Goal: Task Accomplishment & Management: Complete application form

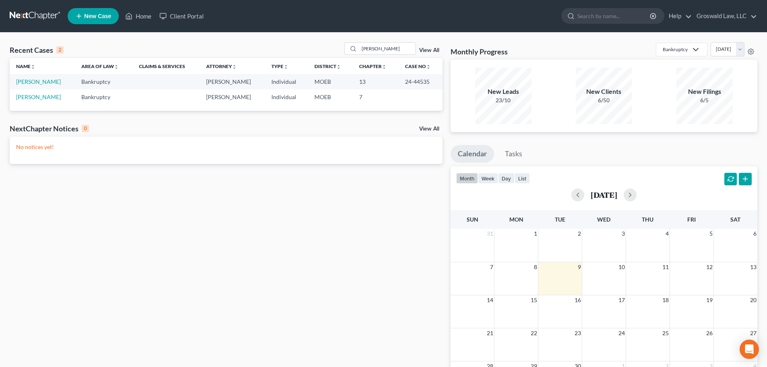
click at [92, 15] on span "New Case" at bounding box center [97, 16] width 27 height 6
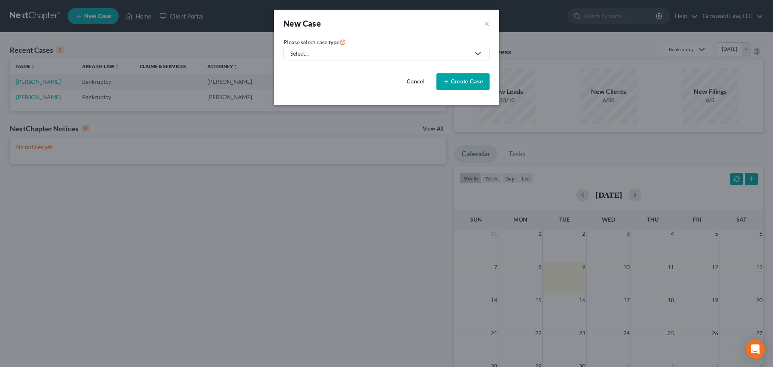
click at [322, 54] on div "Select..." at bounding box center [380, 54] width 180 height 8
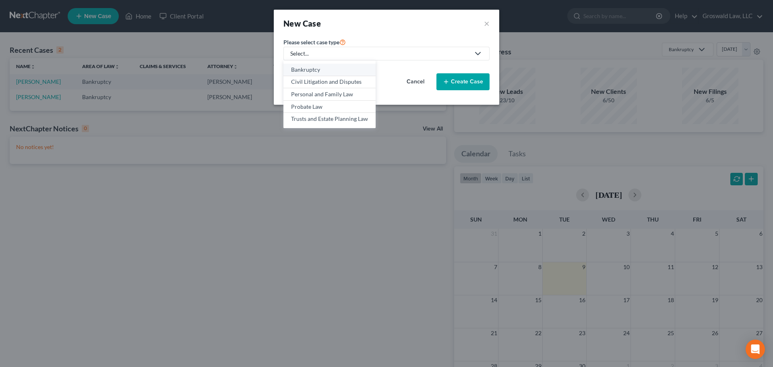
click at [319, 75] on link "Bankruptcy" at bounding box center [330, 70] width 92 height 12
select select "45"
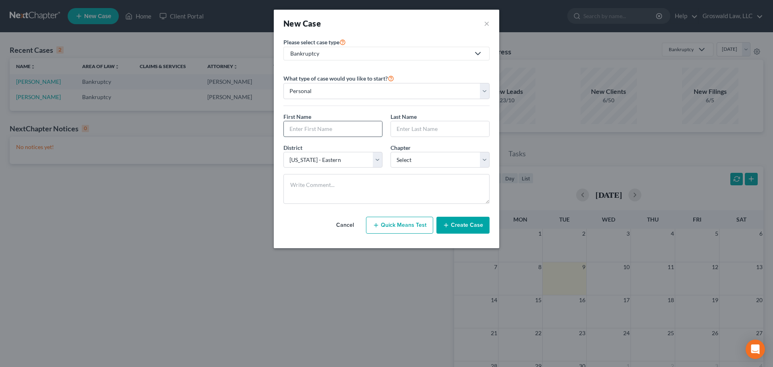
click at [315, 128] on input "text" at bounding box center [333, 128] width 98 height 15
type input "Lisa"
type input "Wheelington"
select select "3"
click at [448, 225] on icon "button" at bounding box center [446, 225] width 6 height 6
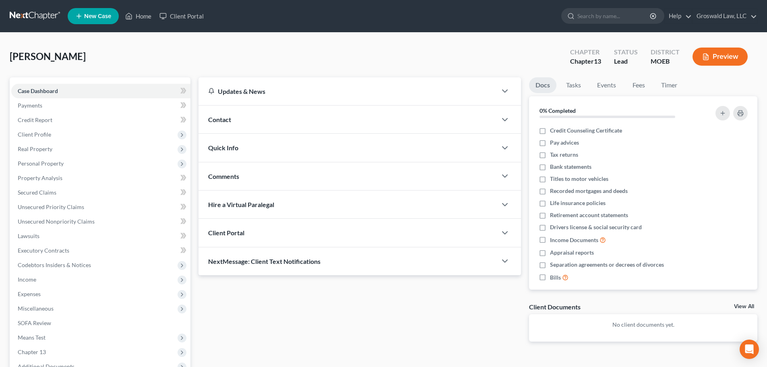
click at [257, 121] on div "Contact" at bounding box center [348, 120] width 298 height 28
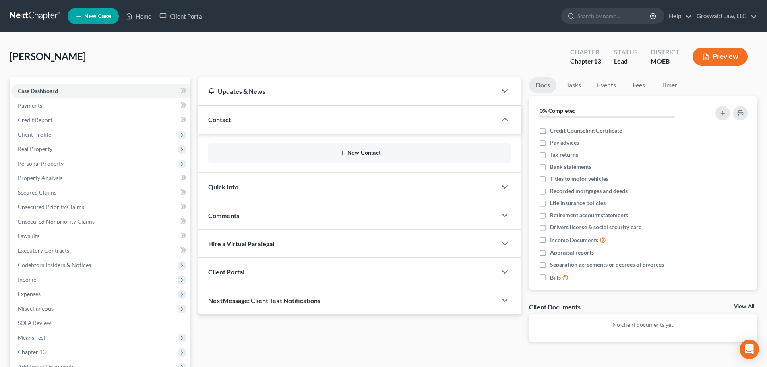
click at [358, 155] on button "New Contact" at bounding box center [360, 153] width 290 height 6
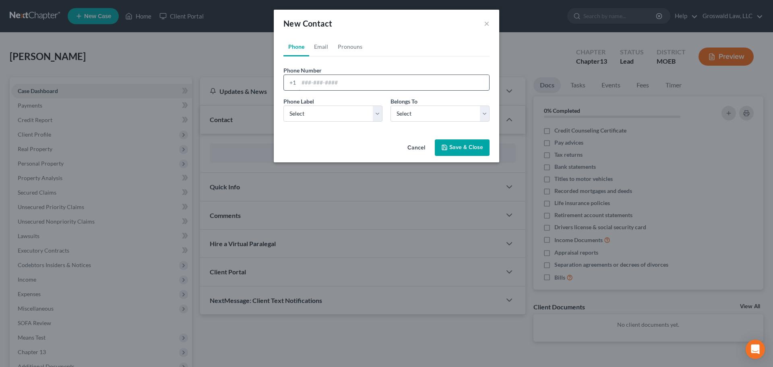
click at [318, 85] on input "tel" at bounding box center [394, 82] width 191 height 15
type input "314-598-0200"
select select "0"
click at [463, 152] on button "Save & Close" at bounding box center [462, 147] width 55 height 17
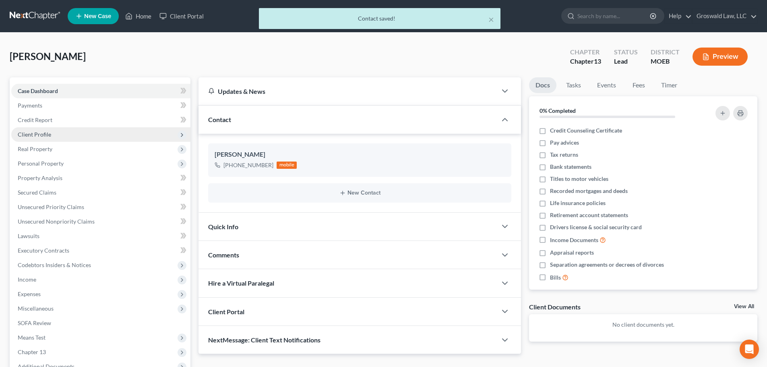
click at [70, 133] on span "Client Profile" at bounding box center [100, 134] width 179 height 15
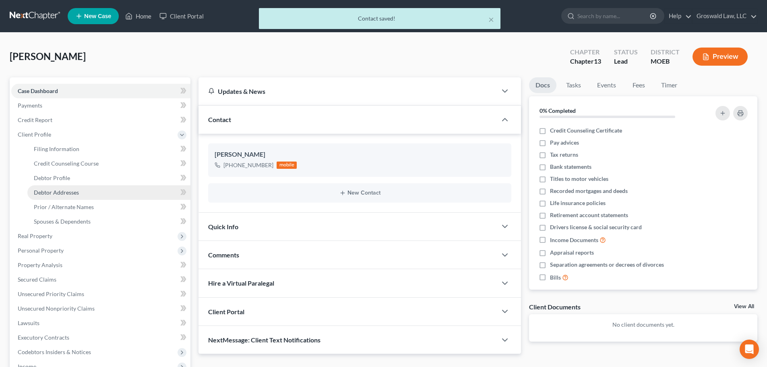
click at [60, 185] on link "Debtor Addresses" at bounding box center [108, 192] width 163 height 15
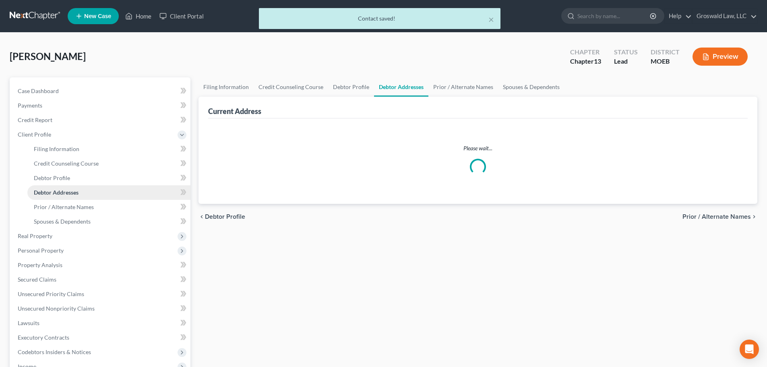
select select "0"
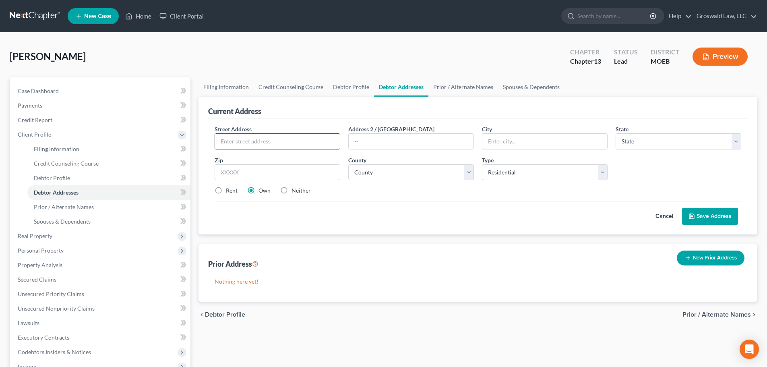
click at [266, 142] on input "text" at bounding box center [277, 141] width 125 height 15
paste input "573 Coach Light Ln"
type input "573 Coach Light Ln"
click at [251, 172] on input "text" at bounding box center [278, 172] width 126 height 16
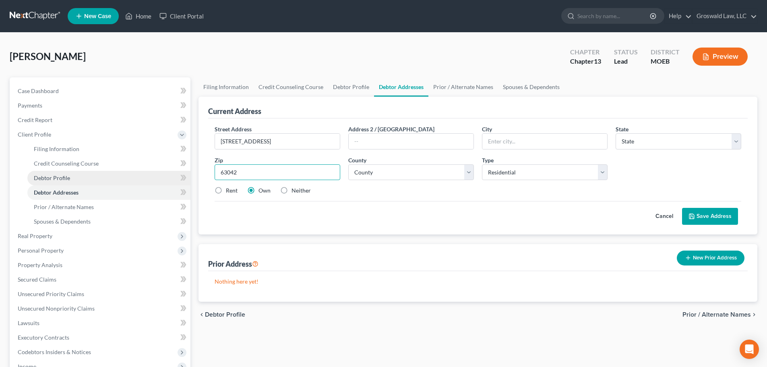
type input "63042"
type input "Hazelwood"
select select "26"
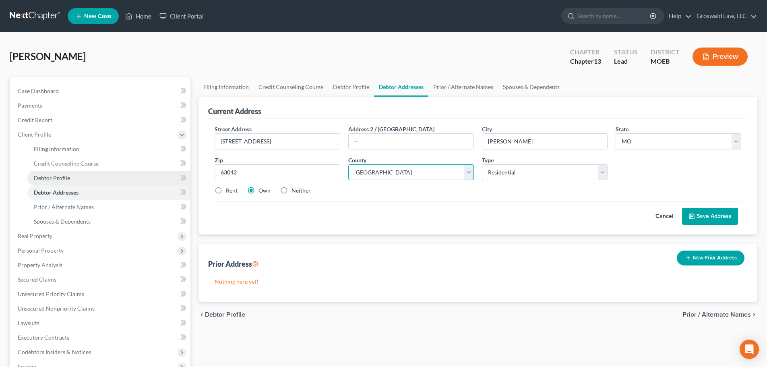
select select "100"
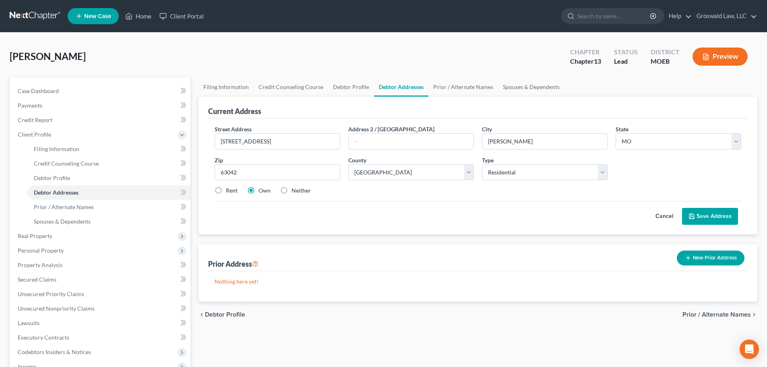
click at [606, 211] on button "Save Address" at bounding box center [710, 216] width 56 height 17
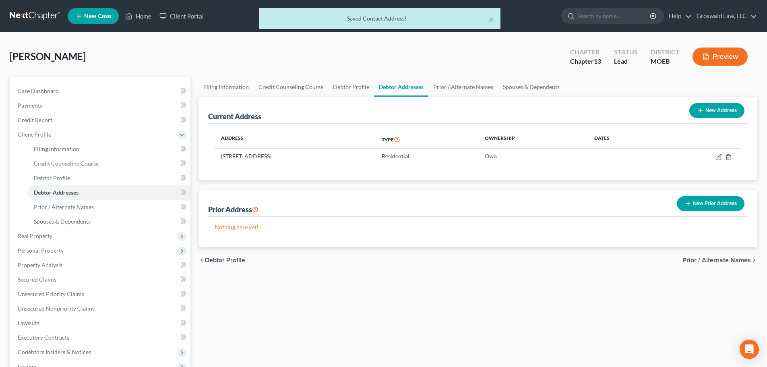
click at [197, 199] on div "Filing Information Credit Counseling Course Debtor Profile Debtor Addresses Pri…" at bounding box center [478, 295] width 567 height 436
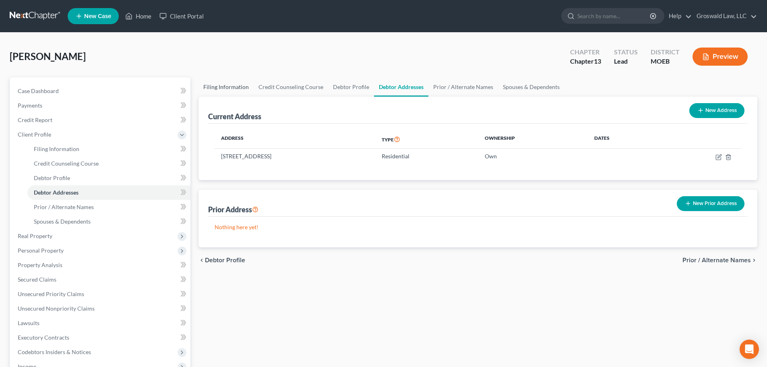
click at [232, 88] on link "Filing Information" at bounding box center [226, 86] width 55 height 19
select select "1"
select select "0"
select select "3"
select select "45"
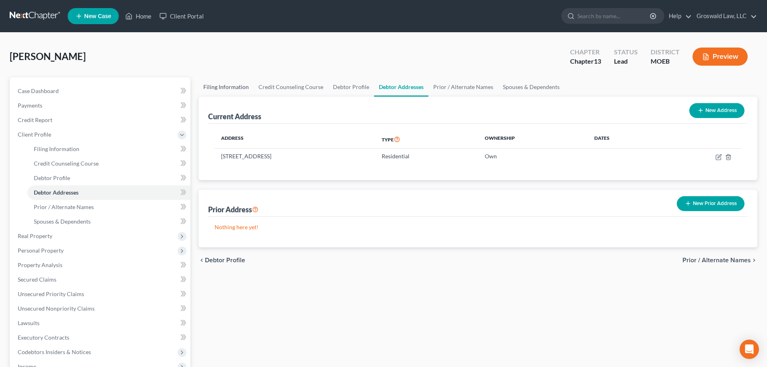
select select "0"
select select "26"
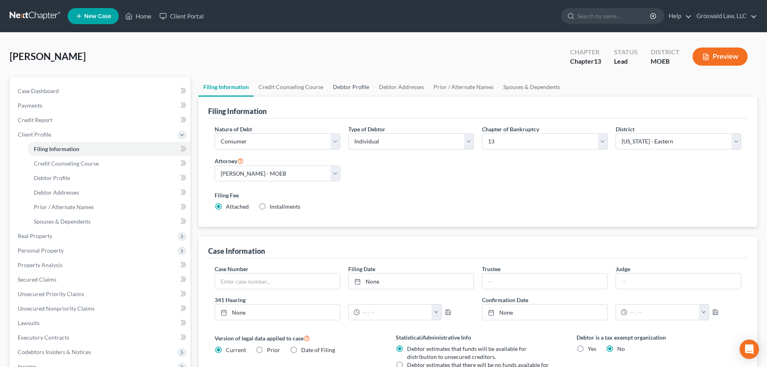
click at [338, 87] on link "Debtor Profile" at bounding box center [351, 86] width 46 height 19
select select "0"
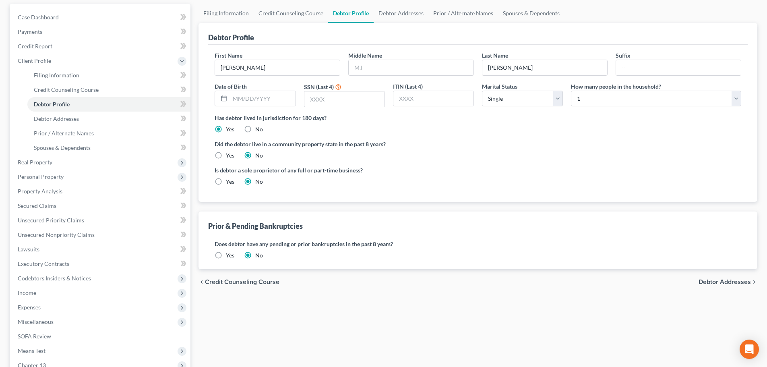
scroll to position [177, 0]
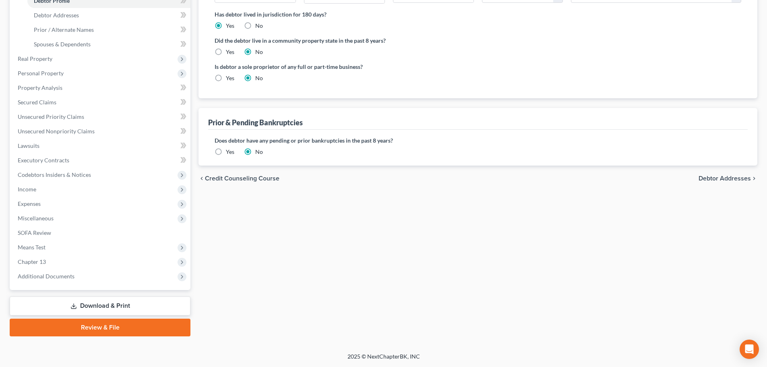
click at [226, 150] on label "Yes" at bounding box center [230, 152] width 8 height 8
click at [229, 150] on input "Yes" at bounding box center [231, 150] width 5 height 5
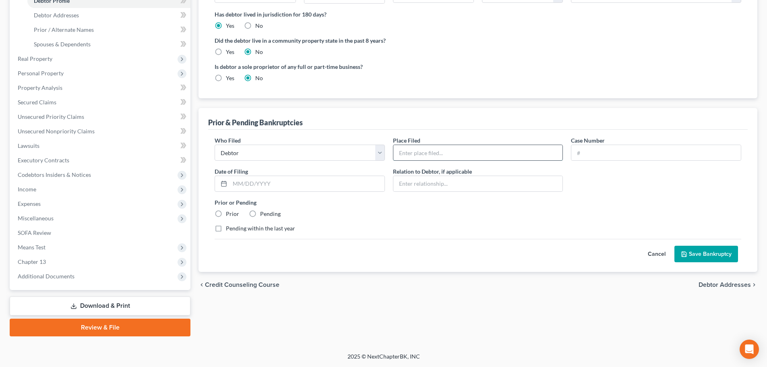
click at [431, 149] on input "text" at bounding box center [479, 152] width 170 height 15
type input "Eastern District Missouri"
click at [590, 152] on input "text" at bounding box center [657, 152] width 170 height 15
click at [605, 156] on input "text" at bounding box center [657, 152] width 170 height 15
paste input "22-43460"
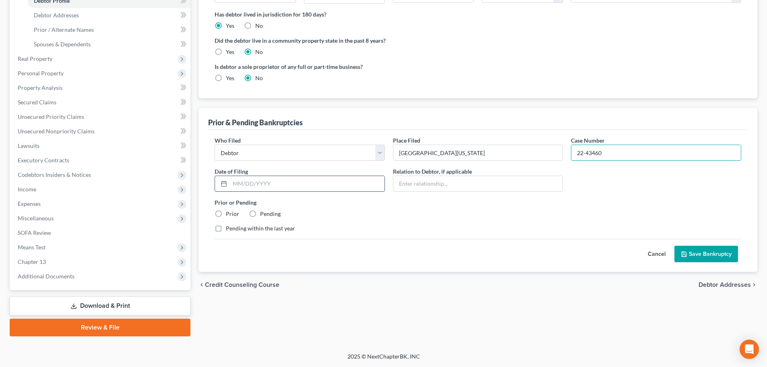
type input "22-43460"
click at [250, 188] on input "text" at bounding box center [307, 183] width 155 height 15
type input "11/03/2022"
click at [226, 212] on label "Prior" at bounding box center [232, 214] width 13 height 8
click at [229, 212] on input "Prior" at bounding box center [231, 212] width 5 height 5
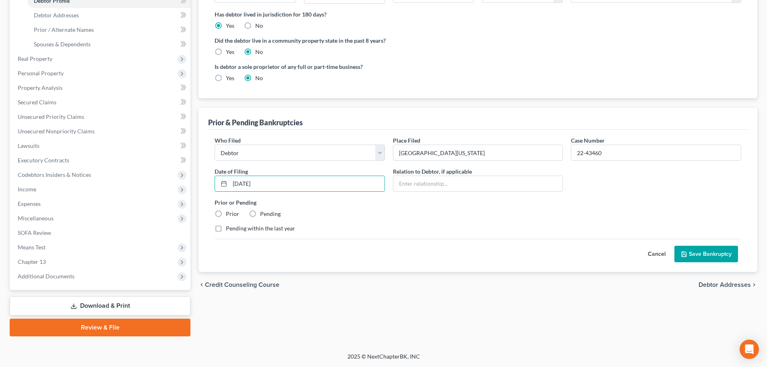
radio input "true"
click at [240, 231] on label "Pending within the last year" at bounding box center [260, 228] width 69 height 8
click at [234, 230] on input "Pending within the last year" at bounding box center [231, 226] width 5 height 5
checkbox input "true"
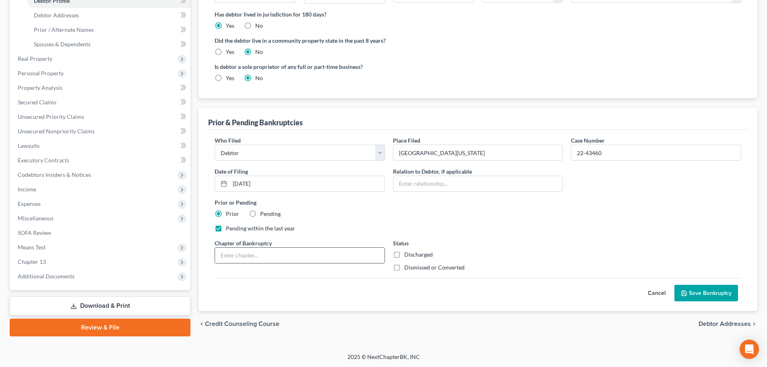
click at [262, 255] on input "text" at bounding box center [300, 255] width 170 height 15
type input "13"
click at [404, 267] on label "Dismissed or Converted" at bounding box center [434, 267] width 60 height 8
click at [408, 267] on input "Dismissed or Converted" at bounding box center [410, 265] width 5 height 5
checkbox input "true"
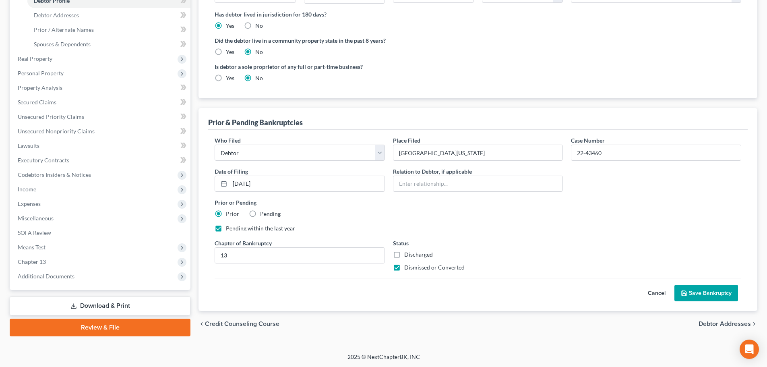
click at [606, 292] on button "Save Bankruptcy" at bounding box center [707, 293] width 64 height 17
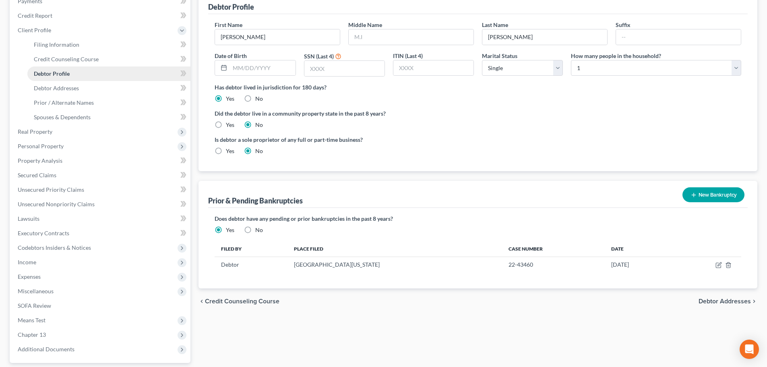
scroll to position [0, 0]
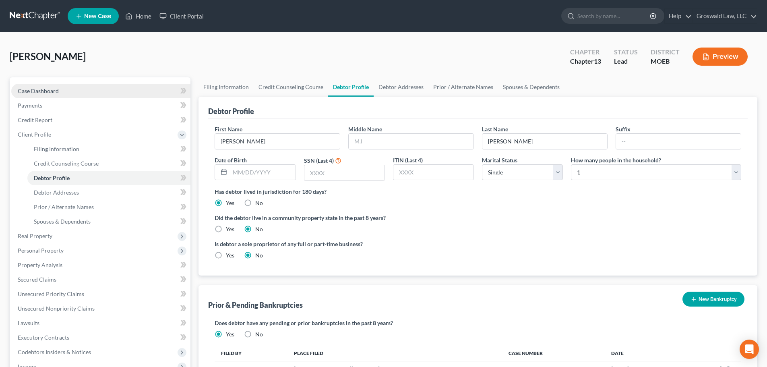
click at [71, 91] on link "Case Dashboard" at bounding box center [100, 91] width 179 height 15
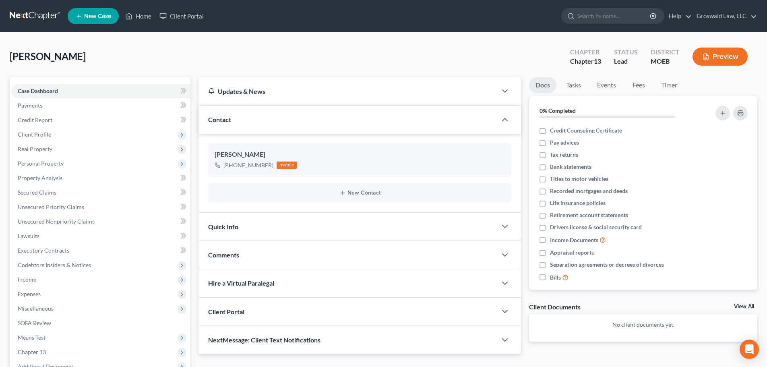
click at [285, 251] on div "Comments" at bounding box center [348, 255] width 298 height 28
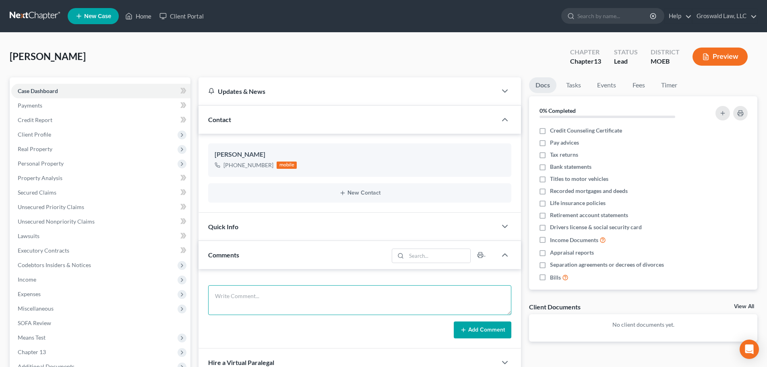
click at [295, 294] on textarea at bounding box center [359, 300] width 303 height 30
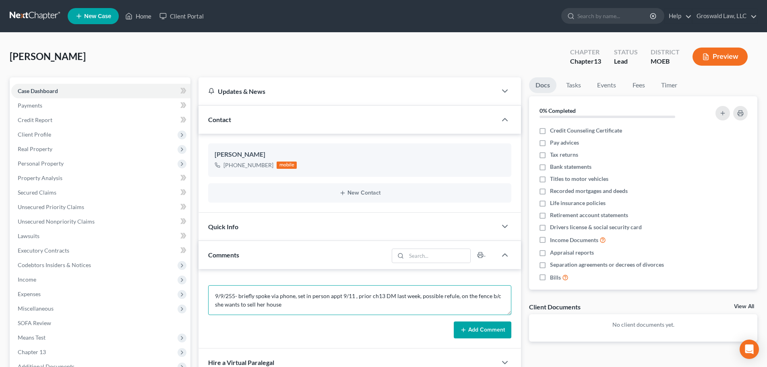
type textarea "9/9/255- briefly spoke via phone, set in person appt 9/11 , prior ch13 DM last …"
click at [489, 316] on button "Add Comment" at bounding box center [483, 329] width 58 height 17
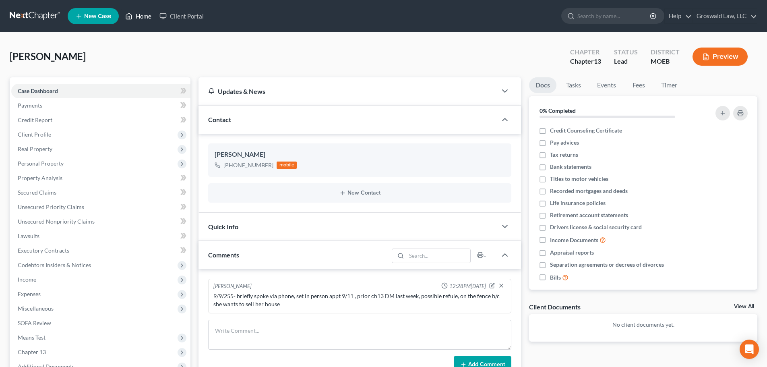
click at [134, 12] on link "Home" at bounding box center [138, 16] width 34 height 15
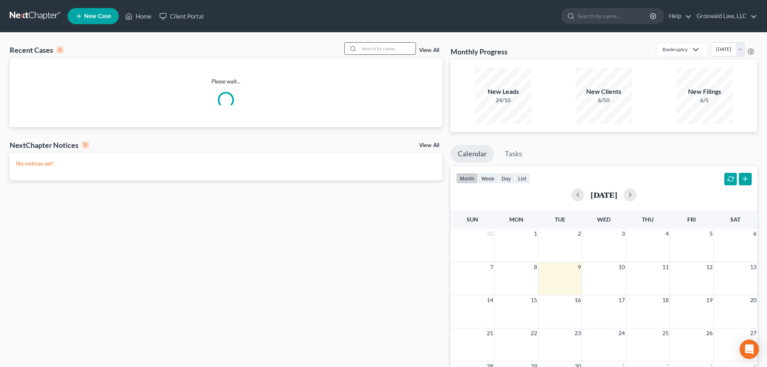
click at [390, 48] on input "search" at bounding box center [387, 49] width 56 height 12
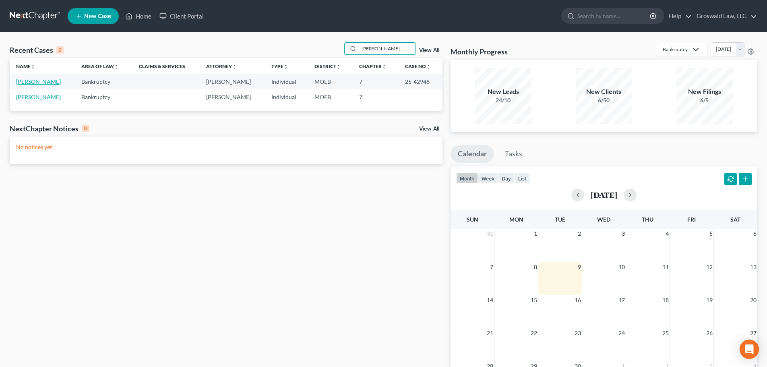
type input "GRoves"
click at [50, 82] on link "[PERSON_NAME]" at bounding box center [38, 81] width 45 height 7
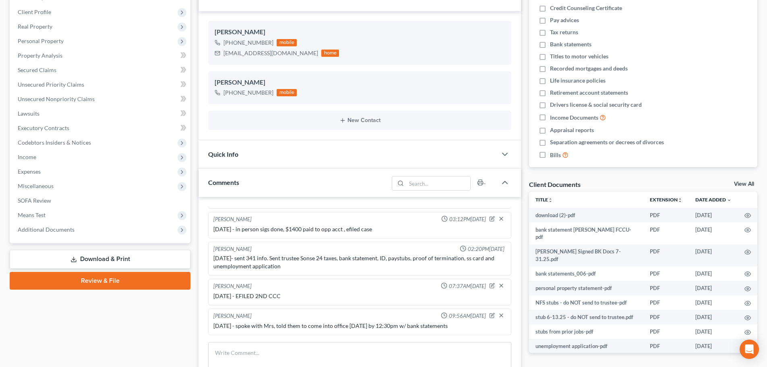
scroll to position [242, 0]
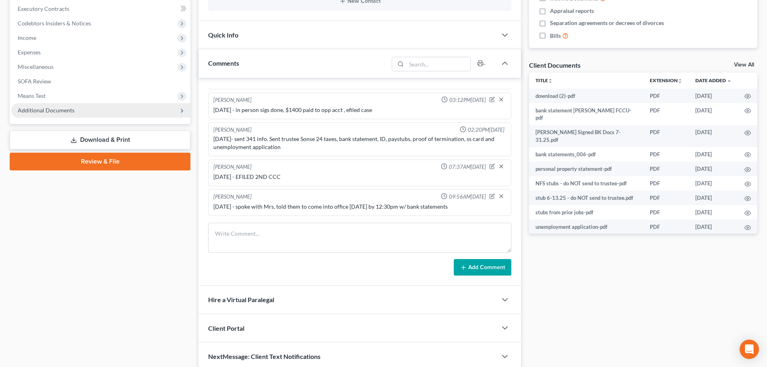
click at [85, 112] on span "Additional Documents" at bounding box center [100, 110] width 179 height 15
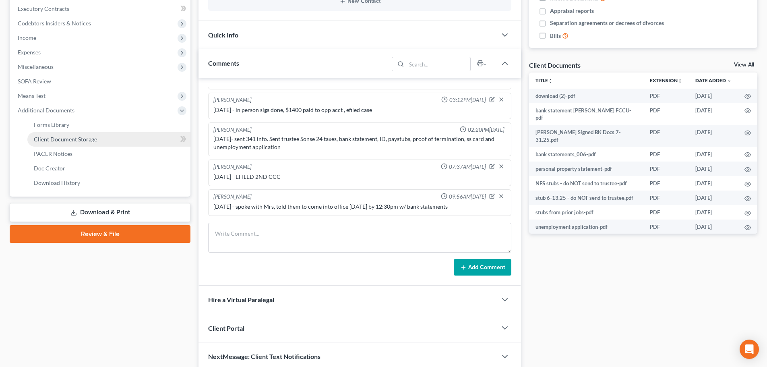
click at [89, 143] on link "Client Document Storage" at bounding box center [108, 139] width 163 height 15
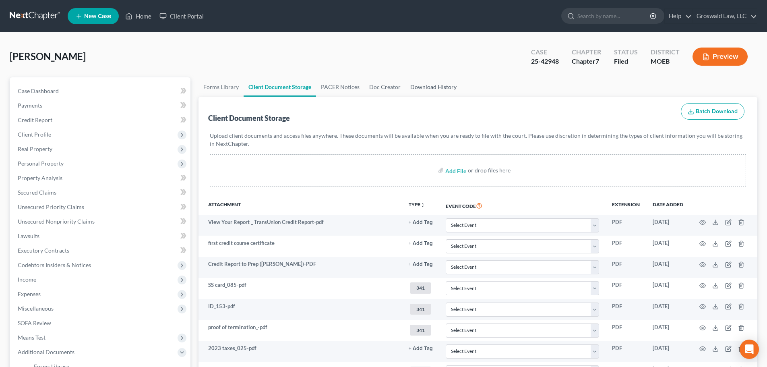
click at [446, 89] on link "Download History" at bounding box center [434, 86] width 56 height 19
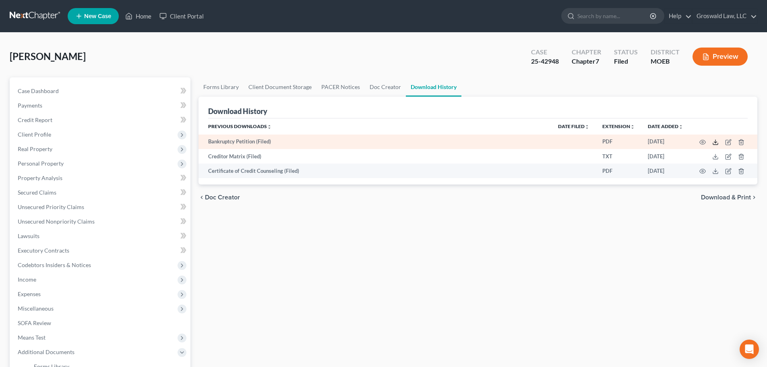
click at [606, 142] on icon at bounding box center [716, 142] width 6 height 6
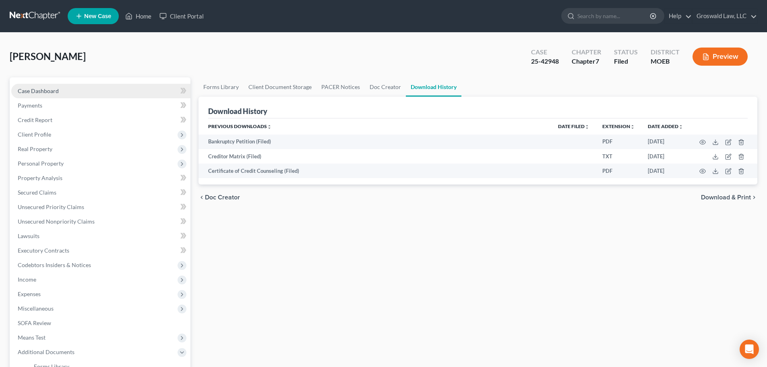
click at [46, 91] on span "Case Dashboard" at bounding box center [38, 90] width 41 height 7
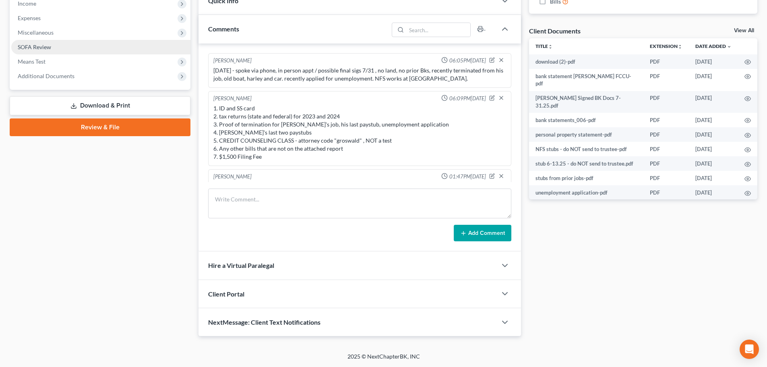
scroll to position [34, 0]
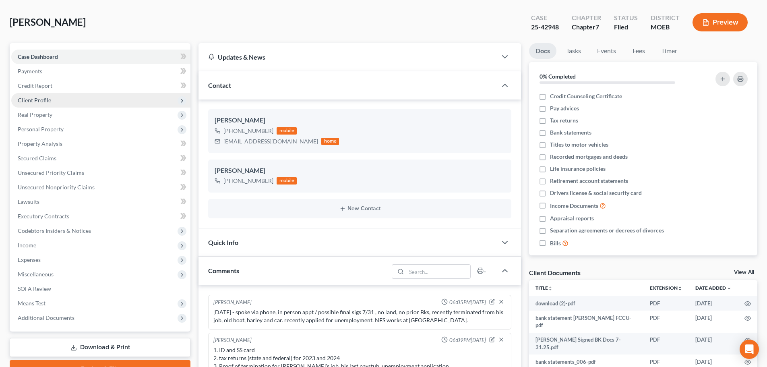
drag, startPoint x: 55, startPoint y: 101, endPoint x: 73, endPoint y: 106, distance: 18.8
click at [55, 101] on span "Client Profile" at bounding box center [100, 100] width 179 height 15
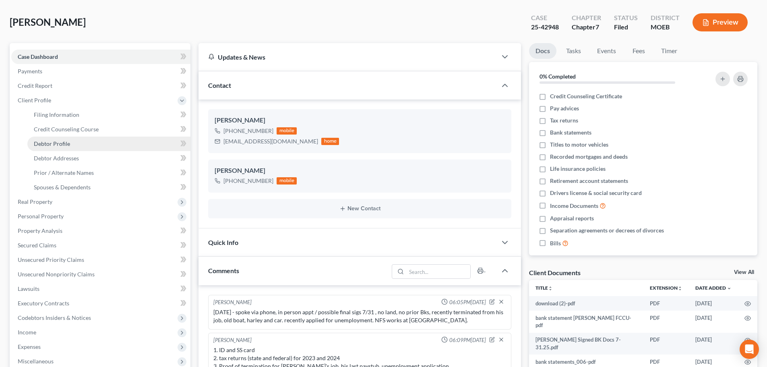
click at [60, 143] on span "Debtor Profile" at bounding box center [52, 143] width 36 height 7
select select "2"
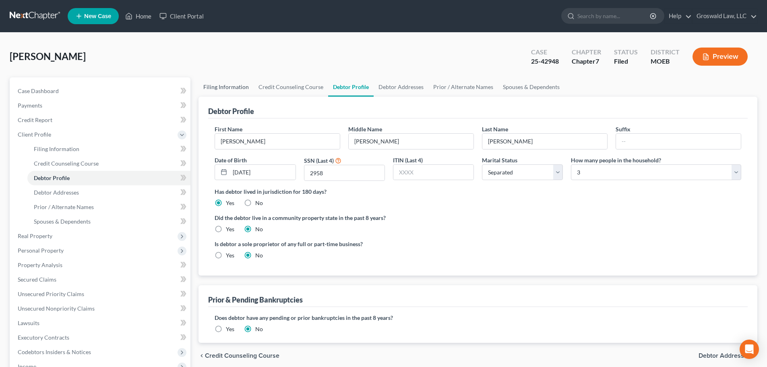
click at [224, 85] on link "Filing Information" at bounding box center [226, 86] width 55 height 19
select select "1"
select select "0"
select select "45"
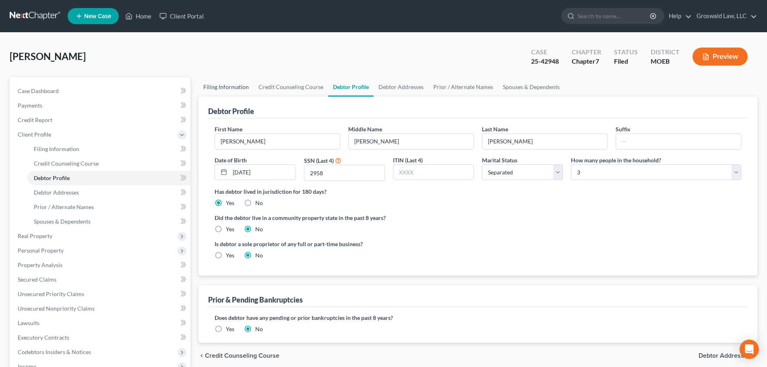
select select "0"
select select "26"
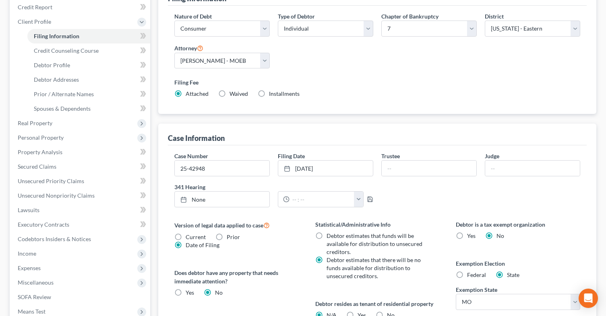
scroll to position [161, 0]
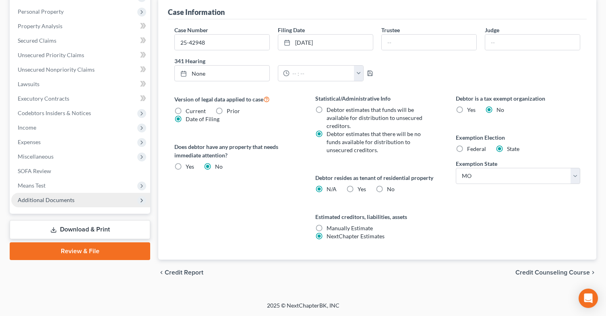
click at [58, 205] on span "Additional Documents" at bounding box center [80, 200] width 139 height 15
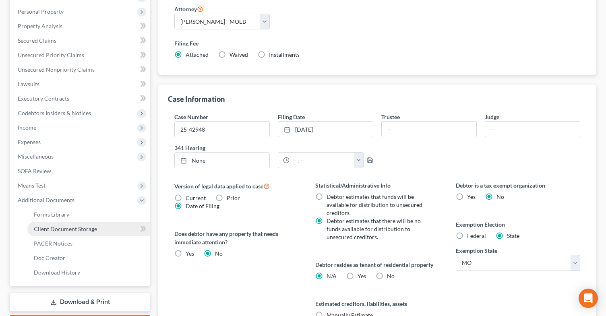
click at [74, 230] on span "Client Document Storage" at bounding box center [65, 229] width 63 height 7
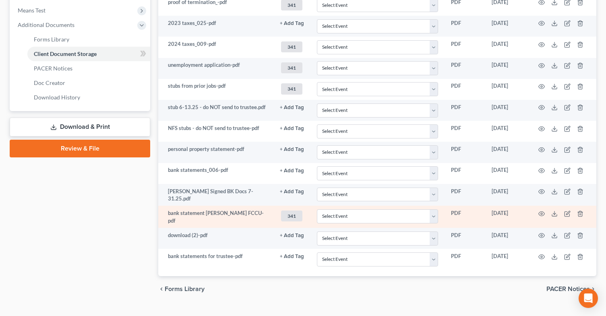
scroll to position [341, 0]
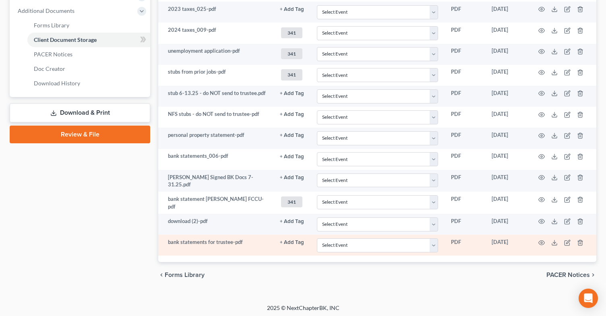
click at [285, 240] on button "+ Add Tag" at bounding box center [292, 242] width 24 height 5
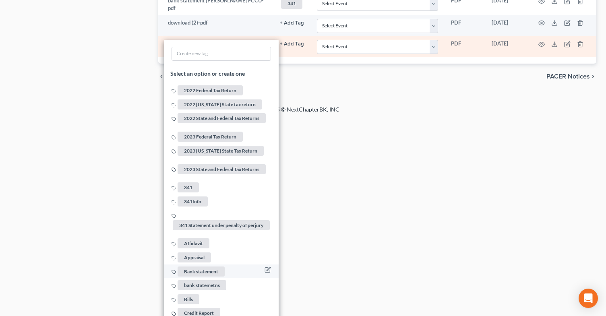
scroll to position [543, 0]
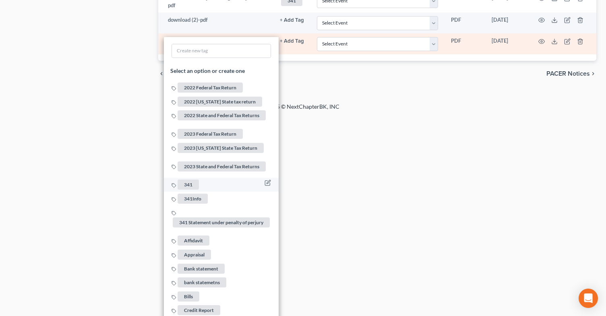
click at [192, 180] on span "341" at bounding box center [188, 185] width 21 height 10
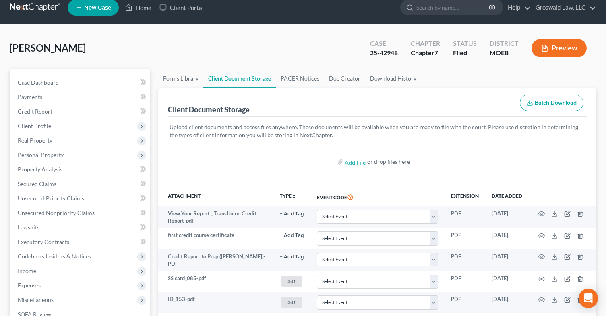
scroll to position [0, 0]
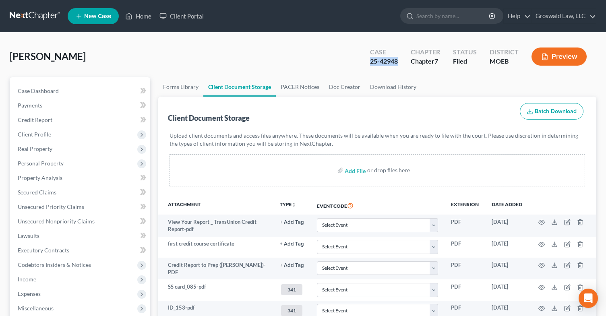
drag, startPoint x: 367, startPoint y: 64, endPoint x: 401, endPoint y: 67, distance: 34.4
click at [401, 67] on div "Case 25-42948 Chapter Chapter 7 Status Filed District MOEB Preview" at bounding box center [478, 56] width 236 height 29
copy div "25-42948"
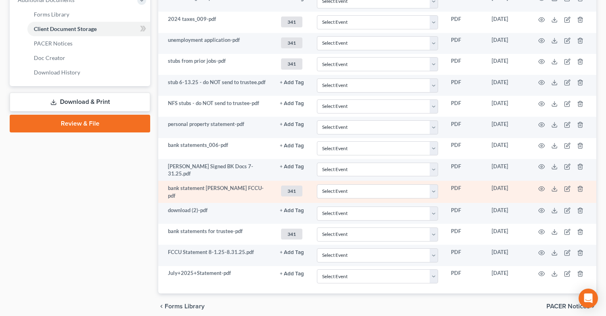
scroll to position [383, 0]
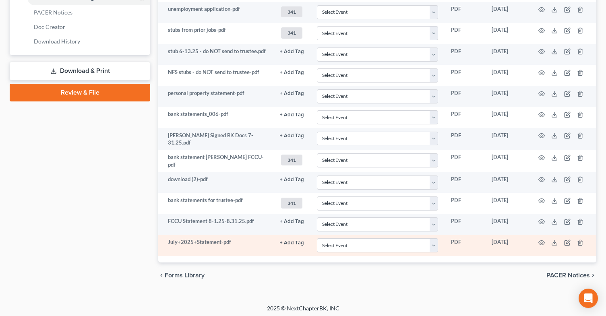
click at [292, 242] on button "+ Add Tag" at bounding box center [292, 242] width 24 height 5
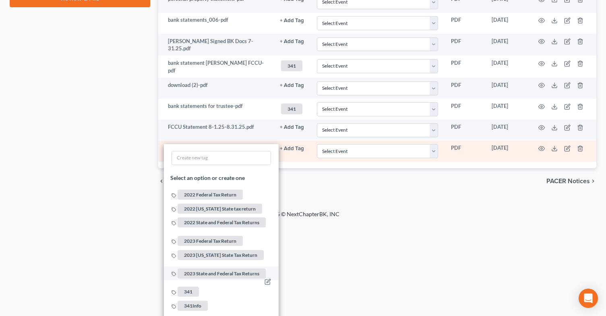
scroll to position [504, 0]
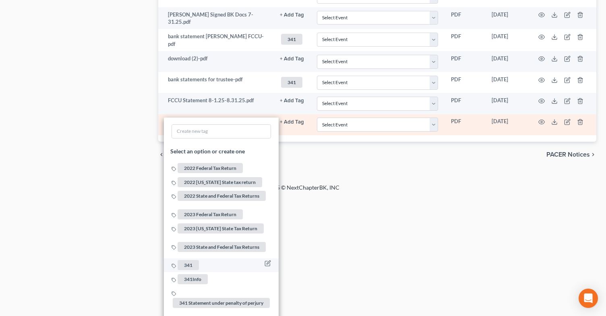
click at [188, 261] on span "341" at bounding box center [188, 266] width 21 height 10
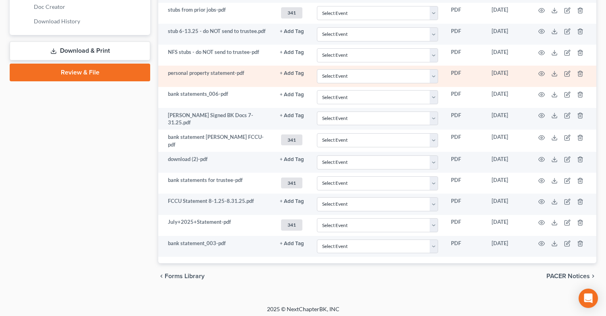
scroll to position [404, 0]
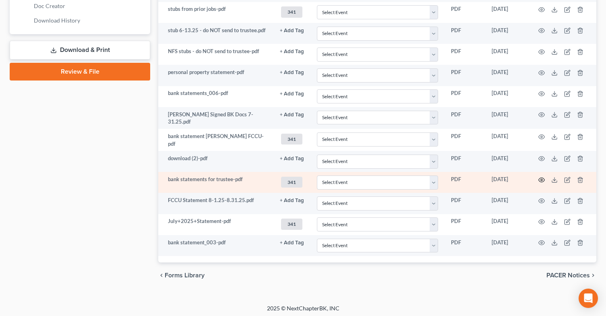
click at [540, 178] on icon "button" at bounding box center [542, 180] width 6 height 4
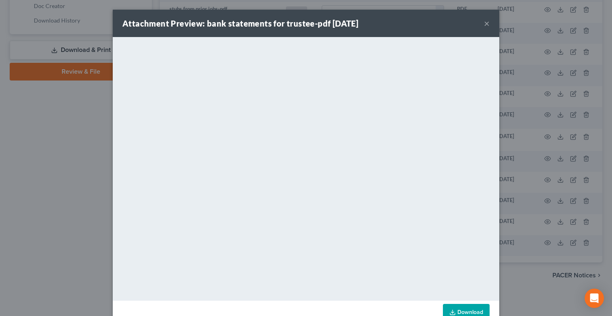
click at [486, 22] on button "×" at bounding box center [487, 24] width 6 height 10
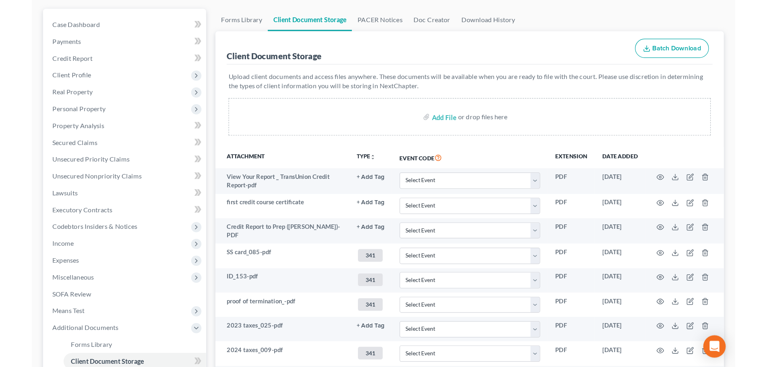
scroll to position [0, 0]
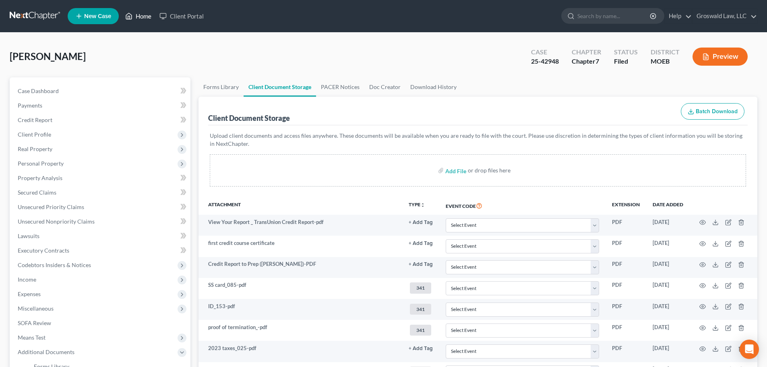
click at [136, 14] on link "Home" at bounding box center [138, 16] width 34 height 15
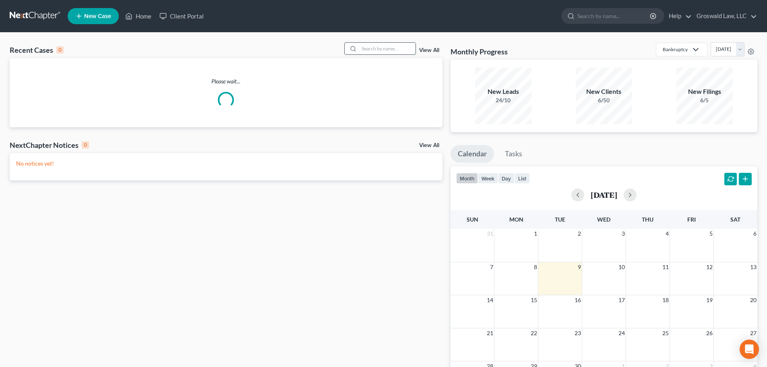
click at [405, 48] on input "search" at bounding box center [387, 49] width 56 height 12
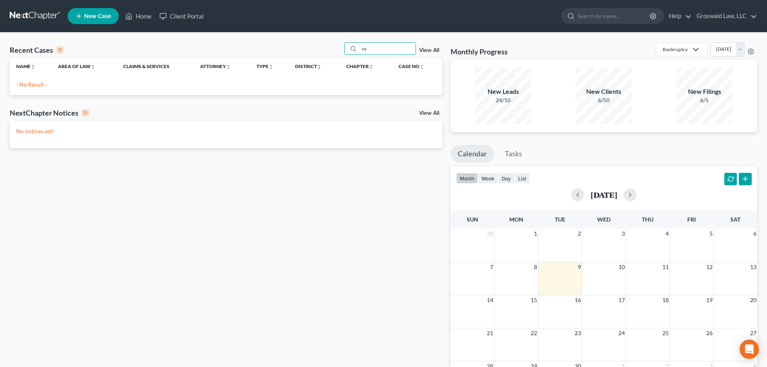
type input "v"
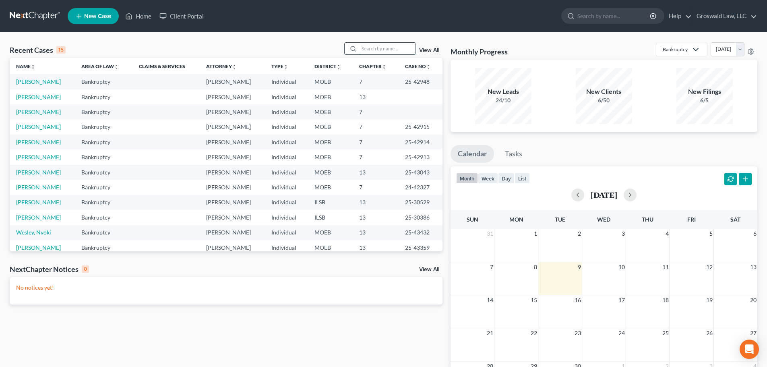
click at [365, 51] on input "search" at bounding box center [387, 49] width 56 height 12
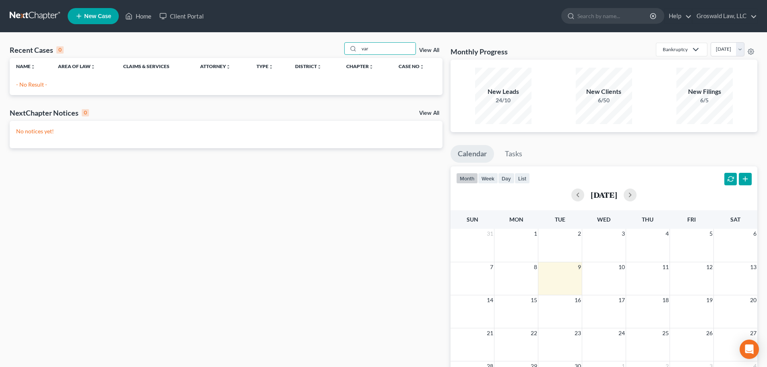
type input "var"
drag, startPoint x: 397, startPoint y: 49, endPoint x: 339, endPoint y: 45, distance: 58.5
click at [341, 46] on div "Recent Cases 0 var View All" at bounding box center [226, 50] width 433 height 16
click at [130, 13] on icon at bounding box center [129, 16] width 6 height 6
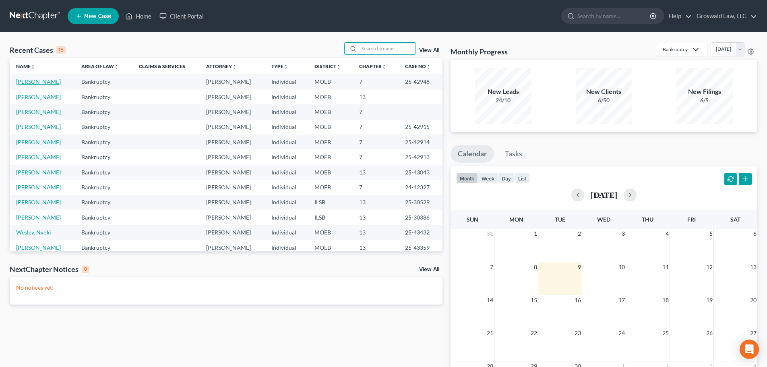
click at [50, 82] on link "[PERSON_NAME]" at bounding box center [38, 81] width 45 height 7
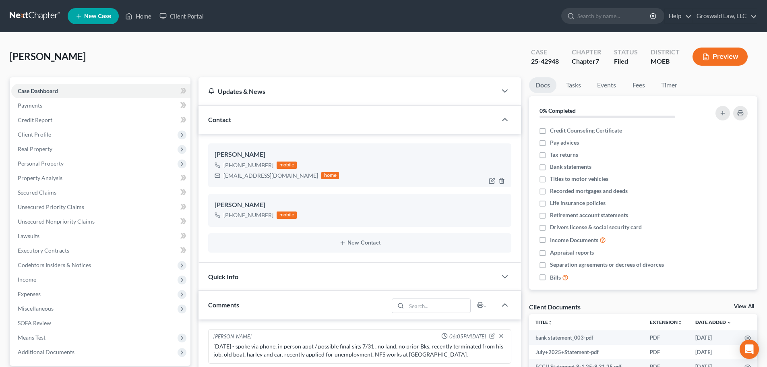
scroll to position [141, 0]
drag, startPoint x: 143, startPoint y: 16, endPoint x: 319, endPoint y: 33, distance: 176.9
click at [143, 16] on link "Home" at bounding box center [138, 16] width 34 height 15
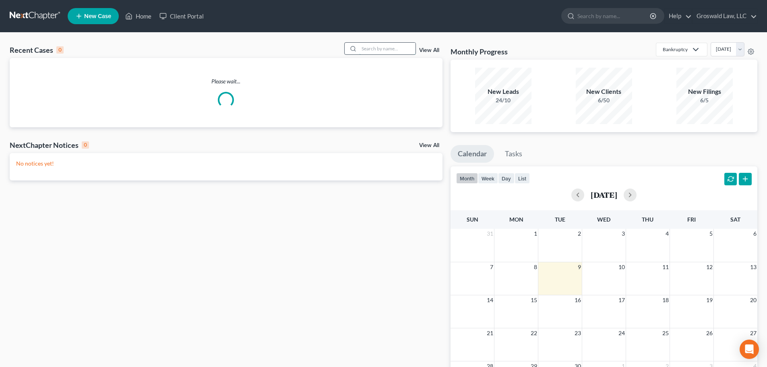
click at [378, 47] on input "search" at bounding box center [387, 49] width 56 height 12
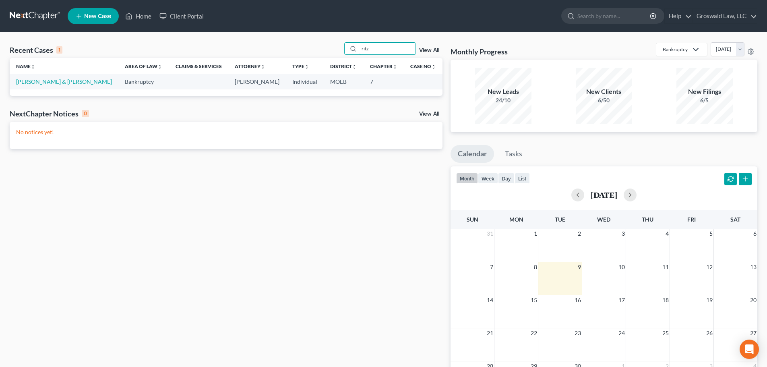
type input "ritz"
click at [59, 85] on link "[PERSON_NAME] & [PERSON_NAME]" at bounding box center [64, 81] width 96 height 7
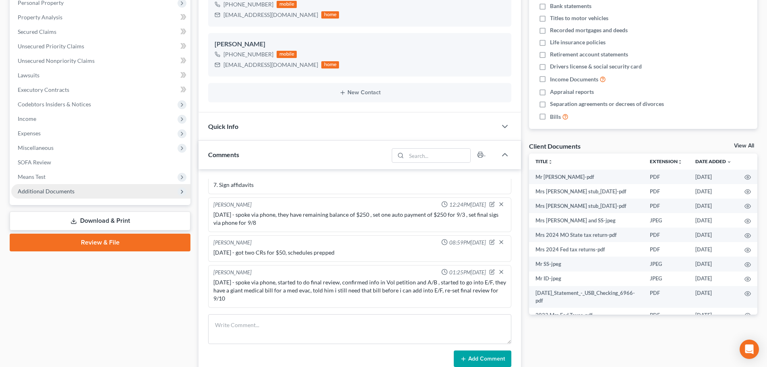
scroll to position [161, 0]
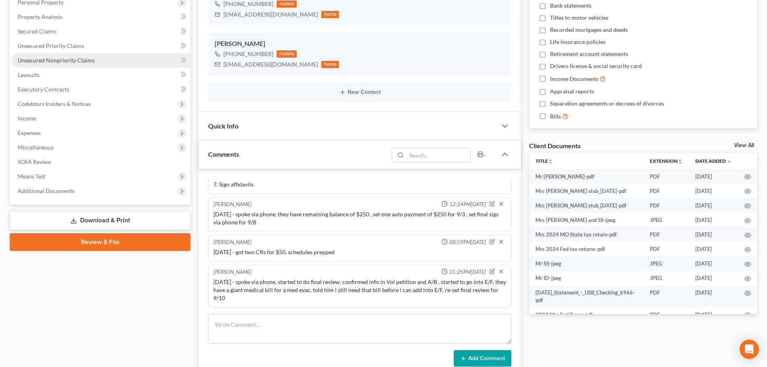
click at [64, 57] on span "Unsecured Nonpriority Claims" at bounding box center [56, 60] width 77 height 7
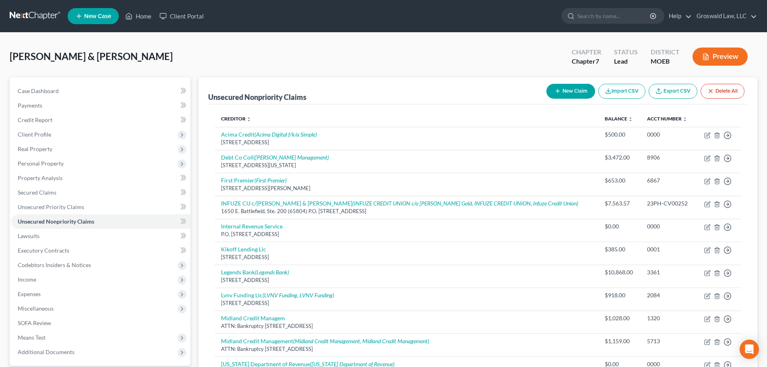
click at [563, 94] on button "New Claim" at bounding box center [571, 91] width 49 height 15
select select "2"
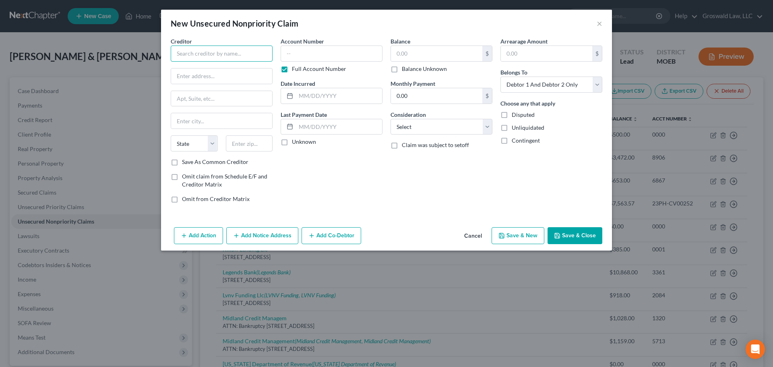
click at [213, 55] on input "text" at bounding box center [222, 54] width 102 height 16
type input "MSCB Inc."
click at [211, 75] on input "text" at bounding box center [221, 75] width 101 height 15
paste input "1410 Industrial Park Rd"
type input "1410 Industrial Park Rd"
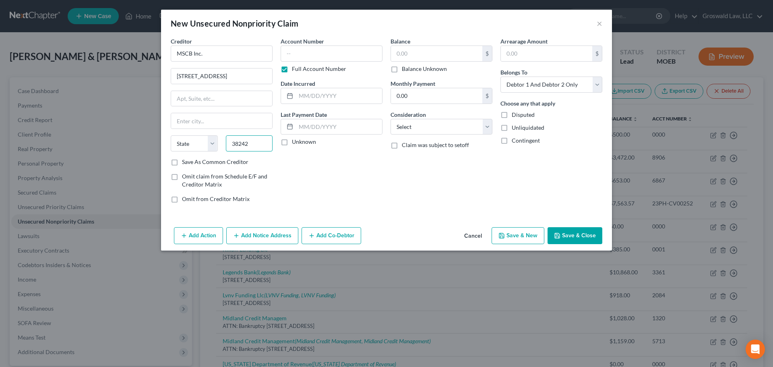
type input "38242"
type input "Paris"
select select "44"
click at [215, 162] on label "Save As Common Creditor" at bounding box center [215, 162] width 66 height 8
click at [191, 162] on input "Save As Common Creditor" at bounding box center [187, 160] width 5 height 5
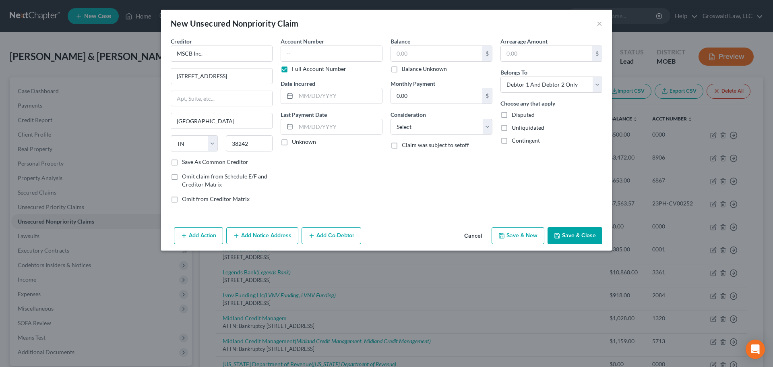
checkbox input "true"
drag, startPoint x: 316, startPoint y: 54, endPoint x: 279, endPoint y: 62, distance: 38.4
click at [316, 53] on input "text" at bounding box center [332, 54] width 102 height 16
type input "8792"
type input "2024"
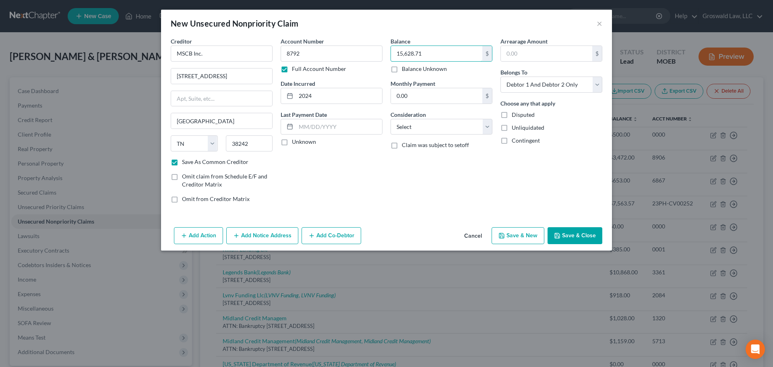
type input "15,628.71"
click at [549, 89] on select "Select Debtor 1 Only Debtor 2 Only Debtor 1 And Debtor 2 Only At Least One Of T…" at bounding box center [552, 85] width 102 height 16
select select "0"
click at [501, 77] on select "Select Debtor 1 Only Debtor 2 Only Debtor 1 And Debtor 2 Only At Least One Of T…" at bounding box center [552, 85] width 102 height 16
click at [437, 126] on select "Select Cable / Satellite Services Collection Agency Credit Card Debt Debt Couns…" at bounding box center [442, 127] width 102 height 16
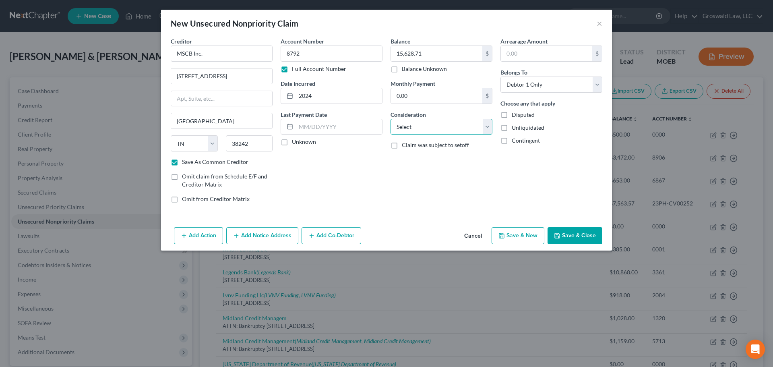
select select "14"
click at [391, 119] on select "Select Cable / Satellite Services Collection Agency Credit Card Debt Debt Couns…" at bounding box center [442, 127] width 102 height 16
click at [413, 160] on input "text" at bounding box center [441, 157] width 101 height 15
type input "collections - phelps health"
click at [572, 237] on button "Save & Close" at bounding box center [575, 235] width 55 height 17
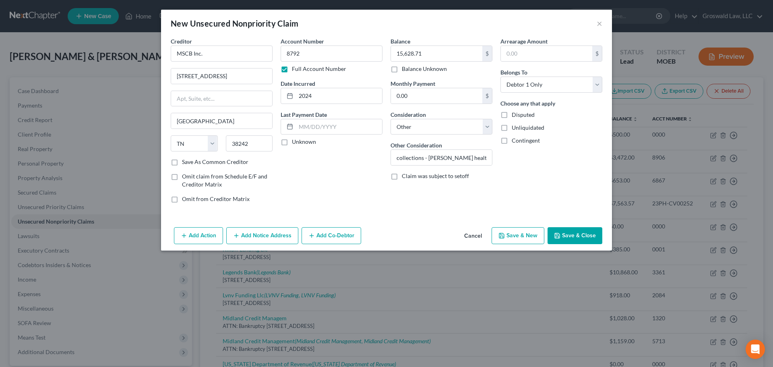
checkbox input "false"
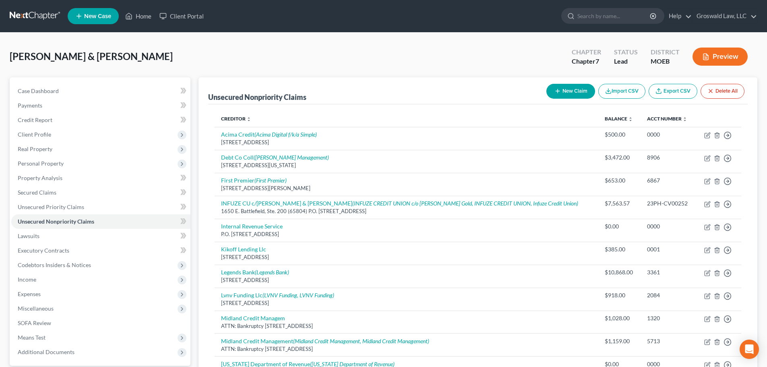
click at [558, 93] on line "button" at bounding box center [558, 91] width 0 height 4
select select "2"
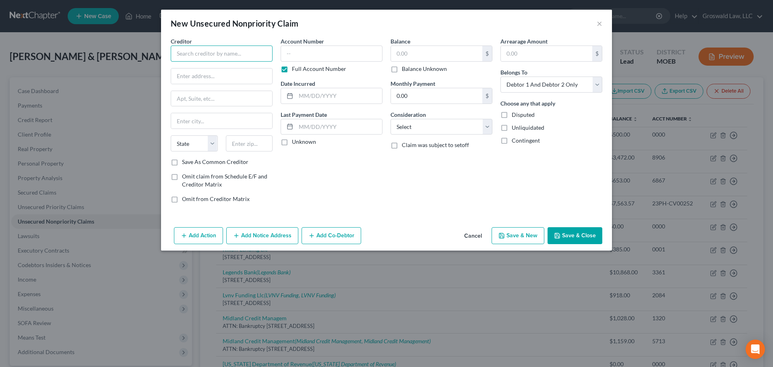
click at [239, 56] on input "text" at bounding box center [222, 54] width 102 height 16
paste input "P&B Capital Group LLC"
type input "P&B Capital Group LLC"
drag, startPoint x: 192, startPoint y: 75, endPoint x: 189, endPoint y: 79, distance: 4.6
click at [192, 75] on input "text" at bounding box center [221, 75] width 101 height 15
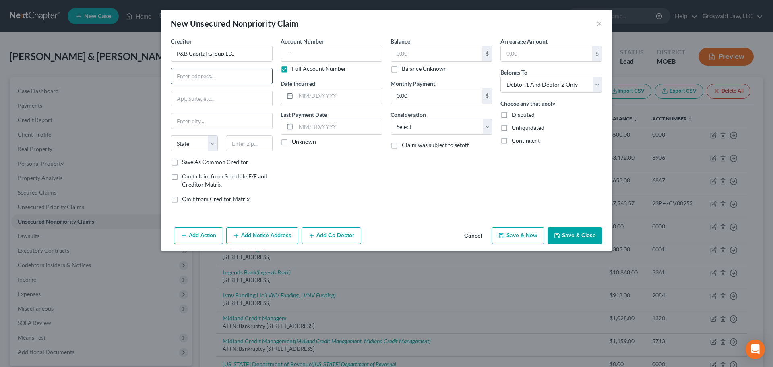
paste input "455 Center Rd"
type input "455 Center Rd"
type input "14224"
type input "Buffalo"
select select "35"
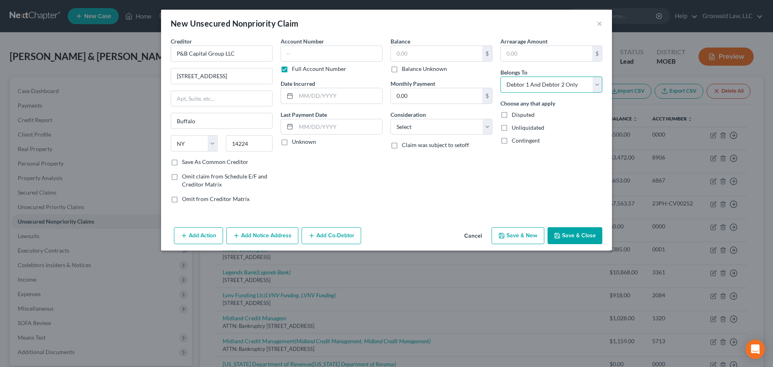
click at [539, 86] on select "Select Debtor 1 Only Debtor 2 Only Debtor 1 And Debtor 2 Only At Least One Of T…" at bounding box center [552, 85] width 102 height 16
select select "0"
click at [501, 77] on select "Select Debtor 1 Only Debtor 2 Only Debtor 1 And Debtor 2 Only At Least One Of T…" at bounding box center [552, 85] width 102 height 16
click at [203, 163] on label "Save As Common Creditor" at bounding box center [215, 162] width 66 height 8
click at [191, 163] on input "Save As Common Creditor" at bounding box center [187, 160] width 5 height 5
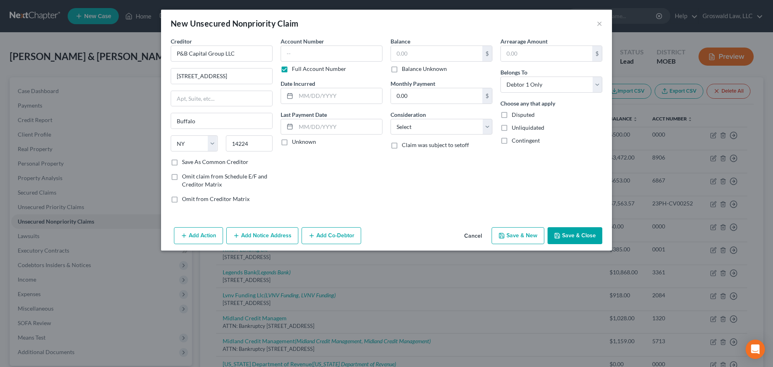
checkbox input "true"
drag, startPoint x: 530, startPoint y: 88, endPoint x: 526, endPoint y: 92, distance: 5.2
click at [530, 88] on select "Select Debtor 1 Only Debtor 2 Only Debtor 1 And Debtor 2 Only At Least One Of T…" at bounding box center [552, 85] width 102 height 16
select select "1"
click at [501, 77] on select "Select Debtor 1 Only Debtor 2 Only Debtor 1 And Debtor 2 Only At Least One Of T…" at bounding box center [552, 85] width 102 height 16
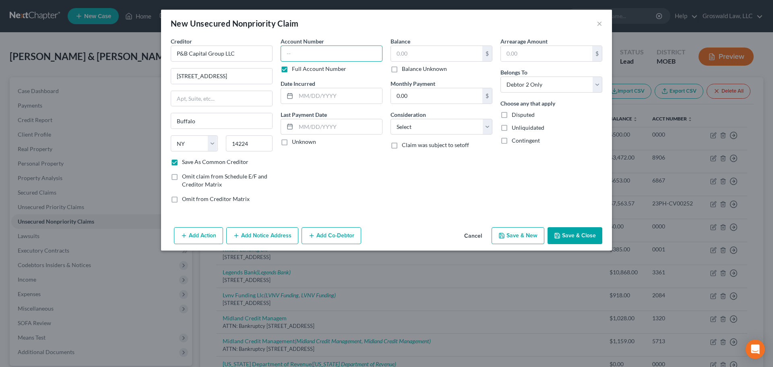
click at [309, 55] on input "text" at bounding box center [332, 54] width 102 height 16
type input "1894"
type input "2024"
click at [423, 69] on label "Balance Unknown" at bounding box center [424, 69] width 45 height 8
click at [410, 69] on input "Balance Unknown" at bounding box center [407, 67] width 5 height 5
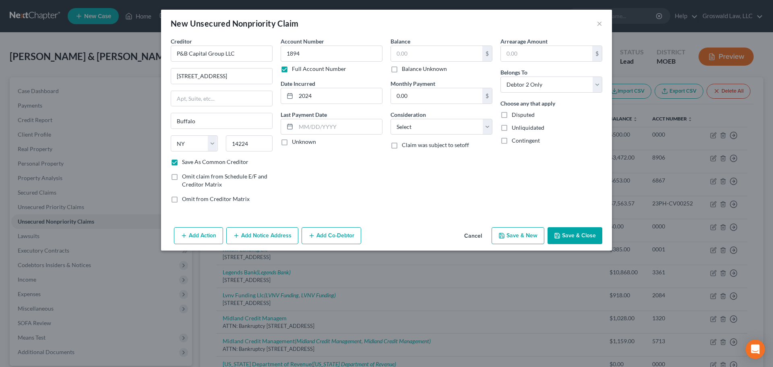
checkbox input "true"
type input "0.00"
drag, startPoint x: 410, startPoint y: 124, endPoint x: 404, endPoint y: 133, distance: 11.1
click at [410, 124] on select "Select Cable / Satellite Services Collection Agency Credit Card Debt Debt Couns…" at bounding box center [442, 127] width 102 height 16
select select "1"
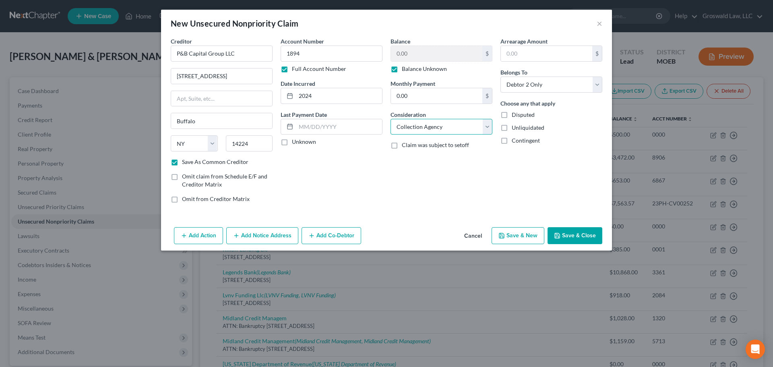
click at [391, 119] on select "Select Cable / Satellite Services Collection Agency Credit Card Debt Debt Couns…" at bounding box center [442, 127] width 102 height 16
click at [574, 234] on button "Save & Close" at bounding box center [575, 235] width 55 height 17
checkbox input "false"
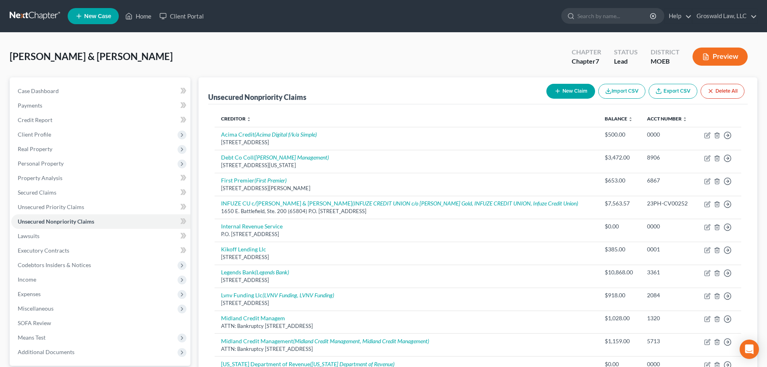
click at [573, 90] on button "New Claim" at bounding box center [571, 91] width 49 height 15
select select "2"
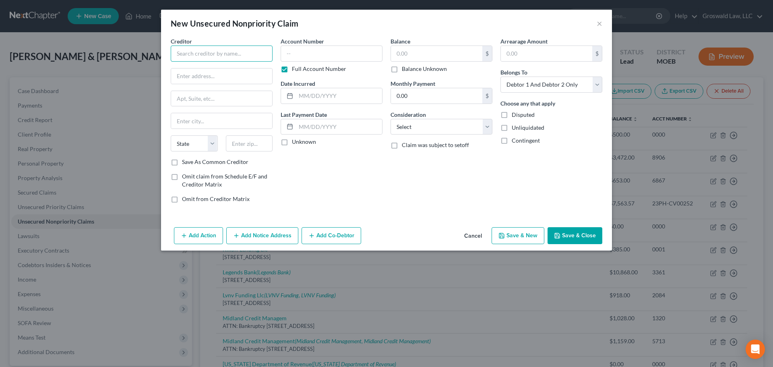
click at [192, 56] on input "text" at bounding box center [222, 54] width 102 height 16
type input "Hawthorn Recovery Services, Inc."
click at [219, 76] on input "text" at bounding box center [221, 75] width 101 height 15
paste input "PO BOX 1859"
type input "PO BOX 1859"
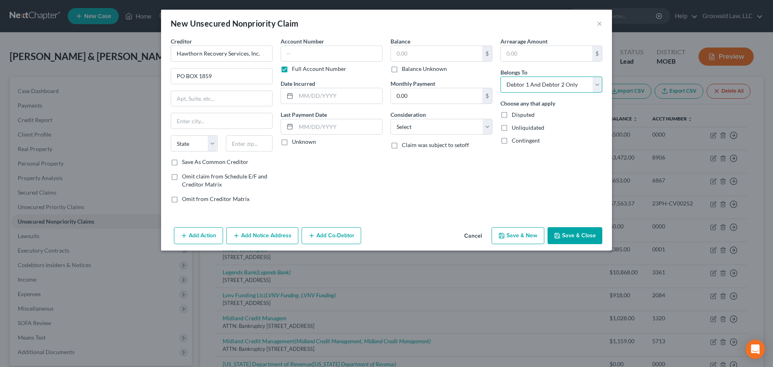
click at [551, 88] on select "Select Debtor 1 Only Debtor 2 Only Debtor 1 And Debtor 2 Only At Least One Of T…" at bounding box center [552, 85] width 102 height 16
select select "0"
click at [501, 77] on select "Select Debtor 1 Only Debtor 2 Only Debtor 1 And Debtor 2 Only At Least One Of T…" at bounding box center [552, 85] width 102 height 16
click at [196, 124] on input "text" at bounding box center [221, 120] width 101 height 15
paste input "65205"
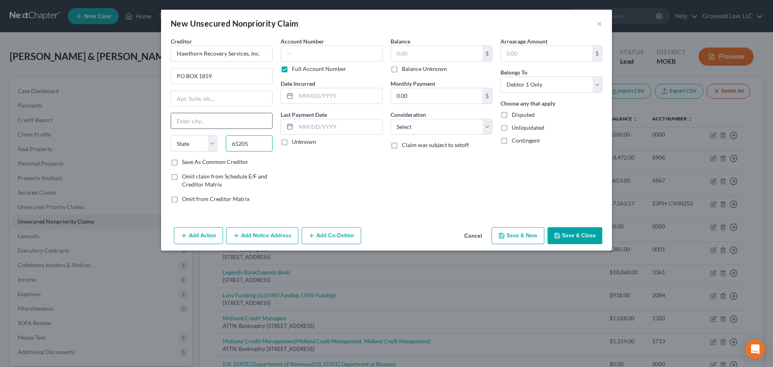
type input "65205"
type input "Columbia"
select select "26"
click at [211, 163] on label "Save As Common Creditor" at bounding box center [215, 162] width 66 height 8
click at [191, 163] on input "Save As Common Creditor" at bounding box center [187, 160] width 5 height 5
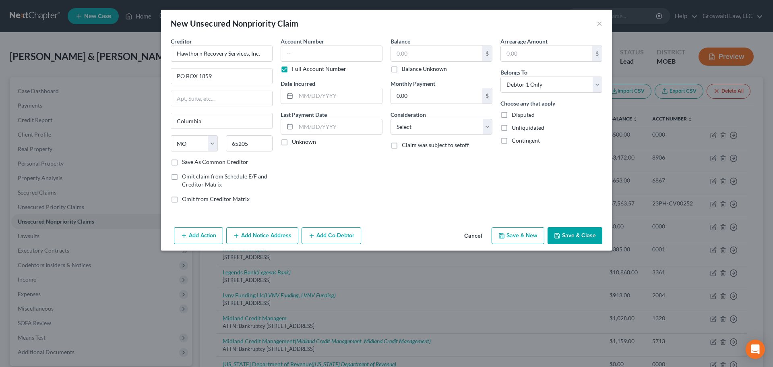
checkbox input "true"
click at [340, 55] on input "text" at bounding box center [332, 54] width 102 height 16
type input "0686"
type input "2024"
type input "29,851.08"
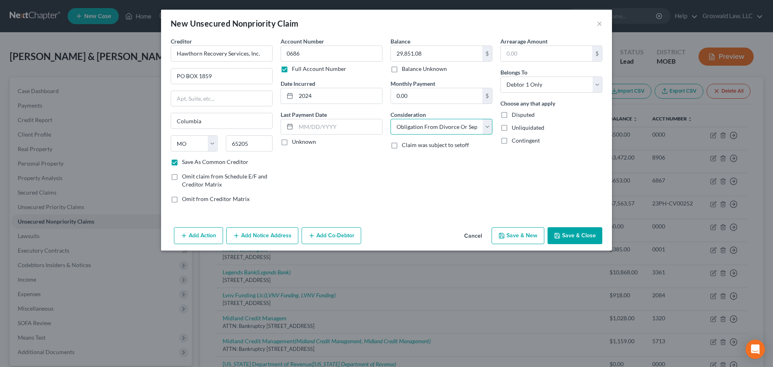
select select "14"
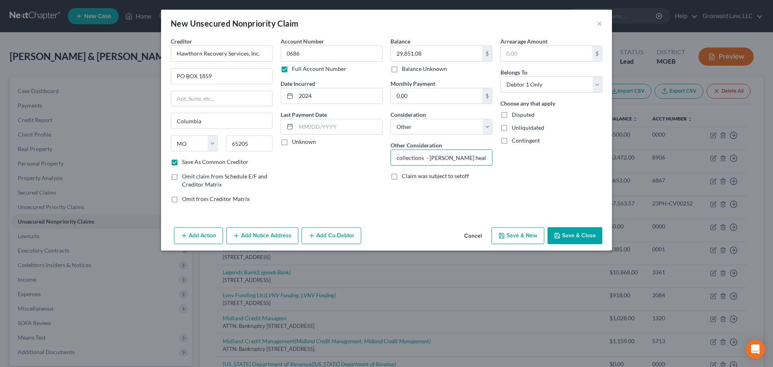
type input "collections - phelps health"
drag, startPoint x: 245, startPoint y: 228, endPoint x: 251, endPoint y: 242, distance: 14.6
click at [246, 229] on button "Add Notice Address" at bounding box center [262, 235] width 72 height 17
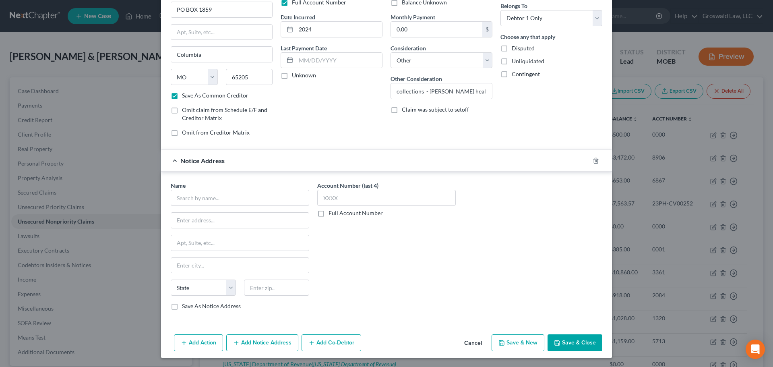
scroll to position [67, 0]
click at [242, 195] on input "text" at bounding box center [240, 197] width 139 height 16
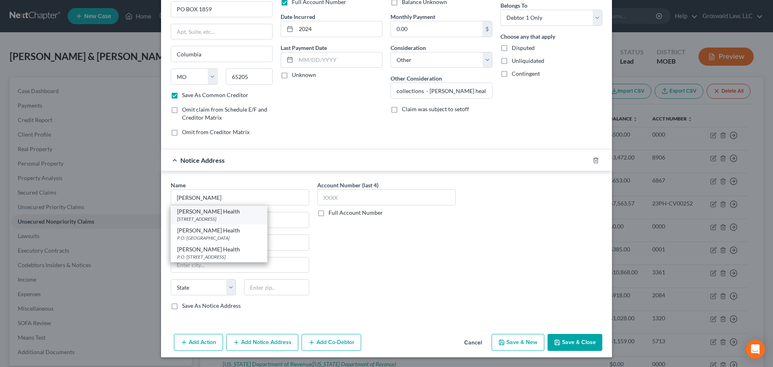
click at [215, 217] on div "1000 West 10th Street, Rolla, MO 65401" at bounding box center [219, 218] width 84 height 7
type input "Phelps Health"
type input "1000 West 10th Street"
type input "Rolla"
select select "26"
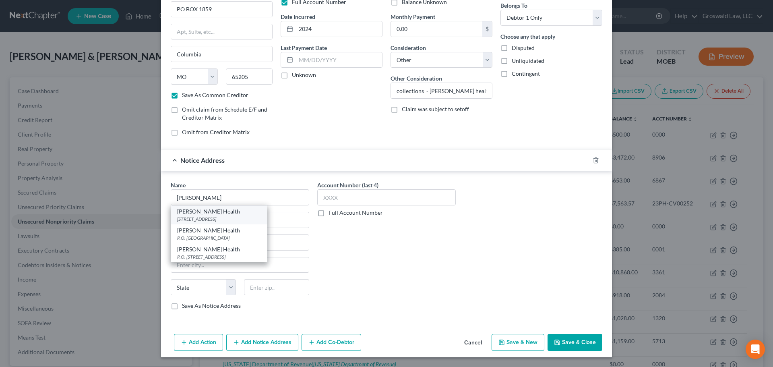
type input "65401"
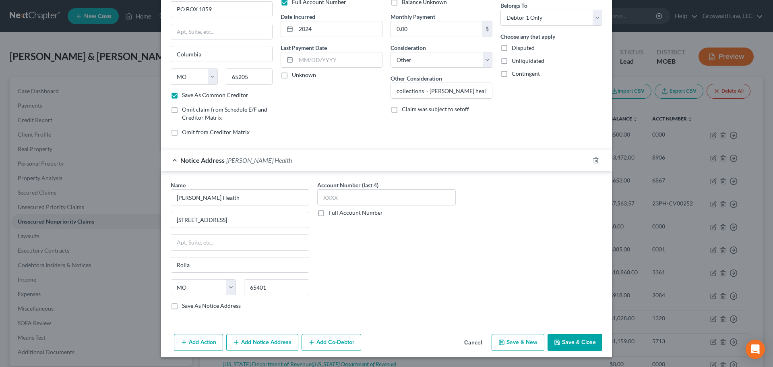
click at [246, 316] on button "Add Notice Address" at bounding box center [262, 342] width 72 height 17
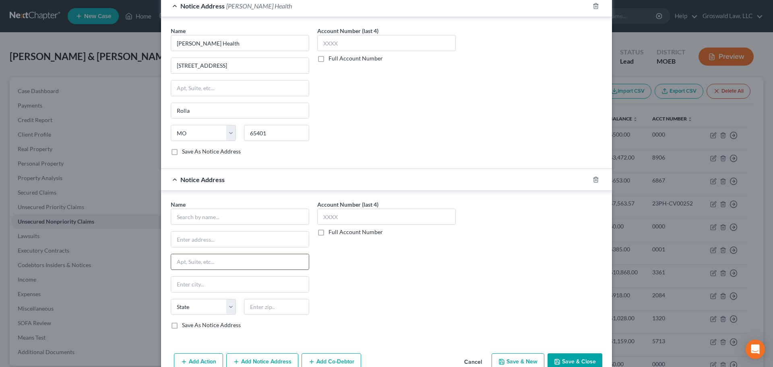
scroll to position [240, 0]
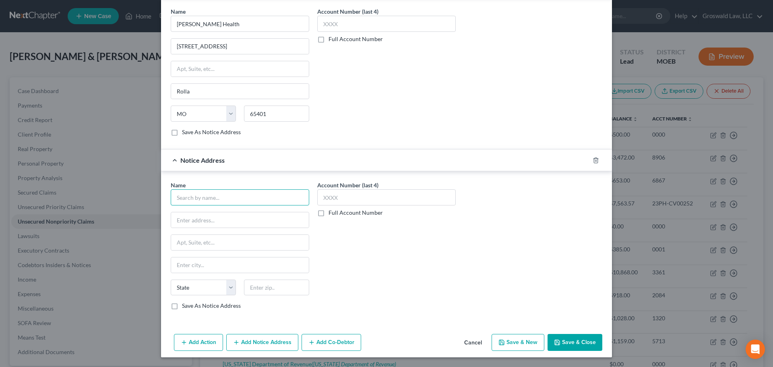
click at [209, 199] on input "text" at bounding box center [240, 197] width 139 height 16
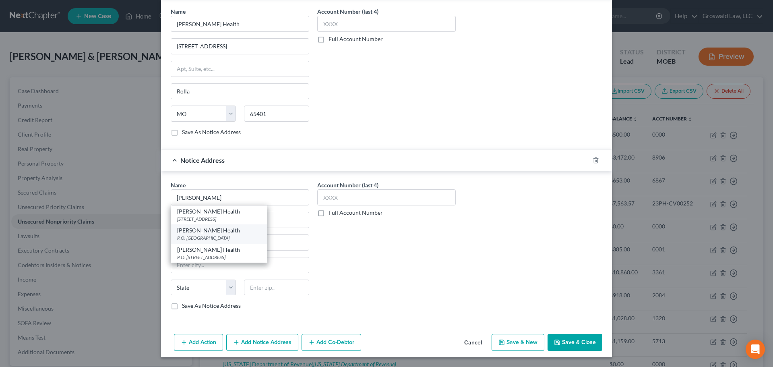
click at [209, 235] on div "P.O. Box 959447, Saint Louis, MO 63195" at bounding box center [219, 237] width 84 height 7
type input "Phelps Health"
type input "P.O. Box 959447"
type input "Saint Louis"
select select "26"
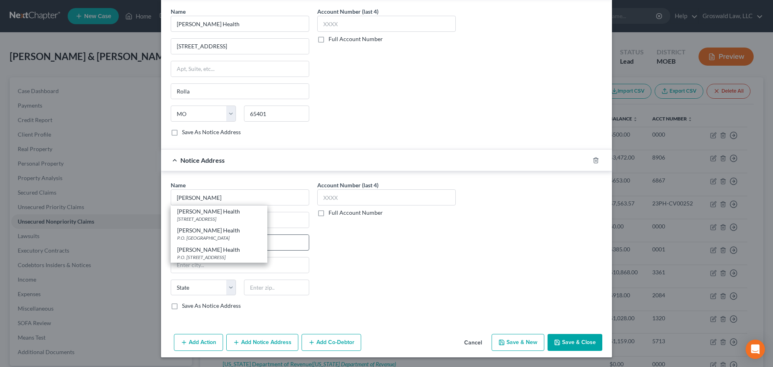
type input "63195"
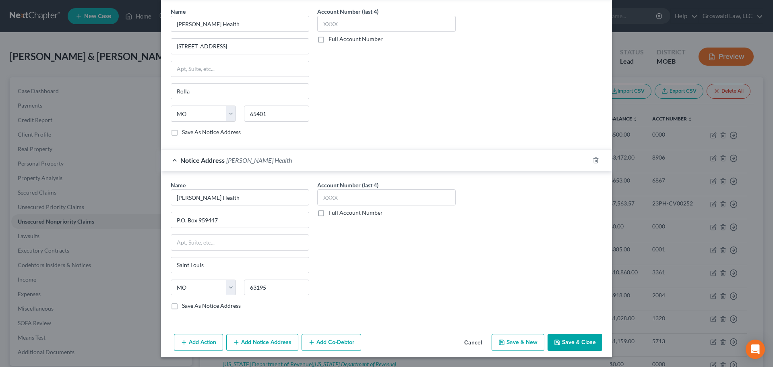
click at [252, 316] on button "Add Notice Address" at bounding box center [262, 342] width 72 height 17
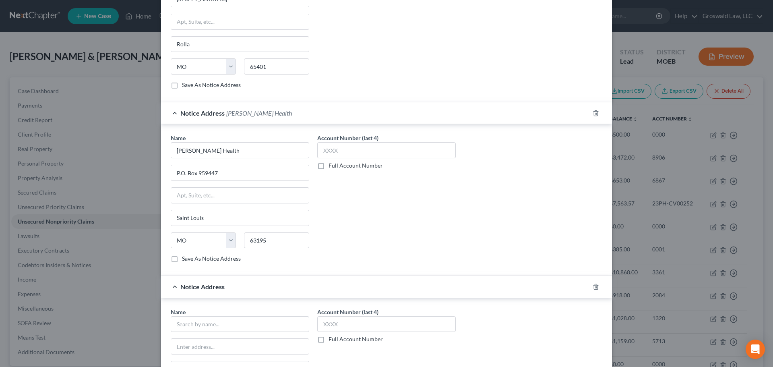
scroll to position [402, 0]
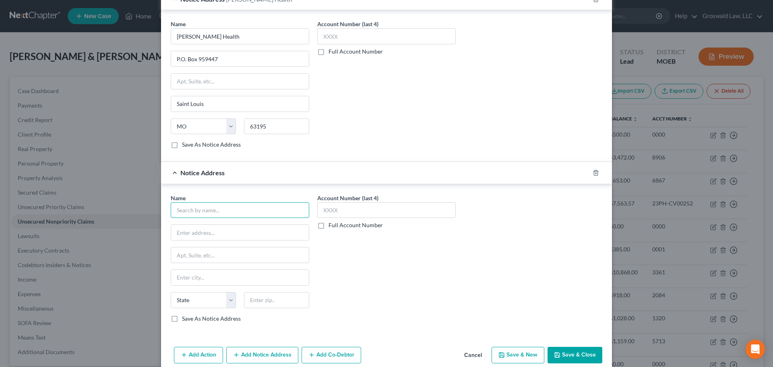
click at [217, 213] on input "text" at bounding box center [240, 210] width 139 height 16
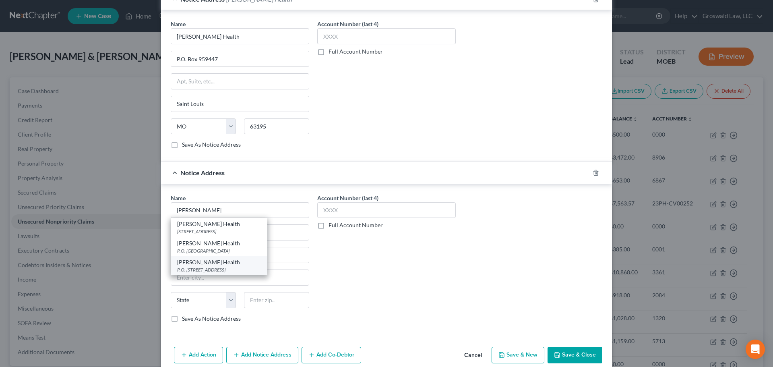
click at [188, 265] on div "Phelps Health" at bounding box center [219, 262] width 84 height 8
type input "Phelps Health"
type input "P.O. Box 220"
type input "Rolla"
select select "26"
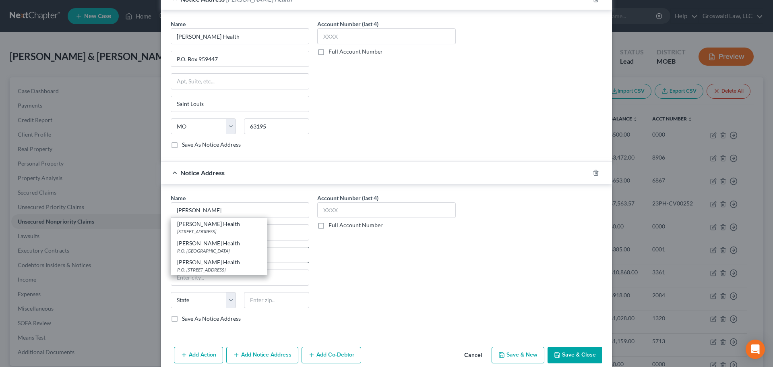
type input "65402"
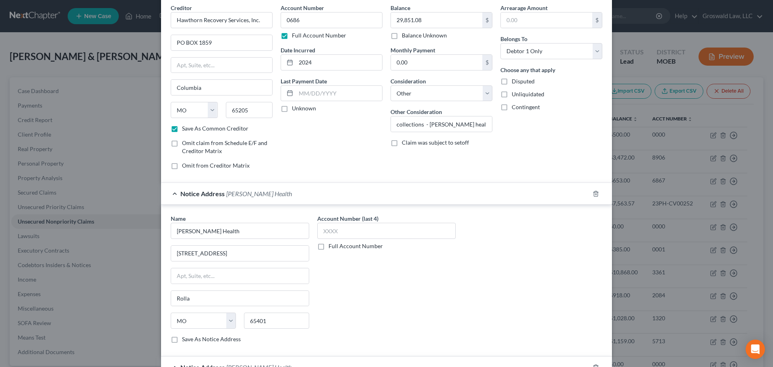
scroll to position [0, 0]
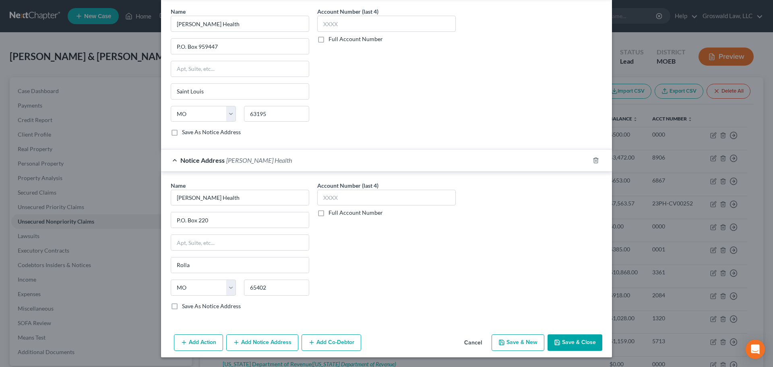
click at [273, 316] on button "Add Notice Address" at bounding box center [262, 342] width 72 height 17
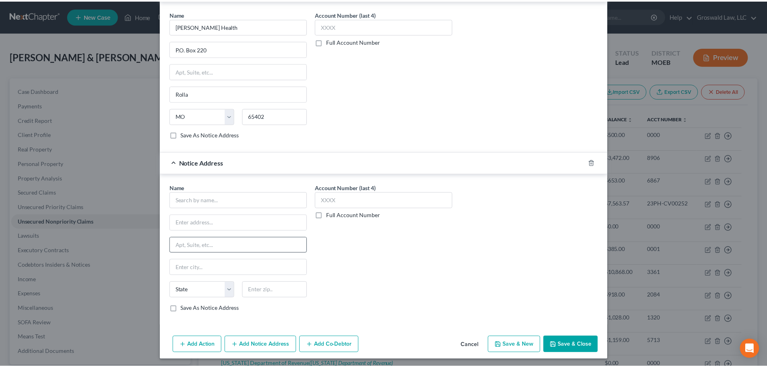
scroll to position [588, 0]
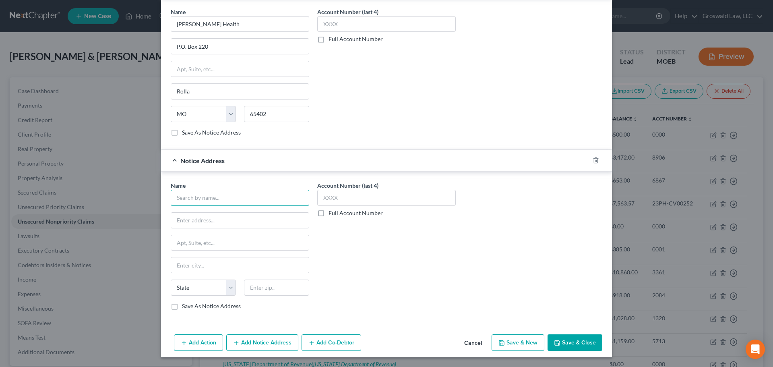
click at [210, 197] on input "text" at bounding box center [240, 198] width 139 height 16
paste input "Hawthorn Recovery Services"
type input "Hawthorn Recovery Services"
click at [231, 219] on input "text" at bounding box center [240, 220] width 138 height 15
paste input "302 Campusview D"
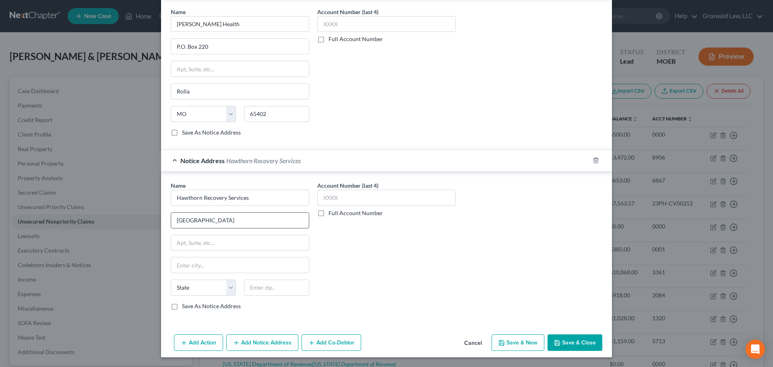
type input "302 Campusview Dr"
type input "65201"
type input "Columbia"
select select "26"
click at [191, 308] on label "Save As Notice Address" at bounding box center [211, 306] width 59 height 8
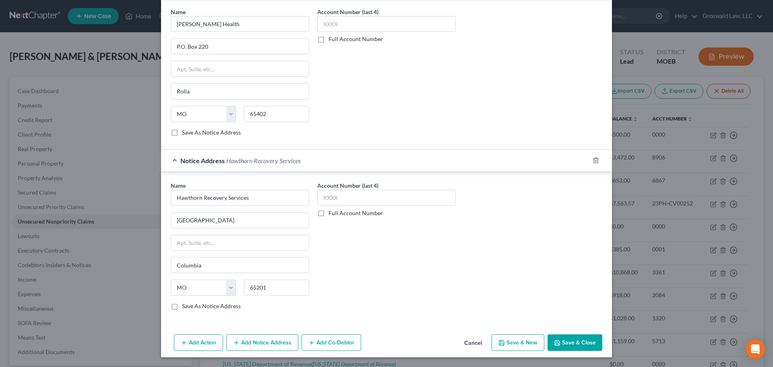
click at [191, 307] on input "Save As Notice Address" at bounding box center [187, 304] width 5 height 5
checkbox input "true"
drag, startPoint x: 580, startPoint y: 340, endPoint x: 570, endPoint y: 327, distance: 16.4
click at [580, 316] on button "Save & Close" at bounding box center [575, 342] width 55 height 17
checkbox input "false"
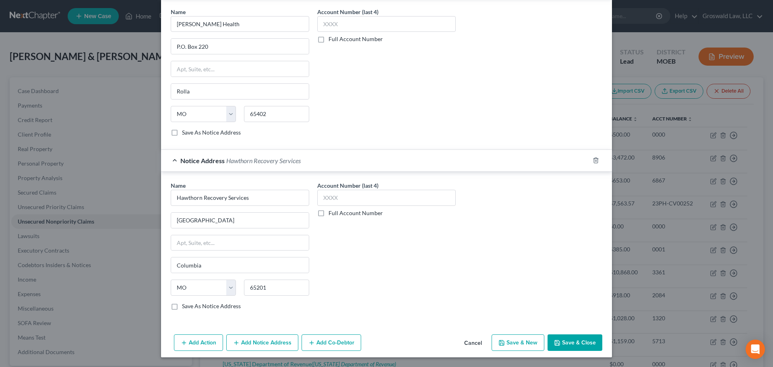
checkbox input "false"
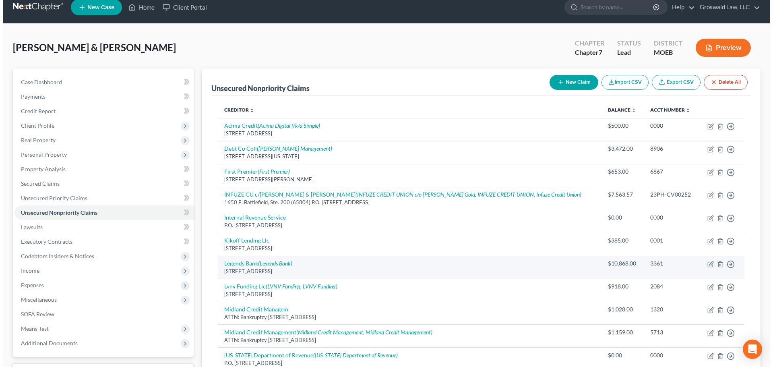
scroll to position [282, 0]
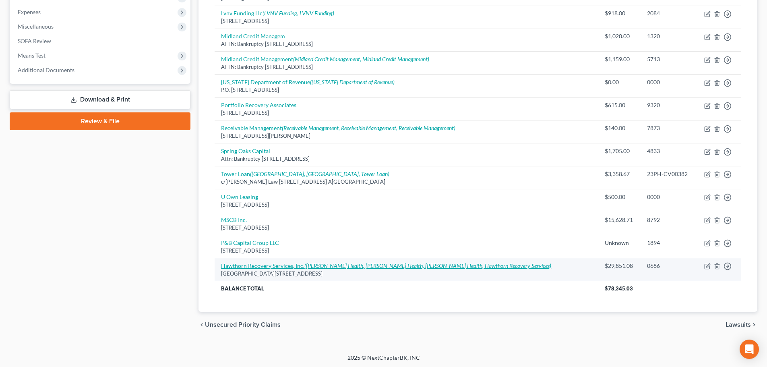
click at [251, 264] on link "Hawthorn Recovery Services, Inc. (Phelps Health, Phelps Health, Phelps Health, …" at bounding box center [386, 265] width 330 height 7
select select "26"
select select "14"
select select "0"
select select "26"
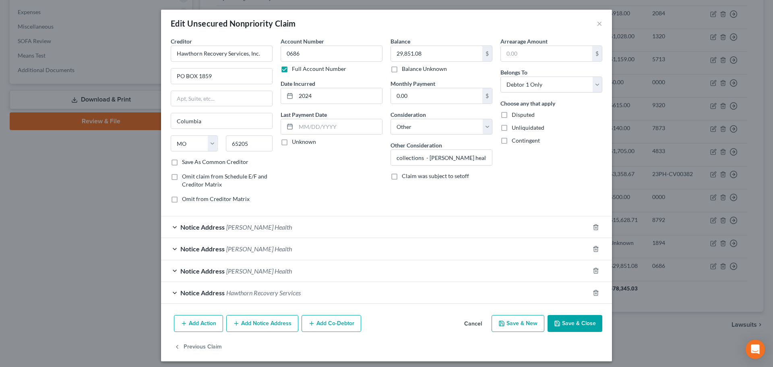
click at [215, 292] on span "Notice Address" at bounding box center [202, 293] width 44 height 8
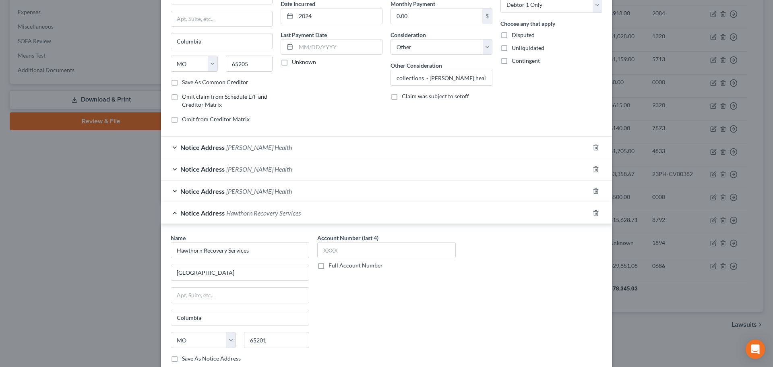
scroll to position [81, 0]
click at [247, 272] on input "302 Campusview Dr" at bounding box center [240, 271] width 138 height 15
type input "302 Campusview Drive"
click at [504, 313] on div "Name * Hawthorn Recovery Services 302 Campusview Drive Columbia State AL AK AR …" at bounding box center [387, 300] width 440 height 135
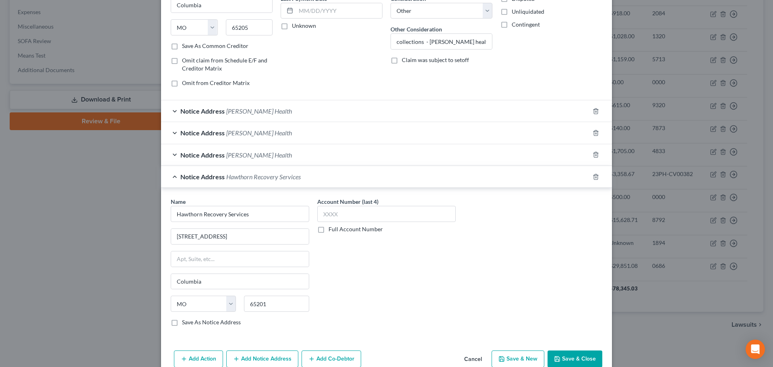
scroll to position [155, 0]
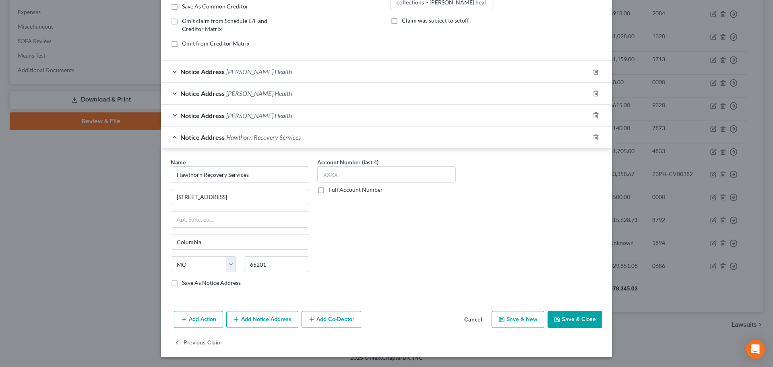
drag, startPoint x: 577, startPoint y: 323, endPoint x: 441, endPoint y: 275, distance: 144.0
click at [576, 316] on button "Save & Close" at bounding box center [575, 319] width 55 height 17
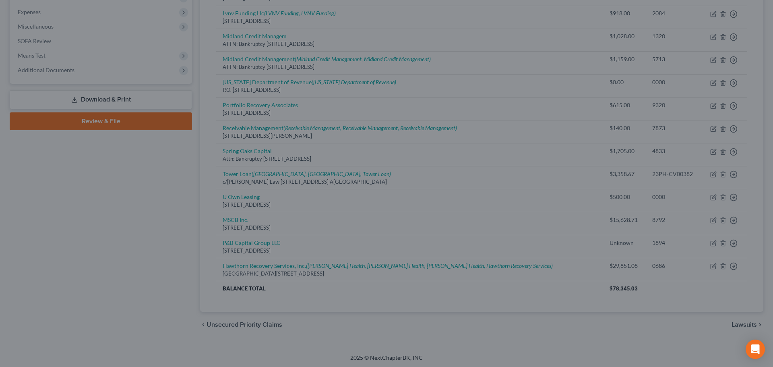
type input "0"
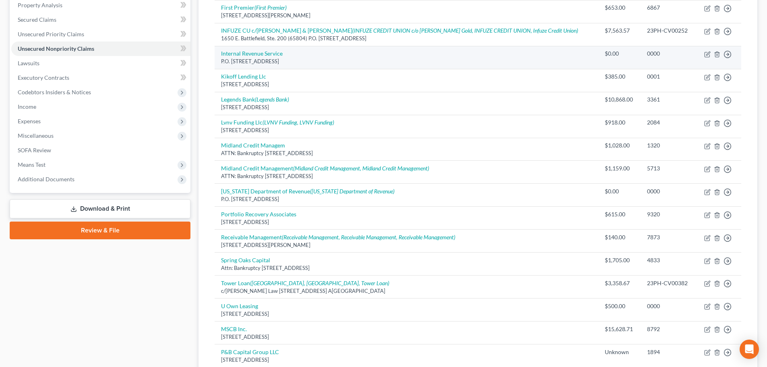
scroll to position [0, 0]
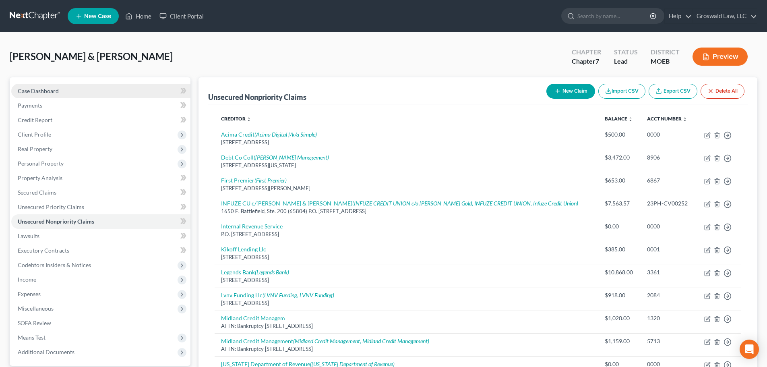
click at [47, 92] on span "Case Dashboard" at bounding box center [38, 90] width 41 height 7
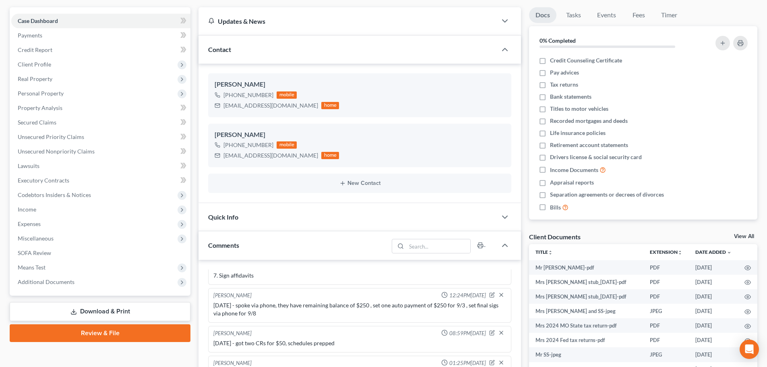
scroll to position [282, 0]
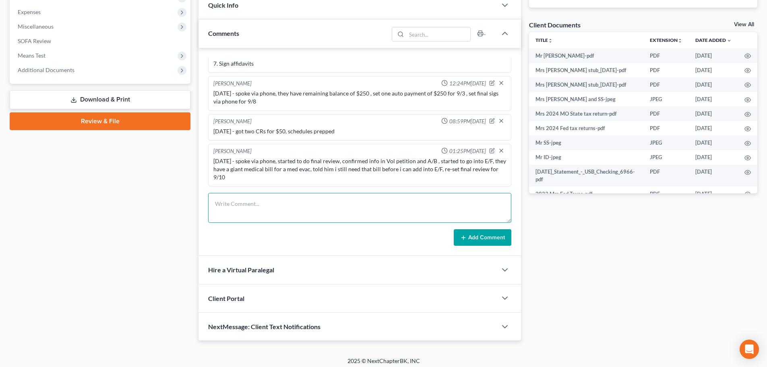
click at [279, 215] on textarea at bounding box center [359, 208] width 303 height 30
type textarea "9/9/25 - rec'd addtl creditors via thryv, added to E/F"
click at [490, 234] on button "Add Comment" at bounding box center [483, 237] width 58 height 17
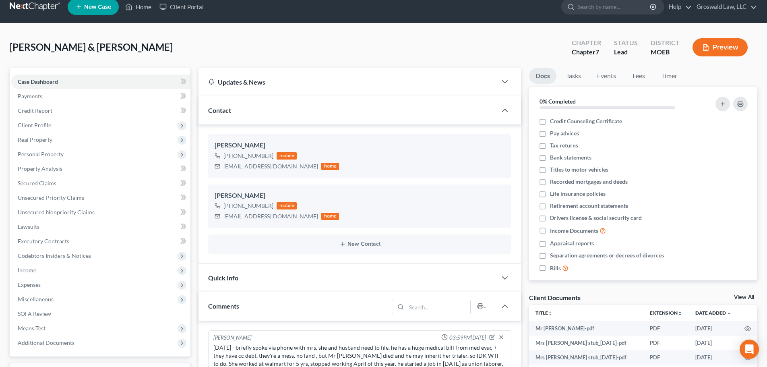
scroll to position [0, 0]
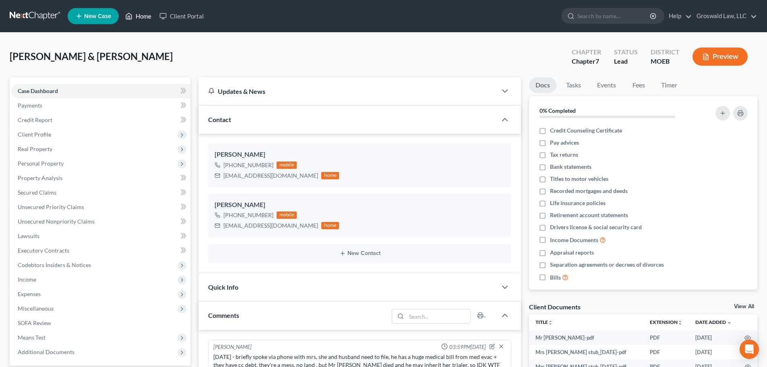
click at [144, 18] on link "Home" at bounding box center [138, 16] width 34 height 15
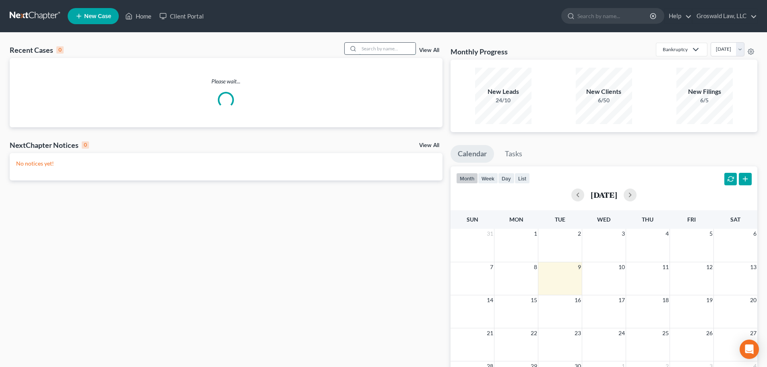
click at [381, 46] on input "search" at bounding box center [387, 49] width 56 height 12
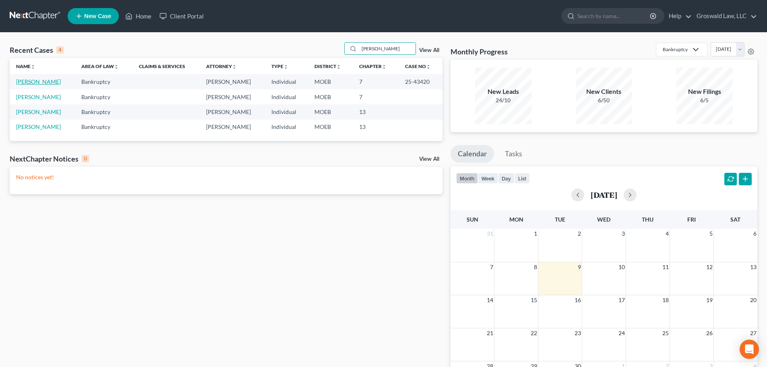
type input "marsha"
click at [39, 83] on link "[PERSON_NAME]" at bounding box center [38, 81] width 45 height 7
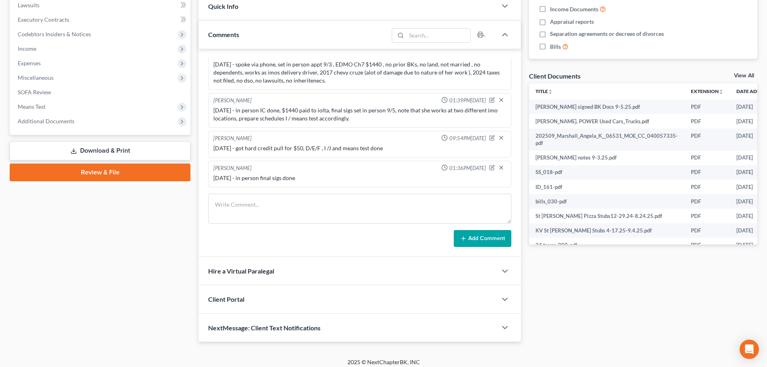
scroll to position [236, 0]
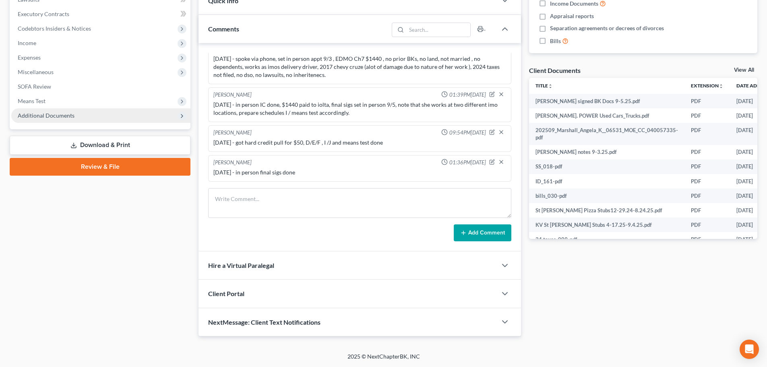
click at [115, 119] on span "Additional Documents" at bounding box center [100, 115] width 179 height 15
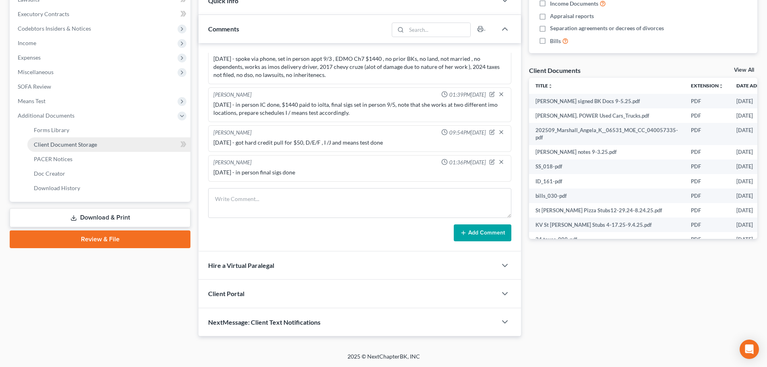
click at [109, 146] on link "Client Document Storage" at bounding box center [108, 144] width 163 height 15
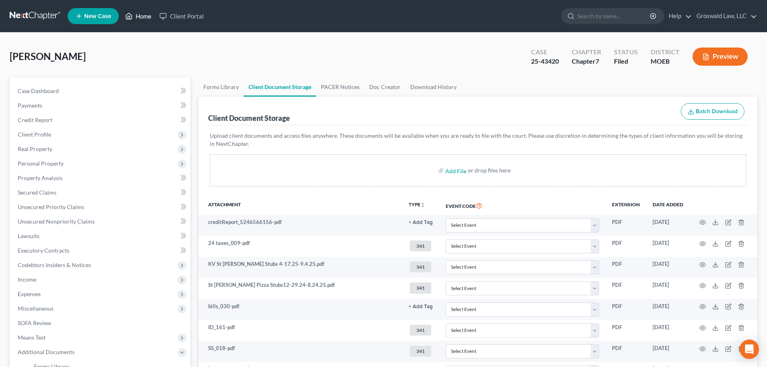
click at [142, 18] on link "Home" at bounding box center [138, 16] width 34 height 15
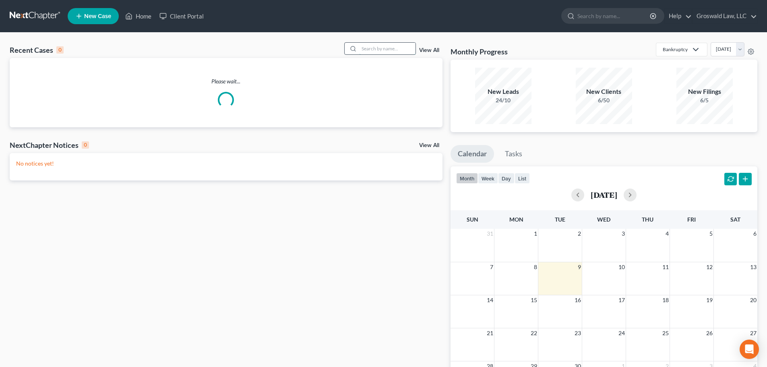
click at [398, 50] on input "search" at bounding box center [387, 49] width 56 height 12
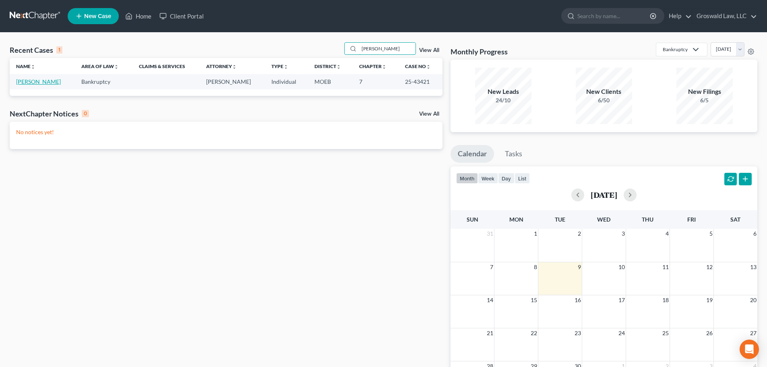
type input "parez"
click at [39, 79] on link "[PERSON_NAME]" at bounding box center [38, 81] width 45 height 7
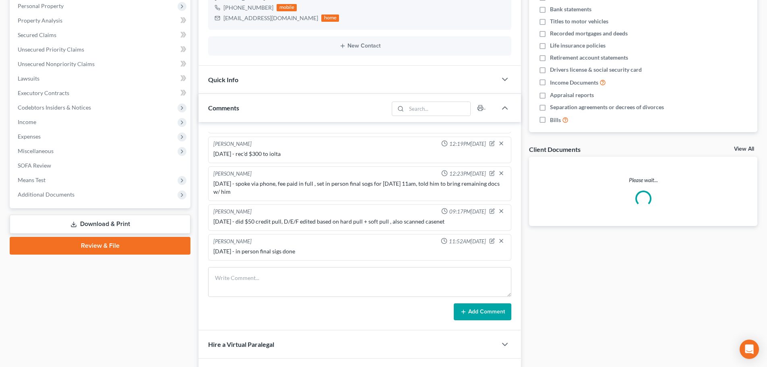
scroll to position [236, 0]
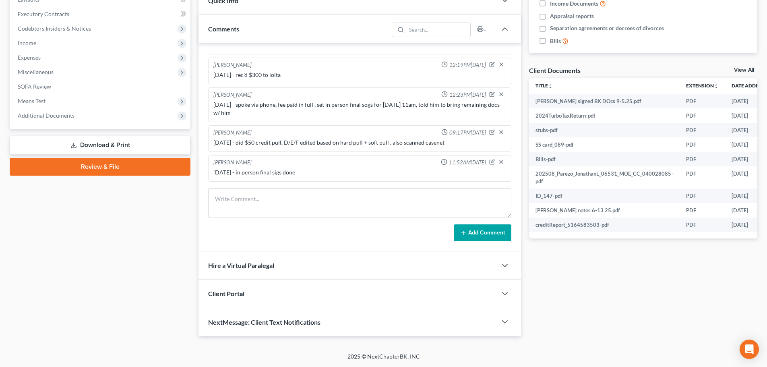
drag, startPoint x: 75, startPoint y: 115, endPoint x: 79, endPoint y: 162, distance: 46.9
click at [75, 115] on span "Additional Documents" at bounding box center [100, 115] width 179 height 15
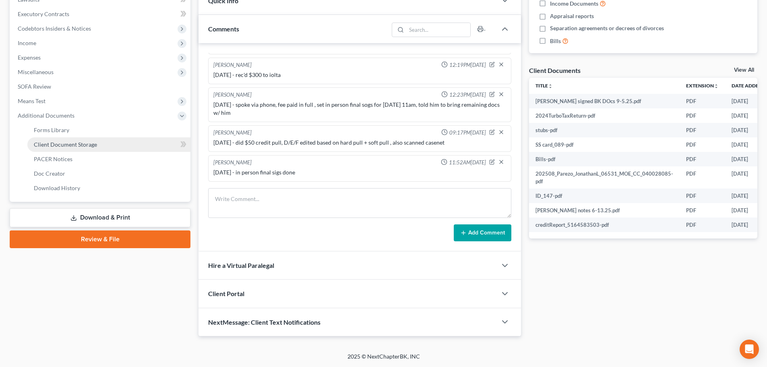
click at [90, 141] on span "Client Document Storage" at bounding box center [65, 144] width 63 height 7
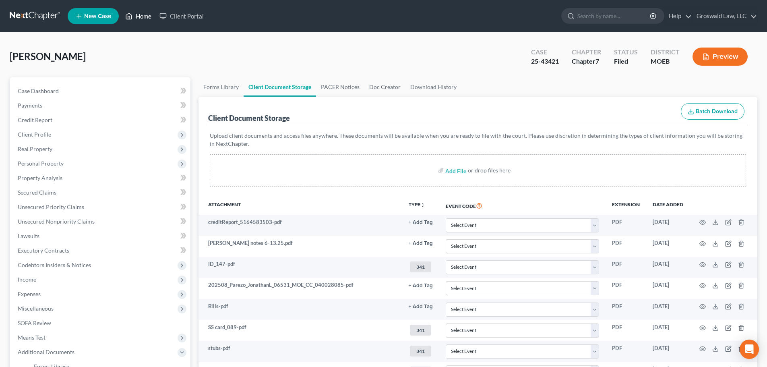
click at [144, 15] on link "Home" at bounding box center [138, 16] width 34 height 15
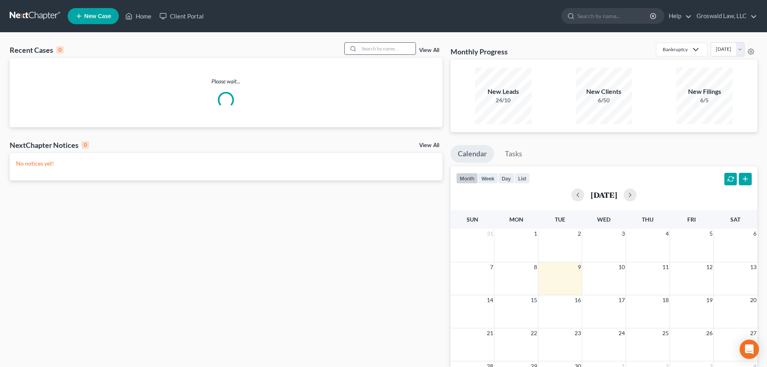
click at [396, 52] on input "search" at bounding box center [387, 49] width 56 height 12
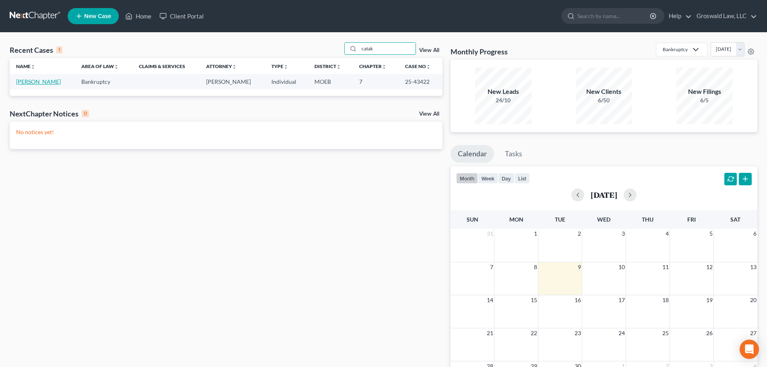
type input "catak"
click at [46, 84] on link "[PERSON_NAME]" at bounding box center [38, 81] width 45 height 7
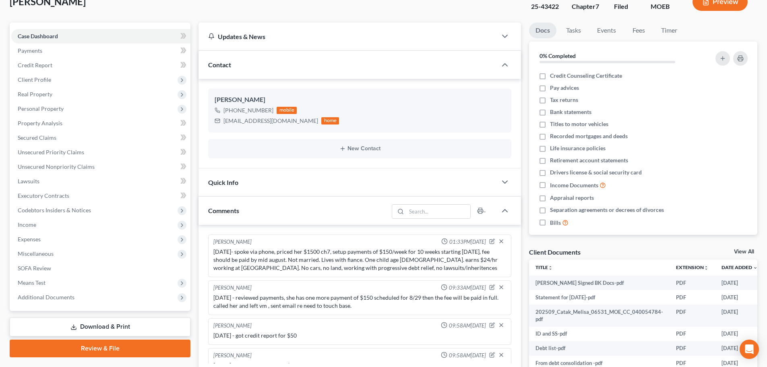
scroll to position [79, 0]
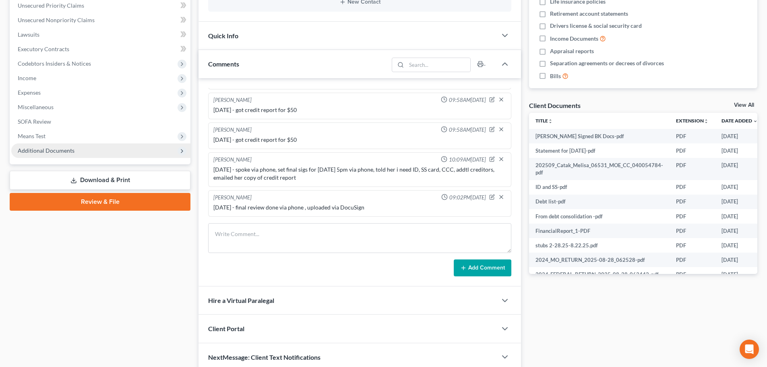
click at [87, 152] on span "Additional Documents" at bounding box center [100, 150] width 179 height 15
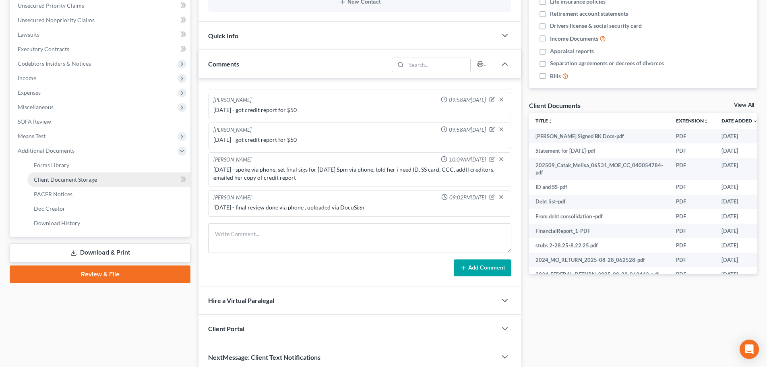
click at [94, 182] on span "Client Document Storage" at bounding box center [65, 179] width 63 height 7
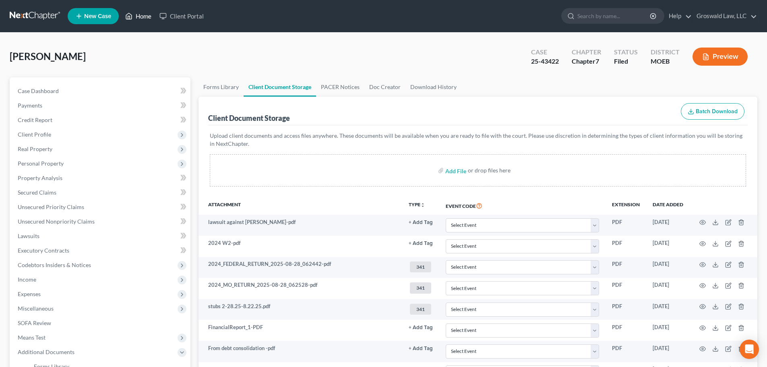
click at [141, 12] on link "Home" at bounding box center [138, 16] width 34 height 15
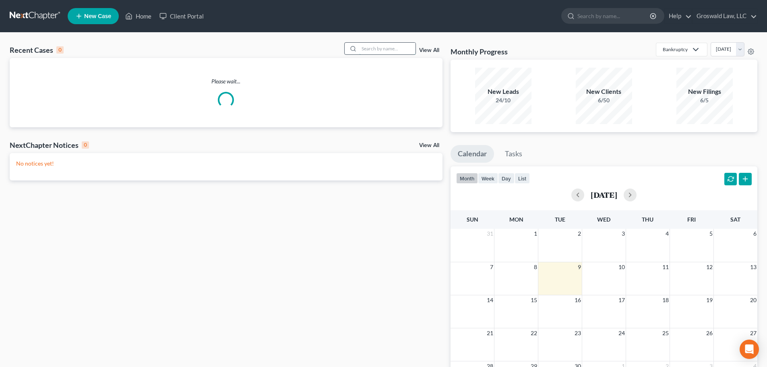
click at [400, 54] on input "search" at bounding box center [387, 49] width 56 height 12
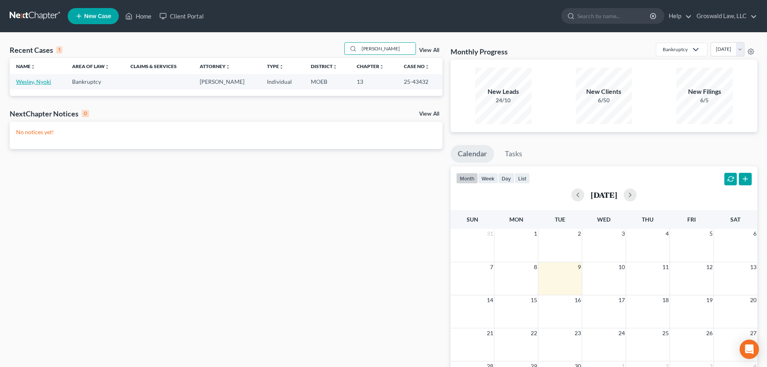
type input "wesley"
click at [32, 82] on link "Wesley, Nyoki" at bounding box center [33, 81] width 35 height 7
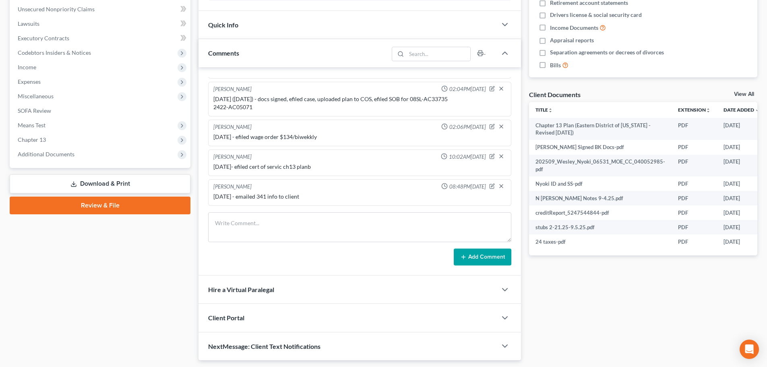
scroll to position [236, 0]
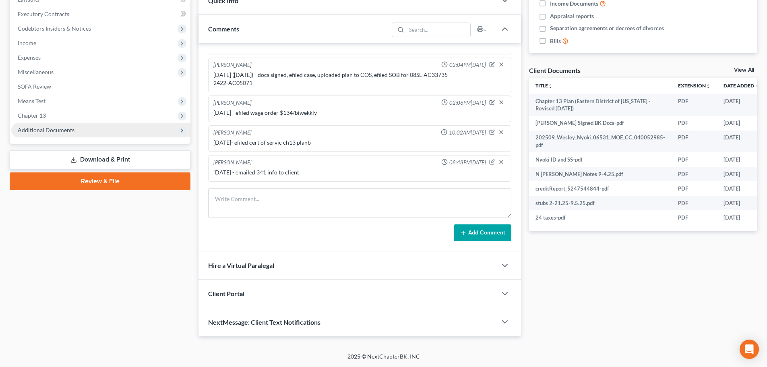
click at [66, 132] on span "Additional Documents" at bounding box center [46, 129] width 57 height 7
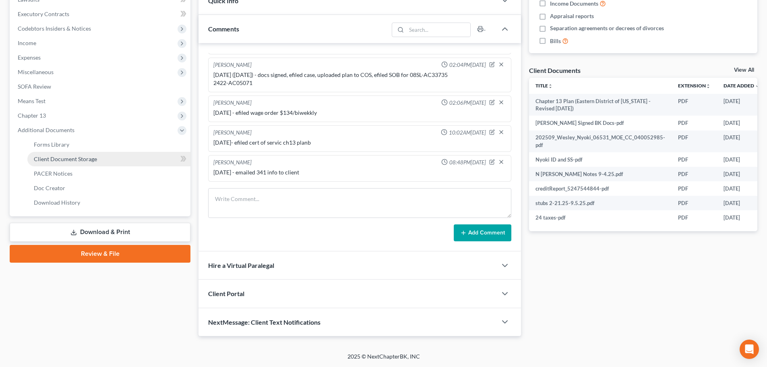
click at [67, 160] on span "Client Document Storage" at bounding box center [65, 158] width 63 height 7
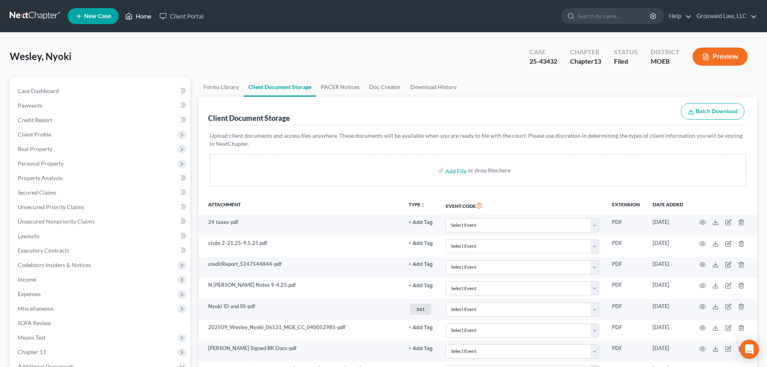
click at [146, 16] on link "Home" at bounding box center [138, 16] width 34 height 15
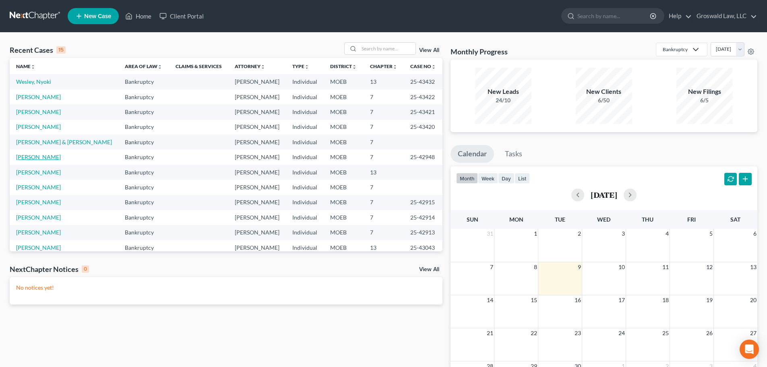
click at [33, 157] on link "[PERSON_NAME]" at bounding box center [38, 156] width 45 height 7
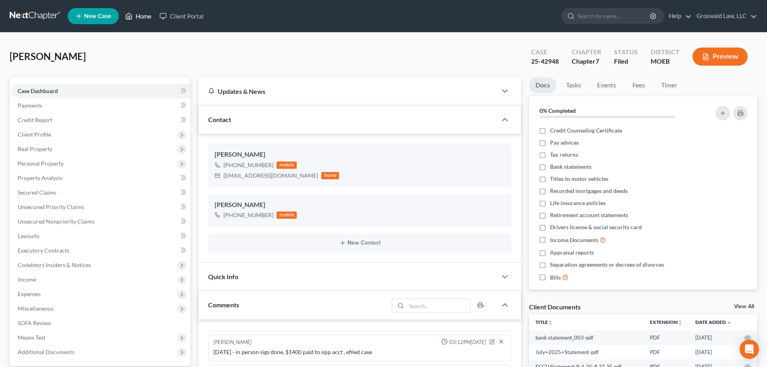
drag, startPoint x: 142, startPoint y: 11, endPoint x: 203, endPoint y: 190, distance: 189.2
click at [142, 11] on link "Home" at bounding box center [138, 16] width 34 height 15
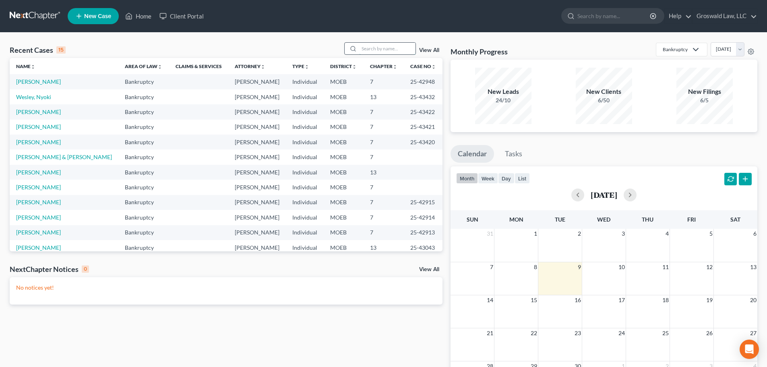
click at [389, 50] on input "search" at bounding box center [387, 49] width 56 height 12
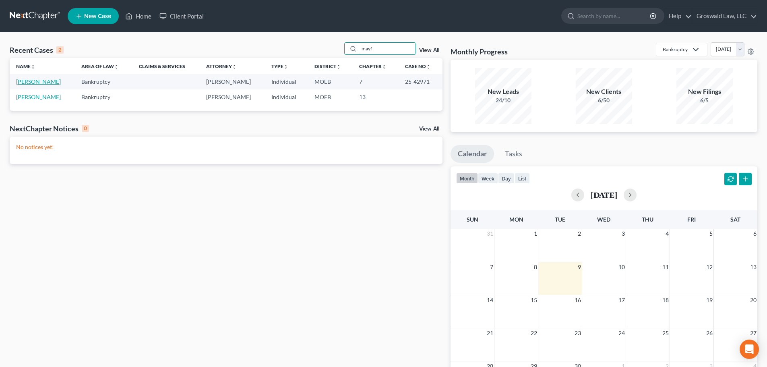
type input "mayf"
click at [42, 82] on link "[PERSON_NAME]" at bounding box center [38, 81] width 45 height 7
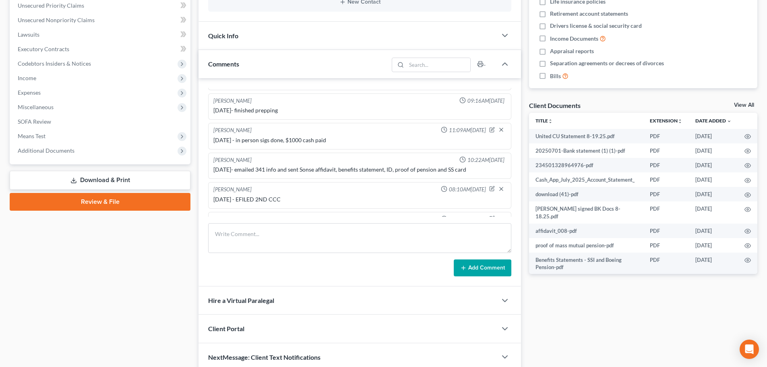
scroll to position [153, 0]
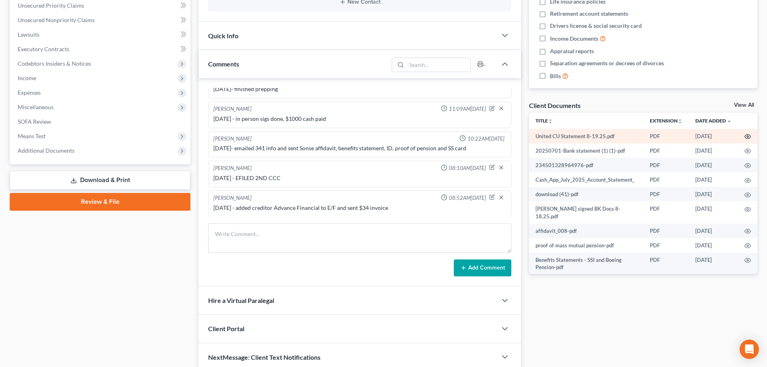
click at [606, 137] on circle "button" at bounding box center [748, 137] width 2 height 2
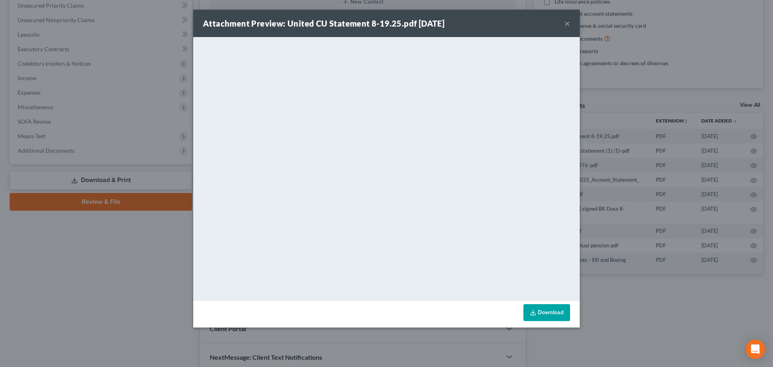
click at [567, 25] on button "×" at bounding box center [568, 24] width 6 height 10
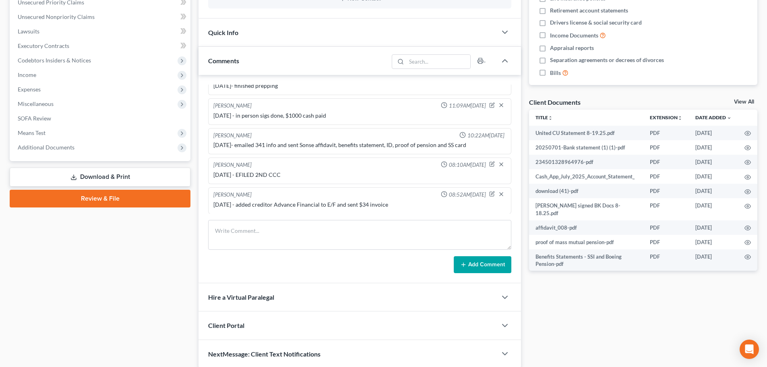
scroll to position [236, 0]
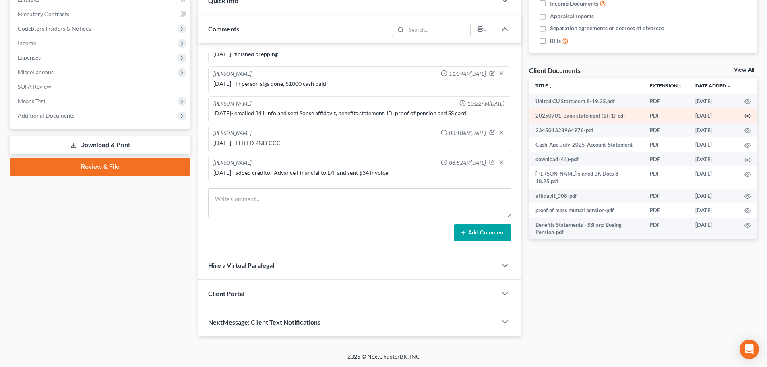
click at [606, 115] on icon "button" at bounding box center [748, 116] width 6 height 6
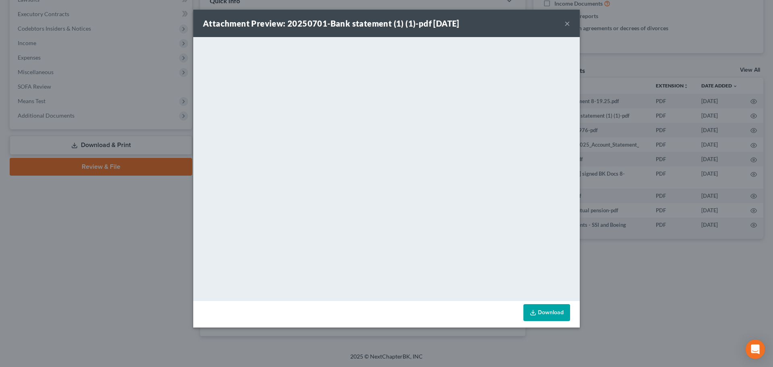
click at [569, 22] on button "×" at bounding box center [568, 24] width 6 height 10
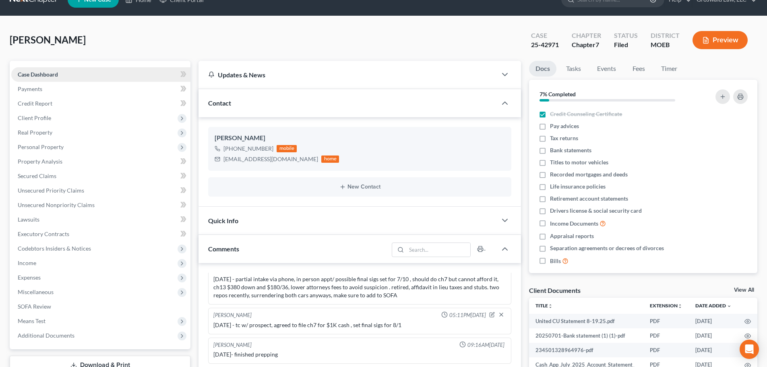
scroll to position [0, 0]
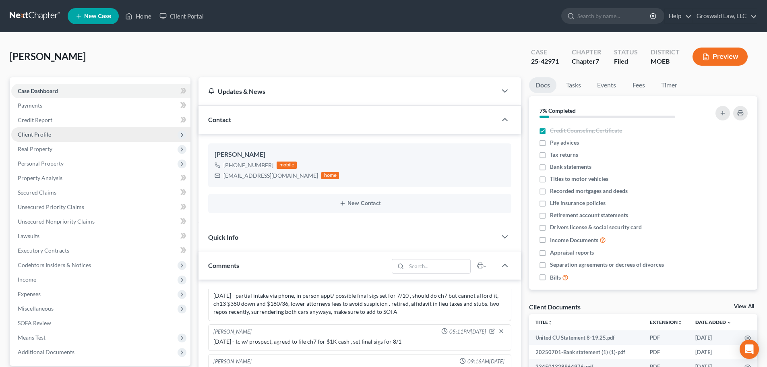
click at [54, 135] on span "Client Profile" at bounding box center [100, 134] width 179 height 15
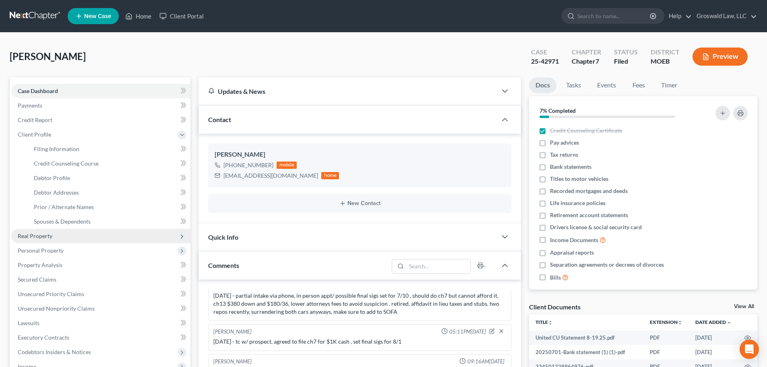
click at [50, 238] on span "Real Property" at bounding box center [35, 235] width 35 height 7
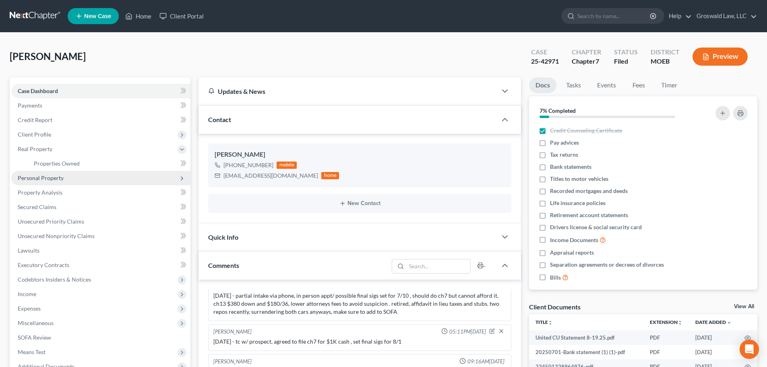
click at [44, 174] on span "Personal Property" at bounding box center [41, 177] width 46 height 7
click at [59, 180] on span "Vehicles Owned" at bounding box center [54, 177] width 40 height 7
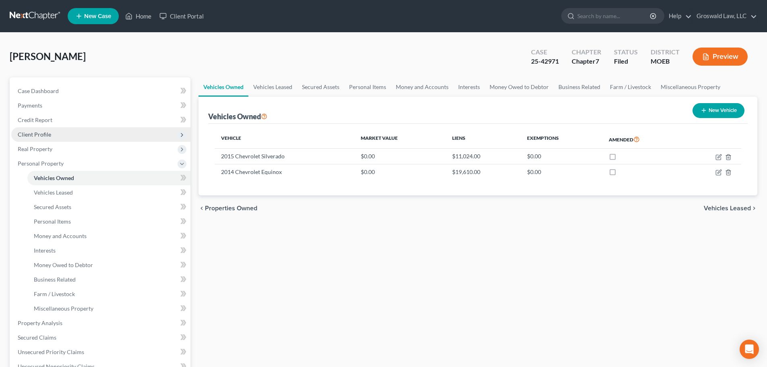
click at [33, 139] on span "Client Profile" at bounding box center [100, 134] width 179 height 15
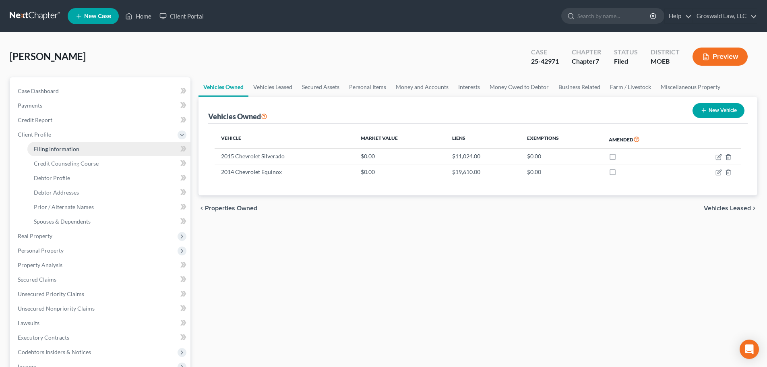
click at [79, 151] on link "Filing Information" at bounding box center [108, 149] width 163 height 15
select select "1"
select select "0"
select select "45"
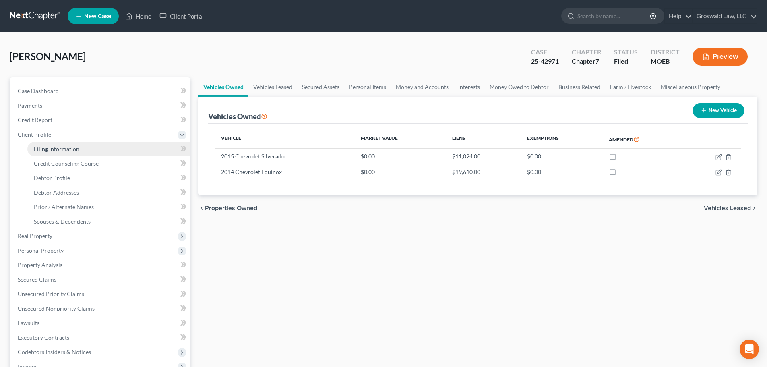
select select "0"
select select "26"
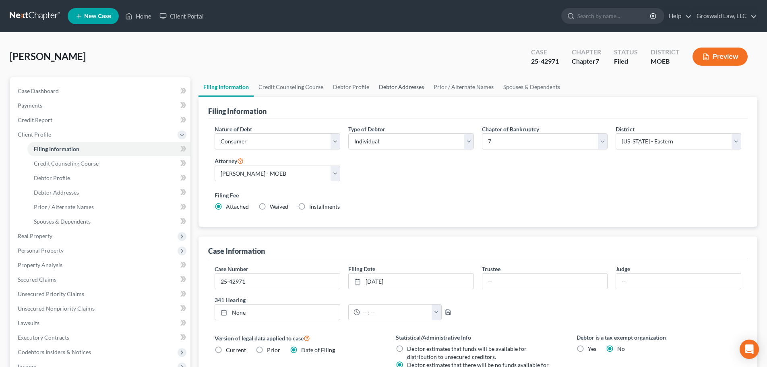
click at [389, 87] on link "Debtor Addresses" at bounding box center [401, 86] width 55 height 19
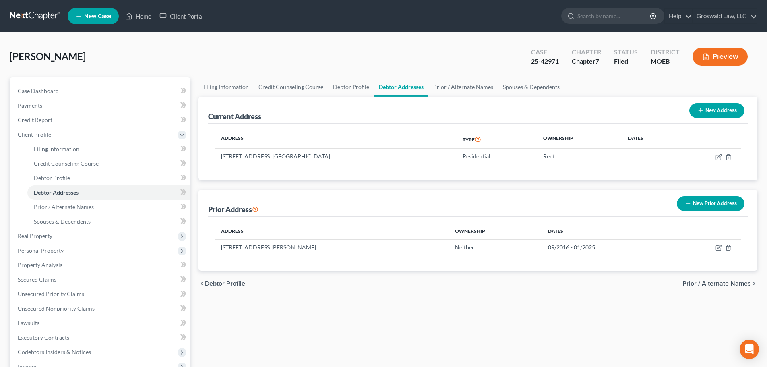
click at [606, 61] on button "Preview" at bounding box center [720, 57] width 55 height 18
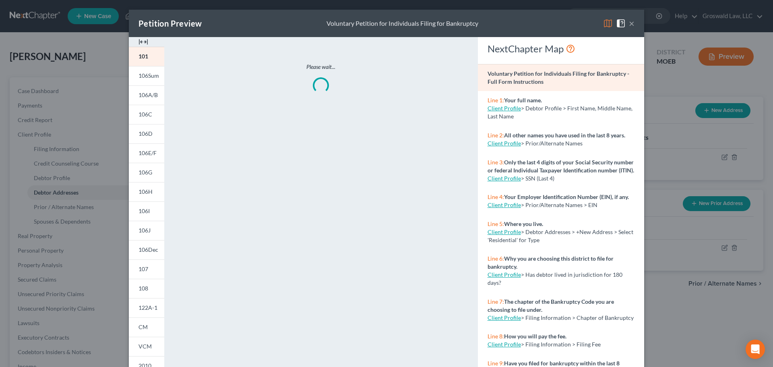
click at [139, 41] on img at bounding box center [144, 42] width 10 height 10
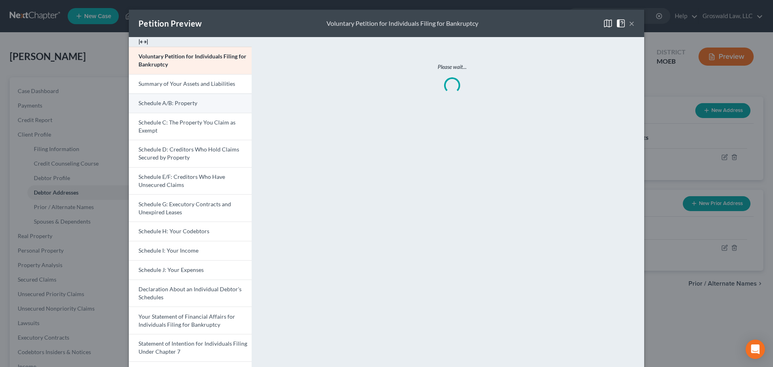
click at [162, 106] on link "Schedule A/B: Property" at bounding box center [190, 102] width 123 height 19
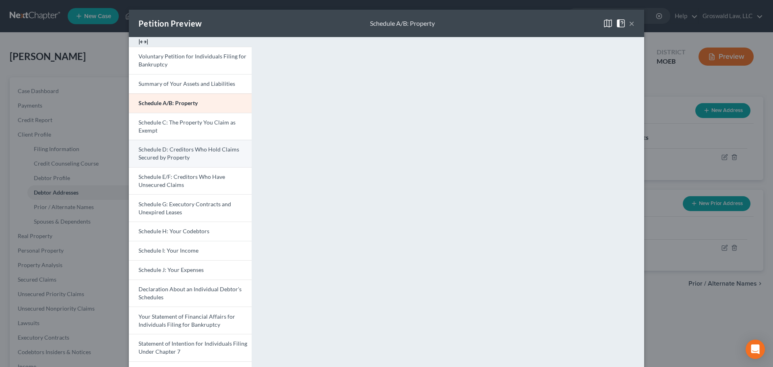
click at [170, 153] on span "Schedule D: Creditors Who Hold Claims Secured by Property" at bounding box center [189, 153] width 101 height 15
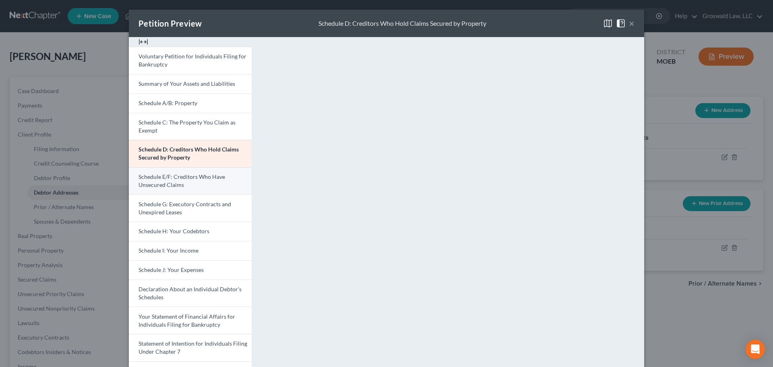
click at [189, 183] on link "Schedule E/F: Creditors Who Have Unsecured Claims" at bounding box center [190, 180] width 123 height 27
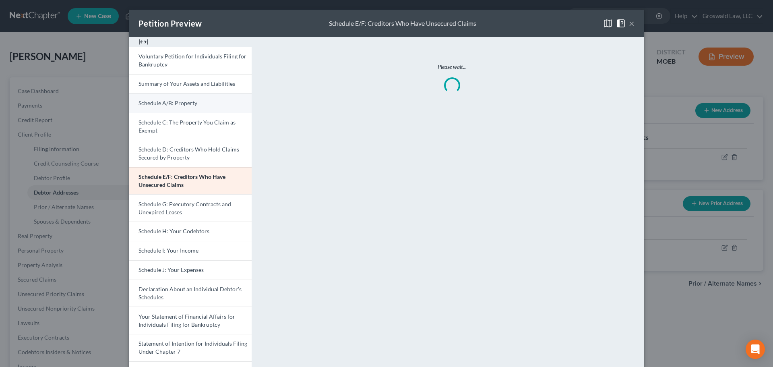
click at [187, 102] on span "Schedule A/B: Property" at bounding box center [168, 102] width 59 height 7
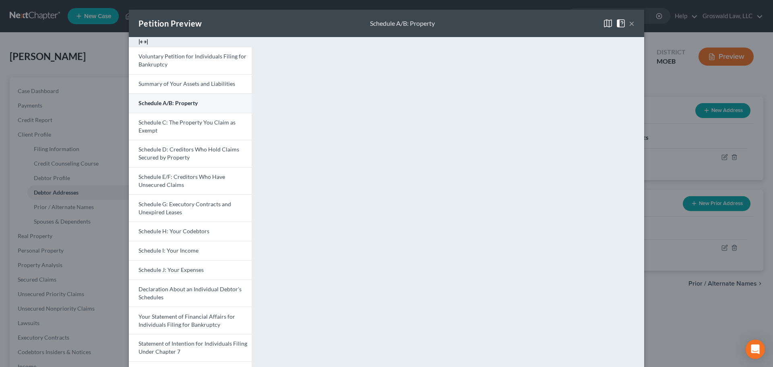
click at [164, 100] on span "Schedule A/B: Property" at bounding box center [168, 102] width 59 height 7
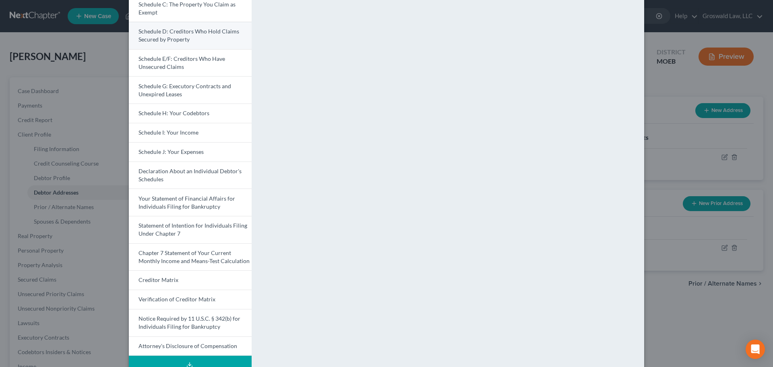
scroll to position [60, 0]
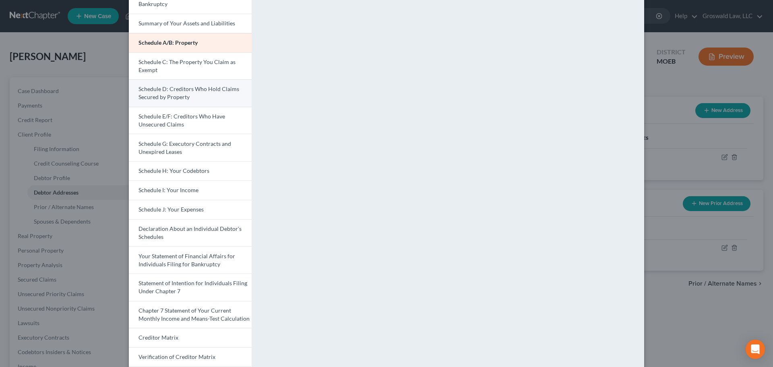
click at [175, 94] on span "Schedule D: Creditors Who Hold Claims Secured by Property" at bounding box center [189, 92] width 101 height 15
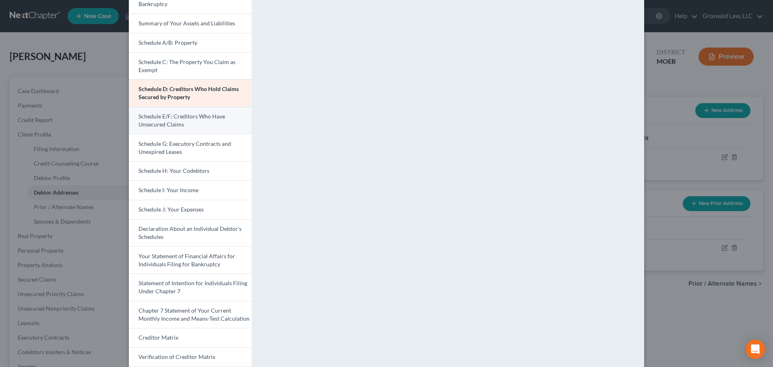
click at [222, 114] on link "Schedule E/F: Creditors Who Have Unsecured Claims" at bounding box center [190, 120] width 123 height 27
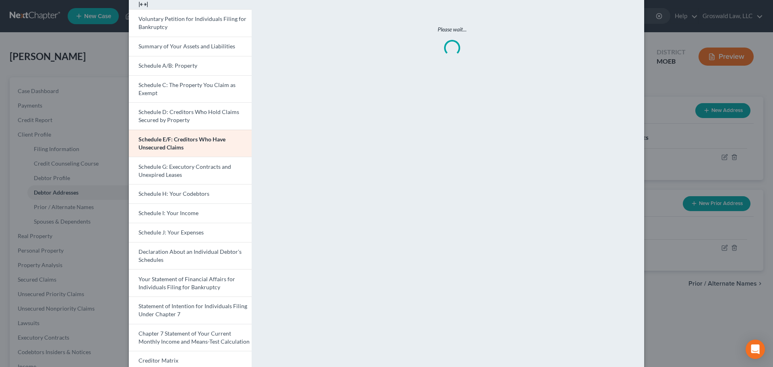
scroll to position [20, 0]
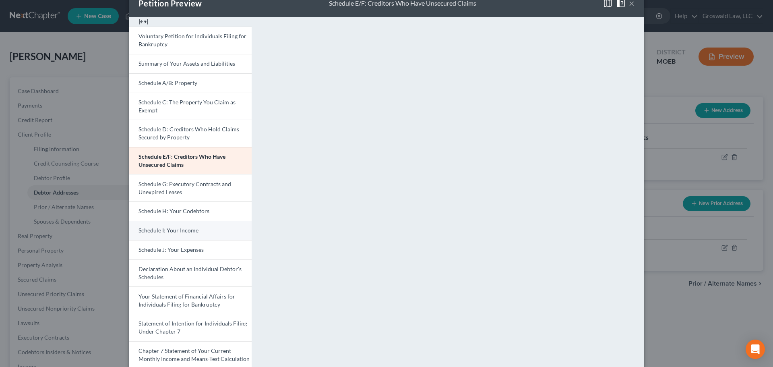
click at [211, 234] on link "Schedule I: Your Income" at bounding box center [190, 230] width 123 height 19
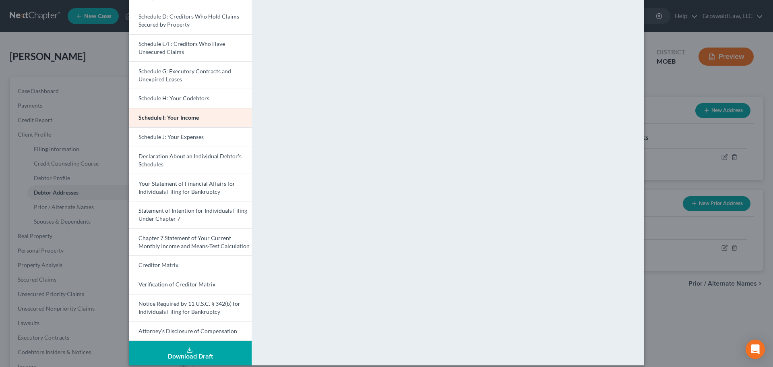
scroll to position [141, 0]
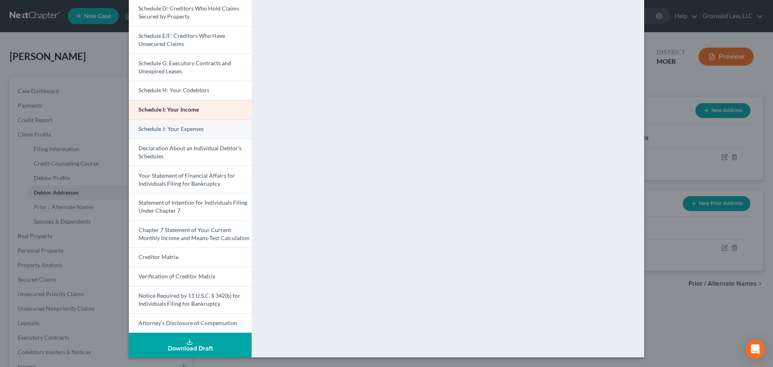
click at [173, 132] on span "Schedule J: Your Expenses" at bounding box center [171, 128] width 65 height 7
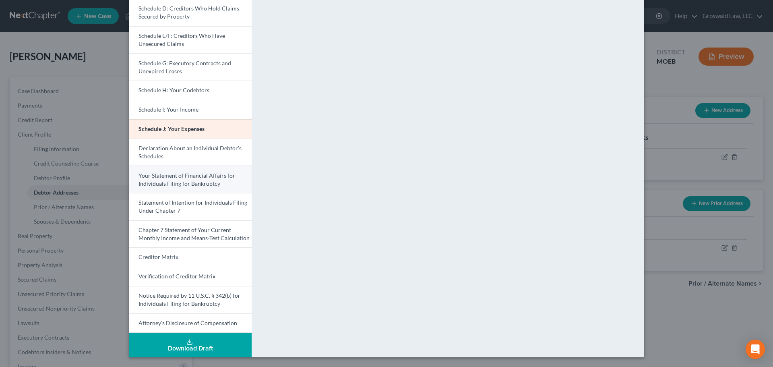
click at [181, 185] on span "Your Statement of Financial Affairs for Individuals Filing for Bankruptcy" at bounding box center [187, 179] width 97 height 15
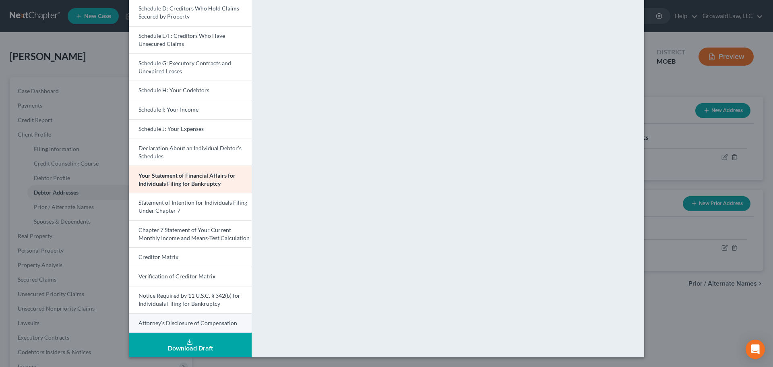
click at [174, 316] on span "Attorney's Disclosure of Compensation" at bounding box center [188, 322] width 99 height 7
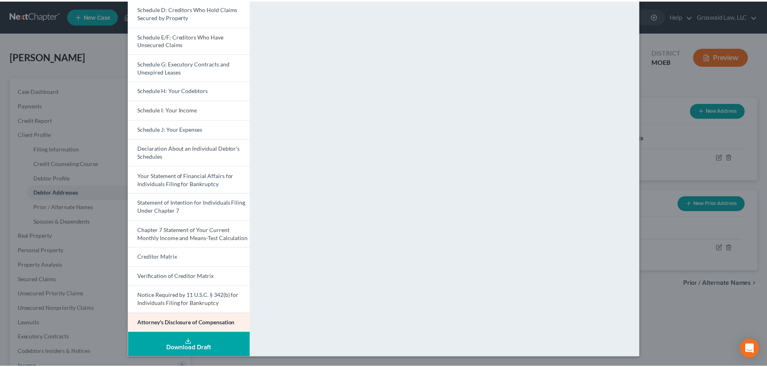
scroll to position [0, 0]
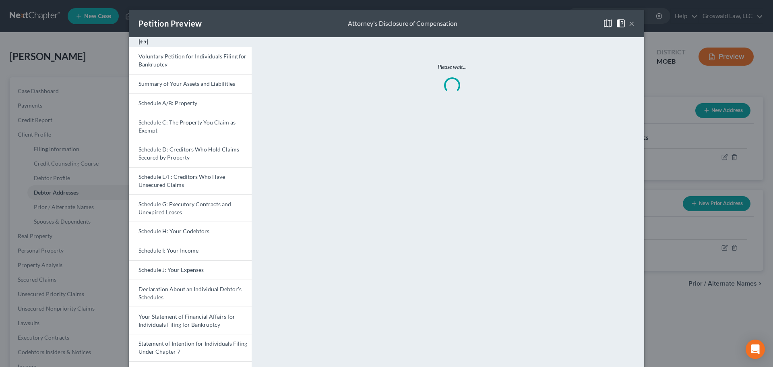
click at [606, 23] on button "×" at bounding box center [632, 24] width 6 height 10
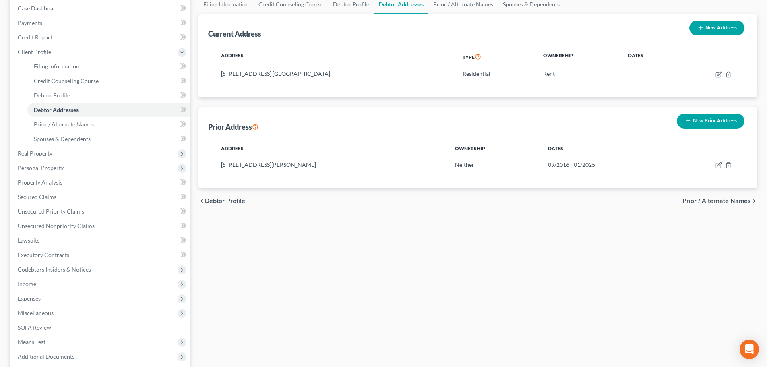
scroll to position [163, 0]
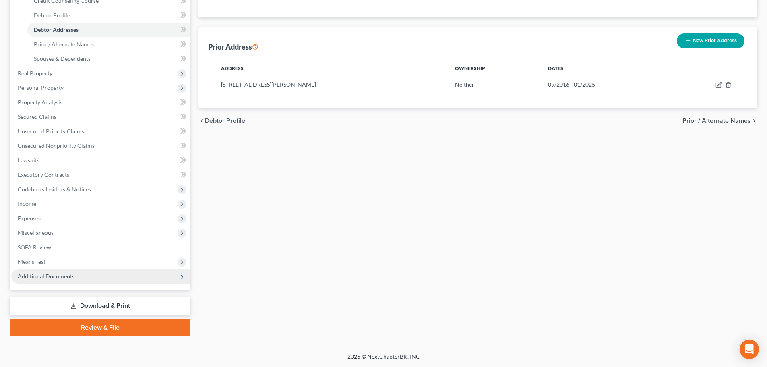
click at [90, 280] on span "Additional Documents" at bounding box center [100, 276] width 179 height 15
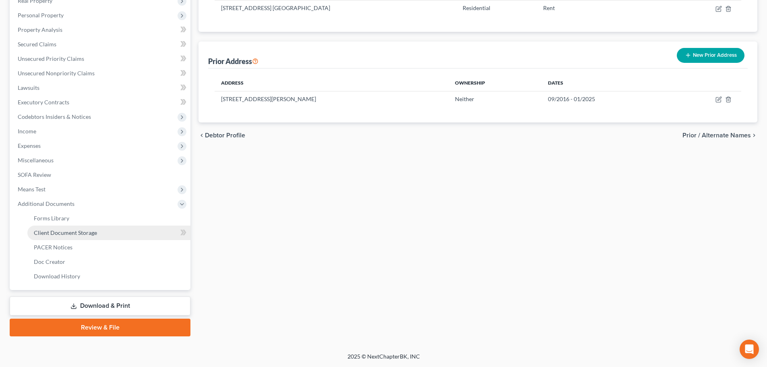
click at [119, 233] on link "Client Document Storage" at bounding box center [108, 233] width 163 height 15
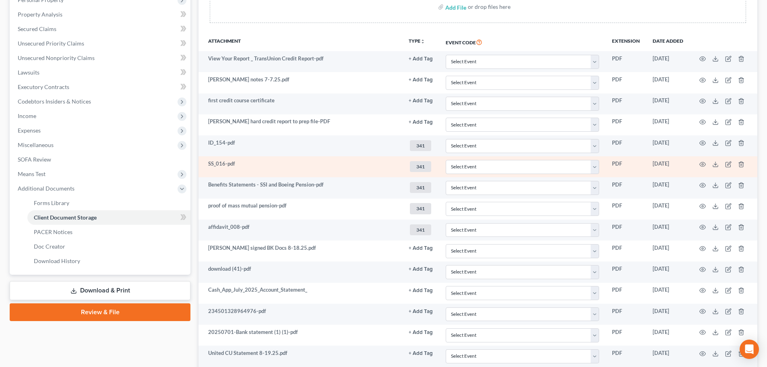
scroll to position [226, 0]
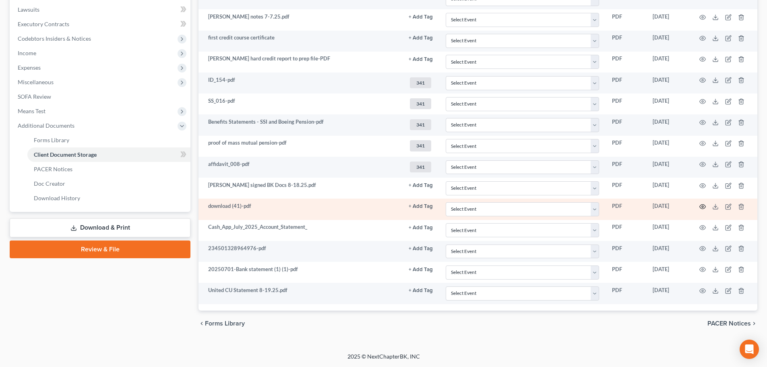
click at [606, 207] on circle "button" at bounding box center [703, 207] width 2 height 2
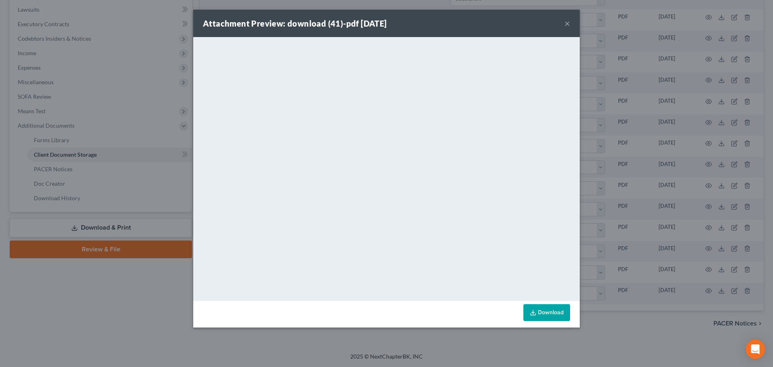
click at [565, 23] on button "×" at bounding box center [568, 24] width 6 height 10
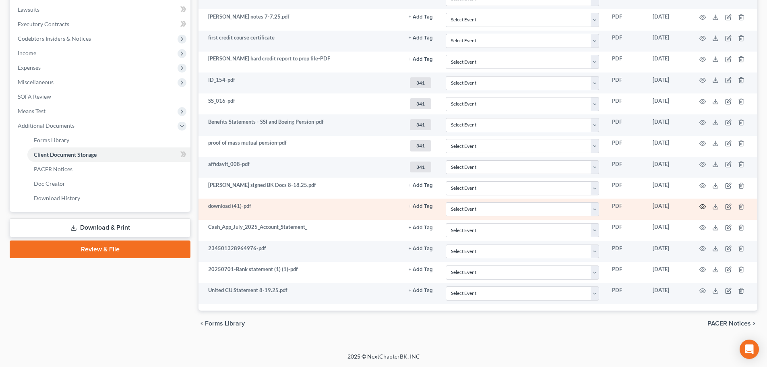
click at [606, 207] on icon "button" at bounding box center [703, 206] width 6 height 6
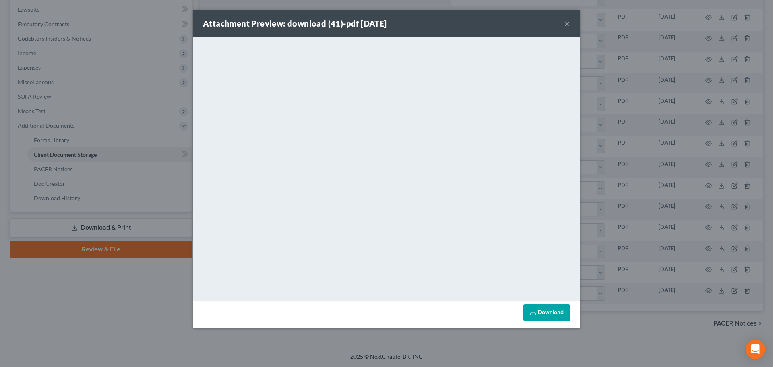
click at [567, 24] on button "×" at bounding box center [568, 24] width 6 height 10
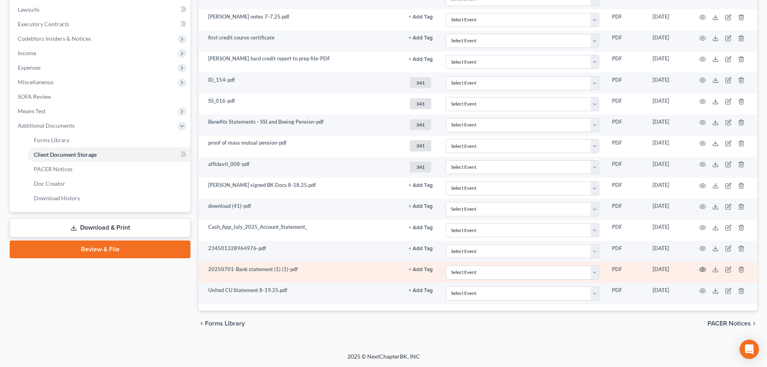
click at [606, 269] on circle "button" at bounding box center [703, 270] width 2 height 2
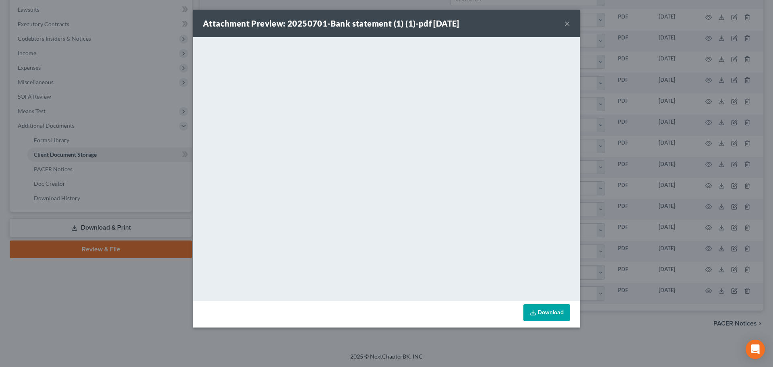
click at [567, 23] on button "×" at bounding box center [568, 24] width 6 height 10
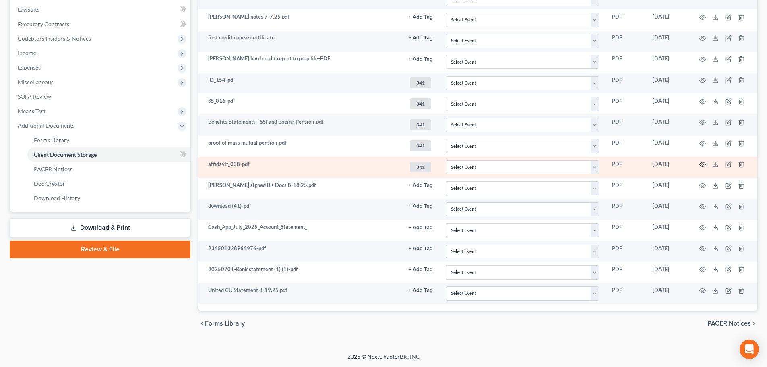
click at [606, 163] on icon "button" at bounding box center [703, 164] width 6 height 6
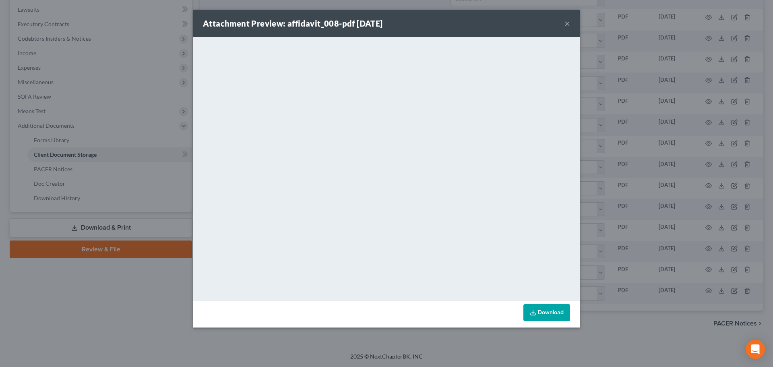
click at [568, 25] on button "×" at bounding box center [568, 24] width 6 height 10
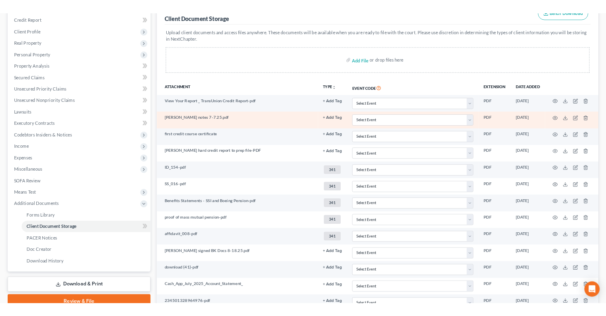
scroll to position [0, 0]
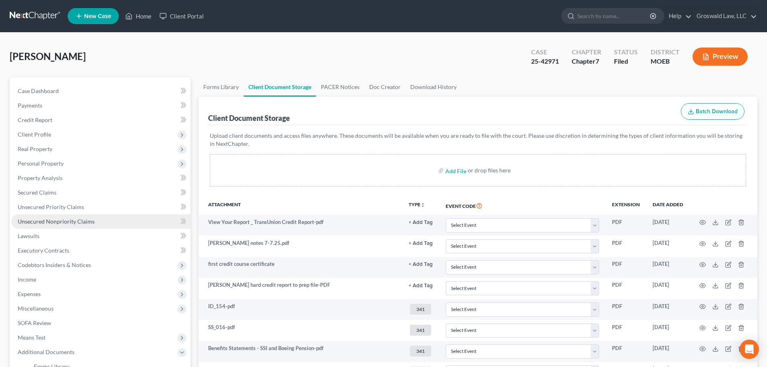
click at [56, 220] on span "Unsecured Nonpriority Claims" at bounding box center [56, 221] width 77 height 7
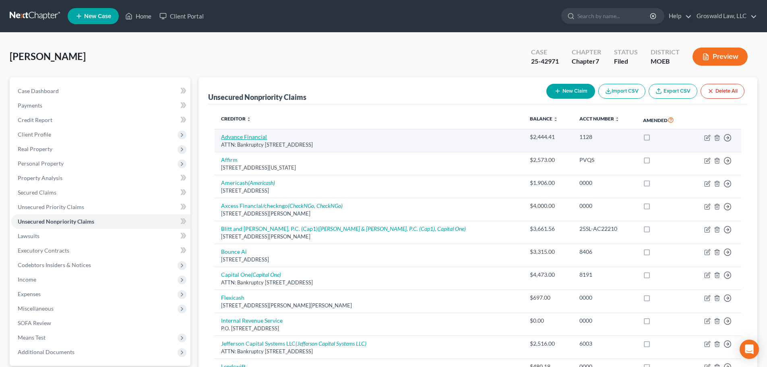
click at [252, 133] on link "Advance Financial" at bounding box center [244, 136] width 46 height 7
select select "44"
select select "10"
select select "0"
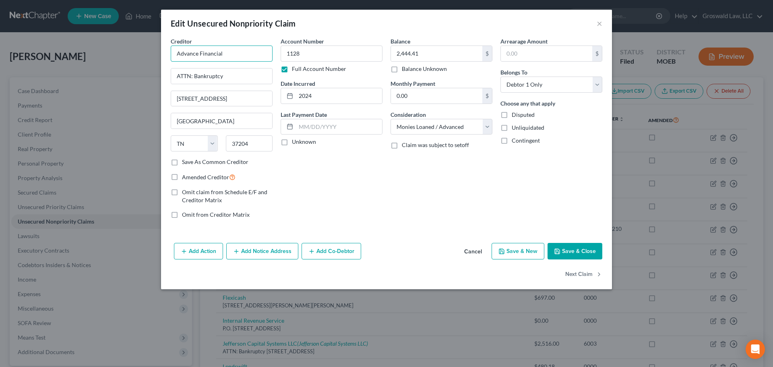
drag, startPoint x: 228, startPoint y: 53, endPoint x: 79, endPoint y: 40, distance: 149.6
click at [78, 40] on div "Edit Unsecured Nonpriority Claim × Creditor * Advance Financial ATTN: Bankruptc…" at bounding box center [386, 183] width 773 height 367
click at [237, 82] on input "ATTN: Bankruptcy" at bounding box center [221, 75] width 101 height 15
click at [186, 98] on input "100 Oceanside Drive" at bounding box center [221, 98] width 101 height 15
drag, startPoint x: 233, startPoint y: 98, endPoint x: 1, endPoint y: 77, distance: 232.9
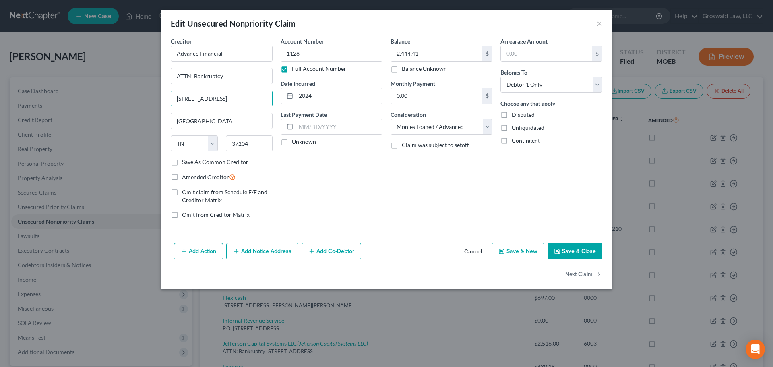
click at [231, 81] on input "ATTN: Bankruptcy" at bounding box center [221, 75] width 101 height 15
drag, startPoint x: 209, startPoint y: 77, endPoint x: 54, endPoint y: 62, distance: 155.3
click at [51, 64] on div "Edit Unsecured Nonpriority Claim × Creditor * Advance Financial ATTN: Bankruptc…" at bounding box center [386, 183] width 773 height 367
paste input "100 Oceanside Drive"
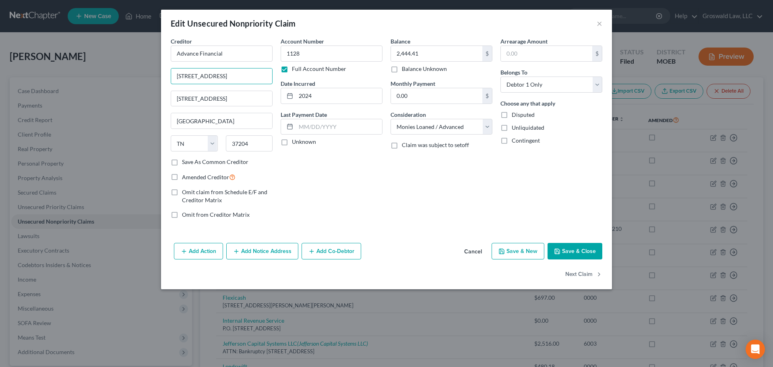
type input "100 Oceanside Drive"
click at [439, 180] on div "Balance 2,444.41 $ Balance Unknown Balance Undetermined 2,444.41 $ Balance Unkn…" at bounding box center [442, 131] width 110 height 188
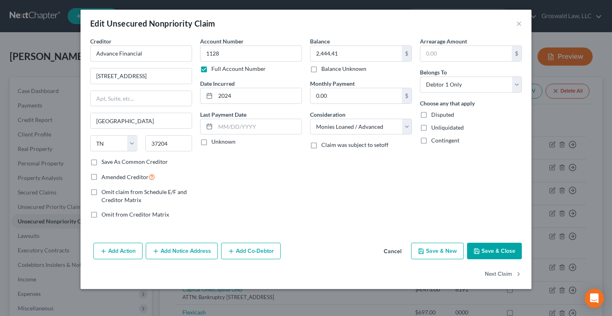
click at [516, 26] on div "Edit Unsecured Nonpriority Claim ×" at bounding box center [306, 23] width 451 height 27
click at [520, 21] on button "×" at bounding box center [519, 24] width 6 height 10
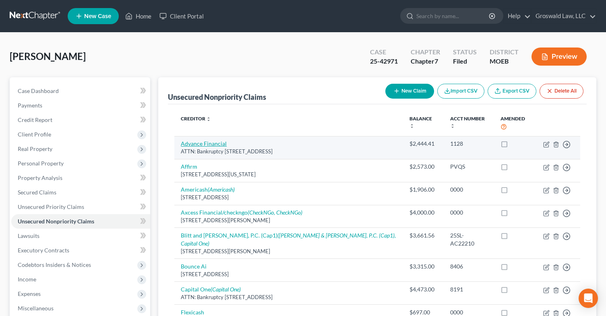
click at [209, 140] on link "Advance Financial" at bounding box center [204, 143] width 46 height 7
select select "44"
select select "10"
select select "0"
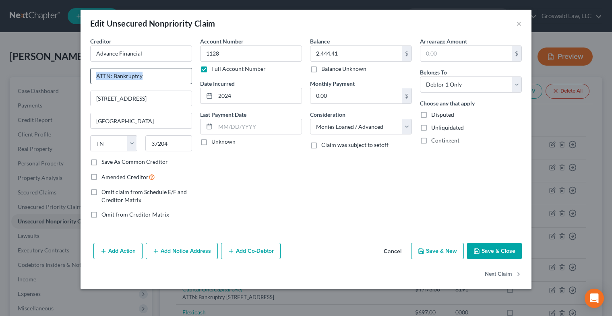
drag, startPoint x: 177, startPoint y: 85, endPoint x: 122, endPoint y: 74, distance: 55.8
click at [122, 74] on div "Creditor * Advance Financial ATTN: Bankruptcy 100 Oceanside Drive Nashville Sta…" at bounding box center [141, 97] width 102 height 121
drag, startPoint x: 160, startPoint y: 75, endPoint x: -3, endPoint y: 70, distance: 162.8
click at [117, 77] on input "ATTN: Bankruptcy" at bounding box center [141, 75] width 101 height 15
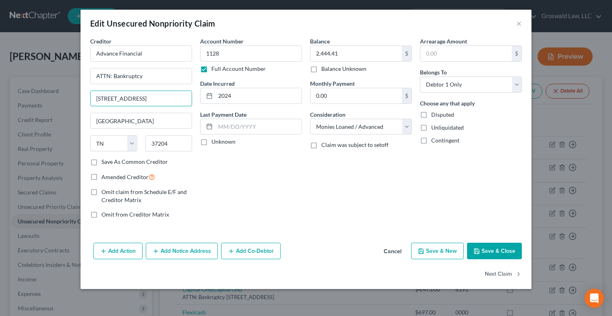
type input "100 Oceanside Drive"
drag, startPoint x: -15, startPoint y: 67, endPoint x: -92, endPoint y: 64, distance: 77.8
paste input "100 Oceanside Drive"
type input "100 Oceanside Drive"
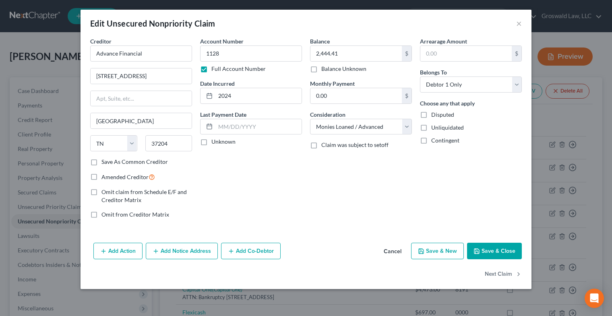
click at [479, 248] on button "Save & Close" at bounding box center [494, 251] width 55 height 17
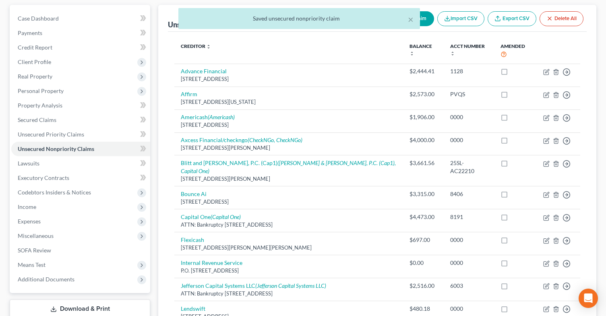
scroll to position [242, 0]
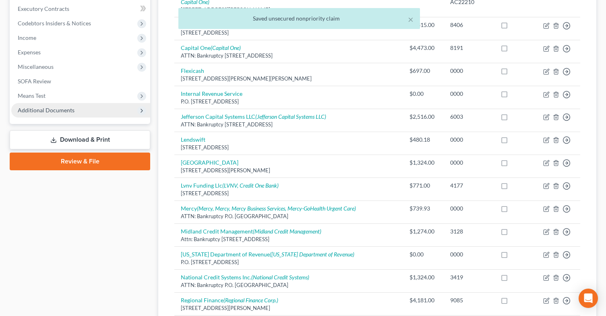
drag, startPoint x: 51, startPoint y: 112, endPoint x: 14, endPoint y: 113, distance: 37.5
click at [51, 112] on span "Additional Documents" at bounding box center [46, 110] width 57 height 7
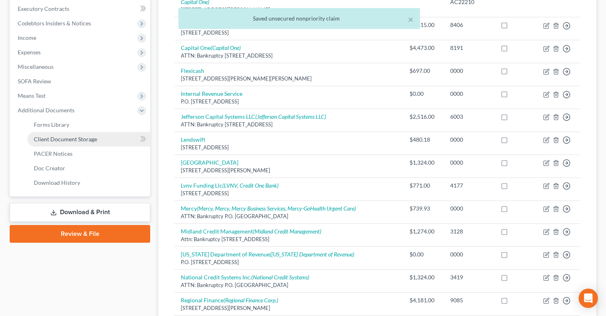
click at [77, 139] on span "Client Document Storage" at bounding box center [65, 139] width 63 height 7
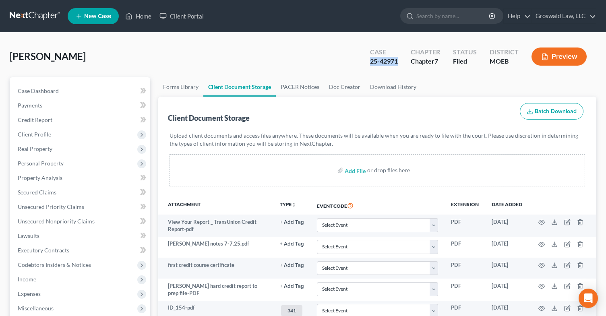
drag, startPoint x: 398, startPoint y: 59, endPoint x: 402, endPoint y: 61, distance: 5.0
click at [402, 61] on div "Mayfield, Anita Upgraded Case 25-42971 Chapter Chapter 7 Status Filed District …" at bounding box center [303, 59] width 587 height 35
copy div "25-42971"
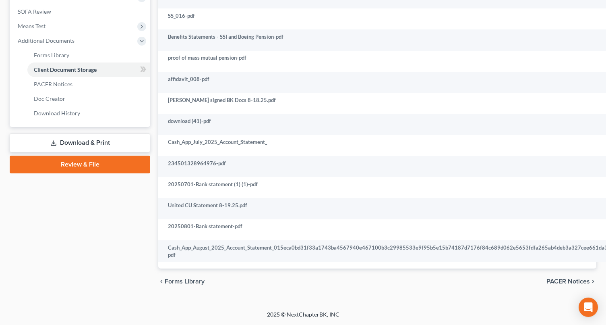
scroll to position [311, 385]
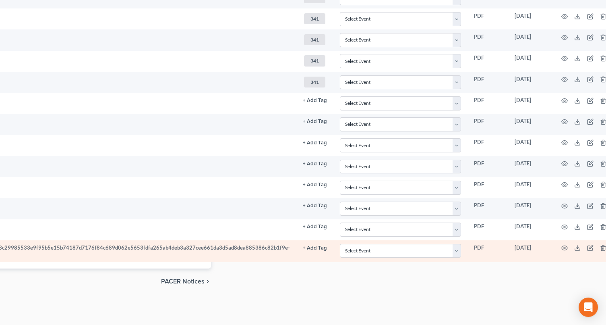
click at [306, 246] on button "+ Add Tag" at bounding box center [315, 247] width 24 height 5
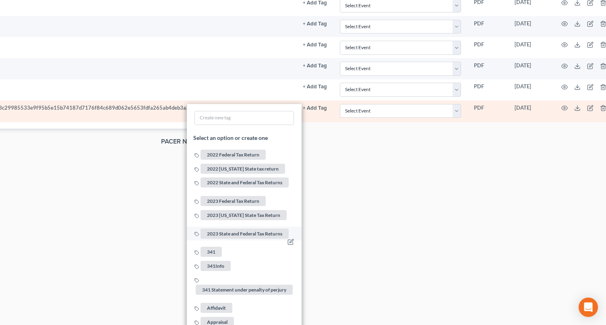
scroll to position [472, 385]
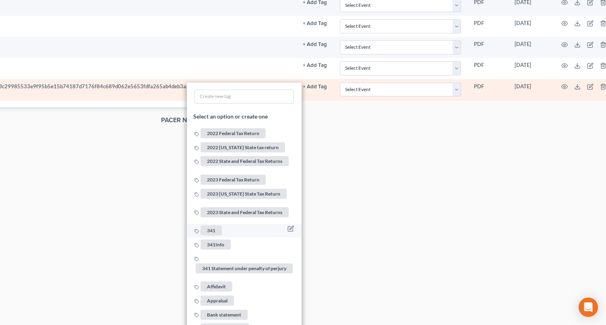
click at [201, 226] on span "341" at bounding box center [211, 230] width 21 height 10
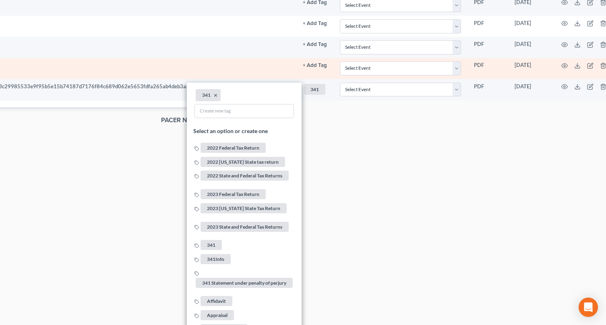
click at [309, 64] on button "+ Add Tag" at bounding box center [315, 65] width 24 height 5
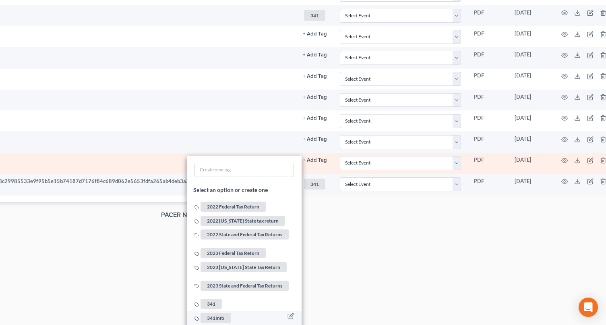
scroll to position [432, 385]
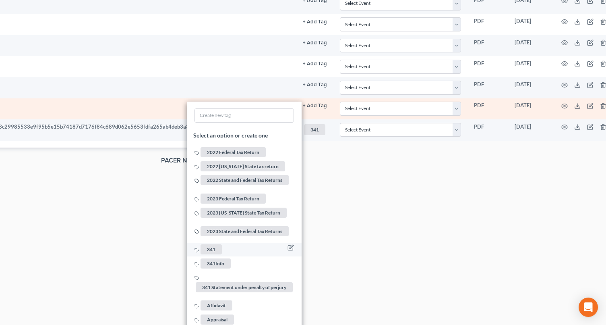
click at [201, 244] on span "341" at bounding box center [211, 249] width 21 height 10
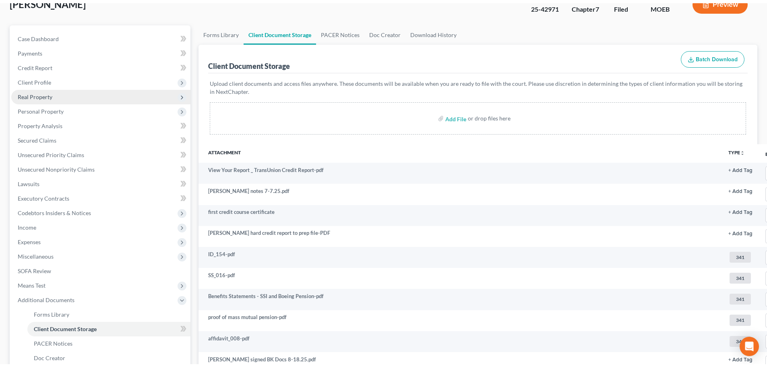
scroll to position [0, 0]
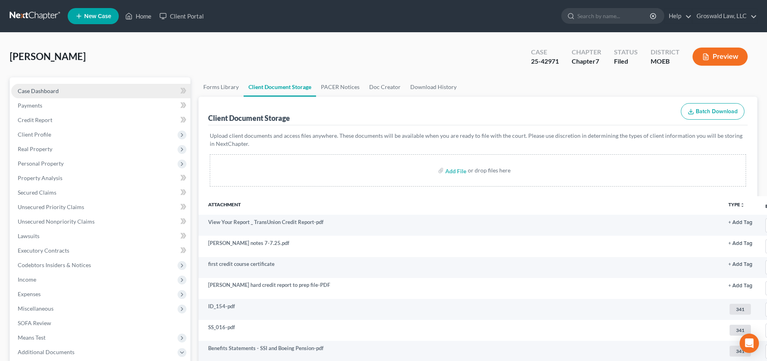
click at [89, 86] on link "Case Dashboard" at bounding box center [100, 91] width 179 height 15
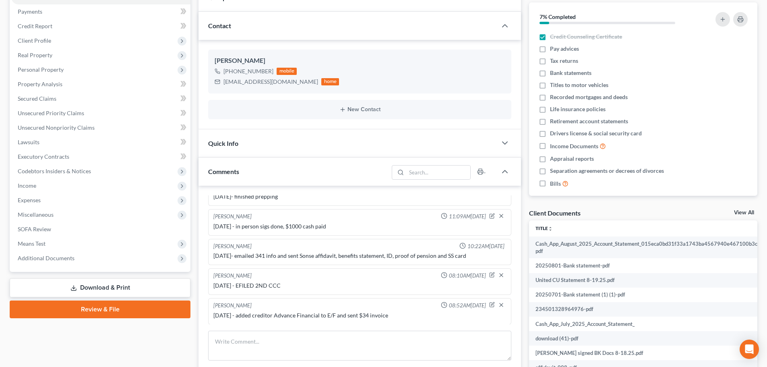
scroll to position [236, 0]
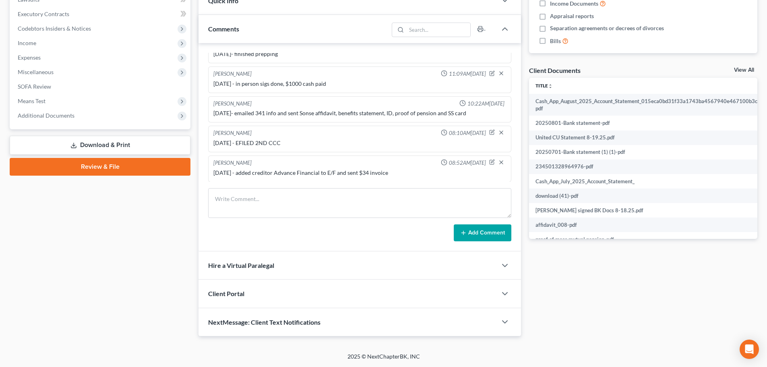
drag, startPoint x: 79, startPoint y: 120, endPoint x: 96, endPoint y: 138, distance: 24.5
click at [79, 120] on span "Additional Documents" at bounding box center [100, 115] width 179 height 15
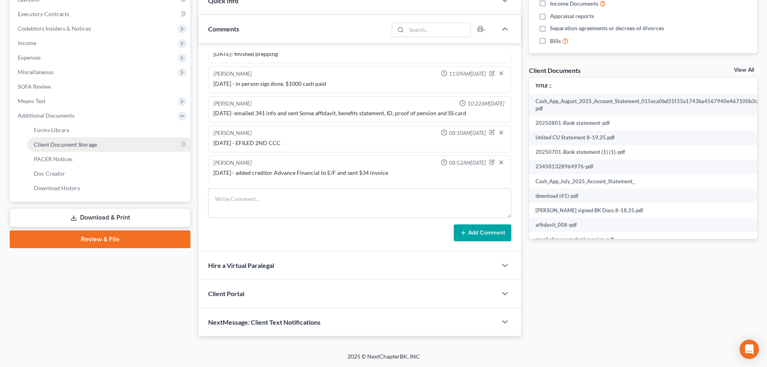
click at [98, 143] on link "Client Document Storage" at bounding box center [108, 144] width 163 height 15
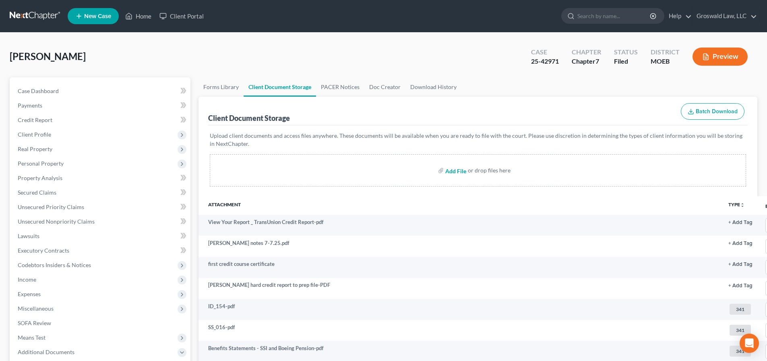
click at [453, 168] on input "file" at bounding box center [454, 170] width 19 height 15
type input "C:\fakepath\memo 9.9.25.pdf"
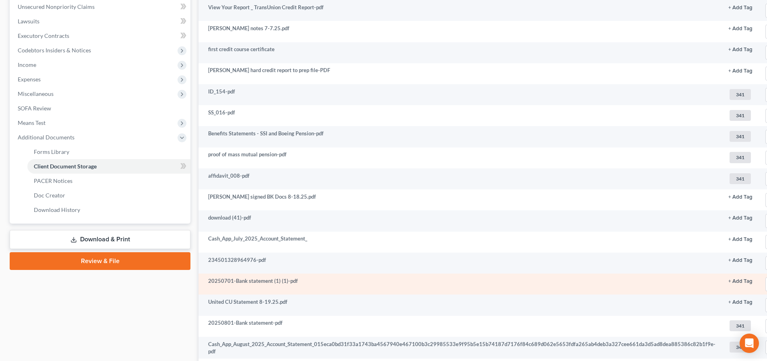
scroll to position [296, 0]
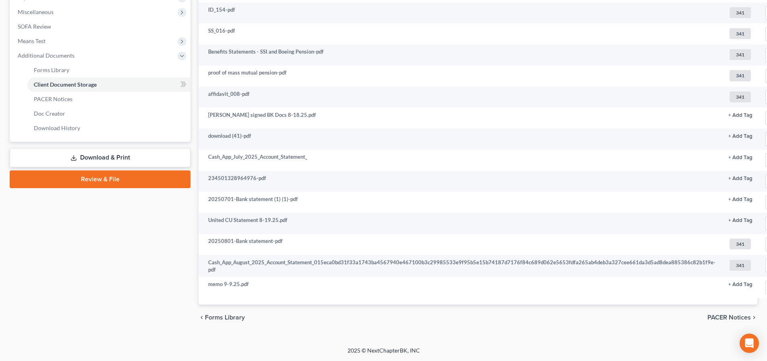
click at [120, 180] on link "Review & File" at bounding box center [100, 179] width 181 height 18
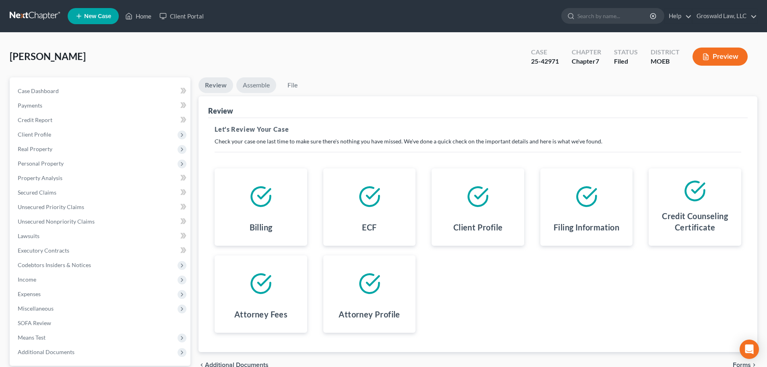
click at [262, 85] on link "Assemble" at bounding box center [256, 85] width 40 height 16
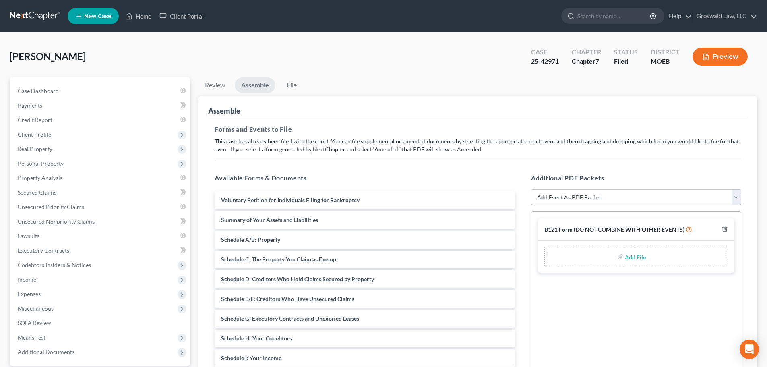
click at [606, 199] on select "Add Event As PDF Packet Amended List of Creditors and Verification of Matrix Am…" at bounding box center [636, 197] width 210 height 16
select select "2"
click at [531, 189] on select "Add Event As PDF Packet Amended List of Creditors and Verification of Matrix Am…" at bounding box center [636, 197] width 210 height 16
select select
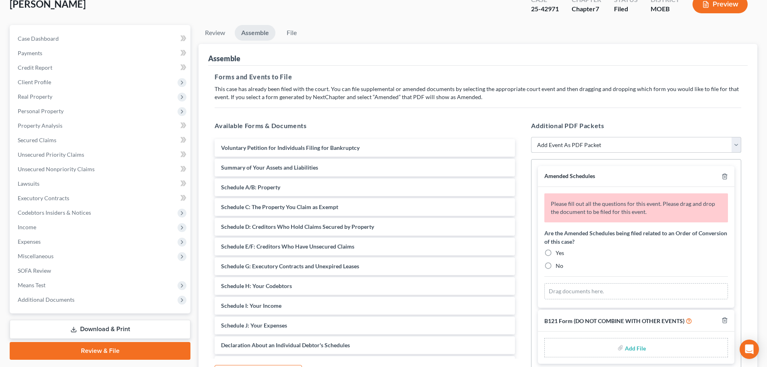
scroll to position [139, 0]
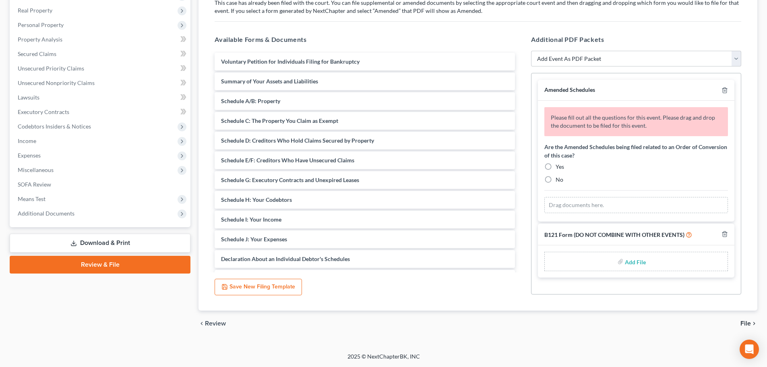
click at [556, 180] on label "No" at bounding box center [560, 180] width 8 height 8
click at [559, 180] on input "No" at bounding box center [561, 178] width 5 height 5
radio input "true"
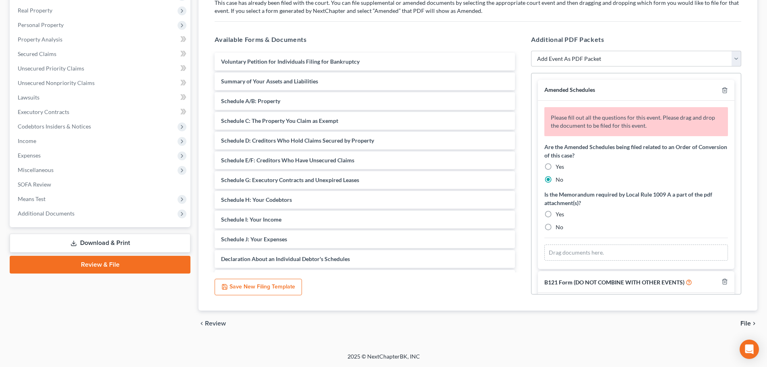
scroll to position [37, 0]
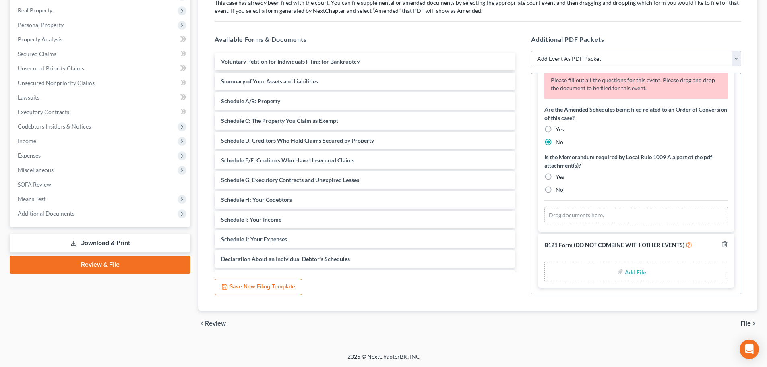
click at [556, 176] on label "Yes" at bounding box center [560, 177] width 8 height 8
click at [559, 176] on input "Yes" at bounding box center [561, 175] width 5 height 5
radio input "true"
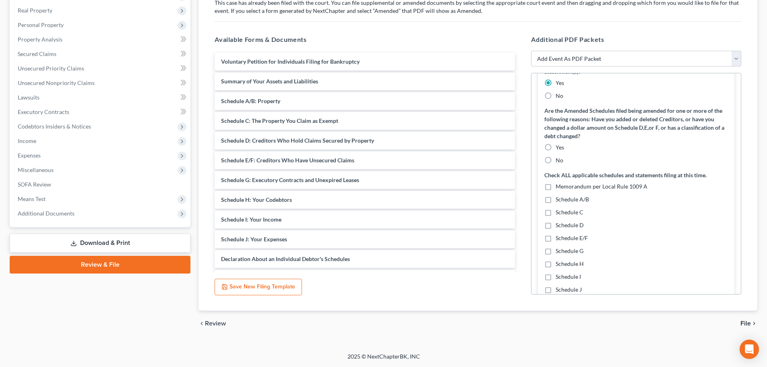
scroll to position [158, 0]
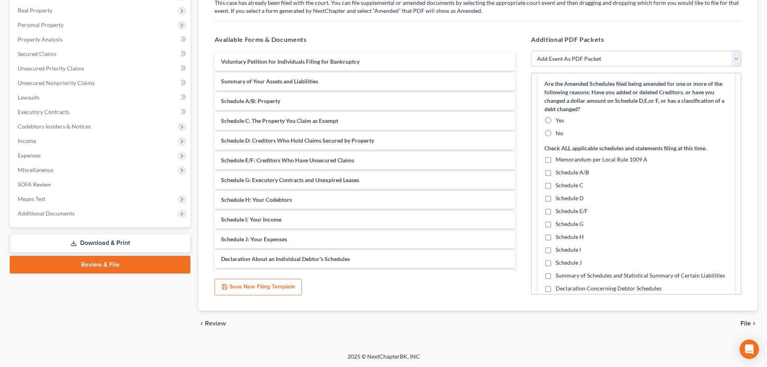
click at [556, 121] on label "Yes" at bounding box center [560, 120] width 8 height 8
click at [559, 121] on input "Yes" at bounding box center [561, 118] width 5 height 5
radio input "true"
click at [556, 163] on label "Memorandum per Local Rule 1009 A" at bounding box center [602, 159] width 92 height 8
click at [559, 161] on input "Memorandum per Local Rule 1009 A" at bounding box center [561, 157] width 5 height 5
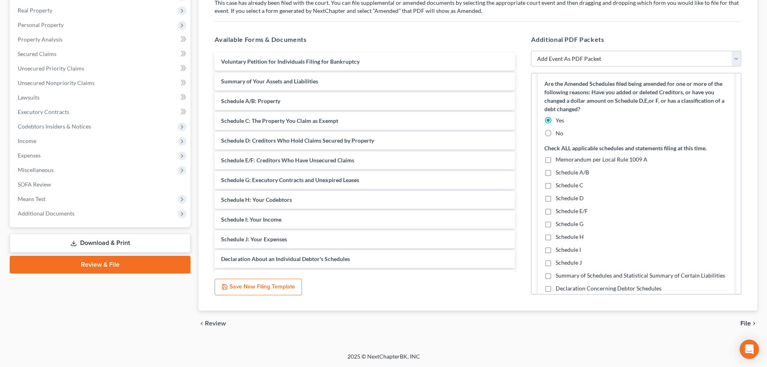
checkbox input "true"
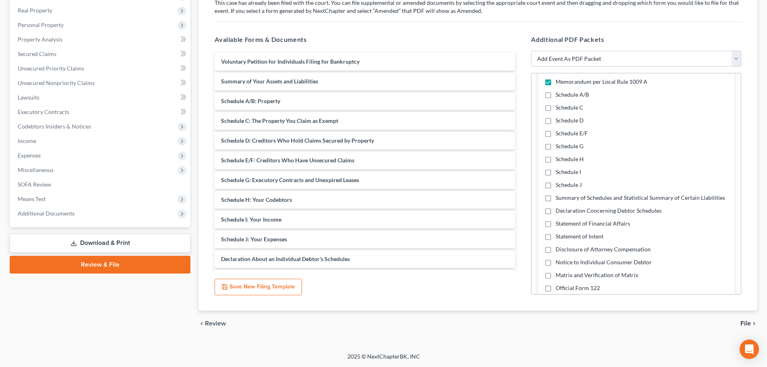
scroll to position [231, 0]
click at [556, 133] on label "Schedule E/F" at bounding box center [572, 130] width 32 height 8
click at [559, 132] on input "Schedule E/F" at bounding box center [561, 128] width 5 height 5
checkbox input "true"
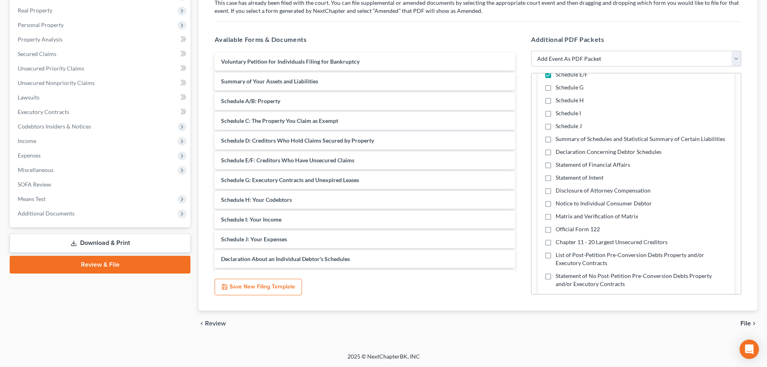
scroll to position [311, 0]
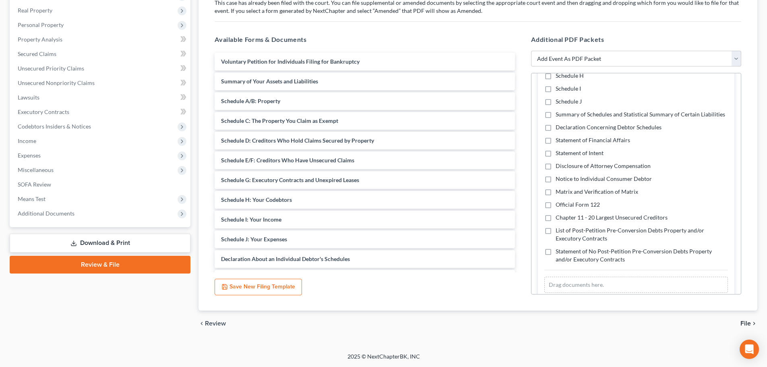
click at [556, 131] on label "Declaration Concerning Debtor Schedules" at bounding box center [609, 127] width 106 height 8
click at [559, 128] on input "Declaration Concerning Debtor Schedules" at bounding box center [561, 125] width 5 height 5
checkbox input "true"
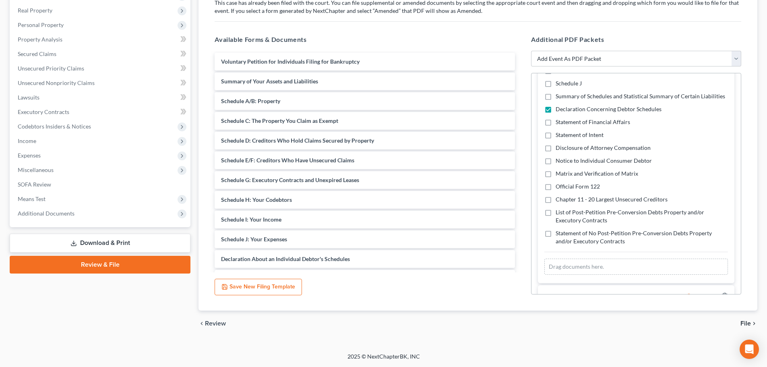
scroll to position [352, 0]
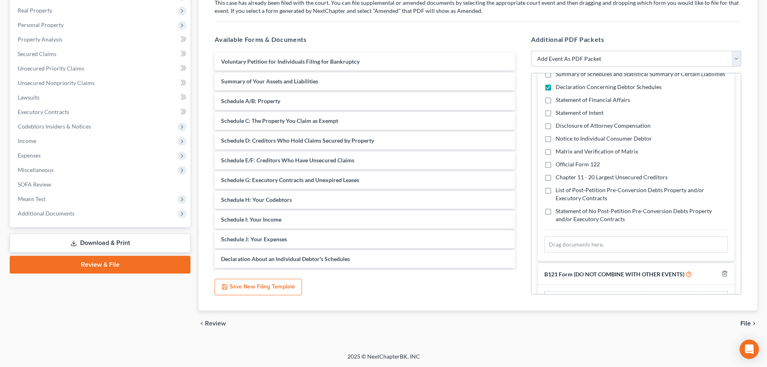
click at [556, 155] on label "Matrix and Verification of Matrix" at bounding box center [597, 151] width 83 height 8
click at [559, 153] on input "Matrix and Verification of Matrix" at bounding box center [561, 149] width 5 height 5
checkbox input "true"
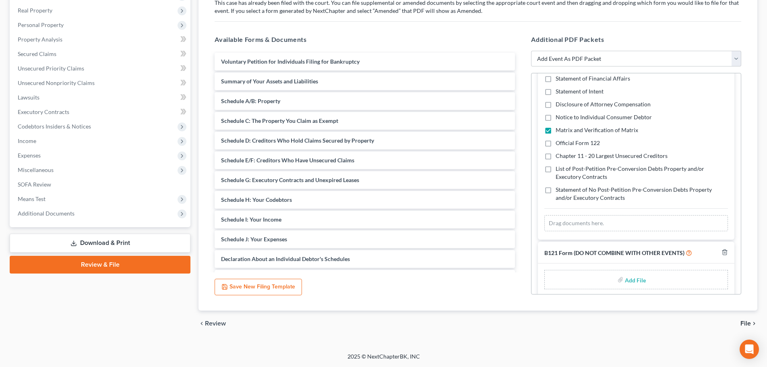
scroll to position [389, 0]
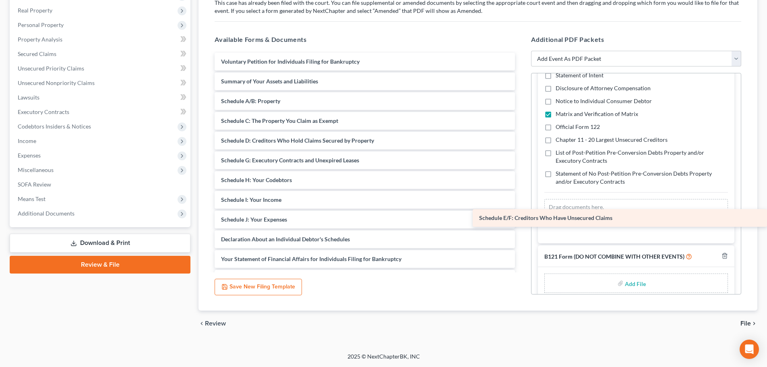
drag, startPoint x: 278, startPoint y: 158, endPoint x: 590, endPoint y: 214, distance: 316.7
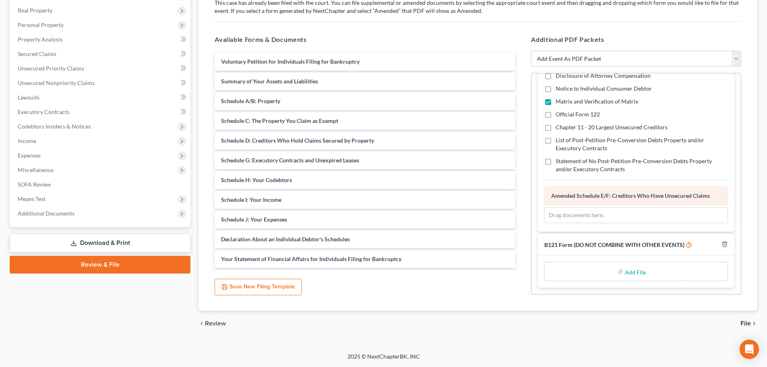
scroll to position [362, 0]
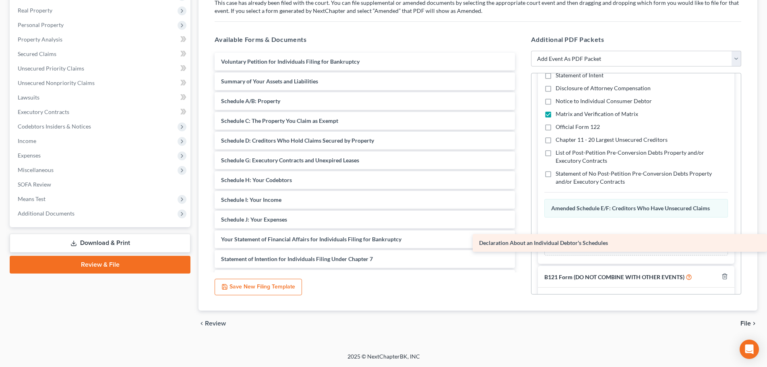
drag, startPoint x: 258, startPoint y: 241, endPoint x: 659, endPoint y: 244, distance: 401.2
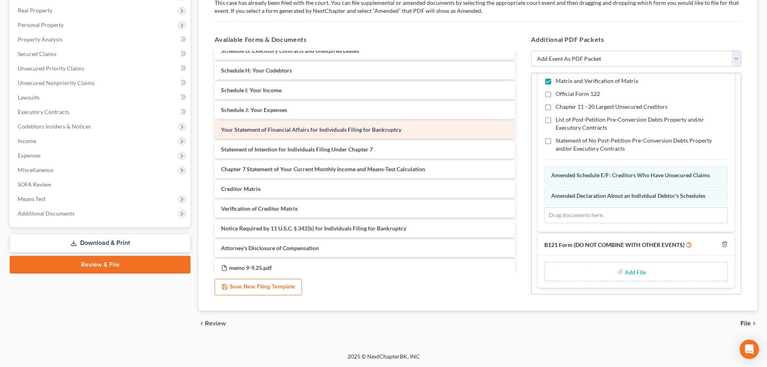
scroll to position [161, 0]
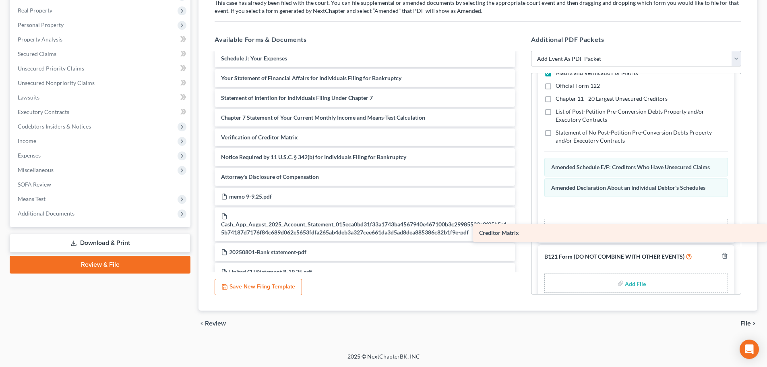
drag, startPoint x: 272, startPoint y: 137, endPoint x: 631, endPoint y: 228, distance: 370.4
click at [522, 229] on div "Creditor Matrix Voluntary Petition for Individuals Filing for Bankruptcy Summar…" at bounding box center [364, 224] width 313 height 665
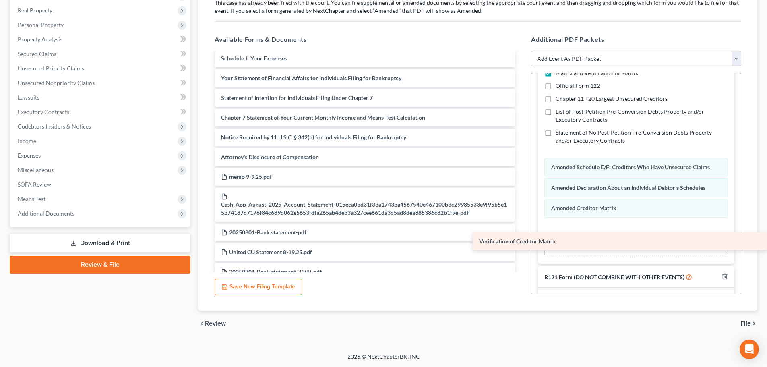
drag, startPoint x: 288, startPoint y: 137, endPoint x: 586, endPoint y: 241, distance: 315.7
click at [522, 241] on div "Verification of Creditor Matrix Voluntary Petition for Individuals Filing for B…" at bounding box center [364, 215] width 313 height 646
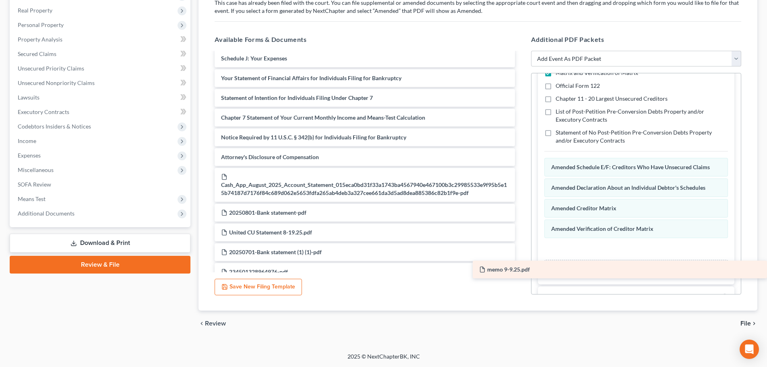
drag, startPoint x: 264, startPoint y: 179, endPoint x: 601, endPoint y: 271, distance: 348.7
click at [522, 271] on div "memo 9-9.25.pdf Voluntary Petition for Individuals Filing for Bankruptcy Summar…" at bounding box center [364, 205] width 313 height 626
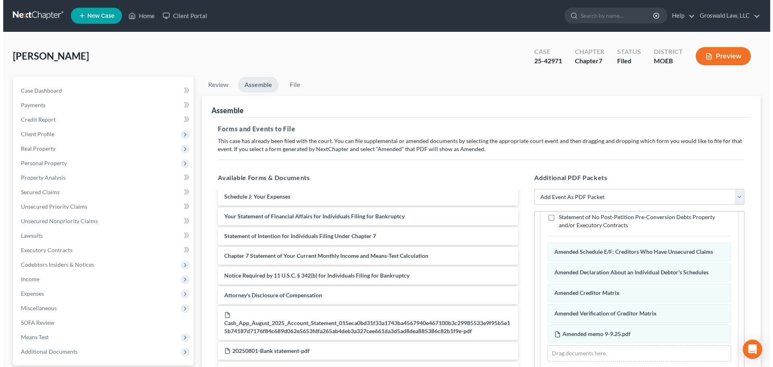
scroll to position [0, 0]
click at [292, 86] on link "File" at bounding box center [292, 85] width 26 height 16
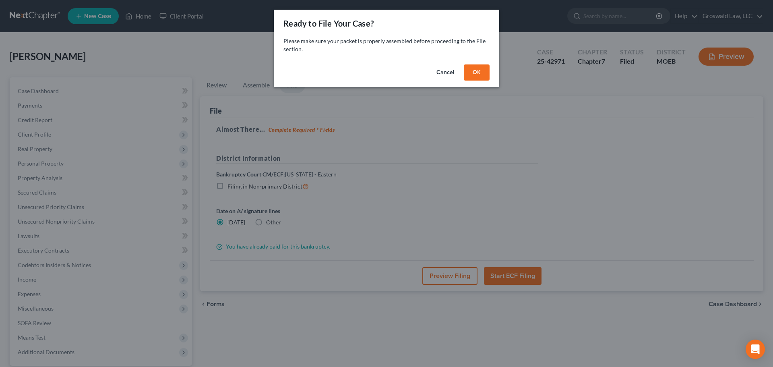
click at [477, 73] on button "OK" at bounding box center [477, 72] width 26 height 16
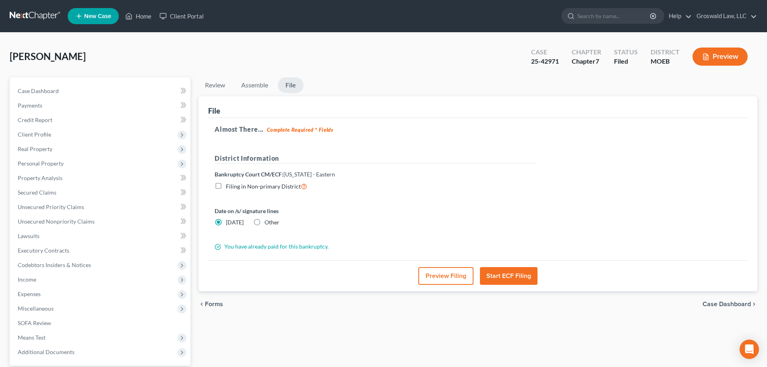
click at [448, 269] on button "Preview Filing" at bounding box center [445, 276] width 55 height 18
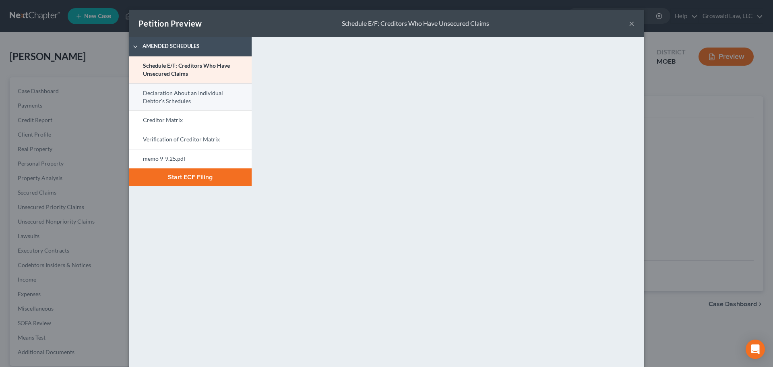
click at [179, 99] on link "Declaration About an Individual Debtor's Schedules" at bounding box center [190, 96] width 123 height 27
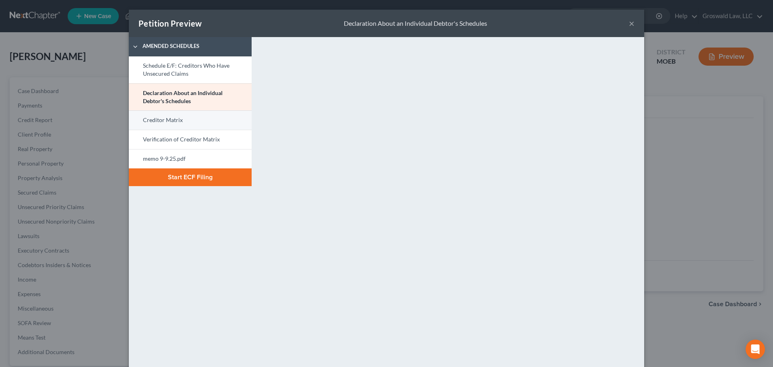
click at [208, 118] on link "Creditor Matrix" at bounding box center [190, 119] width 123 height 19
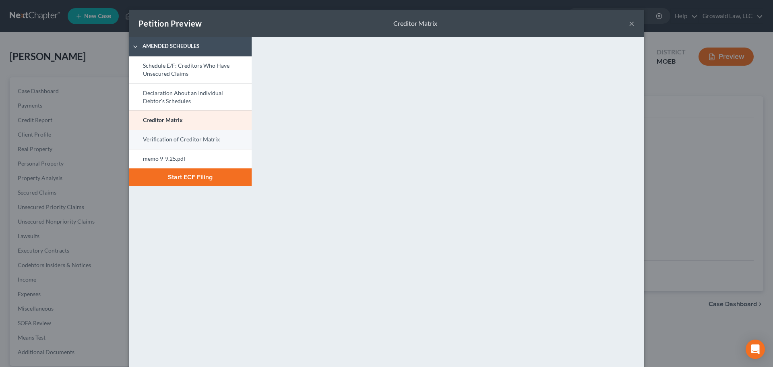
click at [207, 145] on link "Verification of Creditor Matrix" at bounding box center [190, 139] width 123 height 19
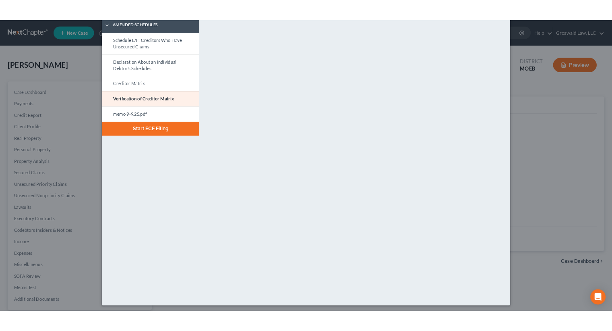
scroll to position [43, 0]
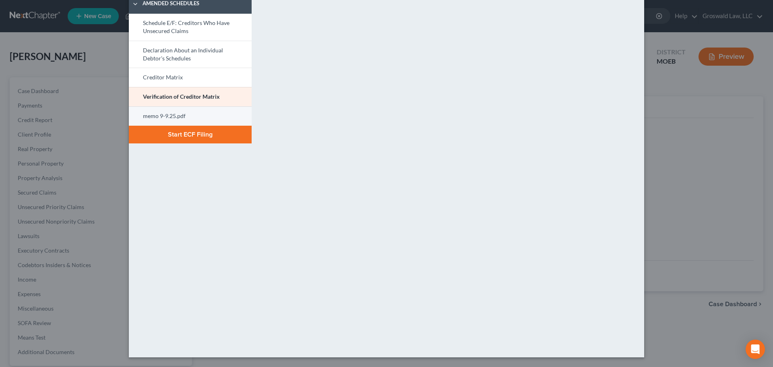
click at [166, 113] on link "memo 9-9.25.pdf" at bounding box center [190, 115] width 123 height 19
click at [186, 133] on button "Start ECF Filing" at bounding box center [190, 135] width 123 height 18
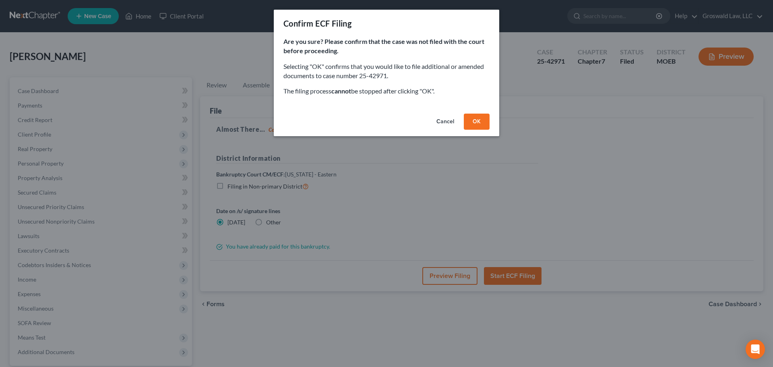
click at [471, 114] on button "OK" at bounding box center [477, 122] width 26 height 16
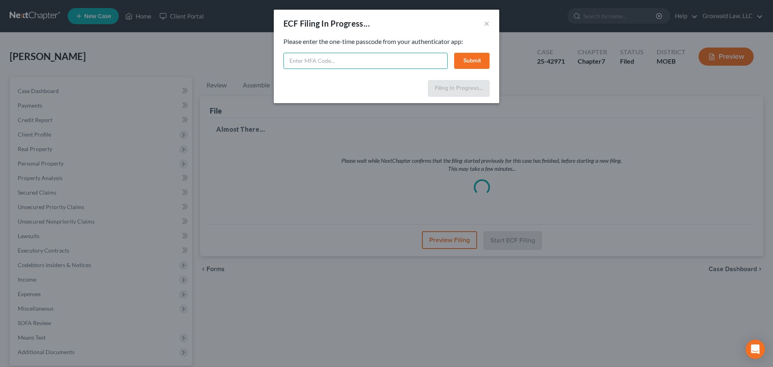
click at [298, 64] on input "text" at bounding box center [366, 61] width 164 height 16
type input "385227"
click at [479, 60] on button "Submit" at bounding box center [471, 61] width 35 height 16
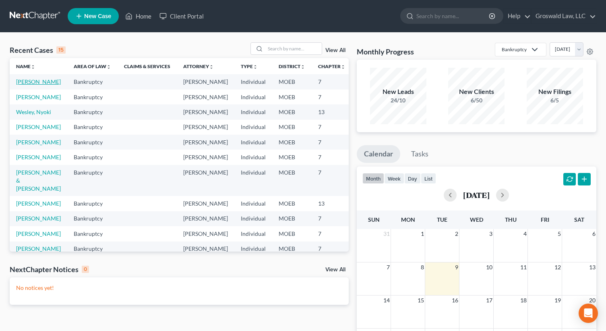
click at [26, 85] on link "[PERSON_NAME]" at bounding box center [38, 81] width 45 height 7
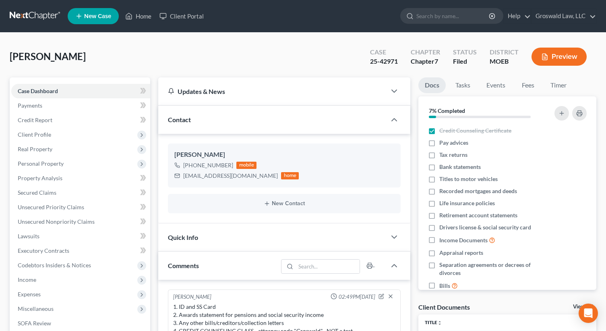
scroll to position [170, 0]
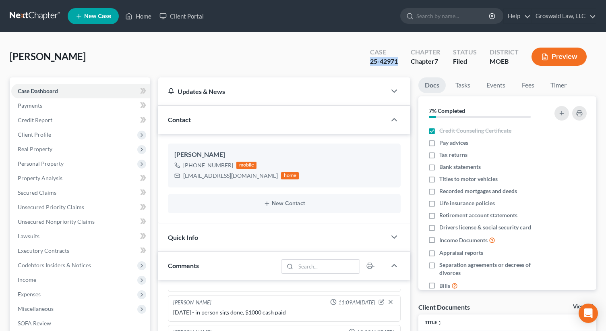
drag, startPoint x: 400, startPoint y: 60, endPoint x: 371, endPoint y: 64, distance: 29.2
click at [371, 64] on div "Case 25-42971" at bounding box center [384, 58] width 41 height 24
copy div "25-42971"
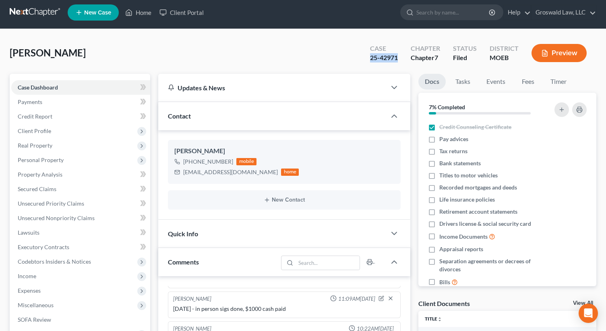
scroll to position [242, 0]
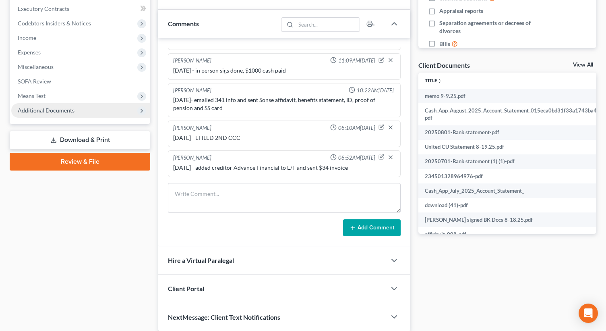
click at [21, 107] on span "Additional Documents" at bounding box center [46, 110] width 57 height 7
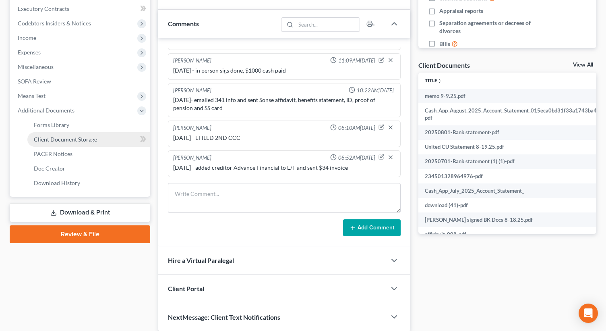
click at [63, 139] on span "Client Document Storage" at bounding box center [65, 139] width 63 height 7
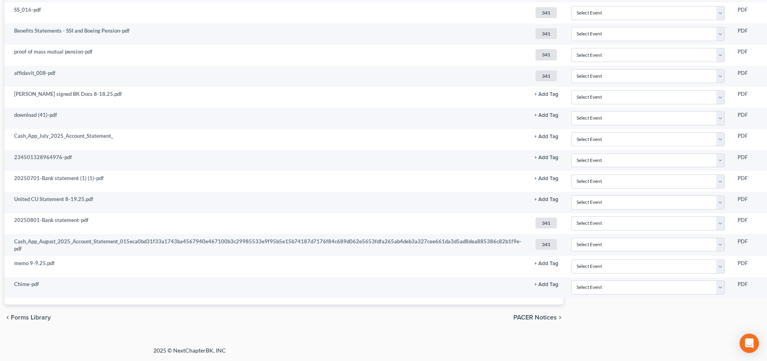
scroll to position [317, 297]
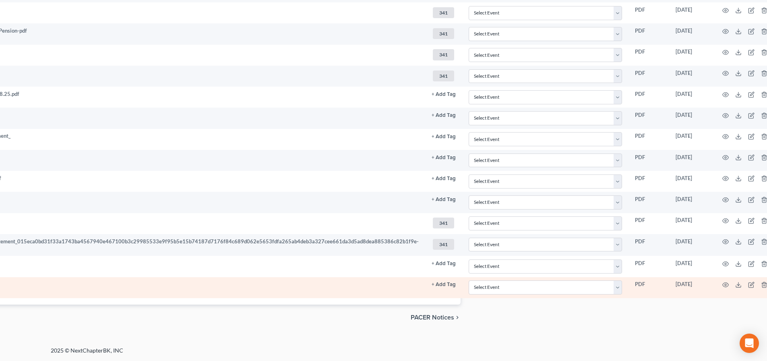
click at [432, 285] on button "+ Add Tag" at bounding box center [444, 284] width 24 height 5
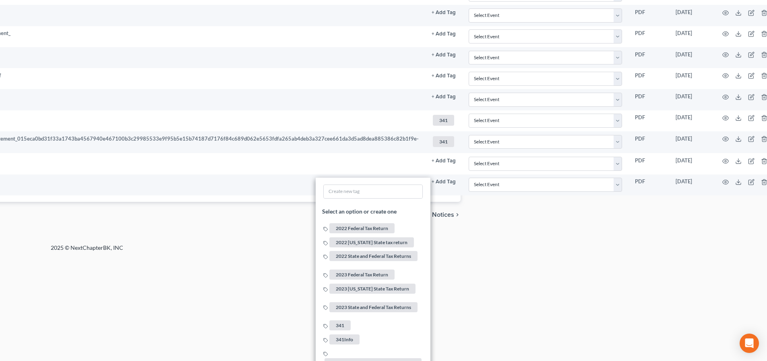
scroll to position [438, 297]
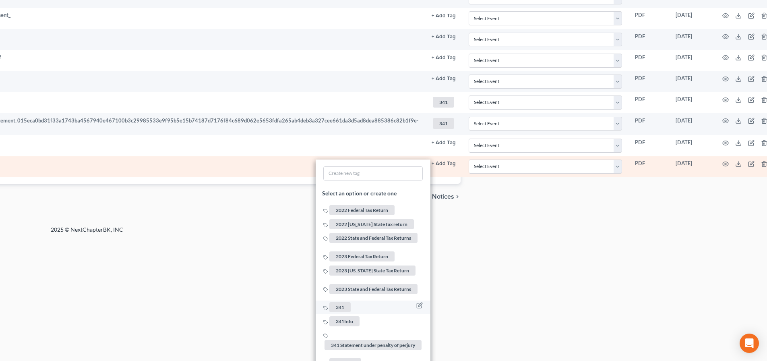
click at [329, 302] on span "341" at bounding box center [339, 307] width 21 height 10
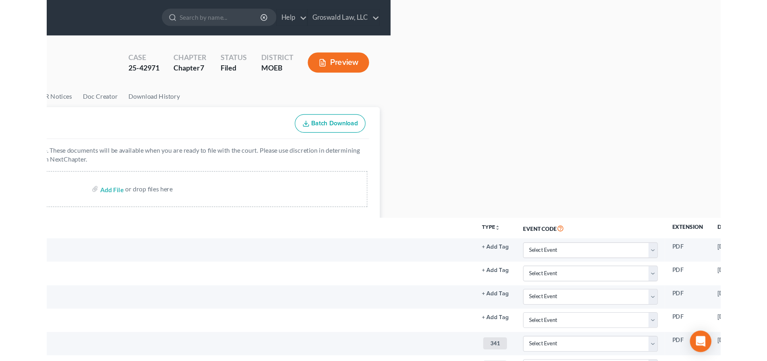
scroll to position [0, 297]
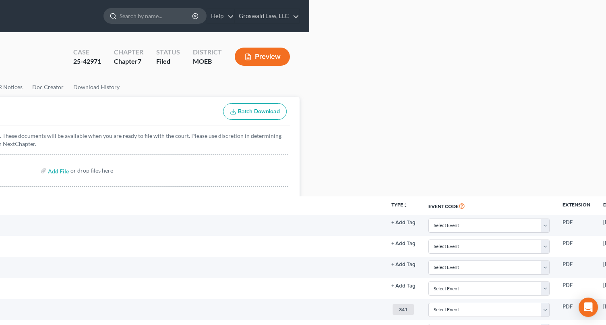
click at [140, 16] on input "search" at bounding box center [157, 15] width 74 height 15
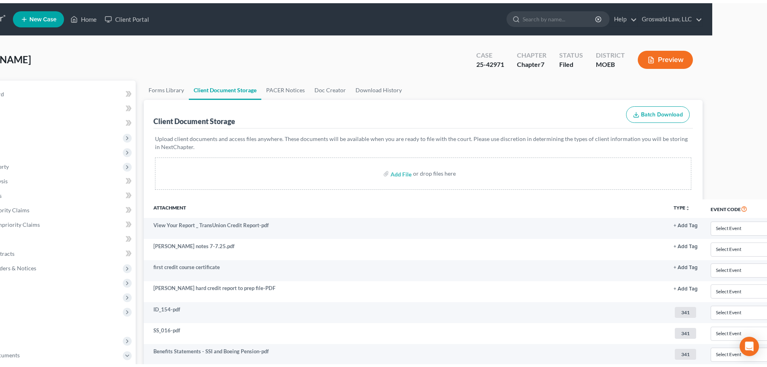
scroll to position [0, 0]
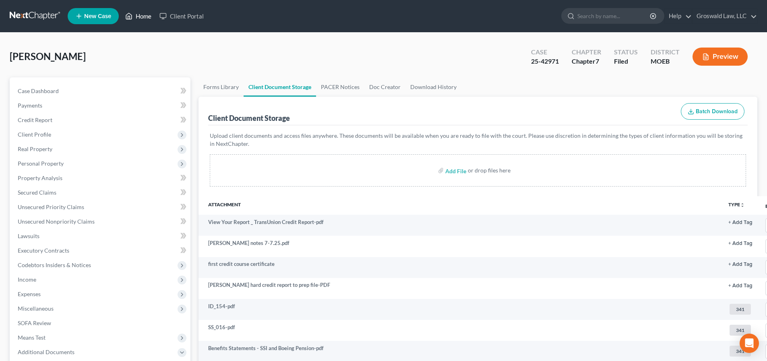
click at [139, 19] on link "Home" at bounding box center [138, 16] width 34 height 15
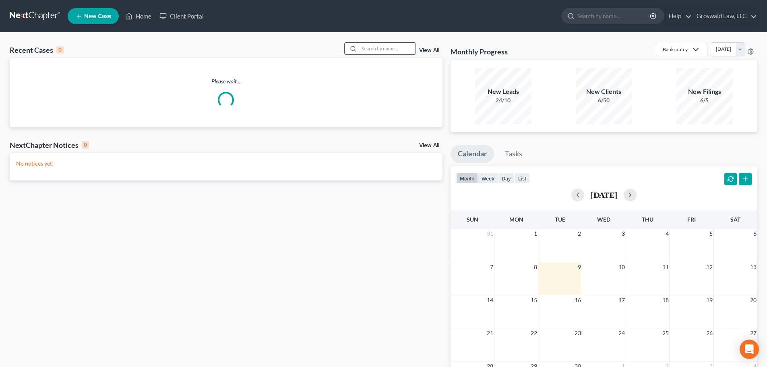
click at [376, 50] on input "search" at bounding box center [387, 49] width 56 height 12
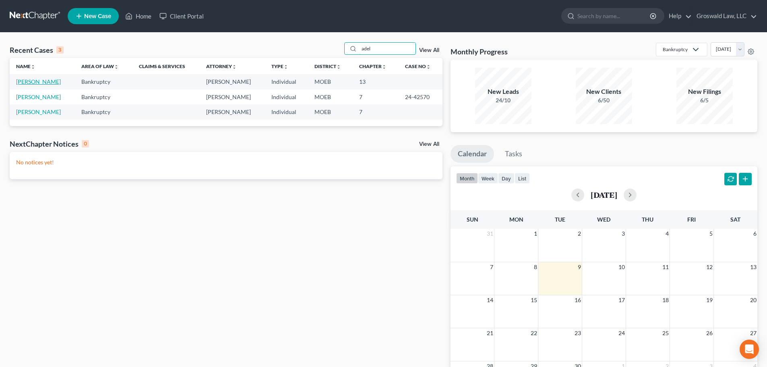
type input "adel"
click at [35, 82] on link "[PERSON_NAME]" at bounding box center [38, 81] width 45 height 7
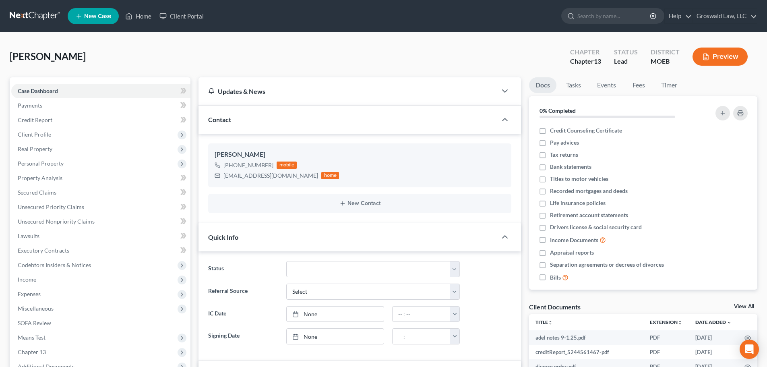
click at [346, 62] on div "Al-Amir, Adel Upgraded Chapter Chapter 13 Status Lead District MOEB Preview" at bounding box center [384, 59] width 748 height 35
click at [139, 15] on link "Home" at bounding box center [138, 16] width 34 height 15
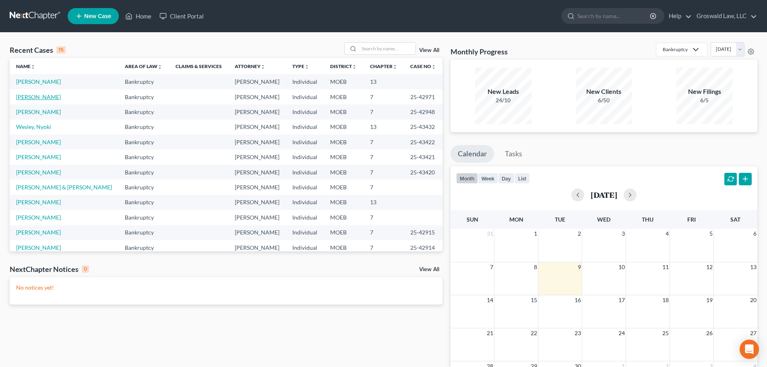
click at [34, 97] on link "[PERSON_NAME]" at bounding box center [38, 96] width 45 height 7
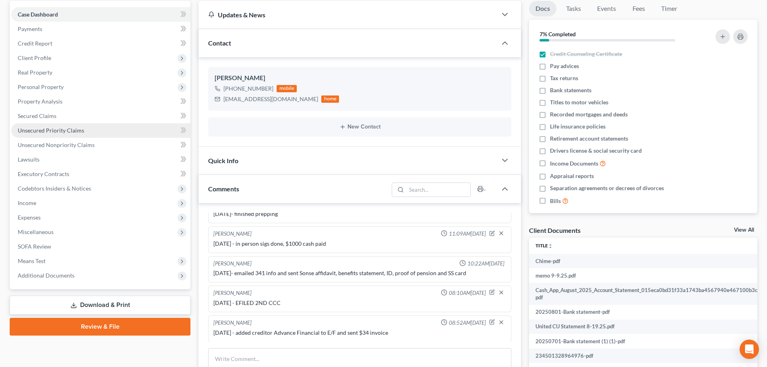
scroll to position [81, 0]
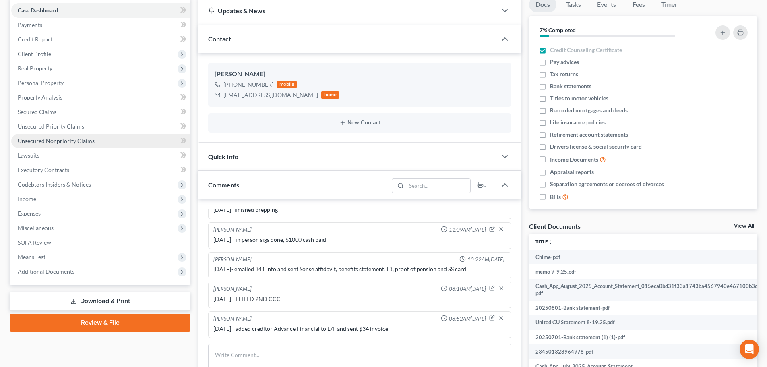
click at [50, 143] on span "Unsecured Nonpriority Claims" at bounding box center [56, 140] width 77 height 7
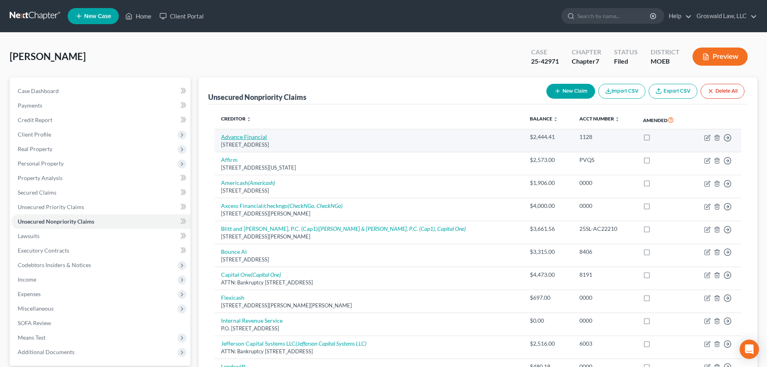
click at [248, 139] on link "Advance Financial" at bounding box center [244, 136] width 46 height 7
select select "44"
select select "10"
select select "0"
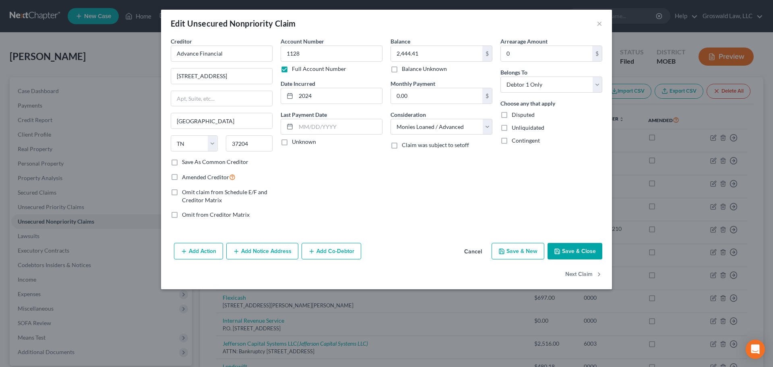
click at [476, 252] on button "Cancel" at bounding box center [473, 252] width 31 height 16
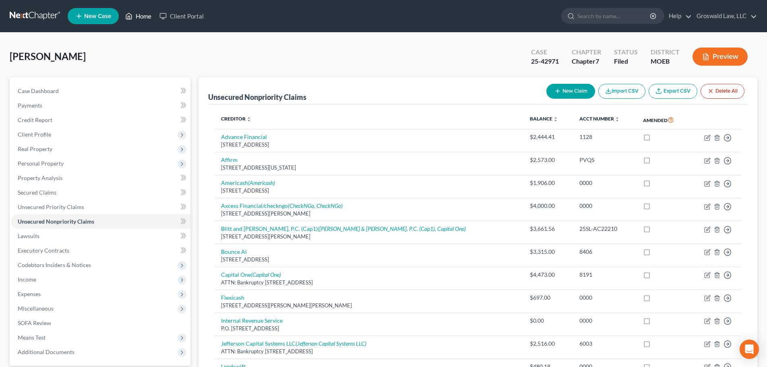
click at [145, 17] on link "Home" at bounding box center [138, 16] width 34 height 15
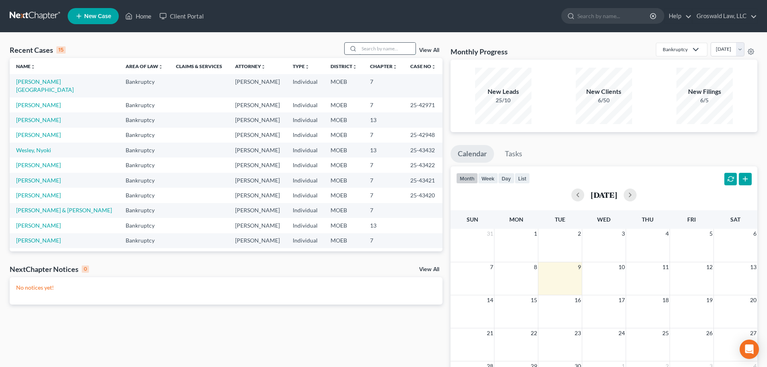
click at [395, 49] on input "search" at bounding box center [387, 49] width 56 height 12
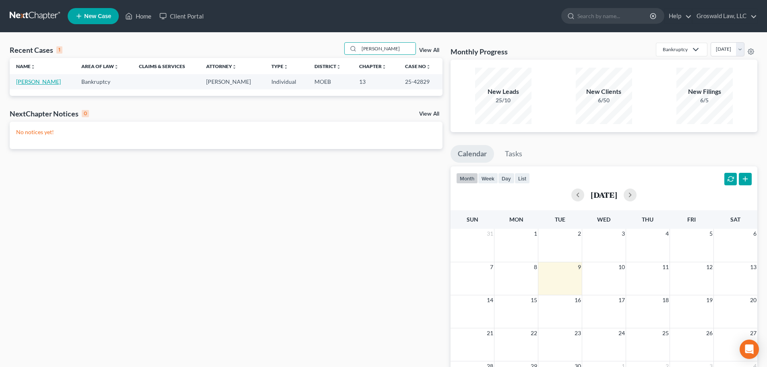
type input "mallory"
click at [29, 85] on link "[PERSON_NAME]" at bounding box center [38, 81] width 45 height 7
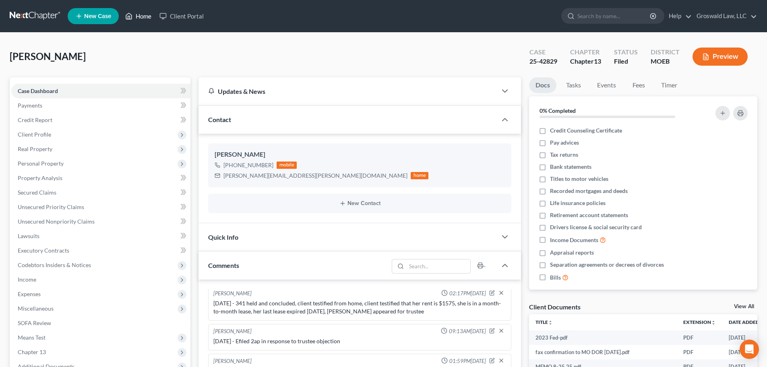
drag, startPoint x: 136, startPoint y: 18, endPoint x: 140, endPoint y: 8, distance: 10.6
click at [136, 18] on link "Home" at bounding box center [138, 16] width 34 height 15
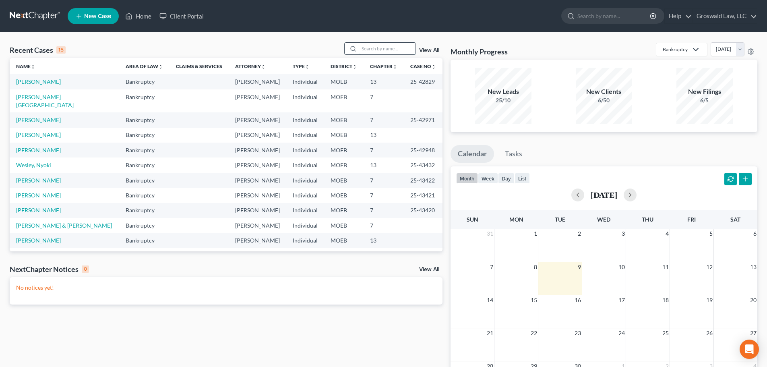
click at [397, 50] on input "search" at bounding box center [387, 49] width 56 height 12
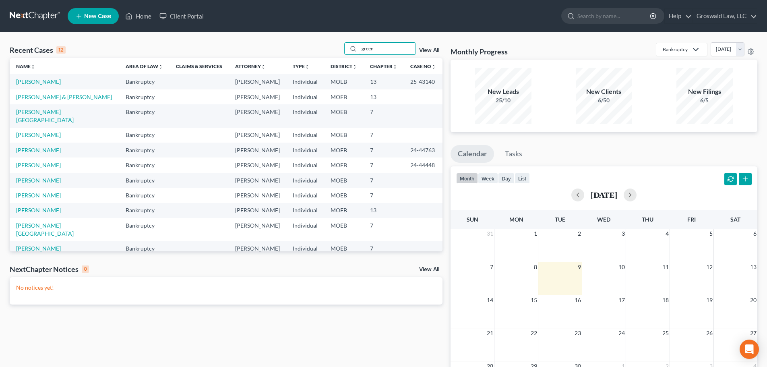
drag, startPoint x: 394, startPoint y: 48, endPoint x: 303, endPoint y: 47, distance: 91.4
click at [303, 47] on div "Recent Cases 12 green View All" at bounding box center [226, 50] width 433 height 16
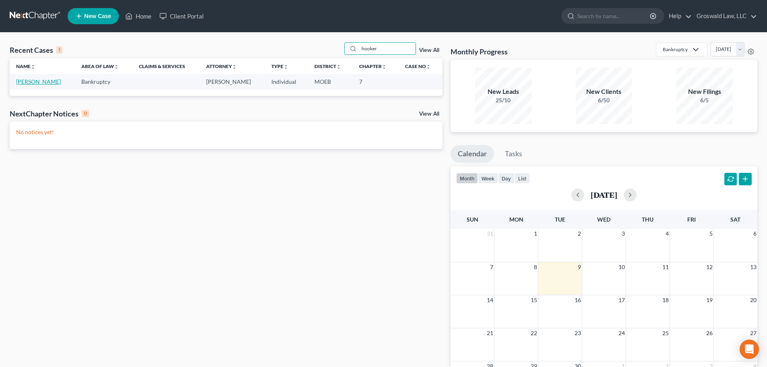
type input "hooker"
click at [31, 83] on link "[PERSON_NAME]" at bounding box center [38, 81] width 45 height 7
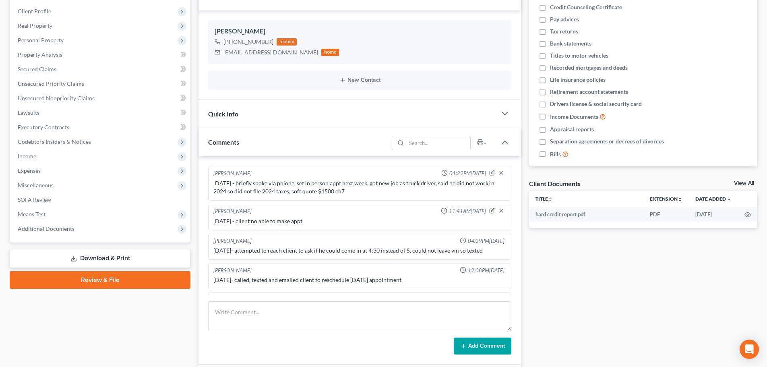
scroll to position [116, 0]
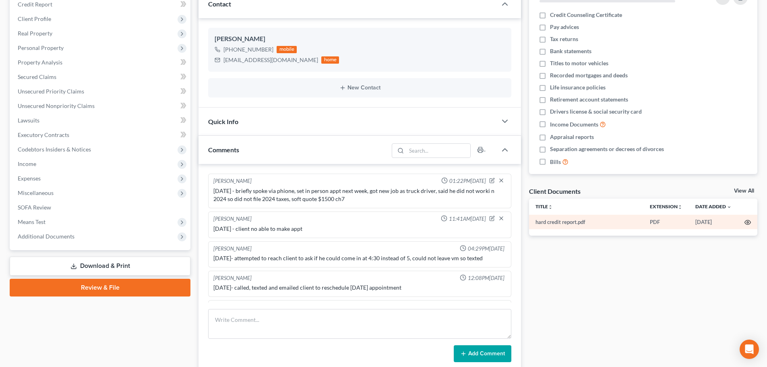
click at [612, 221] on icon "button" at bounding box center [748, 222] width 6 height 6
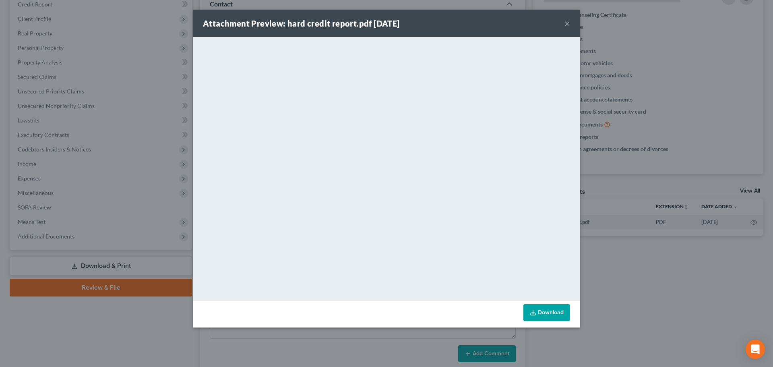
click at [568, 23] on button "×" at bounding box center [568, 24] width 6 height 10
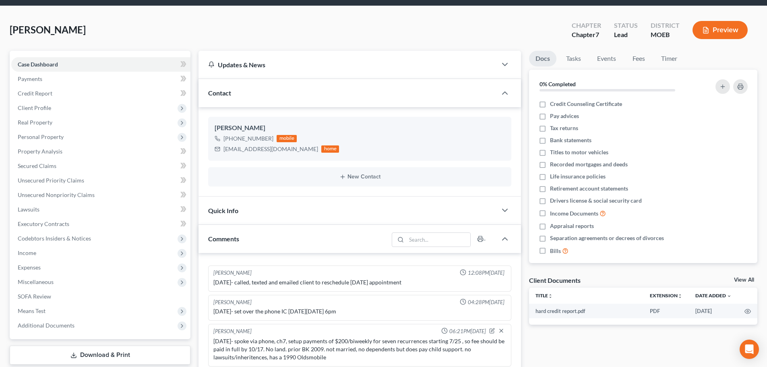
scroll to position [0, 0]
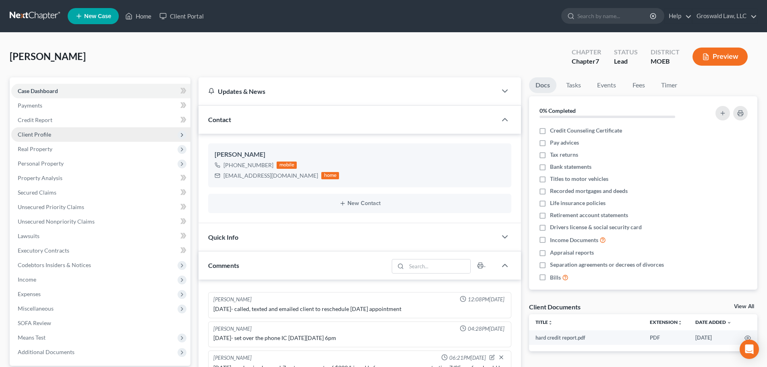
click at [51, 135] on span "Client Profile" at bounding box center [100, 134] width 179 height 15
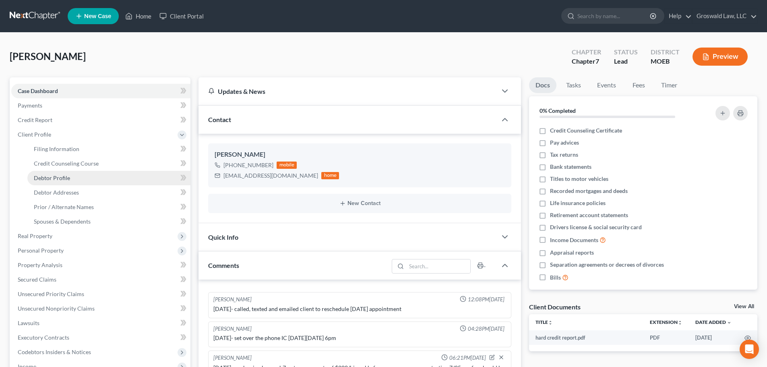
click at [55, 178] on span "Debtor Profile" at bounding box center [52, 177] width 36 height 7
select select "0"
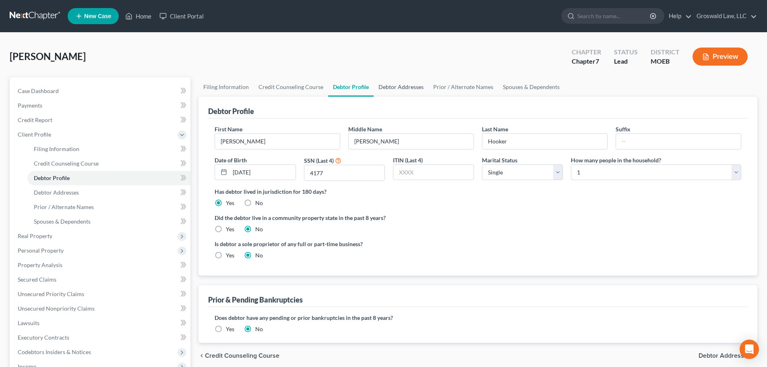
click at [397, 87] on link "Debtor Addresses" at bounding box center [401, 86] width 55 height 19
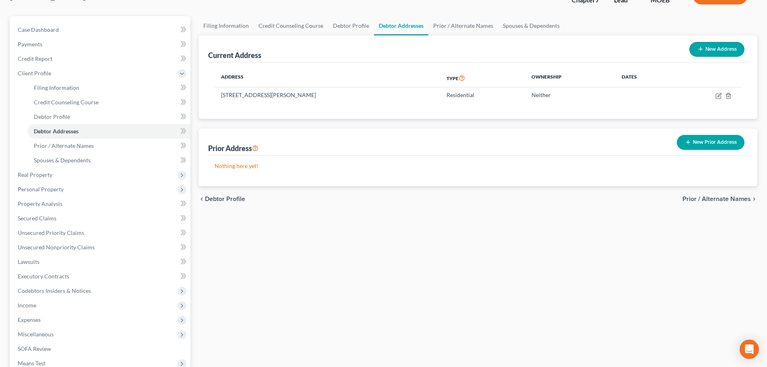
scroll to position [163, 0]
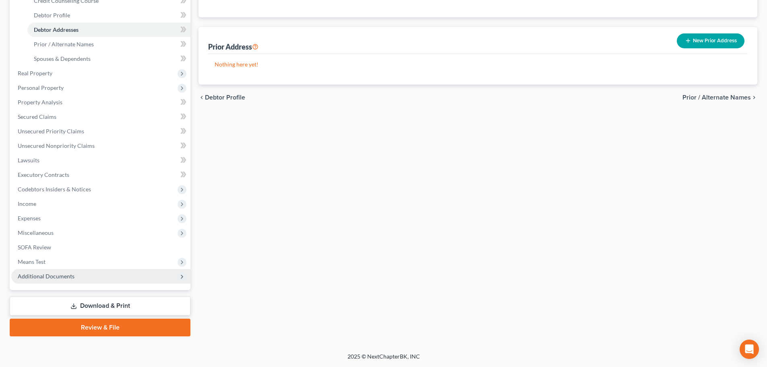
click at [66, 275] on span "Additional Documents" at bounding box center [46, 276] width 57 height 7
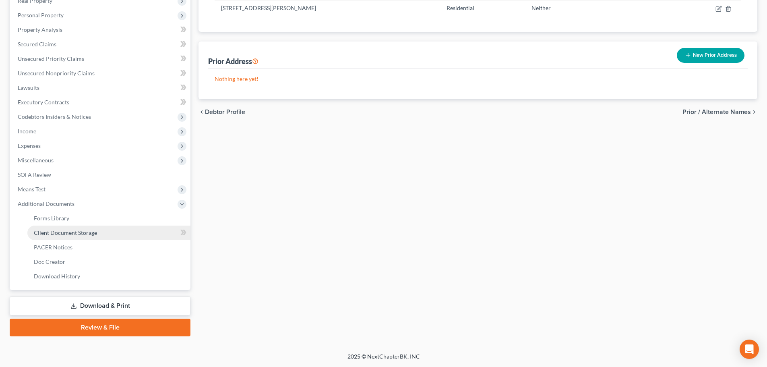
click at [104, 234] on link "Client Document Storage" at bounding box center [108, 233] width 163 height 15
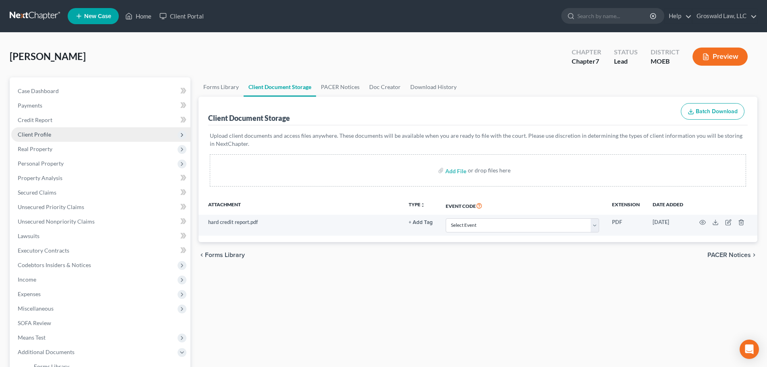
click at [66, 131] on span "Client Profile" at bounding box center [100, 134] width 179 height 15
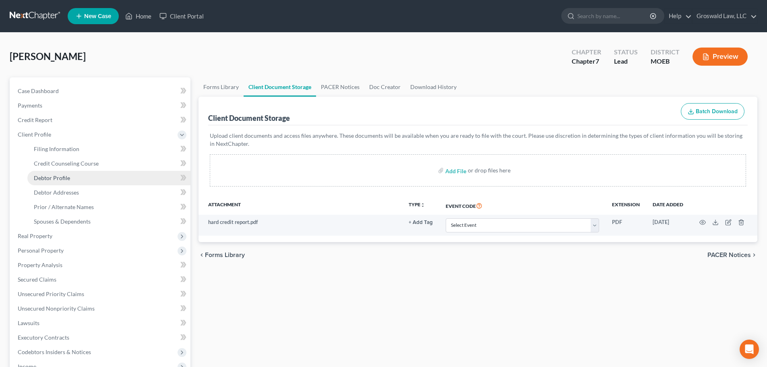
click at [66, 173] on link "Debtor Profile" at bounding box center [108, 178] width 163 height 15
select select "0"
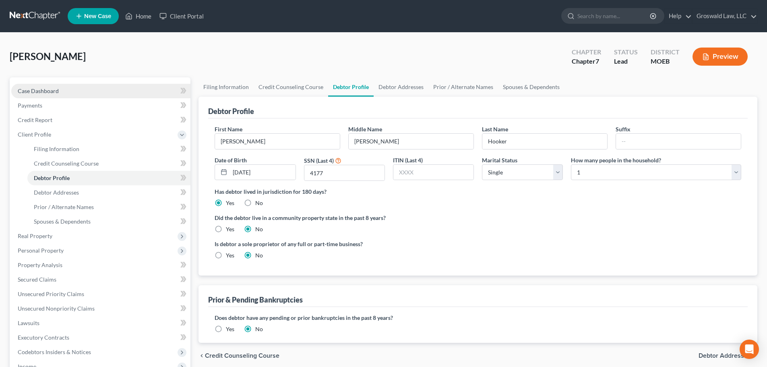
click at [112, 85] on link "Case Dashboard" at bounding box center [100, 91] width 179 height 15
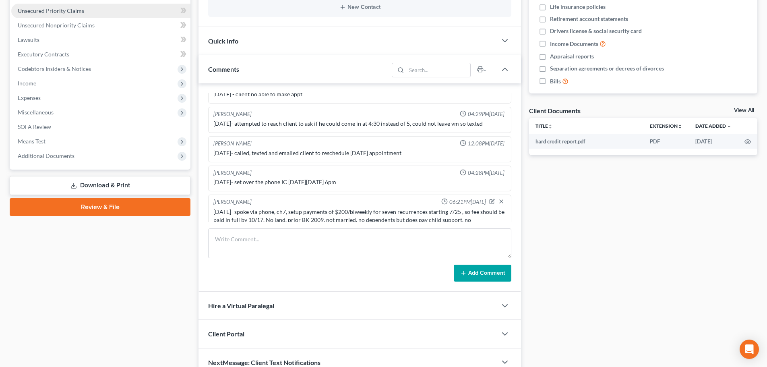
scroll to position [116, 0]
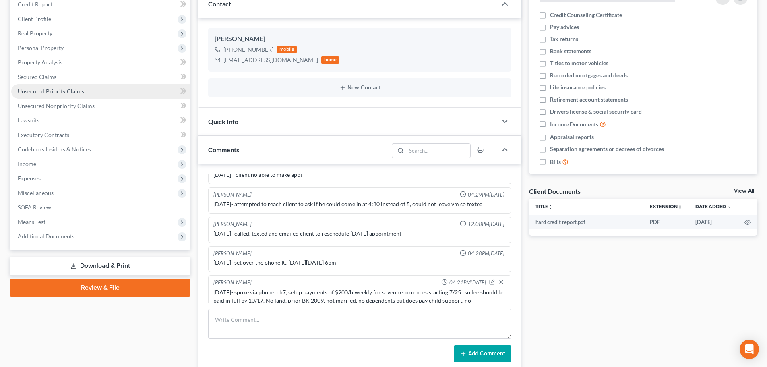
click at [59, 89] on span "Unsecured Priority Claims" at bounding box center [51, 91] width 66 height 7
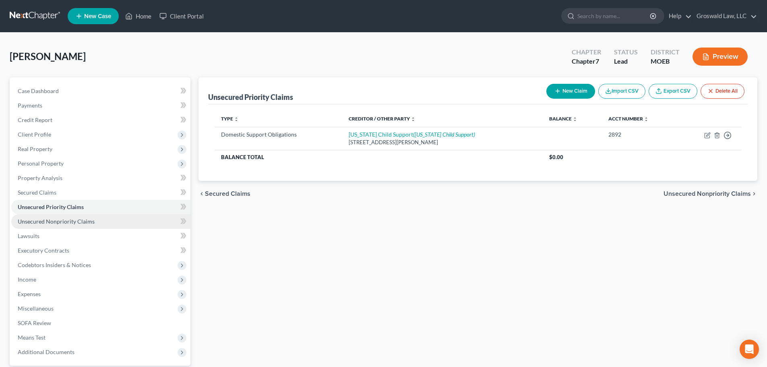
click at [86, 226] on link "Unsecured Nonpriority Claims" at bounding box center [100, 221] width 179 height 15
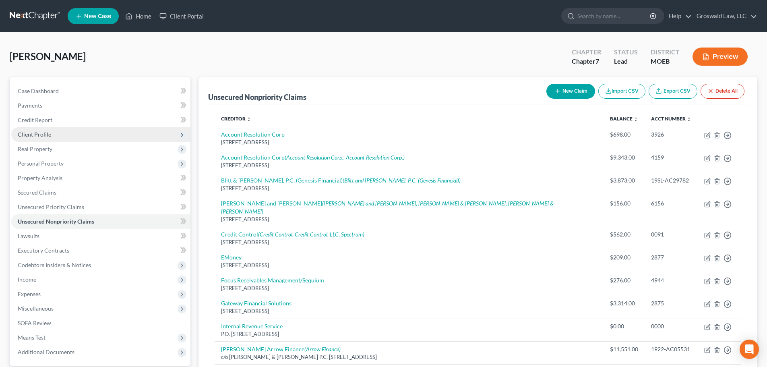
click at [47, 131] on span "Client Profile" at bounding box center [34, 134] width 33 height 7
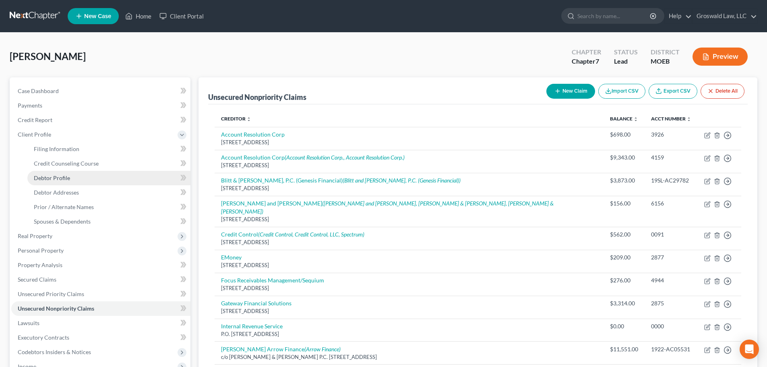
click at [55, 177] on span "Debtor Profile" at bounding box center [52, 177] width 36 height 7
select select "0"
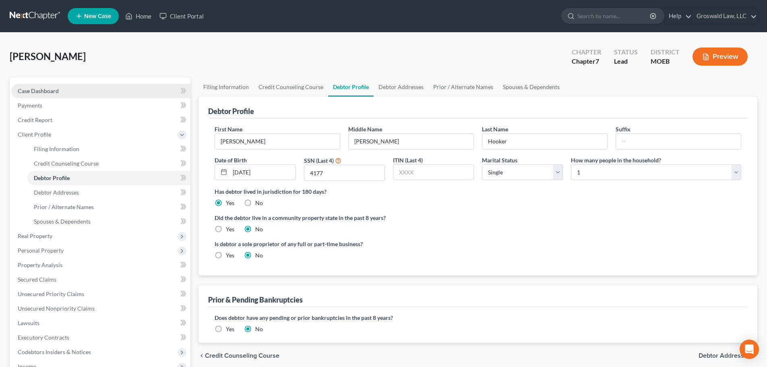
click at [110, 87] on link "Case Dashboard" at bounding box center [100, 91] width 179 height 15
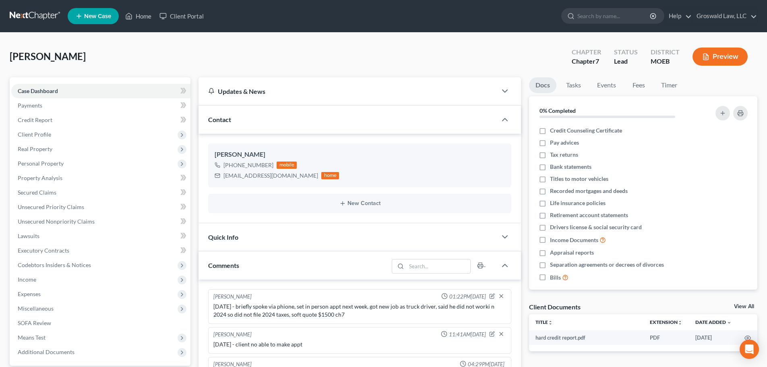
scroll to position [175, 0]
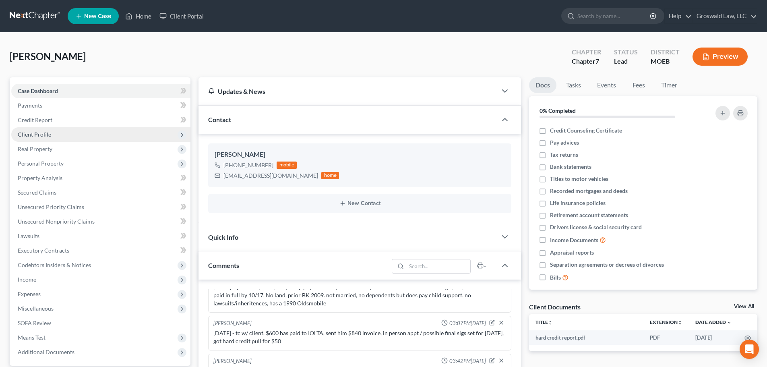
click at [54, 134] on span "Client Profile" at bounding box center [100, 134] width 179 height 15
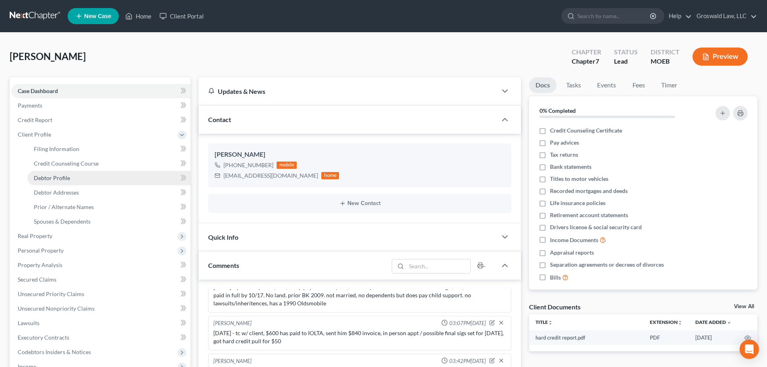
click at [64, 179] on span "Debtor Profile" at bounding box center [52, 177] width 36 height 7
select select "0"
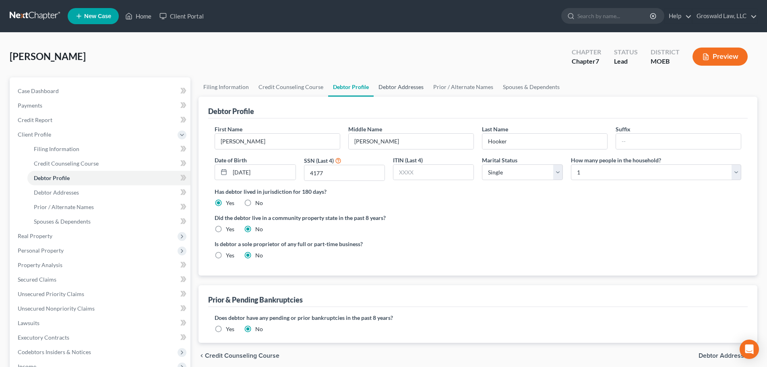
click at [397, 88] on link "Debtor Addresses" at bounding box center [401, 86] width 55 height 19
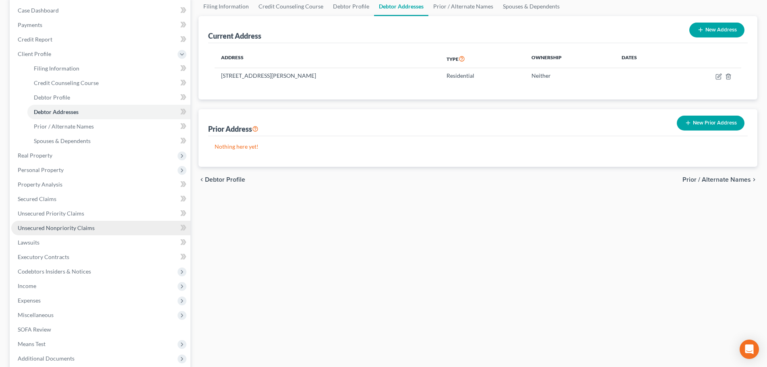
click at [62, 228] on span "Unsecured Nonpriority Claims" at bounding box center [56, 227] width 77 height 7
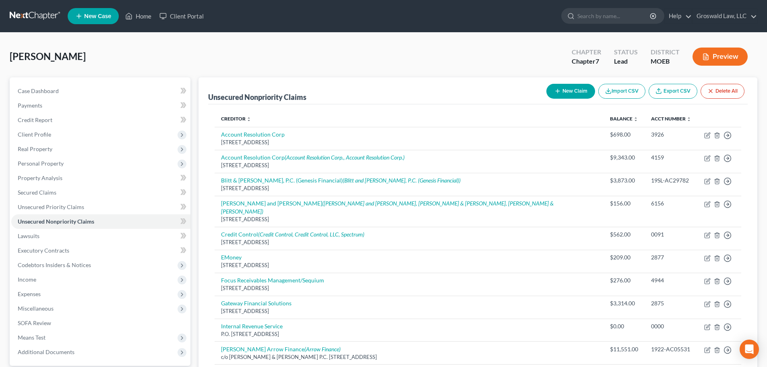
click at [576, 90] on button "New Claim" at bounding box center [571, 91] width 49 height 15
select select "0"
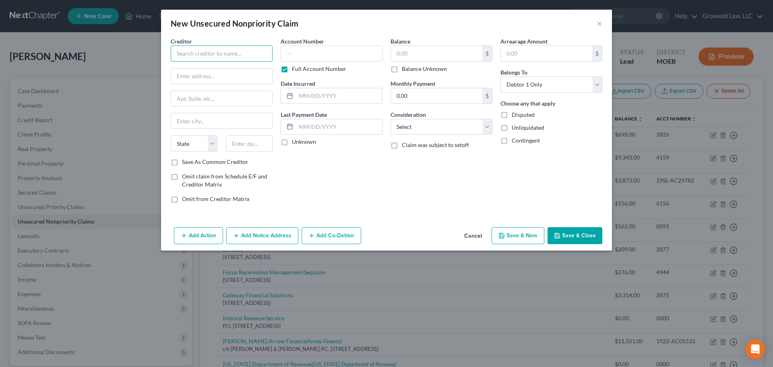
click at [253, 56] on input "text" at bounding box center [222, 54] width 102 height 16
drag, startPoint x: 209, startPoint y: 73, endPoint x: 230, endPoint y: 73, distance: 20.1
click at [210, 73] on div "Credit Division 310 P.O. Box 66149, Saint Louis, MO 63166" at bounding box center [222, 75] width 91 height 7
type input "Ameren"
type input "Credit Division 310"
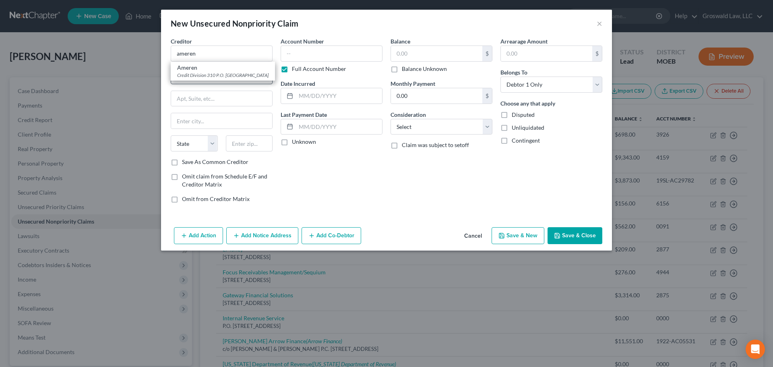
type input "P.O. Box 66149"
type input "Saint Louis"
select select "26"
type input "63166"
click at [317, 54] on input "text" at bounding box center [332, 54] width 102 height 16
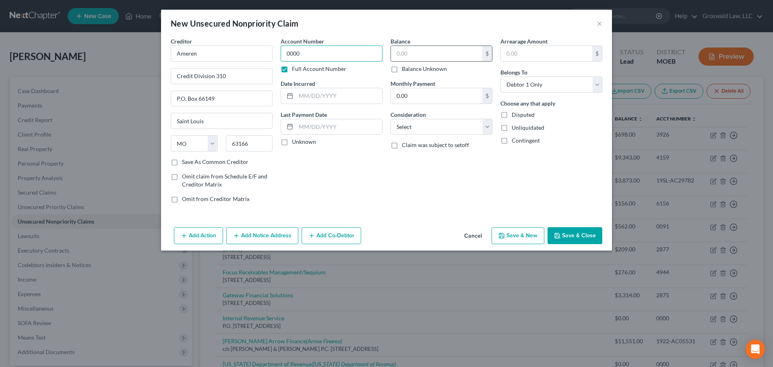
type input "0000"
click at [434, 51] on input "text" at bounding box center [436, 53] width 91 height 15
type input "1,863.48"
click at [261, 239] on button "Add Notice Address" at bounding box center [262, 235] width 72 height 17
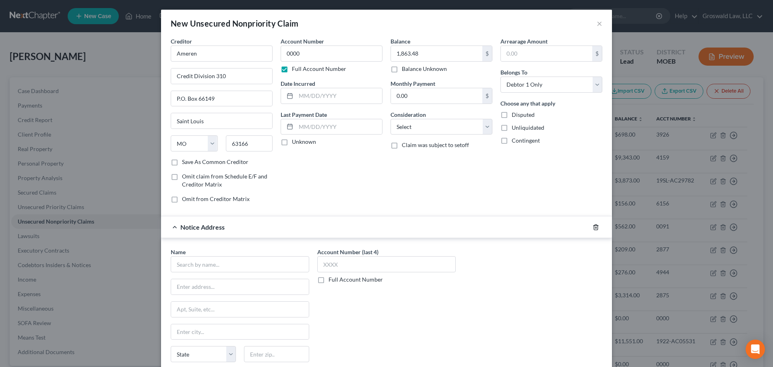
click at [593, 226] on icon "button" at bounding box center [596, 227] width 6 height 6
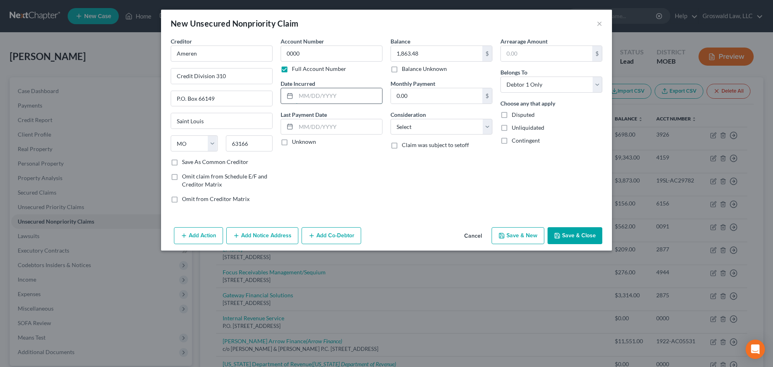
click at [304, 97] on input "text" at bounding box center [339, 95] width 86 height 15
type input "2025"
click at [440, 129] on select "Select Cable / Satellite Services Collection Agency Credit Card Debt Debt Couns…" at bounding box center [442, 127] width 102 height 16
select select "20"
click at [391, 119] on select "Select Cable / Satellite Services Collection Agency Credit Card Debt Debt Couns…" at bounding box center [442, 127] width 102 height 16
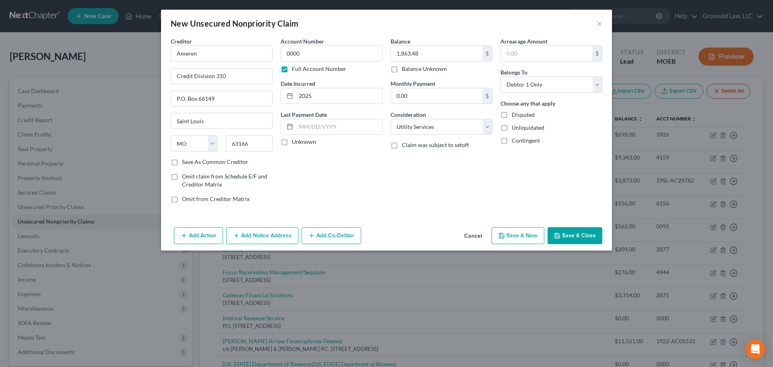
click at [573, 233] on button "Save & Close" at bounding box center [575, 235] width 55 height 17
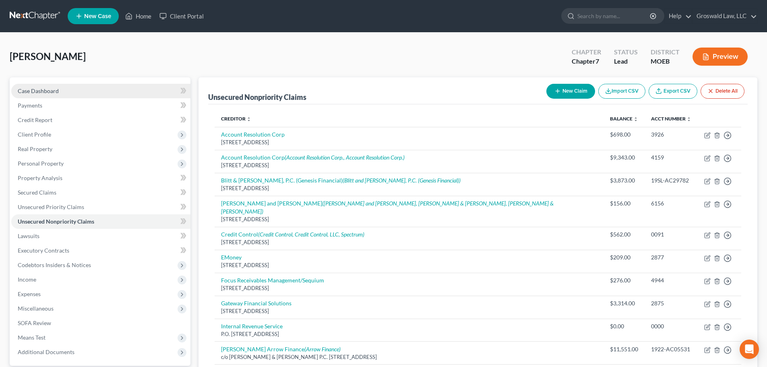
click at [72, 89] on link "Case Dashboard" at bounding box center [100, 91] width 179 height 15
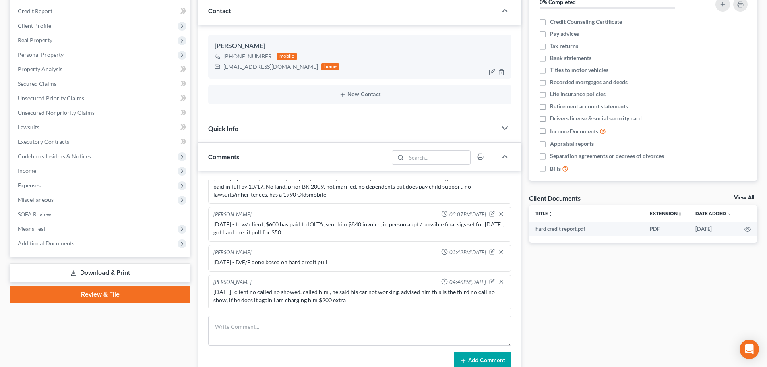
scroll to position [236, 0]
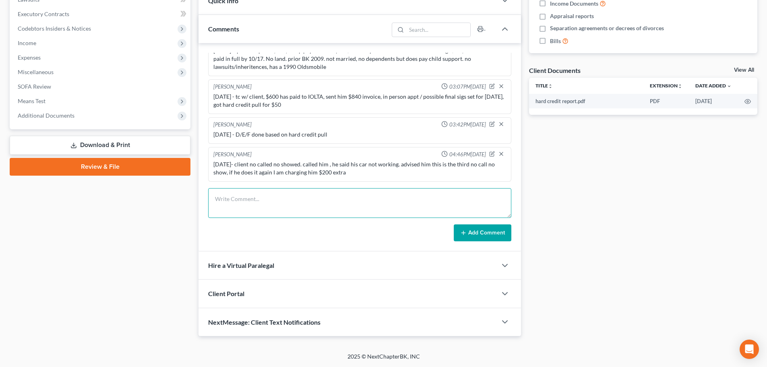
click at [282, 197] on textarea at bounding box center [359, 203] width 303 height 30
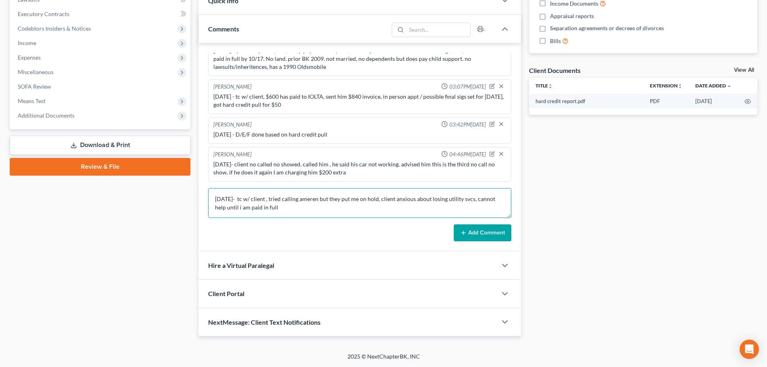
type textarea "9/9/25- tc w/ client , tried calling ameren but they put me on hold, client anx…"
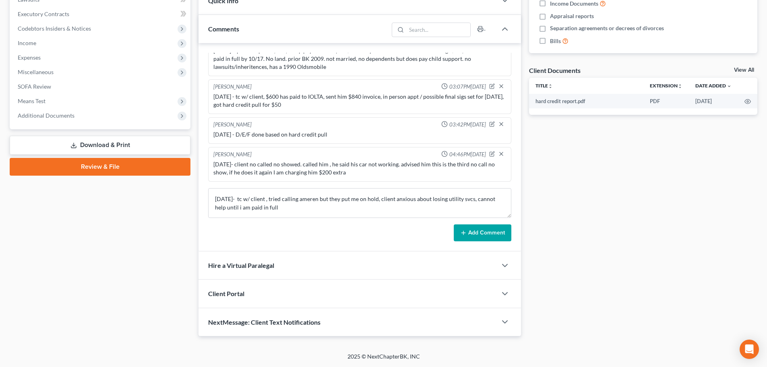
click at [487, 232] on button "Add Comment" at bounding box center [483, 232] width 58 height 17
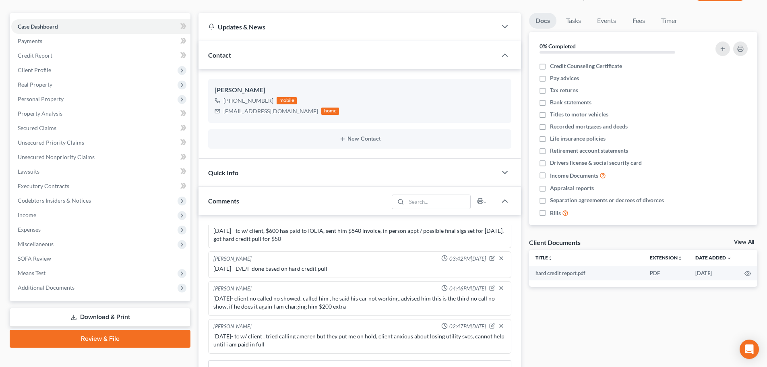
scroll to position [0, 0]
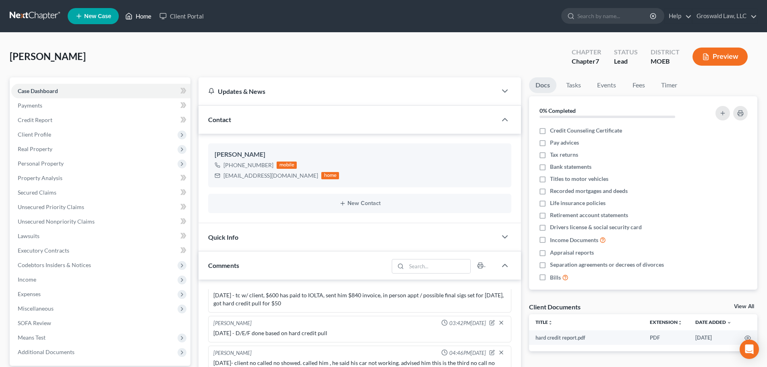
click at [144, 17] on link "Home" at bounding box center [138, 16] width 34 height 15
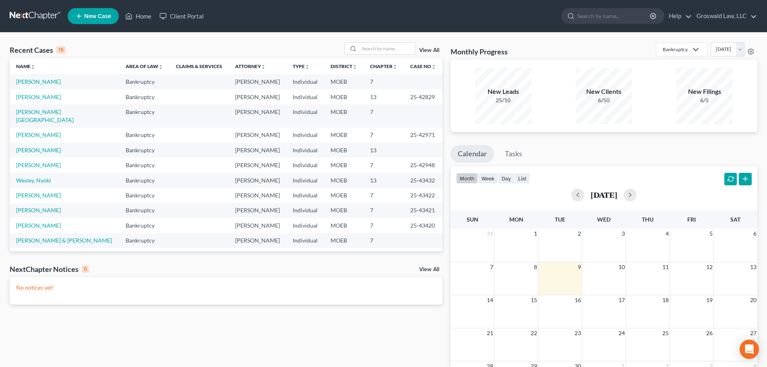
click at [101, 22] on link "New Case" at bounding box center [93, 16] width 51 height 16
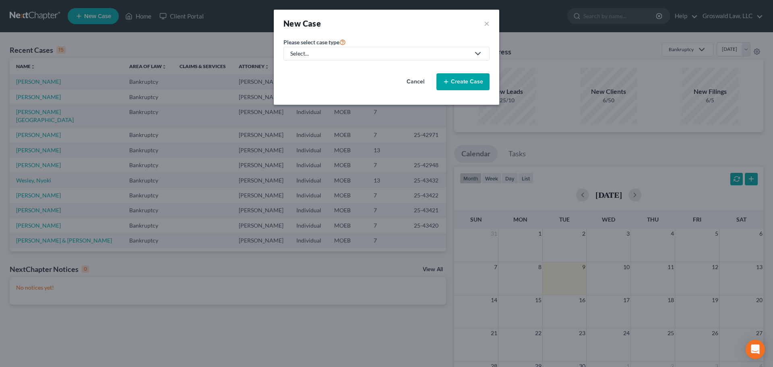
click at [314, 53] on div "Select..." at bounding box center [380, 54] width 180 height 8
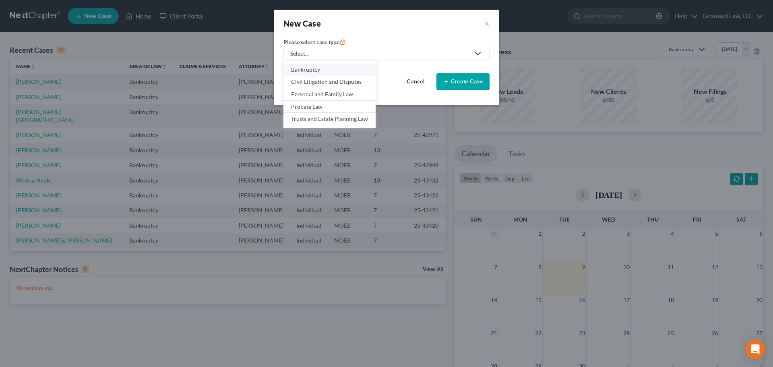
click at [313, 70] on div "Bankruptcy" at bounding box center [329, 70] width 77 height 8
select select "45"
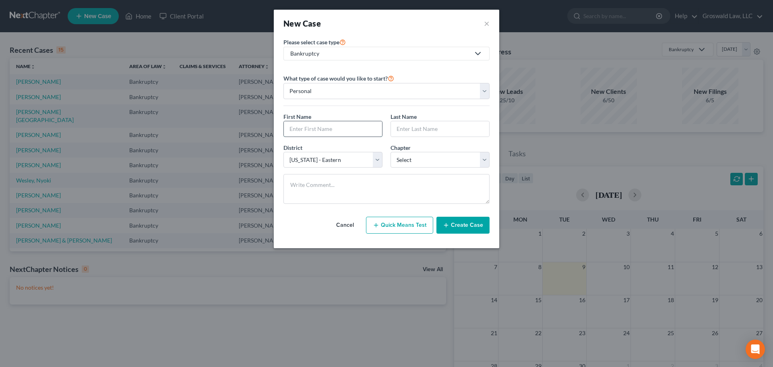
click at [304, 128] on input "text" at bounding box center [333, 128] width 98 height 15
type input "Linda"
type input "Spence"
select select "45"
select select "3"
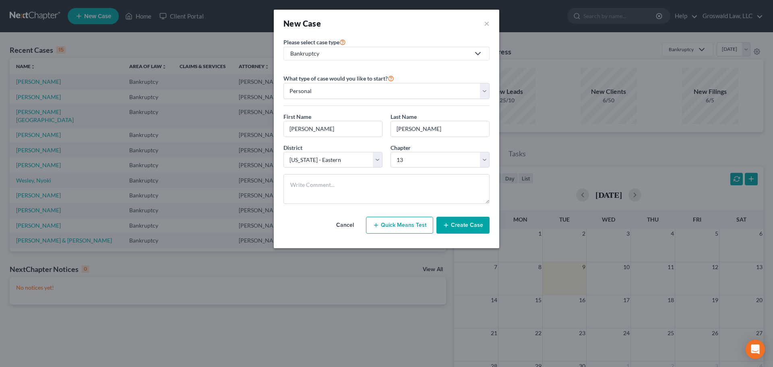
click at [481, 228] on button "Create Case" at bounding box center [463, 225] width 53 height 17
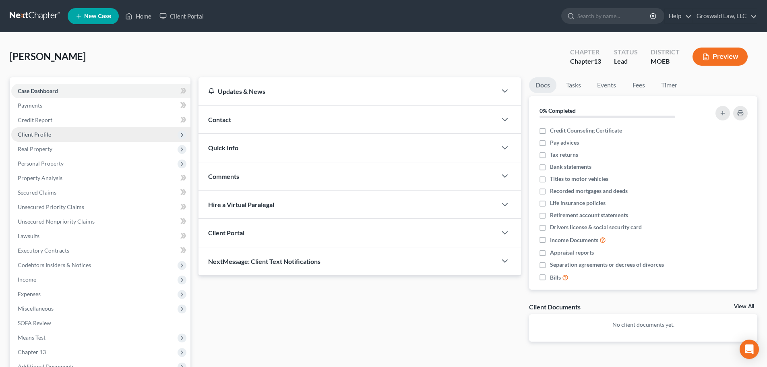
click at [58, 133] on span "Client Profile" at bounding box center [100, 134] width 179 height 15
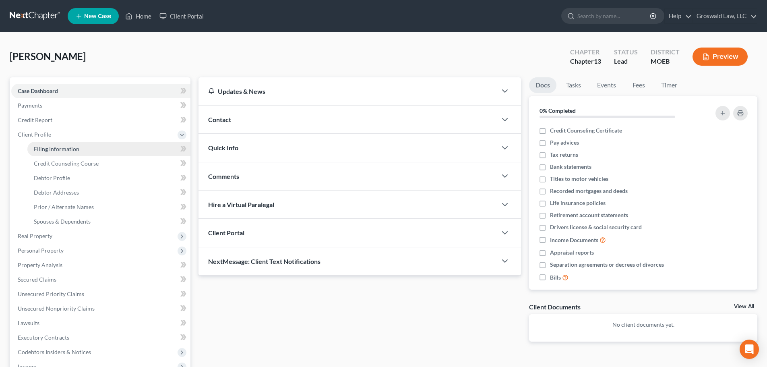
click at [71, 152] on span "Filing Information" at bounding box center [57, 148] width 46 height 7
select select "1"
select select "0"
select select "3"
select select "45"
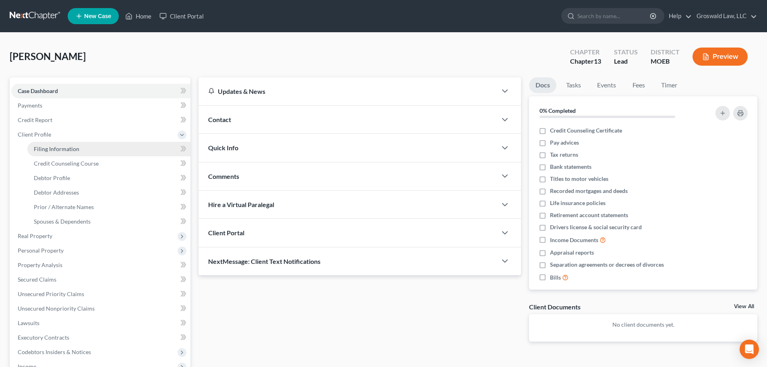
select select "26"
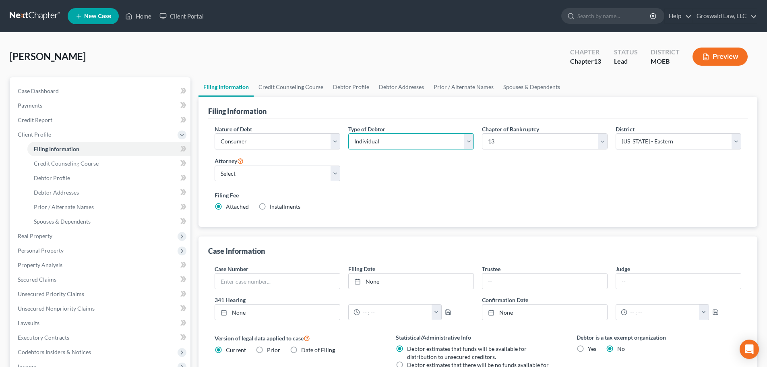
click at [367, 143] on select "Select Individual Joint" at bounding box center [411, 141] width 126 height 16
select select "1"
click at [348, 133] on select "Select Individual Joint" at bounding box center [411, 141] width 126 height 16
click at [450, 90] on link "Joint Debtor Profile" at bounding box center [459, 86] width 60 height 19
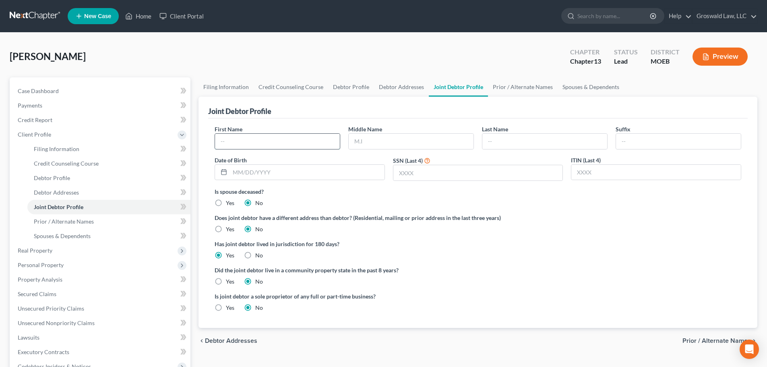
click at [278, 145] on input "text" at bounding box center [277, 141] width 125 height 15
type input "Linda"
type input "Spence"
click at [431, 113] on div "Joint Debtor Profile" at bounding box center [478, 108] width 540 height 22
click at [356, 85] on link "Debtor Profile" at bounding box center [351, 86] width 46 height 19
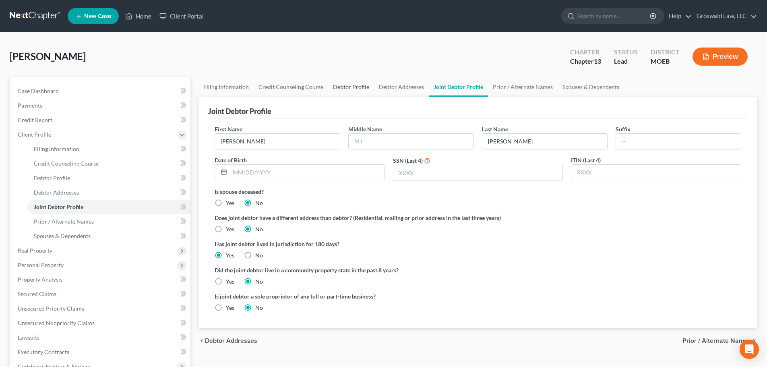
select select "1"
select select "0"
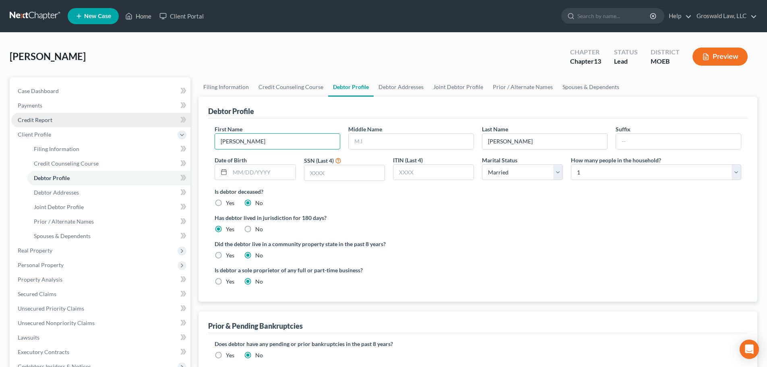
drag, startPoint x: 290, startPoint y: 141, endPoint x: 61, endPoint y: 119, distance: 229.8
click at [51, 125] on div "Petition Navigation Case Dashboard Payments Invoices Payments Payments Credit R…" at bounding box center [384, 302] width 756 height 451
type input "James"
click at [445, 102] on div "Debtor Profile" at bounding box center [478, 108] width 540 height 22
drag, startPoint x: 417, startPoint y: 86, endPoint x: 429, endPoint y: 86, distance: 12.5
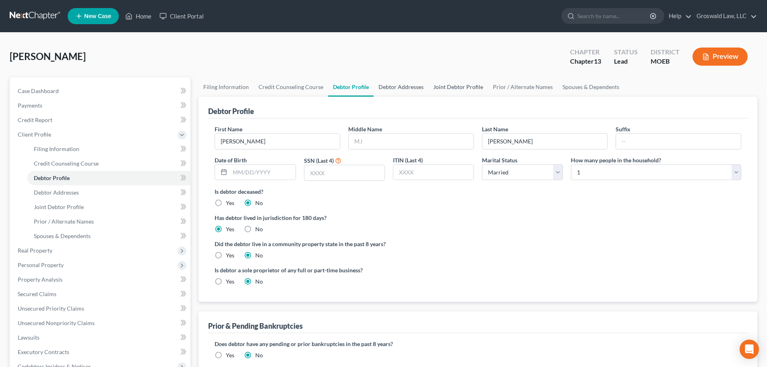
click at [417, 86] on link "Debtor Addresses" at bounding box center [401, 86] width 55 height 19
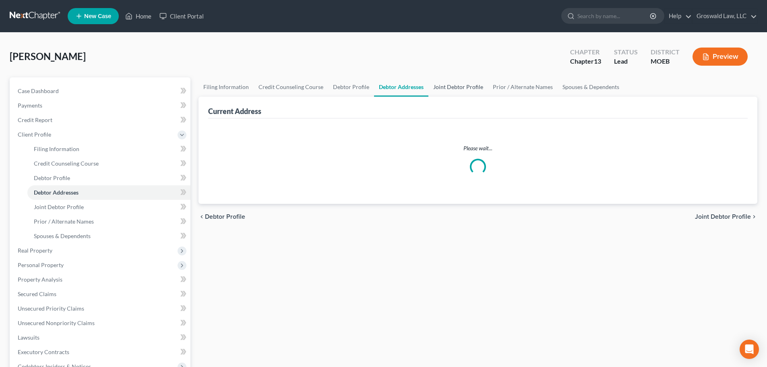
select select "0"
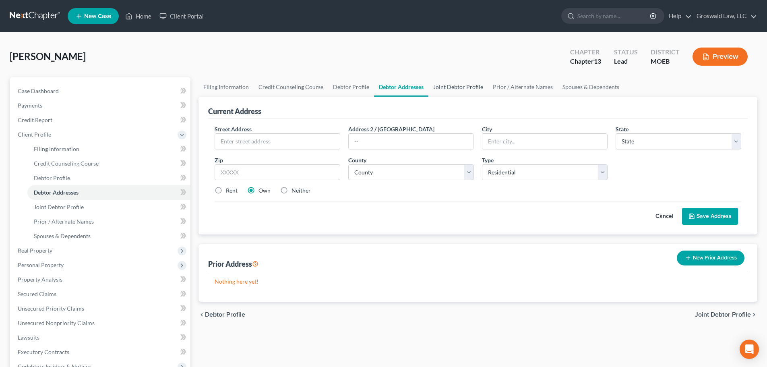
click at [454, 86] on link "Joint Debtor Profile" at bounding box center [459, 86] width 60 height 19
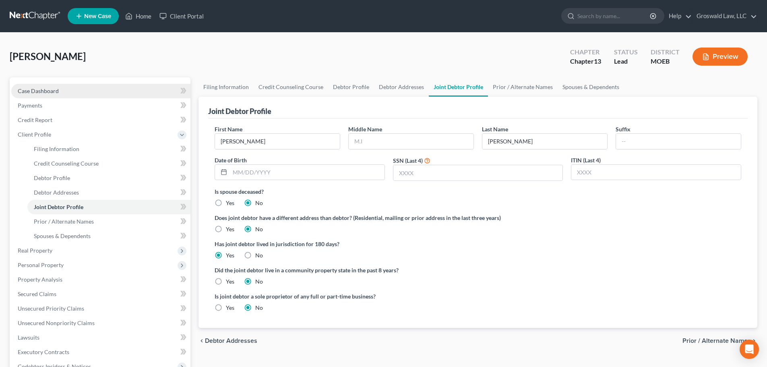
click at [33, 94] on link "Case Dashboard" at bounding box center [100, 91] width 179 height 15
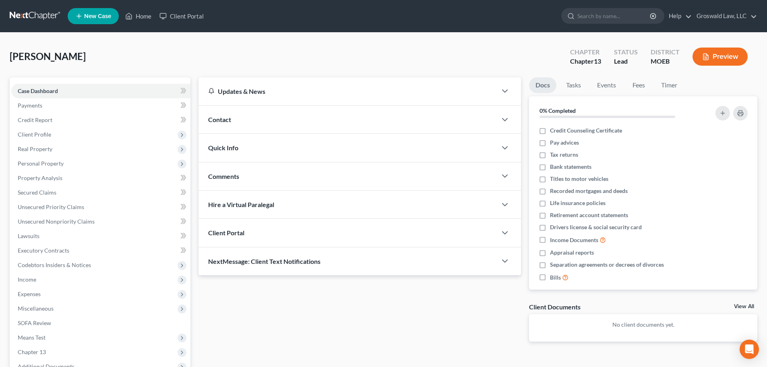
click at [305, 120] on div "Contact" at bounding box center [348, 120] width 298 height 28
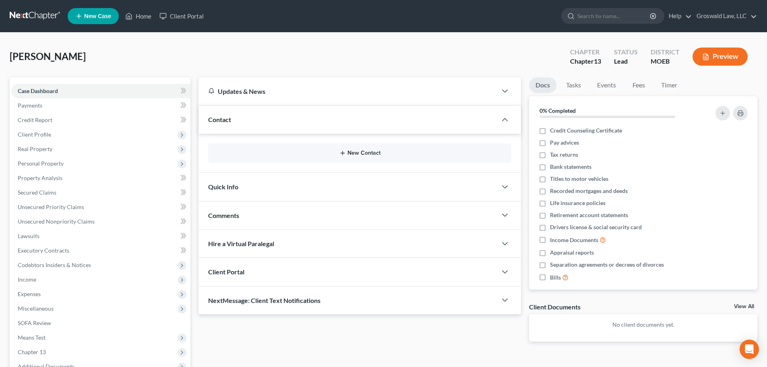
click at [339, 153] on button "New Contact" at bounding box center [360, 153] width 290 height 6
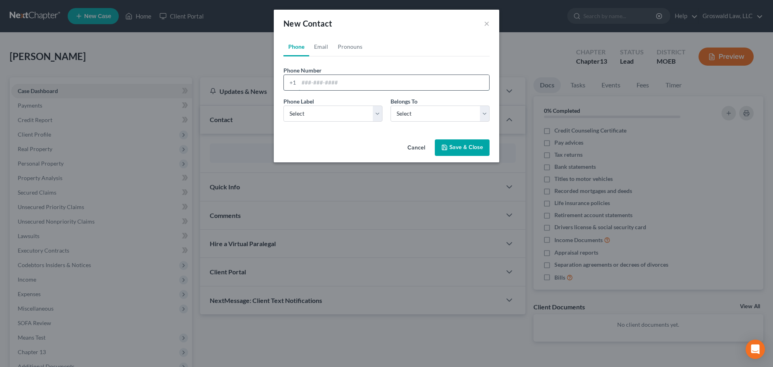
click at [332, 85] on input "tel" at bounding box center [394, 82] width 191 height 15
type input "816-809-7554"
select select "0"
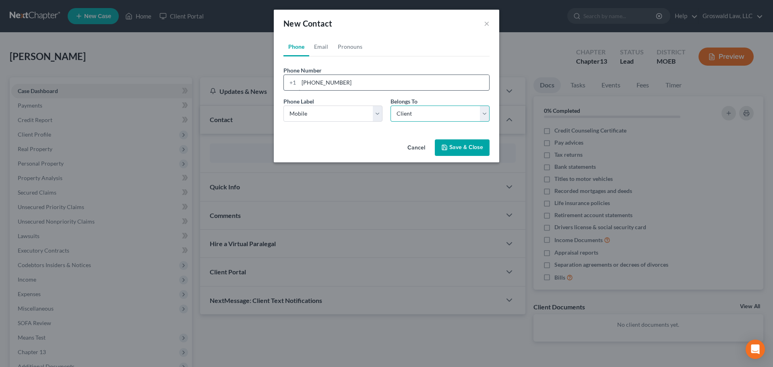
select select "1"
click at [319, 38] on link "Email" at bounding box center [321, 46] width 24 height 19
click at [324, 82] on input "email" at bounding box center [394, 82] width 191 height 15
type input "70novaguy350@gmail.com"
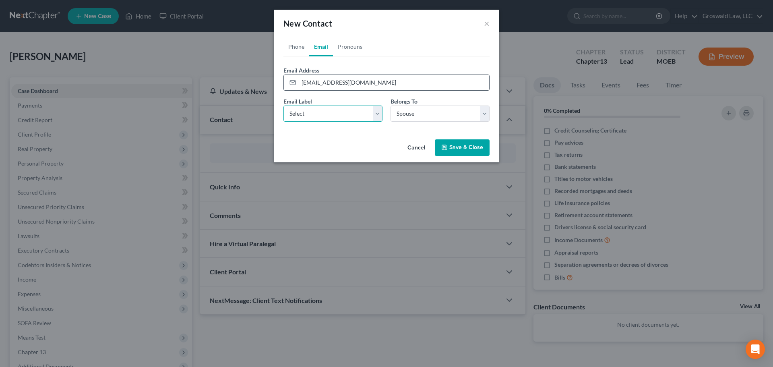
select select "0"
click at [447, 145] on icon "button" at bounding box center [444, 147] width 5 height 5
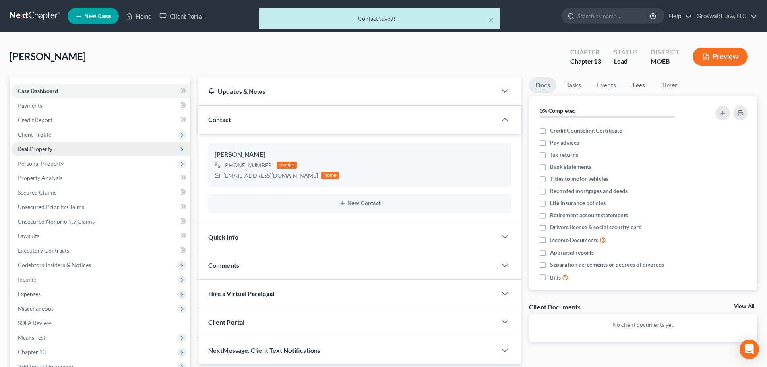
click at [50, 145] on span "Real Property" at bounding box center [100, 149] width 179 height 15
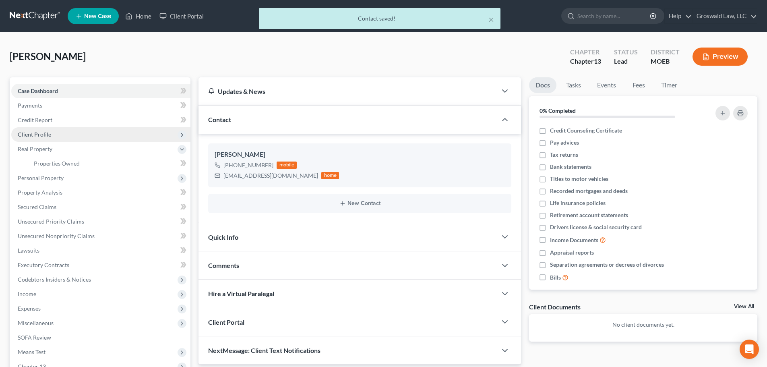
click at [58, 138] on span "Client Profile" at bounding box center [100, 134] width 179 height 15
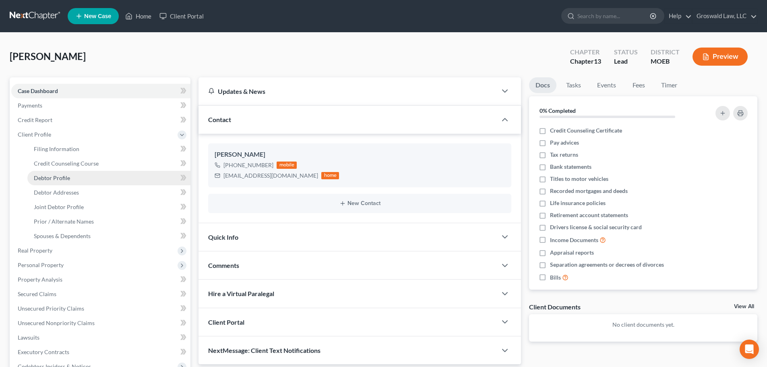
click at [53, 174] on span "Debtor Profile" at bounding box center [52, 177] width 36 height 7
select select "1"
select select "0"
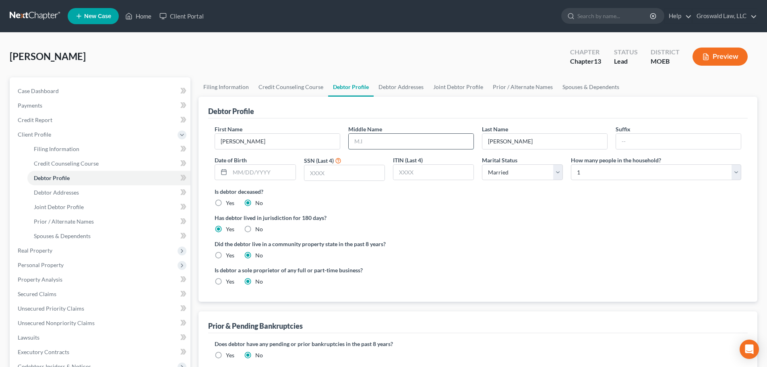
click at [402, 144] on input "text" at bounding box center [411, 141] width 125 height 15
type input "Boyd"
click at [590, 175] on select "Select 1 2 3 4 5 6 7 8 9 10 11 12 13 14 15 16 17 18 19 20" at bounding box center [656, 172] width 170 height 16
select select "1"
click at [571, 164] on select "Select 1 2 3 4 5 6 7 8 9 10 11 12 13 14 15 16 17 18 19 20" at bounding box center [656, 172] width 170 height 16
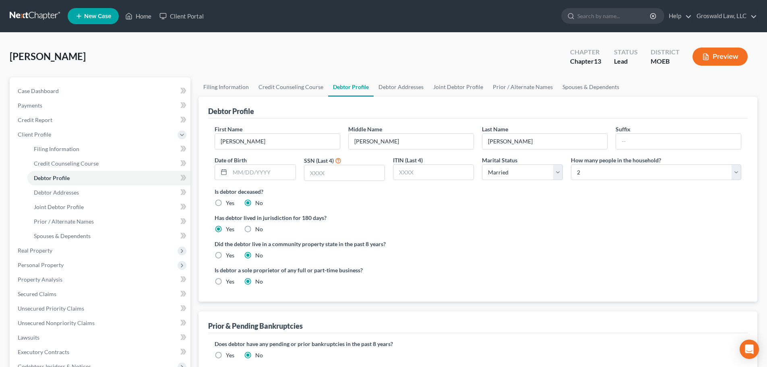
click at [482, 62] on div "Spence, Linda Upgraded Chapter Chapter 13 Status Lead District MOEB Preview" at bounding box center [384, 59] width 748 height 35
click at [243, 172] on input "text" at bounding box center [262, 172] width 65 height 15
type input "10/13/1962"
click at [348, 176] on input "text" at bounding box center [345, 172] width 80 height 15
type input "0742"
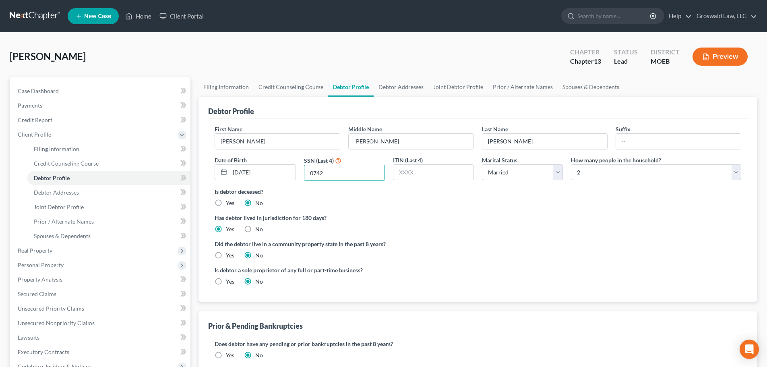
click at [447, 243] on label "Did the debtor live in a community property state in the past 8 years?" at bounding box center [478, 244] width 527 height 8
click at [456, 91] on link "Joint Debtor Profile" at bounding box center [459, 86] width 60 height 19
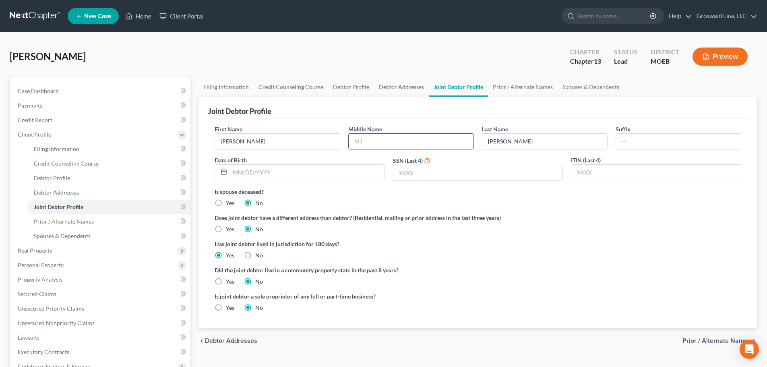
click at [399, 139] on input "text" at bounding box center [411, 141] width 125 height 15
type input "Darlene"
type input "02/07/1960"
type input "`"
click at [419, 172] on input "text" at bounding box center [479, 172] width 170 height 15
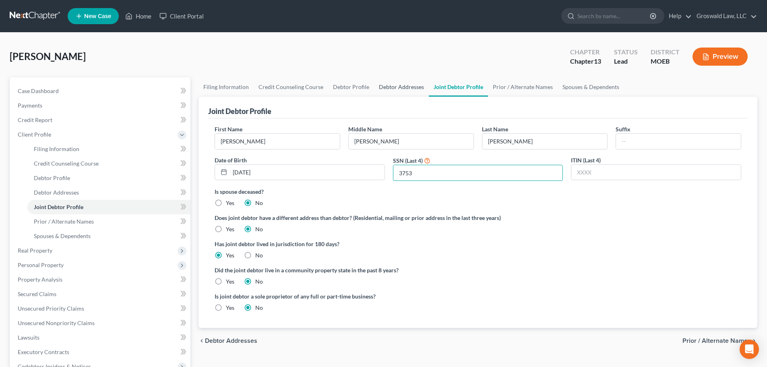
type input "3753"
click at [400, 86] on link "Debtor Addresses" at bounding box center [401, 86] width 55 height 19
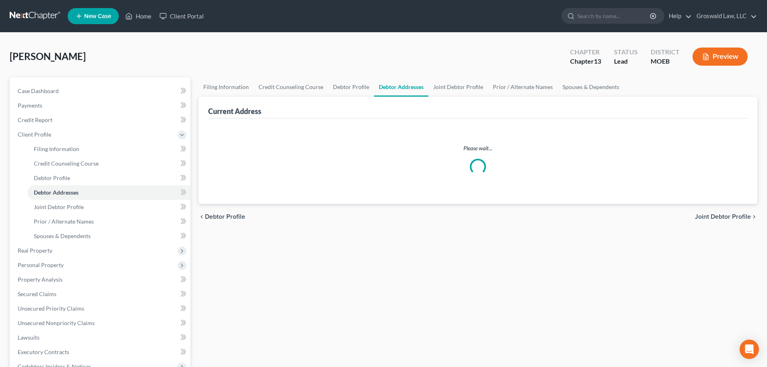
select select "0"
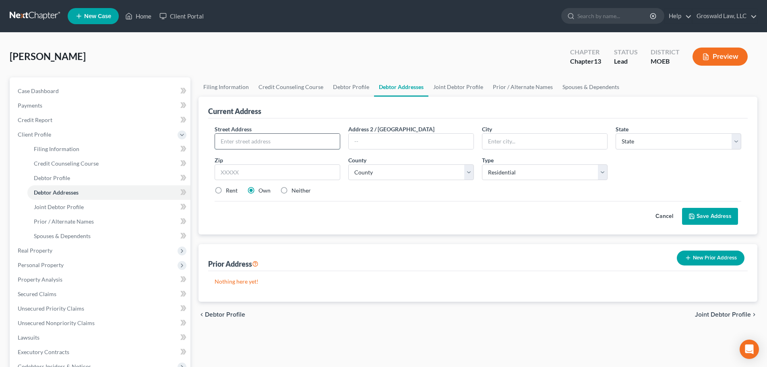
click at [257, 142] on input "text" at bounding box center [277, 141] width 125 height 15
type input "5608 Morganford Road"
type input "63116"
type input "Saint Louis"
select select "26"
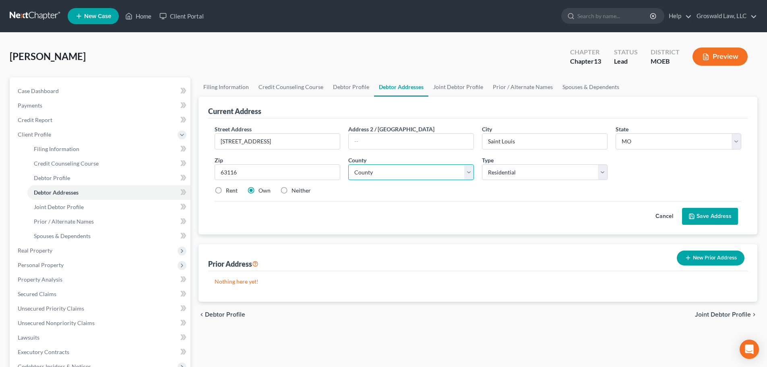
click at [444, 173] on select "County [GEOGRAPHIC_DATA] [GEOGRAPHIC_DATA] [GEOGRAPHIC_DATA] [GEOGRAPHIC_DATA] …" at bounding box center [411, 172] width 126 height 16
select select "101"
click at [348, 164] on select "County [GEOGRAPHIC_DATA] [GEOGRAPHIC_DATA] [GEOGRAPHIC_DATA] [GEOGRAPHIC_DATA] …" at bounding box center [411, 172] width 126 height 16
click at [612, 217] on button "Save Address" at bounding box center [710, 216] width 56 height 17
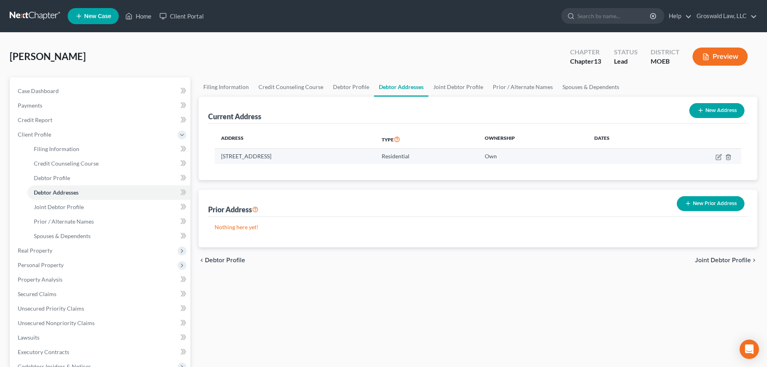
drag, startPoint x: 278, startPoint y: 156, endPoint x: 222, endPoint y: 151, distance: 56.2
click at [222, 151] on td "5608 Morganford Road, Saint Louis, MO 63116" at bounding box center [295, 156] width 161 height 15
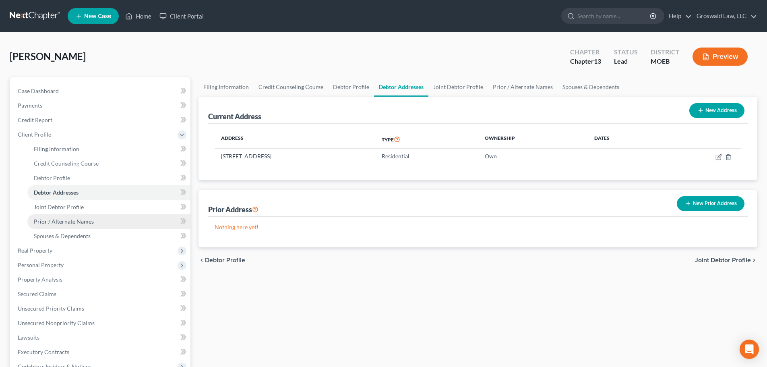
copy td "5608 Morganford Road"
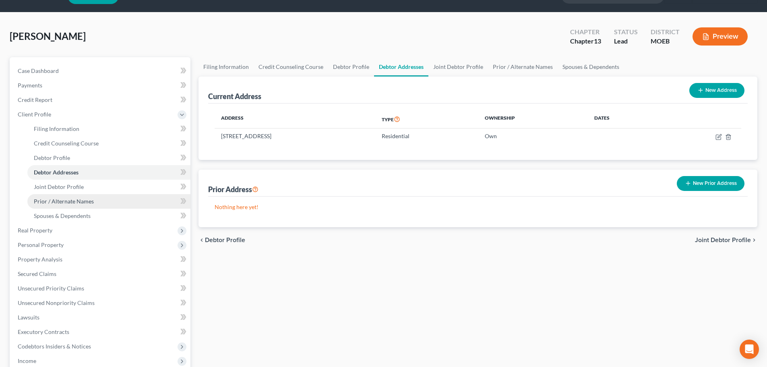
scroll to position [81, 0]
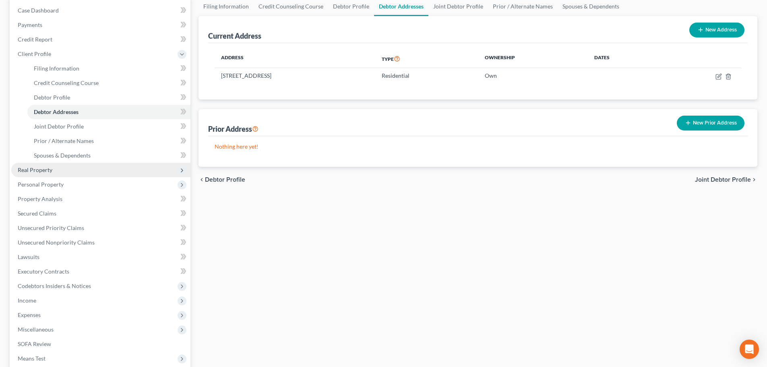
click at [92, 167] on span "Real Property" at bounding box center [100, 170] width 179 height 15
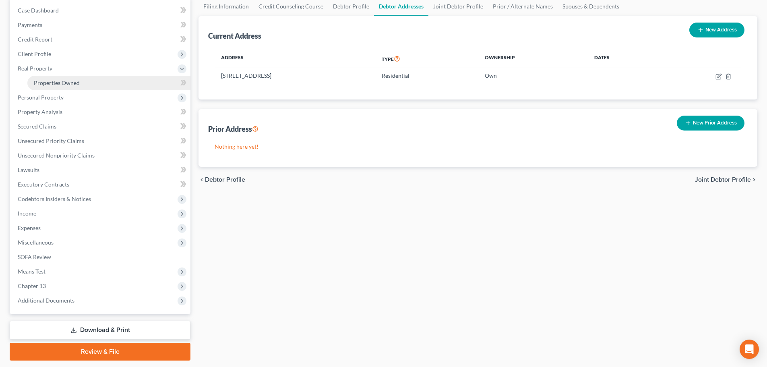
click at [58, 87] on link "Properties Owned" at bounding box center [108, 83] width 163 height 15
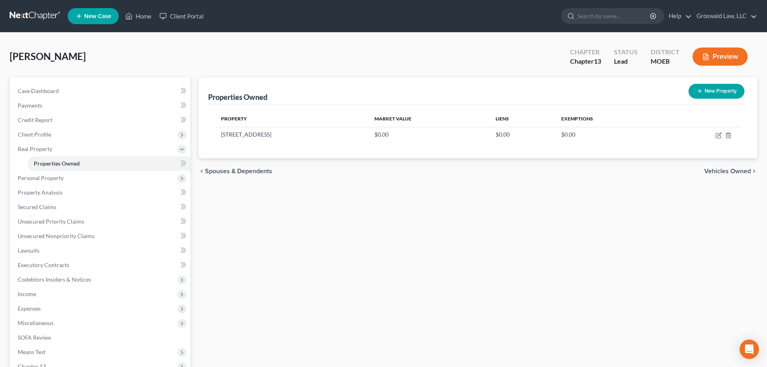
click at [612, 93] on button "New Property" at bounding box center [717, 91] width 56 height 15
select select "26"
select select "101"
select select "2"
select select "0"
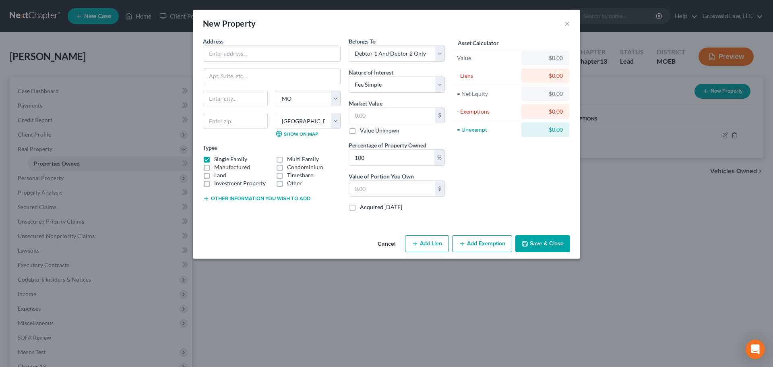
click at [231, 199] on button "Other information you wish to add" at bounding box center [257, 198] width 108 height 6
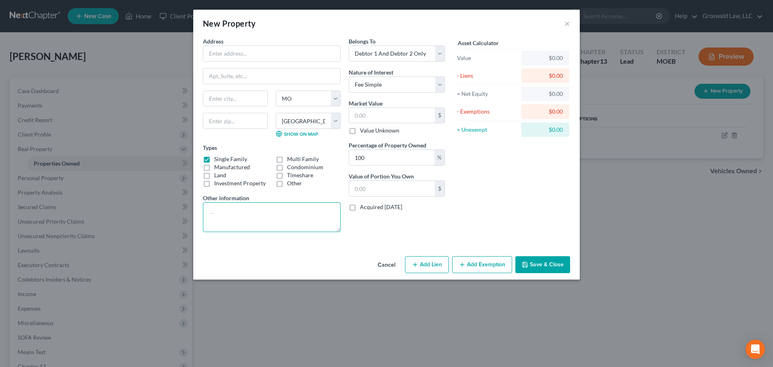
click at [253, 222] on textarea at bounding box center [272, 217] width 138 height 30
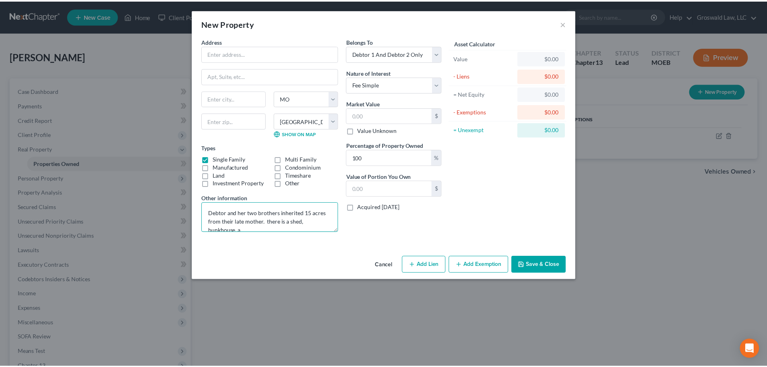
scroll to position [2, 0]
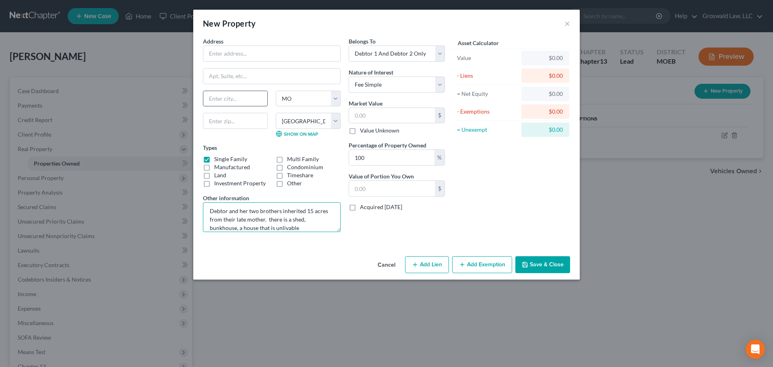
type textarea "Debtor and her two brothers inherited 15 acres from their late mother. there is…"
click at [241, 99] on input "text" at bounding box center [235, 98] width 64 height 15
drag, startPoint x: 229, startPoint y: 100, endPoint x: 149, endPoint y: 93, distance: 80.0
click at [151, 95] on div "New Property × Address * Fa State AL AK AR AZ CA CO CT DE DC FL GA GU HI ID IL …" at bounding box center [386, 183] width 773 height 367
drag, startPoint x: 256, startPoint y: 99, endPoint x: 85, endPoint y: 84, distance: 171.1
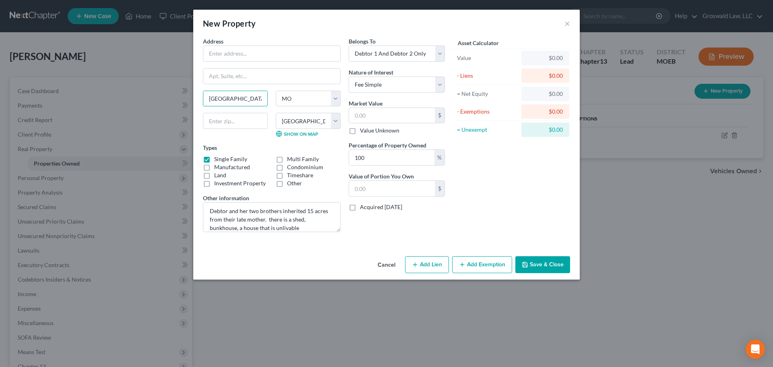
click at [85, 84] on div "New Property × Address * Fairfield State AL AK AR AZ CA CO CT DE DC FL GA GU HI…" at bounding box center [386, 183] width 773 height 367
type input "fairdeal"
click at [541, 262] on button "Save & Close" at bounding box center [543, 264] width 55 height 17
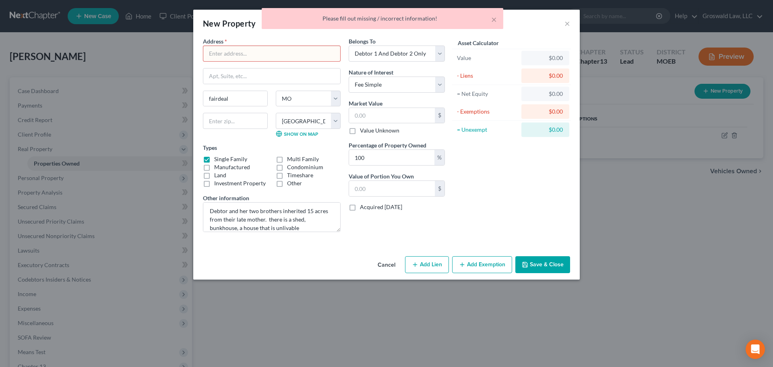
click at [224, 54] on input "text" at bounding box center [271, 53] width 137 height 15
type input "x"
click at [547, 262] on button "Save & Close" at bounding box center [543, 264] width 55 height 17
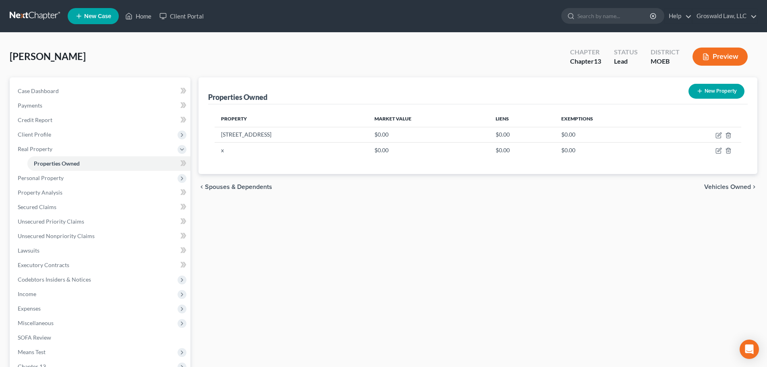
click at [612, 89] on button "New Property" at bounding box center [717, 91] width 56 height 15
select select "26"
select select "101"
select select "2"
select select "0"
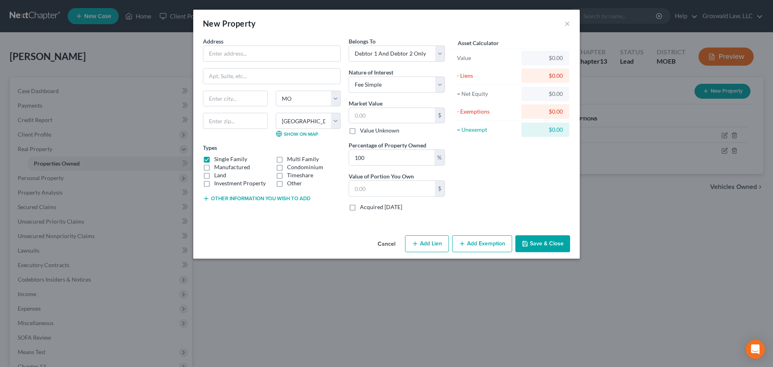
click at [271, 198] on button "Other information you wish to add" at bounding box center [257, 198] width 108 height 6
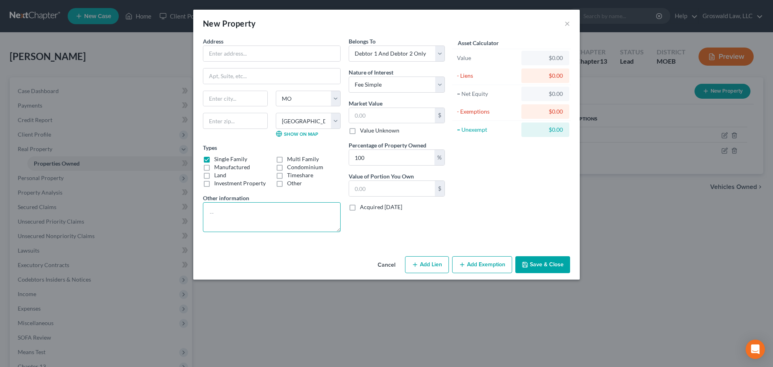
click at [267, 213] on textarea at bounding box center [272, 217] width 138 height 30
type textarea "5 acres of land fairdealing MO"
click at [231, 60] on input "text" at bounding box center [271, 53] width 137 height 15
type input "x"
click at [230, 118] on input "text" at bounding box center [235, 121] width 65 height 16
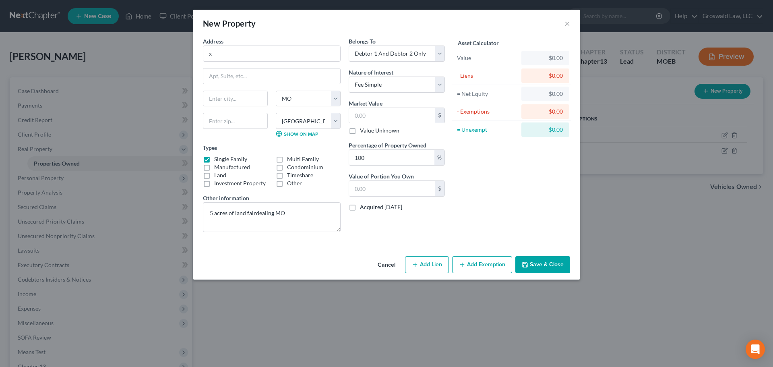
click at [555, 265] on button "Save & Close" at bounding box center [543, 264] width 55 height 17
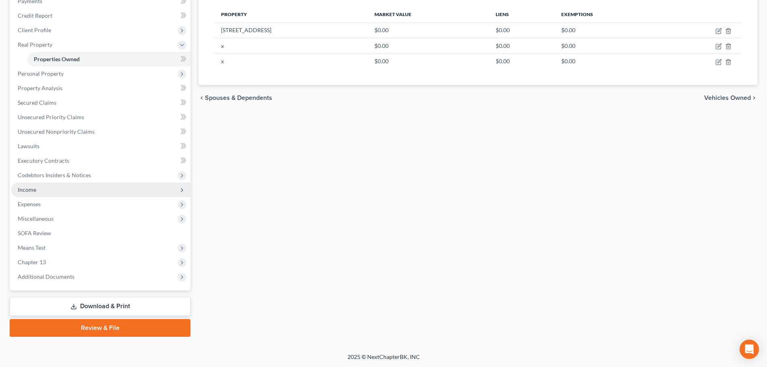
scroll to position [105, 0]
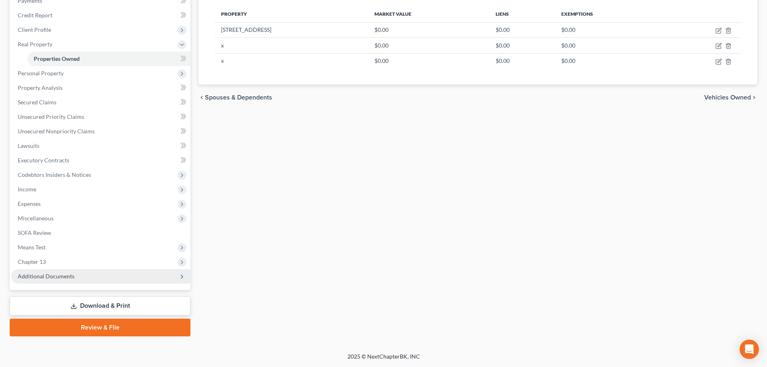
click at [95, 278] on span "Additional Documents" at bounding box center [100, 276] width 179 height 15
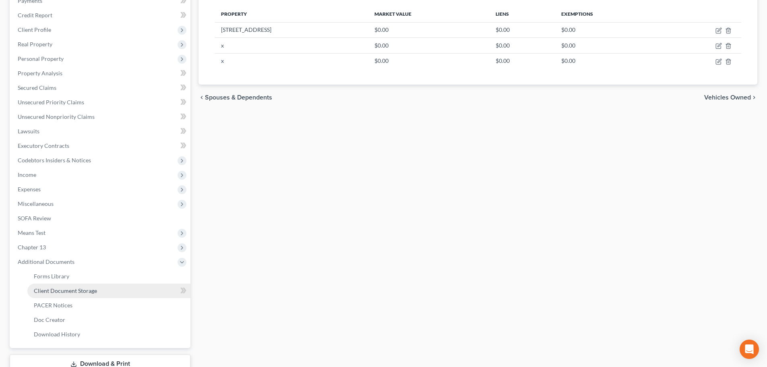
click at [115, 288] on link "Client Document Storage" at bounding box center [108, 291] width 163 height 15
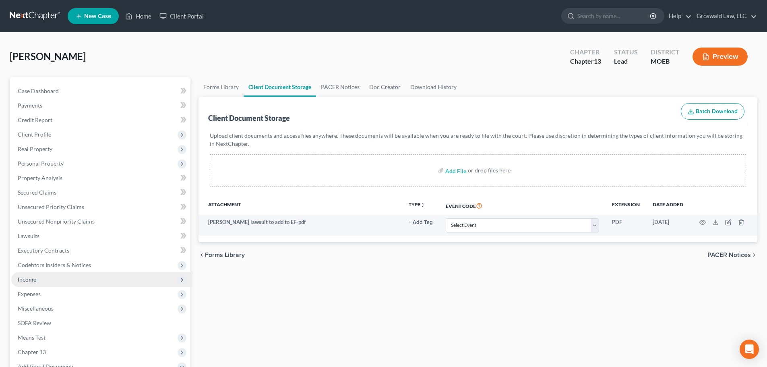
click at [53, 279] on span "Income" at bounding box center [100, 279] width 179 height 15
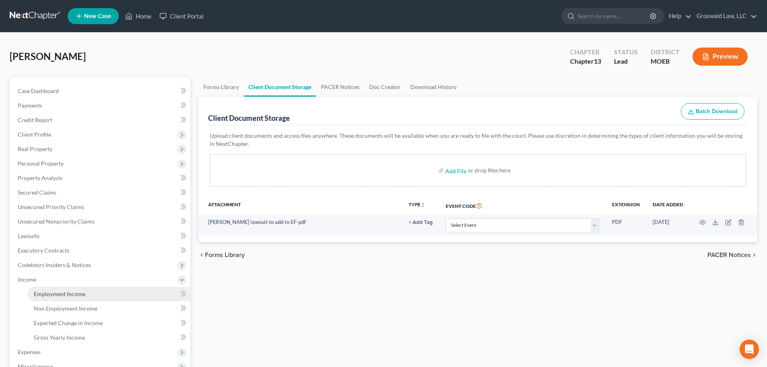
click at [61, 289] on link "Employment Income" at bounding box center [108, 294] width 163 height 15
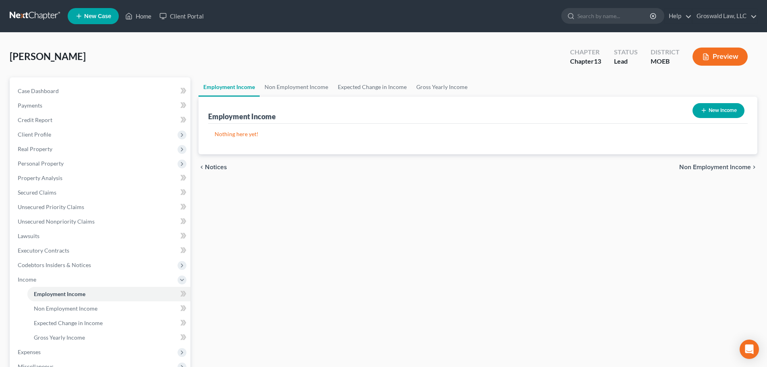
click at [612, 113] on button "New Income" at bounding box center [719, 110] width 52 height 15
select select "0"
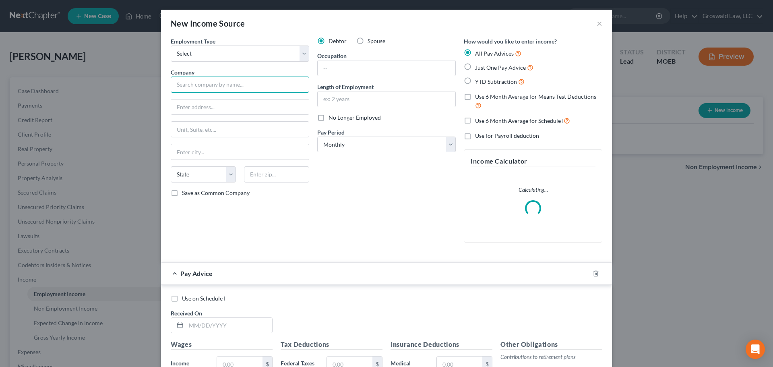
drag, startPoint x: 233, startPoint y: 87, endPoint x: 231, endPoint y: 81, distance: 6.3
click at [233, 87] on input "text" at bounding box center [240, 85] width 139 height 16
click at [222, 50] on select "Select Full or [DEMOGRAPHIC_DATA] Employment Self Employment" at bounding box center [240, 54] width 139 height 16
select select "0"
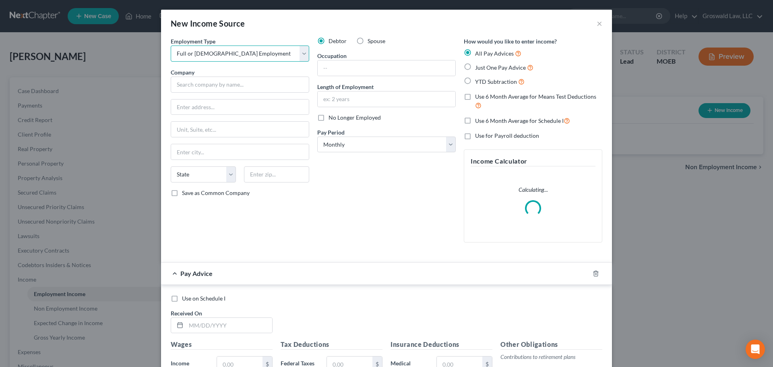
click at [171, 46] on select "Select Full or [DEMOGRAPHIC_DATA] Employment Self Employment" at bounding box center [240, 54] width 139 height 16
click at [193, 83] on input "text" at bounding box center [240, 85] width 139 height 16
type input "Mercy"
click at [418, 69] on input "text" at bounding box center [387, 67] width 138 height 15
type input "Nurse"
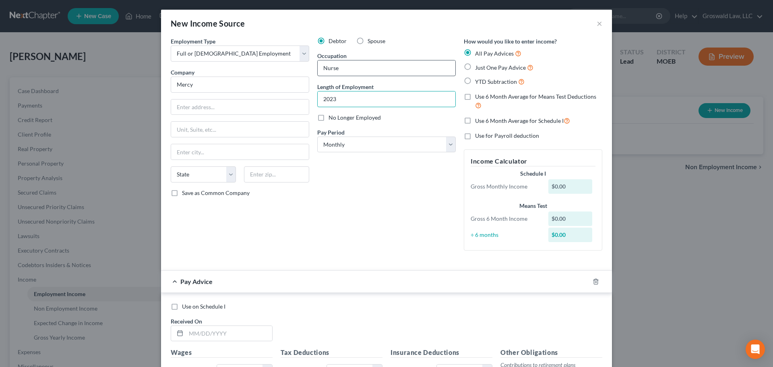
type input "2023 to present"
click at [596, 283] on line "button" at bounding box center [596, 282] width 0 height 2
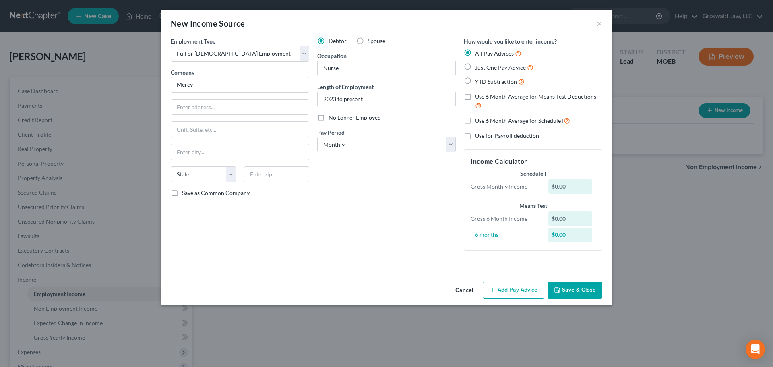
click at [589, 289] on button "Save & Close" at bounding box center [575, 290] width 55 height 17
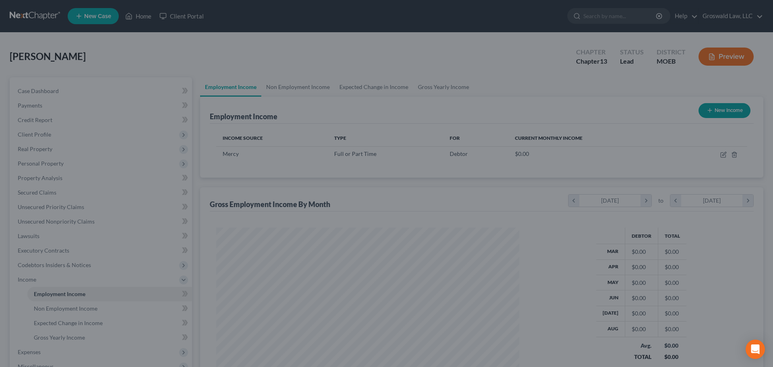
scroll to position [402628, 402461]
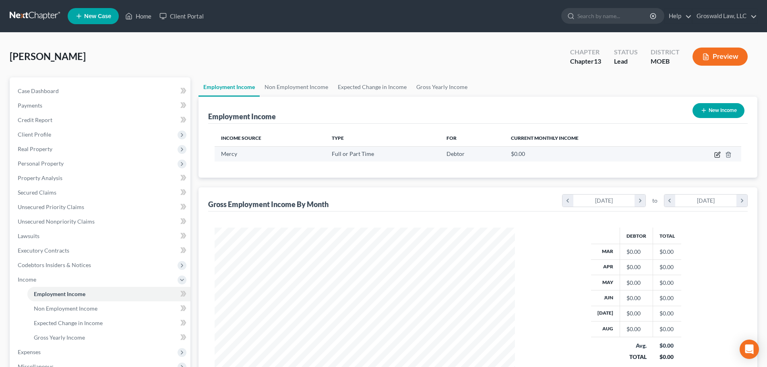
click at [612, 155] on icon "button" at bounding box center [717, 155] width 5 height 5
select select "0"
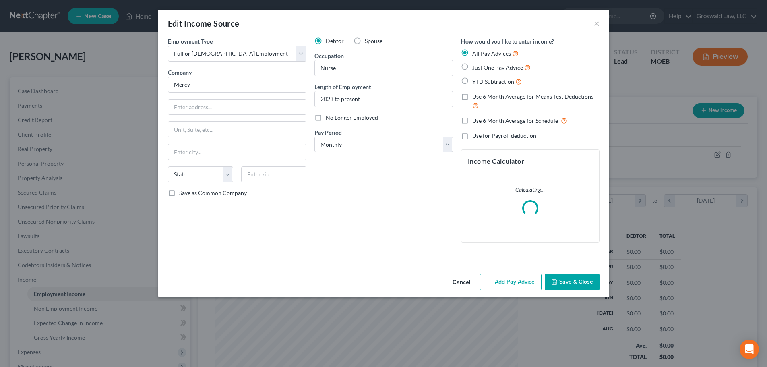
scroll to position [151, 319]
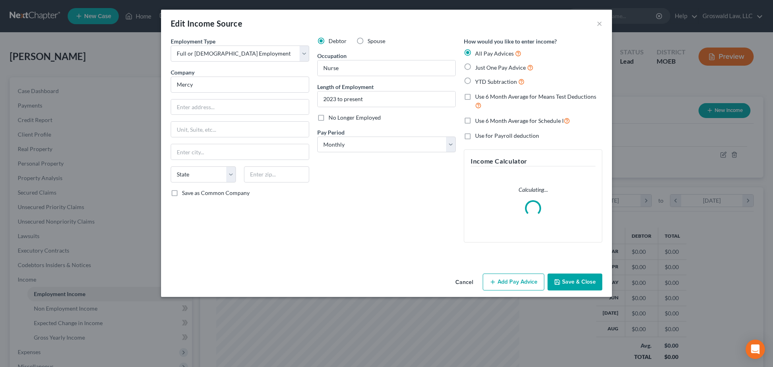
click at [366, 38] on div "Spouse" at bounding box center [370, 41] width 29 height 8
click at [368, 41] on label "Spouse" at bounding box center [377, 41] width 18 height 8
click at [371, 41] on input "Spouse" at bounding box center [373, 39] width 5 height 5
radio input "true"
click at [590, 284] on button "Save & Close" at bounding box center [575, 281] width 55 height 17
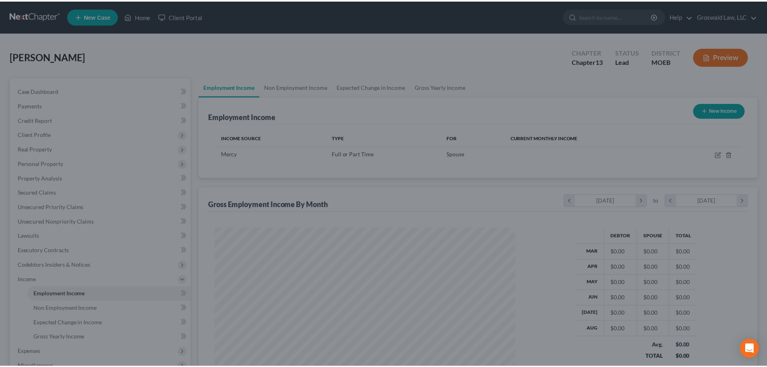
scroll to position [402628, 402461]
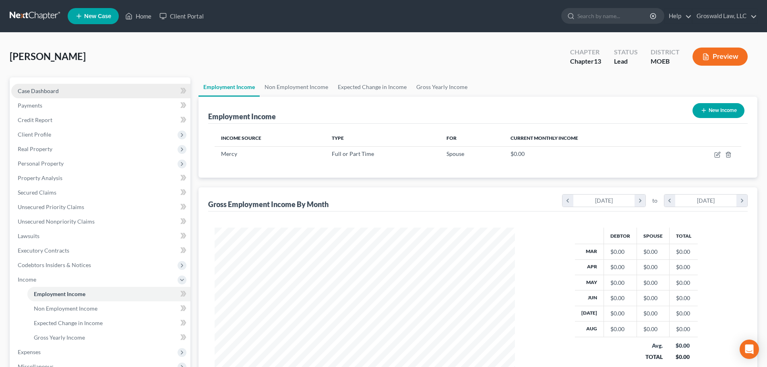
click at [51, 95] on link "Case Dashboard" at bounding box center [100, 91] width 179 height 15
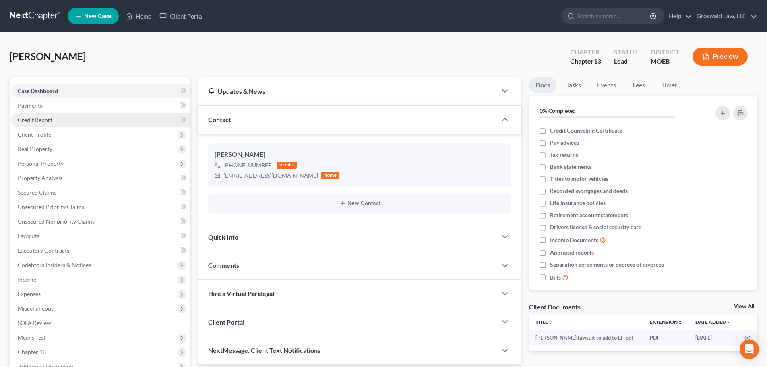
click at [51, 122] on span "Credit Report" at bounding box center [35, 119] width 35 height 7
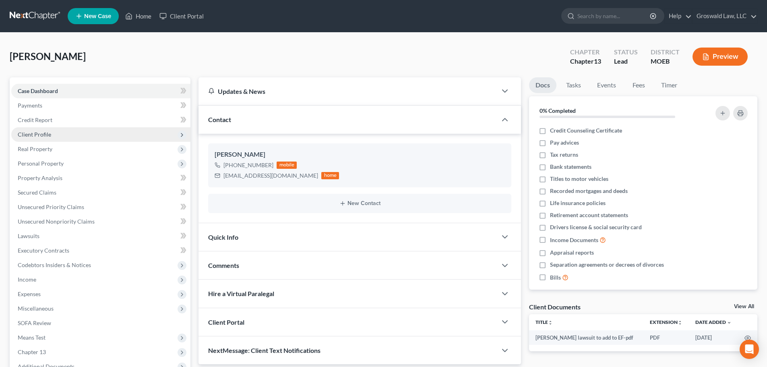
click at [46, 134] on span "Client Profile" at bounding box center [34, 134] width 33 height 7
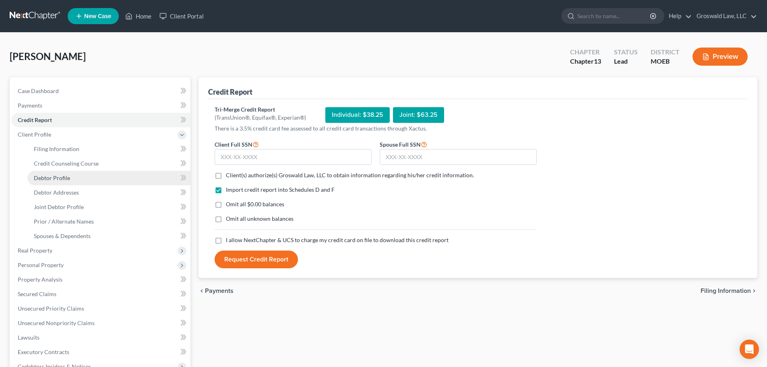
click at [44, 178] on span "Debtor Profile" at bounding box center [52, 177] width 36 height 7
select select "1"
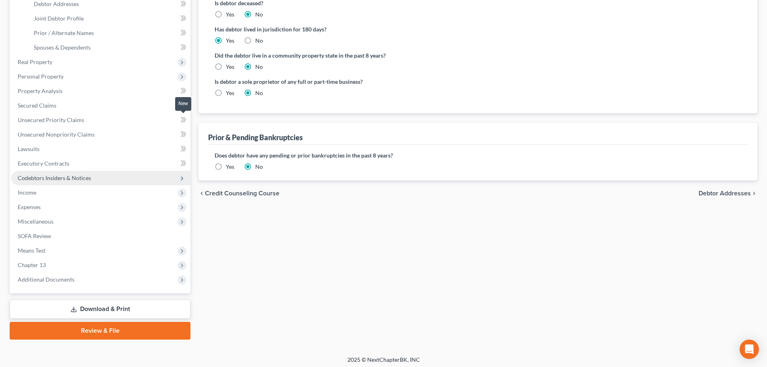
scroll to position [192, 0]
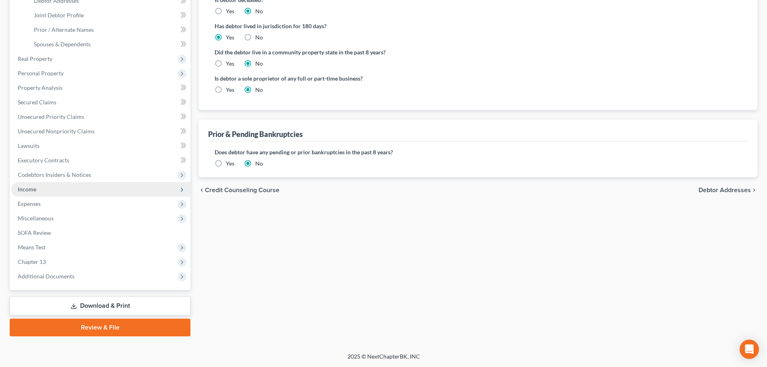
click at [33, 186] on span "Income" at bounding box center [27, 189] width 19 height 7
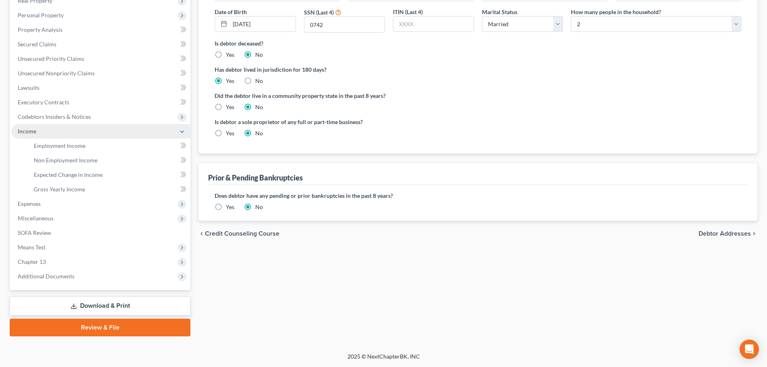
scroll to position [148, 0]
click at [89, 157] on span "Non Employment Income" at bounding box center [66, 160] width 64 height 7
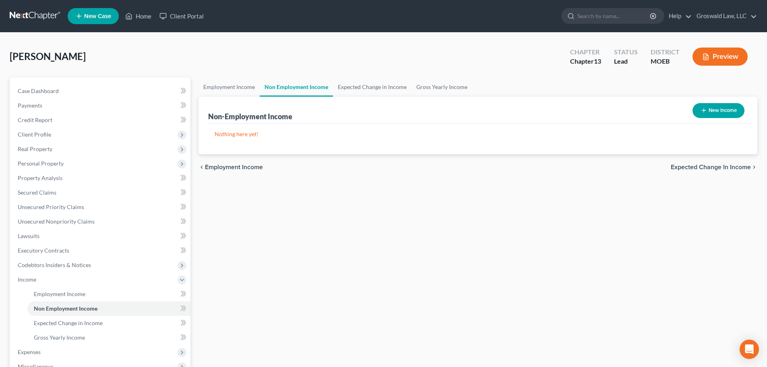
click at [612, 112] on button "New Income" at bounding box center [719, 110] width 52 height 15
select select "0"
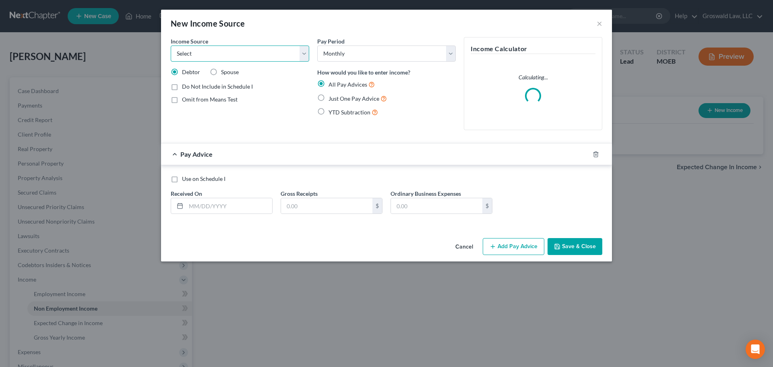
click at [207, 54] on select "Select Unemployment Disability (from employer) Pension Retirement Social Securi…" at bounding box center [240, 54] width 139 height 16
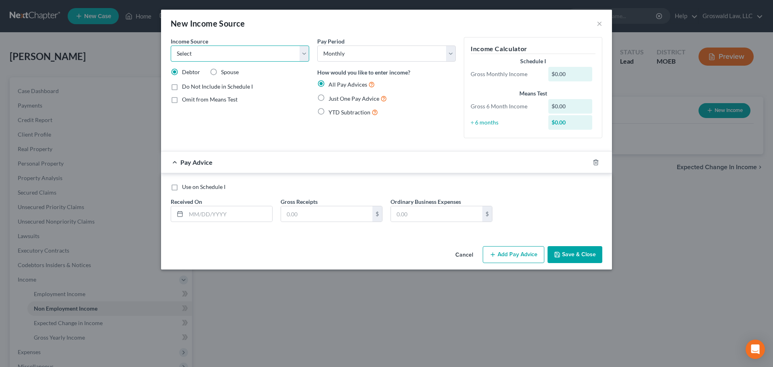
select select "4"
click at [171, 46] on select "Select Unemployment Disability (from employer) Pension Retirement Social Securi…" at bounding box center [240, 54] width 139 height 16
click at [208, 115] on span "Show on Means Test for informational purposes only" at bounding box center [241, 118] width 119 height 16
click at [191, 115] on input "Show on Means Test for informational purposes only" at bounding box center [187, 112] width 5 height 5
checkbox input "true"
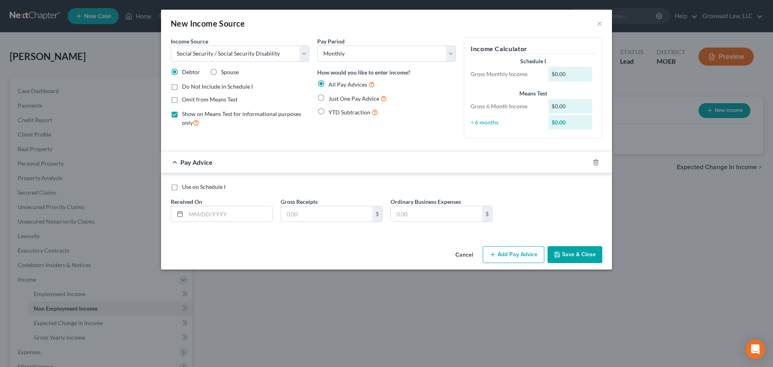
click at [337, 100] on span "Just One Pay Advice" at bounding box center [354, 98] width 51 height 7
click at [337, 99] on input "Just One Pay Advice" at bounding box center [334, 96] width 5 height 5
radio input "true"
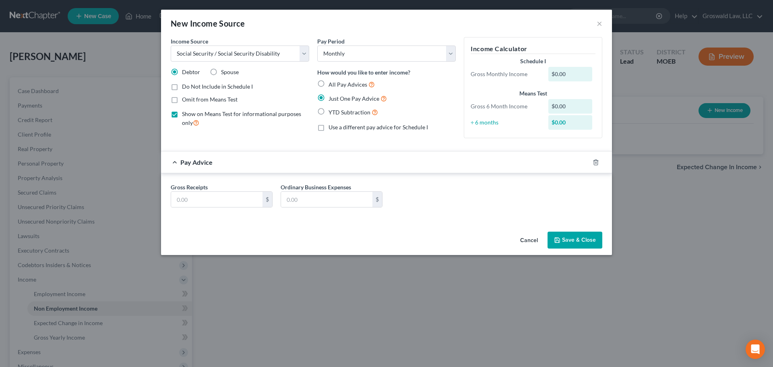
click at [235, 191] on div "Gross Receipts $" at bounding box center [222, 195] width 110 height 25
click at [221, 199] on input "text" at bounding box center [216, 199] width 91 height 15
type input "1,500"
click at [566, 239] on button "Save & Close" at bounding box center [575, 240] width 55 height 17
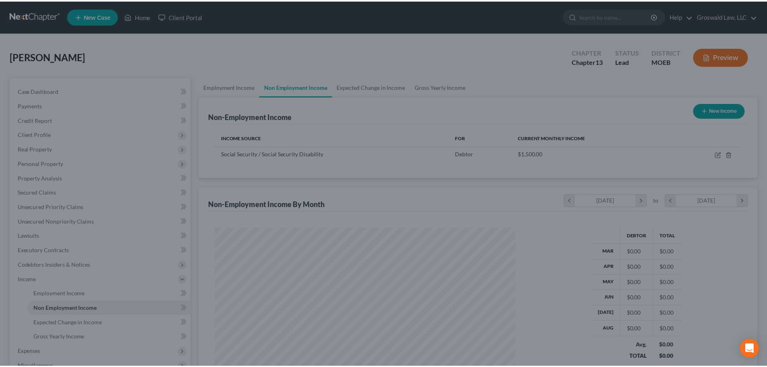
scroll to position [150, 317]
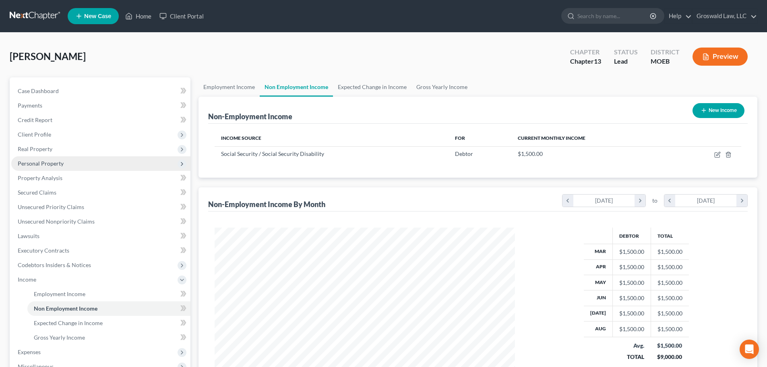
click at [42, 165] on span "Personal Property" at bounding box center [41, 163] width 46 height 7
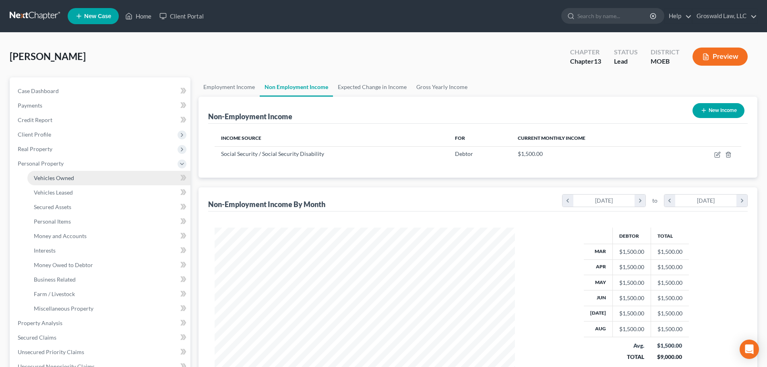
click at [48, 178] on span "Vehicles Owned" at bounding box center [54, 177] width 40 height 7
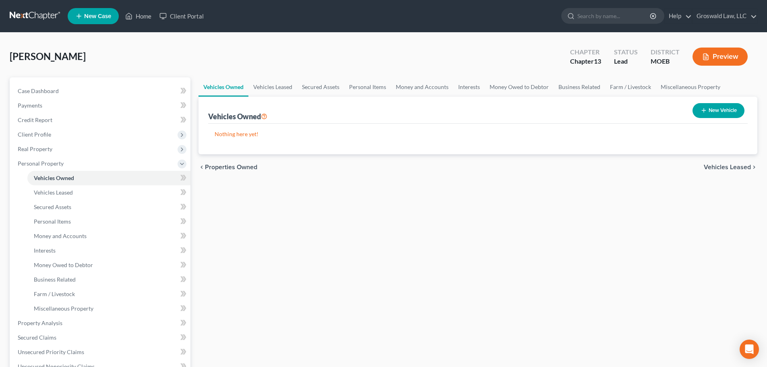
click at [612, 113] on button "New Vehicle" at bounding box center [719, 110] width 52 height 15
select select "0"
select select "2"
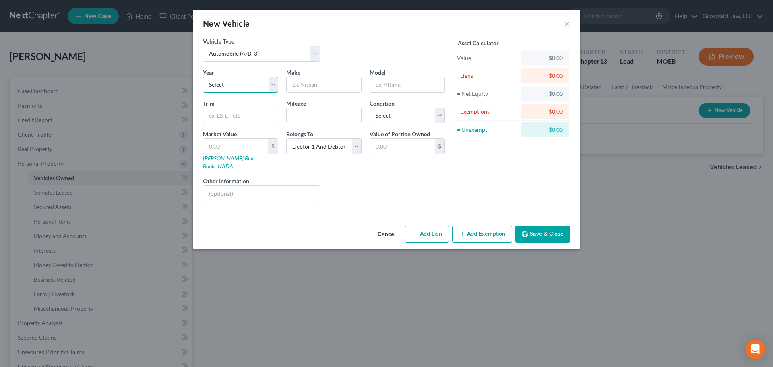
click at [257, 82] on select "Select 2026 2025 2024 2023 2022 2021 2020 2019 2018 2017 2016 2015 2014 2013 20…" at bounding box center [240, 85] width 75 height 16
select select "14"
click at [203, 77] on select "Select 2026 2025 2024 2023 2022 2021 2020 2019 2018 2017 2016 2015 2014 2013 20…" at bounding box center [240, 85] width 75 height 16
drag, startPoint x: 321, startPoint y: 75, endPoint x: 313, endPoint y: 88, distance: 15.0
click at [320, 77] on div "Make *" at bounding box center [323, 80] width 83 height 25
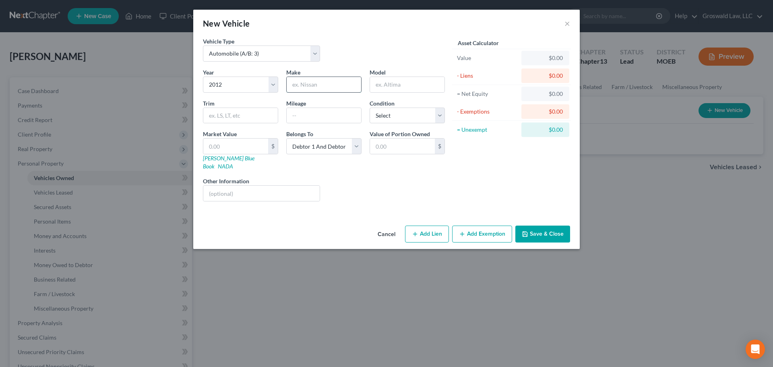
click at [313, 88] on input "text" at bounding box center [324, 84] width 75 height 15
type input "Honda"
type input "Pilot"
click at [528, 231] on icon "button" at bounding box center [525, 234] width 6 height 6
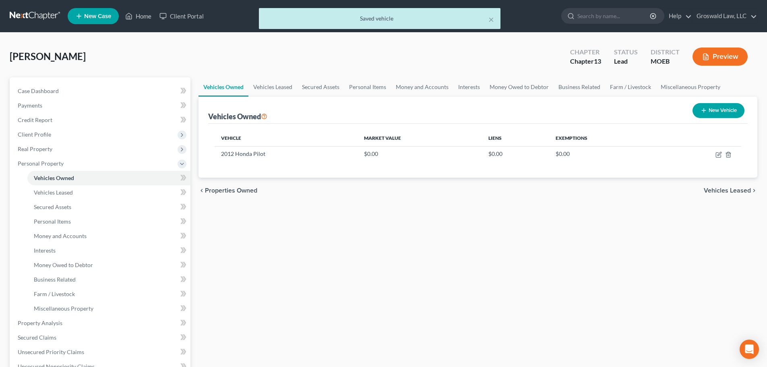
click at [612, 108] on button "New Vehicle" at bounding box center [719, 110] width 52 height 15
select select "0"
select select "2"
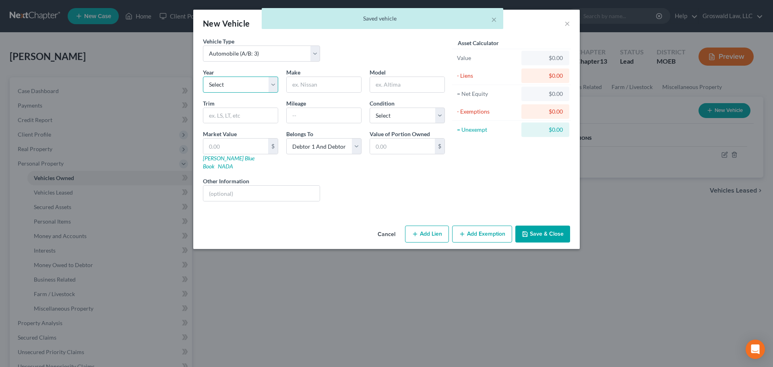
click at [234, 83] on select "Select 2026 2025 2024 2023 2022 2021 2020 2019 2018 2017 2016 2015 2014 2013 20…" at bounding box center [240, 85] width 75 height 16
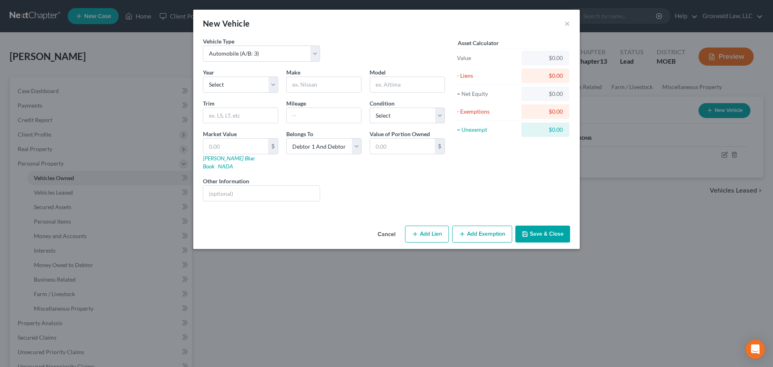
click at [352, 211] on div "Vehicle Type Select Automobile (A/B: 3) Truck (A/B: 3) Trailer (A/B: 4) Watercr…" at bounding box center [386, 129] width 387 height 185
click at [326, 81] on input "text" at bounding box center [324, 84] width 75 height 15
type input "Chevrolet"
type input "Impala"
click at [238, 84] on select "Select 2026 2025 2024 2023 2022 2021 2020 2019 2018 2017 2016 2015 2014 2013 20…" at bounding box center [240, 85] width 75 height 16
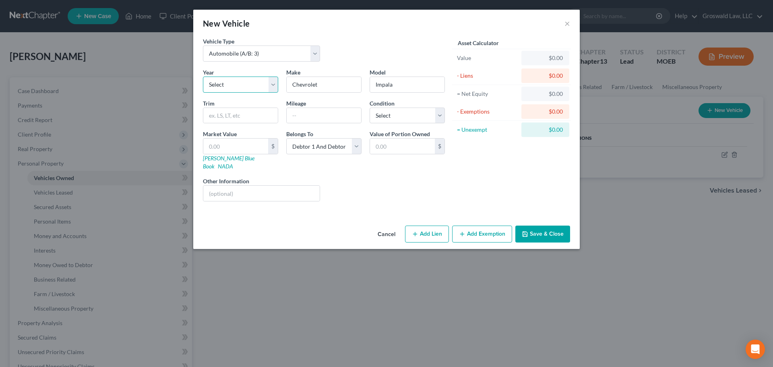
select select "18"
click at [203, 77] on select "Select 2026 2025 2024 2023 2022 2021 2020 2019 2018 2017 2016 2015 2014 2013 20…" at bounding box center [240, 85] width 75 height 16
click at [539, 226] on button "Save & Close" at bounding box center [543, 234] width 55 height 17
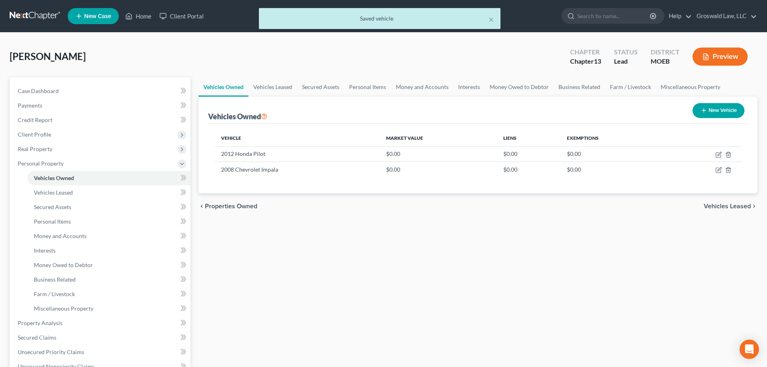
click at [612, 108] on button "New Vehicle" at bounding box center [719, 110] width 52 height 15
select select "0"
select select "2"
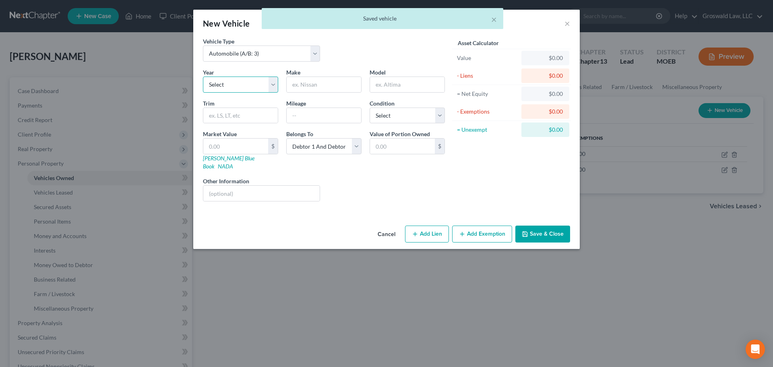
click at [251, 86] on select "Select 2026 2025 2024 2023 2022 2021 2020 2019 2018 2017 2016 2015 2014 2013 20…" at bounding box center [240, 85] width 75 height 16
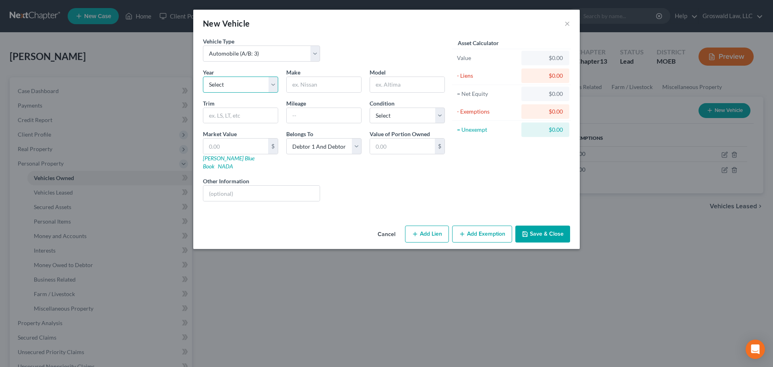
select select "57"
click at [203, 77] on select "Select 2026 2025 2024 2023 2022 2021 2020 2019 2018 2017 2016 2015 2014 2013 20…" at bounding box center [240, 85] width 75 height 16
drag, startPoint x: 328, startPoint y: 79, endPoint x: 325, endPoint y: 85, distance: 7.2
click at [327, 82] on input "text" at bounding box center [324, 84] width 75 height 15
type input "Chevrolet"
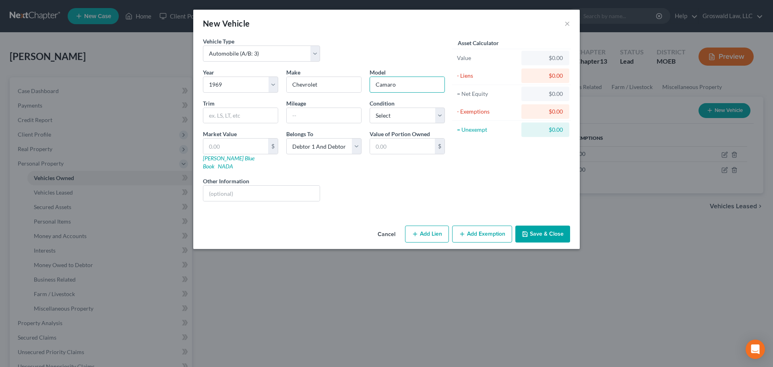
type input "Camaro"
click at [537, 229] on button "Save & Close" at bounding box center [543, 234] width 55 height 17
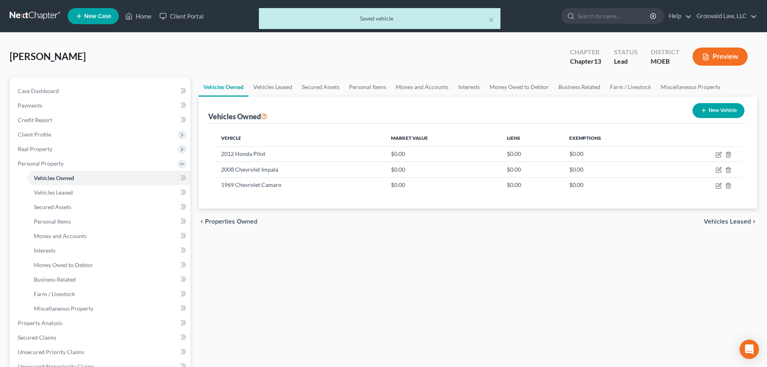
click at [612, 115] on button "New Vehicle" at bounding box center [719, 110] width 52 height 15
select select "0"
select select "2"
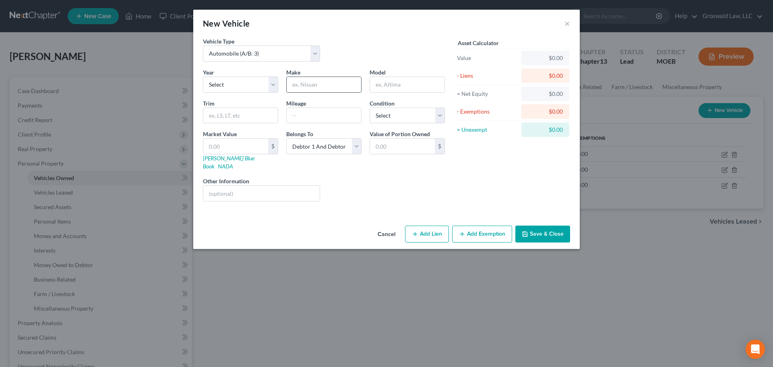
click at [327, 87] on input "text" at bounding box center [324, 84] width 75 height 15
type input "Lumina"
click at [239, 87] on select "Select 2026 2025 2024 2023 2022 2021 2020 2019 2018 2017 2016 2015 2014 2013 20…" at bounding box center [240, 85] width 75 height 16
select select "30"
click at [203, 77] on select "Select 2026 2025 2024 2023 2022 2021 2020 2019 2018 2017 2016 2015 2014 2013 20…" at bounding box center [240, 85] width 75 height 16
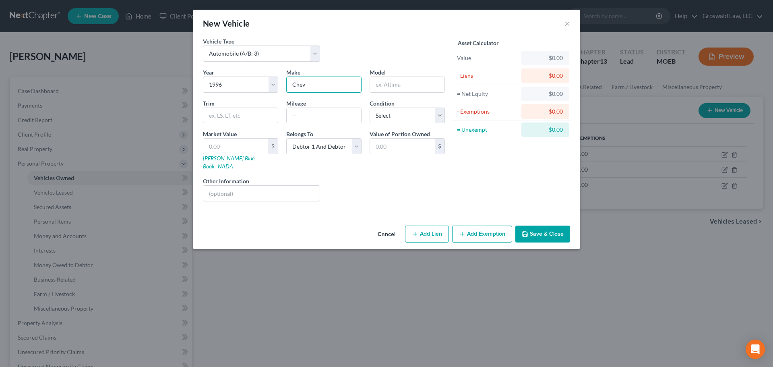
type input "Chevrolet"
type input "Lumina"
click at [540, 230] on button "Save & Close" at bounding box center [543, 234] width 55 height 17
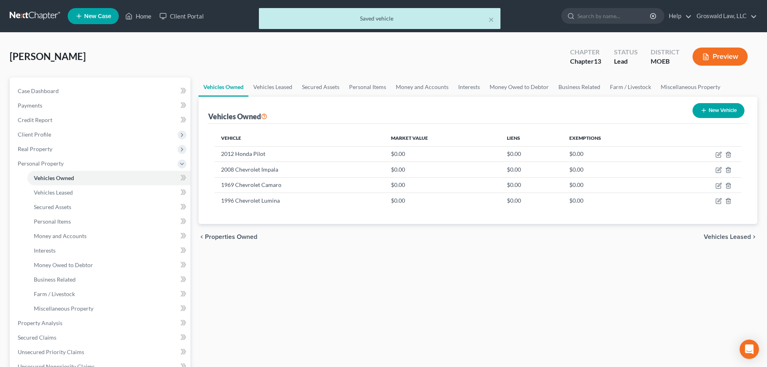
click at [612, 110] on button "New Vehicle" at bounding box center [719, 110] width 52 height 15
select select "0"
select select "2"
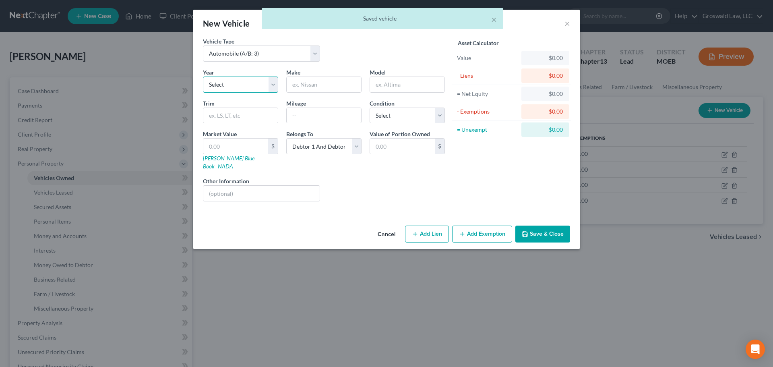
click at [240, 88] on select "Select 2026 2025 2024 2023 2022 2021 2020 2019 2018 2017 2016 2015 2014 2013 20…" at bounding box center [240, 85] width 75 height 16
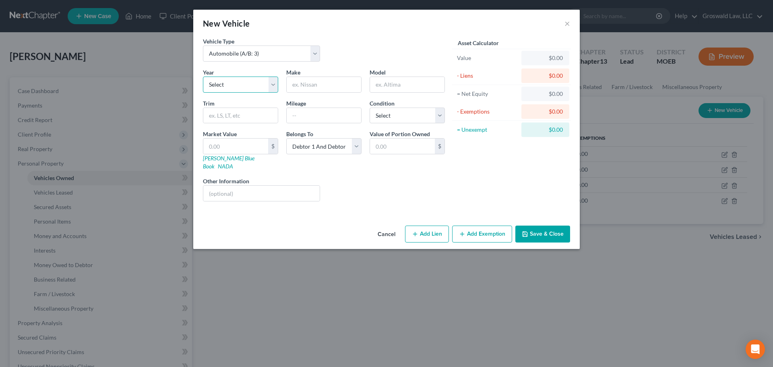
select select "12"
click at [203, 77] on select "Select 2026 2025 2024 2023 2022 2021 2020 2019 2018 2017 2016 2015 2014 2013 20…" at bounding box center [240, 85] width 75 height 16
click at [316, 86] on input "text" at bounding box center [324, 84] width 75 height 15
type input "Honda"
type input "Civic"
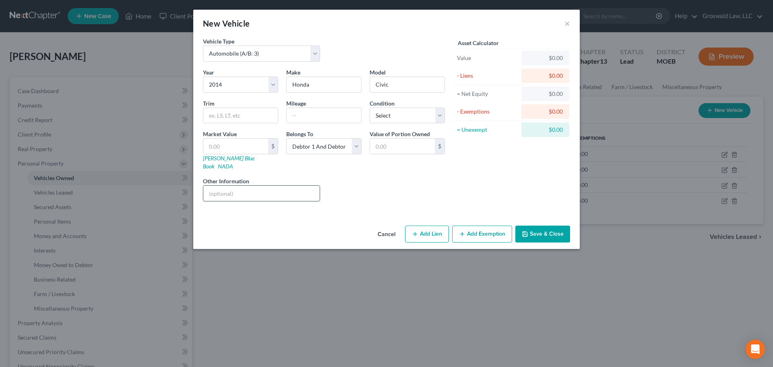
click at [284, 186] on input "text" at bounding box center [261, 193] width 116 height 15
type input "transmission out"
click at [542, 229] on button "Save & Close" at bounding box center [543, 234] width 55 height 17
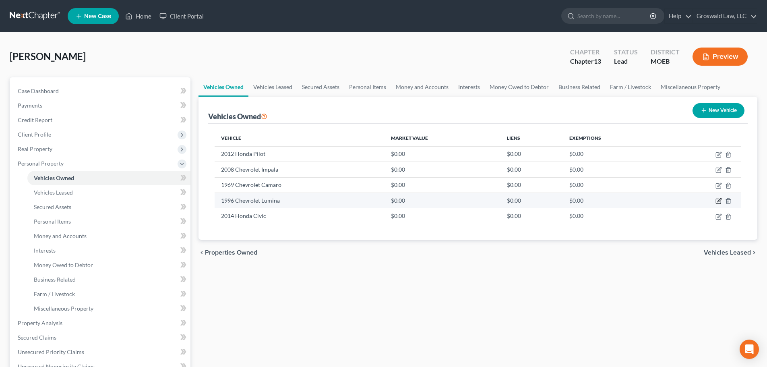
click at [612, 203] on icon "button" at bounding box center [718, 201] width 5 height 5
select select "0"
select select "30"
select select "2"
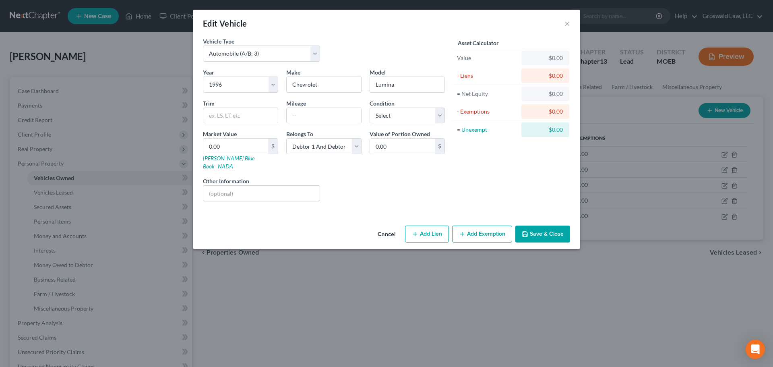
drag, startPoint x: 258, startPoint y: 184, endPoint x: 259, endPoint y: 176, distance: 8.1
click at [258, 186] on input "text" at bounding box center [261, 193] width 116 height 15
type input "motor out"
click at [536, 227] on button "Save & Close" at bounding box center [543, 234] width 55 height 17
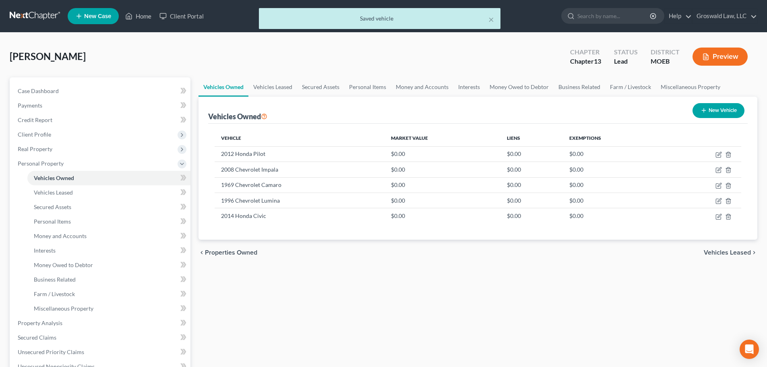
click at [612, 112] on button "New Vehicle" at bounding box center [719, 110] width 52 height 15
select select "0"
select select "2"
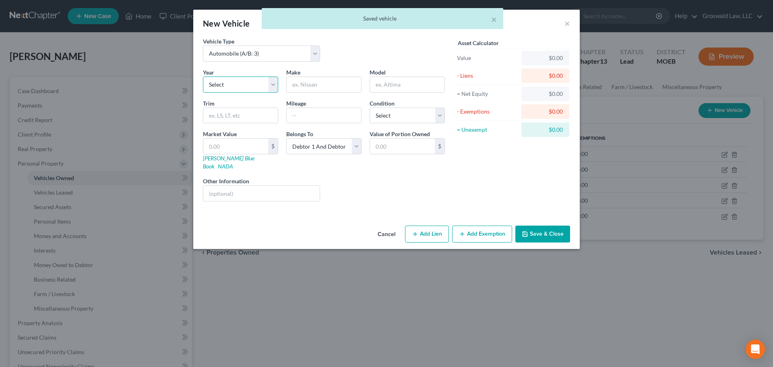
click at [232, 87] on select "Select 2026 2025 2024 2023 2022 2021 2020 2019 2018 2017 2016 2015 2014 2013 20…" at bounding box center [240, 85] width 75 height 16
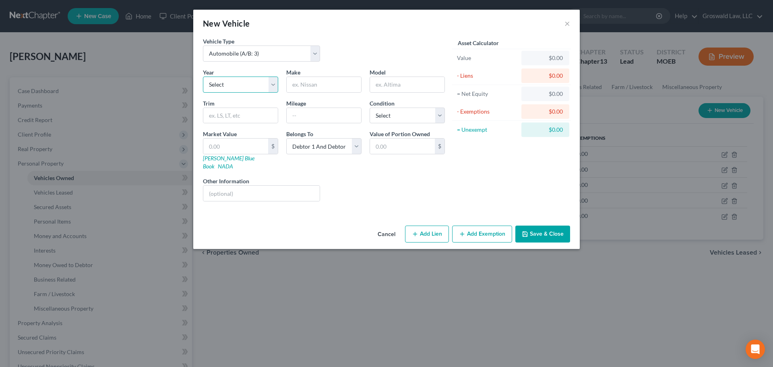
select select "62"
click at [203, 77] on select "Select 2026 2025 2024 2023 2022 2021 2020 2019 2018 2017 2016 2015 2014 2013 20…" at bounding box center [240, 85] width 75 height 16
click at [408, 79] on input "text" at bounding box center [407, 84] width 75 height 15
type input "El Camino"
click at [284, 186] on input "text" at bounding box center [261, 193] width 116 height 15
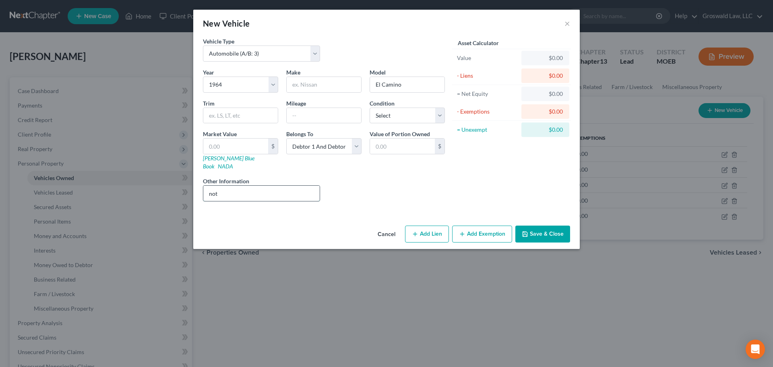
type input "not in operation"
click at [530, 226] on button "Save & Close" at bounding box center [543, 234] width 55 height 17
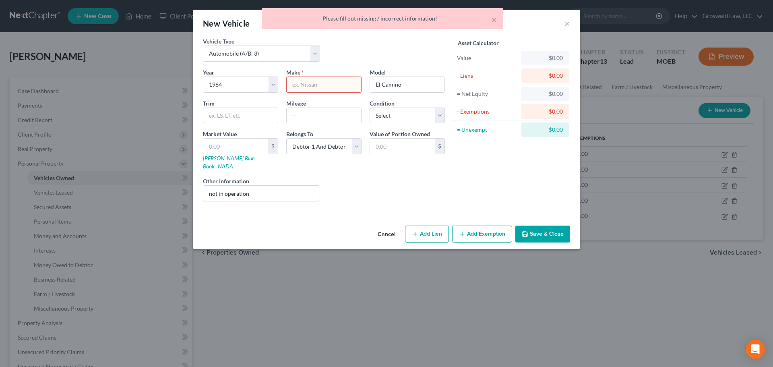
click at [311, 87] on input "text" at bounding box center [324, 84] width 75 height 15
type input "Chevrolet"
click at [546, 227] on button "Save & Close" at bounding box center [543, 234] width 55 height 17
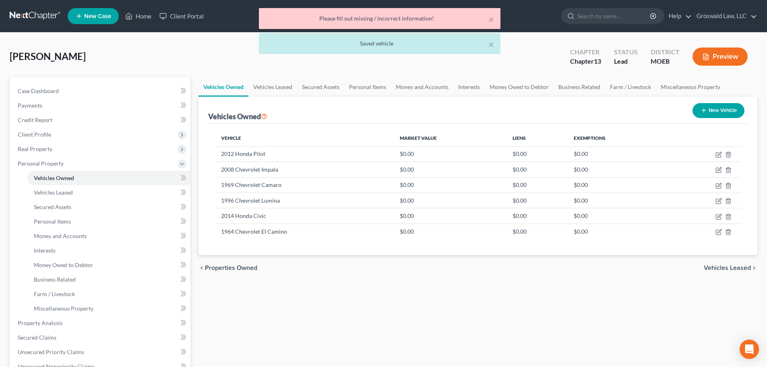
click at [612, 111] on button "New Vehicle" at bounding box center [719, 110] width 52 height 15
select select "0"
select select "2"
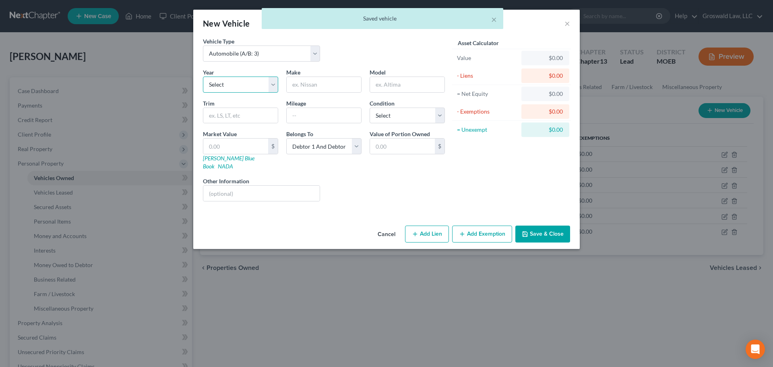
click at [244, 84] on select "Select 2026 2025 2024 2023 2022 2021 2020 2019 2018 2017 2016 2015 2014 2013 20…" at bounding box center [240, 85] width 75 height 16
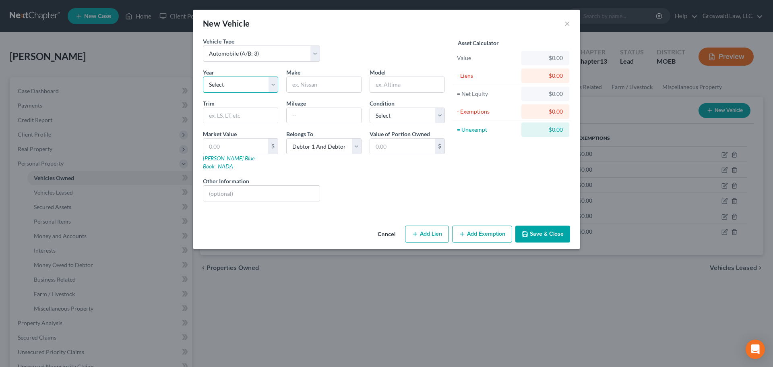
select select "57"
click at [203, 77] on select "Select 2026 2025 2024 2023 2022 2021 2020 2019 2018 2017 2016 2015 2014 2013 20…" at bounding box center [240, 85] width 75 height 16
click at [314, 83] on input "text" at bounding box center [324, 84] width 75 height 15
type input "Chevrolet"
type input "Nova"
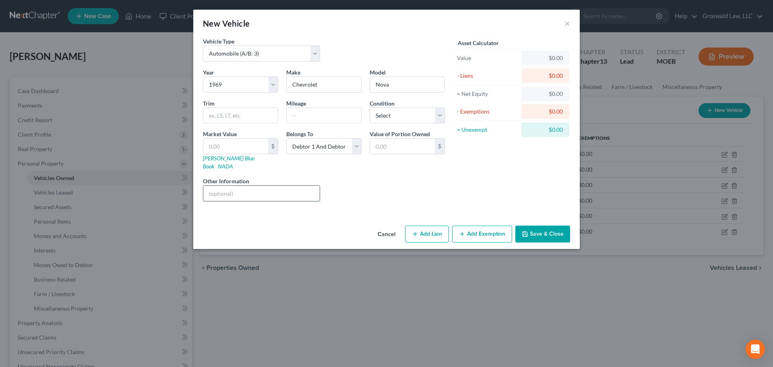
click at [230, 186] on input "text" at bounding box center [261, 193] width 116 height 15
type input "not in operation"
drag, startPoint x: 544, startPoint y: 229, endPoint x: 542, endPoint y: 224, distance: 6.0
click at [545, 229] on button "Save & Close" at bounding box center [543, 234] width 55 height 17
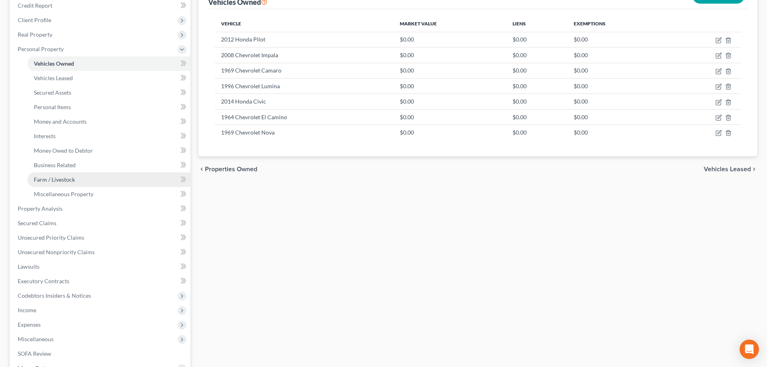
scroll to position [121, 0]
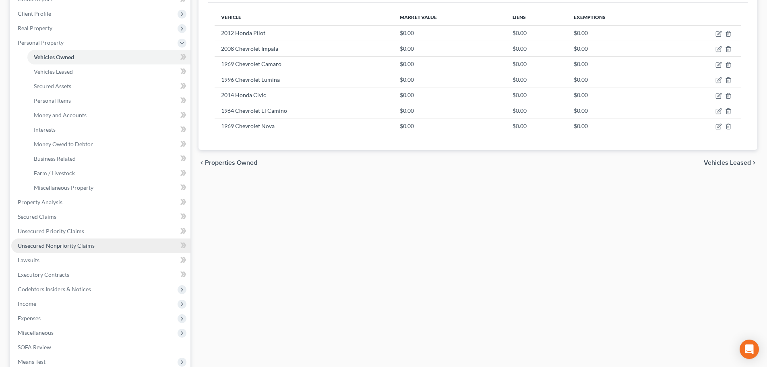
click at [80, 245] on span "Unsecured Nonpriority Claims" at bounding box center [56, 245] width 77 height 7
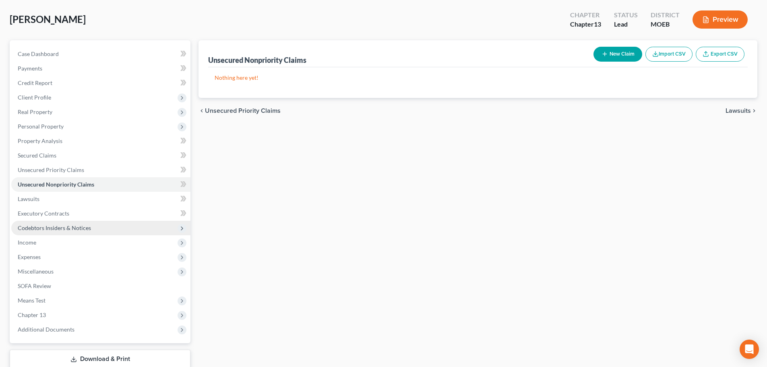
scroll to position [40, 0]
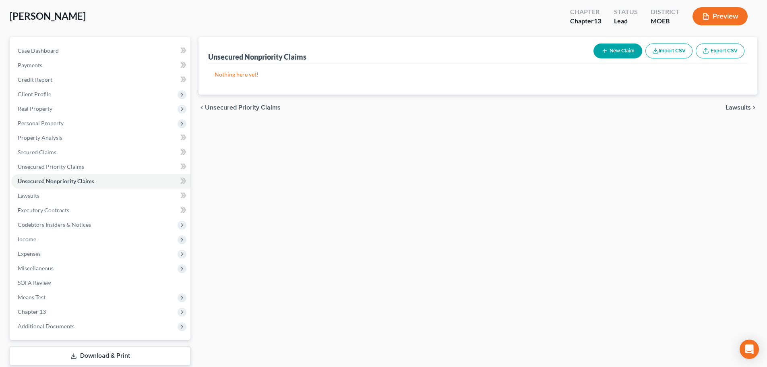
click at [612, 55] on button "New Claim" at bounding box center [618, 51] width 49 height 15
select select "2"
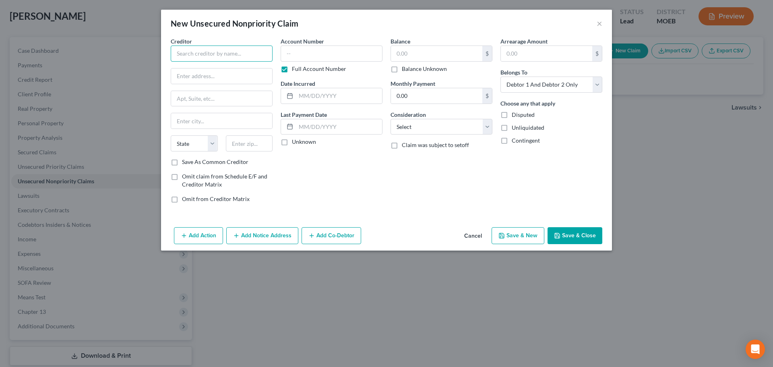
click at [201, 49] on input "text" at bounding box center [222, 54] width 102 height 16
click at [215, 53] on input "text" at bounding box center [222, 54] width 102 height 16
type input "PAPPAS HAYDEN WESTBERG (Discover)"
type input "7500 W 110TH ST STE 110"
type input "Shawnee Mission"
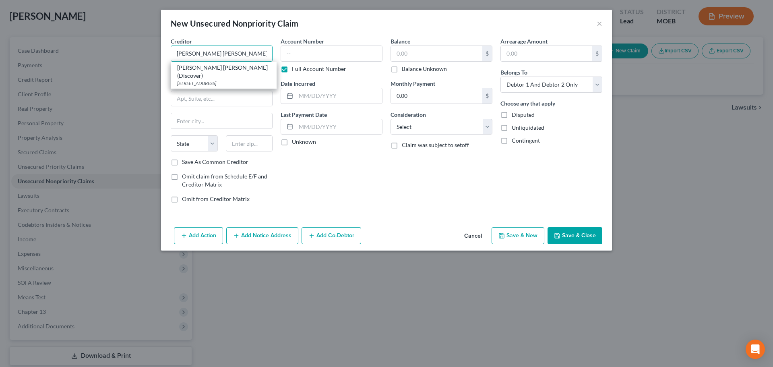
select select "17"
type input "66210"
type input "PAPPAS HAYDEN WESTBERG (Discover)"
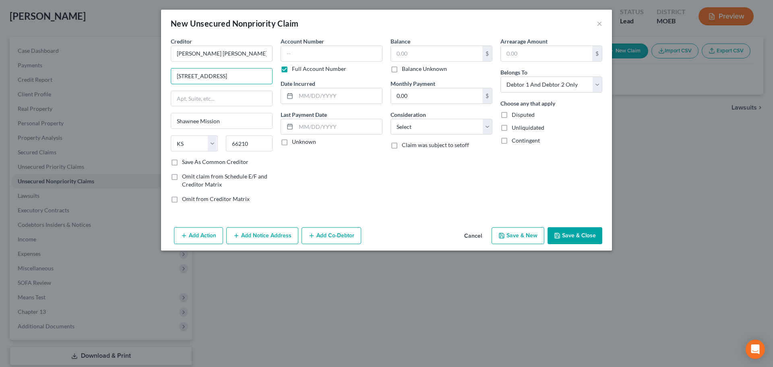
drag, startPoint x: 252, startPoint y: 76, endPoint x: 139, endPoint y: 66, distance: 114.0
click at [139, 66] on div "New Unsecured Nonpriority Claim × Creditor * PAPPAS HAYDEN WESTBERG (Discover) …" at bounding box center [386, 183] width 773 height 367
click at [254, 95] on input "text" at bounding box center [221, 98] width 101 height 15
paste input "7500 W 110TH ST STE 110"
type input "7500 W 110TH ST STE 110"
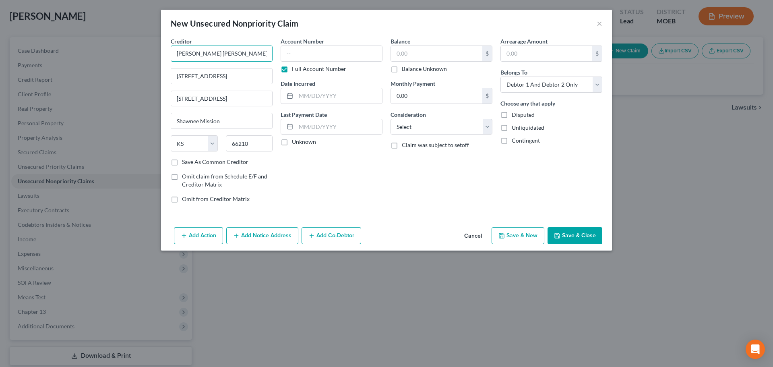
drag, startPoint x: 252, startPoint y: 54, endPoint x: -46, endPoint y: 22, distance: 299.8
click at [0, 22] on html "Home New Case Client Portal Groswald Law, LLC maxwell@groswald.com My Account S…" at bounding box center [386, 188] width 773 height 457
paste input "PAPPAS HAYDEN WESTBERG"
type input "PAPPAS HAYDEN WESTBERG"
click at [202, 50] on input "PAPPAS HAYDEN WESTBERG (Discover)" at bounding box center [222, 54] width 102 height 16
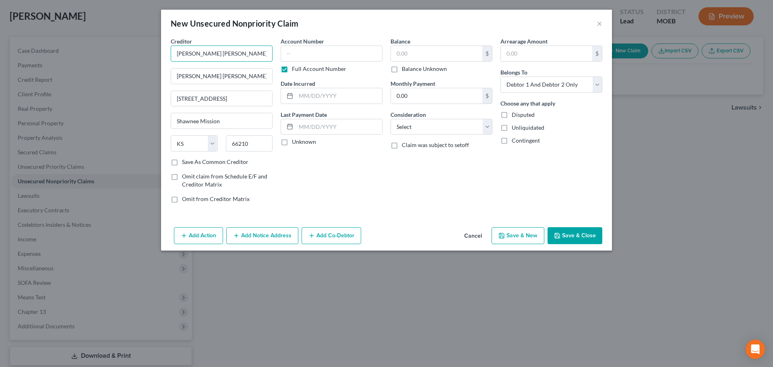
click at [202, 50] on input "PAPPAS HAYDEN WESTBERG (Discover)" at bounding box center [222, 54] width 102 height 16
click at [234, 56] on input "Ford Motor Creditor" at bounding box center [222, 54] width 102 height 16
type input "Ford Motor Credit"
type input "c/o PAPPAS HAYDEN WESTBERG"
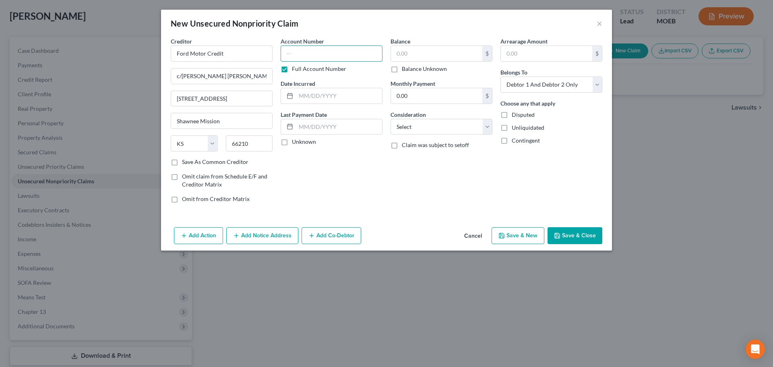
click at [319, 54] on input "text" at bounding box center [332, 54] width 102 height 16
paste input "04CG-CV02558"
type input "04CG-CV02558"
click at [434, 55] on input "text" at bounding box center [436, 53] width 91 height 15
type input "51,833"
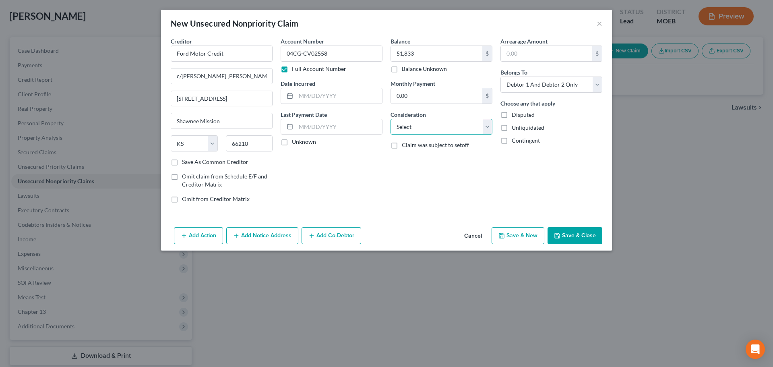
click at [447, 122] on select "Select Cable / Satellite Services Collection Agency Credit Card Debt Debt Couns…" at bounding box center [442, 127] width 102 height 16
select select "14"
click at [391, 119] on select "Select Cable / Satellite Services Collection Agency Credit Card Debt Debt Couns…" at bounding box center [442, 127] width 102 height 16
click at [440, 147] on label "Other Consideration" at bounding box center [417, 145] width 52 height 8
click at [438, 153] on input "text" at bounding box center [441, 157] width 101 height 15
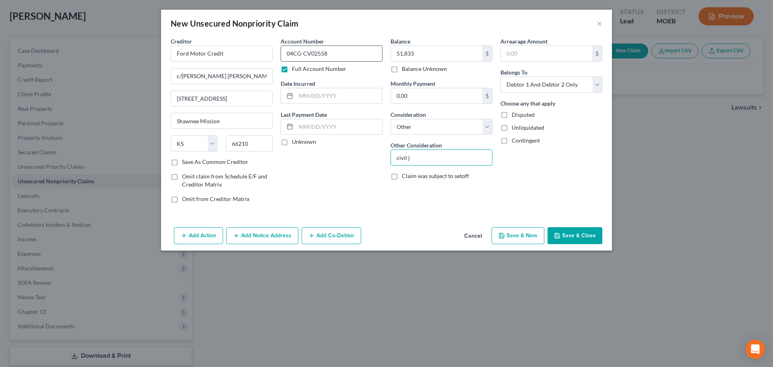
type input "civil judgment"
click at [313, 97] on input "text" at bounding box center [339, 95] width 86 height 15
type input "2004"
click at [578, 236] on button "Save & Close" at bounding box center [575, 235] width 55 height 17
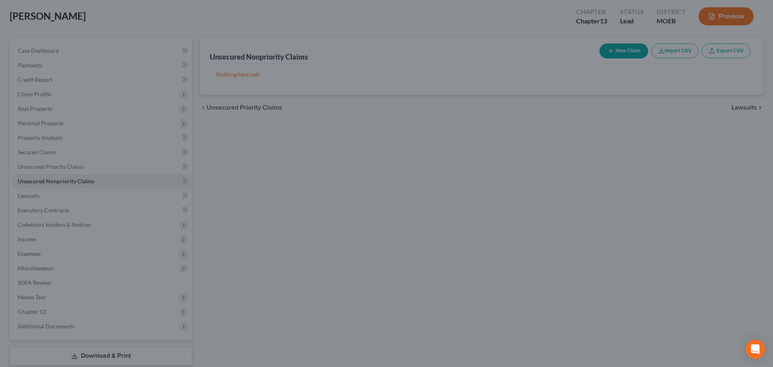
type input "51,833.00"
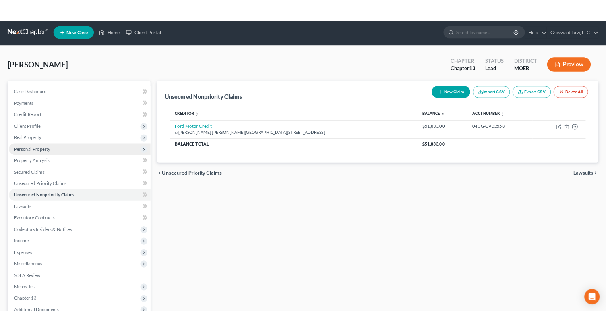
scroll to position [0, 0]
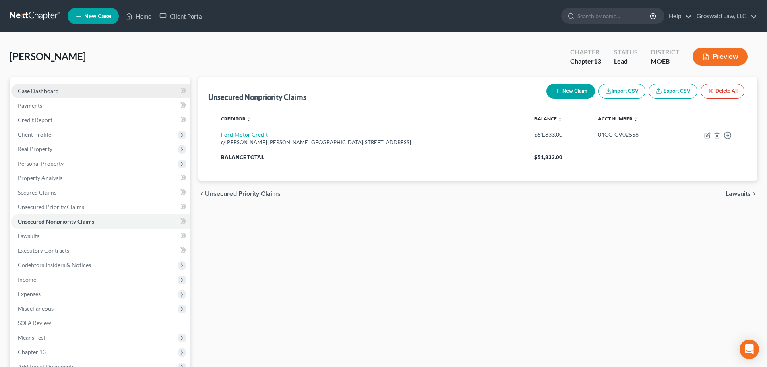
click at [86, 91] on link "Case Dashboard" at bounding box center [100, 91] width 179 height 15
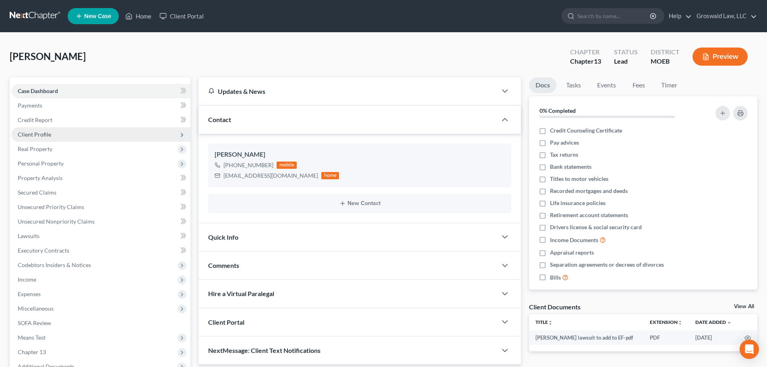
click at [48, 137] on span "Client Profile" at bounding box center [34, 134] width 33 height 7
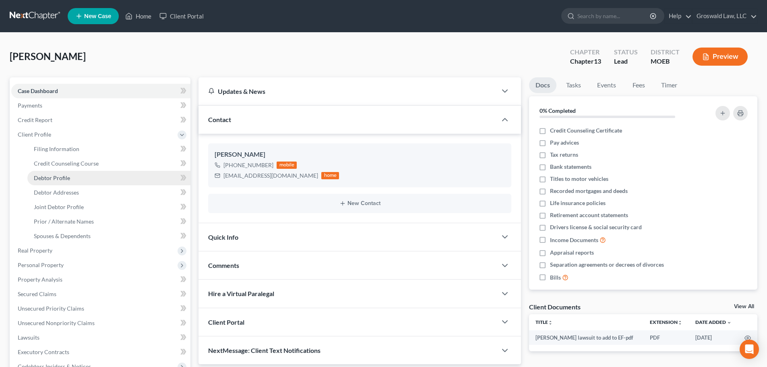
click at [66, 179] on span "Debtor Profile" at bounding box center [52, 177] width 36 height 7
select select "1"
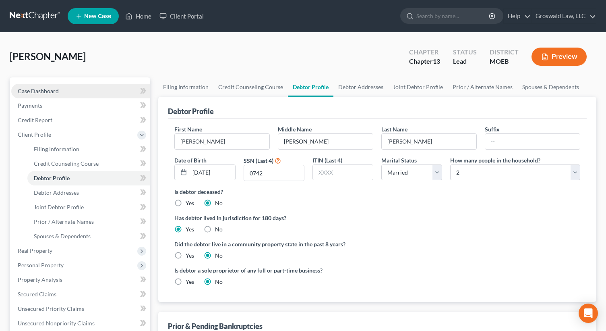
click at [73, 91] on link "Case Dashboard" at bounding box center [80, 91] width 139 height 15
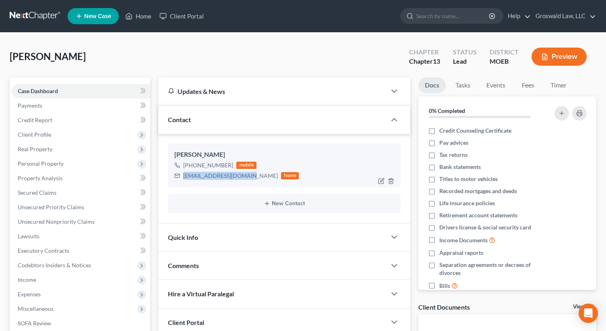
drag, startPoint x: 251, startPoint y: 177, endPoint x: 183, endPoint y: 174, distance: 67.7
click at [183, 174] on div "70novaguy350@gmail.com home" at bounding box center [236, 175] width 124 height 10
copy div "70novaguy350@gmail.com"
drag, startPoint x: 229, startPoint y: 165, endPoint x: 206, endPoint y: 166, distance: 23.4
click at [206, 166] on div "+1 (816) 809-7554" at bounding box center [208, 165] width 50 height 8
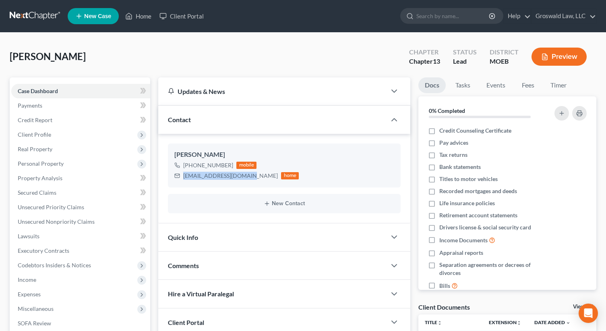
copy div "809-7554"
drag, startPoint x: 254, startPoint y: 178, endPoint x: 184, endPoint y: 176, distance: 69.7
click at [184, 176] on div "70novaguy350@gmail.com home" at bounding box center [236, 175] width 124 height 10
copy div "70novaguy350@gmail.com"
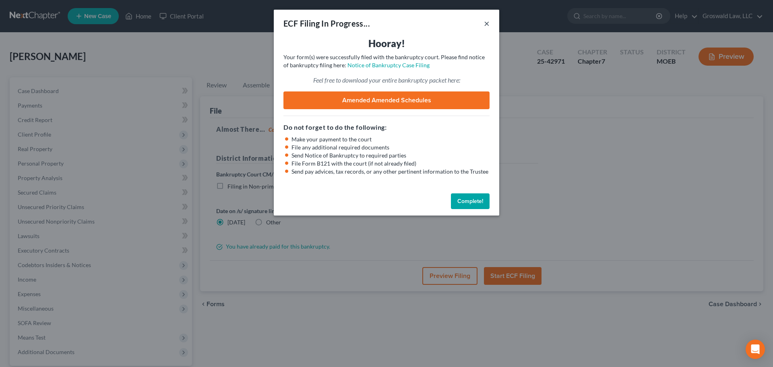
click at [489, 21] on button "×" at bounding box center [487, 24] width 6 height 10
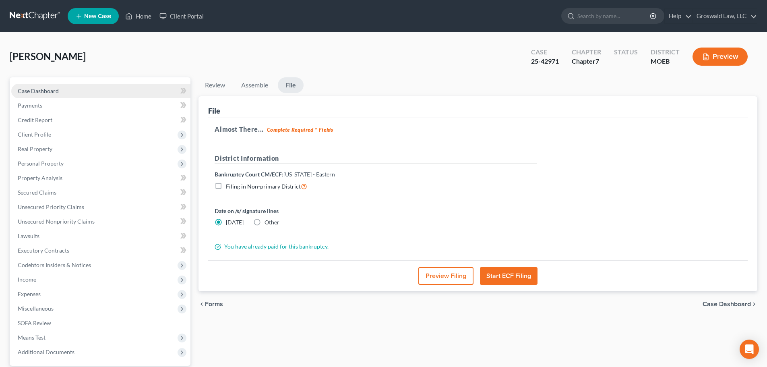
click at [56, 91] on span "Case Dashboard" at bounding box center [38, 90] width 41 height 7
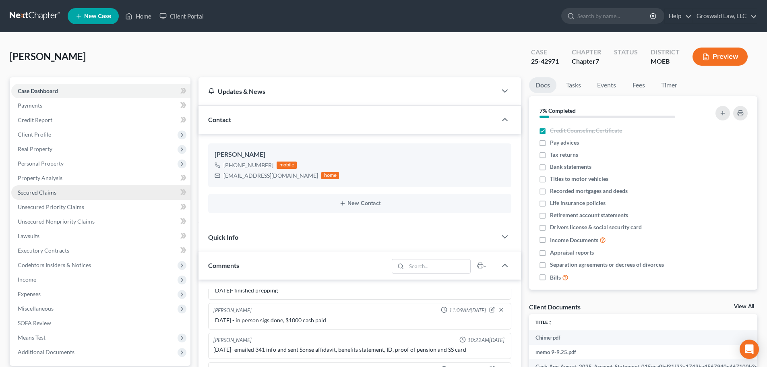
click at [54, 193] on span "Secured Claims" at bounding box center [37, 192] width 39 height 7
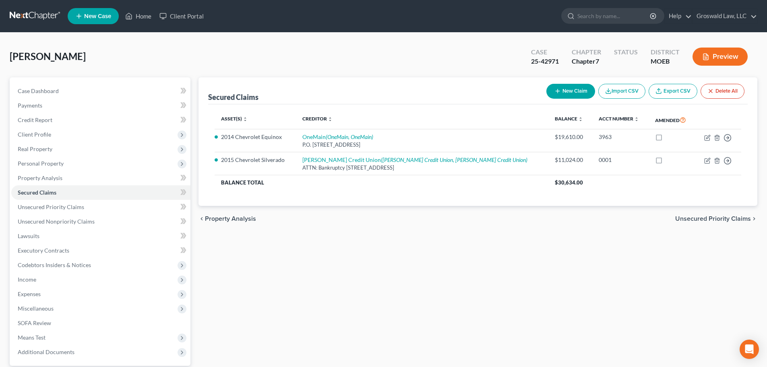
click at [105, 13] on span "New Case" at bounding box center [97, 16] width 27 height 6
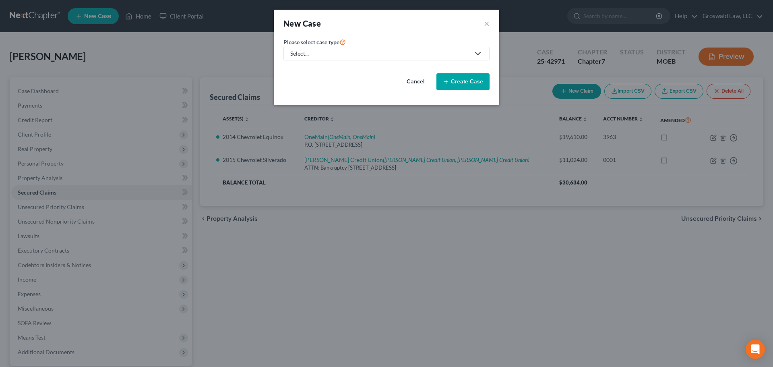
click at [331, 51] on div "Select..." at bounding box center [380, 54] width 180 height 8
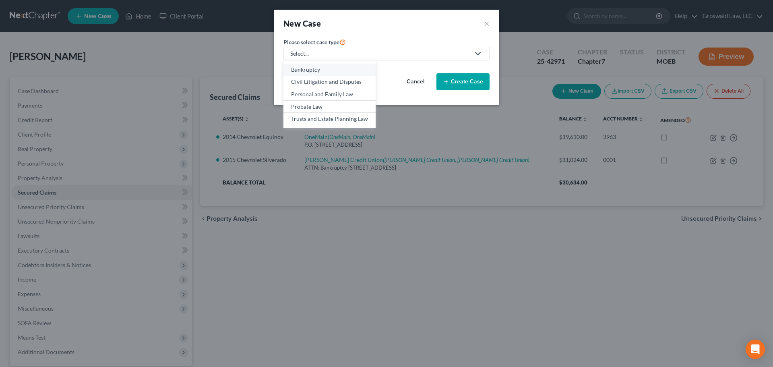
click at [327, 73] on div "Bankruptcy" at bounding box center [329, 70] width 77 height 8
select select "45"
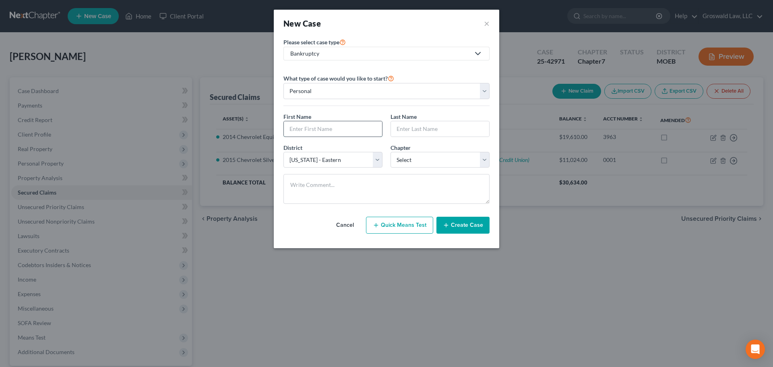
click at [307, 136] on input "text" at bounding box center [333, 128] width 98 height 15
type input "Bernita"
type input "West"
click at [447, 160] on select "Select 7 11 12 13" at bounding box center [440, 160] width 99 height 16
select select "0"
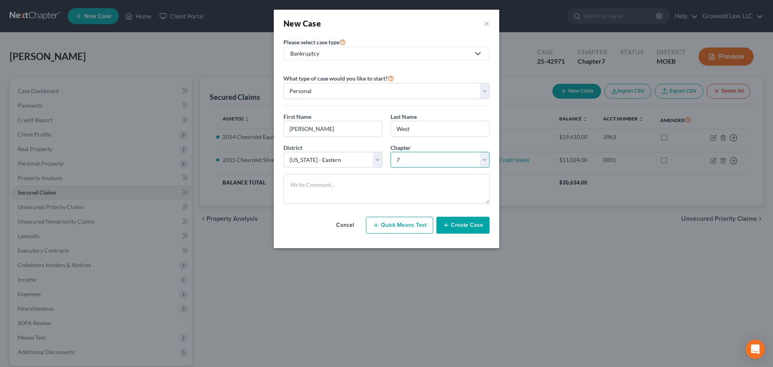
click at [391, 152] on select "Select 7 11 12 13" at bounding box center [440, 160] width 99 height 16
click at [474, 224] on button "Create Case" at bounding box center [463, 225] width 53 height 17
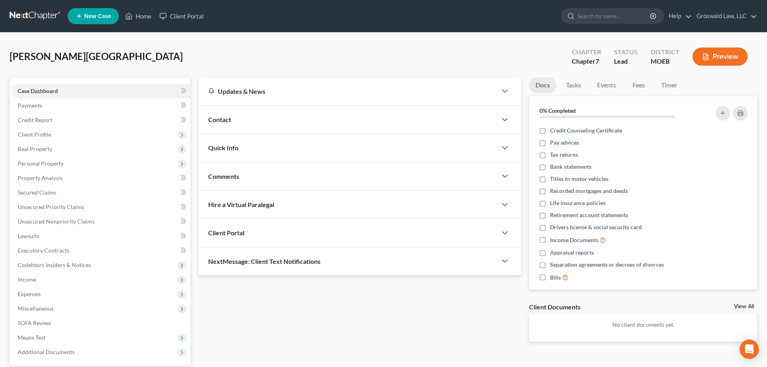
click at [452, 122] on div "Contact" at bounding box center [348, 120] width 298 height 28
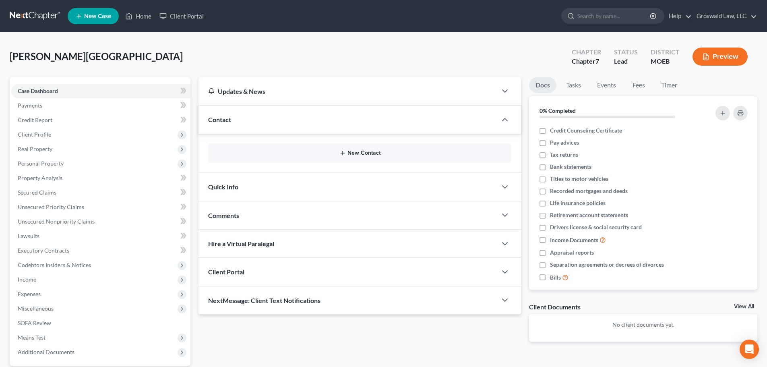
click at [349, 151] on button "New Contact" at bounding box center [360, 153] width 290 height 6
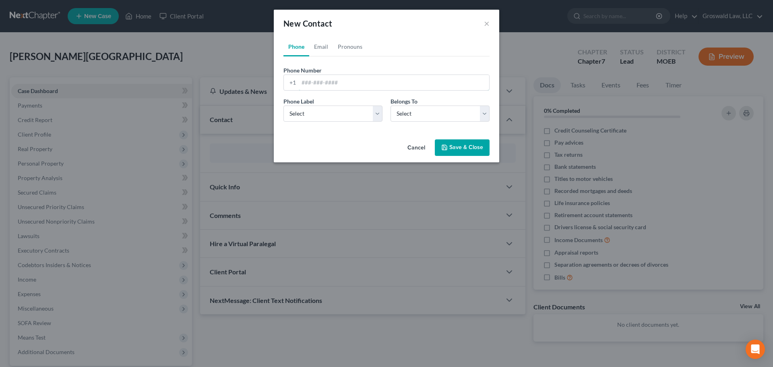
drag, startPoint x: 325, startPoint y: 87, endPoint x: 326, endPoint y: 92, distance: 5.8
click at [325, 87] on input "tel" at bounding box center [394, 82] width 191 height 15
type input "314-940-1699"
select select "0"
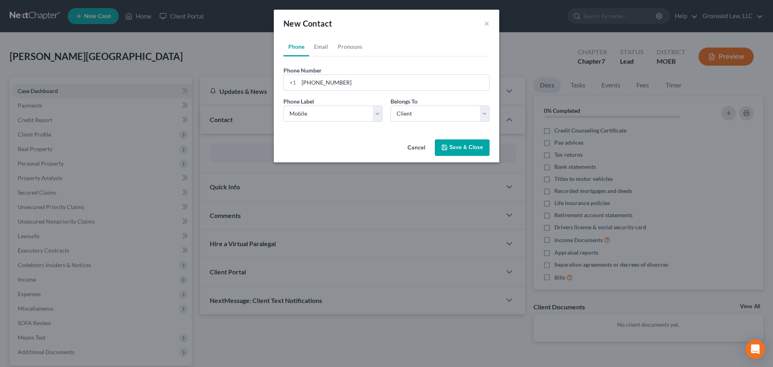
click at [460, 150] on button "Save & Close" at bounding box center [462, 147] width 55 height 17
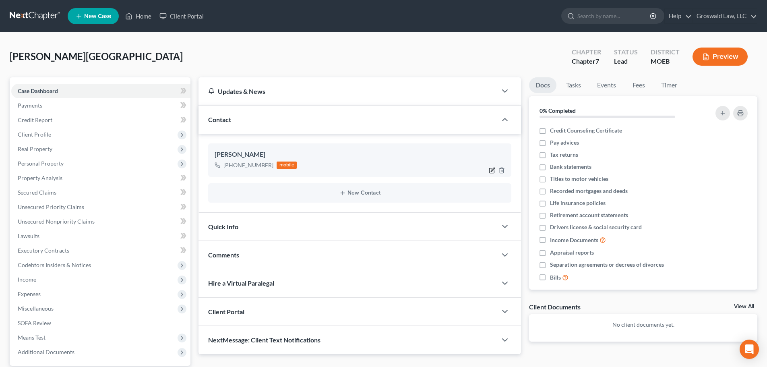
click at [491, 171] on icon "button" at bounding box center [493, 170] width 4 height 4
select select "0"
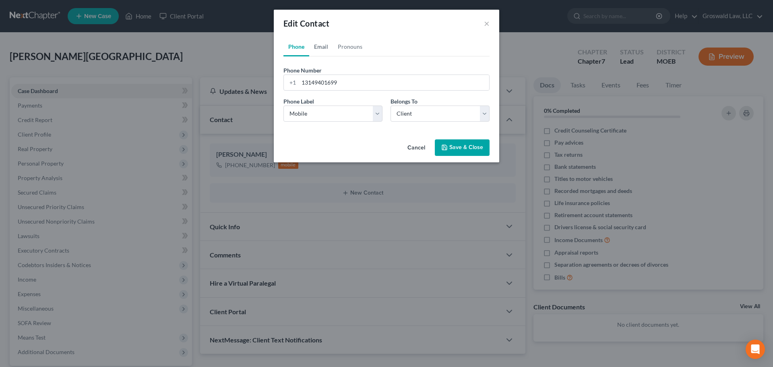
click at [322, 48] on link "Email" at bounding box center [321, 46] width 24 height 19
click at [333, 85] on input "email" at bounding box center [394, 82] width 191 height 15
click at [419, 148] on button "Cancel" at bounding box center [416, 148] width 31 height 16
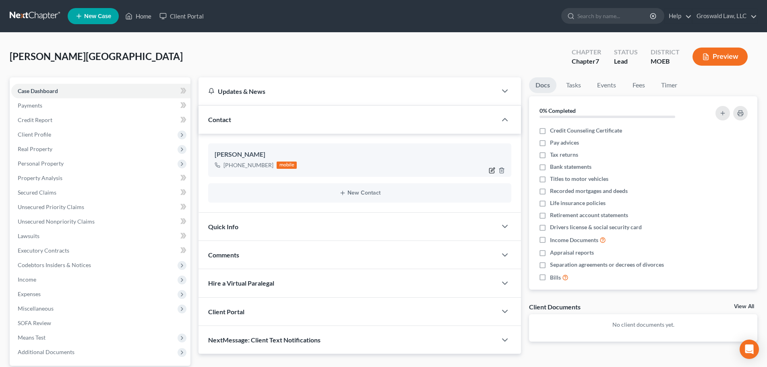
click at [493, 169] on icon "button" at bounding box center [493, 170] width 4 height 4
select select "0"
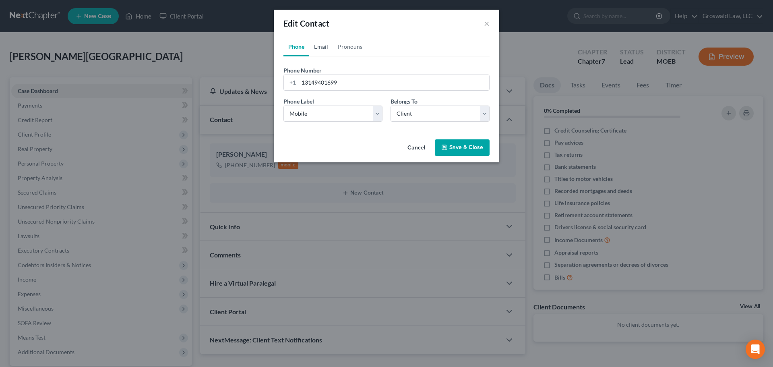
click at [320, 51] on link "Email" at bounding box center [321, 46] width 24 height 19
click at [319, 78] on input "email" at bounding box center [394, 82] width 191 height 15
type input "bernitawest12.bw@gmail.com"
click at [341, 113] on select "Select Home Work Other" at bounding box center [333, 114] width 99 height 16
select select "0"
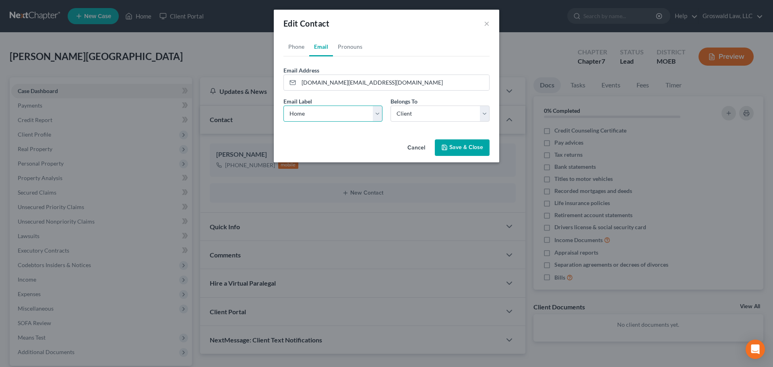
click at [284, 106] on select "Select Home Work Other" at bounding box center [333, 114] width 99 height 16
click at [467, 145] on button "Save & Close" at bounding box center [462, 147] width 55 height 17
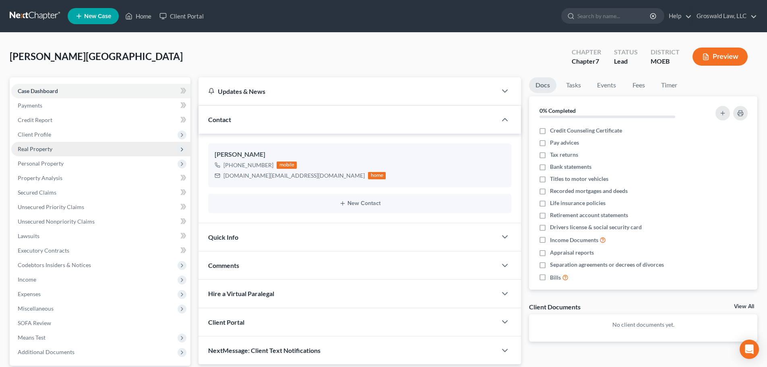
click at [50, 143] on span "Real Property" at bounding box center [100, 149] width 179 height 15
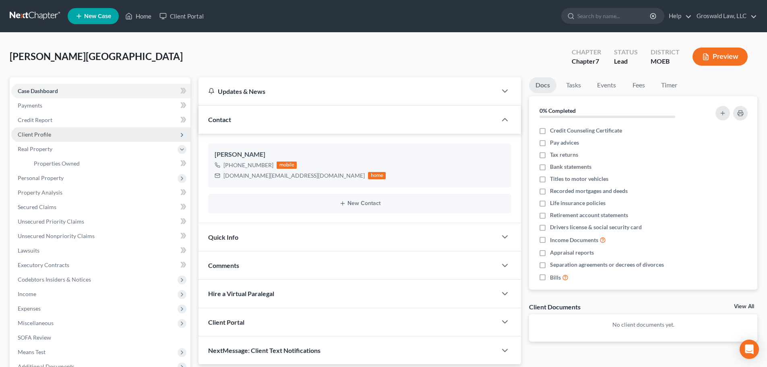
drag, startPoint x: 52, startPoint y: 135, endPoint x: 53, endPoint y: 139, distance: 4.0
click at [52, 135] on span "Client Profile" at bounding box center [100, 134] width 179 height 15
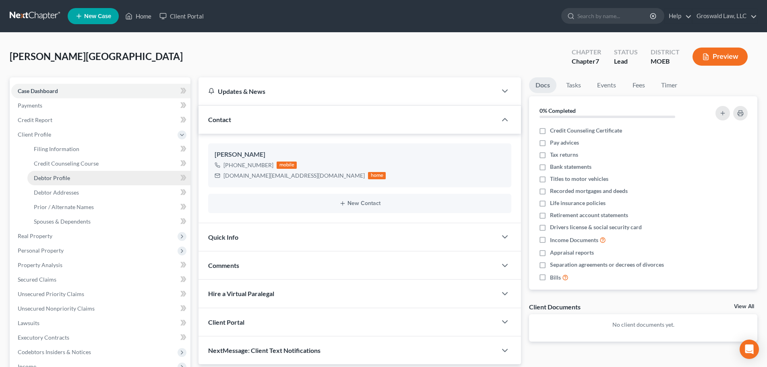
click at [50, 176] on span "Debtor Profile" at bounding box center [52, 177] width 36 height 7
select select "0"
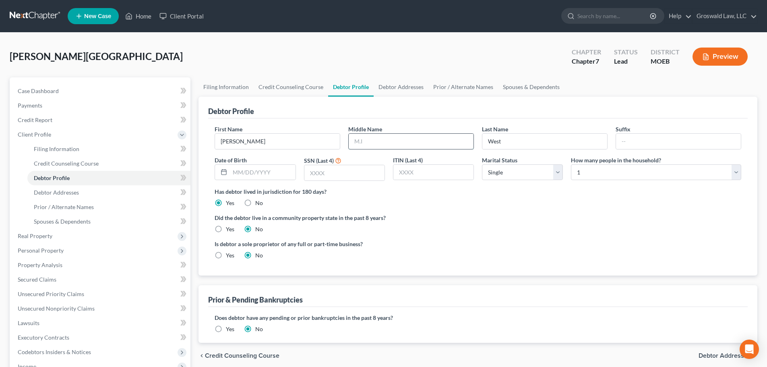
click at [379, 135] on input "text" at bounding box center [411, 141] width 125 height 15
type input "L."
type input "01/29/1974"
drag, startPoint x: 341, startPoint y: 170, endPoint x: 333, endPoint y: 159, distance: 13.5
click at [341, 170] on input "text" at bounding box center [345, 172] width 80 height 15
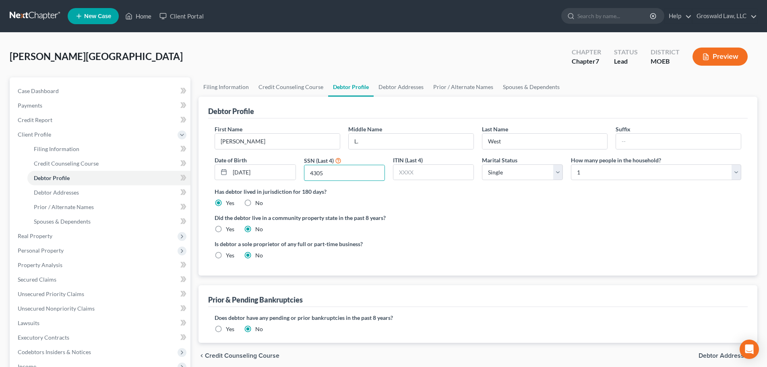
type input "4305"
click at [493, 217] on label "Did the debtor live in a community property state in the past 8 years?" at bounding box center [478, 217] width 527 height 8
click at [402, 88] on link "Debtor Addresses" at bounding box center [401, 86] width 55 height 19
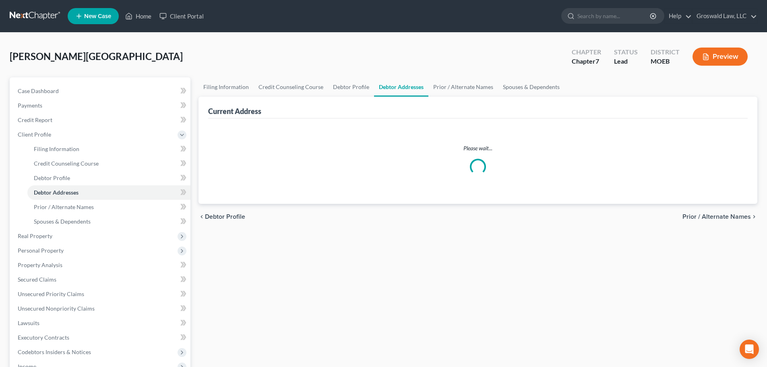
select select "0"
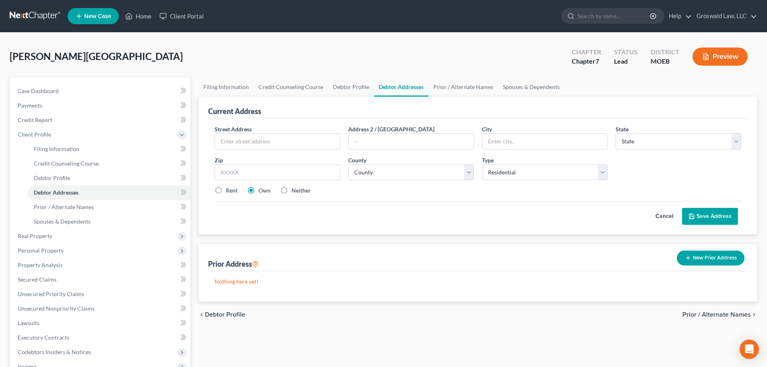
click at [292, 190] on label "Neither" at bounding box center [301, 190] width 19 height 8
click at [295, 190] on input "Neither" at bounding box center [297, 188] width 5 height 5
radio input "true"
drag, startPoint x: 268, startPoint y: 143, endPoint x: 265, endPoint y: 138, distance: 5.7
click at [268, 143] on input "text" at bounding box center [277, 141] width 125 height 15
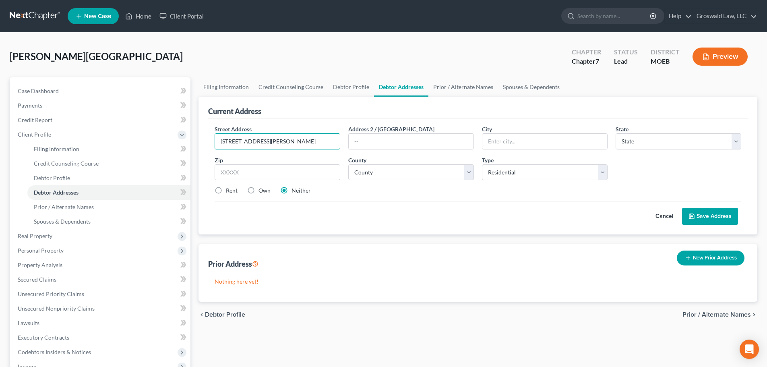
type input "8890 Boyce Place"
type input "63136"
type input "Saint Louis"
select select "26"
select select "100"
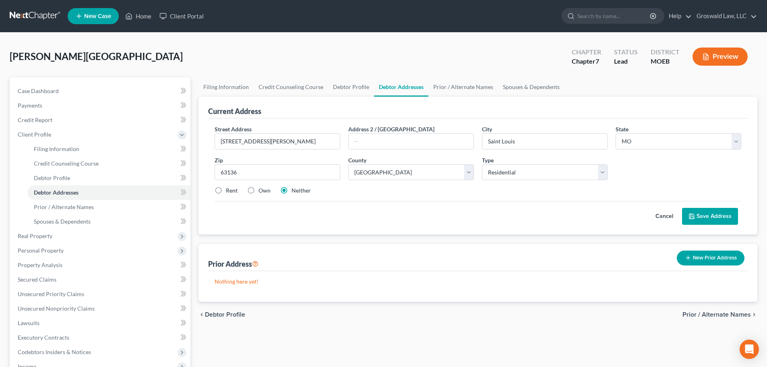
click at [612, 219] on button "Save Address" at bounding box center [710, 216] width 56 height 17
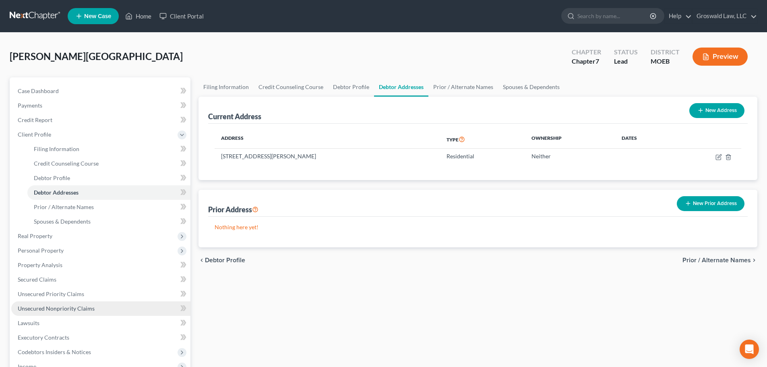
click at [69, 309] on span "Unsecured Nonpriority Claims" at bounding box center [56, 308] width 77 height 7
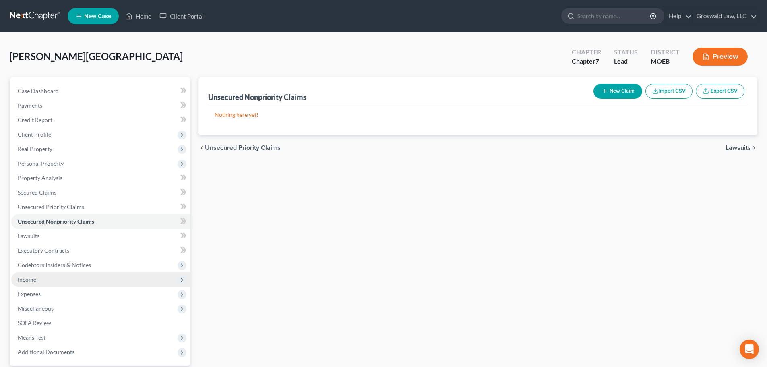
click at [51, 280] on span "Income" at bounding box center [100, 279] width 179 height 15
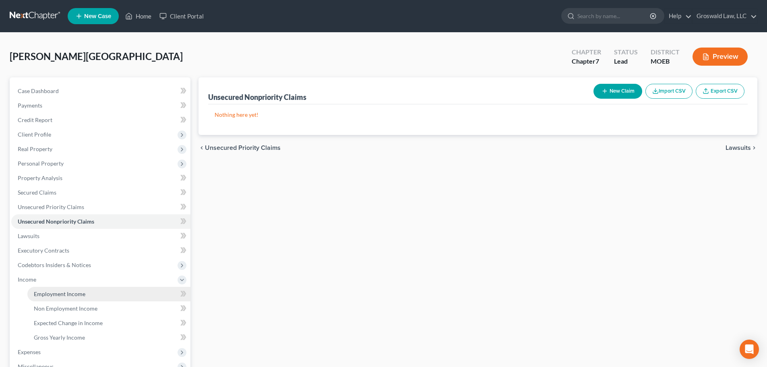
click at [78, 296] on span "Employment Income" at bounding box center [60, 293] width 52 height 7
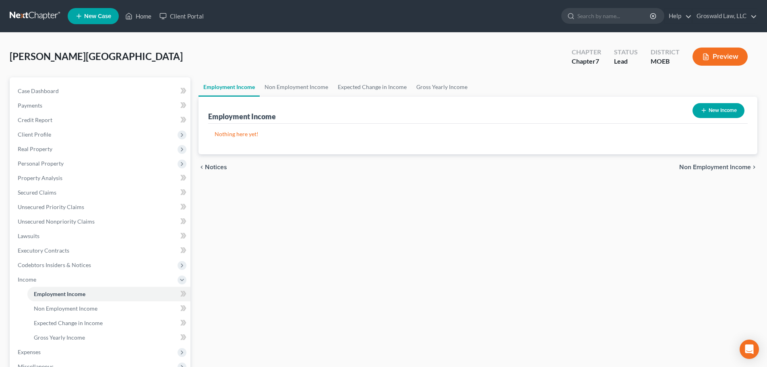
click at [612, 113] on button "New Income" at bounding box center [719, 110] width 52 height 15
select select "0"
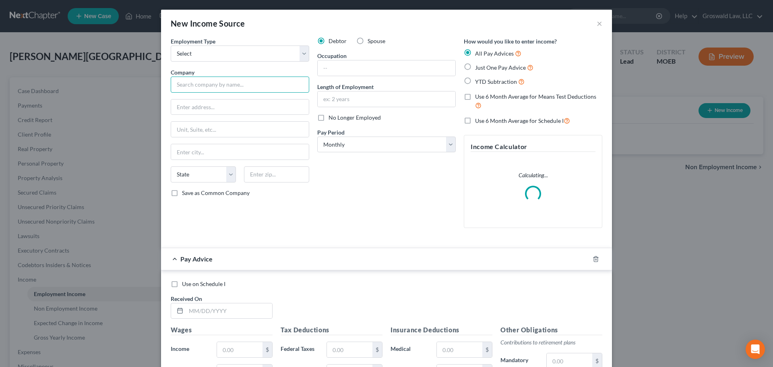
click at [291, 81] on input "text" at bounding box center [240, 85] width 139 height 16
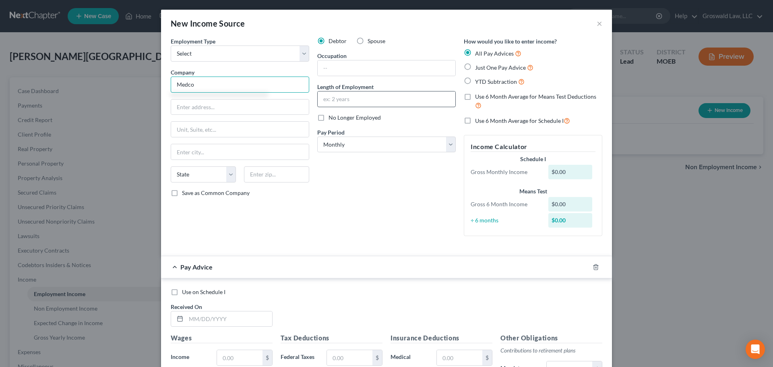
type input "Medco"
click at [366, 103] on input "text" at bounding box center [387, 98] width 138 height 15
type input "2024 to present"
drag, startPoint x: 363, startPoint y: 62, endPoint x: 361, endPoint y: 68, distance: 7.0
click at [363, 64] on input "text" at bounding box center [387, 67] width 138 height 15
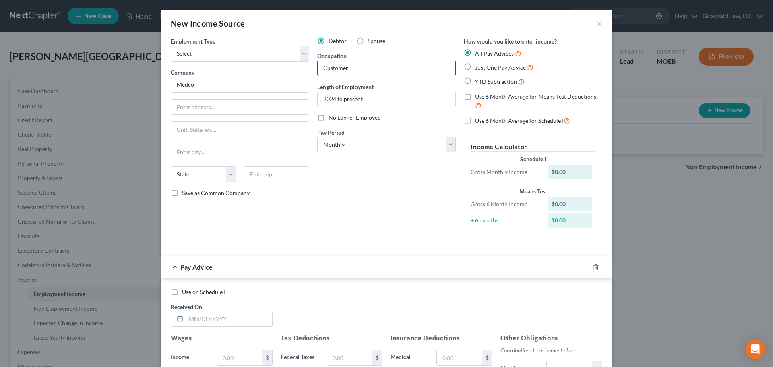
type input "Customer Service"
click at [250, 85] on input "Medco" at bounding box center [240, 85] width 139 height 16
type input "Medco Tool of St. Louis"
type input "8"
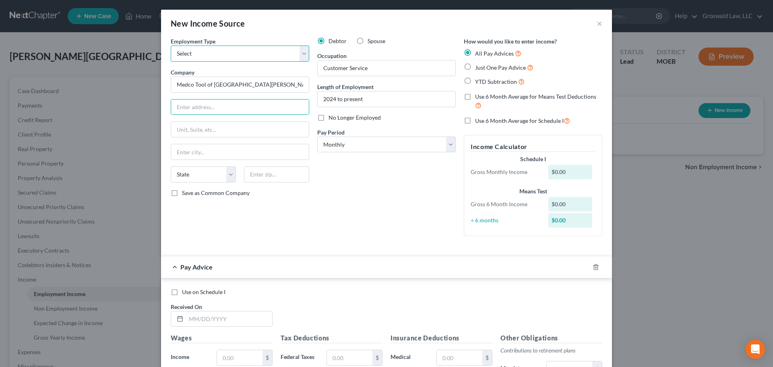
click at [274, 56] on select "Select Full or [DEMOGRAPHIC_DATA] Employment Self Employment" at bounding box center [240, 54] width 139 height 16
select select "0"
click at [171, 46] on select "Select Full or [DEMOGRAPHIC_DATA] Employment Self Employment" at bounding box center [240, 54] width 139 height 16
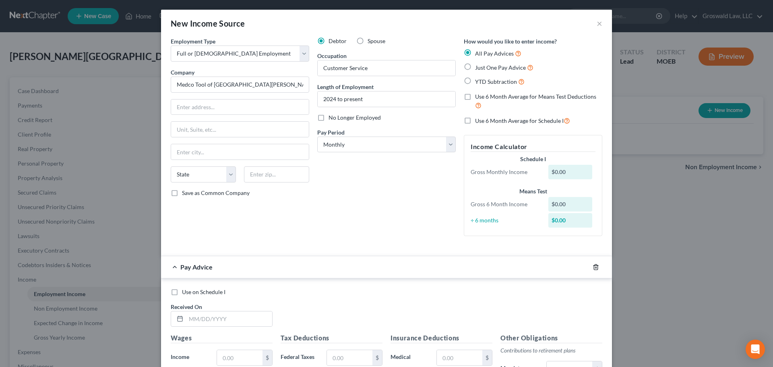
click at [597, 268] on line "button" at bounding box center [597, 268] width 0 height 2
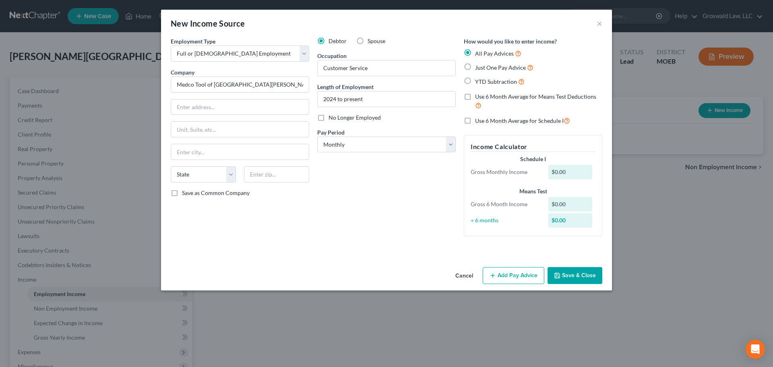
click at [587, 275] on button "Save & Close" at bounding box center [575, 275] width 55 height 17
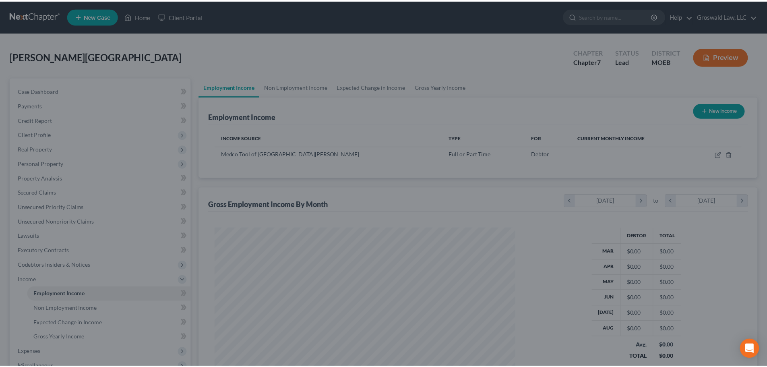
scroll to position [150, 317]
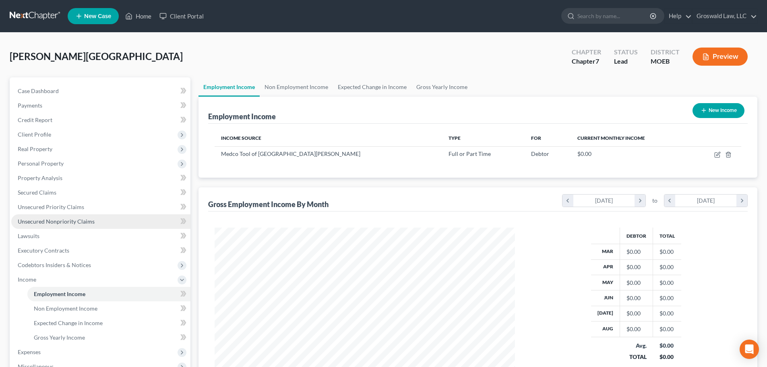
click at [50, 224] on span "Unsecured Nonpriority Claims" at bounding box center [56, 221] width 77 height 7
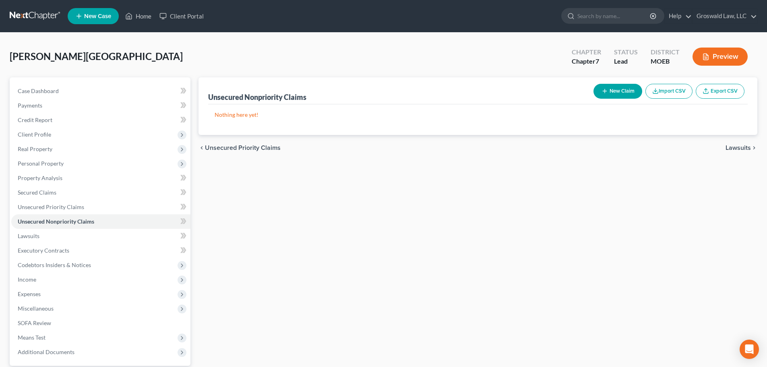
click at [612, 91] on button "New Claim" at bounding box center [618, 91] width 49 height 15
select select "0"
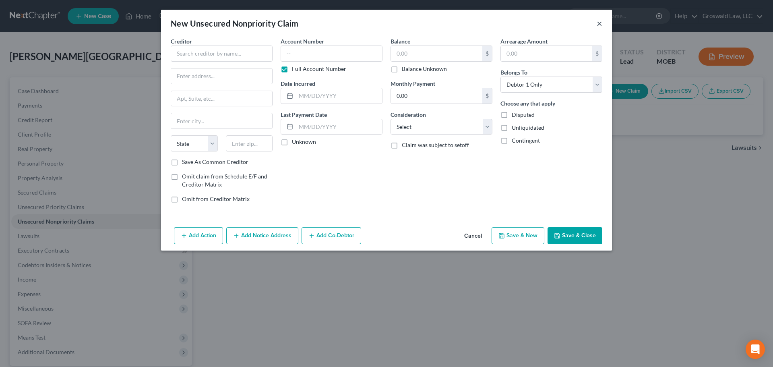
click at [601, 25] on button "×" at bounding box center [600, 24] width 6 height 10
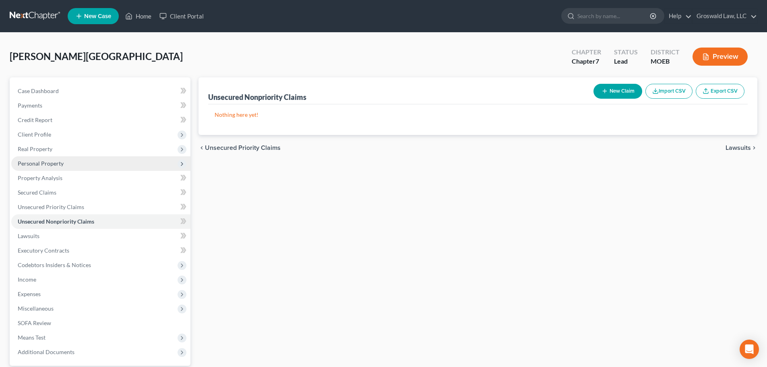
click at [47, 167] on span "Personal Property" at bounding box center [100, 163] width 179 height 15
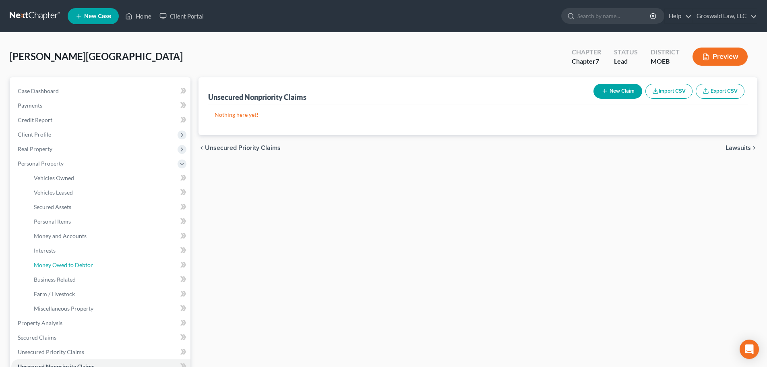
click at [77, 267] on span "Money Owed to Debtor" at bounding box center [63, 264] width 59 height 7
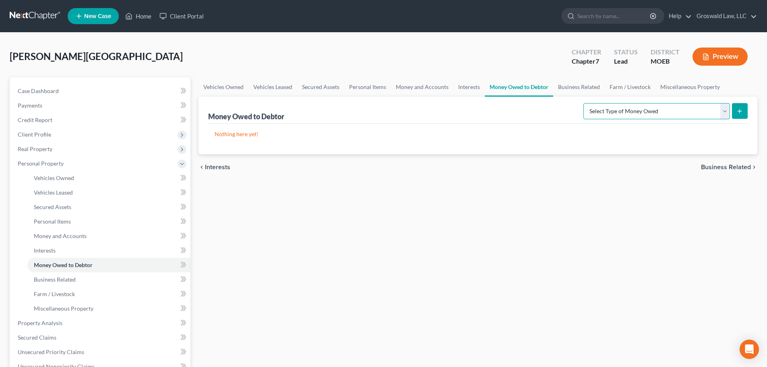
click at [612, 111] on select "Select Type of Money Owed Accounts Receivable (A/B: 38) Alimony (A/B: 29) Child…" at bounding box center [657, 111] width 147 height 16
select select "claims_against_third_parties"
click at [585, 103] on select "Select Type of Money Owed Accounts Receivable (A/B: 38) Alimony (A/B: 29) Child…" at bounding box center [657, 111] width 147 height 16
click at [612, 112] on icon "submit" at bounding box center [740, 111] width 6 height 6
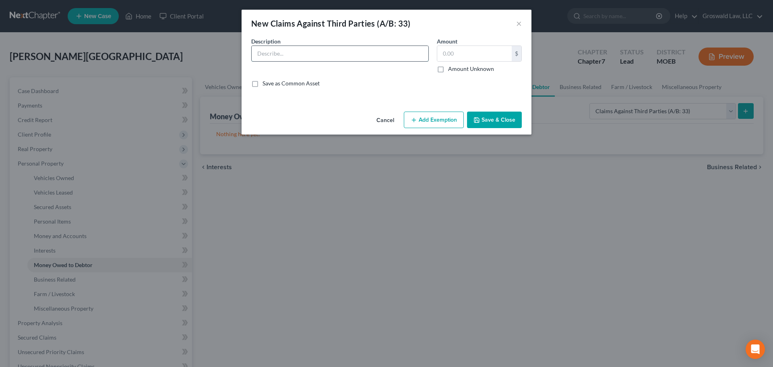
click at [300, 52] on input "text" at bounding box center [340, 53] width 177 height 15
paste input "25SL-SC00368 - BERNITA WEST V MARK VANZANT"
type input "25SL-SC00368 - BERNITA WEST V MARK VANZANT"
click at [470, 54] on input "text" at bounding box center [474, 53] width 75 height 15
type input "1,835.50"
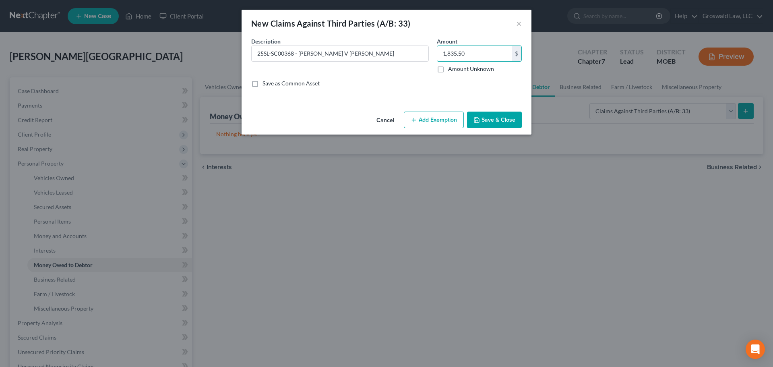
click at [509, 121] on button "Save & Close" at bounding box center [494, 120] width 55 height 17
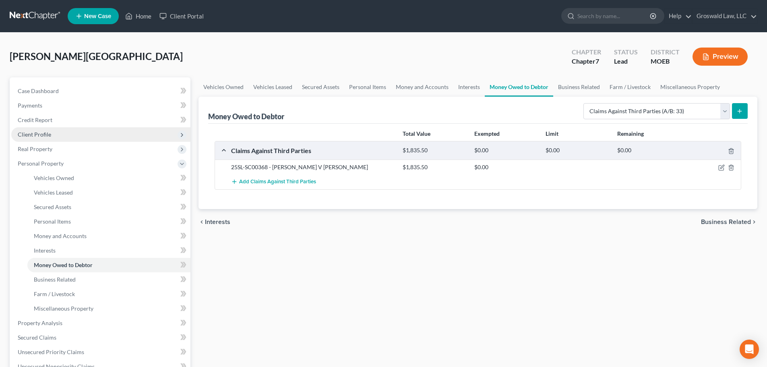
click at [46, 133] on span "Client Profile" at bounding box center [34, 134] width 33 height 7
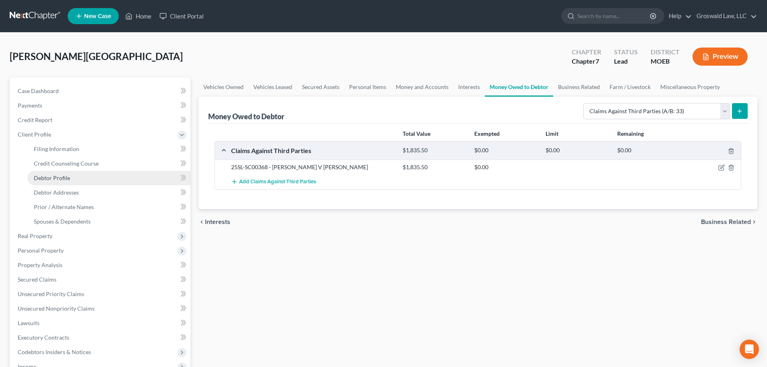
click at [56, 178] on span "Debtor Profile" at bounding box center [52, 177] width 36 height 7
select select "0"
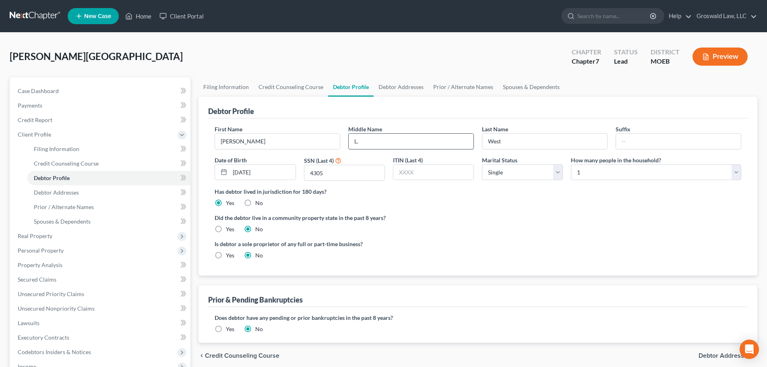
drag, startPoint x: 364, startPoint y: 144, endPoint x: 356, endPoint y: 138, distance: 9.8
click at [339, 142] on div "First Name Bernita Middle Name L. Last Name West Suffix Date of Birth 01/29/197…" at bounding box center [478, 156] width 535 height 62
type input "Laushawn"
click at [510, 235] on ng-include "First Name Bernita Middle Name Laushawn Last Name West Suffix Date of Birth 01/…" at bounding box center [478, 195] width 527 height 141
click at [78, 86] on link "Case Dashboard" at bounding box center [100, 91] width 179 height 15
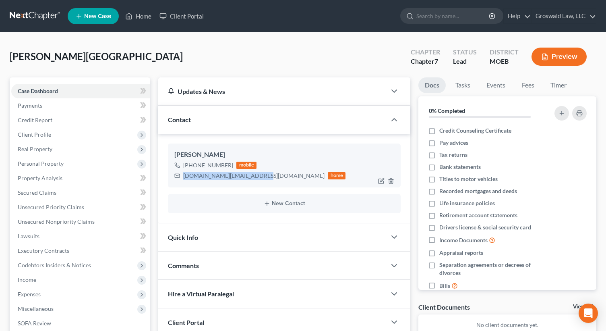
drag, startPoint x: 257, startPoint y: 177, endPoint x: 176, endPoint y: 173, distance: 80.7
click at [176, 173] on div "bernitawest12.bw@gmail.com home" at bounding box center [259, 175] width 171 height 10
copy div "bernitawest12.bw@gmail.com"
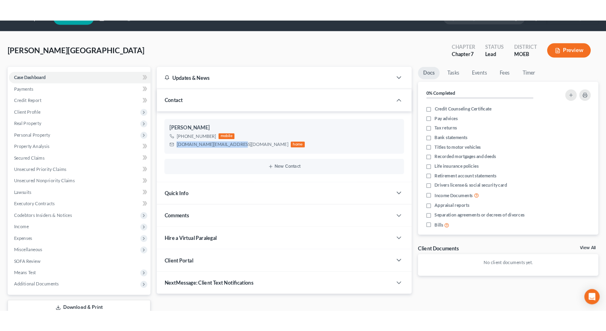
scroll to position [76, 0]
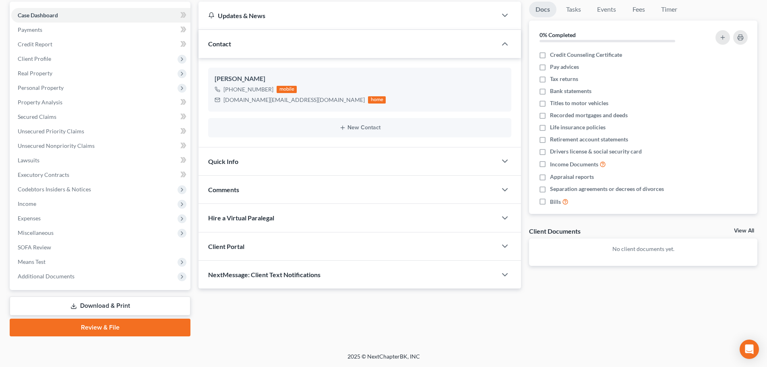
click at [293, 193] on div "Comments" at bounding box center [348, 190] width 298 height 28
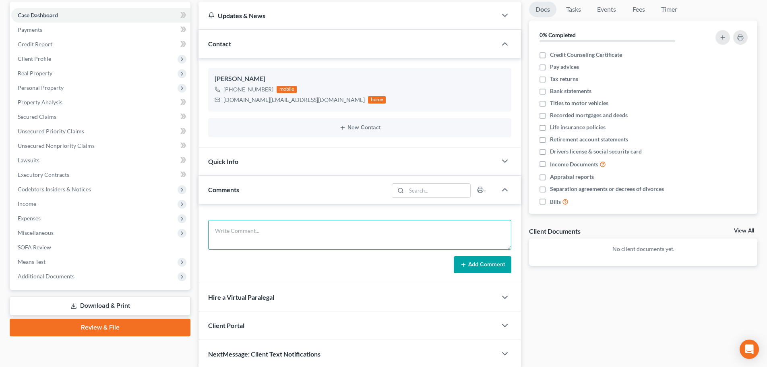
click at [387, 234] on textarea at bounding box center [359, 235] width 303 height 30
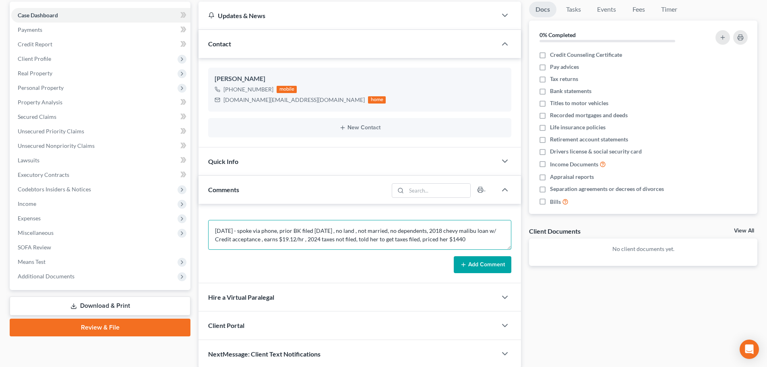
type textarea "9/9/25 - spoke via phone, prior BK filed 4/3/15 , no land , not married, no dep…"
click at [469, 261] on button "Add Comment" at bounding box center [483, 264] width 58 height 17
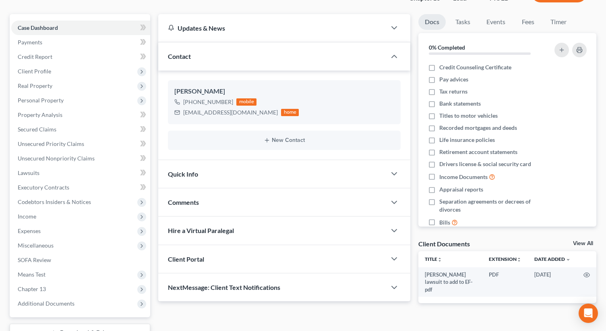
scroll to position [126, 0]
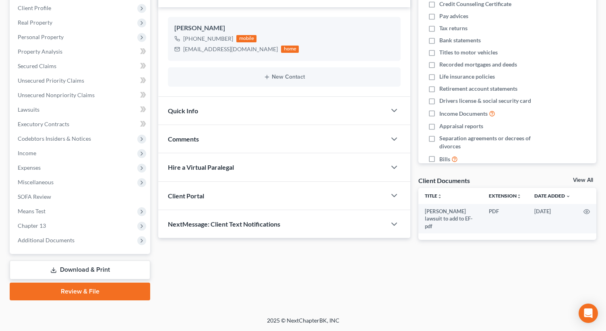
click at [224, 135] on div "Comments" at bounding box center [272, 139] width 228 height 28
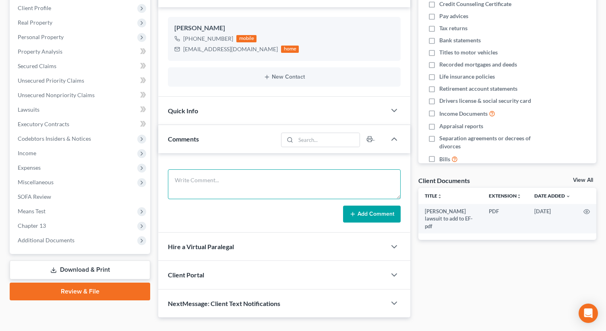
click at [220, 184] on textarea at bounding box center [284, 184] width 233 height 30
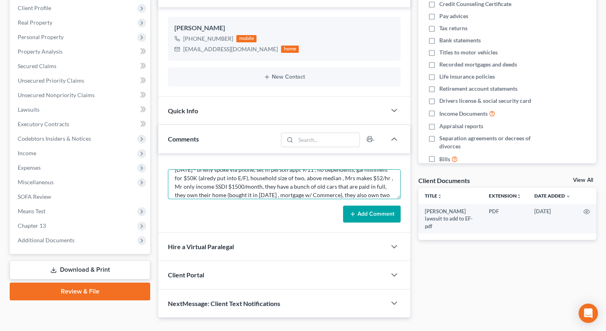
scroll to position [19, 0]
type textarea "9/9/25 - briefly spoke via phone, set in person appt 9/11 , no dependents, garn…"
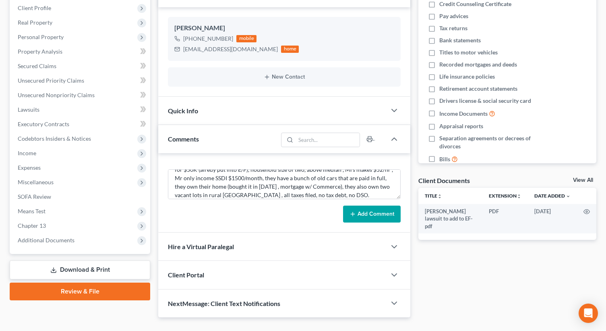
click at [380, 213] on button "Add Comment" at bounding box center [372, 213] width 58 height 17
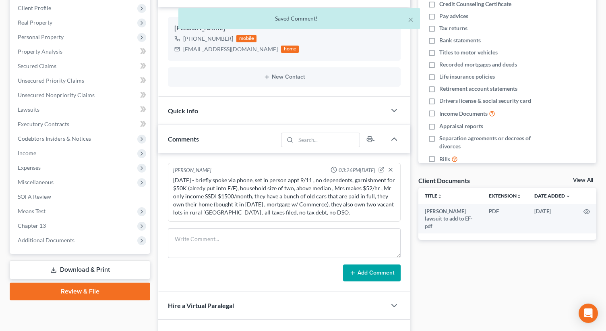
scroll to position [0, 0]
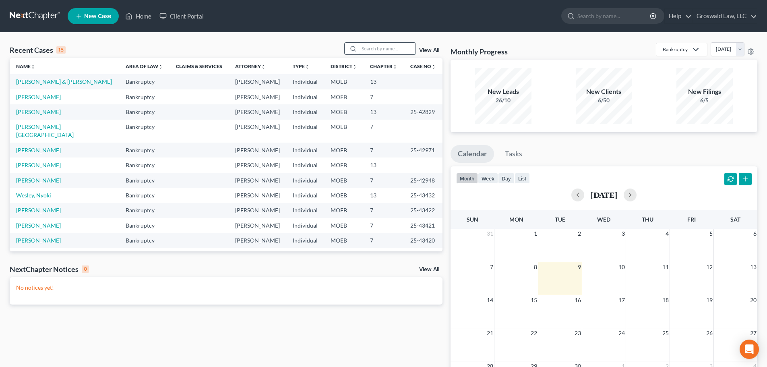
click at [384, 47] on input "search" at bounding box center [387, 49] width 56 height 12
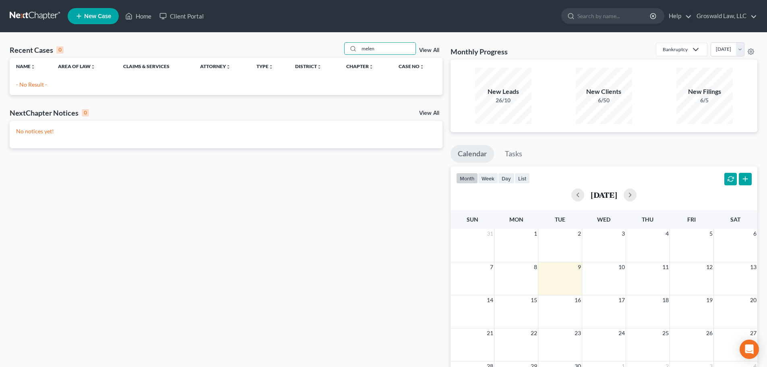
type input "melen"
click at [91, 22] on link "New Case" at bounding box center [93, 16] width 51 height 16
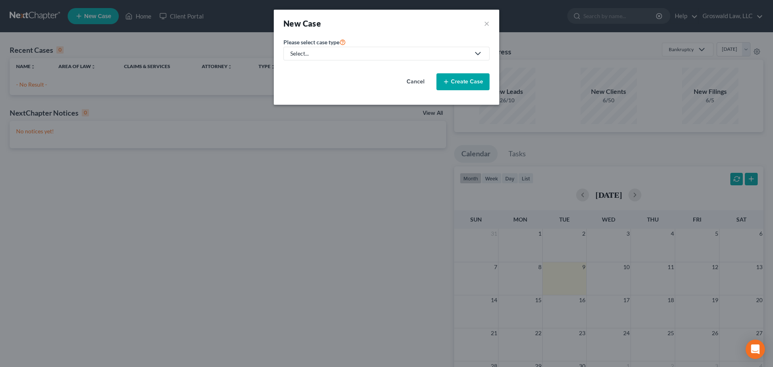
click at [321, 56] on div "Select..." at bounding box center [380, 54] width 180 height 8
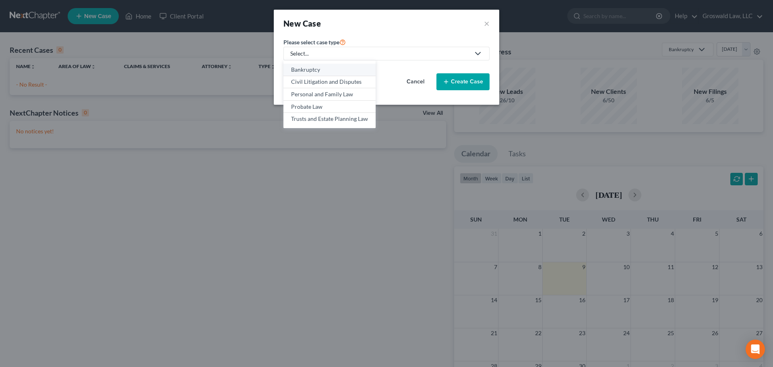
click at [321, 70] on div "Bankruptcy" at bounding box center [329, 70] width 77 height 8
select select "45"
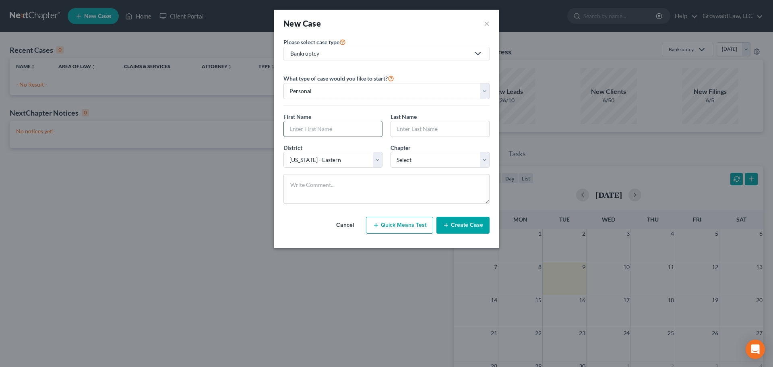
click at [305, 132] on input "text" at bounding box center [333, 128] width 98 height 15
type input "[PERSON_NAME]"
type input "N"
type input "[PERSON_NAME]"
select select "0"
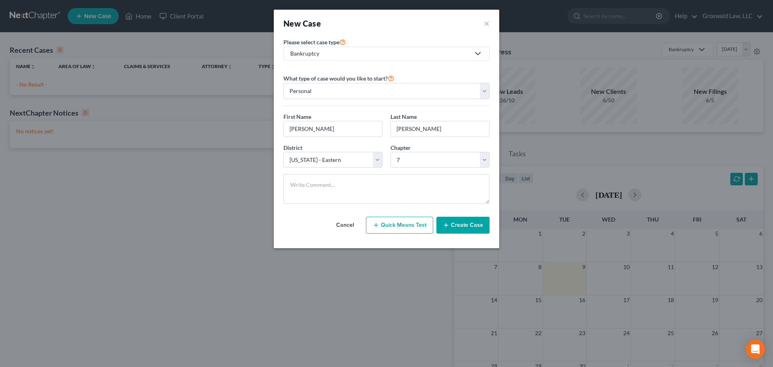
click at [472, 227] on button "Create Case" at bounding box center [463, 225] width 53 height 17
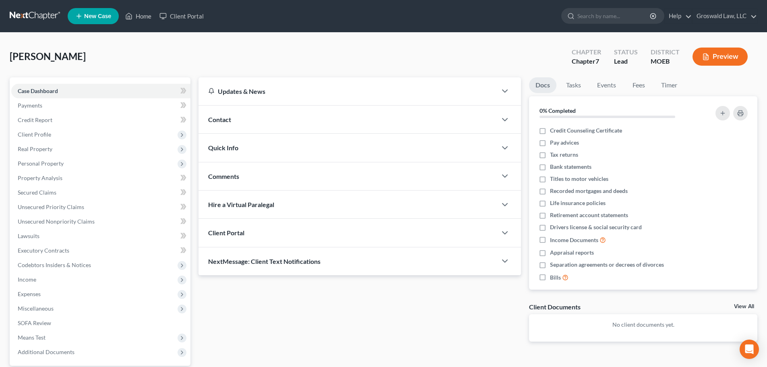
click at [267, 125] on div "Contact" at bounding box center [348, 120] width 298 height 28
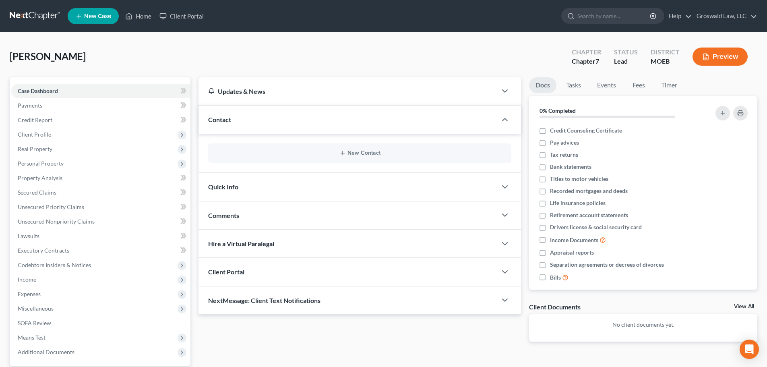
click at [368, 157] on div "New Contact" at bounding box center [359, 152] width 303 height 19
click at [363, 153] on button "New Contact" at bounding box center [360, 153] width 290 height 6
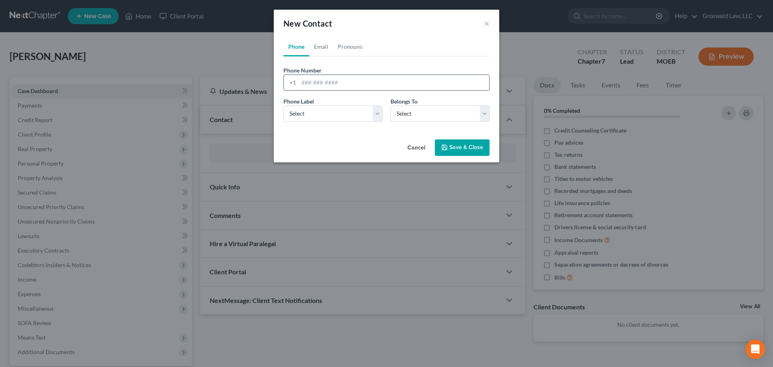
click at [358, 87] on input "tel" at bounding box center [394, 82] width 191 height 15
paste input "[PHONE_NUMBER]"
type input "[PHONE_NUMBER]"
click at [355, 114] on select "Select Mobile Home Work Other" at bounding box center [333, 114] width 99 height 16
select select "0"
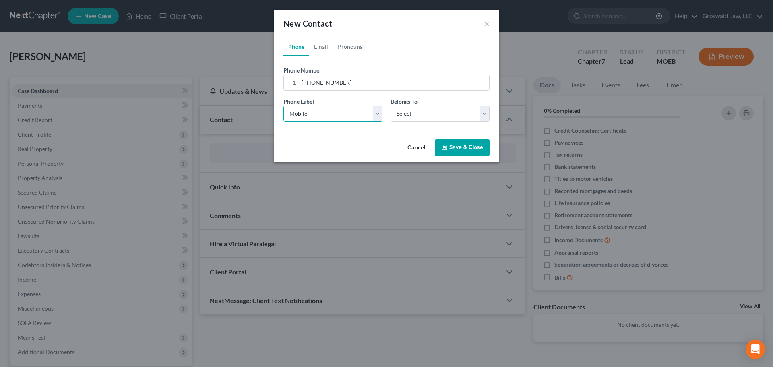
click at [284, 106] on select "Select Mobile Home Work Other" at bounding box center [333, 114] width 99 height 16
click at [323, 50] on link "Email" at bounding box center [321, 46] width 24 height 19
click at [315, 87] on input "email" at bounding box center [394, 82] width 191 height 15
paste input "[EMAIL_ADDRESS][DOMAIN_NAME]"
type input "[EMAIL_ADDRESS][DOMAIN_NAME]"
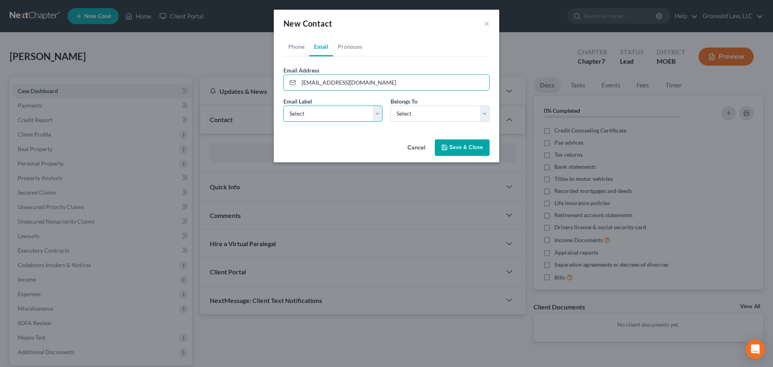
click at [312, 116] on select "Select Home Work Other" at bounding box center [333, 114] width 99 height 16
select select "0"
click at [284, 106] on select "Select Home Work Other" at bounding box center [333, 114] width 99 height 16
click at [438, 118] on select "Select Client Other" at bounding box center [440, 114] width 99 height 16
select select "0"
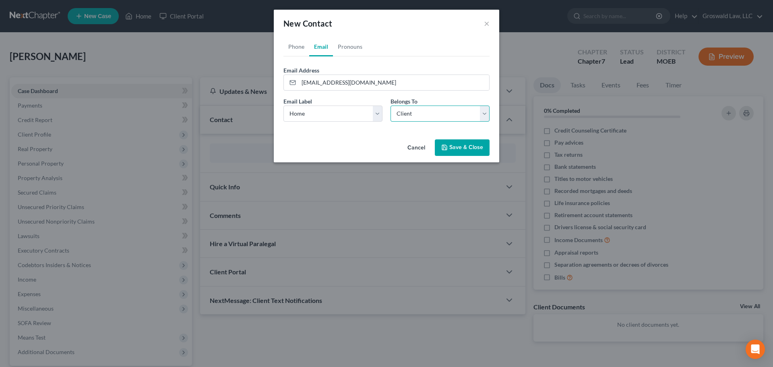
click at [391, 106] on select "Select Client Other" at bounding box center [440, 114] width 99 height 16
click at [462, 147] on button "Save & Close" at bounding box center [462, 147] width 55 height 17
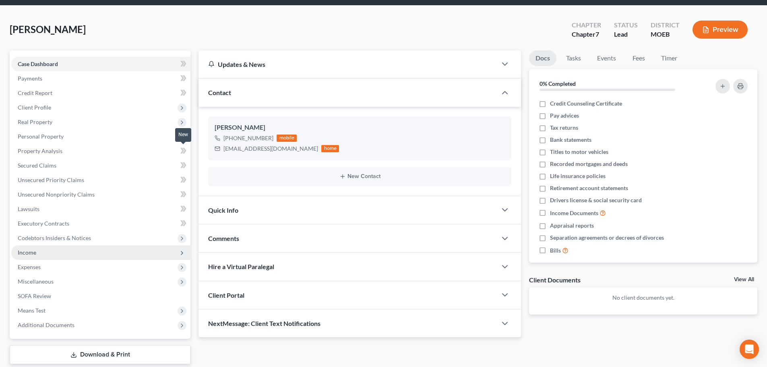
scroll to position [76, 0]
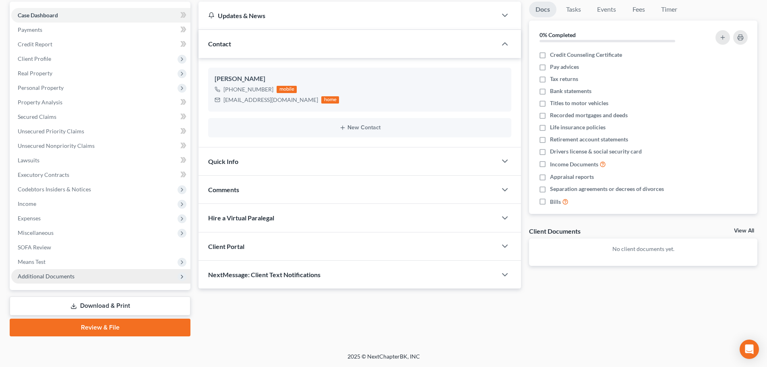
click at [68, 276] on span "Additional Documents" at bounding box center [46, 276] width 57 height 7
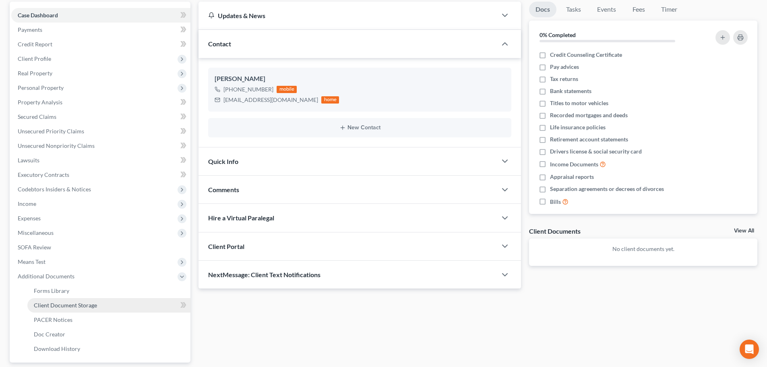
click at [67, 305] on span "Client Document Storage" at bounding box center [65, 305] width 63 height 7
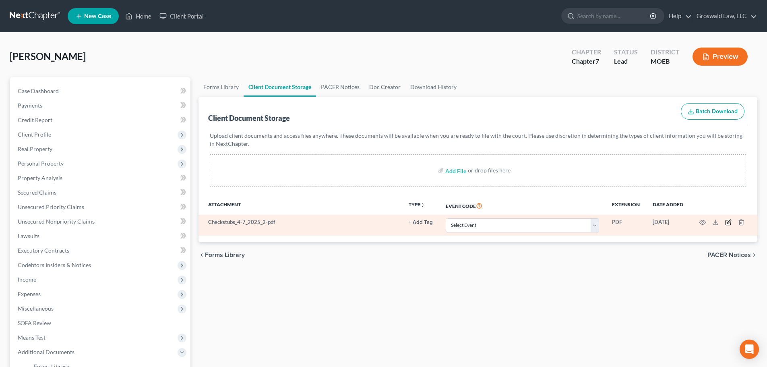
click at [729, 223] on icon "button" at bounding box center [729, 222] width 4 height 4
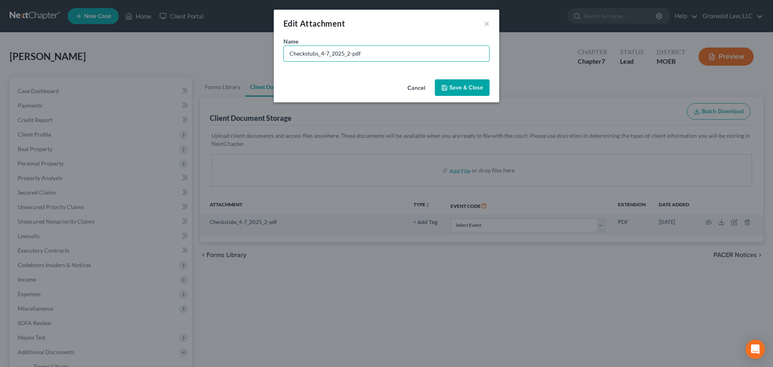
drag, startPoint x: 351, startPoint y: 58, endPoint x: 244, endPoint y: 59, distance: 106.7
click at [244, 59] on div "Edit Attachment × Name * Checkstubs_4-7_2025_2-pdf Cancel Save & Close" at bounding box center [386, 183] width 773 height 367
type input "stubs [DATE]-[DATE]-pdf"
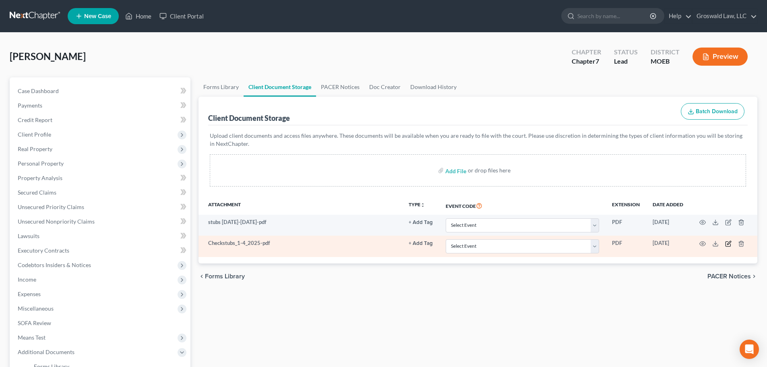
click at [730, 245] on icon "button" at bounding box center [728, 243] width 6 height 6
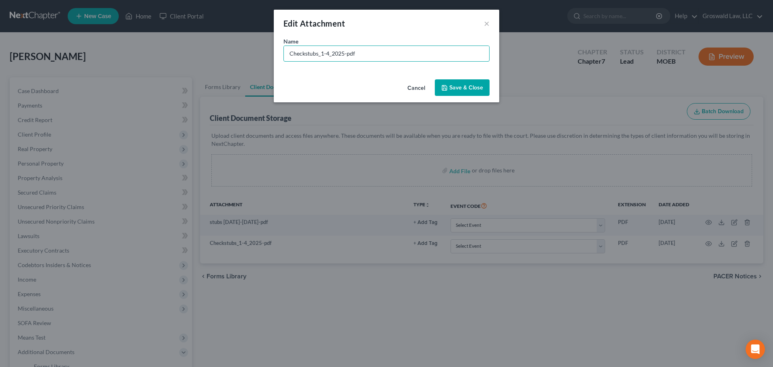
drag, startPoint x: 345, startPoint y: 55, endPoint x: 216, endPoint y: 51, distance: 129.3
click at [218, 51] on div "Edit Attachment × Name * Checkstubs_1-4_2025-pdf Cancel Save & Close" at bounding box center [386, 183] width 773 height 367
type input "stubs [DATE]-[DATE]-pdf"
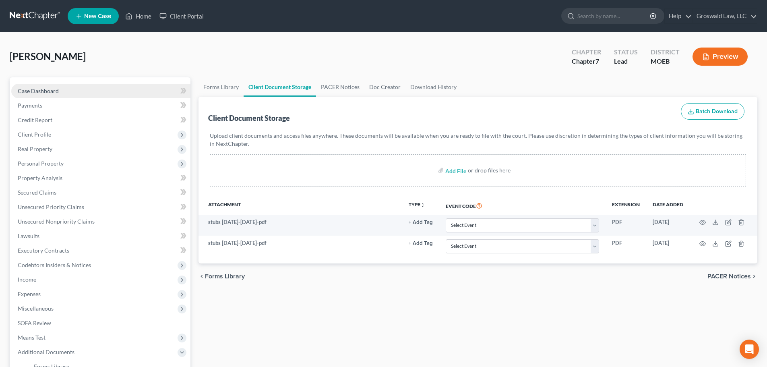
click at [53, 90] on span "Case Dashboard" at bounding box center [38, 90] width 41 height 7
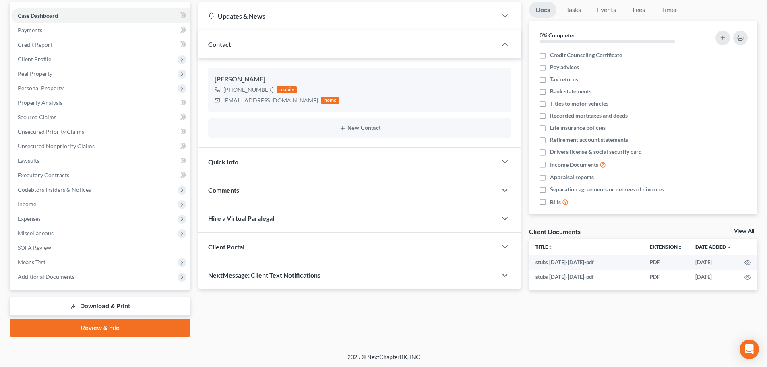
scroll to position [76, 0]
click at [138, 280] on span "Additional Documents" at bounding box center [100, 276] width 179 height 15
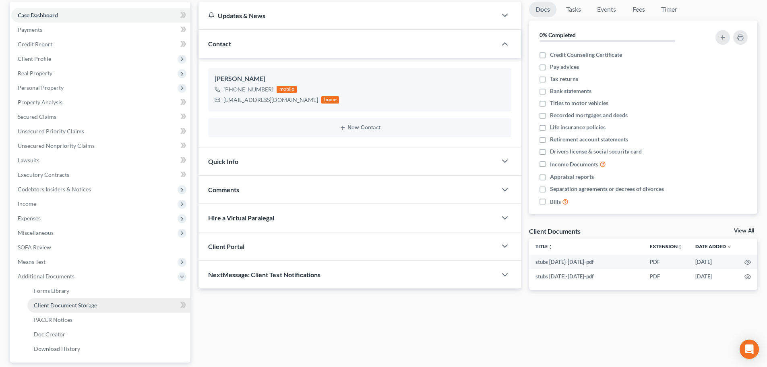
click at [118, 306] on link "Client Document Storage" at bounding box center [108, 305] width 163 height 15
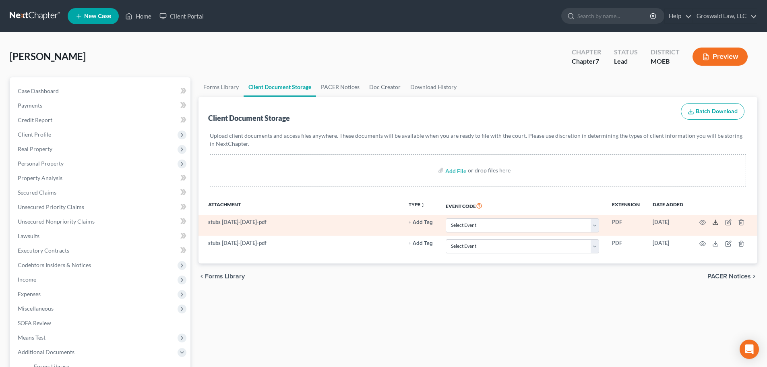
click at [715, 222] on polyline at bounding box center [716, 222] width 3 height 1
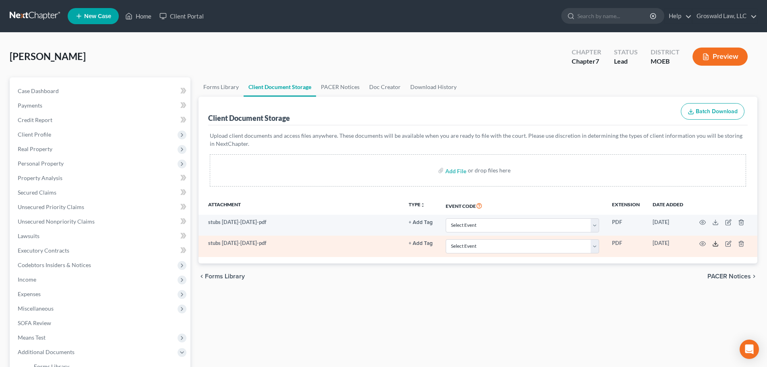
click at [717, 246] on icon at bounding box center [716, 243] width 6 height 6
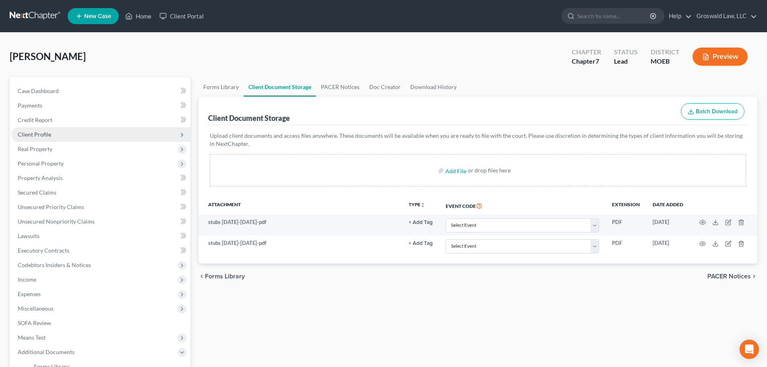
click at [72, 132] on span "Client Profile" at bounding box center [100, 134] width 179 height 15
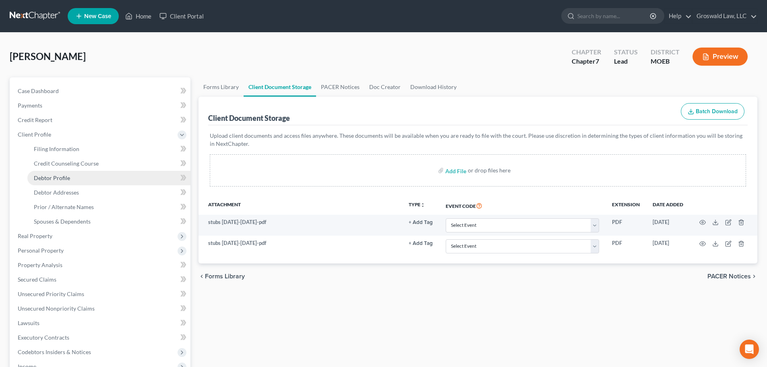
click at [67, 176] on span "Debtor Profile" at bounding box center [52, 177] width 36 height 7
select select "0"
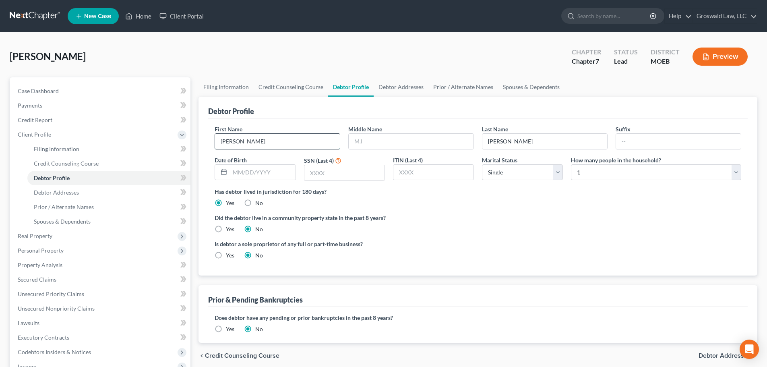
click at [222, 145] on input "[PERSON_NAME]" at bounding box center [277, 141] width 125 height 15
type input "[PERSON_NAME] [PERSON_NAME]"
type input "[PERSON_NAME]"
type input "[DATE]"
click at [357, 169] on input "text" at bounding box center [345, 172] width 80 height 15
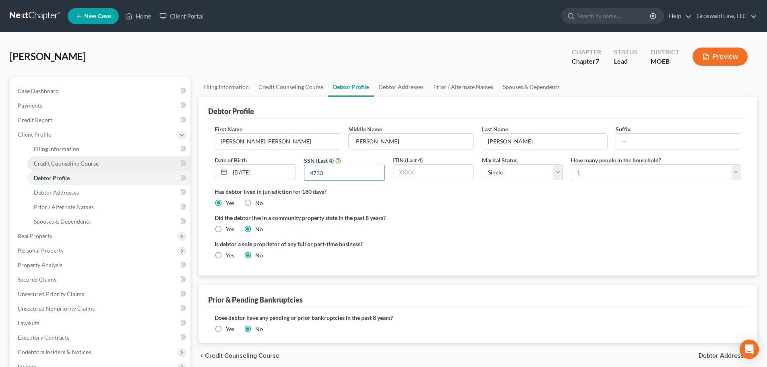
type input "4733"
drag, startPoint x: 486, startPoint y: 248, endPoint x: 406, endPoint y: 132, distance: 141.0
click at [488, 244] on div "Is debtor a sole proprietor of any full or part-time business? Yes No" at bounding box center [478, 253] width 535 height 26
click at [398, 88] on link "Debtor Addresses" at bounding box center [401, 86] width 55 height 19
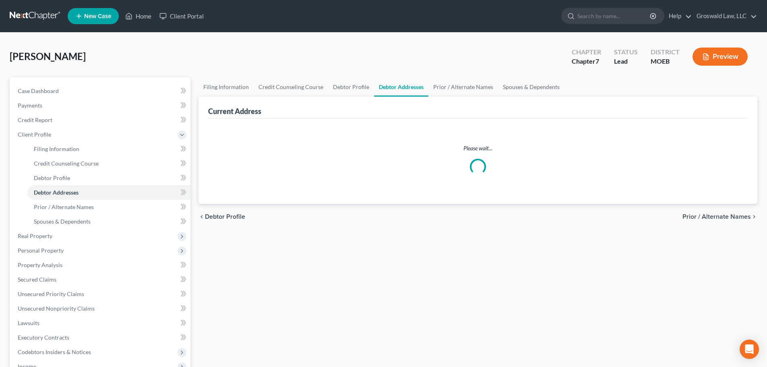
select select "0"
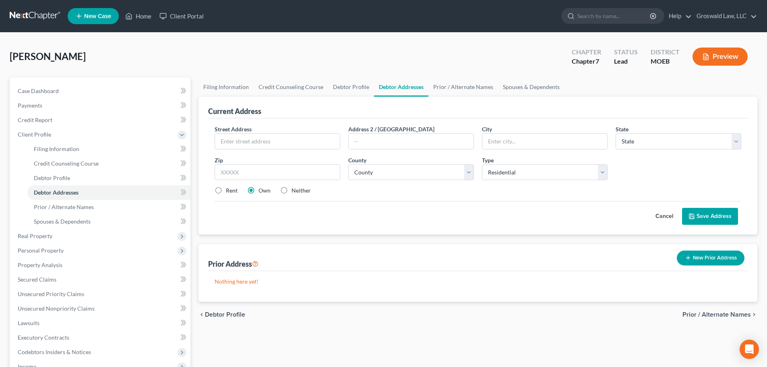
click at [292, 189] on label "Neither" at bounding box center [301, 190] width 19 height 8
click at [295, 189] on input "Neither" at bounding box center [297, 188] width 5 height 5
radio input "true"
click at [280, 141] on input "text" at bounding box center [277, 141] width 125 height 15
drag, startPoint x: 281, startPoint y: 147, endPoint x: 145, endPoint y: 145, distance: 136.6
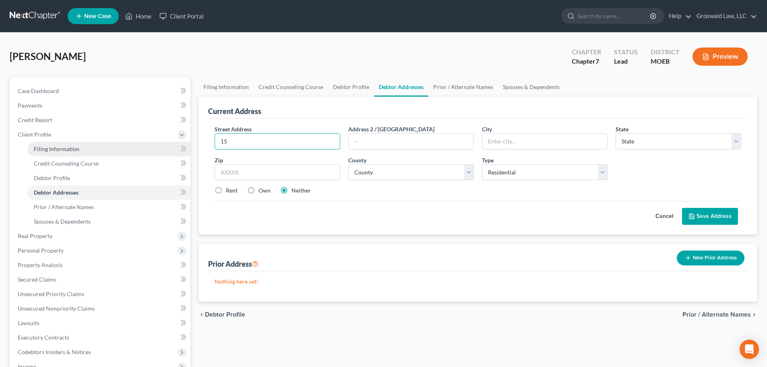
click at [145, 145] on div "Petition Navigation Case Dashboard Payments Invoices Payments Payments Credit R…" at bounding box center [384, 288] width 756 height 422
paste input "629 [GEOGRAPHIC_DATA]"
type input "[STREET_ADDRESS]"
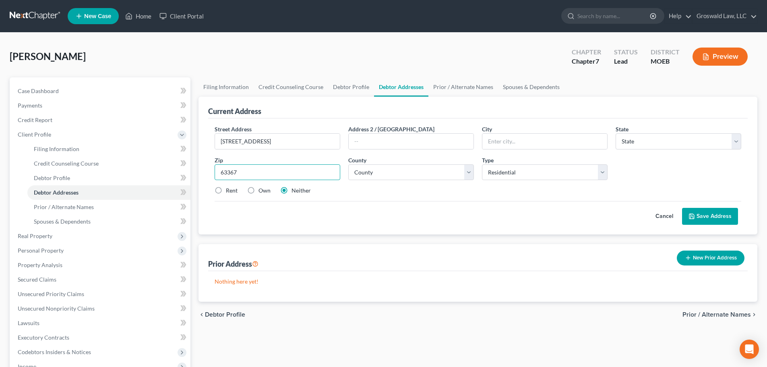
type input "63367"
type input "[GEOGRAPHIC_DATA]"
select select "26"
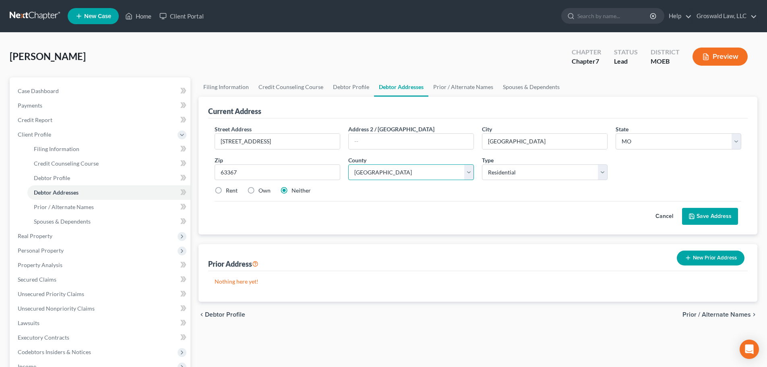
select select "97"
click at [716, 216] on button "Save Address" at bounding box center [710, 216] width 56 height 17
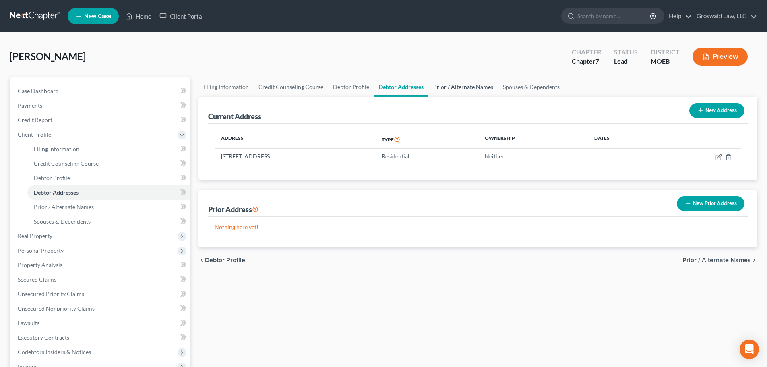
click at [454, 86] on link "Prior / Alternate Names" at bounding box center [464, 86] width 70 height 19
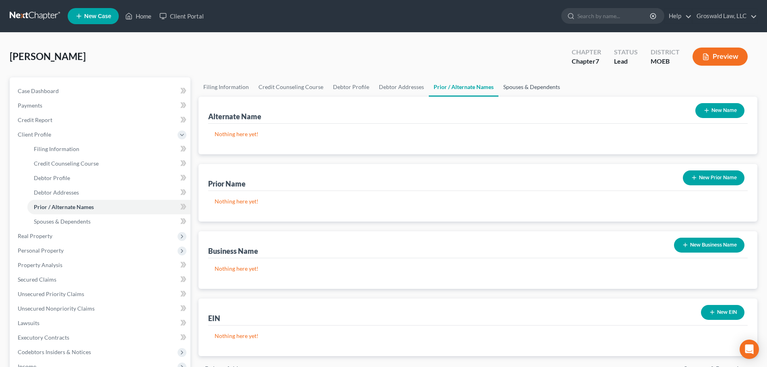
click at [532, 84] on link "Spouses & Dependents" at bounding box center [532, 86] width 66 height 19
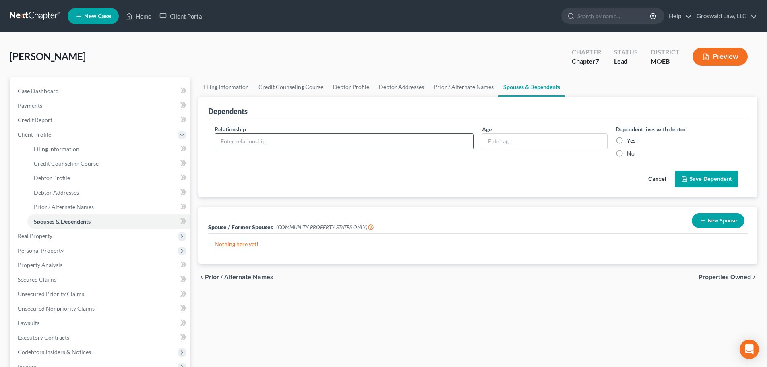
click at [262, 142] on input "text" at bounding box center [344, 141] width 259 height 15
type input "child"
type input "3"
click at [627, 137] on label "Yes" at bounding box center [631, 141] width 8 height 8
click at [630, 137] on input "Yes" at bounding box center [632, 139] width 5 height 5
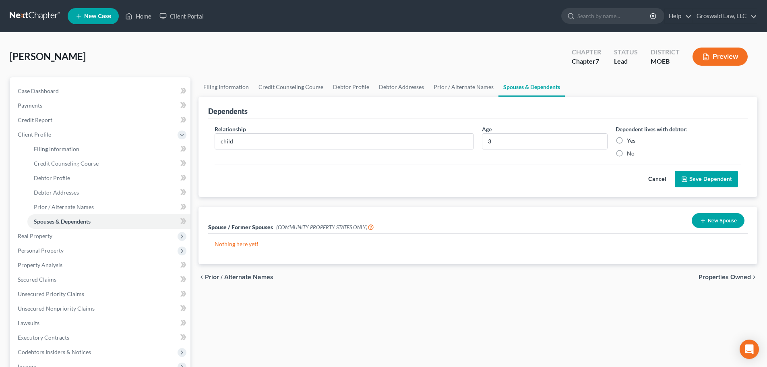
radio input "true"
click at [710, 178] on button "Save Dependent" at bounding box center [706, 179] width 63 height 17
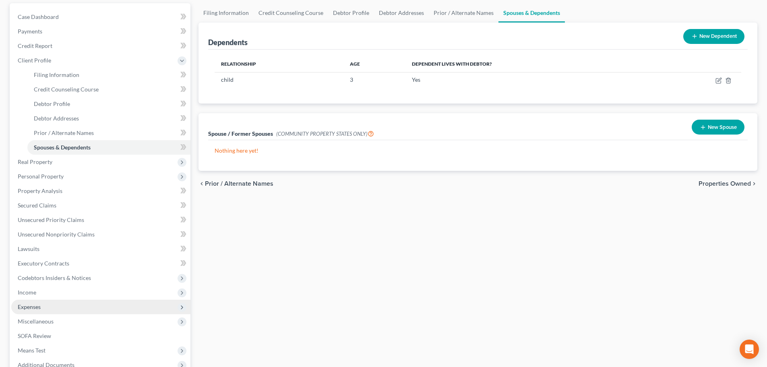
scroll to position [81, 0]
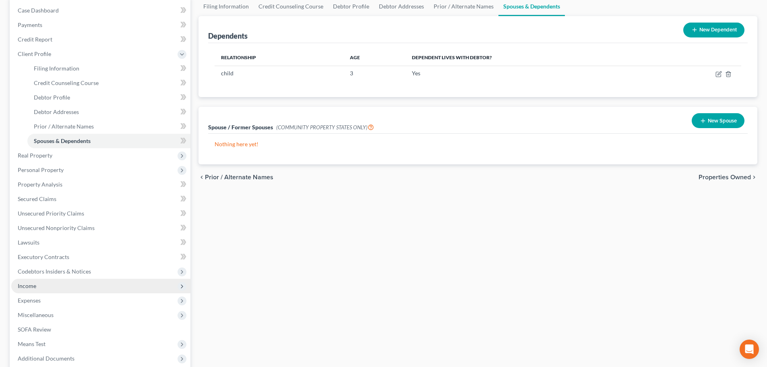
click at [42, 286] on span "Income" at bounding box center [100, 286] width 179 height 15
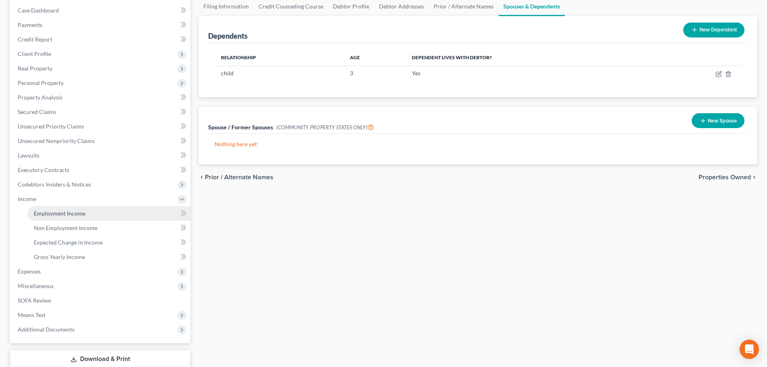
click at [72, 210] on span "Employment Income" at bounding box center [60, 213] width 52 height 7
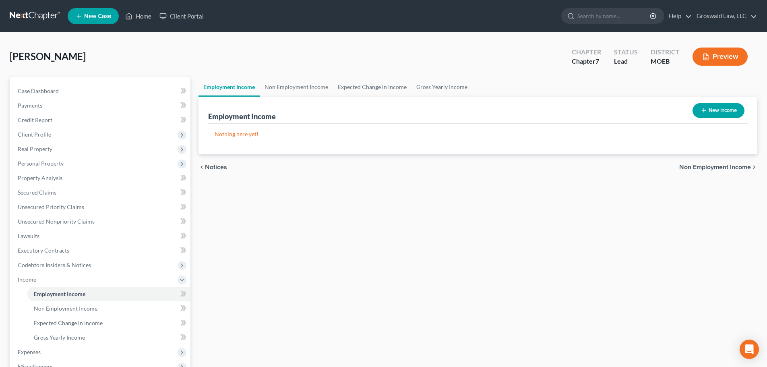
click at [721, 109] on button "New Income" at bounding box center [719, 110] width 52 height 15
select select "0"
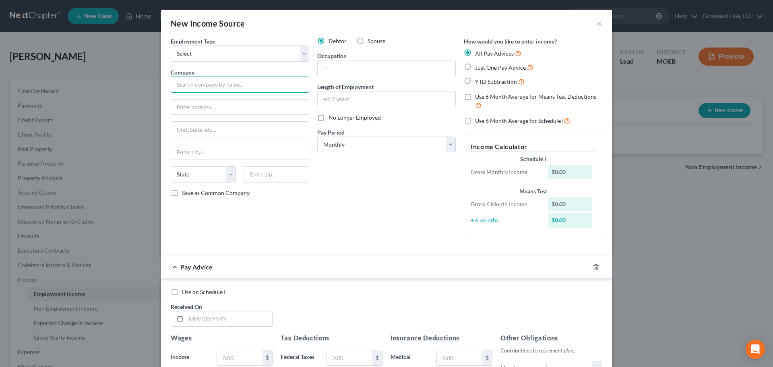
click at [247, 83] on input "text" at bounding box center [240, 85] width 139 height 16
paste input "A & R ST"
type input "A & R STL"
click at [341, 101] on input "text" at bounding box center [387, 98] width 138 height 15
type input "2024 to present"
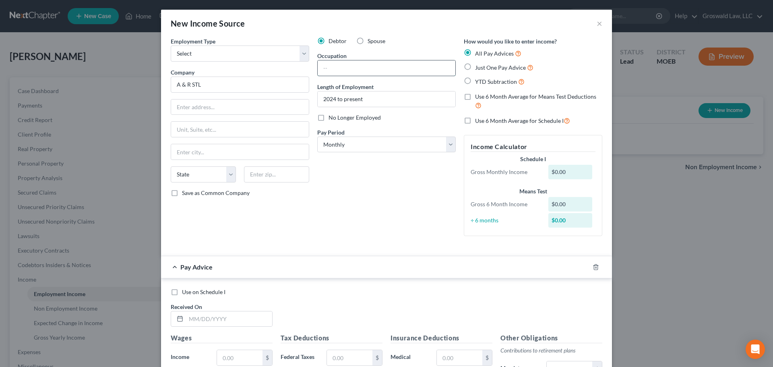
click at [352, 69] on input "text" at bounding box center [387, 67] width 138 height 15
type input "Nurse"
click at [403, 208] on div "Debtor Spouse Occupation Nurse Length of Employment 2024 to present No Longer E…" at bounding box center [386, 139] width 147 height 205
click at [233, 55] on select "Select Full or [DEMOGRAPHIC_DATA] Employment Self Employment" at bounding box center [240, 54] width 139 height 16
select select "0"
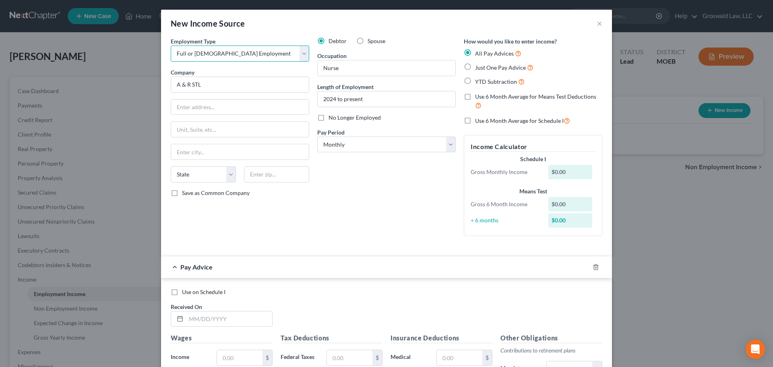
click at [171, 46] on select "Select Full or [DEMOGRAPHIC_DATA] Employment Self Employment" at bounding box center [240, 54] width 139 height 16
click at [214, 109] on input "text" at bounding box center [240, 106] width 138 height 15
paste input "[STREET_ADDRESS]"
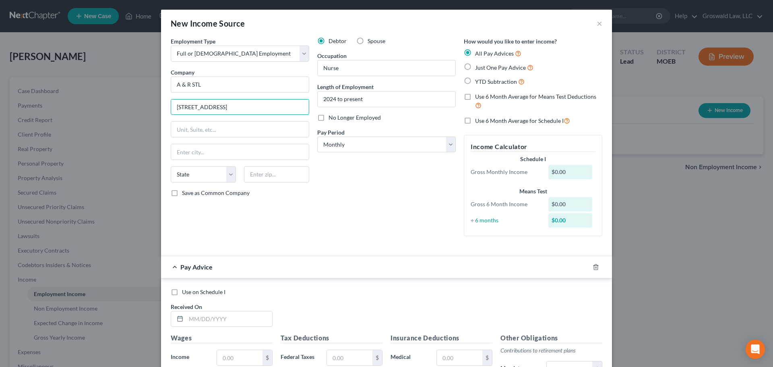
type input "[STREET_ADDRESS]"
type input "63141"
type input "Saint Louis"
select select "26"
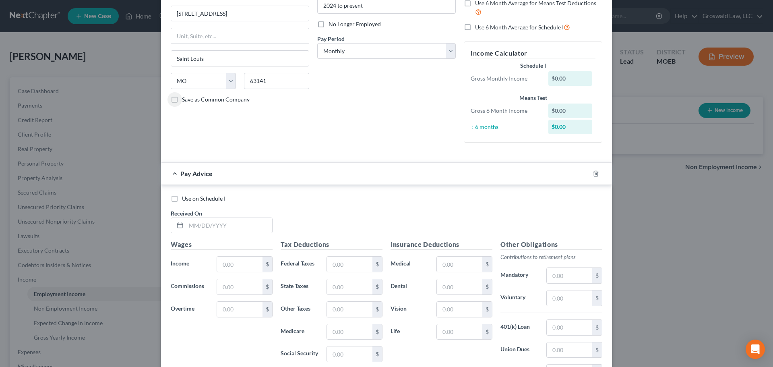
scroll to position [121, 0]
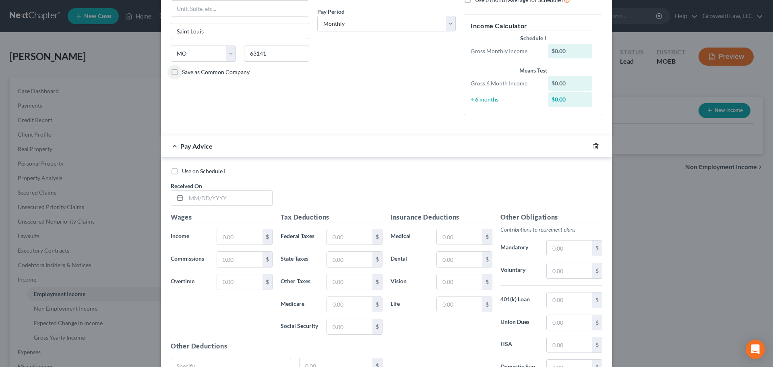
click at [595, 146] on icon "button" at bounding box center [596, 146] width 6 height 6
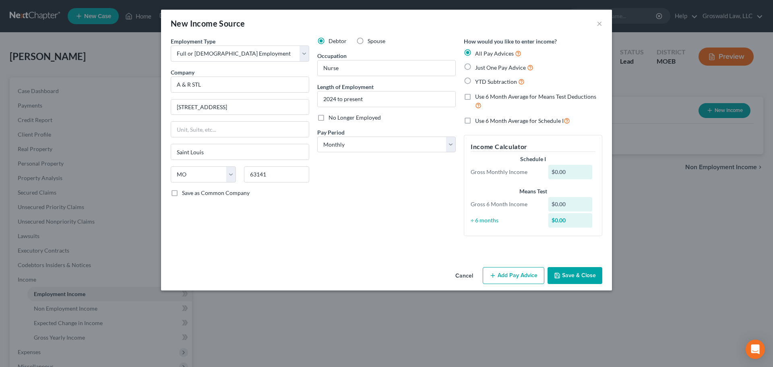
scroll to position [0, 0]
click at [566, 275] on button "Save & Close" at bounding box center [575, 275] width 55 height 17
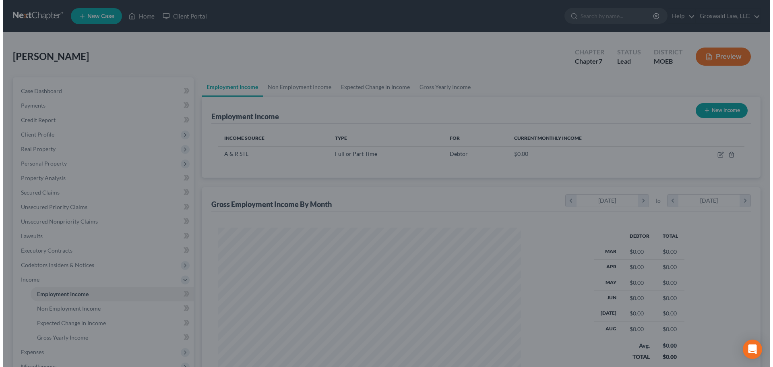
scroll to position [402628, 402461]
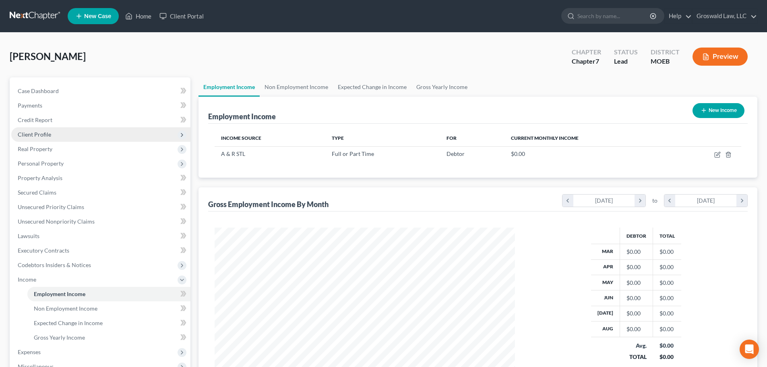
click at [60, 135] on span "Client Profile" at bounding box center [100, 134] width 179 height 15
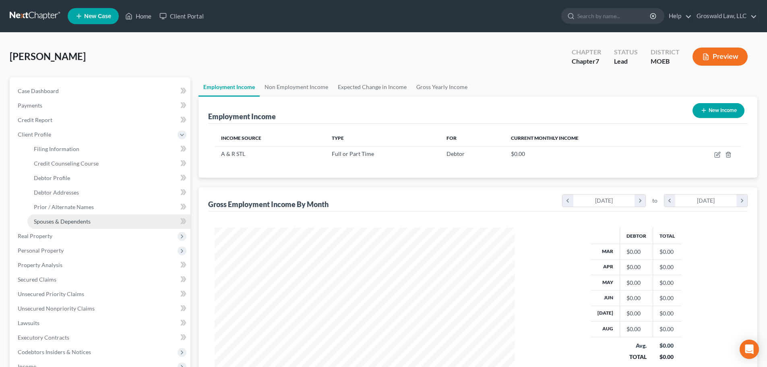
click at [82, 222] on span "Spouses & Dependents" at bounding box center [62, 221] width 57 height 7
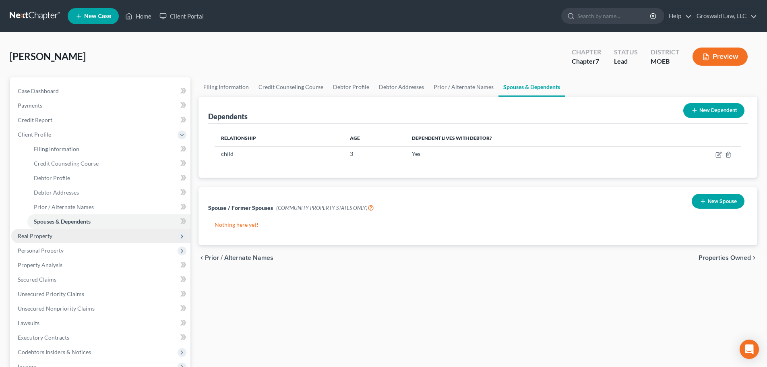
click at [39, 238] on span "Real Property" at bounding box center [35, 235] width 35 height 7
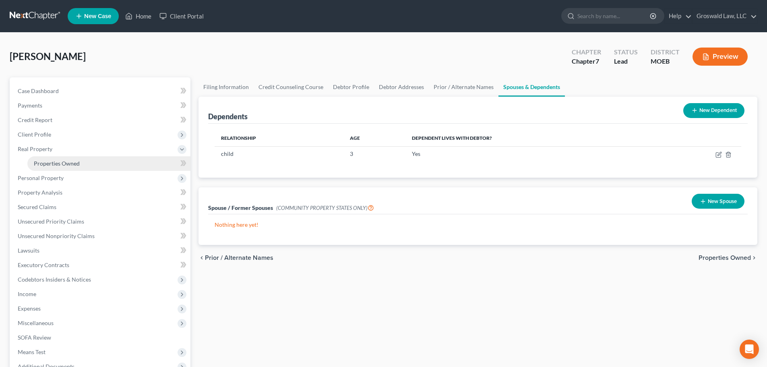
click at [58, 164] on span "Properties Owned" at bounding box center [57, 163] width 46 height 7
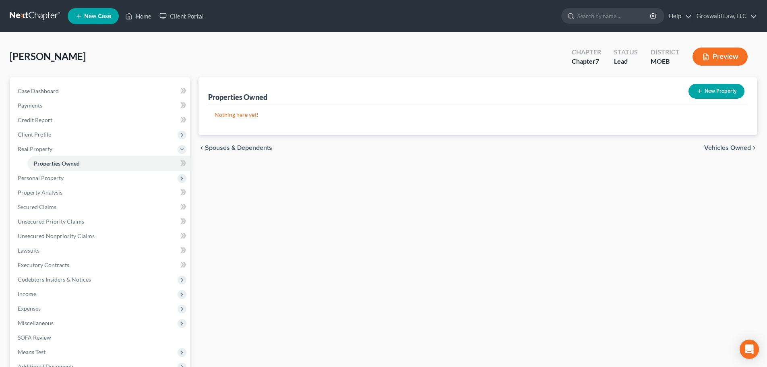
click at [721, 95] on button "New Property" at bounding box center [717, 91] width 56 height 15
select select "26"
select select "97"
select select "0"
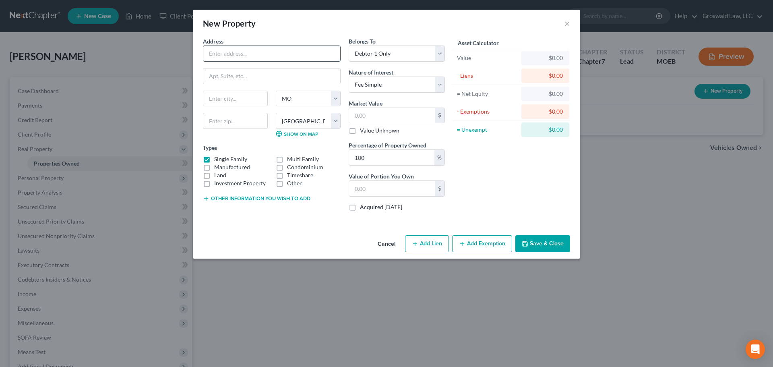
click at [225, 55] on input "text" at bounding box center [271, 53] width 137 height 15
type input "[STREET_ADDRESS]"
type input "63367"
type input "[GEOGRAPHIC_DATA]"
click at [384, 85] on select "Select Fee Simple Joint Tenant Life Estate Equitable Interest Future Interest T…" at bounding box center [397, 85] width 96 height 16
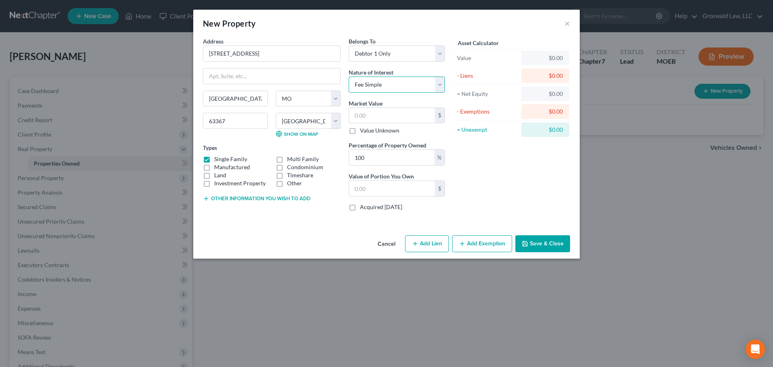
select select "7"
click at [349, 77] on select "Select Fee Simple Joint Tenant Life Estate Equitable Interest Future Interest T…" at bounding box center [397, 85] width 96 height 16
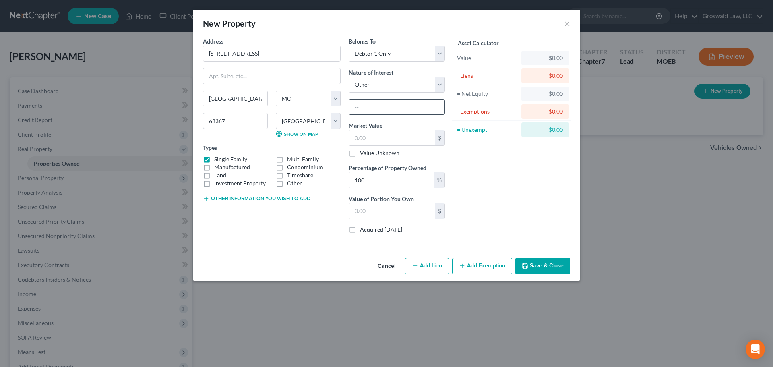
click at [381, 109] on input "text" at bounding box center [396, 106] width 95 height 15
type input "bare legal title"
click at [265, 199] on button "Other information you wish to add" at bounding box center [257, 198] width 108 height 6
click at [246, 228] on textarea at bounding box center [272, 217] width 138 height 30
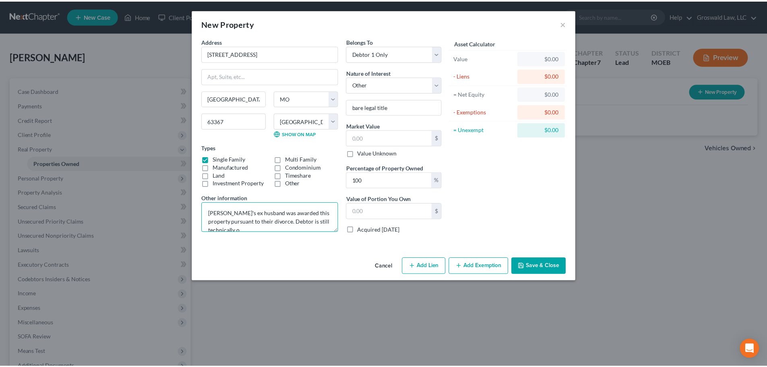
scroll to position [2, 0]
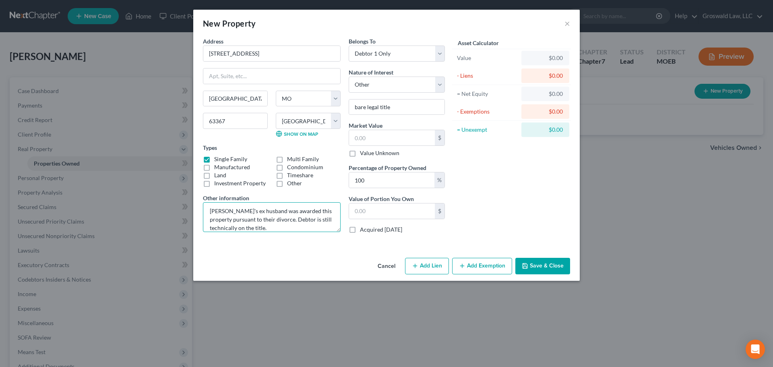
type textarea "[PERSON_NAME]'s ex husband was awarded this property pursuant to their divorce.…"
click at [539, 264] on button "Save & Close" at bounding box center [543, 266] width 55 height 17
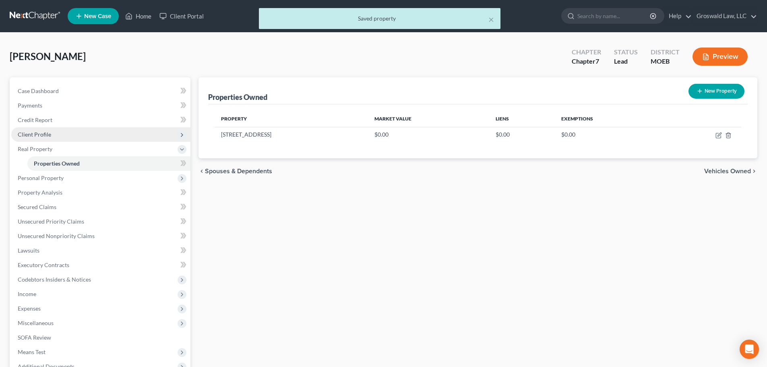
click at [33, 139] on span "Client Profile" at bounding box center [100, 134] width 179 height 15
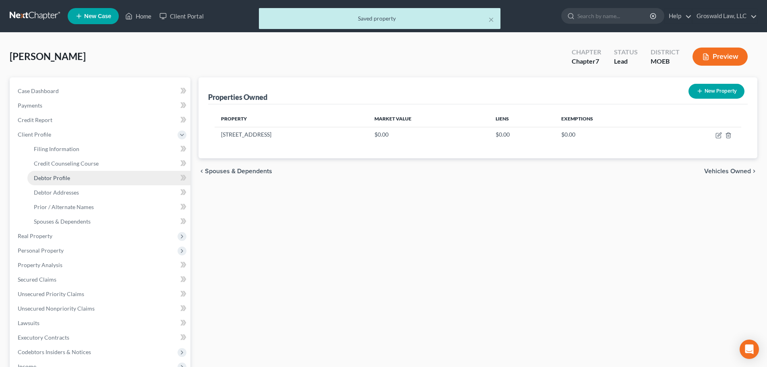
click at [54, 176] on span "Debtor Profile" at bounding box center [52, 177] width 36 height 7
select select "0"
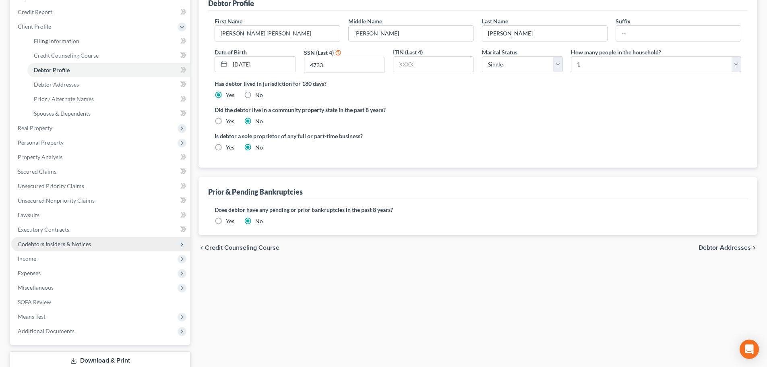
scroll to position [163, 0]
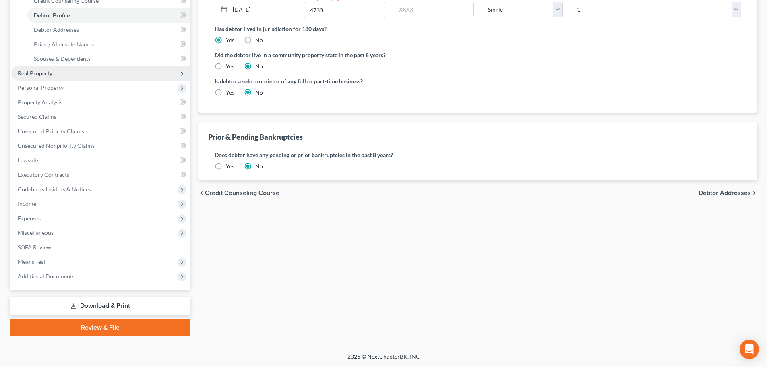
click at [53, 73] on span "Real Property" at bounding box center [100, 73] width 179 height 15
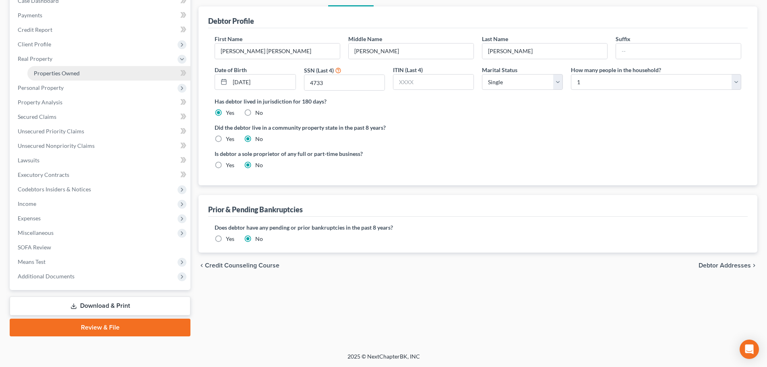
click at [93, 72] on link "Properties Owned" at bounding box center [108, 73] width 163 height 15
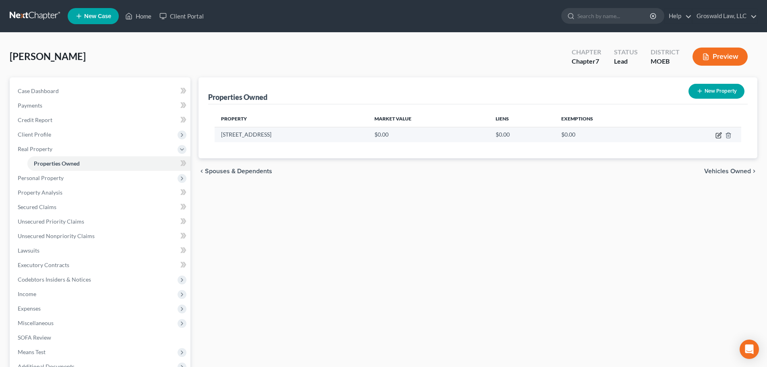
click at [719, 135] on icon "button" at bounding box center [719, 135] width 6 height 6
select select "26"
select select "97"
select select "0"
select select "7"
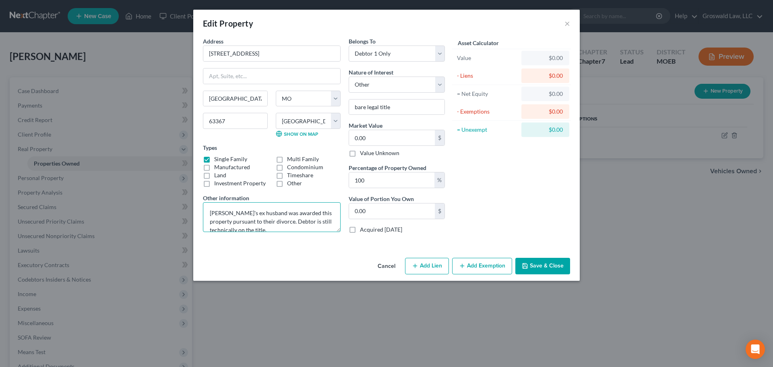
click at [305, 231] on textarea "[PERSON_NAME]'s ex husband was awarded this property pursuant to their divorce.…" at bounding box center [272, 217] width 138 height 30
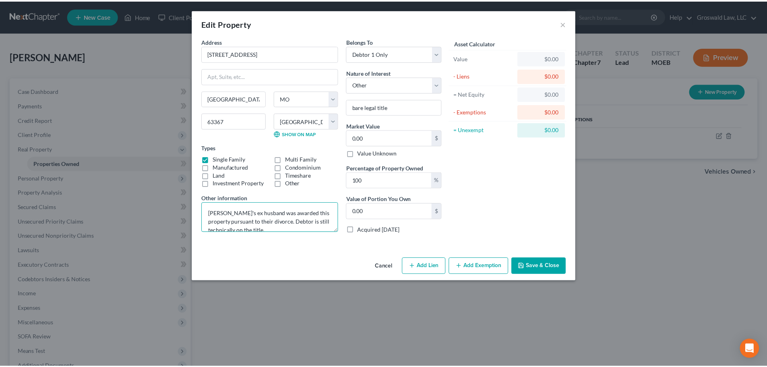
scroll to position [2, 0]
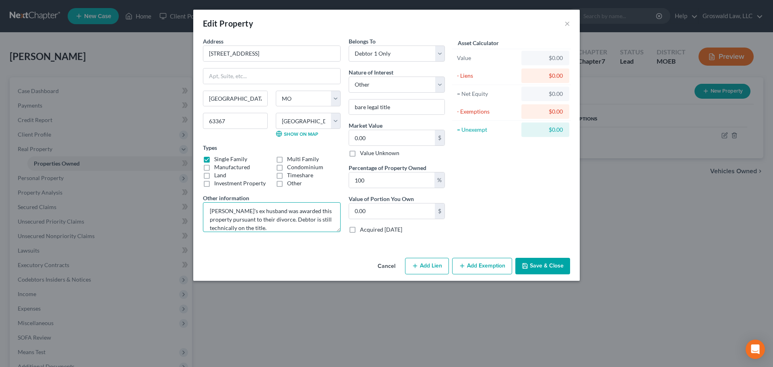
paste textarea "2311-FC01424"
type textarea "[PERSON_NAME]'s ex husband was awarded this property pursuant to their divorce.…"
click at [554, 263] on button "Save & Close" at bounding box center [543, 266] width 55 height 17
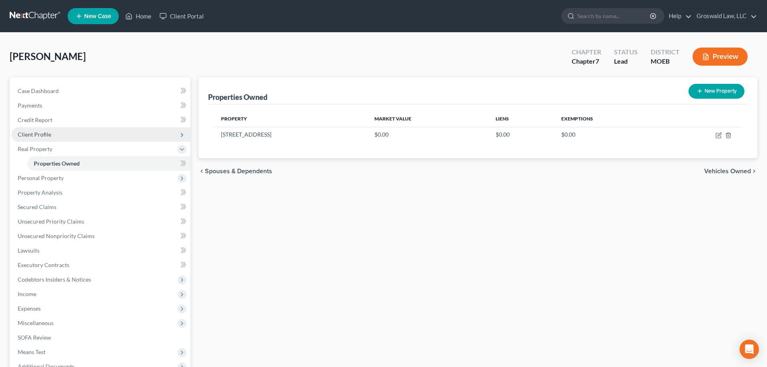
click at [64, 131] on span "Client Profile" at bounding box center [100, 134] width 179 height 15
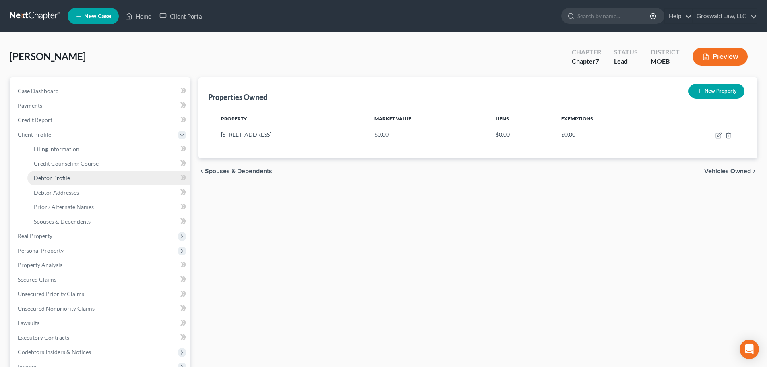
click at [66, 178] on span "Debtor Profile" at bounding box center [52, 177] width 36 height 7
select select "0"
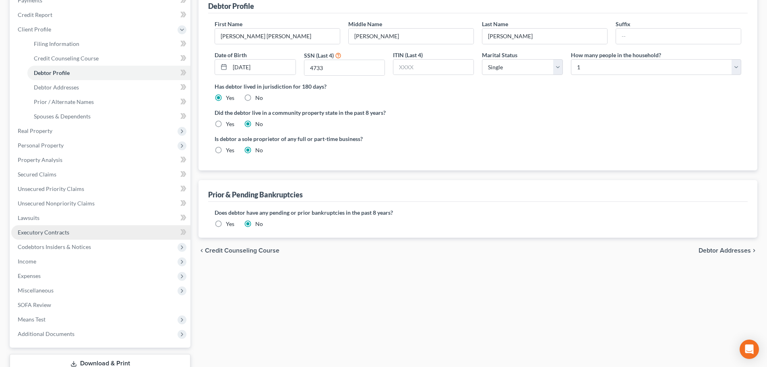
scroll to position [121, 0]
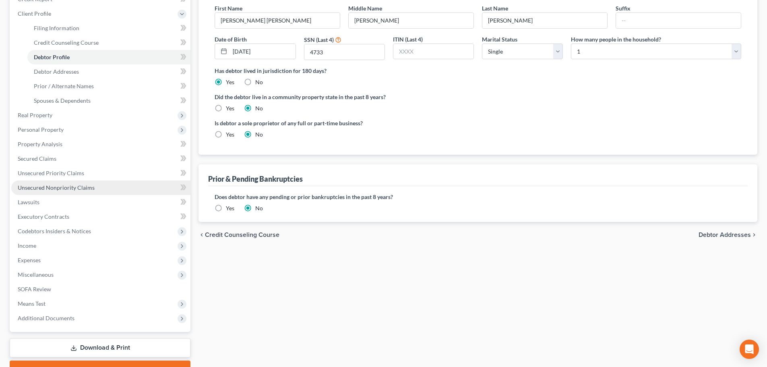
click at [74, 182] on link "Unsecured Nonpriority Claims" at bounding box center [100, 187] width 179 height 15
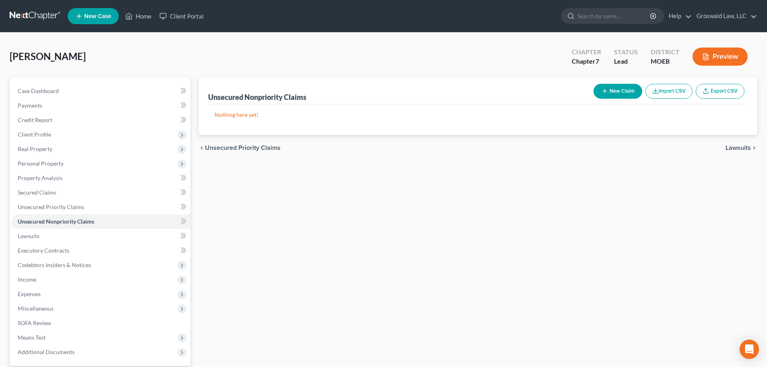
click at [613, 92] on button "New Claim" at bounding box center [618, 91] width 49 height 15
select select "0"
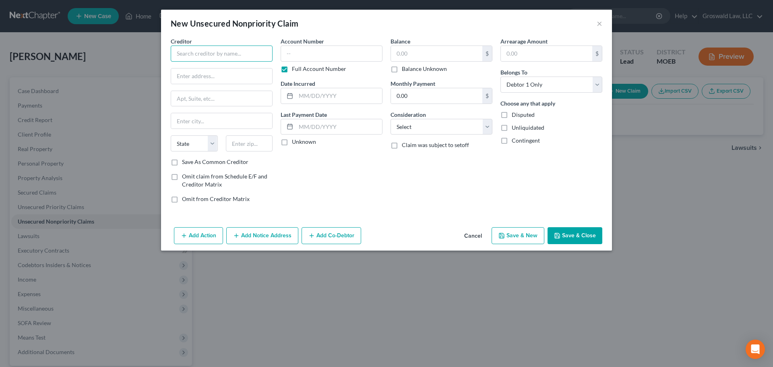
click at [197, 52] on input "text" at bounding box center [222, 54] width 102 height 16
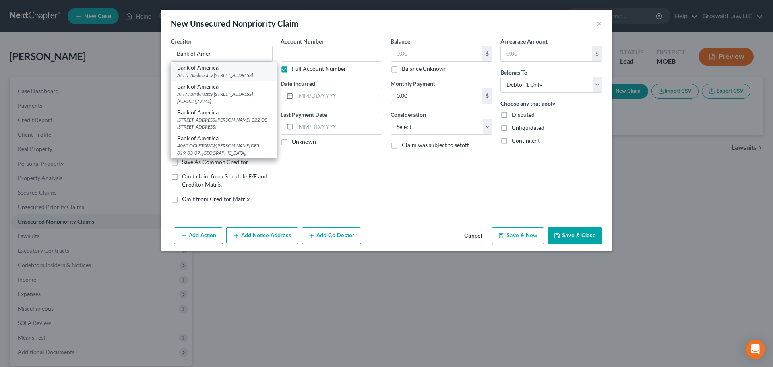
click at [213, 73] on div "ATTN: Bankruptcy [STREET_ADDRESS]" at bounding box center [223, 75] width 93 height 7
type input "Bank of America"
type input "ATTN: Bankruptcy"
type input "PO Box 982238"
type input "[GEOGRAPHIC_DATA]"
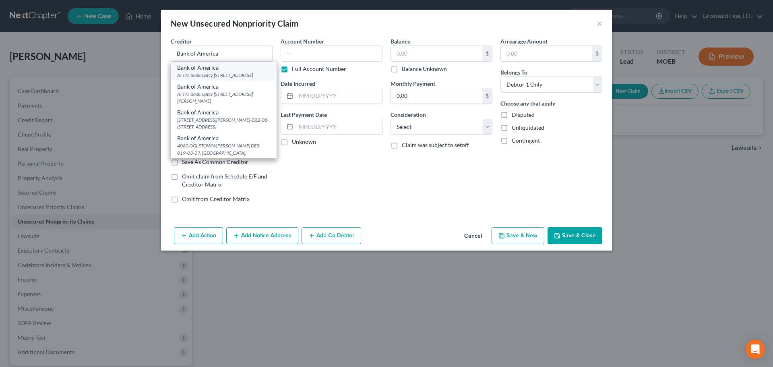
select select "45"
type input "79998"
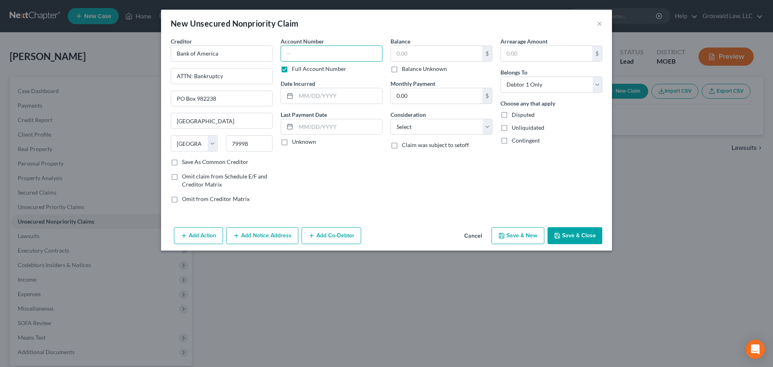
click at [293, 51] on input "text" at bounding box center [332, 54] width 102 height 16
paste input "2011-AC04922"
type input "2011-AC04922"
click at [564, 237] on button "Save & Close" at bounding box center [575, 235] width 55 height 17
type input "0.00"
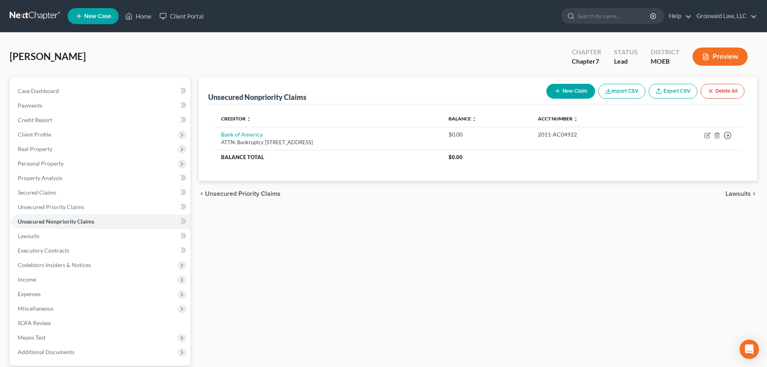
click at [563, 91] on button "New Claim" at bounding box center [571, 91] width 49 height 15
select select "0"
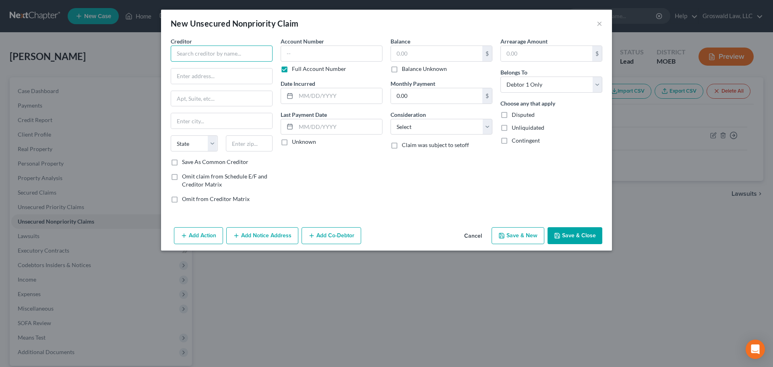
click at [244, 58] on input "text" at bounding box center [222, 54] width 102 height 16
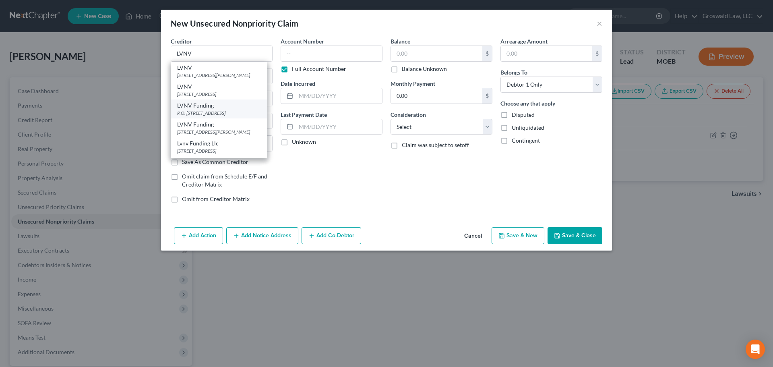
click at [222, 116] on div "P.O. [STREET_ADDRESS]" at bounding box center [219, 113] width 84 height 7
type input "LVNV Funding"
type input "P.O. Box 1269"
type input "[GEOGRAPHIC_DATA]"
select select "42"
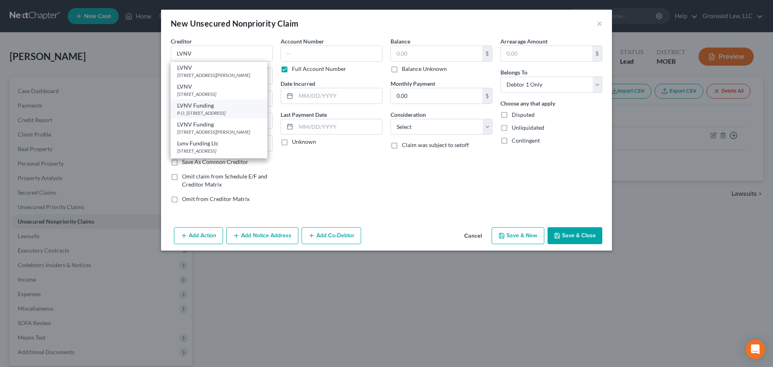
type input "29603"
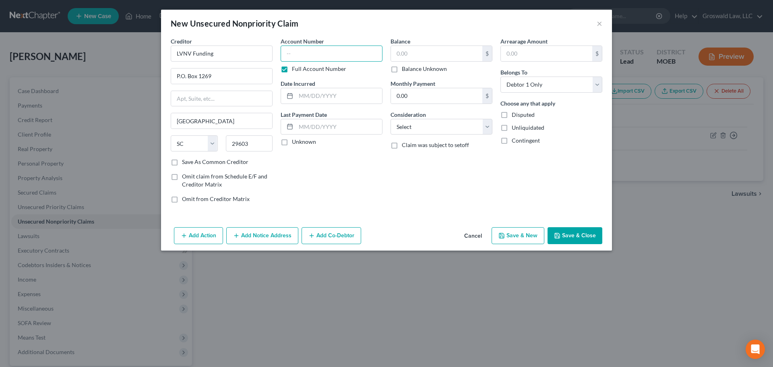
click at [342, 55] on input "text" at bounding box center [332, 54] width 102 height 16
paste input "2511-AC02091"
type input "2511-AC02091"
click at [570, 233] on button "Save & Close" at bounding box center [575, 235] width 55 height 17
type input "0.00"
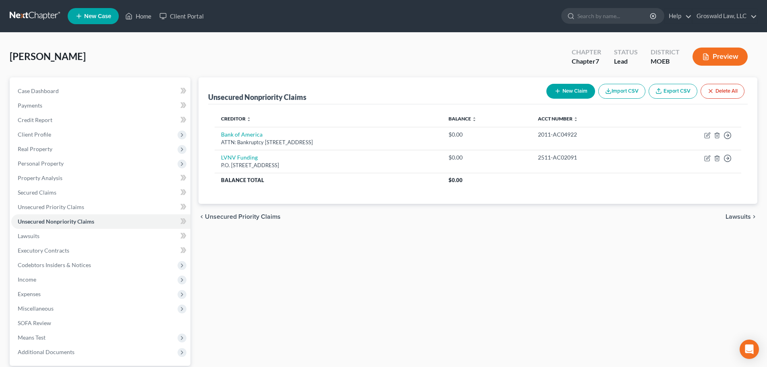
click at [574, 92] on button "New Claim" at bounding box center [571, 91] width 49 height 15
select select "0"
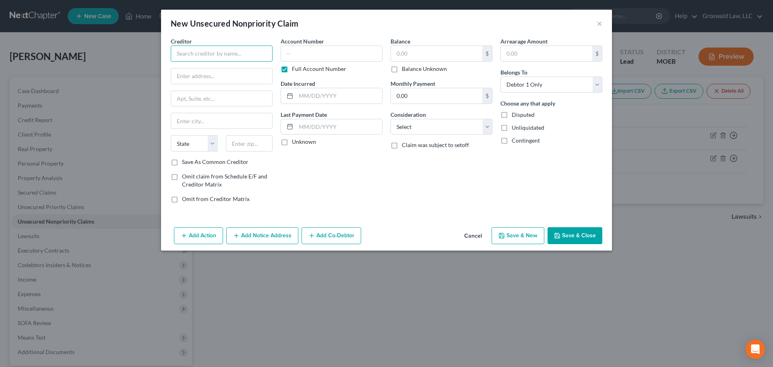
click at [195, 56] on input "text" at bounding box center [222, 54] width 102 height 16
type input "z"
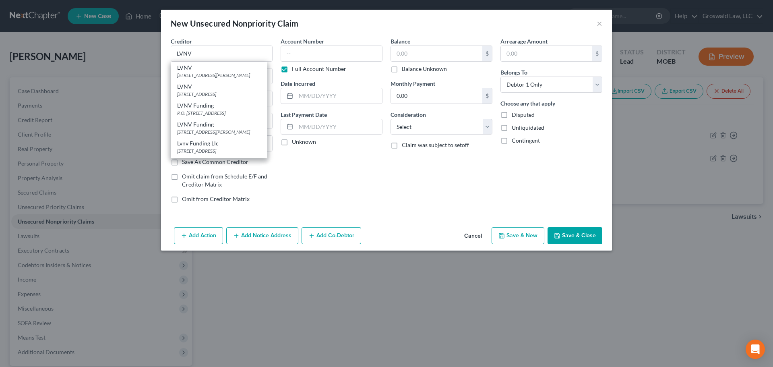
click at [220, 110] on div "LVNV Funding" at bounding box center [219, 106] width 84 height 8
type input "LVNV Funding"
type input "P.O. Box 1269"
type input "[GEOGRAPHIC_DATA]"
select select "42"
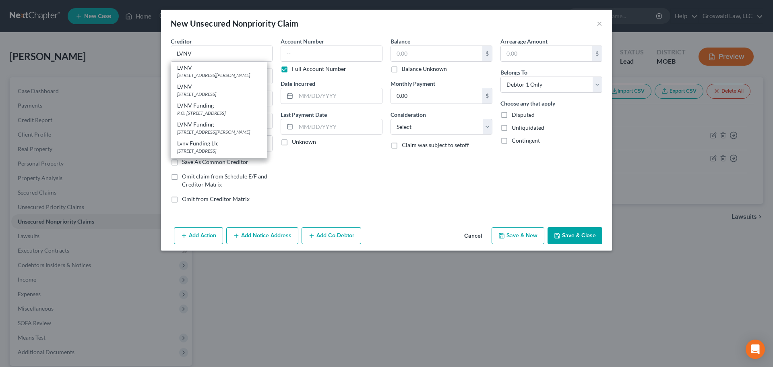
type input "29603"
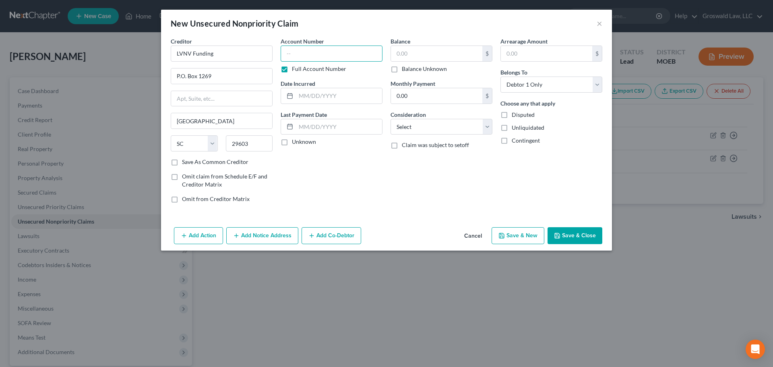
click at [320, 51] on input "text" at bounding box center [332, 54] width 102 height 16
paste input "2311-AC02948"
type input "2311-AC02948"
click at [584, 232] on button "Save & Close" at bounding box center [575, 235] width 55 height 17
type input "0.00"
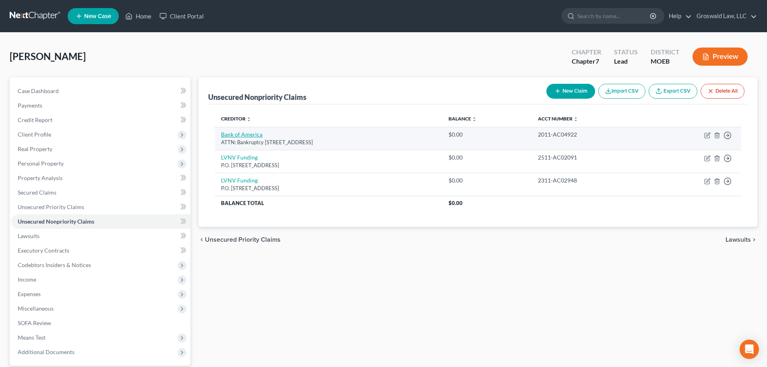
click at [251, 134] on link "Bank of America" at bounding box center [241, 134] width 41 height 7
select select "45"
select select "0"
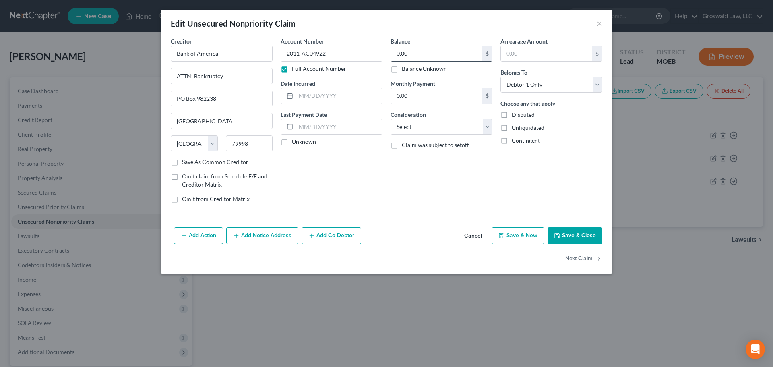
click at [431, 56] on input "0.00" at bounding box center [436, 53] width 91 height 15
click at [574, 235] on button "Save & Close" at bounding box center [575, 235] width 55 height 17
type input "3,255.00"
type input "0"
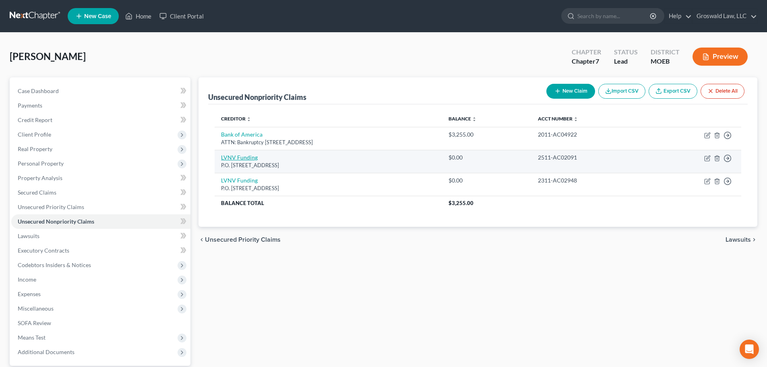
click at [239, 158] on link "LVNV Funding" at bounding box center [239, 157] width 37 height 7
select select "42"
select select "0"
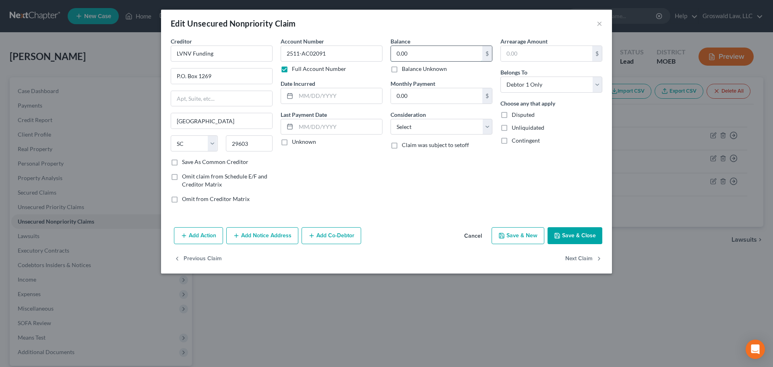
click at [416, 54] on input "0.00" at bounding box center [436, 53] width 91 height 15
type input "1,715.18"
click at [590, 232] on button "Save & Close" at bounding box center [575, 235] width 55 height 17
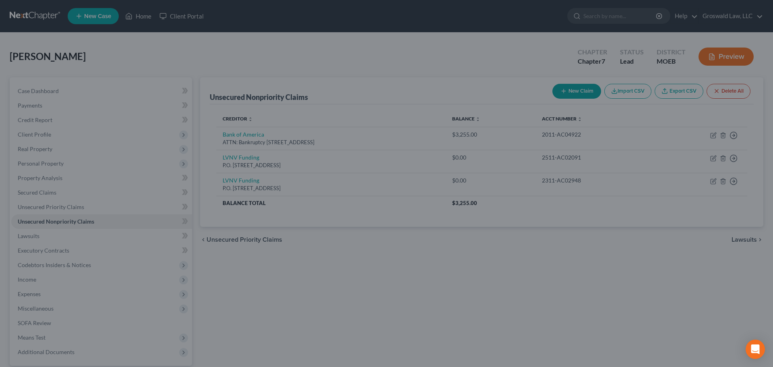
type input "0"
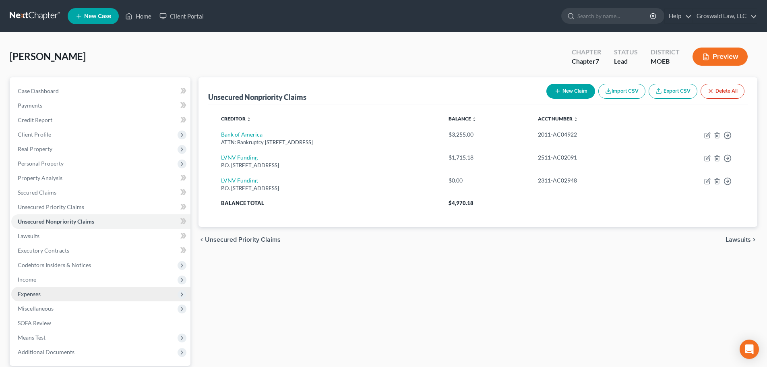
click at [39, 295] on span "Expenses" at bounding box center [29, 293] width 23 height 7
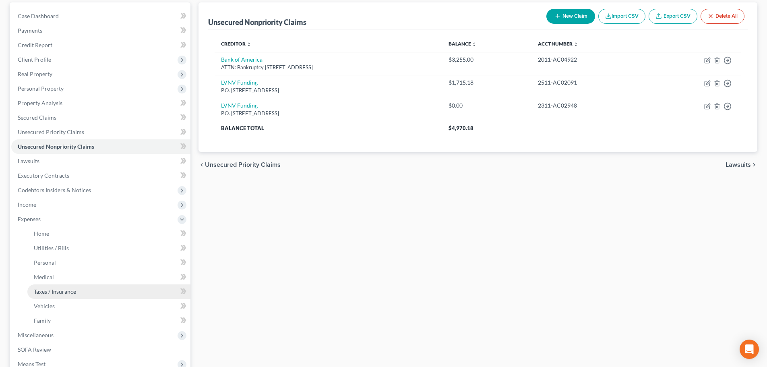
scroll to position [81, 0]
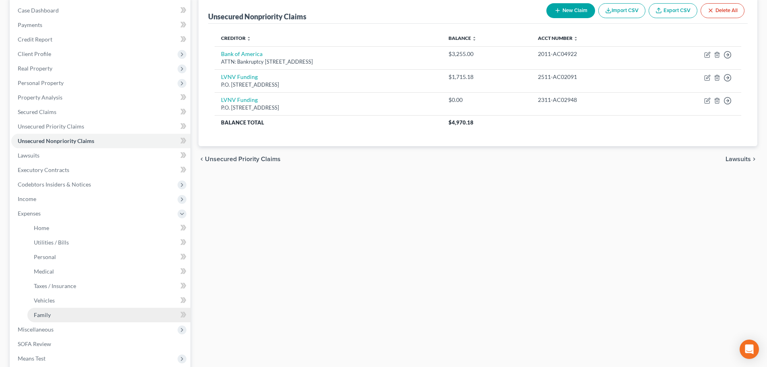
click at [57, 311] on link "Family" at bounding box center [108, 315] width 163 height 15
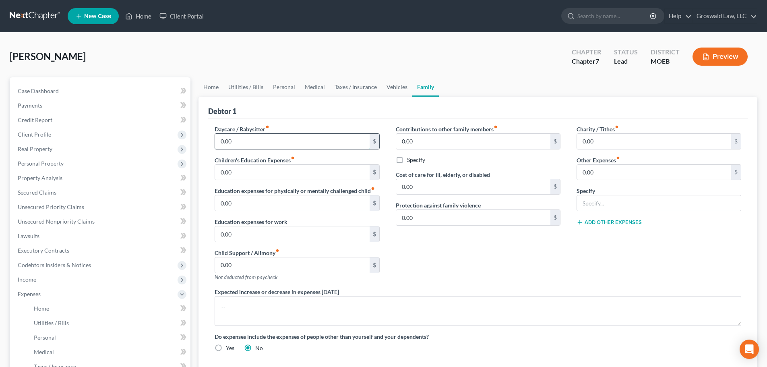
click at [302, 146] on input "0.00" at bounding box center [292, 141] width 154 height 15
type input "800.00"
click at [314, 72] on div "[PERSON_NAME] Upgraded Chapter Chapter 7 Status Lead District MOEB Preview" at bounding box center [384, 59] width 748 height 35
click at [487, 265] on div "Contributions to other family members fiber_manual_record 0.00 $ Specify Cost o…" at bounding box center [478, 206] width 181 height 163
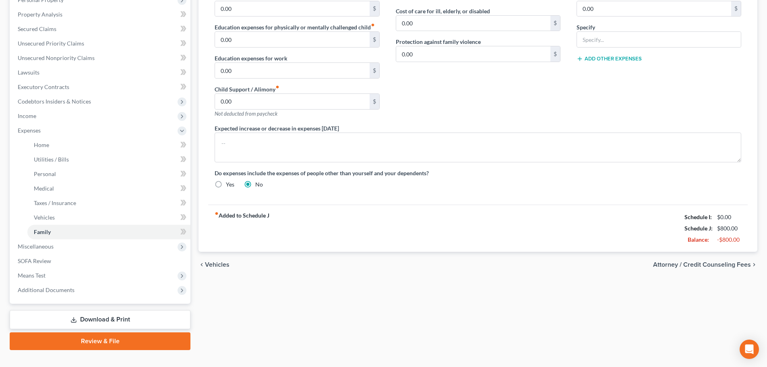
scroll to position [16, 0]
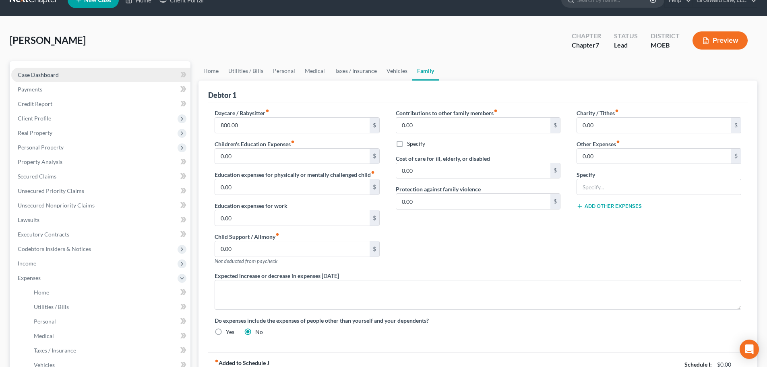
click at [73, 69] on link "Case Dashboard" at bounding box center [100, 75] width 179 height 15
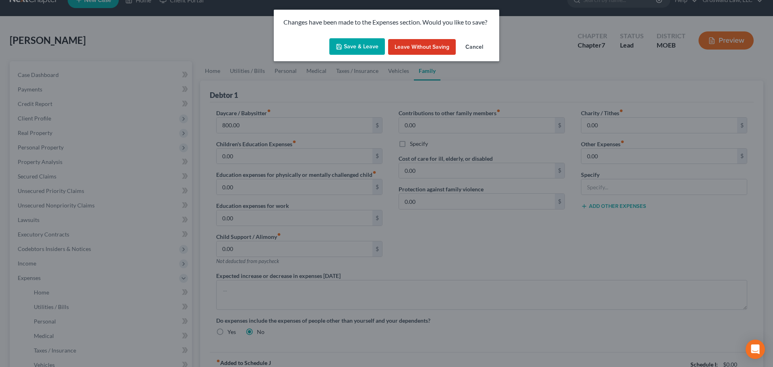
click at [351, 48] on button "Save & Leave" at bounding box center [357, 46] width 56 height 17
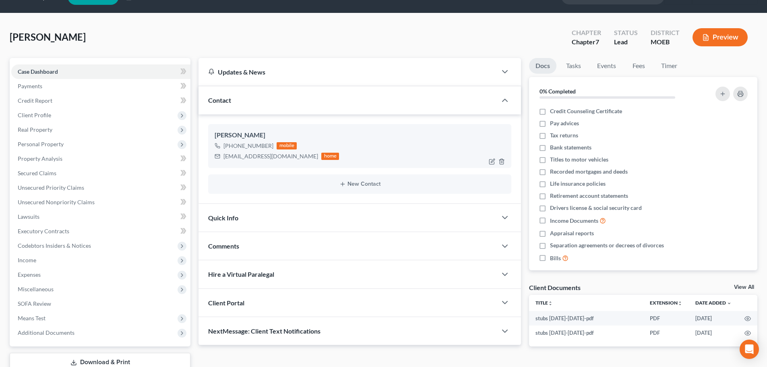
scroll to position [76, 0]
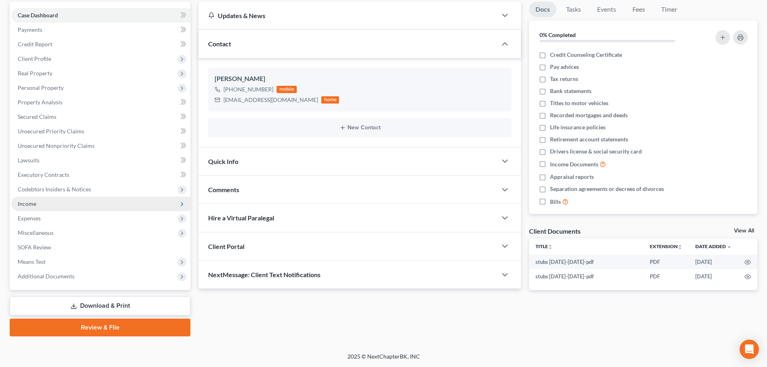
click at [53, 201] on span "Income" at bounding box center [100, 204] width 179 height 15
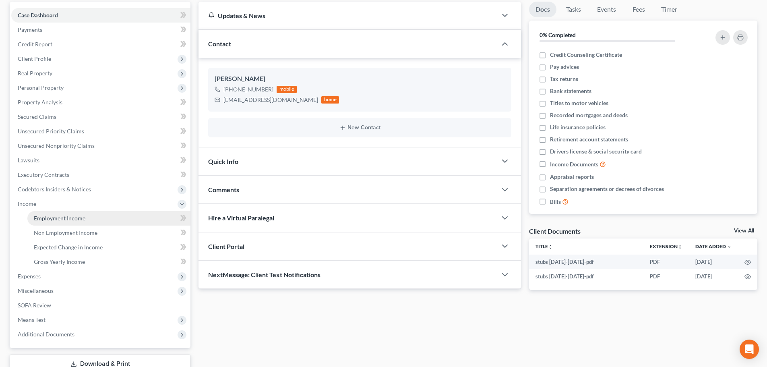
click at [78, 217] on span "Employment Income" at bounding box center [60, 218] width 52 height 7
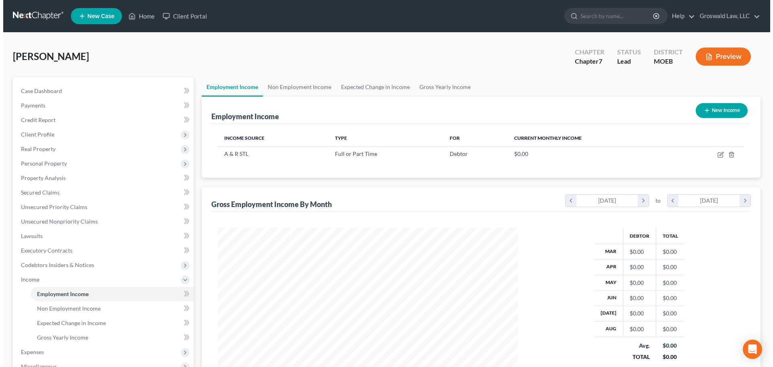
scroll to position [150, 317]
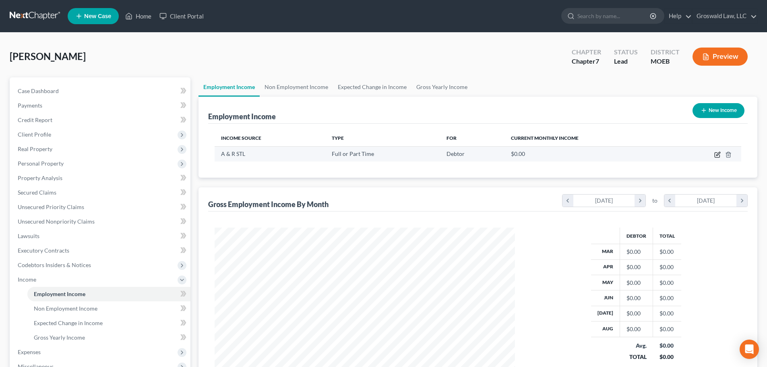
click at [716, 156] on icon "button" at bounding box center [718, 154] width 6 height 6
select select "0"
select select "26"
select select "0"
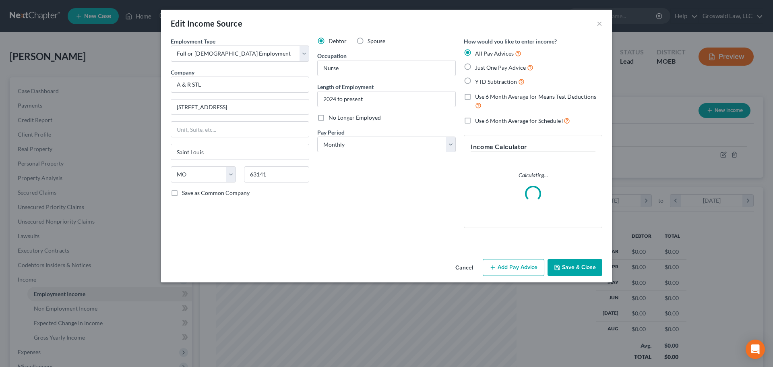
scroll to position [151, 319]
click at [498, 83] on span "YTD Subtraction" at bounding box center [496, 81] width 42 height 7
click at [484, 82] on input "YTD Subtraction" at bounding box center [481, 79] width 5 height 5
radio input "true"
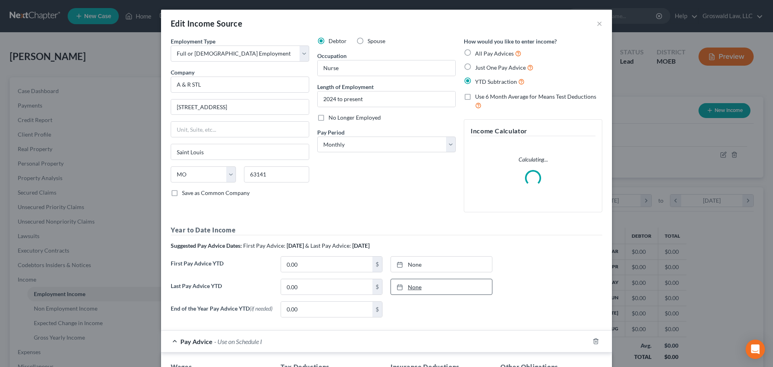
click at [421, 285] on link "None" at bounding box center [441, 286] width 101 height 15
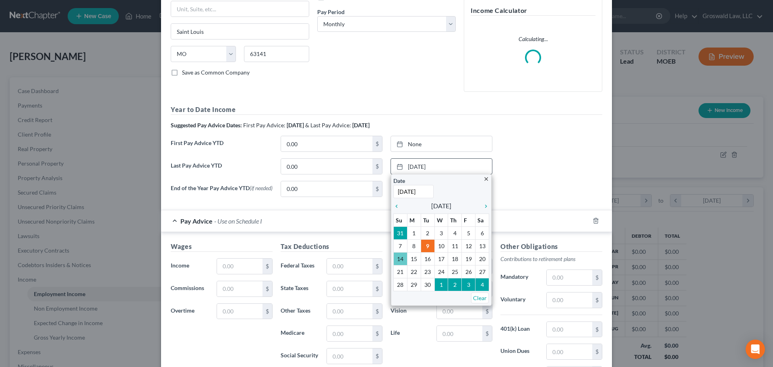
scroll to position [121, 0]
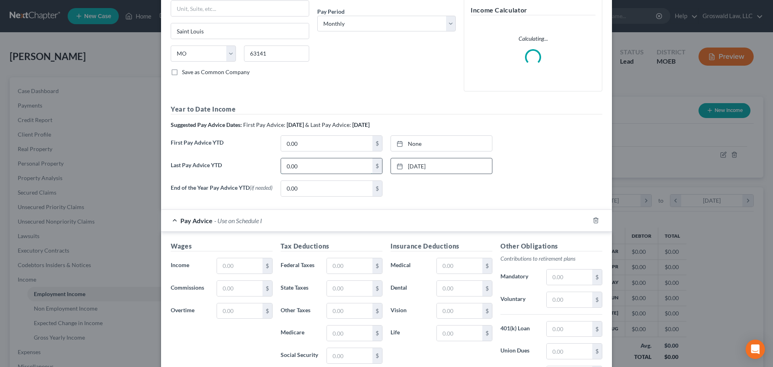
click at [343, 166] on input "0.00" at bounding box center [326, 165] width 91 height 15
type input "53,037.57"
type input "[DATE]"
click at [405, 145] on div at bounding box center [402, 143] width 11 height 7
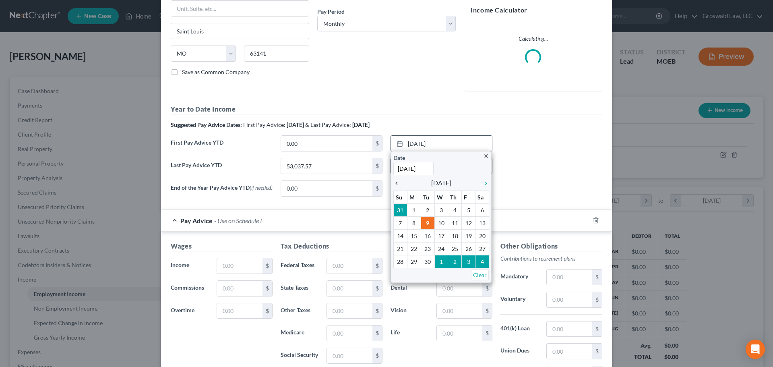
click at [395, 183] on icon "chevron_left" at bounding box center [399, 183] width 10 height 6
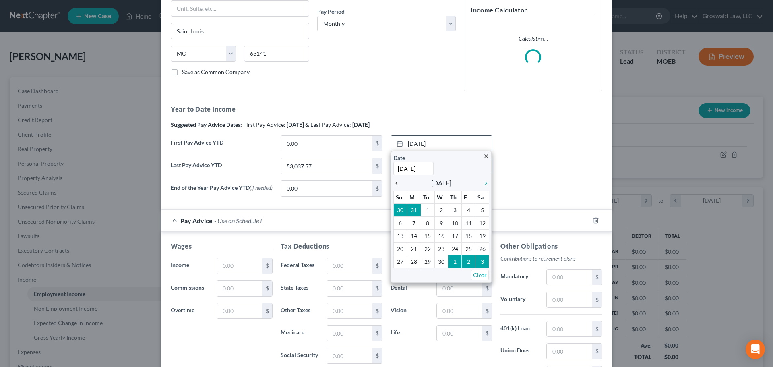
click at [395, 183] on icon "chevron_left" at bounding box center [399, 183] width 10 height 6
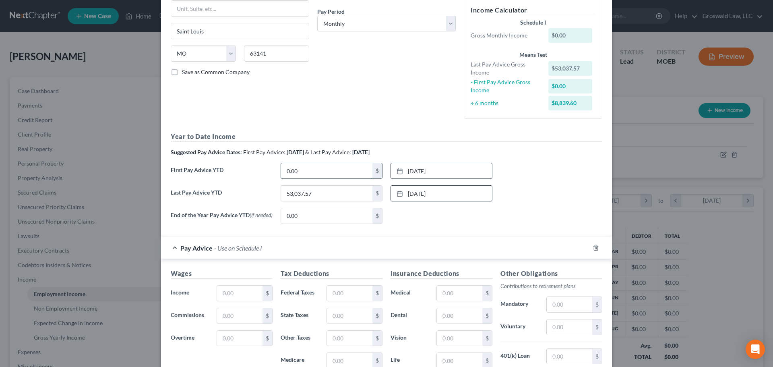
click at [325, 171] on input "0.00" at bounding box center [326, 170] width 91 height 15
type input "13,814.12"
click at [557, 203] on div "Last Pay Advice YTD 53,037.57 $ [DATE] close Date [DATE] Time 12:00 AM chevron_…" at bounding box center [387, 196] width 440 height 23
click at [595, 253] on div at bounding box center [601, 247] width 23 height 13
click at [596, 249] on line "button" at bounding box center [596, 249] width 0 height 2
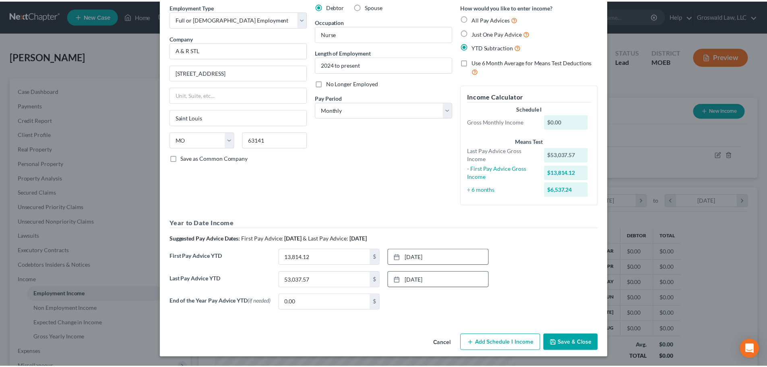
scroll to position [37, 0]
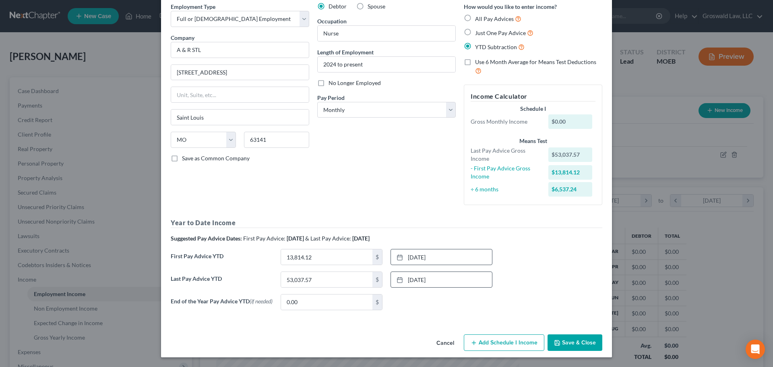
click at [583, 343] on button "Save & Close" at bounding box center [575, 342] width 55 height 17
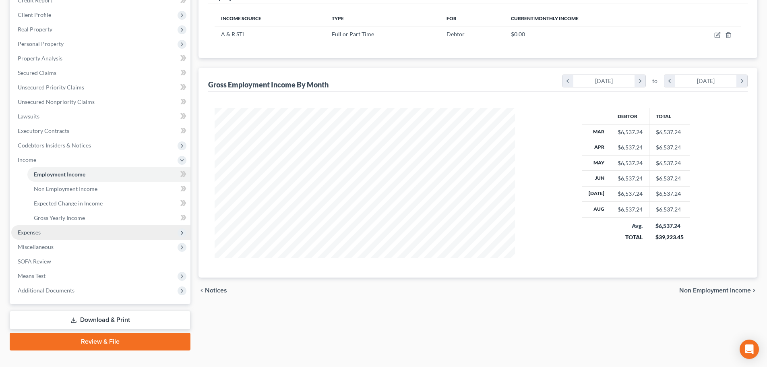
scroll to position [134, 0]
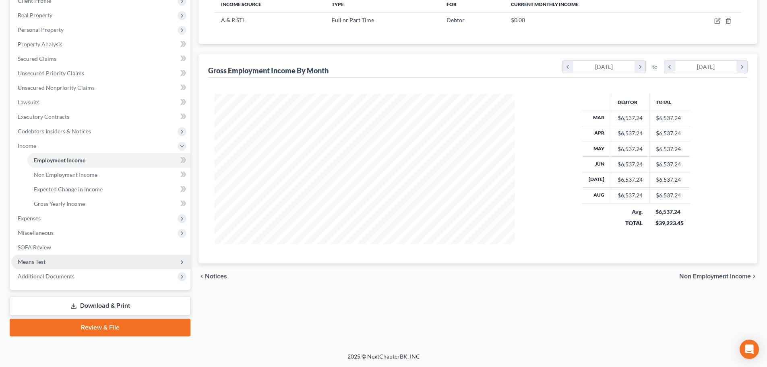
click at [35, 261] on span "Means Test" at bounding box center [32, 261] width 28 height 7
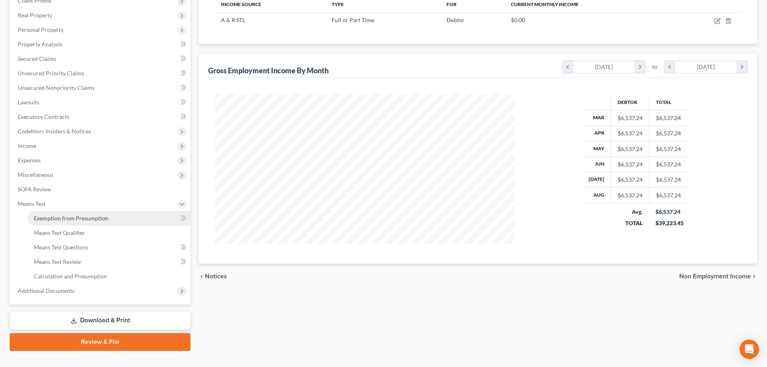
click at [70, 218] on span "Exemption from Presumption" at bounding box center [71, 218] width 75 height 7
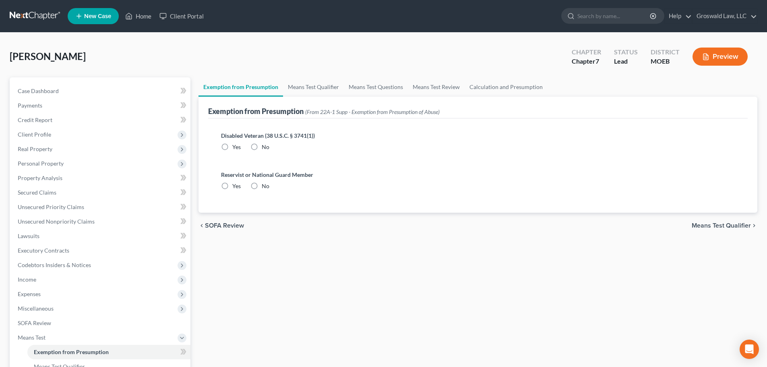
click at [262, 146] on label "No" at bounding box center [266, 147] width 8 height 8
click at [265, 146] on input "No" at bounding box center [267, 145] width 5 height 5
radio input "true"
click at [262, 186] on label "No" at bounding box center [266, 186] width 8 height 8
click at [265, 186] on input "No" at bounding box center [267, 184] width 5 height 5
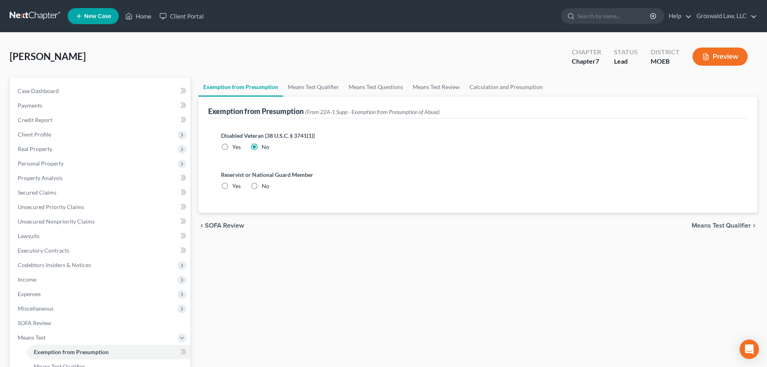
radio input "true"
click at [294, 93] on link "Means Test Qualifier" at bounding box center [313, 86] width 61 height 19
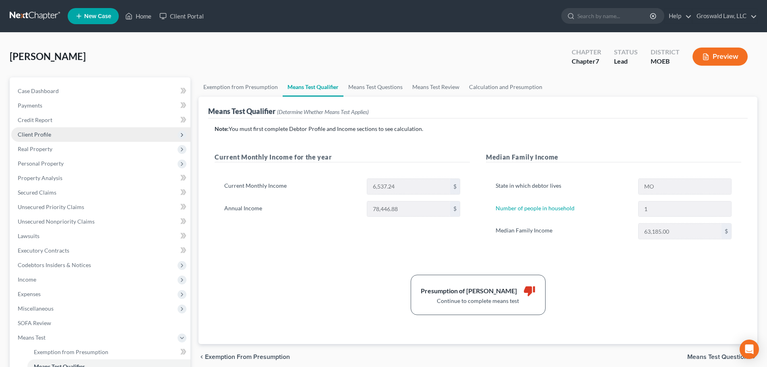
click at [42, 133] on span "Client Profile" at bounding box center [34, 134] width 33 height 7
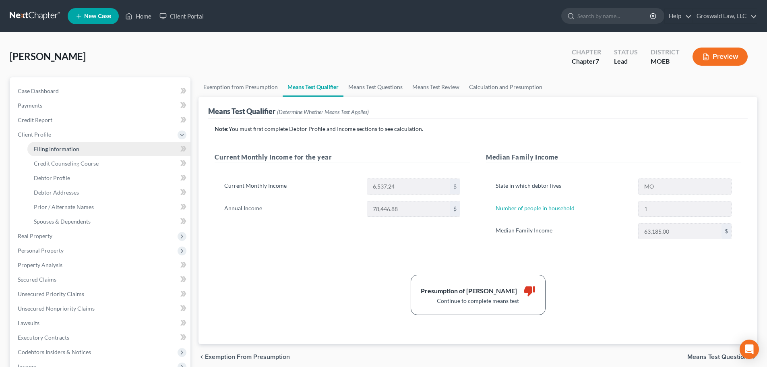
click at [66, 145] on span "Filing Information" at bounding box center [57, 148] width 46 height 7
select select "1"
select select "0"
select select "45"
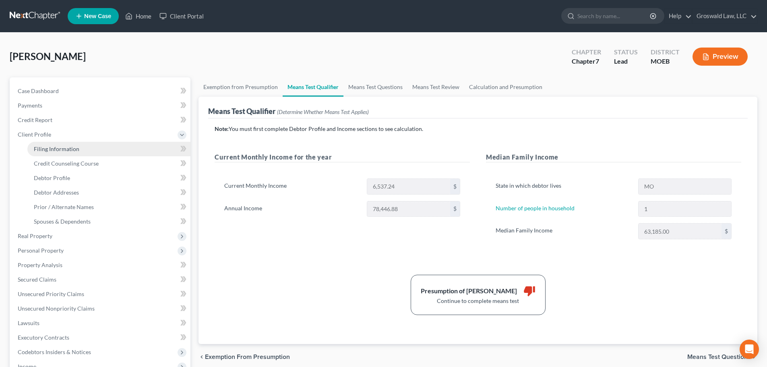
select select "26"
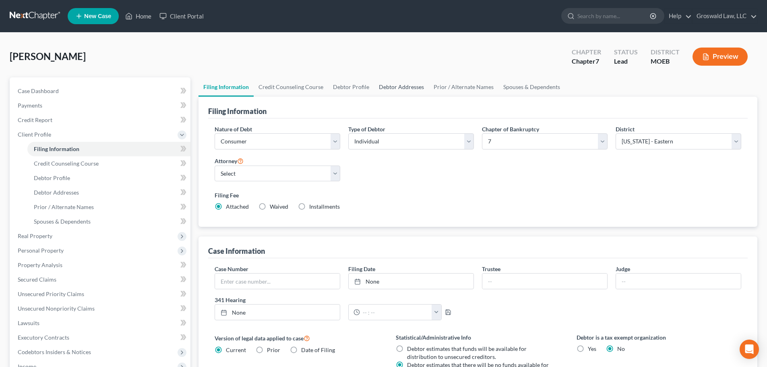
click at [391, 86] on link "Debtor Addresses" at bounding box center [401, 86] width 55 height 19
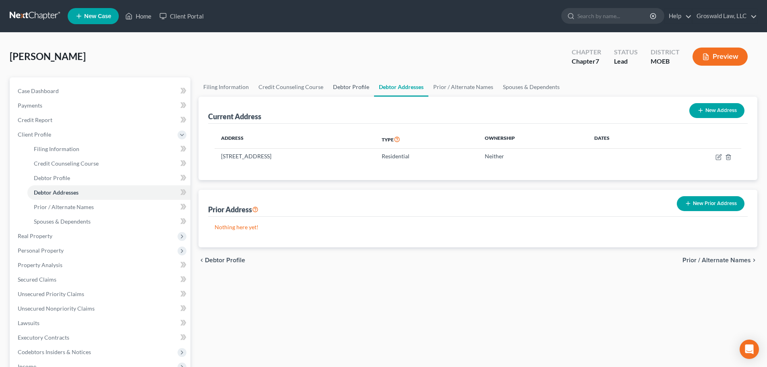
click at [335, 87] on link "Debtor Profile" at bounding box center [351, 86] width 46 height 19
select select "0"
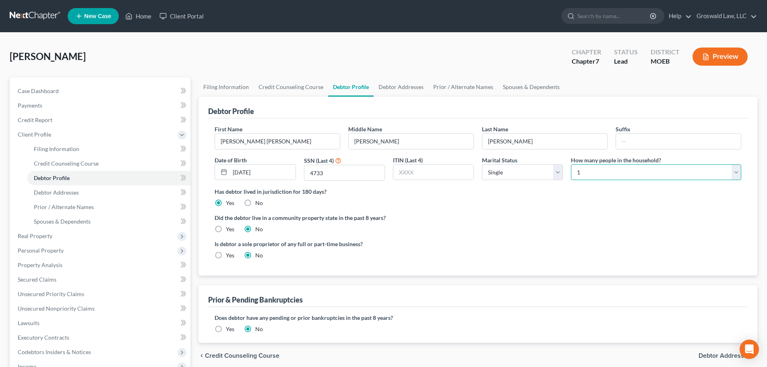
click at [584, 173] on select "Select 1 2 3 4 5 6 7 8 9 10 11 12 13 14 15 16 17 18 19 20" at bounding box center [656, 172] width 170 height 16
select select "1"
click at [571, 164] on select "Select 1 2 3 4 5 6 7 8 9 10 11 12 13 14 15 16 17 18 19 20" at bounding box center [656, 172] width 170 height 16
click at [437, 53] on div "[PERSON_NAME] Upgraded Chapter Chapter 7 Status Lead District MOEB Preview" at bounding box center [384, 59] width 748 height 35
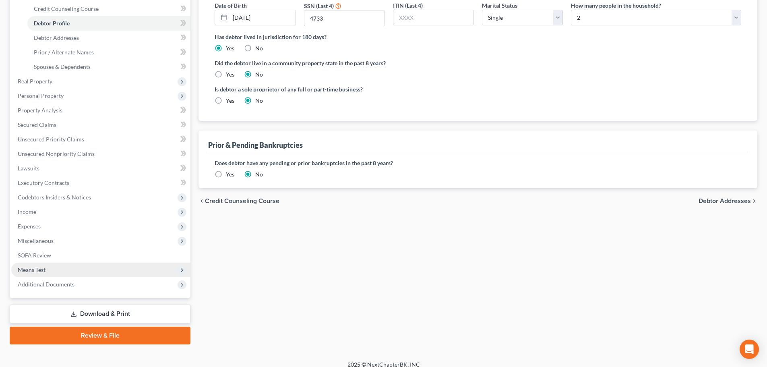
scroll to position [163, 0]
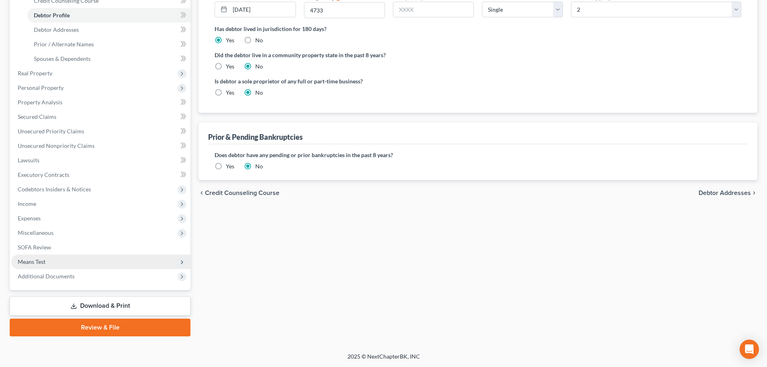
click at [31, 261] on span "Means Test" at bounding box center [32, 261] width 28 height 7
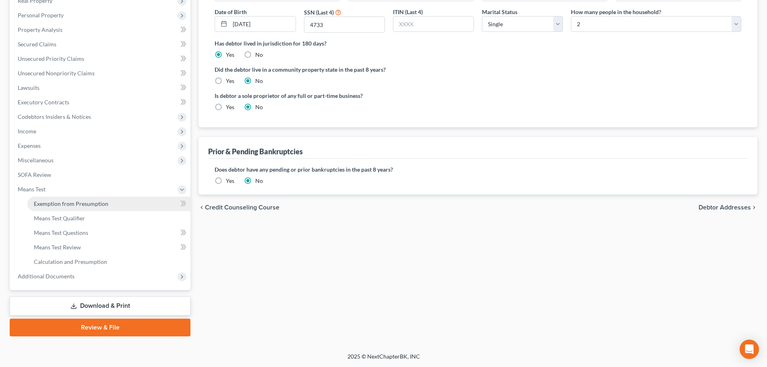
click at [74, 200] on span "Exemption from Presumption" at bounding box center [71, 203] width 75 height 7
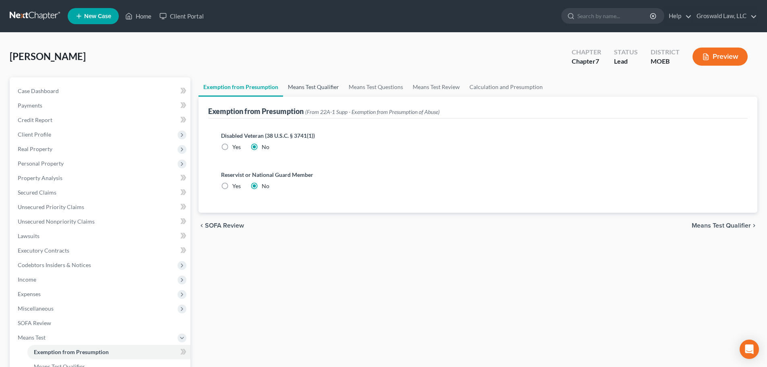
click at [308, 84] on link "Means Test Qualifier" at bounding box center [313, 86] width 61 height 19
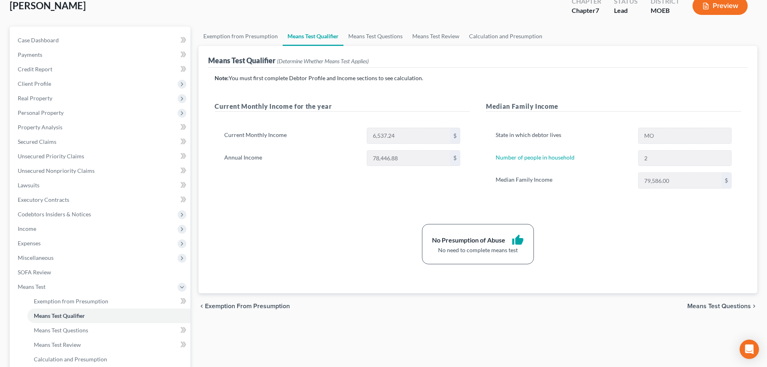
scroll to position [148, 0]
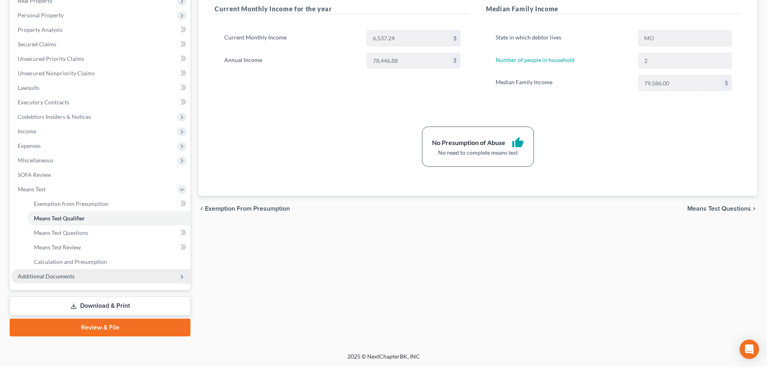
click at [88, 280] on span "Additional Documents" at bounding box center [100, 276] width 179 height 15
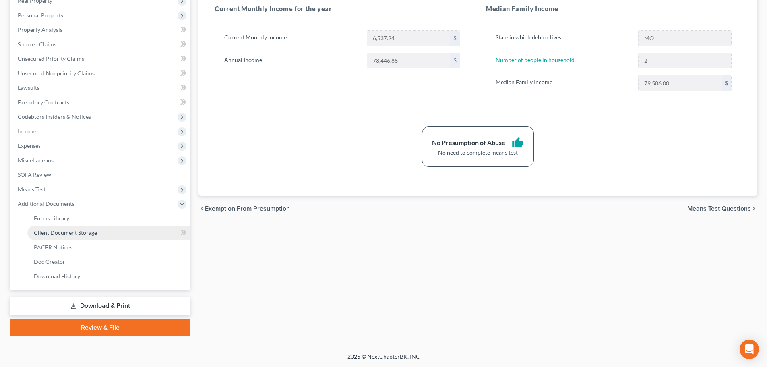
click at [117, 232] on link "Client Document Storage" at bounding box center [108, 233] width 163 height 15
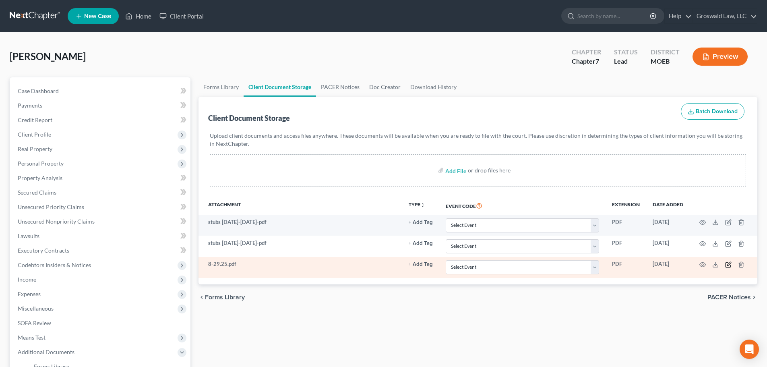
click at [728, 263] on icon "button" at bounding box center [728, 264] width 6 height 6
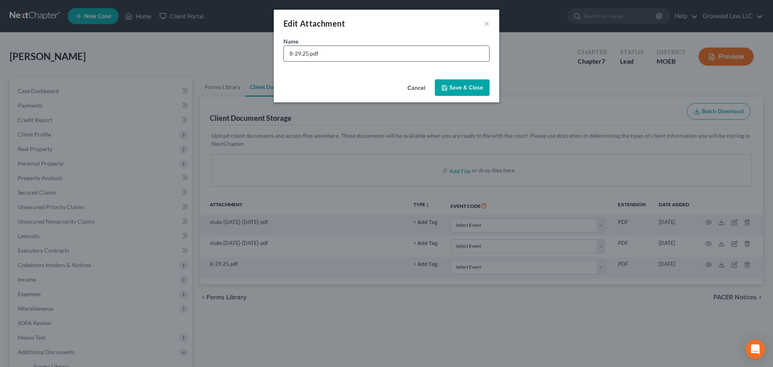
click at [309, 56] on input "8-29.25.pdf" at bounding box center [386, 53] width 205 height 15
type input "8-29.25 stub.pdf"
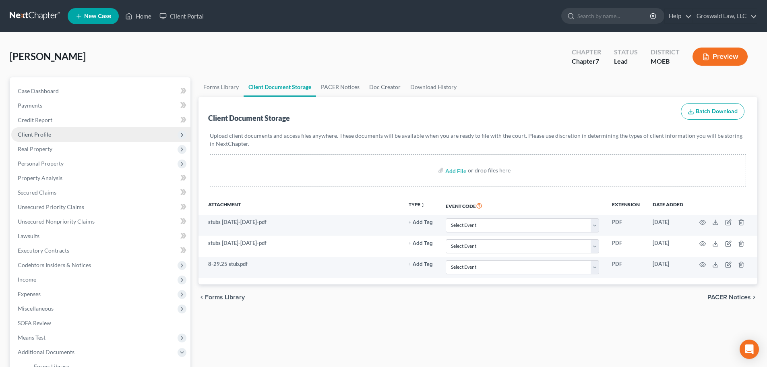
click at [63, 137] on span "Client Profile" at bounding box center [100, 134] width 179 height 15
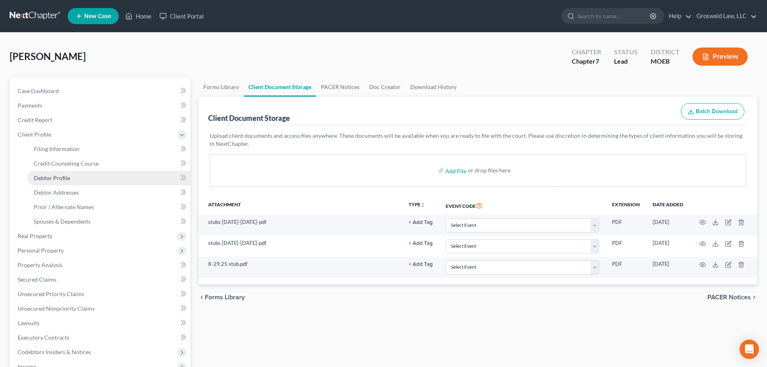
click at [73, 180] on link "Debtor Profile" at bounding box center [108, 178] width 163 height 15
select select "0"
select select "1"
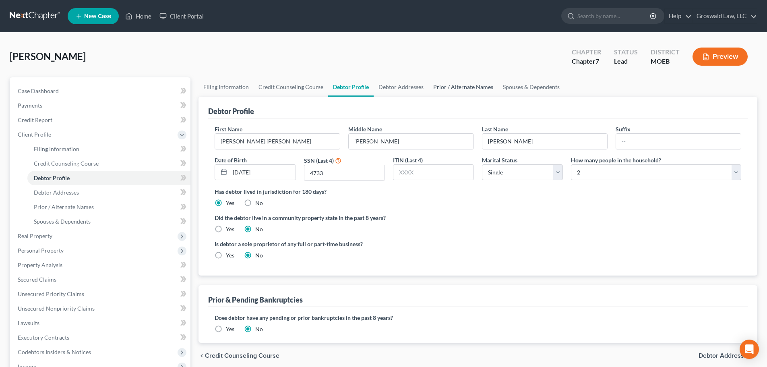
click at [457, 89] on link "Prior / Alternate Names" at bounding box center [464, 86] width 70 height 19
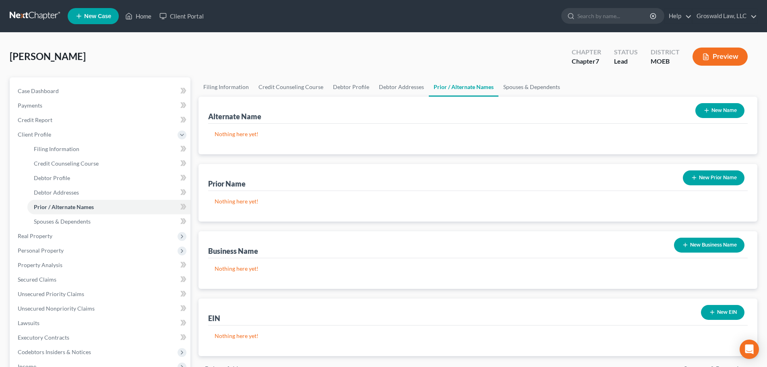
click at [711, 110] on button "New Name" at bounding box center [720, 110] width 49 height 15
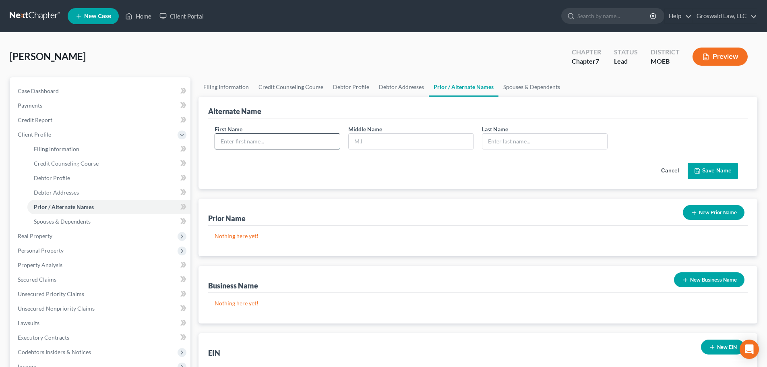
click at [323, 139] on input "text" at bounding box center [277, 141] width 125 height 15
type input "[PERSON_NAME] [PERSON_NAME]"
type input "[PERSON_NAME]"
type input "[GEOGRAPHIC_DATA]"
click at [702, 168] on button "Save Name" at bounding box center [713, 171] width 50 height 17
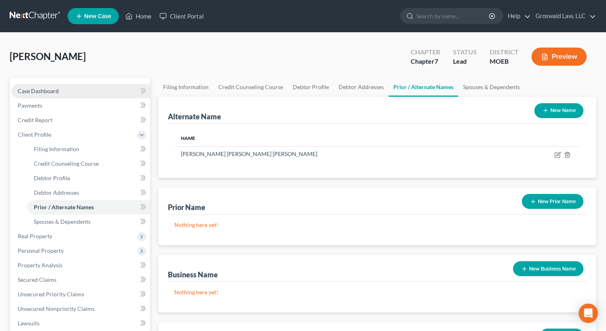
click at [32, 86] on link "Case Dashboard" at bounding box center [80, 91] width 139 height 15
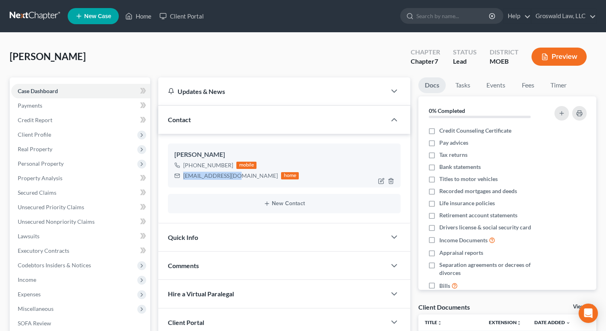
drag, startPoint x: 238, startPoint y: 176, endPoint x: 183, endPoint y: 174, distance: 54.8
click at [183, 174] on div "[EMAIL_ADDRESS][DOMAIN_NAME] home" at bounding box center [236, 175] width 124 height 10
copy div "[EMAIL_ADDRESS][DOMAIN_NAME]"
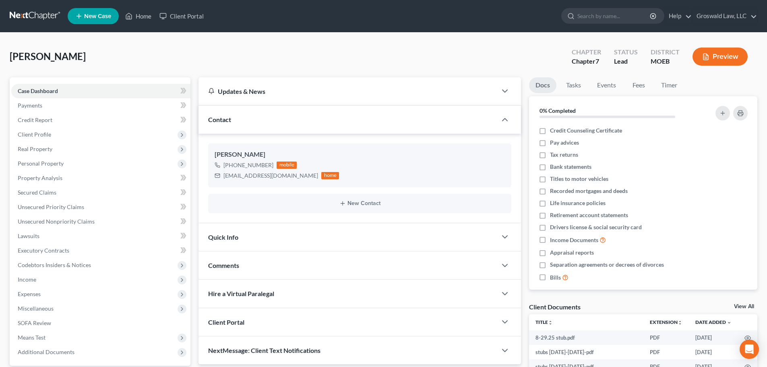
click at [25, 57] on span "[PERSON_NAME]" at bounding box center [48, 56] width 76 height 12
copy span "[PERSON_NAME]"
drag, startPoint x: 280, startPoint y: 175, endPoint x: 218, endPoint y: 170, distance: 61.8
click at [218, 170] on div "[EMAIL_ADDRESS][DOMAIN_NAME] home" at bounding box center [277, 175] width 124 height 10
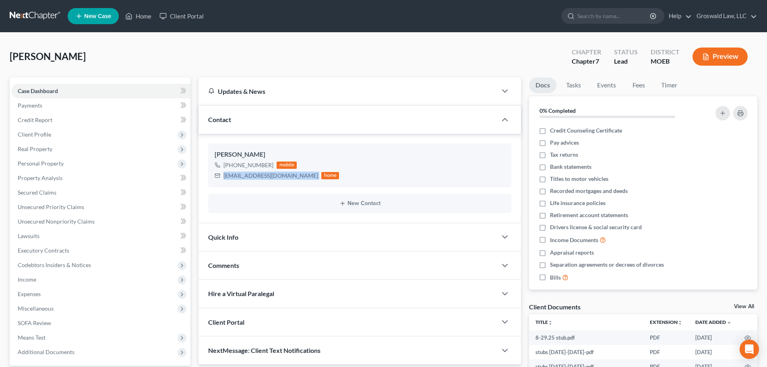
copy div "[EMAIL_ADDRESS][DOMAIN_NAME]"
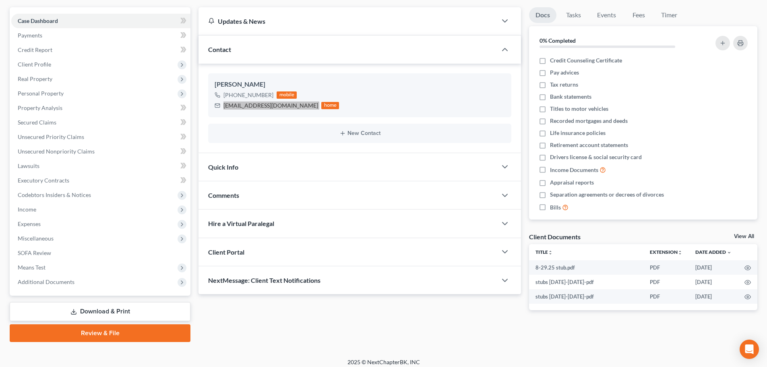
scroll to position [76, 0]
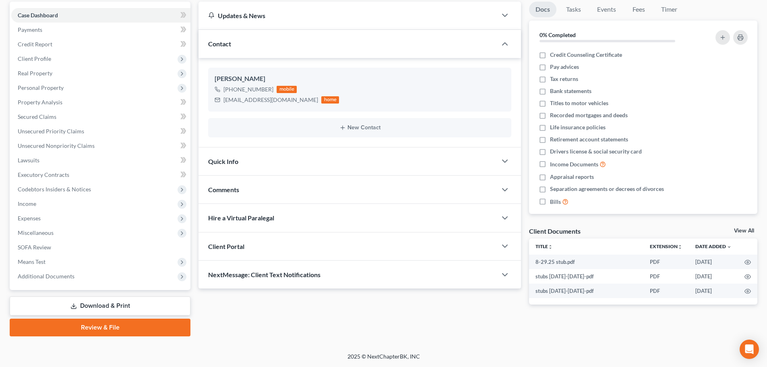
click at [269, 186] on div "Comments" at bounding box center [348, 190] width 298 height 28
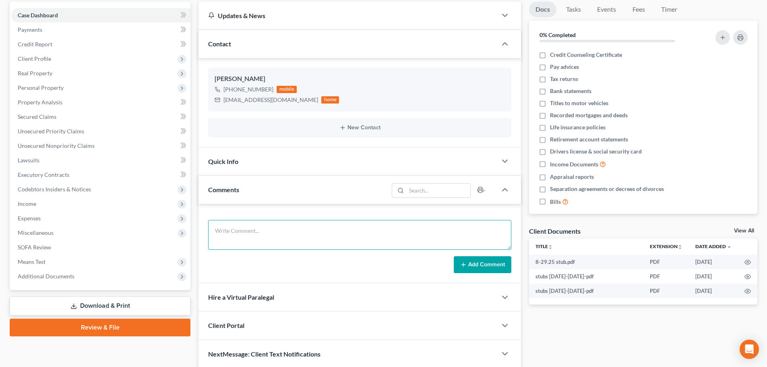
click at [278, 232] on textarea at bounding box center [359, 235] width 303 height 30
paste textarea "1. ID and SS card2. 2024 Tax returns (state and federal)3. Any outstanding bill…"
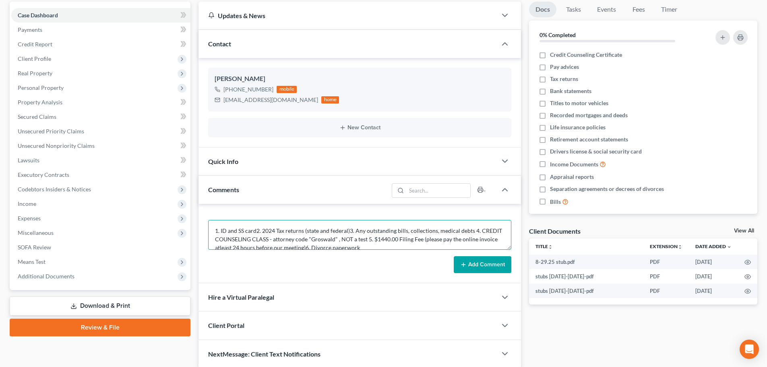
scroll to position [2, 0]
type textarea "1. ID and SS card2. 2024 Tax returns (state and federal)3. Any outstanding bill…"
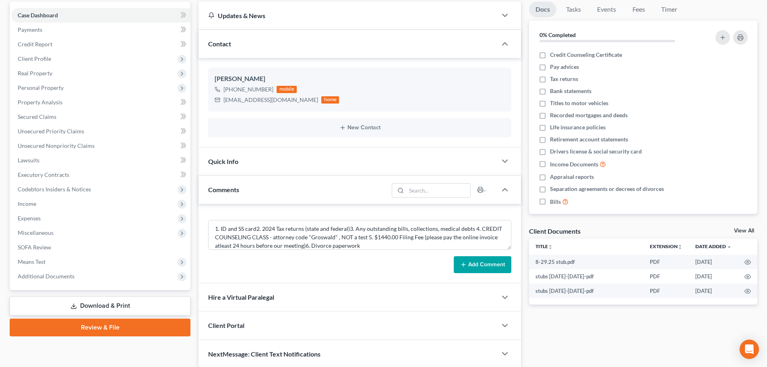
click at [491, 261] on button "Add Comment" at bounding box center [483, 264] width 58 height 17
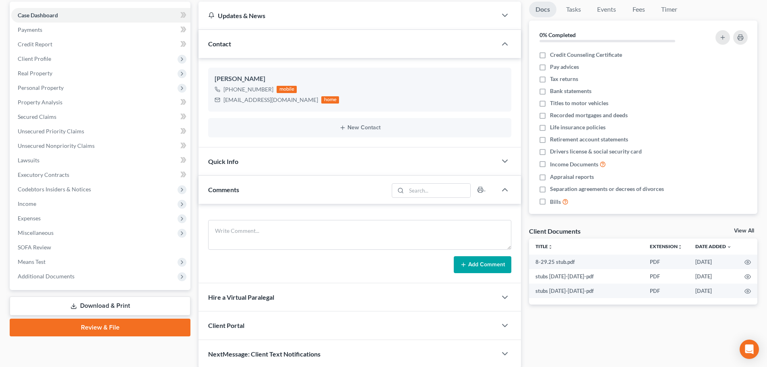
scroll to position [0, 0]
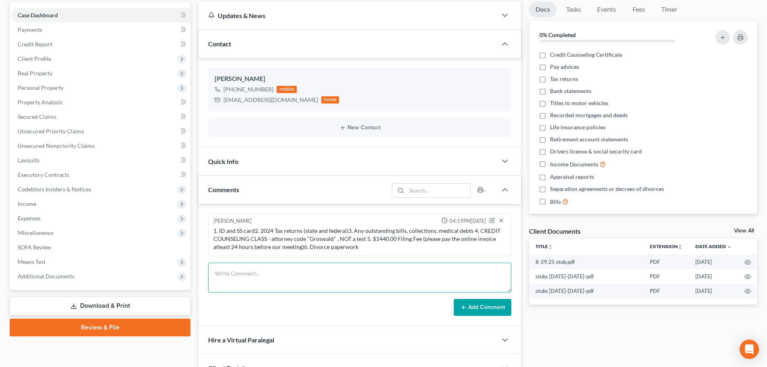
drag, startPoint x: 279, startPoint y: 272, endPoint x: 282, endPoint y: 266, distance: 6.8
click at [280, 272] on textarea at bounding box center [359, 278] width 303 height 30
type textarea "[DATE]- spoke via phone, rec'd stubs, did means test, below median, divorced, o…"
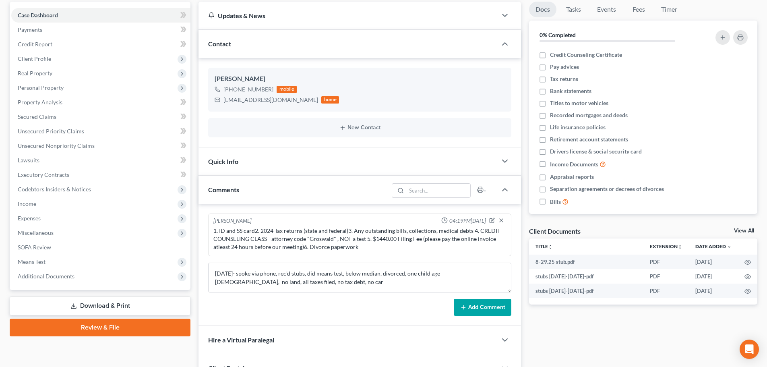
click at [472, 305] on button "Add Comment" at bounding box center [483, 307] width 58 height 17
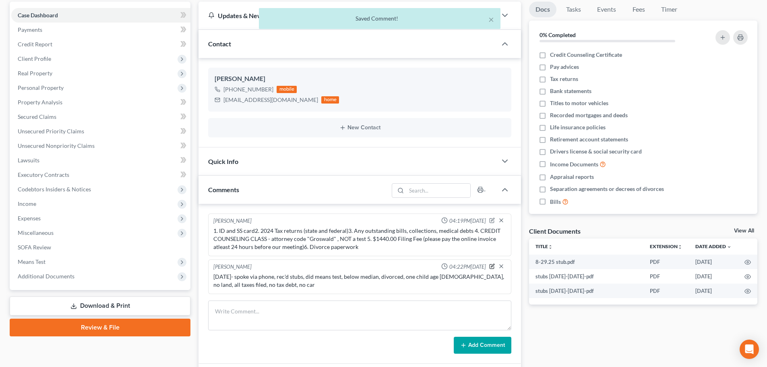
click at [492, 265] on icon "button" at bounding box center [492, 267] width 4 height 4
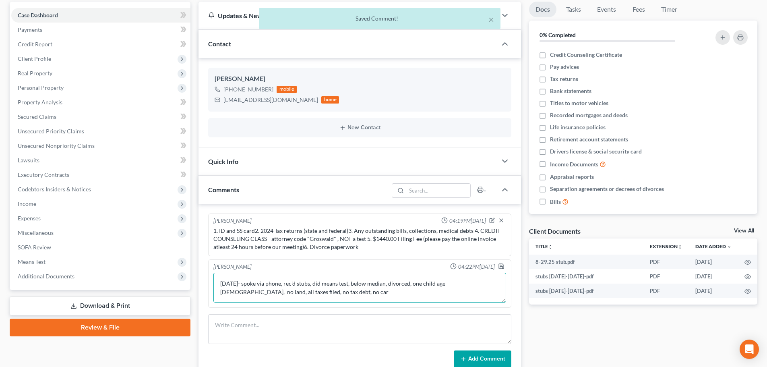
click at [294, 295] on textarea "[DATE]- spoke via phone, rec'd stubs, did means test, below median, divorced, o…" at bounding box center [359, 288] width 293 height 30
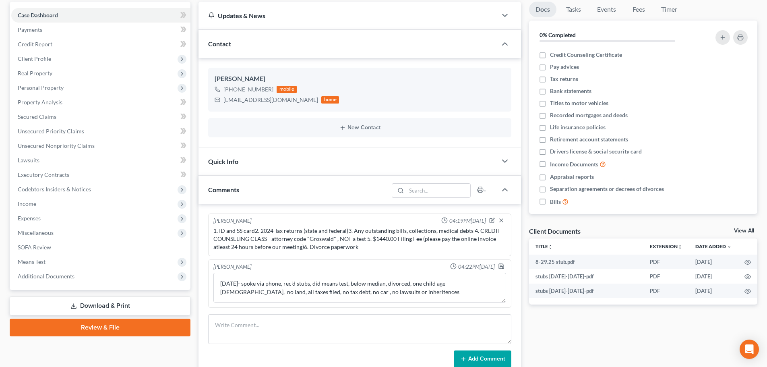
click at [492, 364] on button "Add Comment" at bounding box center [483, 358] width 58 height 17
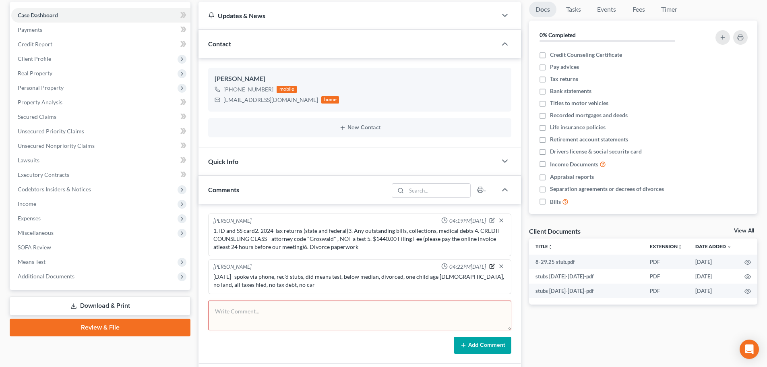
click at [491, 267] on icon "button" at bounding box center [492, 265] width 3 height 3
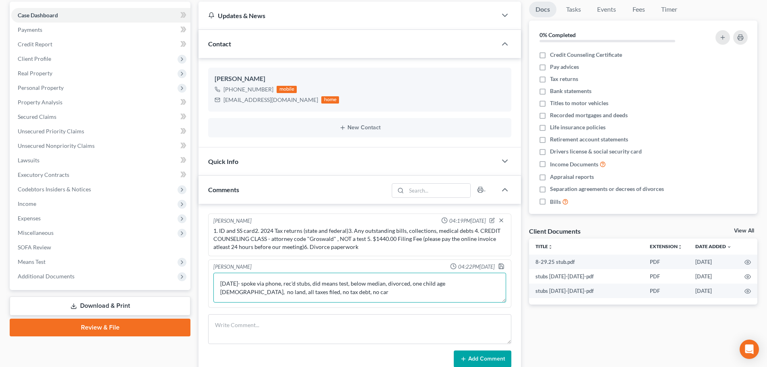
click at [415, 288] on textarea "[DATE]- spoke via phone, rec'd stubs, did means test, below median, divorced, o…" at bounding box center [359, 288] width 293 height 30
type textarea "[DATE]- spoke via phone, rec'd stubs, did means test, below median, divorced, o…"
click at [501, 267] on icon "button" at bounding box center [501, 266] width 6 height 6
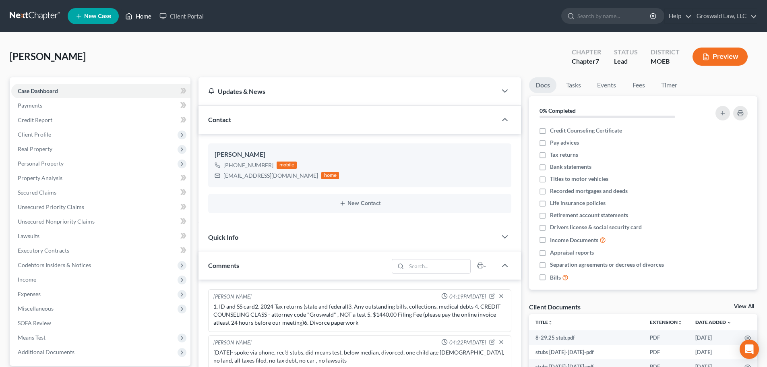
click at [135, 15] on link "Home" at bounding box center [138, 16] width 34 height 15
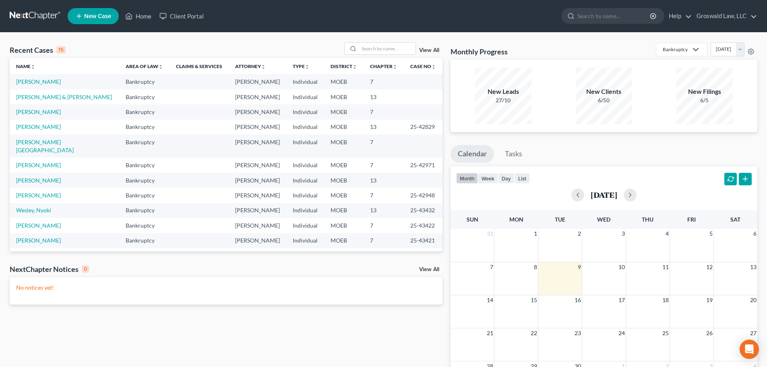
click at [94, 18] on span "New Case" at bounding box center [97, 16] width 27 height 6
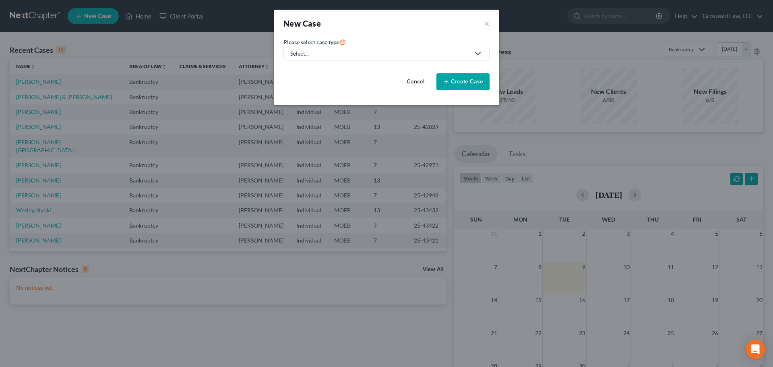
click at [325, 57] on div "Select..." at bounding box center [380, 54] width 180 height 8
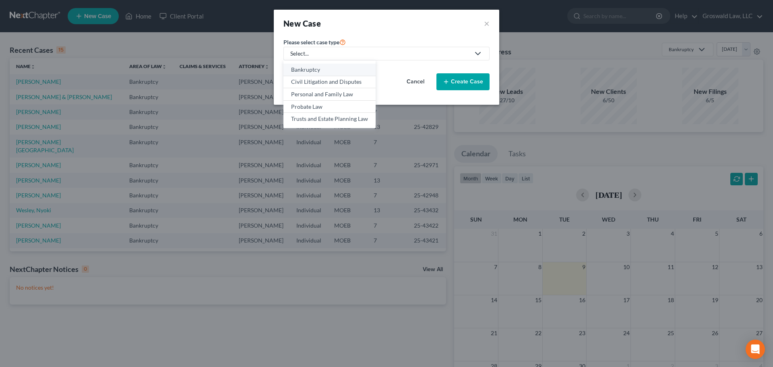
click at [317, 72] on div "Bankruptcy" at bounding box center [329, 70] width 77 height 8
select select "45"
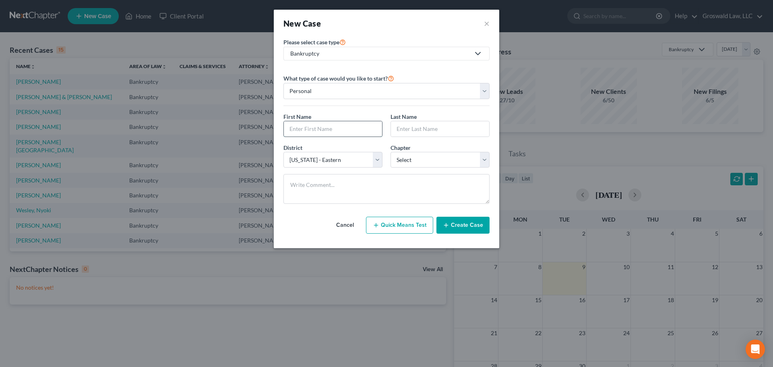
click at [305, 128] on input "text" at bounding box center [333, 128] width 98 height 15
type input "Shaleatha"
type input "Word"
select select "0"
click at [457, 224] on button "Create Case" at bounding box center [463, 225] width 53 height 17
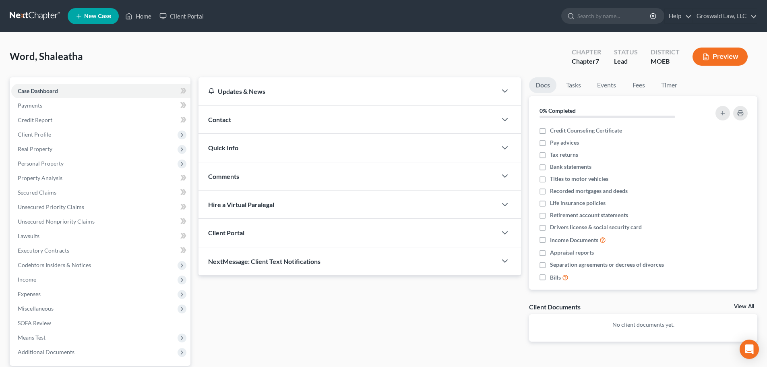
click at [231, 124] on div "Contact" at bounding box center [348, 120] width 298 height 28
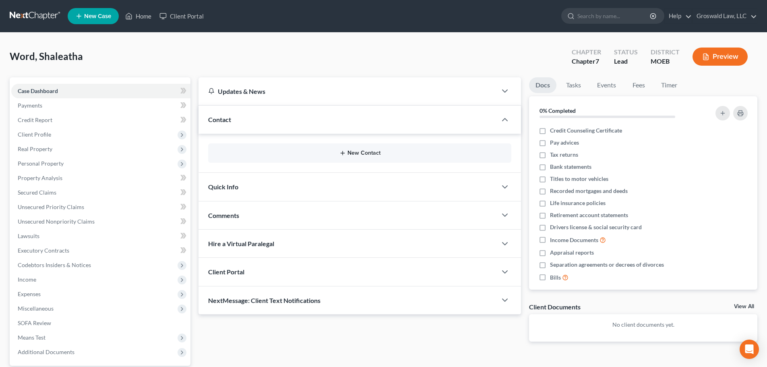
click at [346, 152] on icon "button" at bounding box center [343, 153] width 6 height 6
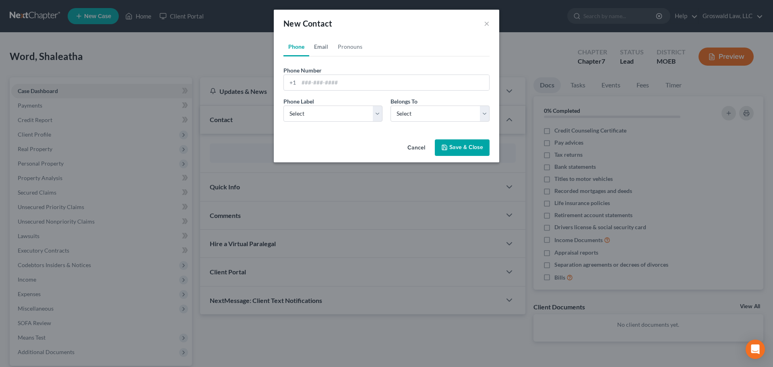
click at [320, 45] on link "Email" at bounding box center [321, 46] width 24 height 19
click at [329, 87] on input "email" at bounding box center [394, 82] width 191 height 15
paste input "[EMAIL_ADDRESS][DOMAIN_NAME]"
type input "[EMAIL_ADDRESS][DOMAIN_NAME]"
drag, startPoint x: 313, startPoint y: 112, endPoint x: 311, endPoint y: 118, distance: 7.3
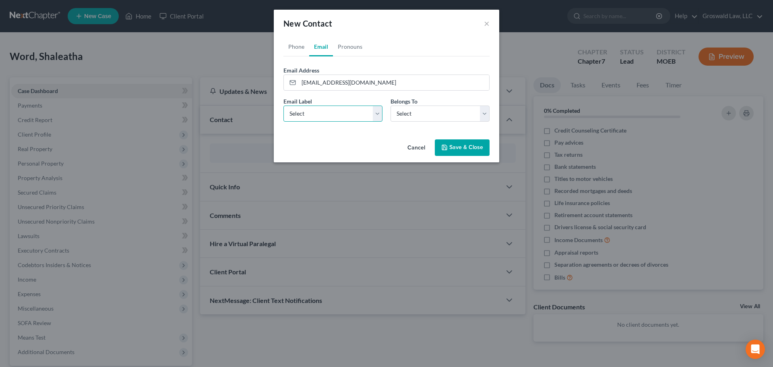
click at [313, 112] on select "Select Home Work Other" at bounding box center [333, 114] width 99 height 16
select select "0"
click at [284, 106] on select "Select Home Work Other" at bounding box center [333, 114] width 99 height 16
click at [329, 121] on select "Select Home Work Other" at bounding box center [333, 114] width 99 height 16
drag, startPoint x: 329, startPoint y: 121, endPoint x: 340, endPoint y: 122, distance: 10.9
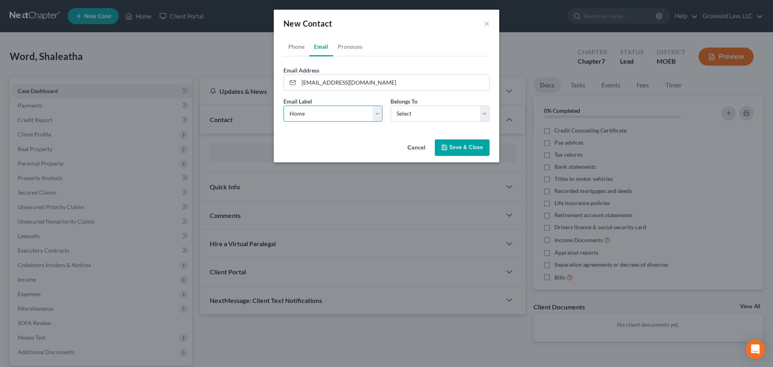
click at [329, 121] on select "Select Home Work Other" at bounding box center [333, 114] width 99 height 16
click at [425, 119] on select "Select Client Other" at bounding box center [440, 114] width 99 height 16
select select "0"
click at [391, 106] on select "Select Client Other" at bounding box center [440, 114] width 99 height 16
select select "0"
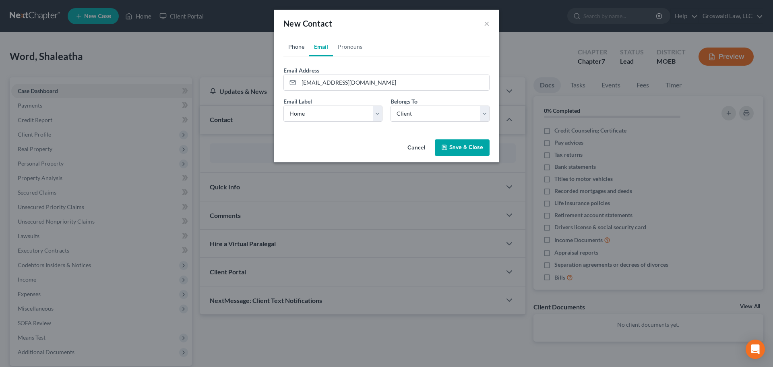
click at [292, 41] on link "Phone" at bounding box center [297, 46] width 26 height 19
click at [311, 75] on input "tel" at bounding box center [394, 82] width 191 height 15
paste input "398-8345"
type input "[PHONE_NUMBER]"
select select "0"
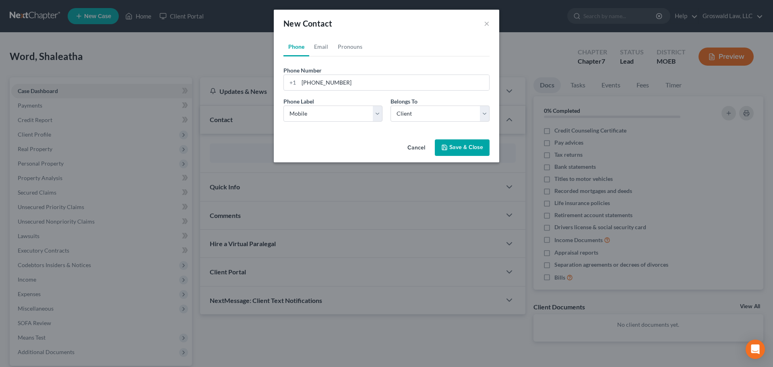
click at [465, 147] on button "Save & Close" at bounding box center [462, 147] width 55 height 17
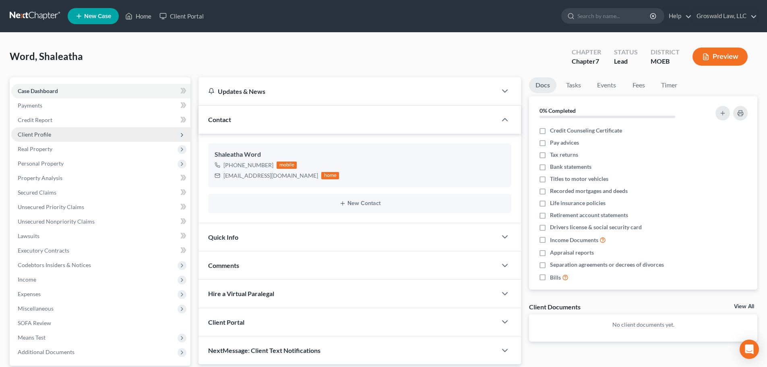
click at [47, 133] on span "Client Profile" at bounding box center [34, 134] width 33 height 7
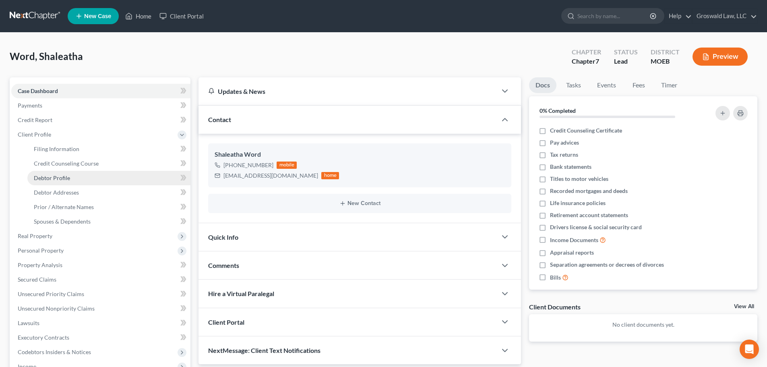
click at [64, 178] on span "Debtor Profile" at bounding box center [52, 177] width 36 height 7
select select "0"
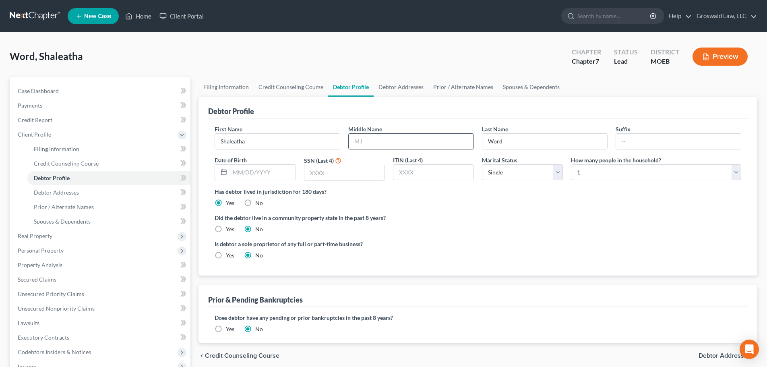
click at [372, 144] on input "text" at bounding box center [411, 141] width 125 height 15
type input "Y"
click at [414, 111] on div "Debtor Profile" at bounding box center [478, 108] width 540 height 22
drag, startPoint x: 388, startPoint y: 143, endPoint x: 310, endPoint y: 145, distance: 78.6
click at [310, 145] on div "First Name Shaleatha Middle Name [PERSON_NAME] [PERSON_NAME] Last Name Word Suf…" at bounding box center [478, 156] width 535 height 62
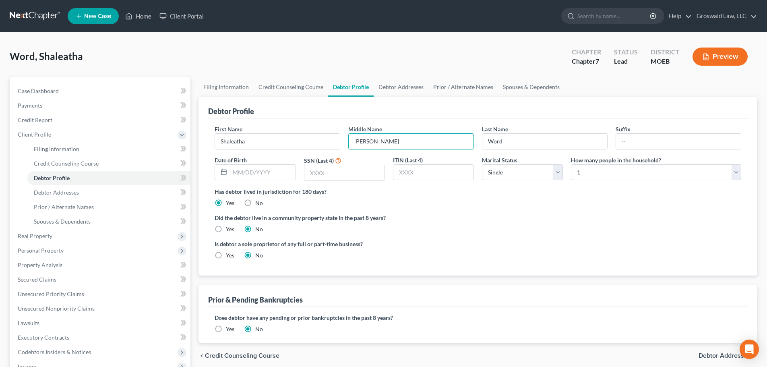
type input "[PERSON_NAME]"
click at [489, 231] on div "Did the debtor live in a community property state in the past 8 years? Yes No" at bounding box center [478, 223] width 527 height 20
drag, startPoint x: 247, startPoint y: 174, endPoint x: 220, endPoint y: 171, distance: 27.2
click at [247, 174] on input "text" at bounding box center [262, 172] width 65 height 15
type input "[DATE]"
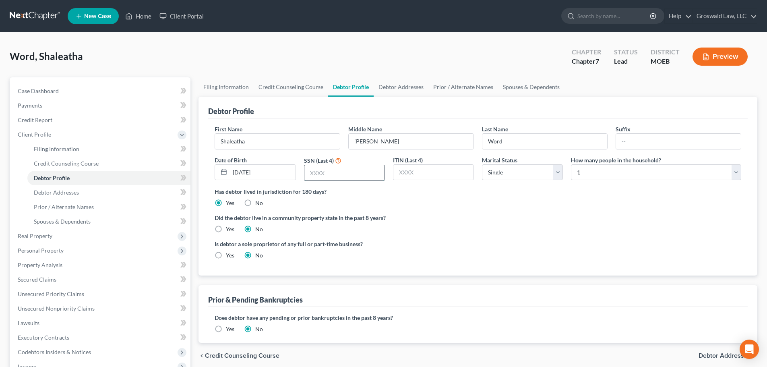
click at [313, 174] on input "text" at bounding box center [345, 172] width 80 height 15
click at [320, 167] on input "text" at bounding box center [345, 172] width 80 height 15
type input "0366"
click at [463, 241] on label "Is debtor a sole proprietor of any full or part-time business?" at bounding box center [344, 244] width 259 height 8
click at [468, 207] on div "Has debtor lived in jurisdiction for 180 days? Yes No Debtor must reside in jur…" at bounding box center [478, 197] width 527 height 20
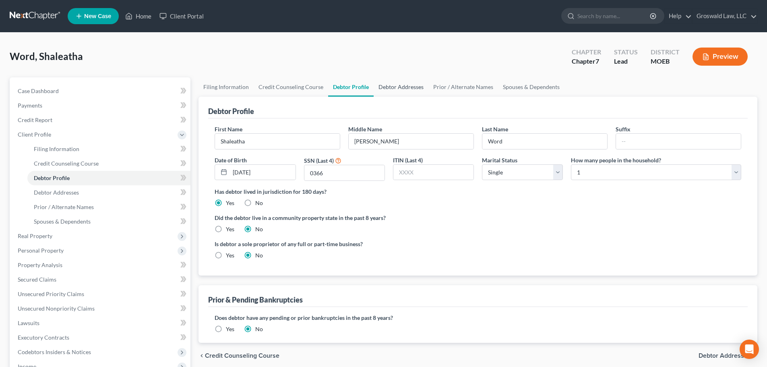
click at [388, 82] on link "Debtor Addresses" at bounding box center [401, 86] width 55 height 19
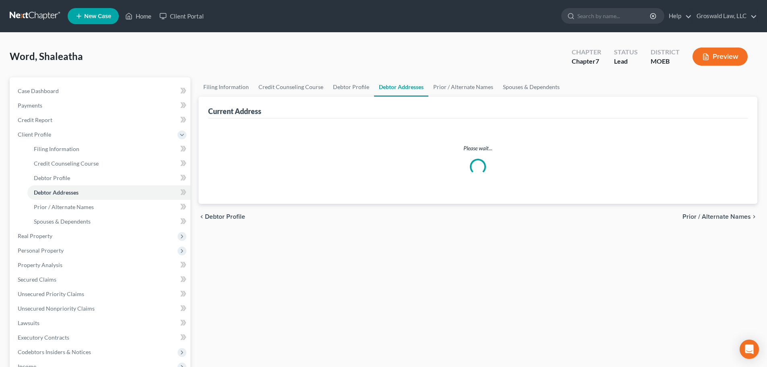
select select "0"
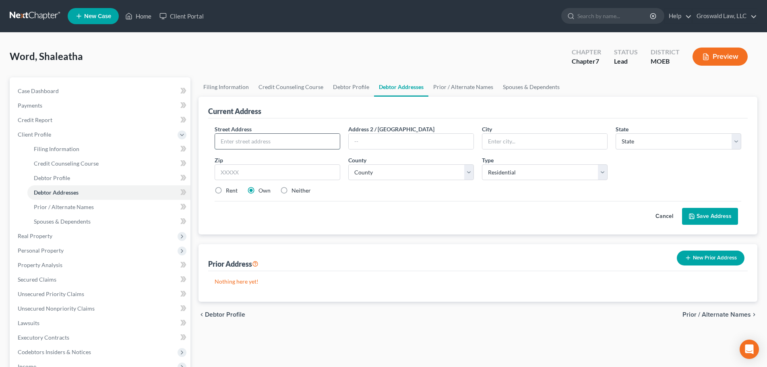
click at [293, 142] on input "text" at bounding box center [277, 141] width 125 height 15
type input "[STREET_ADDRESS]"
type input "Apt. C"
type input "63117"
type input "Saint Louis"
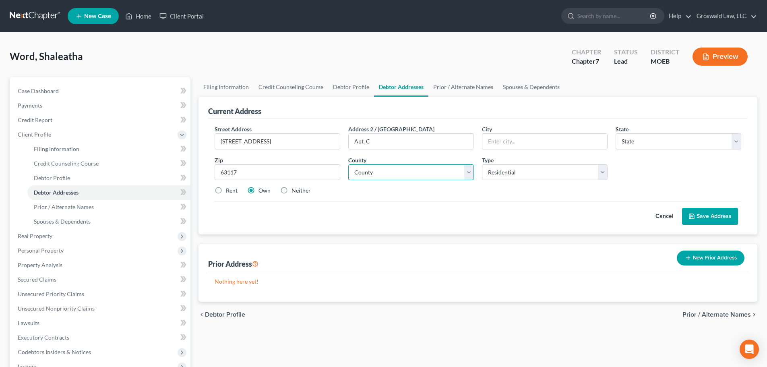
select select "26"
select select "100"
click at [226, 193] on label "Rent" at bounding box center [232, 190] width 12 height 8
click at [229, 192] on input "Rent" at bounding box center [231, 188] width 5 height 5
radio input "true"
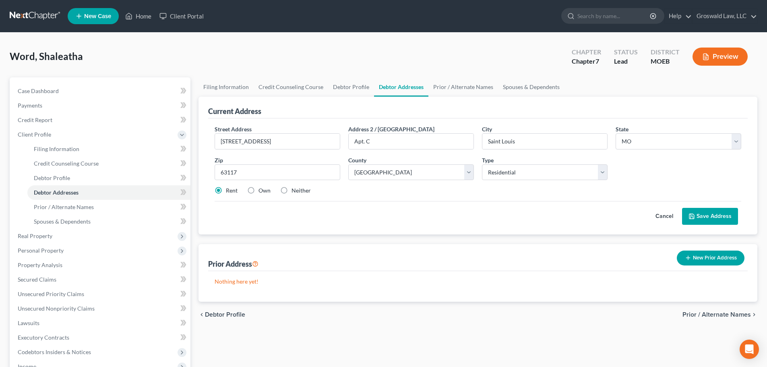
click at [713, 218] on button "Save Address" at bounding box center [710, 216] width 56 height 17
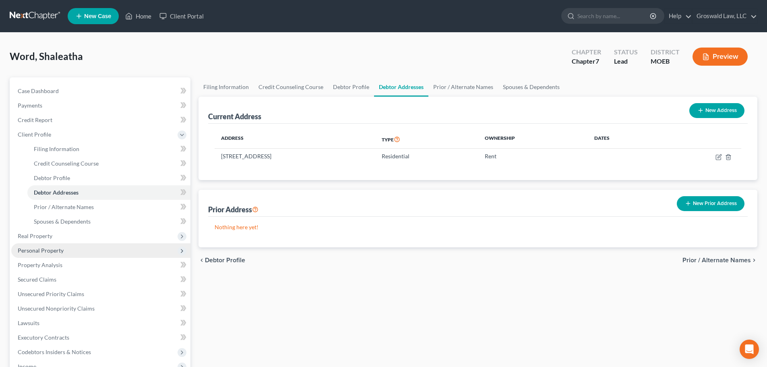
click at [78, 251] on span "Personal Property" at bounding box center [100, 250] width 179 height 15
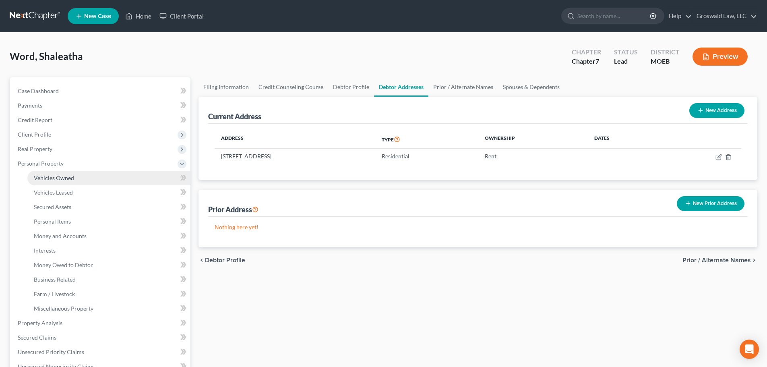
click at [73, 178] on span "Vehicles Owned" at bounding box center [54, 177] width 40 height 7
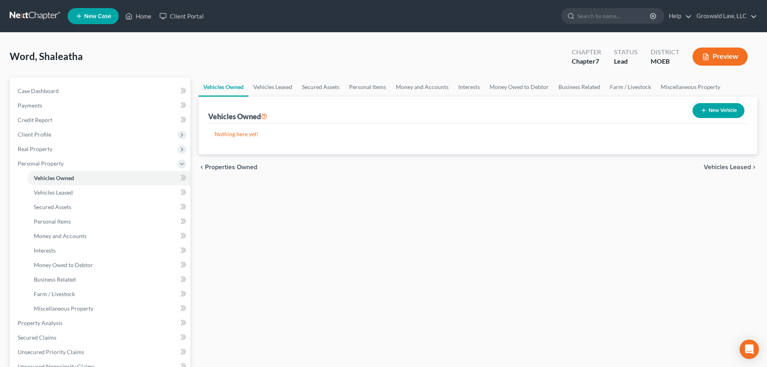
click at [713, 115] on button "New Vehicle" at bounding box center [719, 110] width 52 height 15
select select "0"
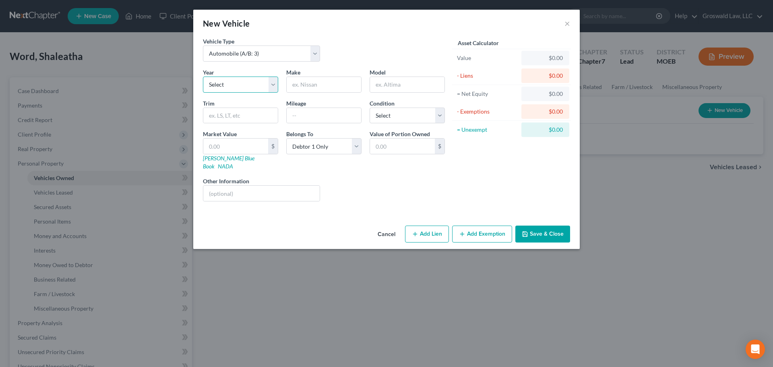
click at [219, 83] on select "Select 2026 2025 2024 2023 2022 2021 2020 2019 2018 2017 2016 2015 2014 2013 20…" at bounding box center [240, 85] width 75 height 16
select select "6"
click at [203, 77] on select "Select 2026 2025 2024 2023 2022 2021 2020 2019 2018 2017 2016 2015 2014 2013 20…" at bounding box center [240, 85] width 75 height 16
click at [311, 88] on input "text" at bounding box center [324, 84] width 75 height 15
type input "Ford"
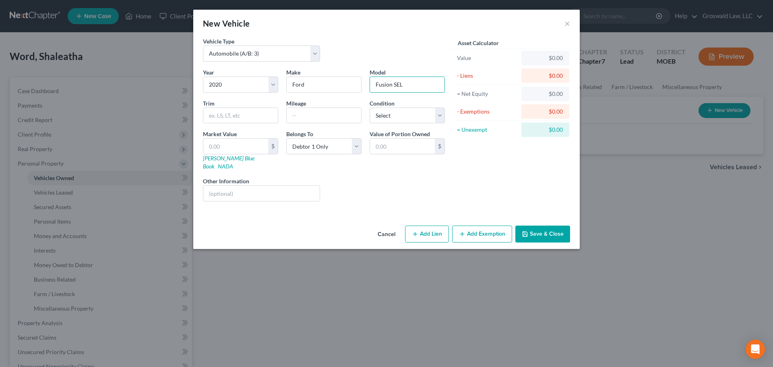
type input "Fusion SEL"
click at [429, 226] on button "Add Lien" at bounding box center [427, 234] width 44 height 17
select select "0"
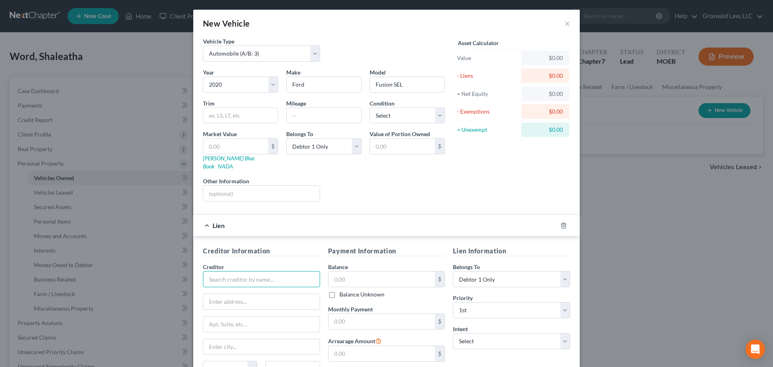
click at [302, 271] on input "text" at bounding box center [261, 279] width 117 height 16
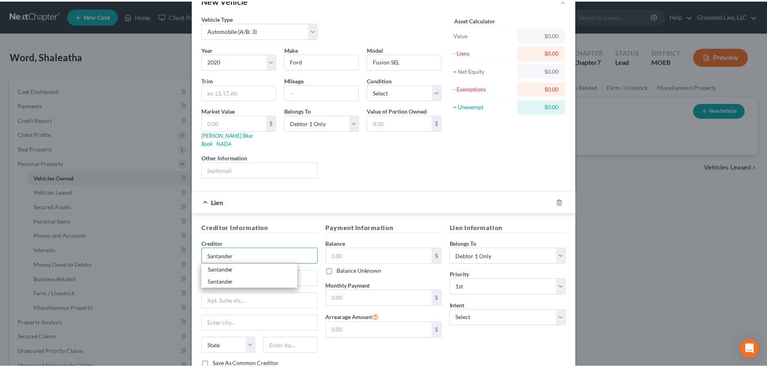
scroll to position [74, 0]
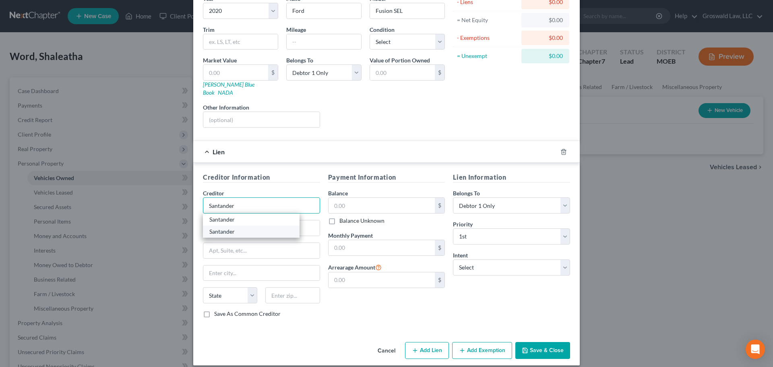
type input "Santander"
click at [235, 228] on div "Santander" at bounding box center [251, 232] width 84 height 8
type input "ATTN: Bankruptcy"
type input "P.O. Box 961245"
type input "[GEOGRAPHIC_DATA]"
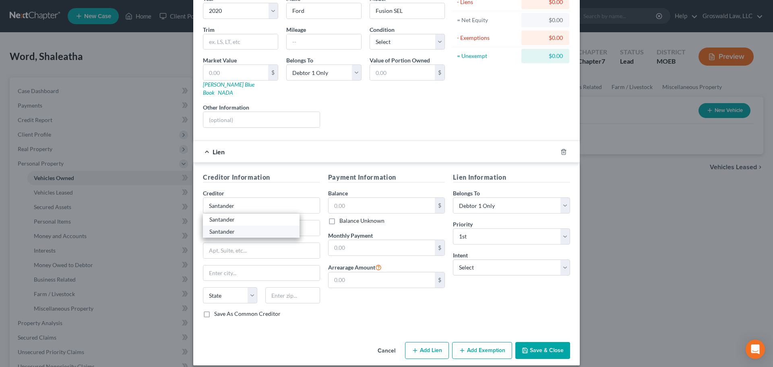
select select "45"
type input "76161"
click at [532, 342] on button "Save & Close" at bounding box center [543, 350] width 55 height 17
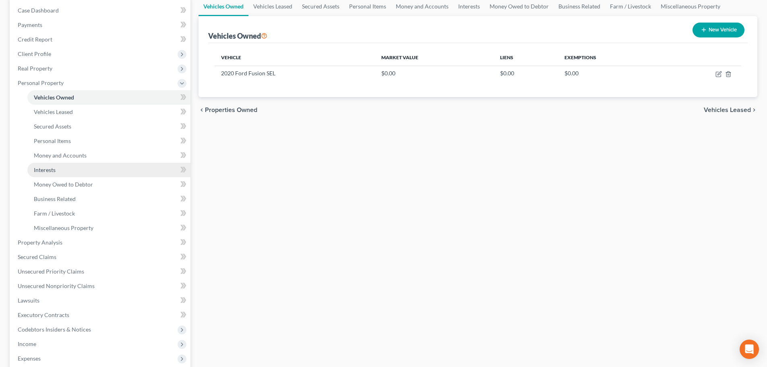
scroll to position [121, 0]
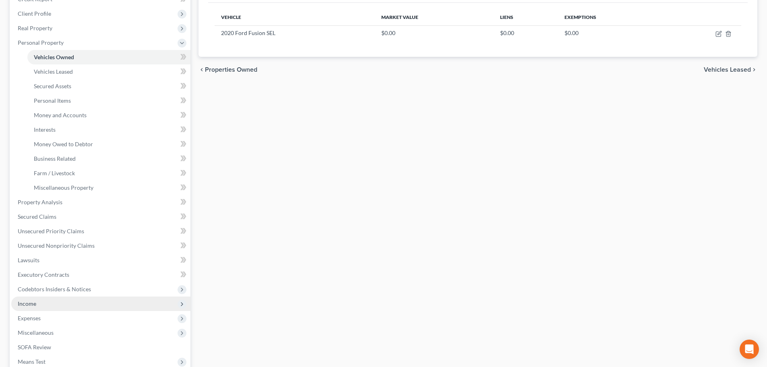
click at [39, 302] on span "Income" at bounding box center [100, 303] width 179 height 15
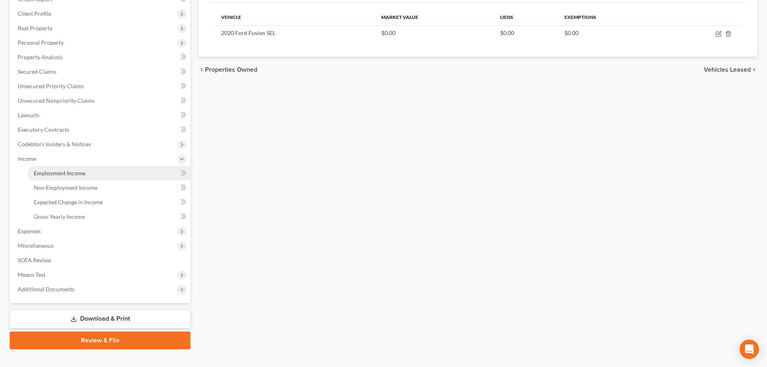
click at [56, 177] on link "Employment Income" at bounding box center [108, 173] width 163 height 15
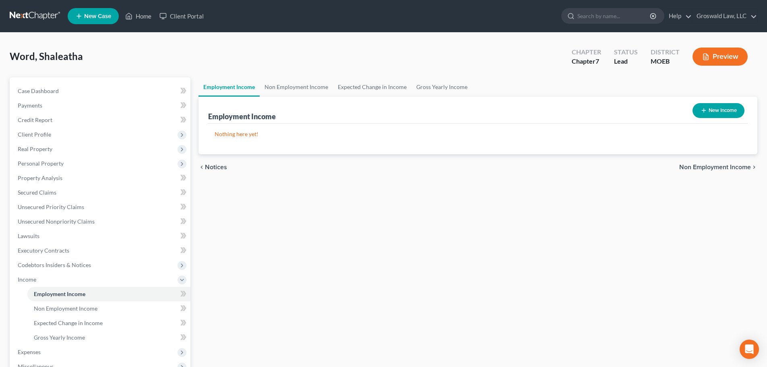
click at [724, 108] on button "New Income" at bounding box center [719, 110] width 52 height 15
select select "0"
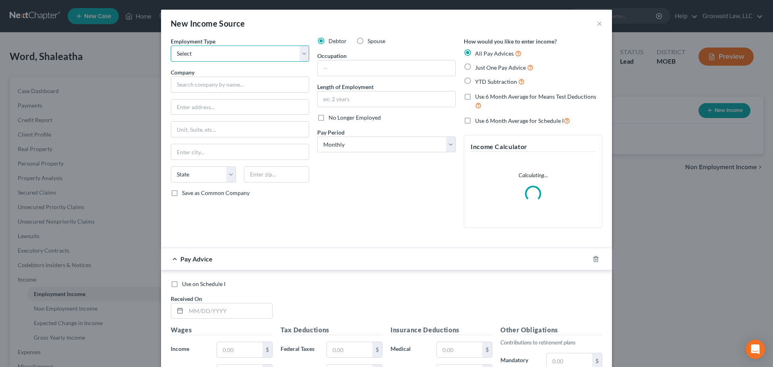
click at [229, 57] on select "Select Full or [DEMOGRAPHIC_DATA] Employment Self Employment" at bounding box center [240, 54] width 139 height 16
select select "0"
click at [171, 46] on select "Select Full or [DEMOGRAPHIC_DATA] Employment Self Employment" at bounding box center [240, 54] width 139 height 16
click at [201, 93] on div "Employment Type * Select Full or [DEMOGRAPHIC_DATA] Employment Self Employment …" at bounding box center [240, 135] width 147 height 197
click at [205, 84] on input "text" at bounding box center [240, 85] width 139 height 16
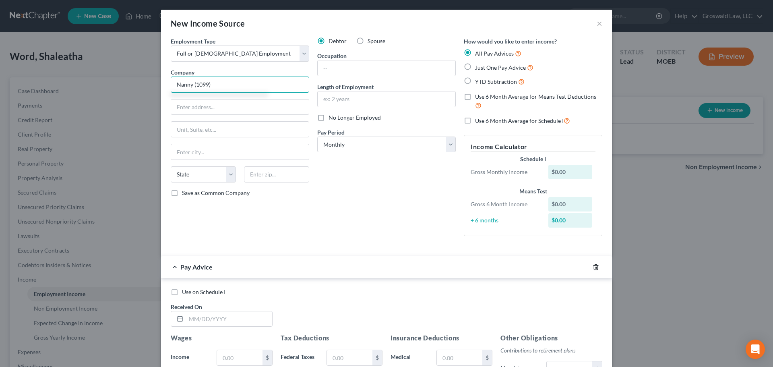
type input "Nanny (1099)"
click at [593, 266] on icon "button" at bounding box center [596, 267] width 6 height 6
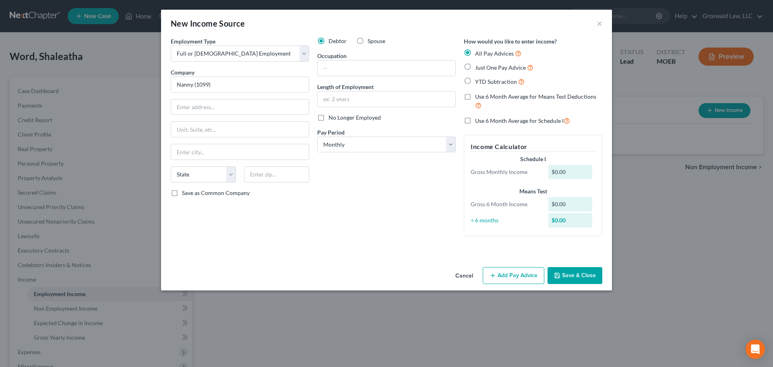
click at [580, 275] on button "Save & Close" at bounding box center [575, 275] width 55 height 17
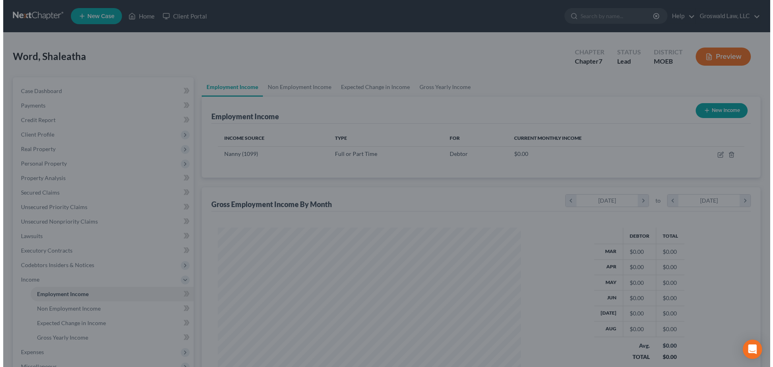
scroll to position [402628, 402461]
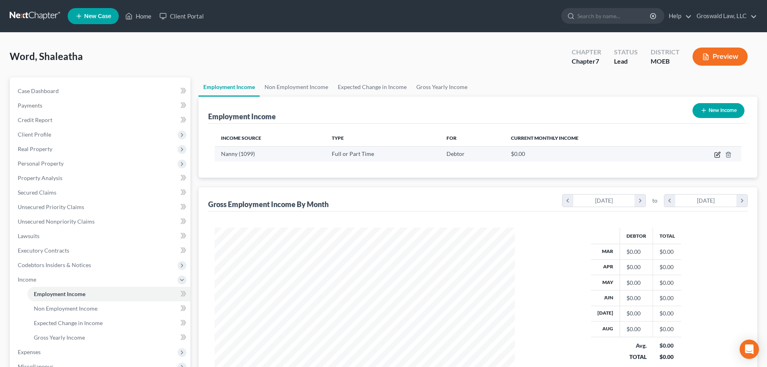
click at [718, 157] on icon "button" at bounding box center [717, 155] width 5 height 5
select select "0"
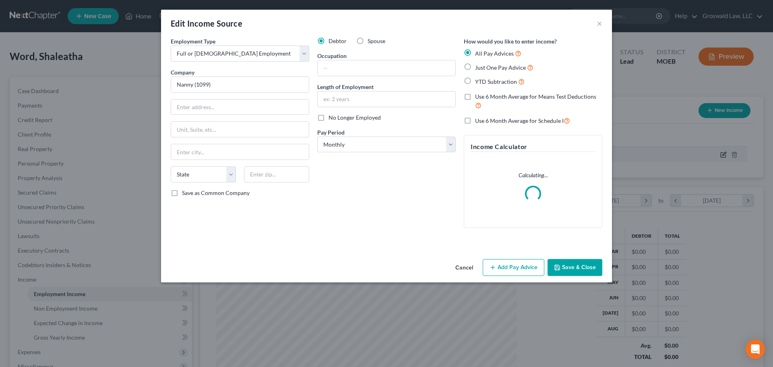
scroll to position [151, 319]
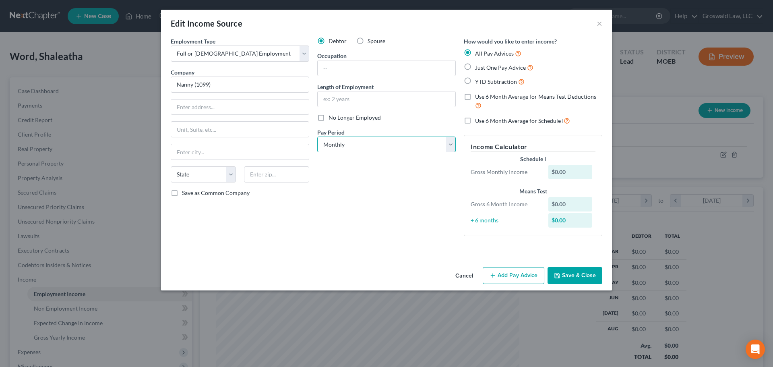
click at [407, 147] on select "Select Monthly Twice Monthly Every Other Week Weekly" at bounding box center [386, 145] width 139 height 16
select select "3"
click at [317, 137] on select "Select Monthly Twice Monthly Every Other Week Weekly" at bounding box center [386, 145] width 139 height 16
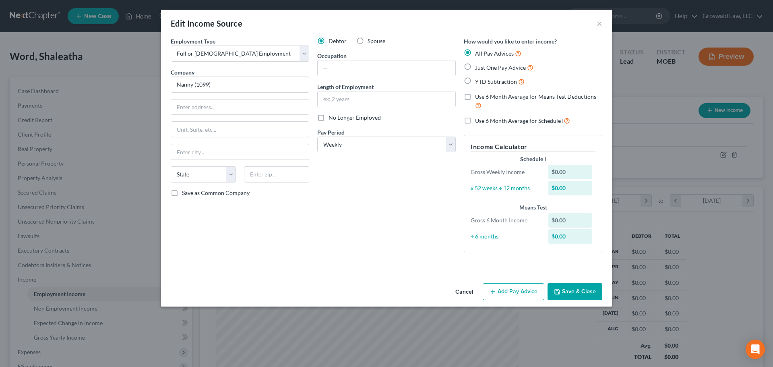
click at [501, 72] on label "Just One Pay Advice" at bounding box center [504, 67] width 58 height 9
click at [484, 68] on input "Just One Pay Advice" at bounding box center [481, 65] width 5 height 5
radio input "true"
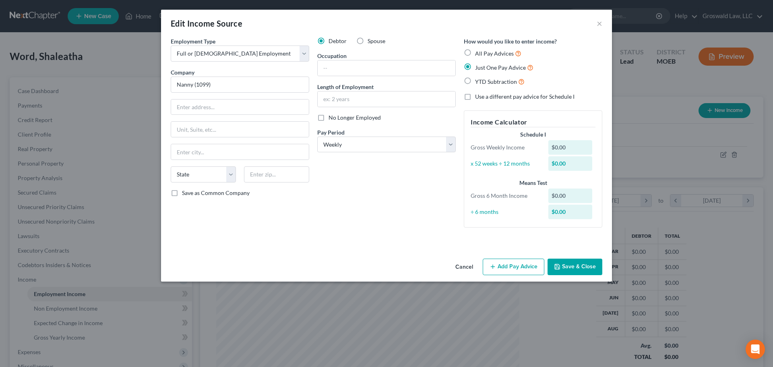
click at [498, 270] on button "Add Pay Advice" at bounding box center [514, 267] width 62 height 17
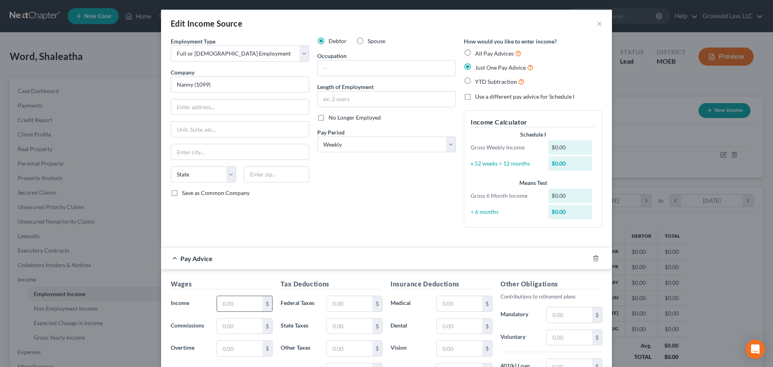
click at [218, 306] on input "text" at bounding box center [240, 303] width 46 height 15
type input "736"
click at [328, 203] on div "Debtor Spouse Occupation Length of Employment No Longer Employed Pay Period * S…" at bounding box center [386, 135] width 147 height 197
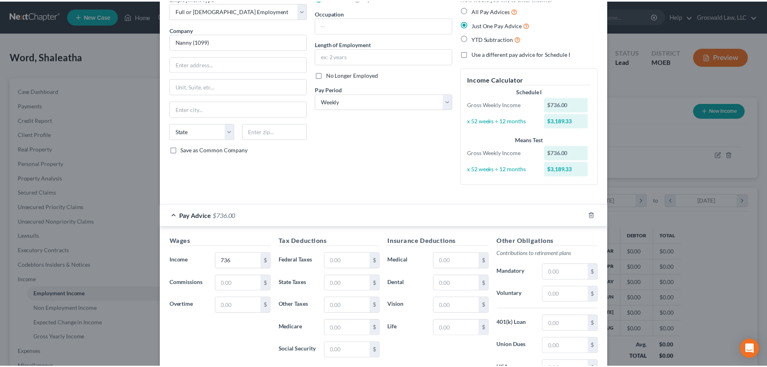
scroll to position [143, 0]
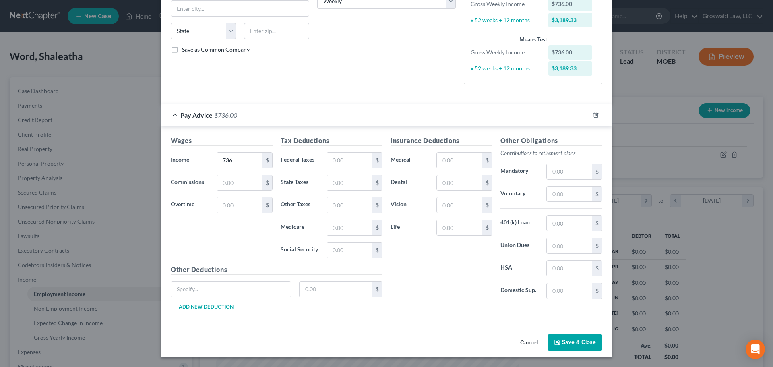
click at [565, 342] on button "Save & Close" at bounding box center [575, 342] width 55 height 17
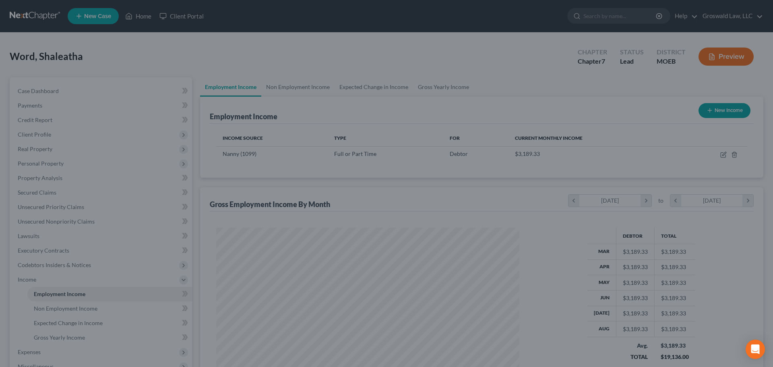
scroll to position [402628, 402461]
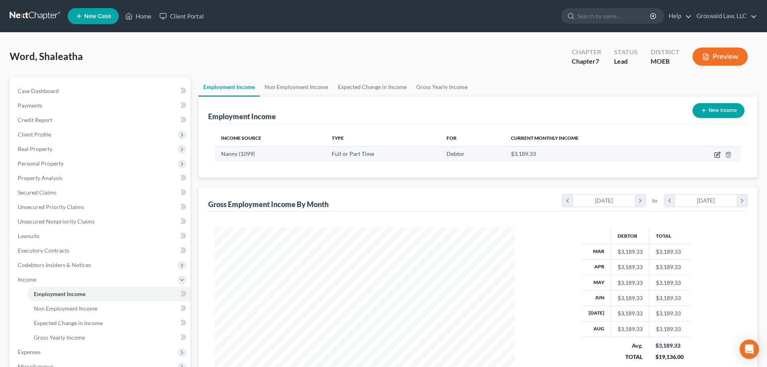
click at [719, 156] on icon "button" at bounding box center [718, 154] width 6 height 6
select select "0"
select select "3"
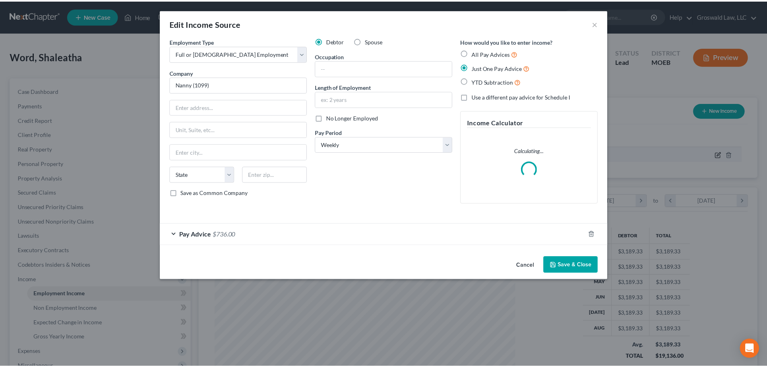
scroll to position [151, 319]
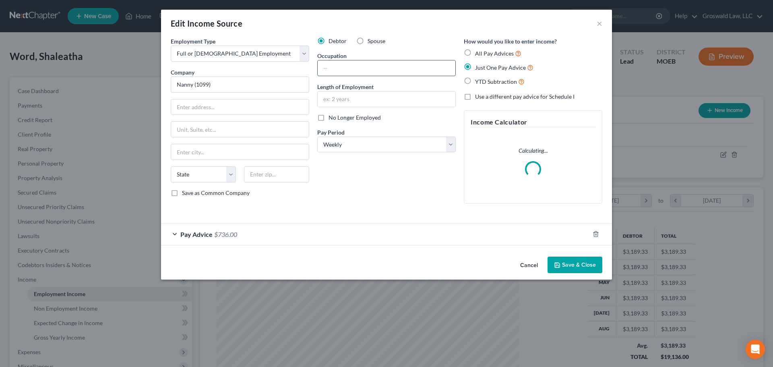
click at [347, 66] on input "text" at bounding box center [387, 67] width 138 height 15
type input "Nanny"
type input "2021 to present"
click at [587, 264] on button "Save & Close" at bounding box center [575, 265] width 55 height 17
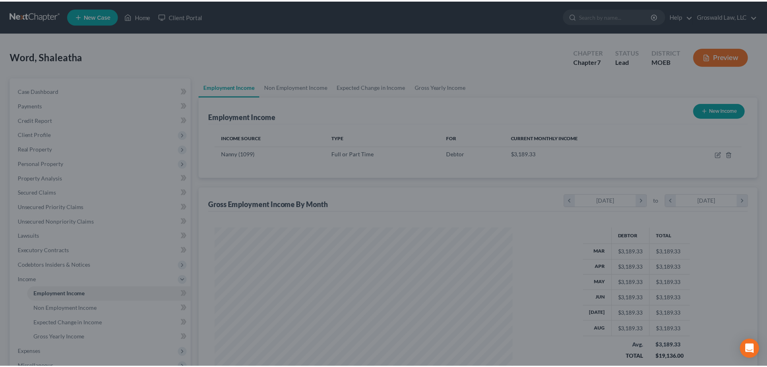
scroll to position [402628, 402461]
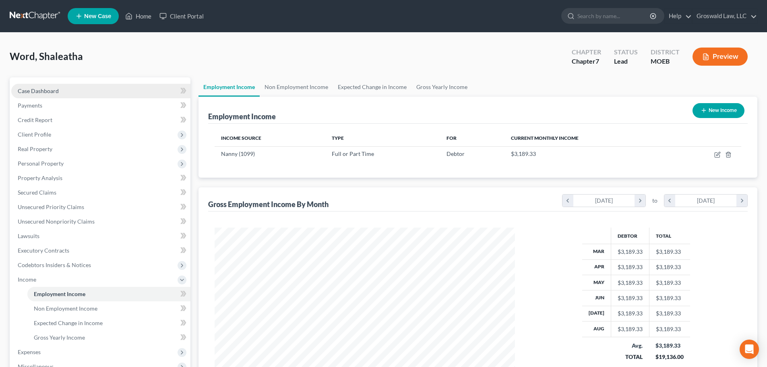
click at [54, 92] on span "Case Dashboard" at bounding box center [38, 90] width 41 height 7
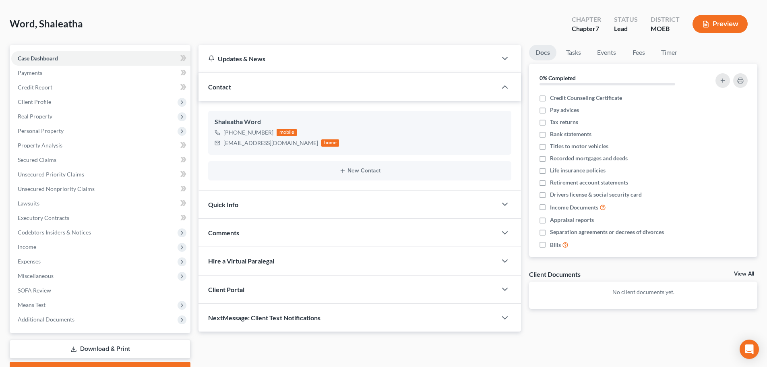
scroll to position [76, 0]
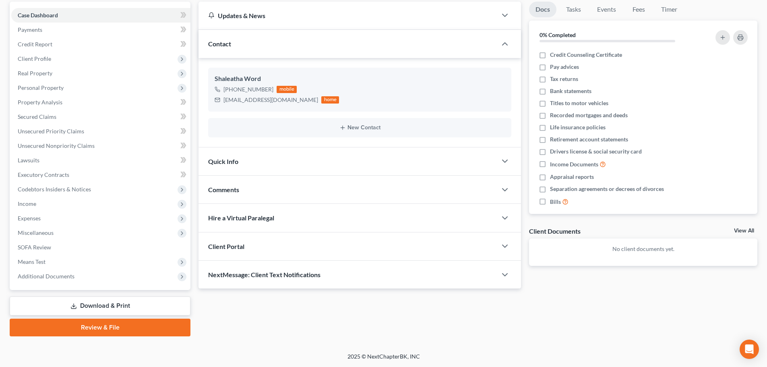
click at [263, 187] on div "Comments" at bounding box center [348, 190] width 298 height 28
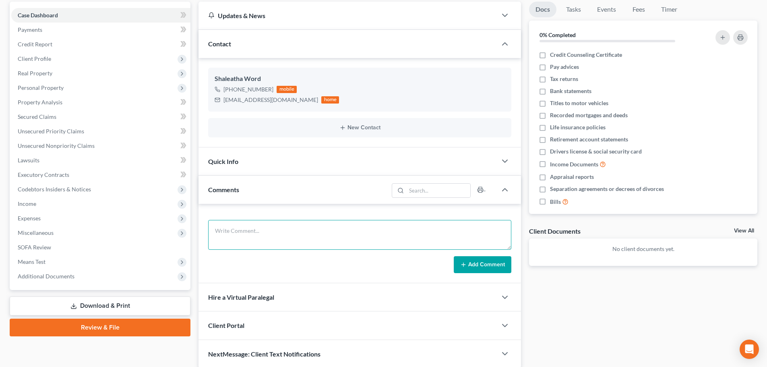
drag, startPoint x: 294, startPoint y: 237, endPoint x: 297, endPoint y: 222, distance: 14.9
click at [294, 237] on textarea at bounding box center [359, 235] width 303 height 30
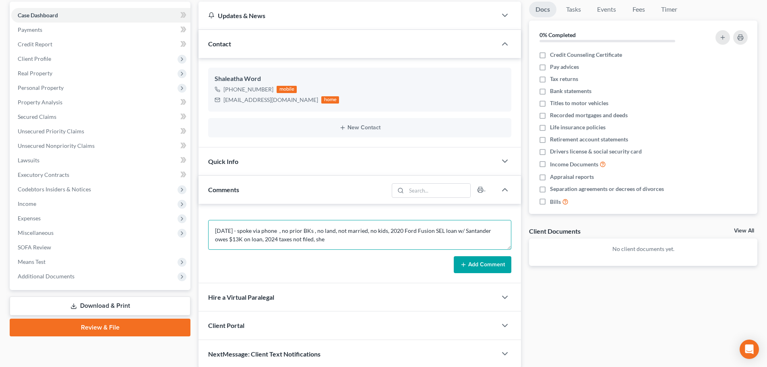
click at [329, 239] on textarea "[DATE] - spoke via phone , no prior BKs , no land, not married, no kids, 2020 F…" at bounding box center [359, 235] width 303 height 30
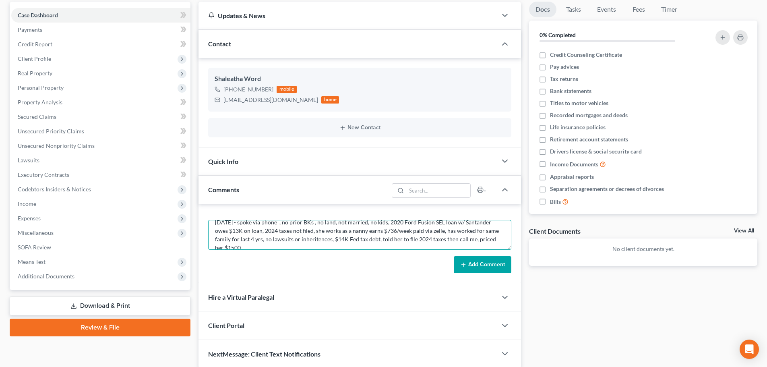
scroll to position [10, 0]
type textarea "[DATE] - spoke via phone , no prior BKs , no land, not married, no kids, 2020 F…"
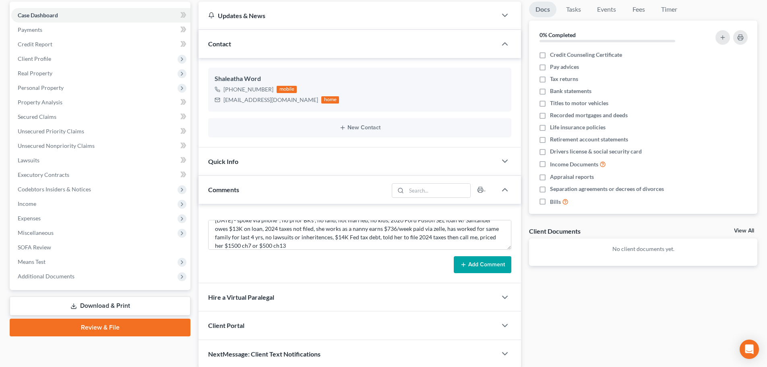
click at [472, 263] on button "Add Comment" at bounding box center [483, 264] width 58 height 17
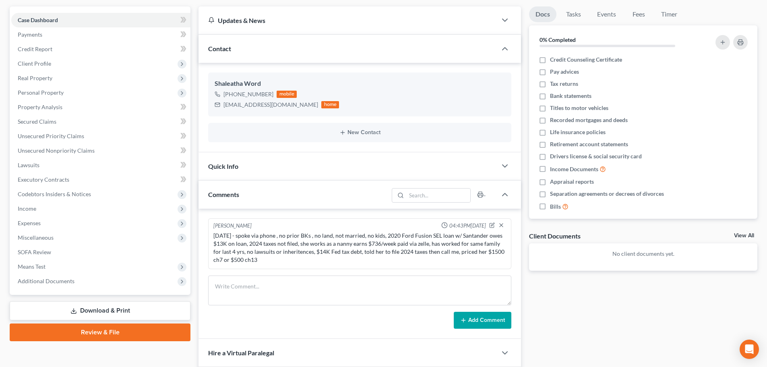
scroll to position [0, 0]
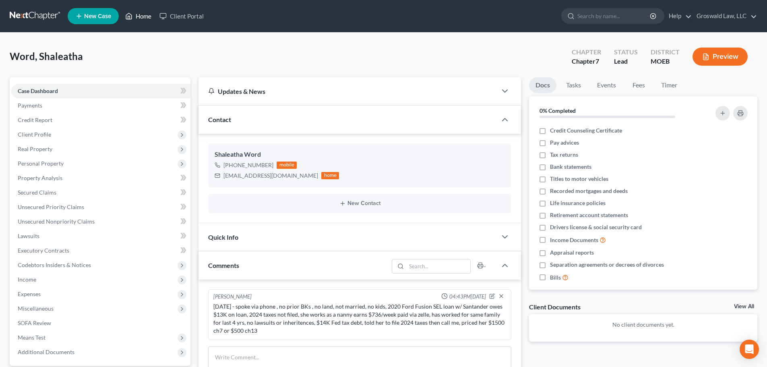
click at [147, 15] on link "Home" at bounding box center [138, 16] width 34 height 15
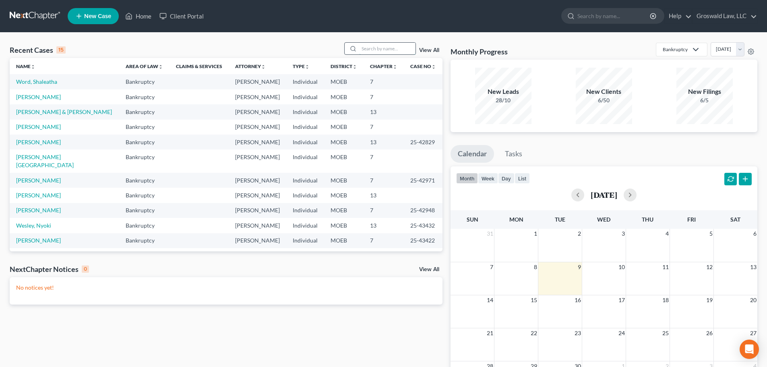
click at [388, 48] on input "search" at bounding box center [387, 49] width 56 height 12
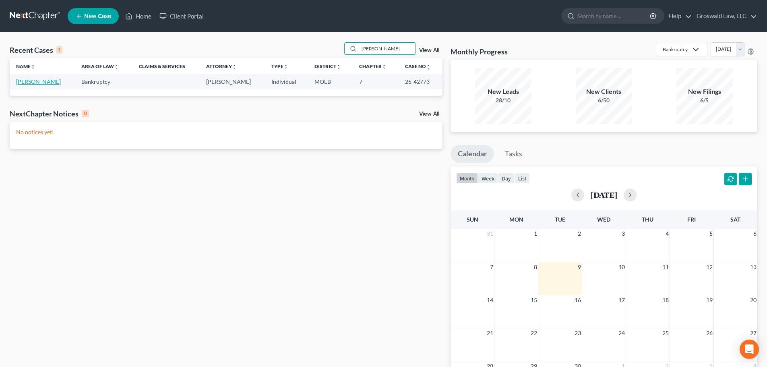
type input "[PERSON_NAME]"
click at [55, 81] on link "[PERSON_NAME]" at bounding box center [38, 81] width 45 height 7
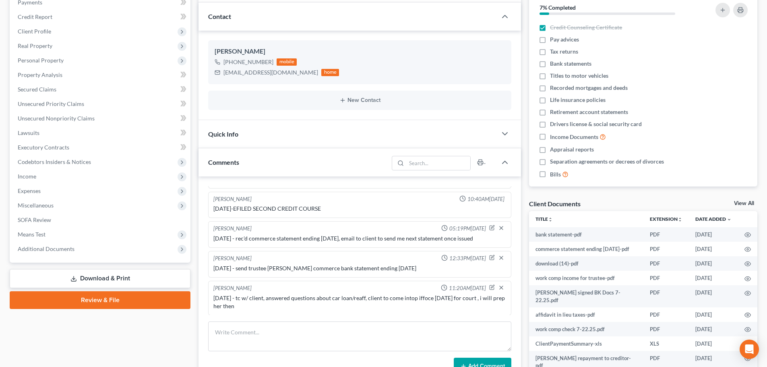
scroll to position [121, 0]
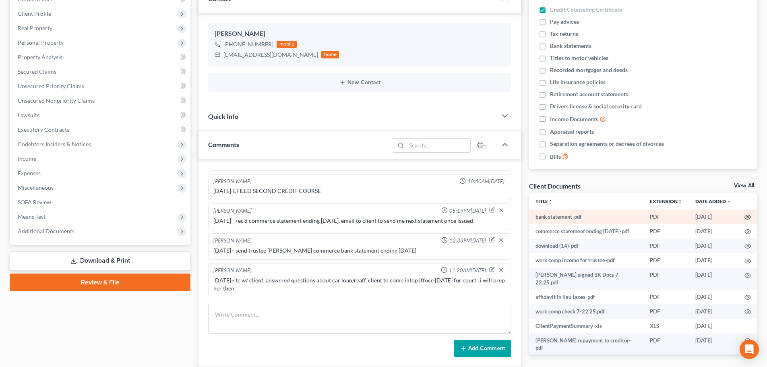
click at [745, 218] on icon "button" at bounding box center [748, 217] width 6 height 6
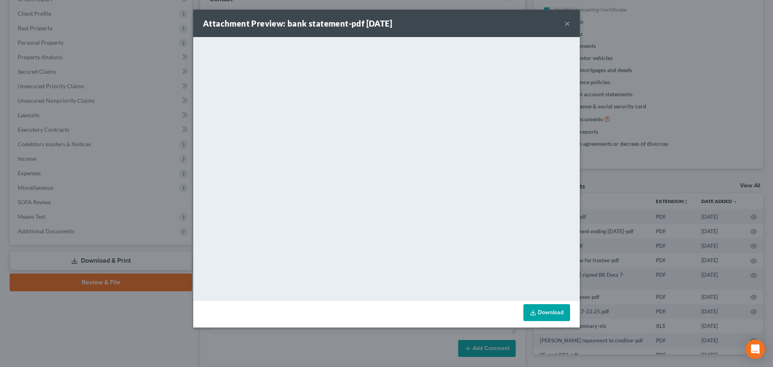
click at [566, 23] on button "×" at bounding box center [568, 24] width 6 height 10
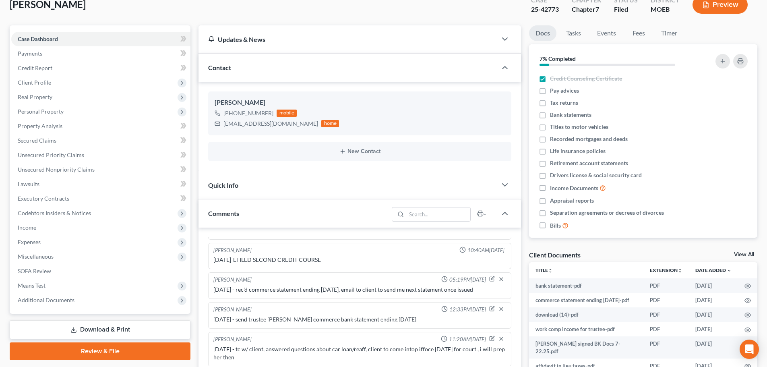
scroll to position [0, 0]
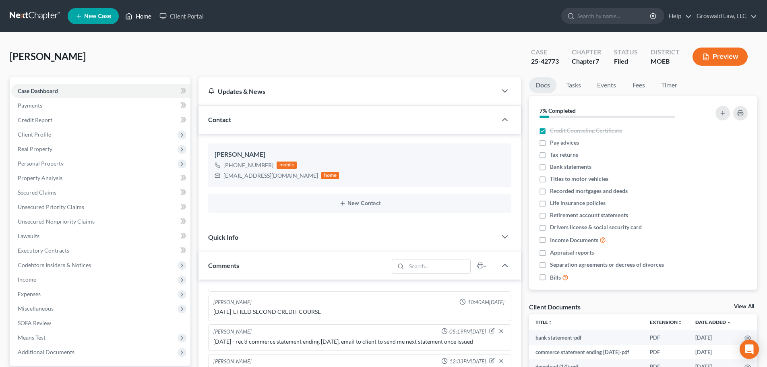
click at [144, 16] on link "Home" at bounding box center [138, 16] width 34 height 15
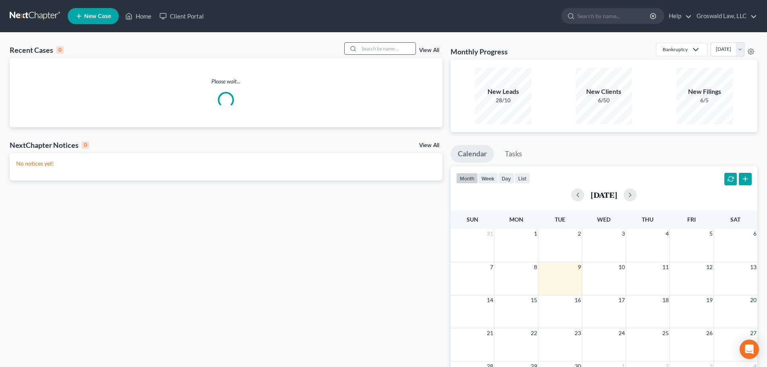
click at [391, 50] on input "search" at bounding box center [387, 49] width 56 height 12
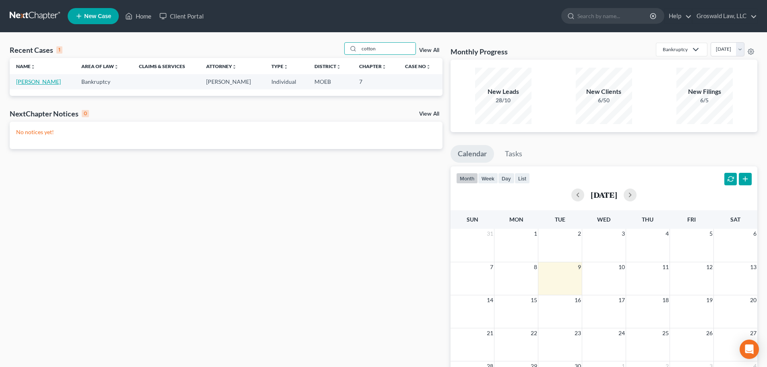
type input "cotton"
click at [48, 81] on link "[PERSON_NAME]" at bounding box center [38, 81] width 45 height 7
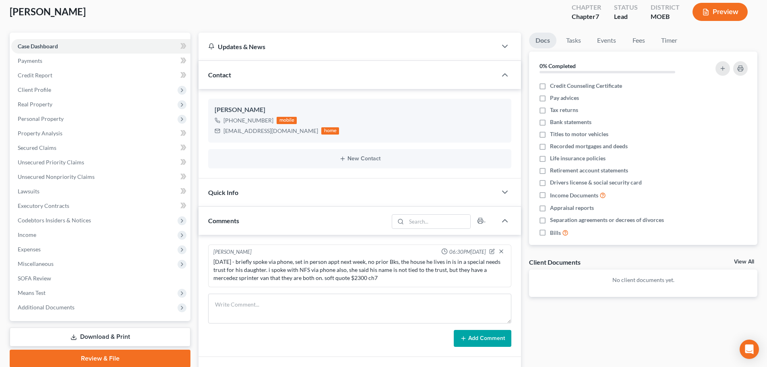
scroll to position [150, 0]
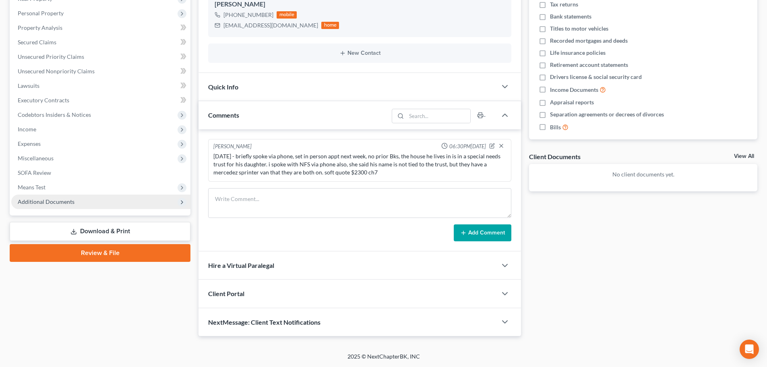
drag, startPoint x: 65, startPoint y: 200, endPoint x: 66, endPoint y: 207, distance: 7.4
click at [65, 200] on span "Additional Documents" at bounding box center [46, 201] width 57 height 7
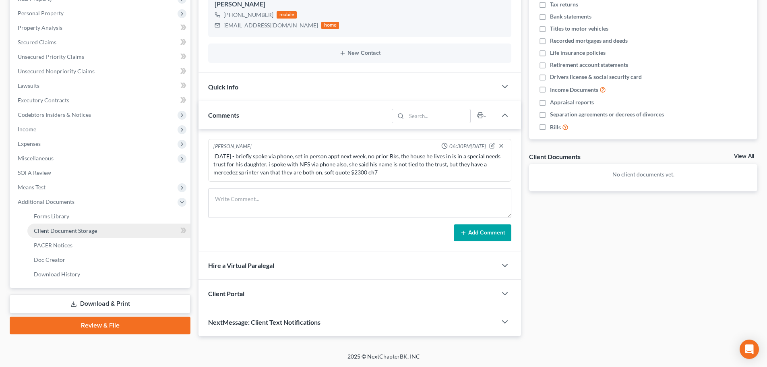
click at [73, 228] on span "Client Document Storage" at bounding box center [65, 230] width 63 height 7
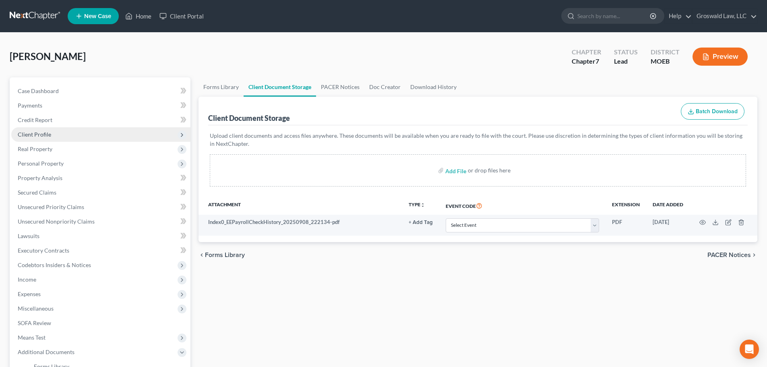
click at [57, 134] on span "Client Profile" at bounding box center [100, 134] width 179 height 15
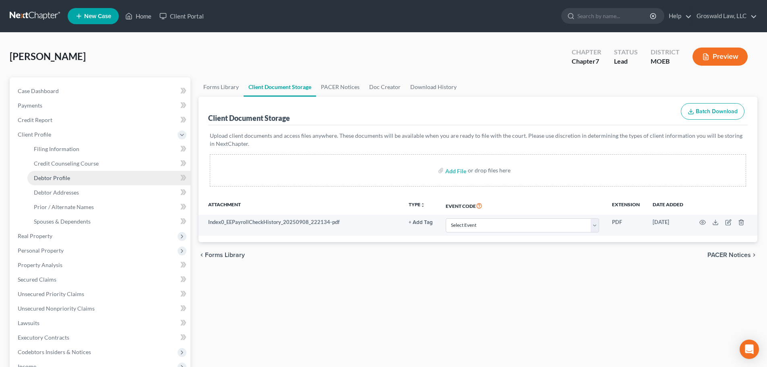
click at [66, 179] on span "Debtor Profile" at bounding box center [52, 177] width 36 height 7
select select "0"
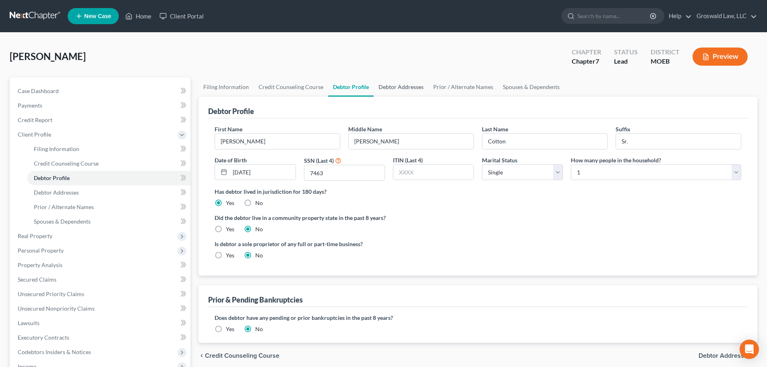
click at [406, 81] on link "Debtor Addresses" at bounding box center [401, 86] width 55 height 19
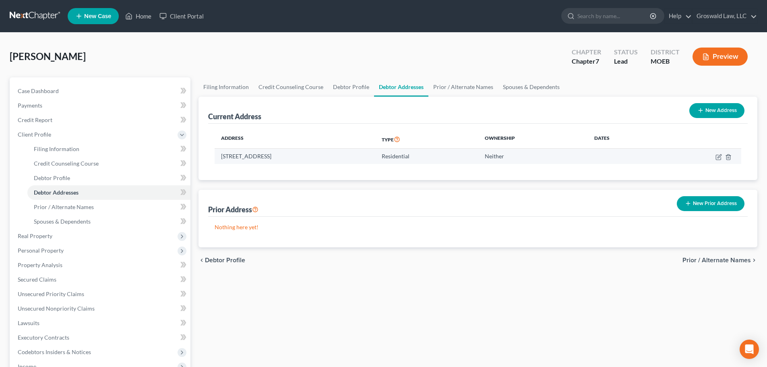
drag, startPoint x: 280, startPoint y: 158, endPoint x: 222, endPoint y: 156, distance: 58.0
click at [222, 157] on td "[STREET_ADDRESS]" at bounding box center [295, 156] width 161 height 15
copy td "[STREET_ADDRESS]"
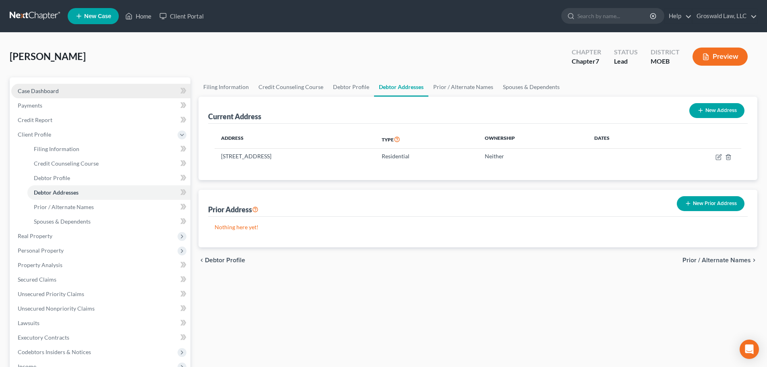
click at [69, 87] on link "Case Dashboard" at bounding box center [100, 91] width 179 height 15
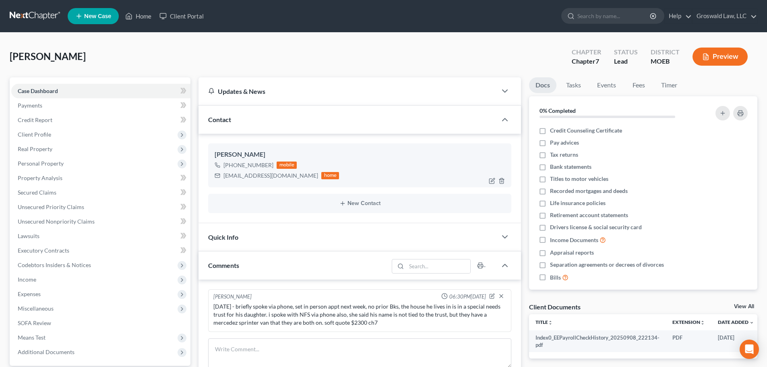
drag, startPoint x: 270, startPoint y: 167, endPoint x: 243, endPoint y: 169, distance: 27.5
click at [244, 168] on div "[PHONE_NUMBER]" at bounding box center [249, 165] width 50 height 8
copy div "322-4456"
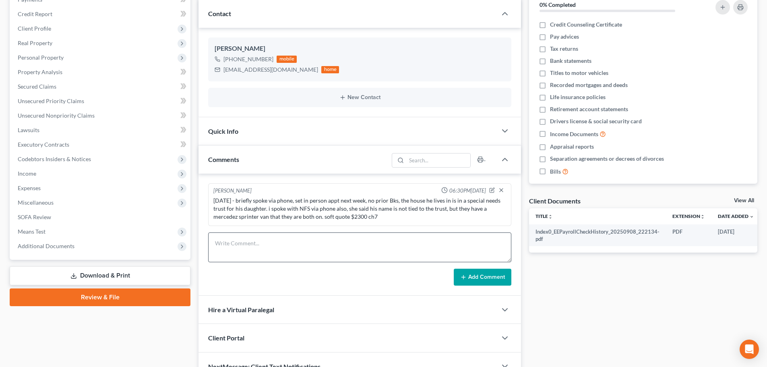
scroll to position [150, 0]
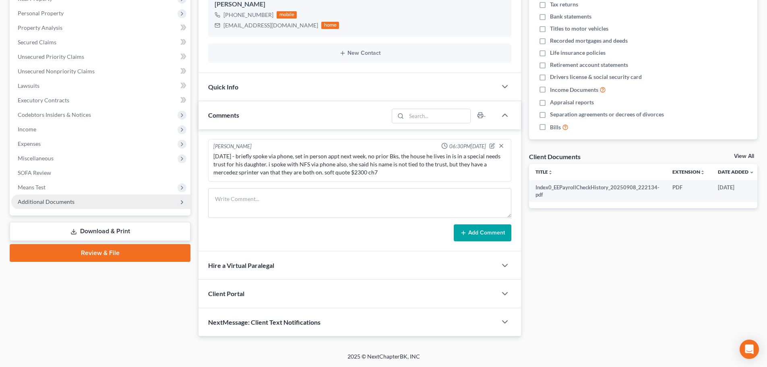
click at [133, 203] on span "Additional Documents" at bounding box center [100, 202] width 179 height 15
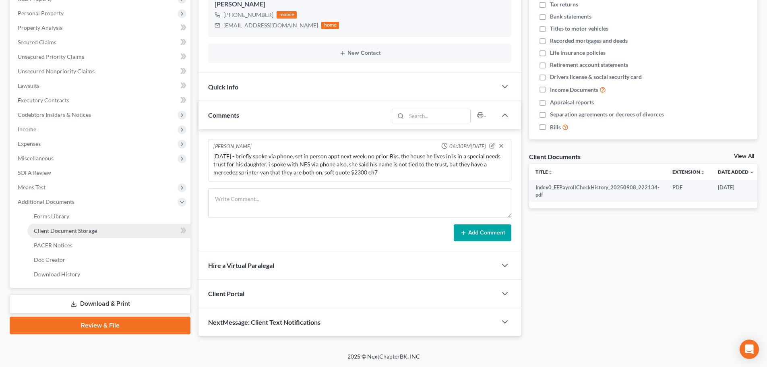
click at [135, 232] on link "Client Document Storage" at bounding box center [108, 231] width 163 height 15
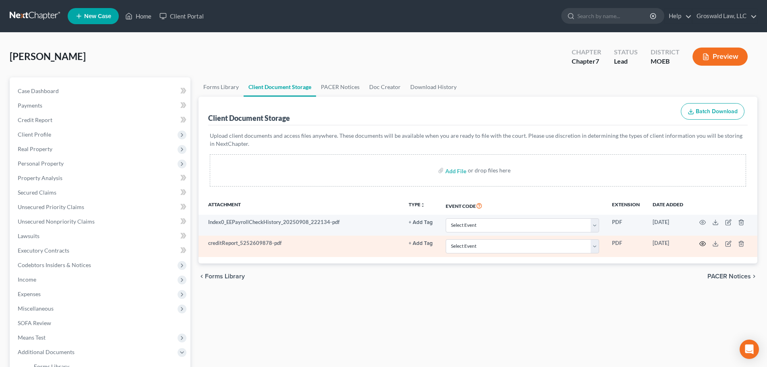
click at [705, 244] on icon "button" at bounding box center [703, 243] width 6 height 4
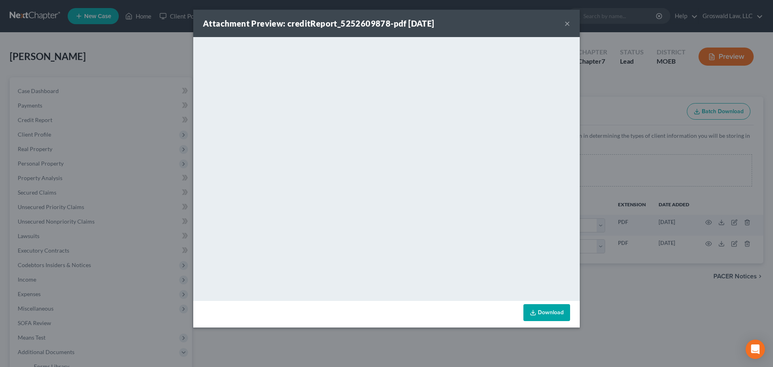
click at [569, 19] on button "×" at bounding box center [568, 24] width 6 height 10
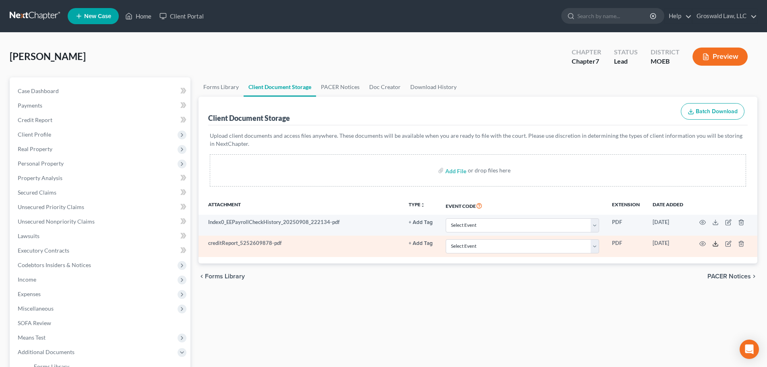
click at [715, 243] on polyline at bounding box center [716, 243] width 3 height 1
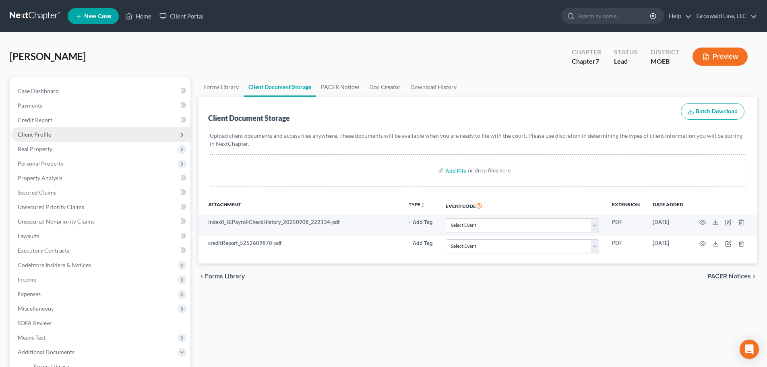
click at [77, 132] on span "Client Profile" at bounding box center [100, 134] width 179 height 15
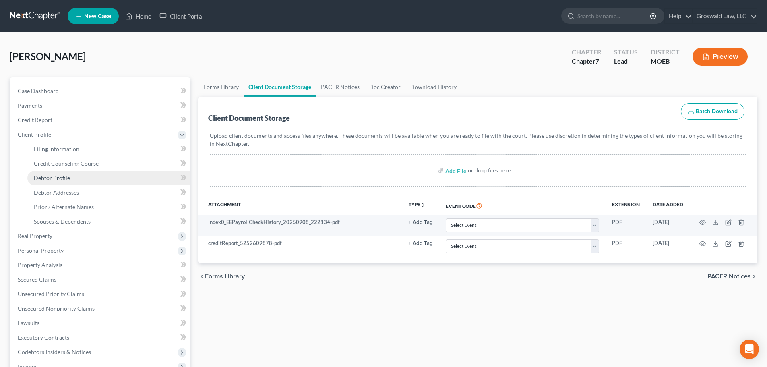
click at [80, 180] on link "Debtor Profile" at bounding box center [108, 178] width 163 height 15
select select "0"
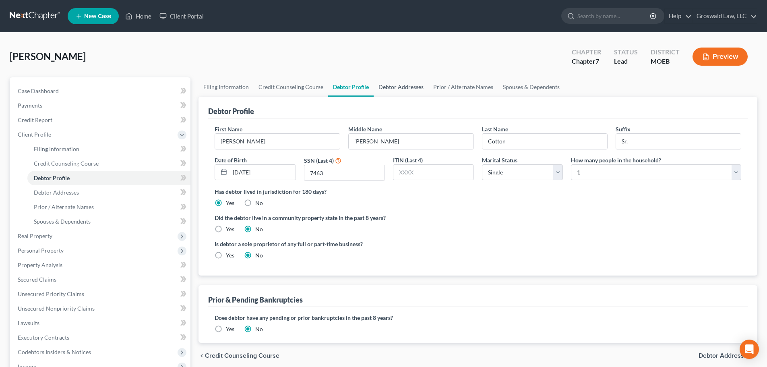
click at [403, 87] on link "Debtor Addresses" at bounding box center [401, 86] width 55 height 19
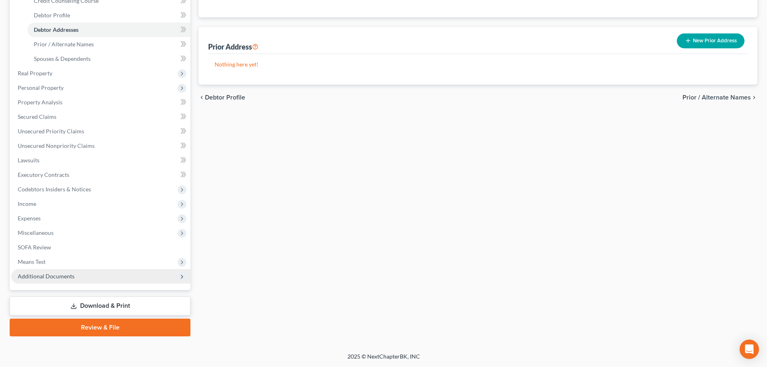
click at [77, 279] on span "Additional Documents" at bounding box center [100, 276] width 179 height 15
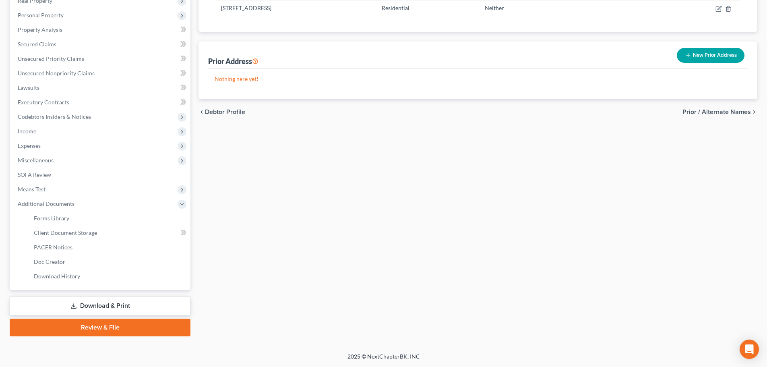
scroll to position [148, 0]
click at [104, 236] on link "Client Document Storage" at bounding box center [108, 233] width 163 height 15
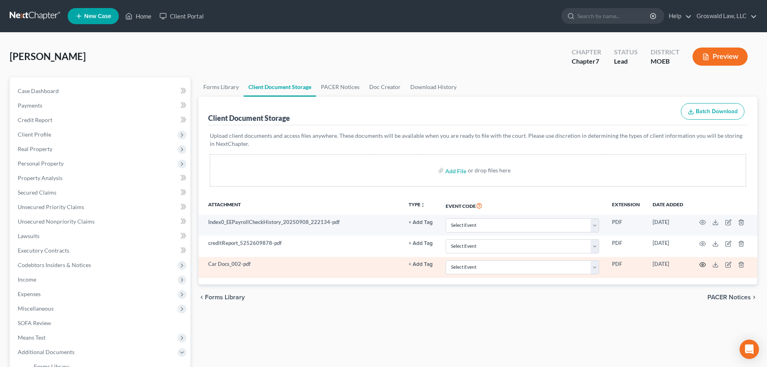
click at [704, 264] on icon "button" at bounding box center [703, 264] width 6 height 6
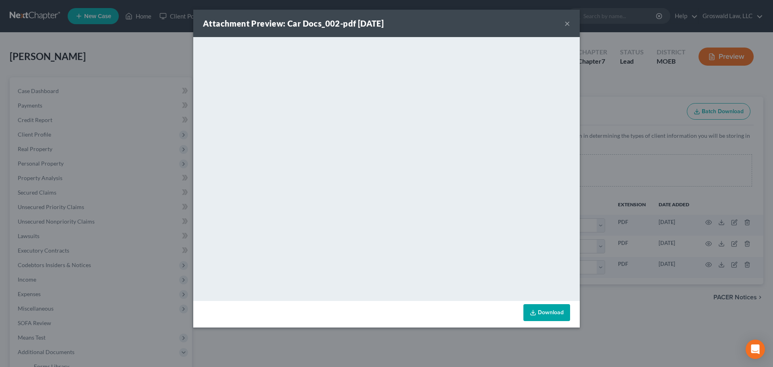
click at [567, 22] on button "×" at bounding box center [568, 24] width 6 height 10
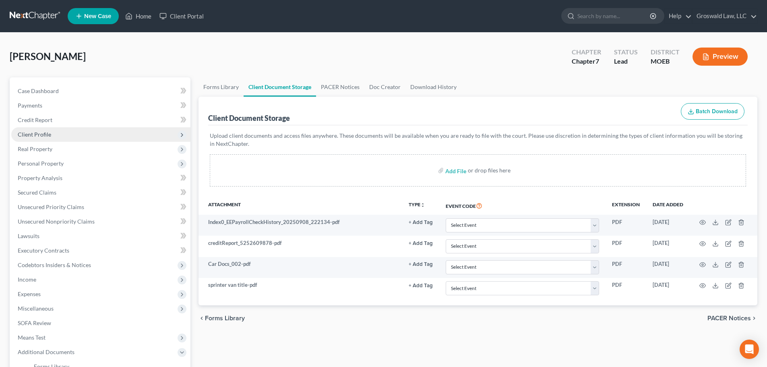
click at [59, 133] on span "Client Profile" at bounding box center [100, 134] width 179 height 15
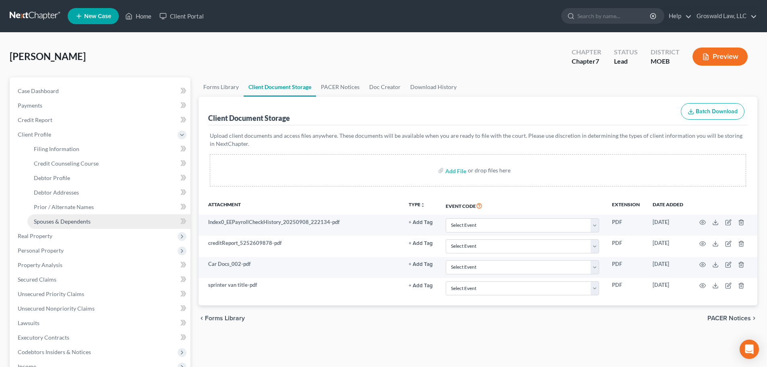
click at [65, 223] on span "Spouses & Dependents" at bounding box center [62, 221] width 57 height 7
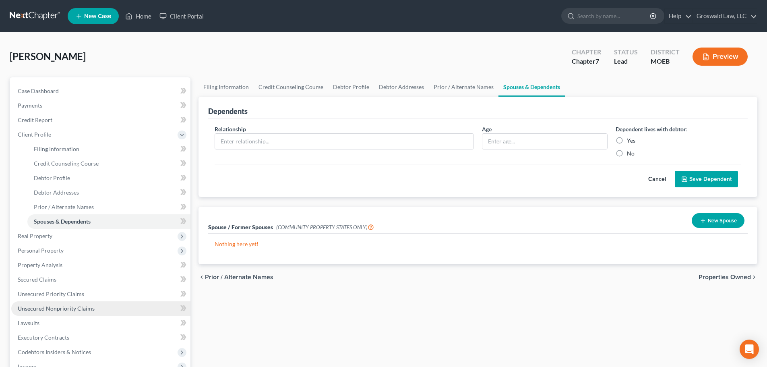
click at [68, 309] on span "Unsecured Nonpriority Claims" at bounding box center [56, 308] width 77 height 7
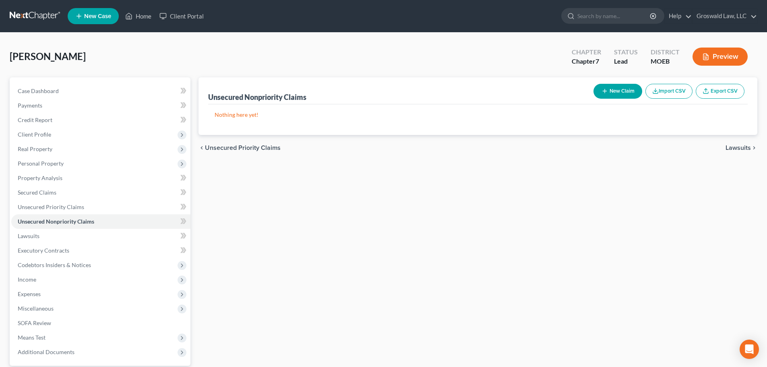
click at [619, 91] on button "New Claim" at bounding box center [618, 91] width 49 height 15
select select "0"
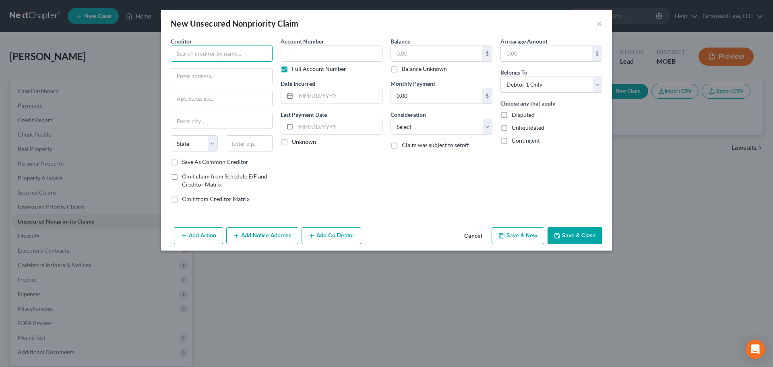
click at [199, 56] on input "text" at bounding box center [222, 54] width 102 height 16
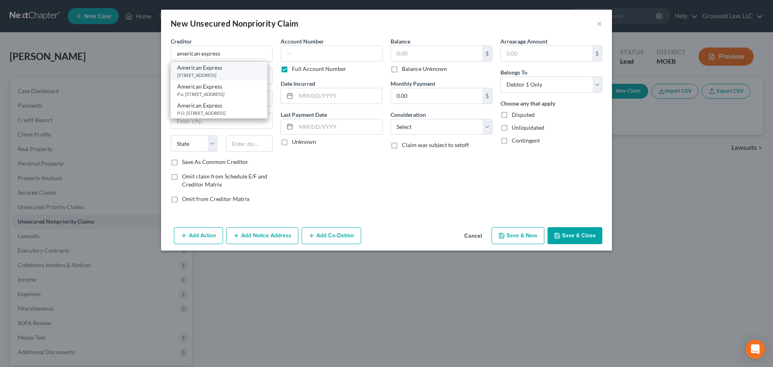
click at [205, 73] on div "[STREET_ADDRESS]" at bounding box center [219, 75] width 84 height 7
type input "American Express"
type input "PO Box 981540"
type input "[GEOGRAPHIC_DATA]"
select select "45"
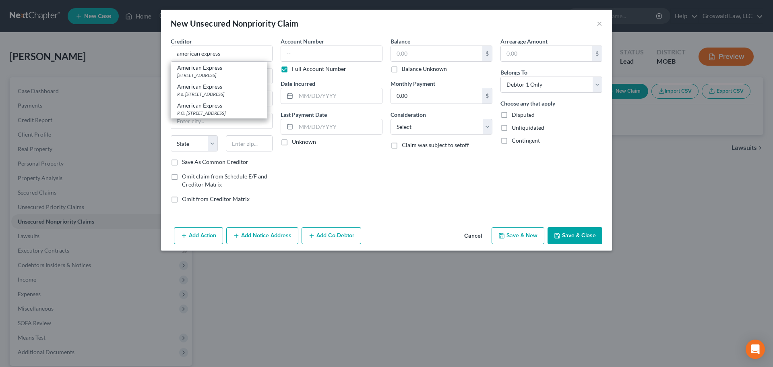
type input "79998"
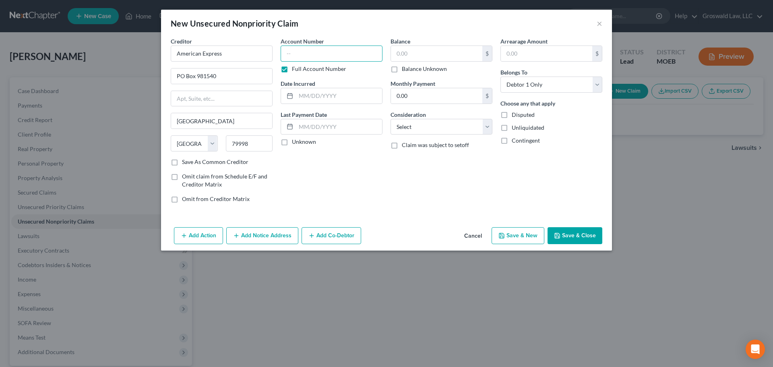
click at [292, 56] on input "text" at bounding box center [332, 54] width 102 height 16
type input "25SL-AC28911"
click at [576, 234] on button "Save & Close" at bounding box center [575, 235] width 55 height 17
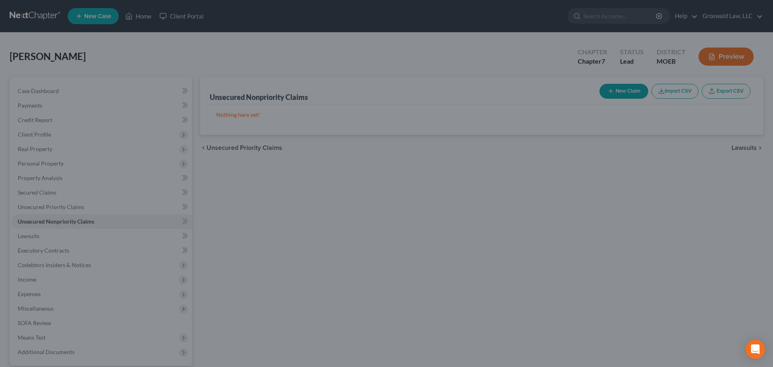
type input "0.00"
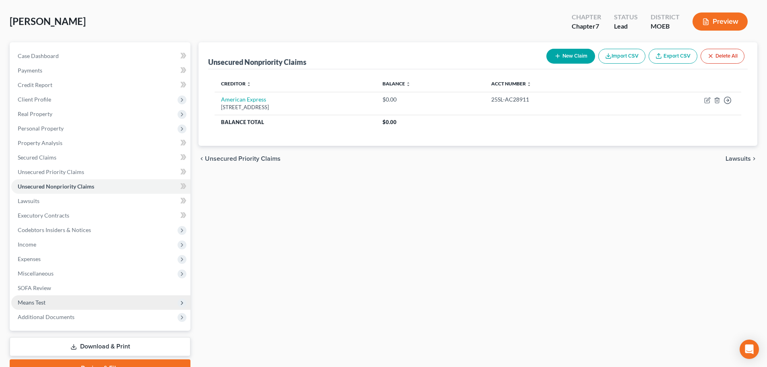
scroll to position [76, 0]
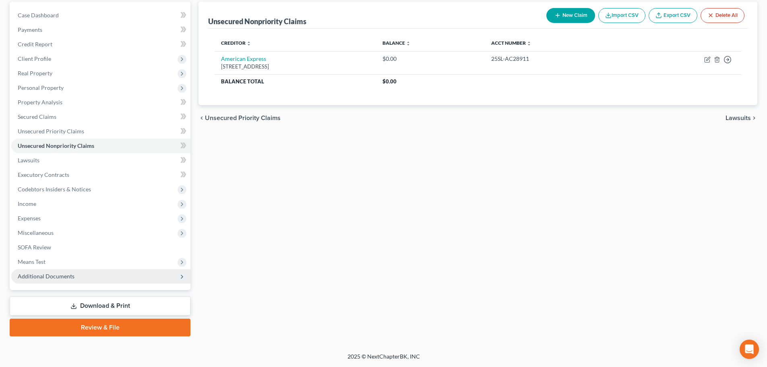
click at [96, 274] on span "Additional Documents" at bounding box center [100, 276] width 179 height 15
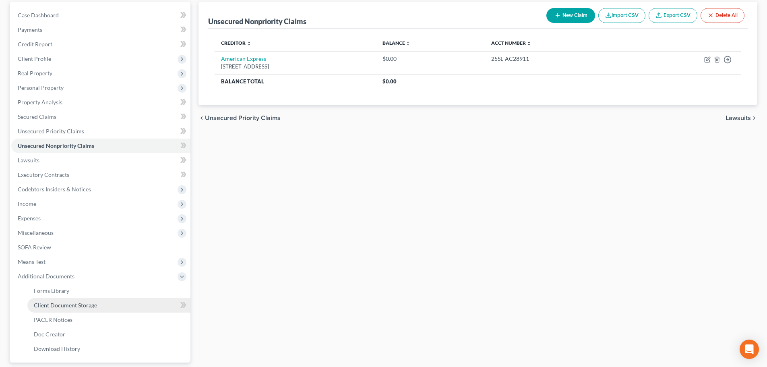
click at [90, 305] on span "Client Document Storage" at bounding box center [65, 305] width 63 height 7
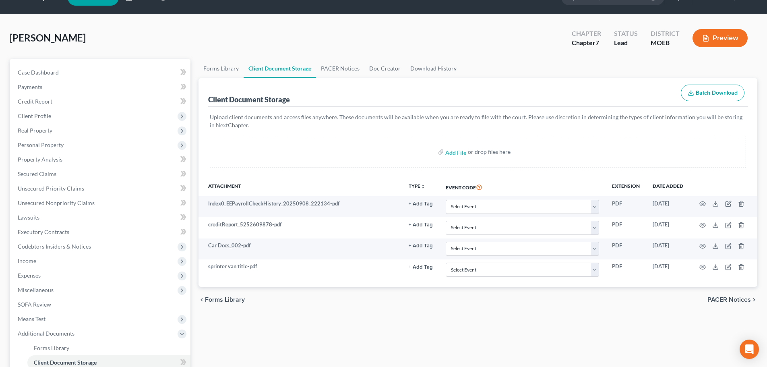
scroll to position [40, 0]
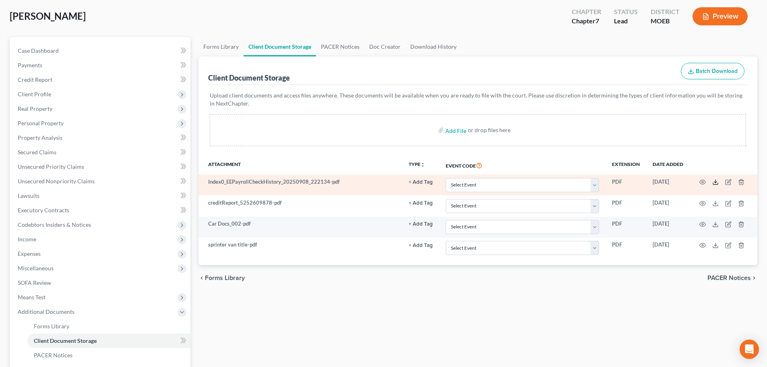
click at [716, 184] on icon at bounding box center [716, 182] width 6 height 6
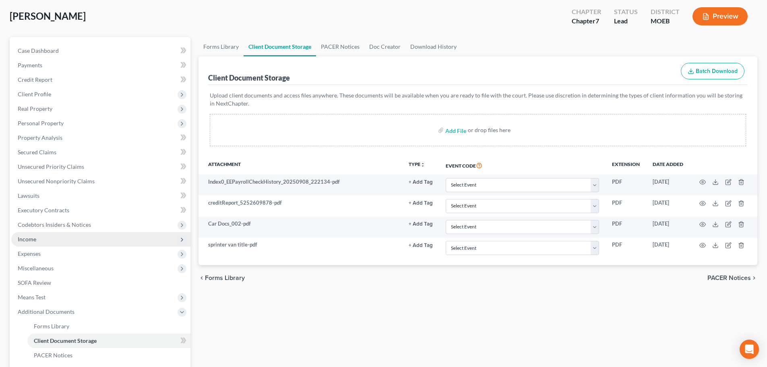
click at [42, 243] on span "Income" at bounding box center [100, 239] width 179 height 15
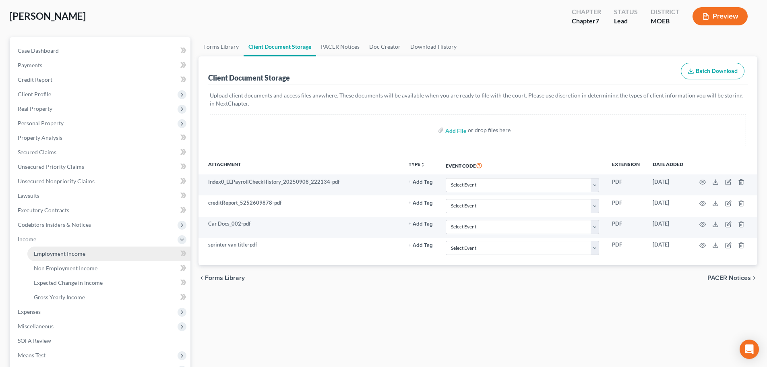
click at [59, 252] on span "Employment Income" at bounding box center [60, 253] width 52 height 7
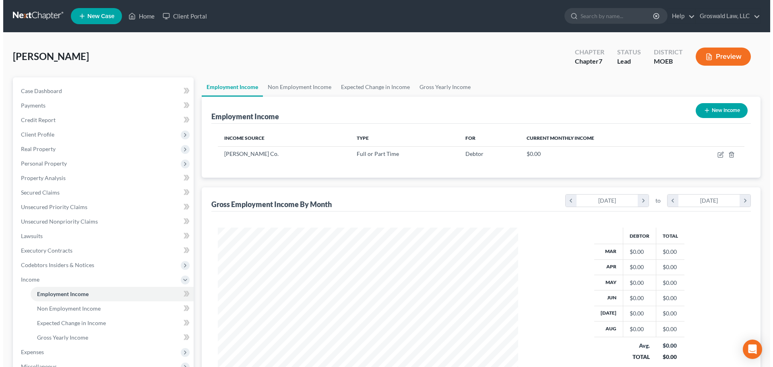
scroll to position [150, 317]
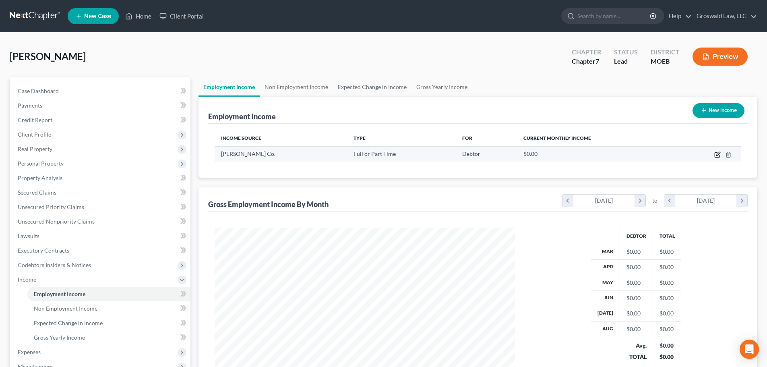
click at [719, 155] on icon "button" at bounding box center [718, 154] width 6 height 6
select select "0"
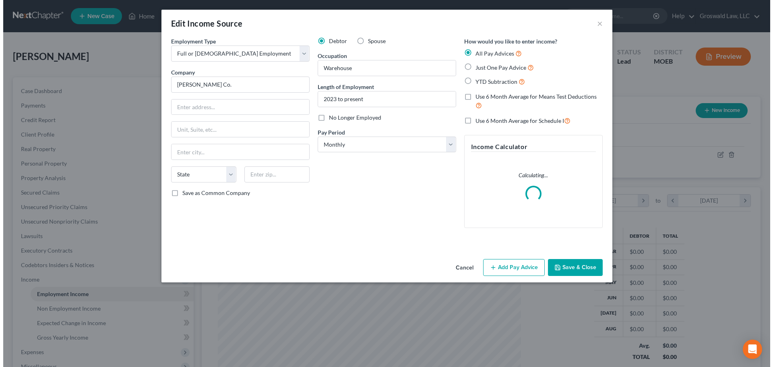
scroll to position [151, 319]
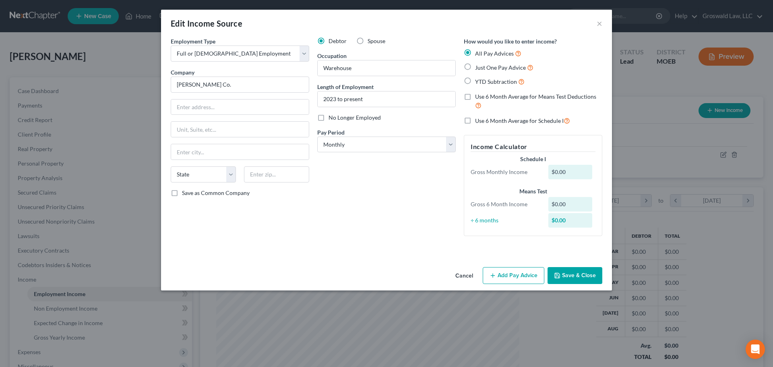
click at [487, 79] on span "YTD Subtraction" at bounding box center [496, 81] width 42 height 7
click at [484, 79] on input "YTD Subtraction" at bounding box center [481, 79] width 5 height 5
radio input "true"
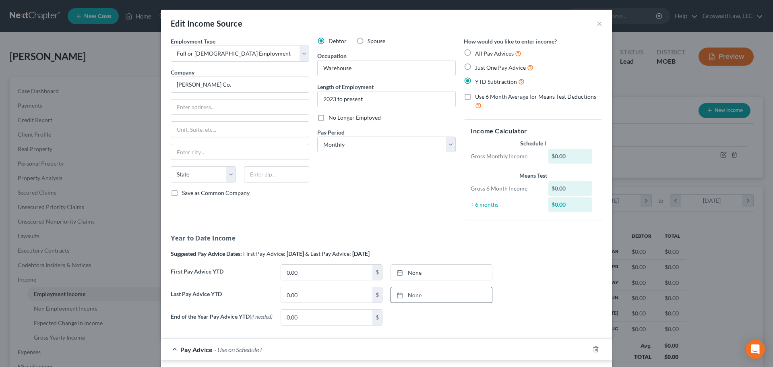
type input "[DATE]"
click at [403, 295] on div at bounding box center [402, 295] width 11 height 7
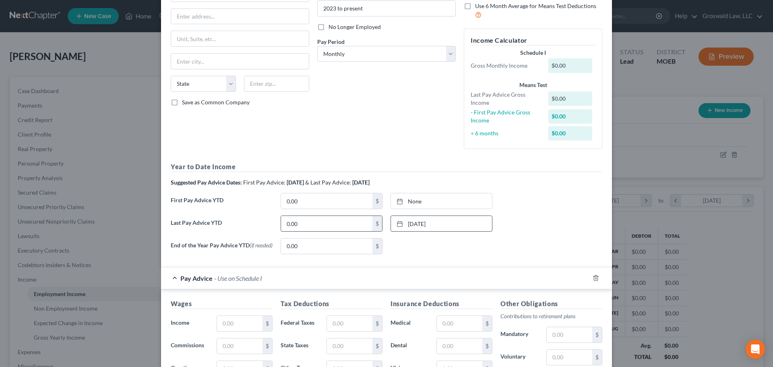
scroll to position [121, 0]
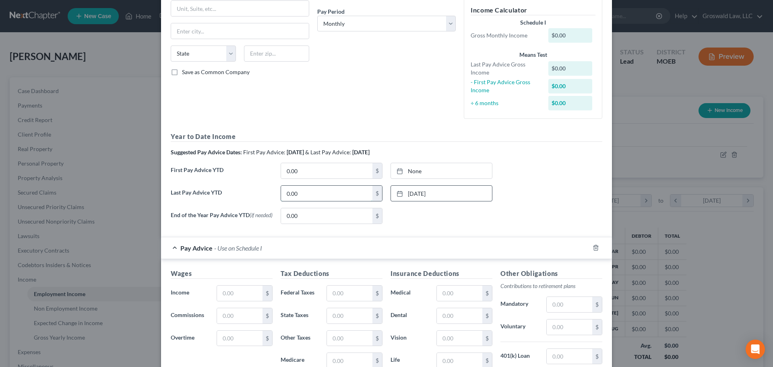
click at [308, 195] on input "0.00" at bounding box center [326, 193] width 91 height 15
type input "29,957.08"
click at [595, 251] on icon "button" at bounding box center [596, 247] width 6 height 6
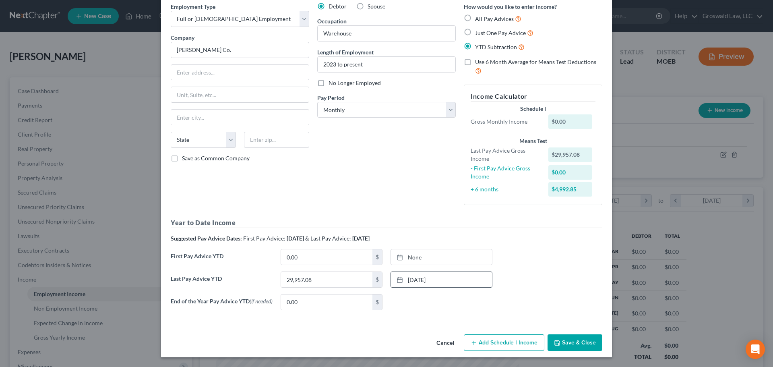
scroll to position [37, 0]
type input "[DATE]"
click at [410, 253] on link "None" at bounding box center [441, 256] width 101 height 15
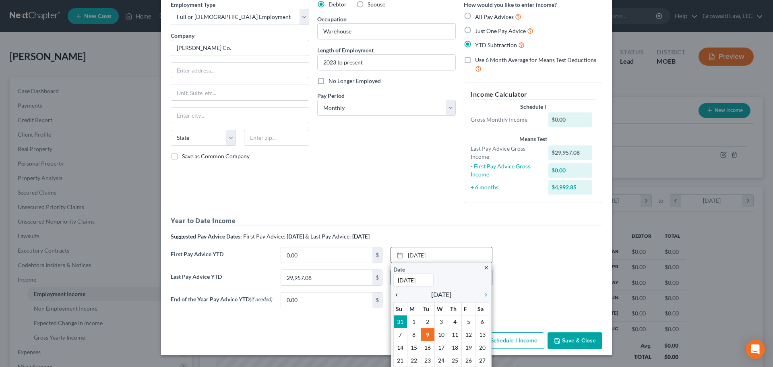
click at [394, 294] on icon "chevron_left" at bounding box center [399, 295] width 10 height 6
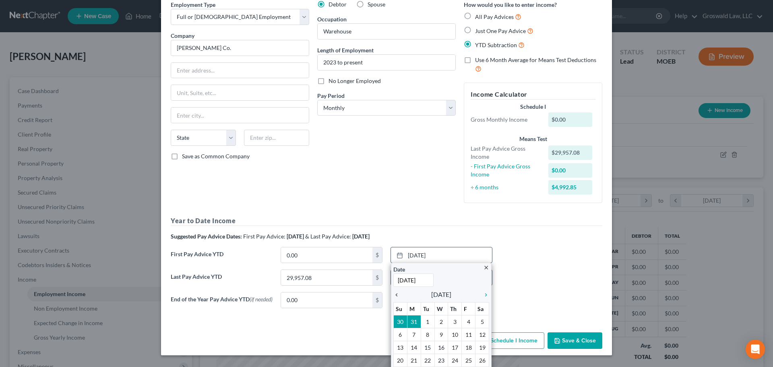
click at [394, 294] on icon "chevron_left" at bounding box center [399, 295] width 10 height 6
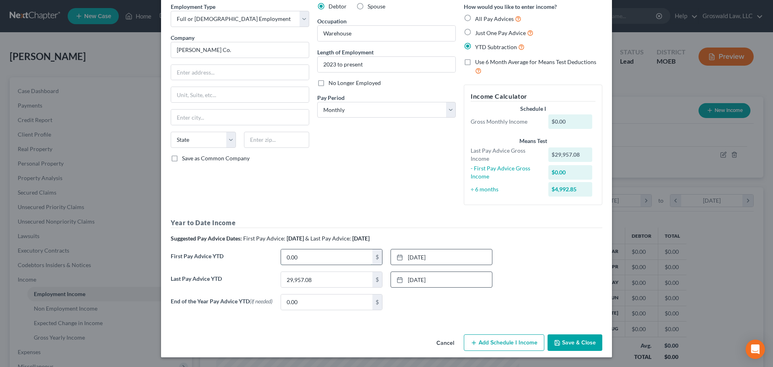
click at [340, 259] on input "0.00" at bounding box center [326, 256] width 91 height 15
type input "7,477.83"
click at [570, 339] on button "Save & Close" at bounding box center [575, 342] width 55 height 17
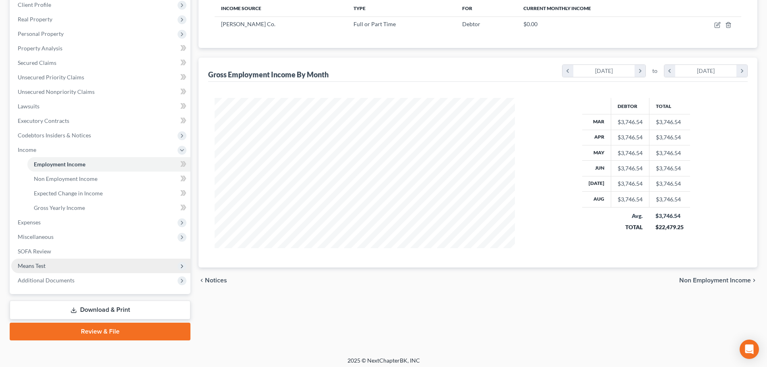
scroll to position [134, 0]
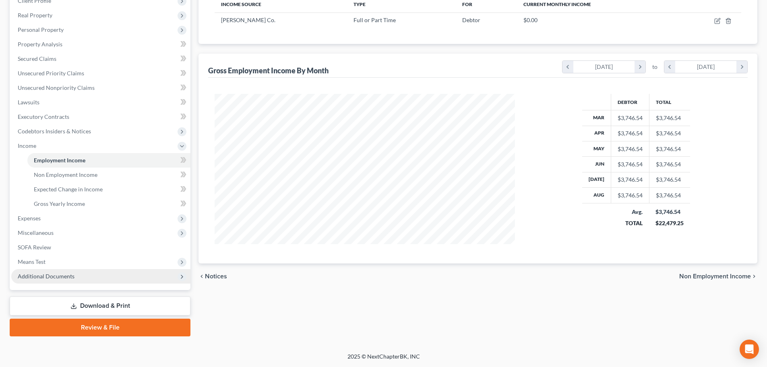
click at [71, 277] on span "Additional Documents" at bounding box center [46, 276] width 57 height 7
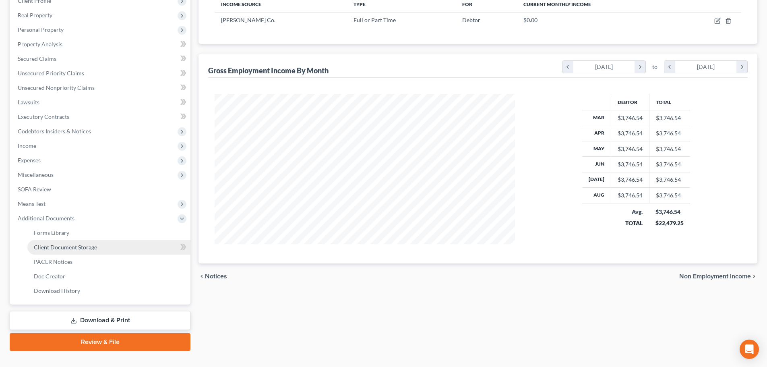
click at [89, 244] on span "Client Document Storage" at bounding box center [65, 247] width 63 height 7
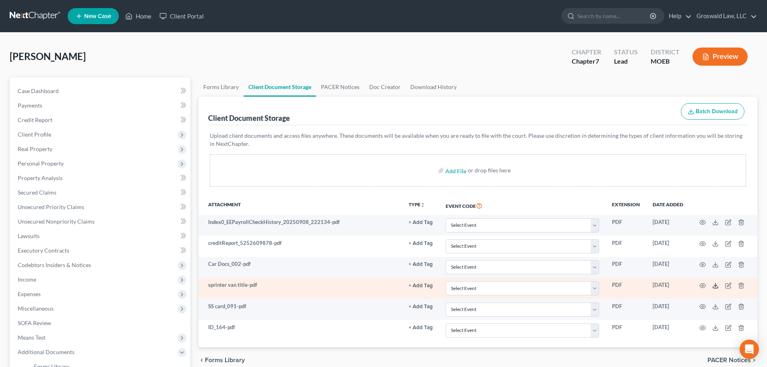
click at [717, 286] on polyline at bounding box center [716, 285] width 3 height 1
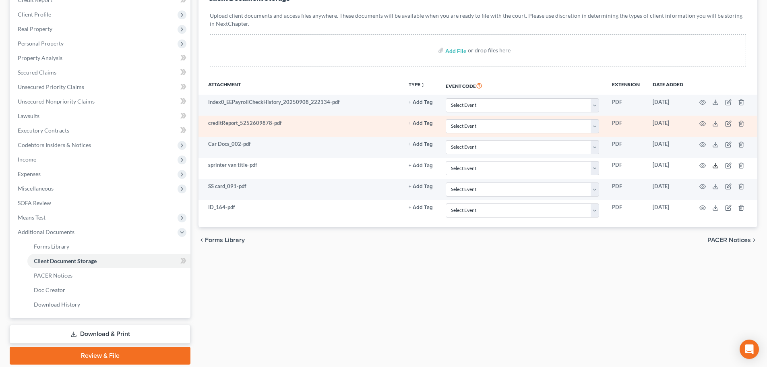
scroll to position [148, 0]
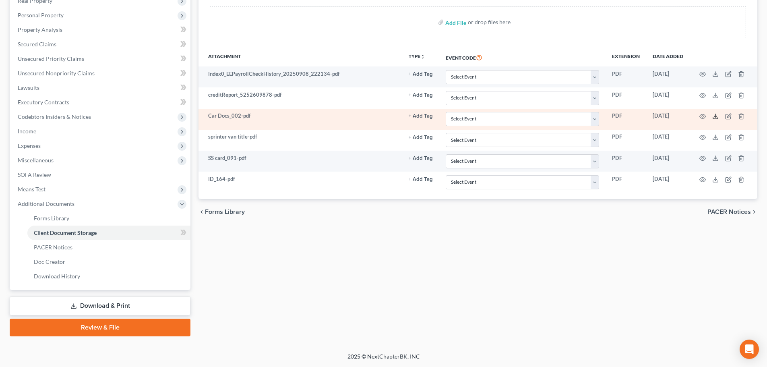
click at [715, 115] on icon at bounding box center [716, 116] width 6 height 6
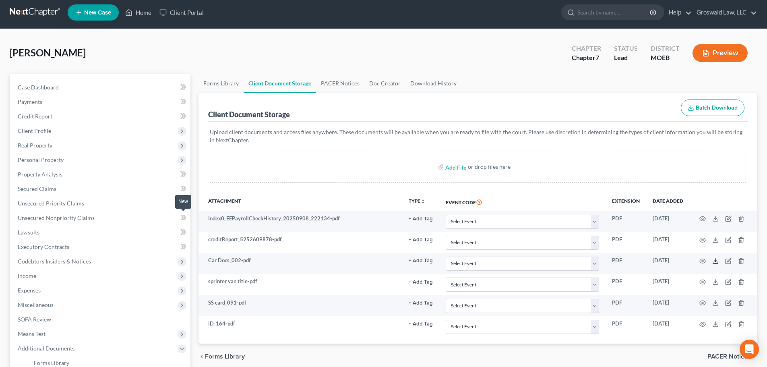
scroll to position [0, 0]
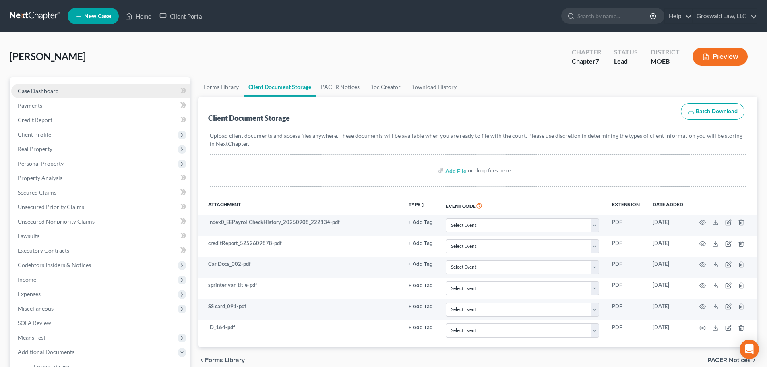
click at [41, 88] on span "Case Dashboard" at bounding box center [38, 90] width 41 height 7
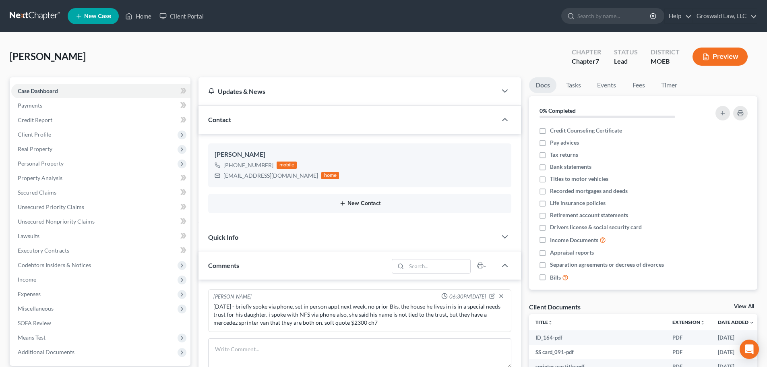
click at [362, 204] on button "New Contact" at bounding box center [360, 203] width 290 height 6
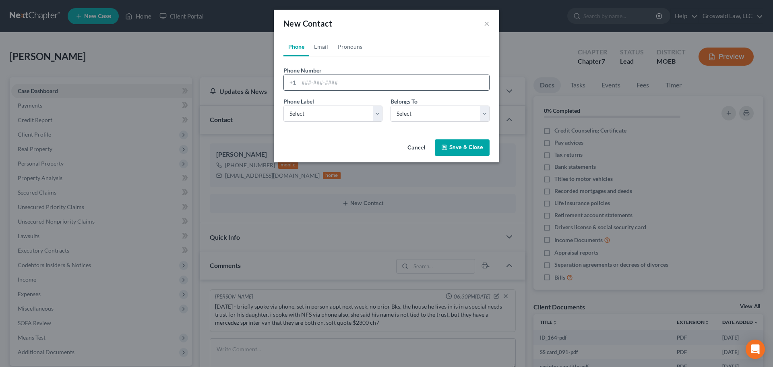
click at [329, 78] on input "tel" at bounding box center [394, 82] width 191 height 15
type input "[PHONE_NUMBER]"
select select "0"
select select "1"
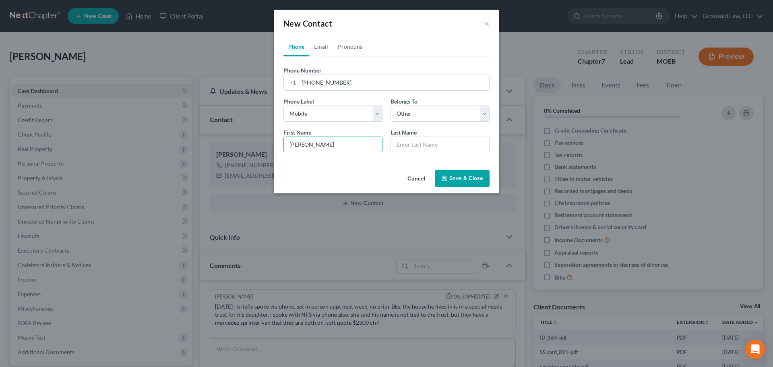
type input "[PERSON_NAME]"
type input "cotton"
click at [440, 61] on div "Phone Number * [PHONE_NUMBER] Ext. Phone Label * Select Mobile Home Work Other …" at bounding box center [387, 107] width 206 height 102
drag, startPoint x: 315, startPoint y: 46, endPoint x: 318, endPoint y: 49, distance: 4.4
click at [315, 46] on link "Email" at bounding box center [321, 46] width 24 height 19
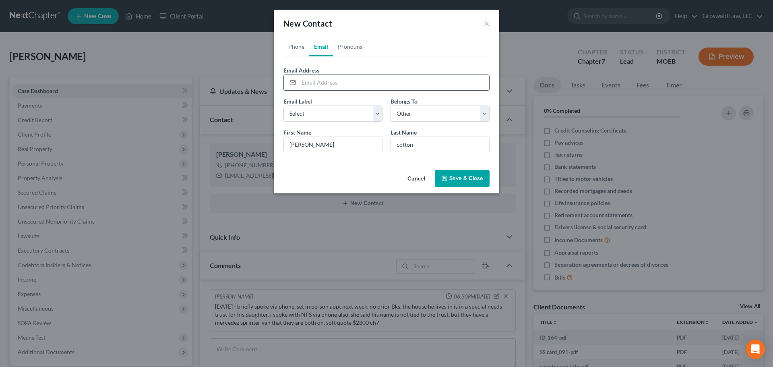
click at [328, 84] on input "email" at bounding box center [394, 82] width 191 height 15
type input "[EMAIL_ADDRESS][DOMAIN_NAME]"
select select "0"
click at [462, 178] on button "Save & Close" at bounding box center [462, 178] width 55 height 17
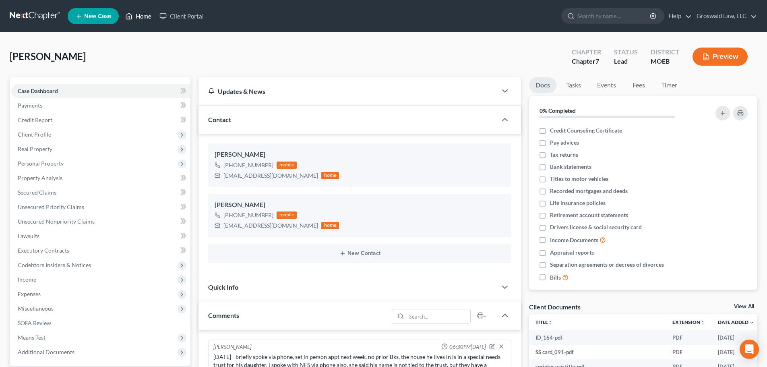
drag, startPoint x: 142, startPoint y: 13, endPoint x: 244, endPoint y: 37, distance: 105.3
click at [142, 13] on link "Home" at bounding box center [138, 16] width 34 height 15
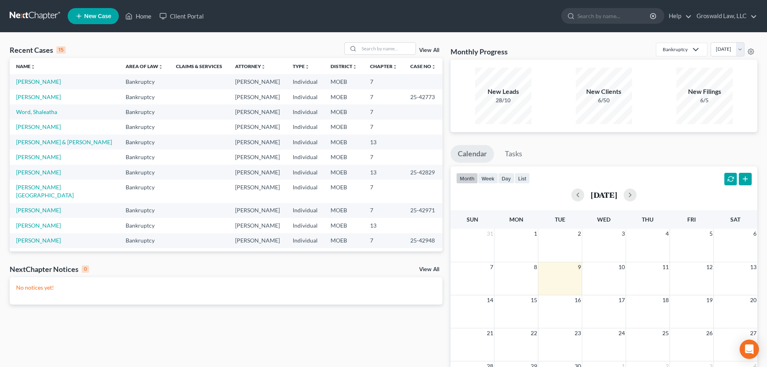
click at [103, 17] on span "New Case" at bounding box center [97, 16] width 27 height 6
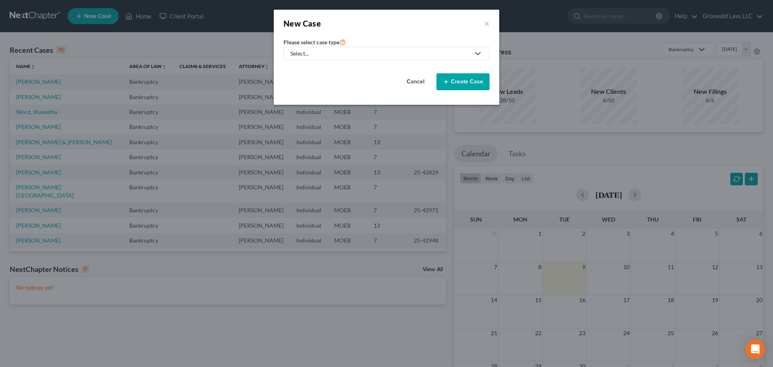
click at [361, 55] on div "Select..." at bounding box center [380, 54] width 180 height 8
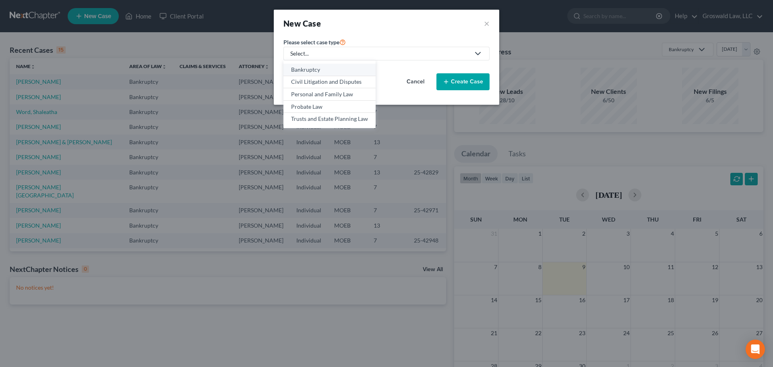
click at [348, 70] on div "Bankruptcy" at bounding box center [329, 70] width 77 height 8
select select "45"
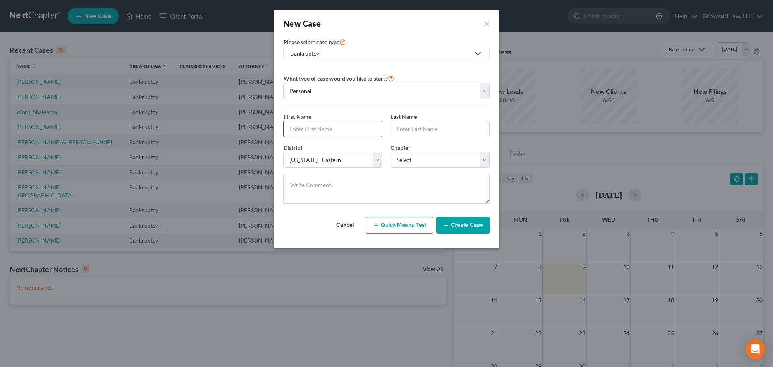
click at [306, 128] on input "text" at bounding box center [333, 128] width 98 height 15
type input "L"
type input "Lytatina"
type input "[PERSON_NAME]"
click at [462, 220] on button "Create Case" at bounding box center [463, 225] width 53 height 17
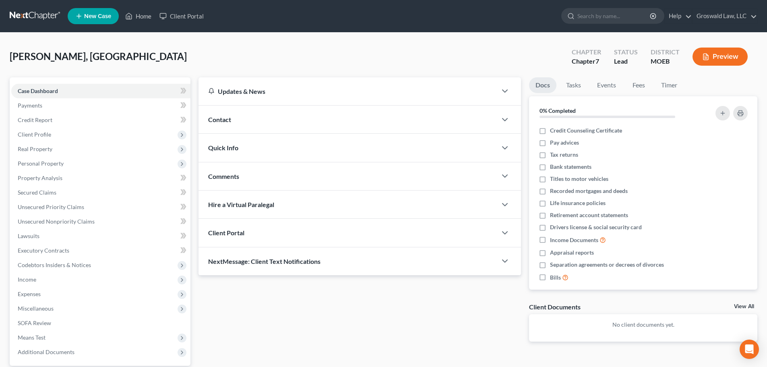
click at [246, 115] on div "Contact" at bounding box center [348, 120] width 298 height 28
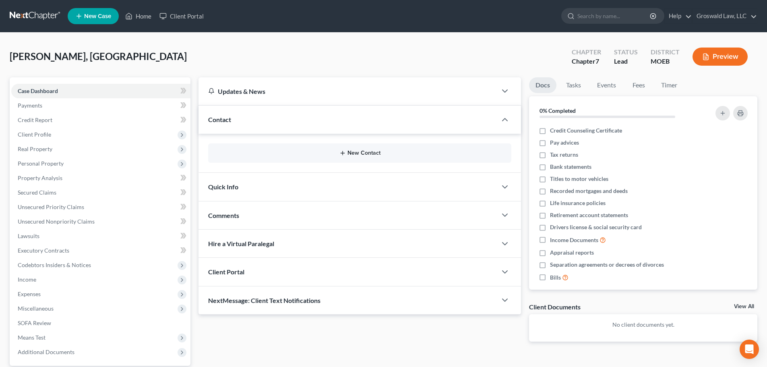
click at [388, 156] on button "New Contact" at bounding box center [360, 153] width 290 height 6
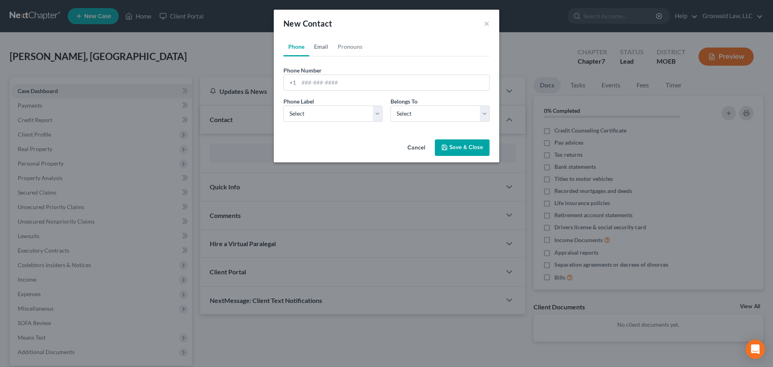
click at [319, 48] on link "Email" at bounding box center [321, 46] width 24 height 19
drag, startPoint x: 323, startPoint y: 87, endPoint x: 321, endPoint y: 109, distance: 21.9
click at [323, 87] on input "email" at bounding box center [394, 82] width 191 height 15
paste input "[EMAIL_ADDRESS][DOMAIN_NAME]"
drag, startPoint x: 321, startPoint y: 116, endPoint x: 318, endPoint y: 121, distance: 5.8
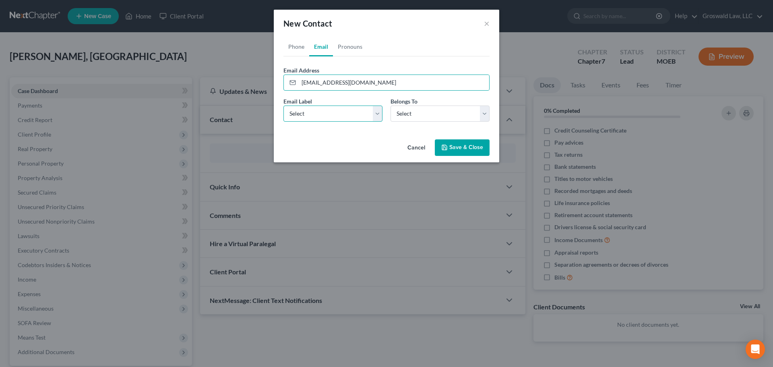
click at [321, 116] on select "Select Home Work Other" at bounding box center [333, 114] width 99 height 16
click at [284, 106] on select "Select Home Work Other" at bounding box center [333, 114] width 99 height 16
drag, startPoint x: 411, startPoint y: 116, endPoint x: 412, endPoint y: 121, distance: 4.9
click at [411, 116] on select "Select Client Other" at bounding box center [440, 114] width 99 height 16
click at [391, 106] on select "Select Client Other" at bounding box center [440, 114] width 99 height 16
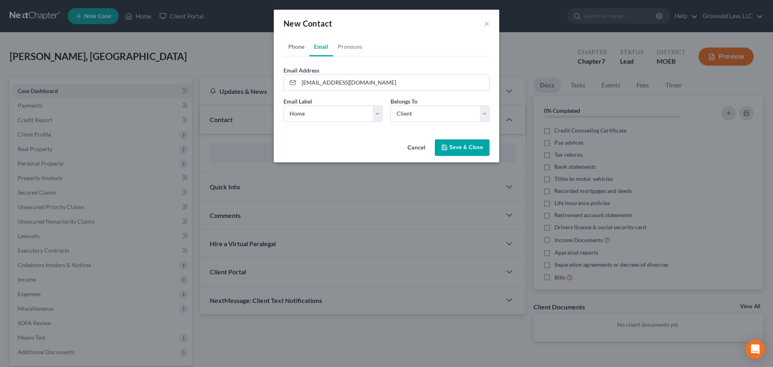
click at [294, 51] on link "Phone" at bounding box center [297, 46] width 26 height 19
drag, startPoint x: 325, startPoint y: 80, endPoint x: 35, endPoint y: 62, distance: 291.3
click at [325, 80] on input "tel" at bounding box center [394, 82] width 191 height 15
paste input "719-6636"
click at [469, 149] on button "Save & Close" at bounding box center [462, 147] width 55 height 17
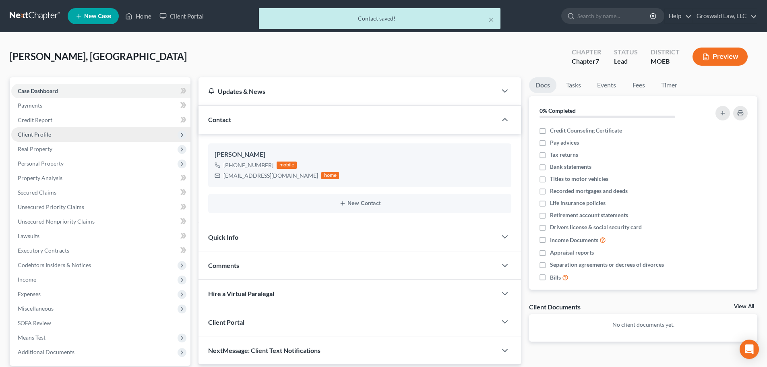
click at [39, 132] on span "Client Profile" at bounding box center [34, 134] width 33 height 7
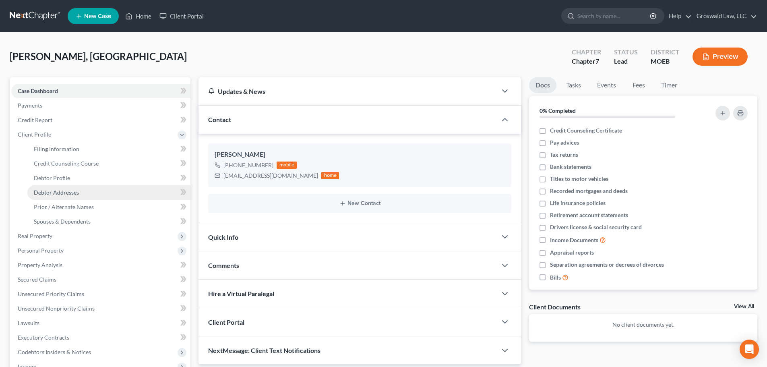
click at [55, 192] on span "Debtor Addresses" at bounding box center [56, 192] width 45 height 7
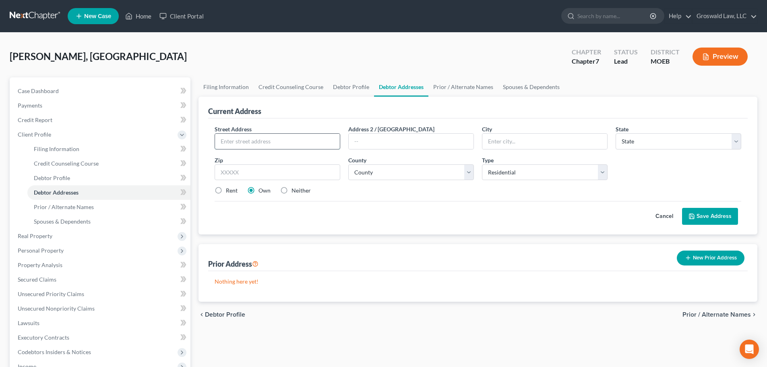
drag, startPoint x: 251, startPoint y: 144, endPoint x: 240, endPoint y: 137, distance: 12.5
click at [251, 144] on input "text" at bounding box center [277, 141] width 125 height 15
click at [437, 172] on select "County [GEOGRAPHIC_DATA] [GEOGRAPHIC_DATA] [GEOGRAPHIC_DATA] [GEOGRAPHIC_DATA] …" at bounding box center [411, 172] width 126 height 16
click at [348, 164] on select "County [GEOGRAPHIC_DATA] [GEOGRAPHIC_DATA] [GEOGRAPHIC_DATA] [GEOGRAPHIC_DATA] …" at bounding box center [411, 172] width 126 height 16
click at [292, 189] on label "Neither" at bounding box center [301, 190] width 19 height 8
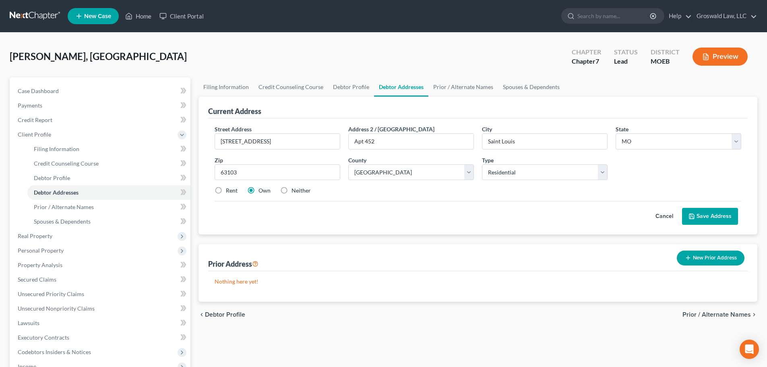
click at [295, 189] on input "Neither" at bounding box center [297, 188] width 5 height 5
click at [735, 217] on button "Save Address" at bounding box center [710, 216] width 56 height 17
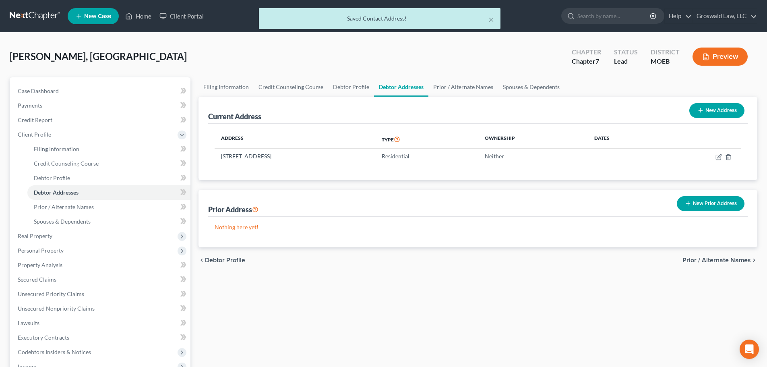
click at [143, 17] on div "× Saved Contact Address!" at bounding box center [379, 20] width 767 height 25
click at [138, 16] on div "× Saved Contact Address!" at bounding box center [379, 20] width 767 height 25
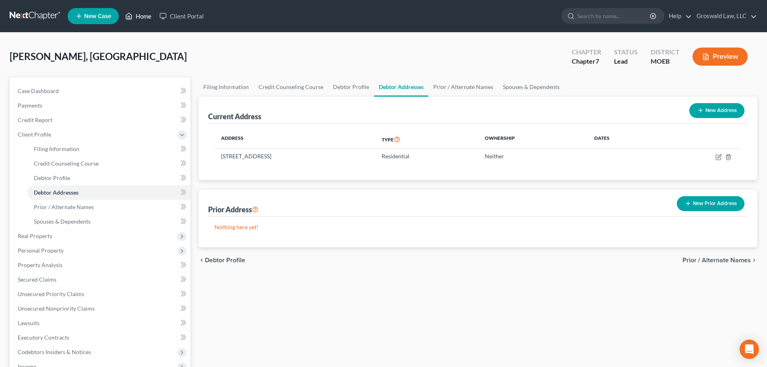
click at [133, 18] on link "Home" at bounding box center [138, 16] width 34 height 15
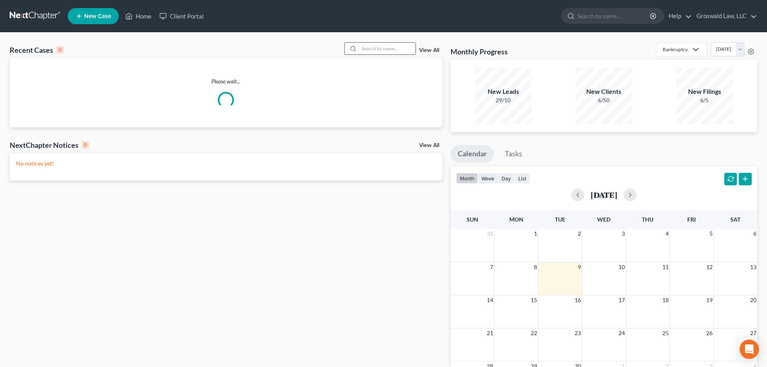
click at [379, 49] on input "search" at bounding box center [387, 49] width 56 height 12
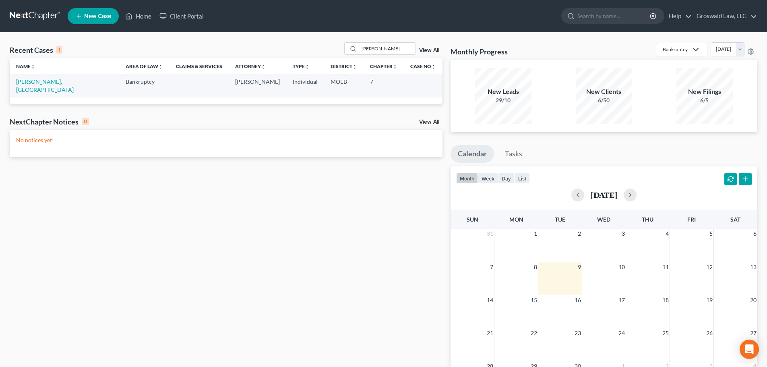
click at [57, 80] on td "[PERSON_NAME], [GEOGRAPHIC_DATA]" at bounding box center [65, 85] width 110 height 23
click at [51, 82] on link "[PERSON_NAME], [GEOGRAPHIC_DATA]" at bounding box center [45, 85] width 58 height 15
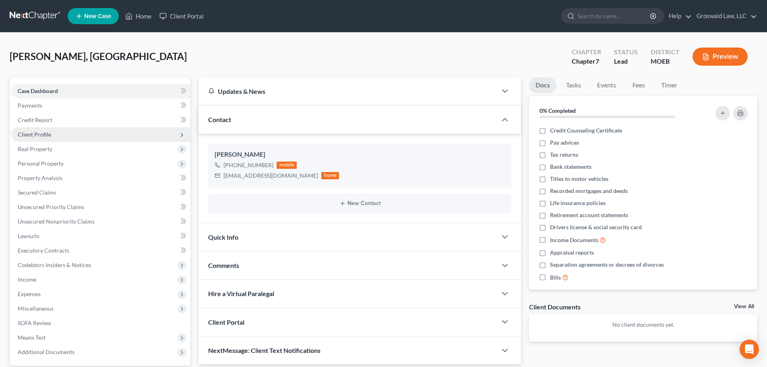
click at [28, 132] on span "Client Profile" at bounding box center [34, 134] width 33 height 7
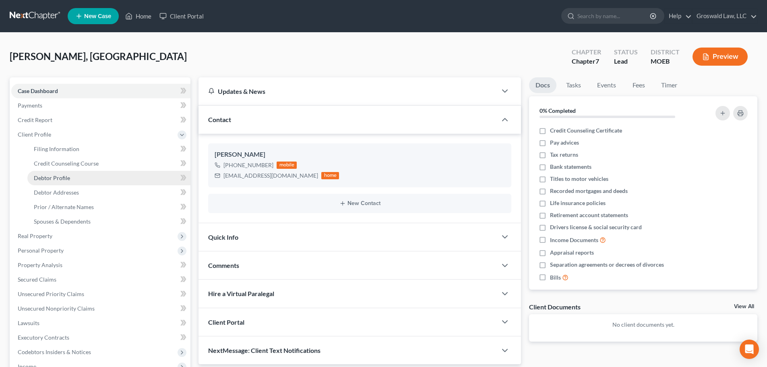
click at [58, 177] on span "Debtor Profile" at bounding box center [52, 177] width 36 height 7
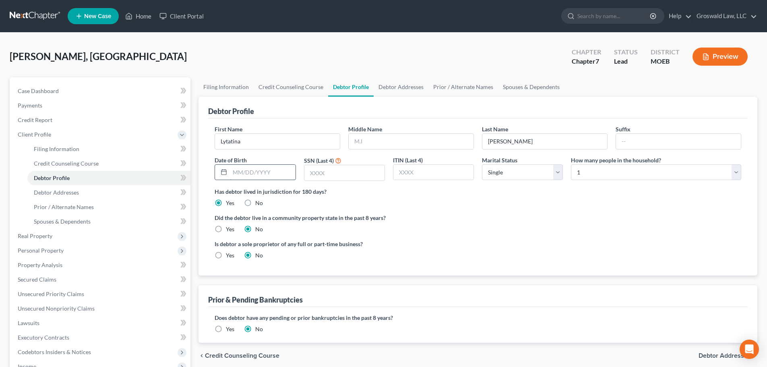
click at [256, 174] on input "text" at bounding box center [262, 172] width 65 height 15
drag, startPoint x: 551, startPoint y: 244, endPoint x: 477, endPoint y: 263, distance: 76.8
click at [547, 246] on div "Is debtor a sole proprietor of any full or part-time business? Yes No" at bounding box center [478, 253] width 535 height 26
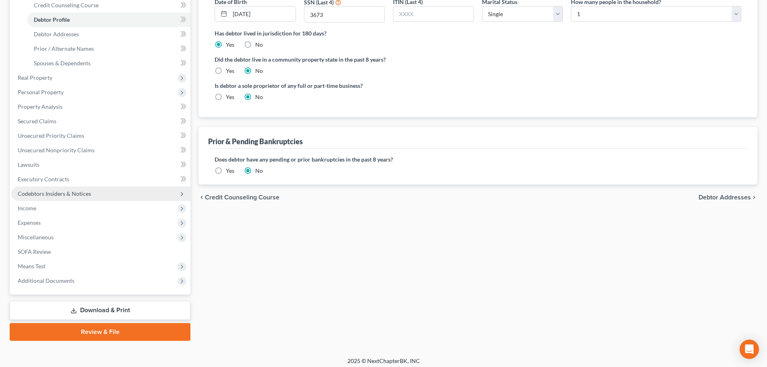
scroll to position [161, 0]
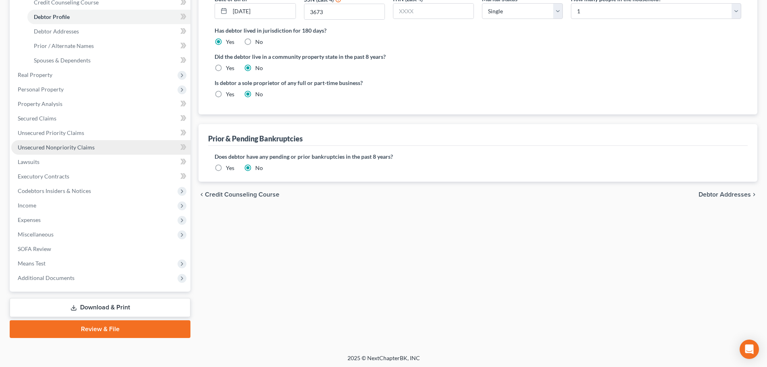
click at [76, 148] on span "Unsecured Nonpriority Claims" at bounding box center [56, 147] width 77 height 7
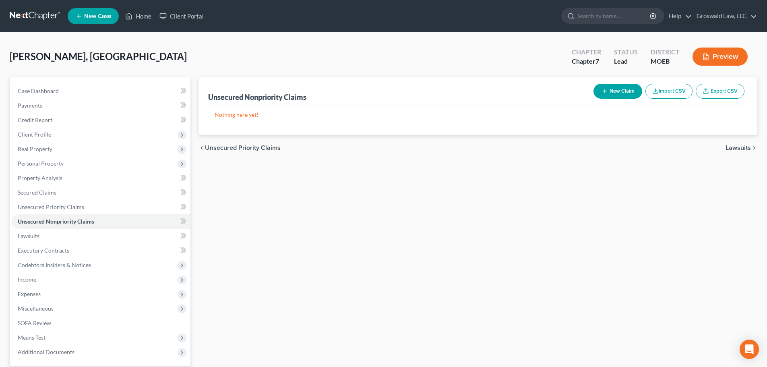
click at [626, 91] on button "New Claim" at bounding box center [618, 91] width 49 height 15
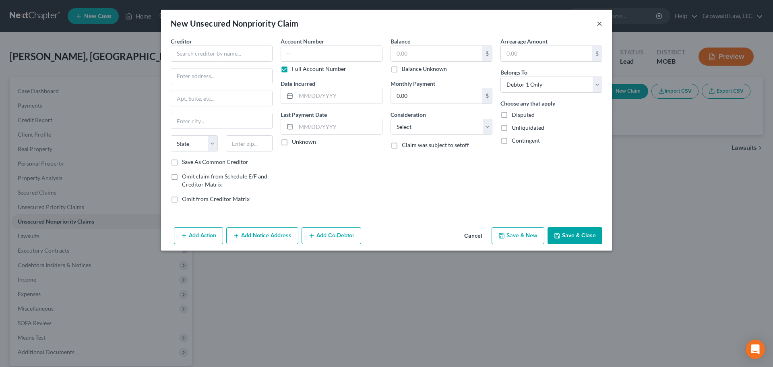
click at [599, 24] on button "×" at bounding box center [600, 24] width 6 height 10
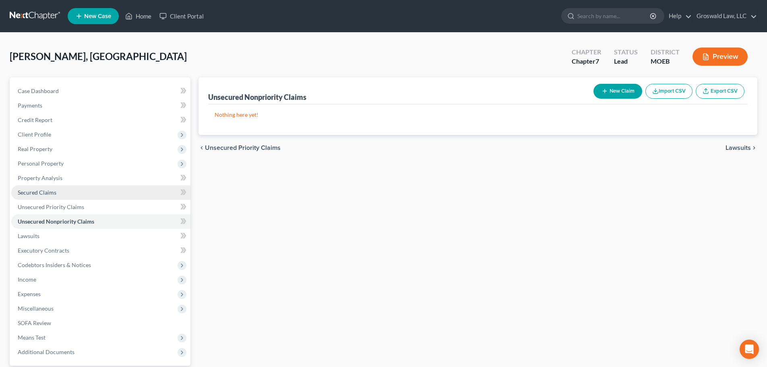
click at [64, 193] on link "Secured Claims" at bounding box center [100, 192] width 179 height 15
click at [613, 93] on button "New Claim" at bounding box center [618, 91] width 49 height 15
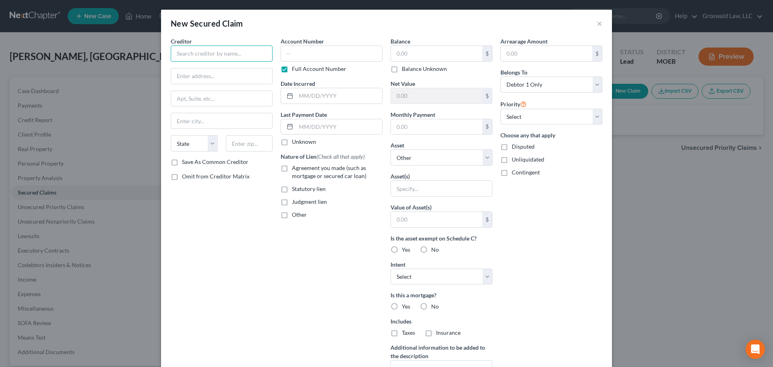
click at [243, 58] on input "text" at bounding box center [222, 54] width 102 height 16
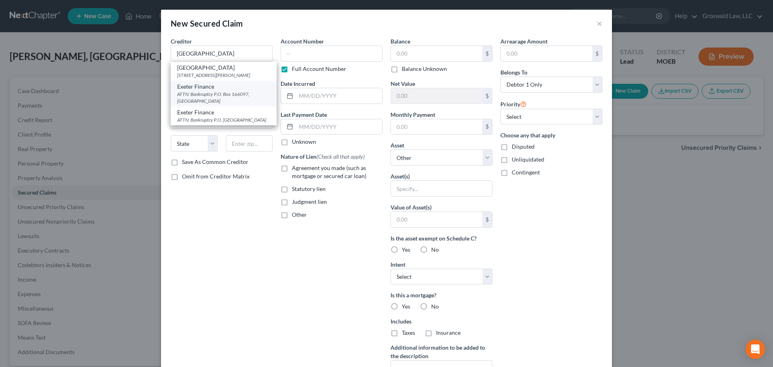
click at [203, 99] on div "ATTN: Bankruptcy P.O. Box 166097, [GEOGRAPHIC_DATA]" at bounding box center [223, 98] width 93 height 14
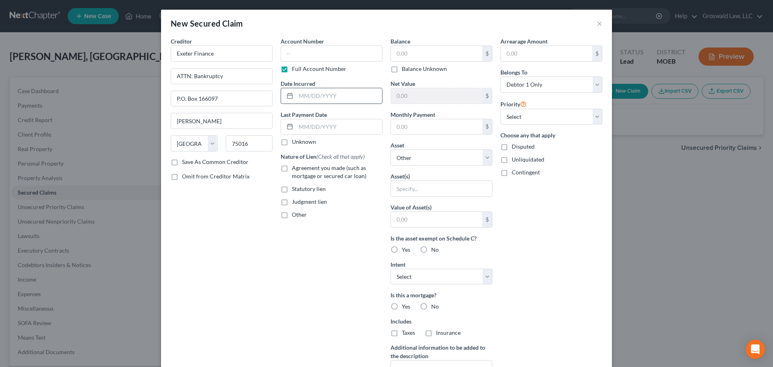
click at [309, 92] on input "text" at bounding box center [339, 95] width 86 height 15
click at [297, 170] on span "Agreement you made (such as mortgage or secured car loan)" at bounding box center [329, 171] width 75 height 15
click at [297, 169] on input "Agreement you made (such as mortgage or secured car loan)" at bounding box center [297, 166] width 5 height 5
click at [423, 53] on input "text" at bounding box center [436, 53] width 91 height 15
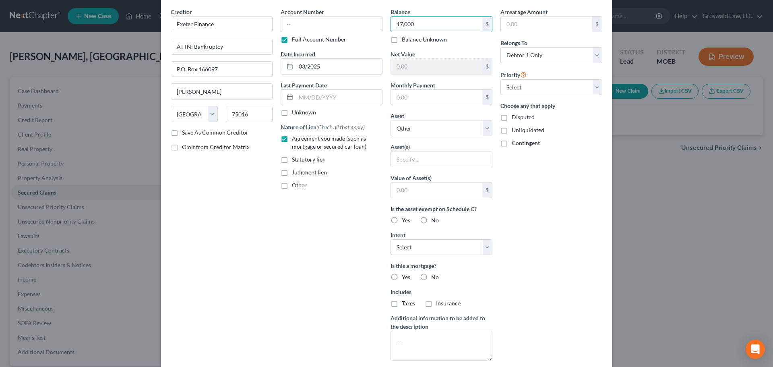
scroll to position [80, 0]
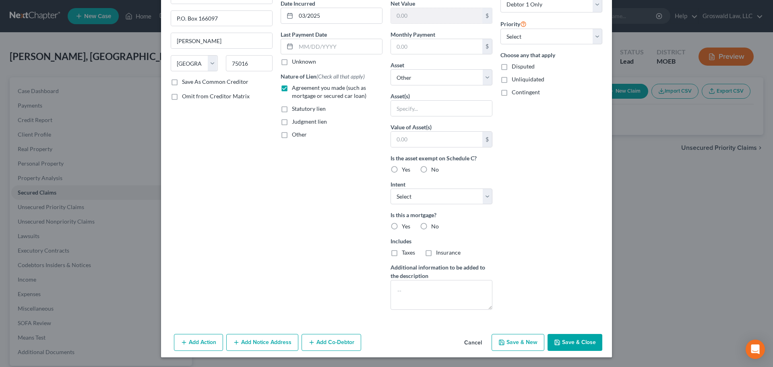
click at [561, 348] on button "Save & Close" at bounding box center [575, 342] width 55 height 17
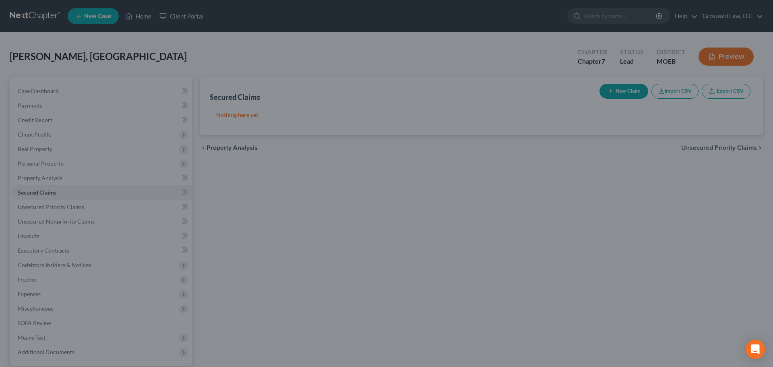
scroll to position [0, 0]
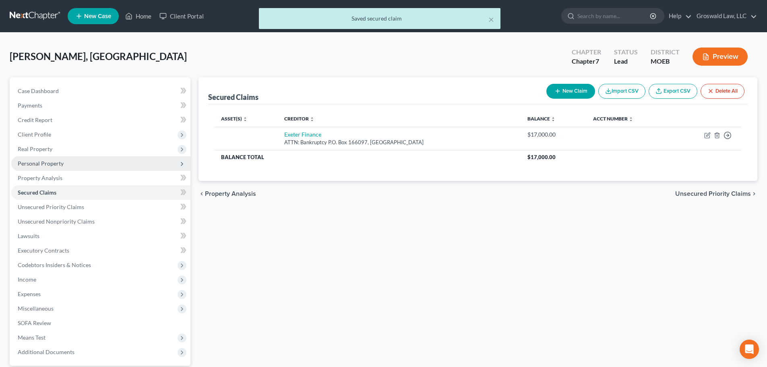
click at [53, 164] on span "Personal Property" at bounding box center [41, 163] width 46 height 7
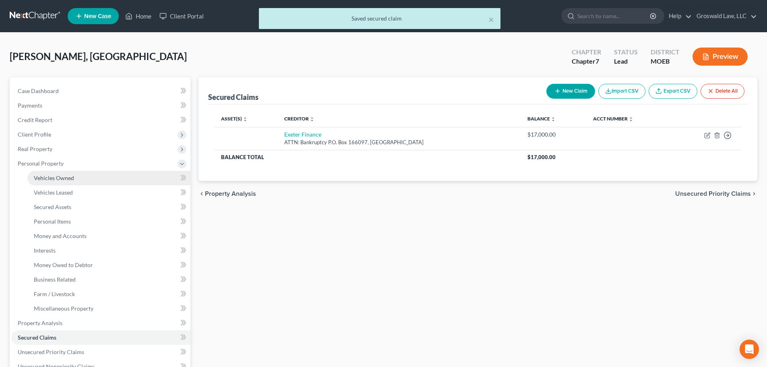
click at [98, 176] on link "Vehicles Owned" at bounding box center [108, 178] width 163 height 15
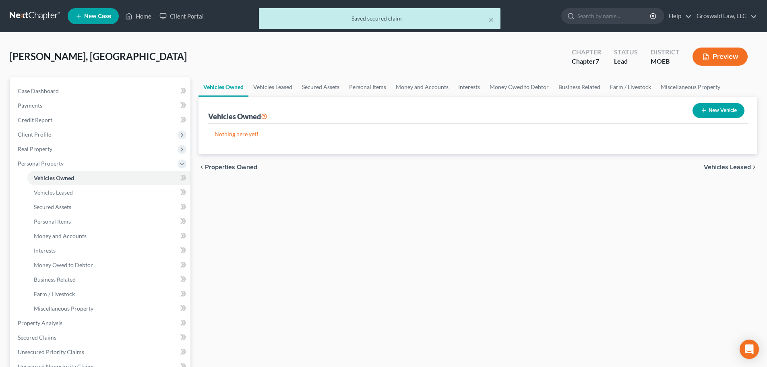
click at [717, 112] on button "New Vehicle" at bounding box center [719, 110] width 52 height 15
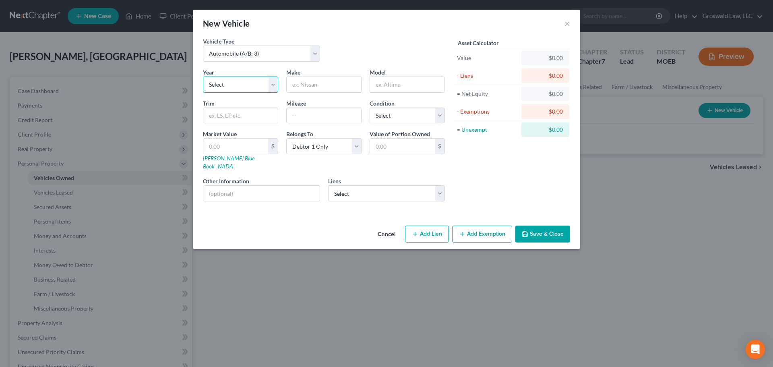
click at [252, 89] on select "Select 2026 2025 2024 2023 2022 2021 2020 2019 2018 2017 2016 2015 2014 2013 20…" at bounding box center [240, 85] width 75 height 16
click at [203, 77] on select "Select 2026 2025 2024 2023 2022 2021 2020 2019 2018 2017 2016 2015 2014 2013 20…" at bounding box center [240, 85] width 75 height 16
click at [327, 85] on input "text" at bounding box center [324, 84] width 75 height 15
click at [350, 185] on select "Select Exeter Finance - $17,000.00" at bounding box center [386, 193] width 117 height 16
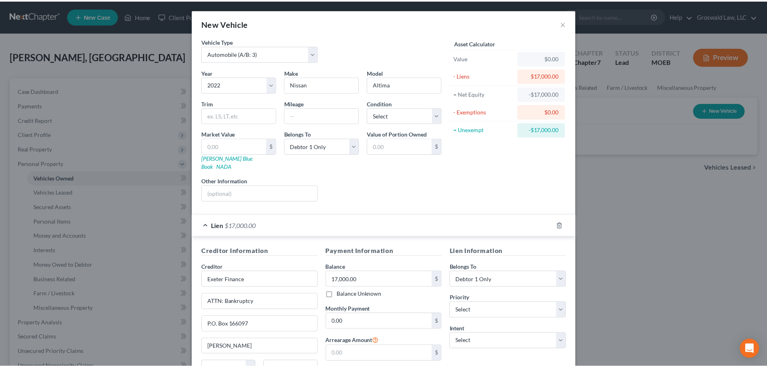
scroll to position [74, 0]
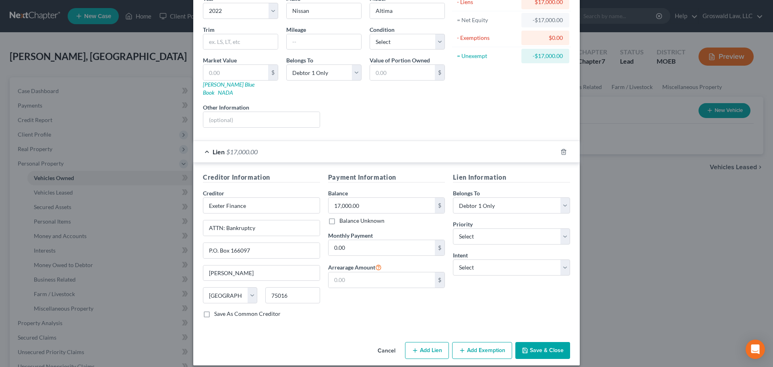
click at [549, 342] on button "Save & Close" at bounding box center [543, 350] width 55 height 17
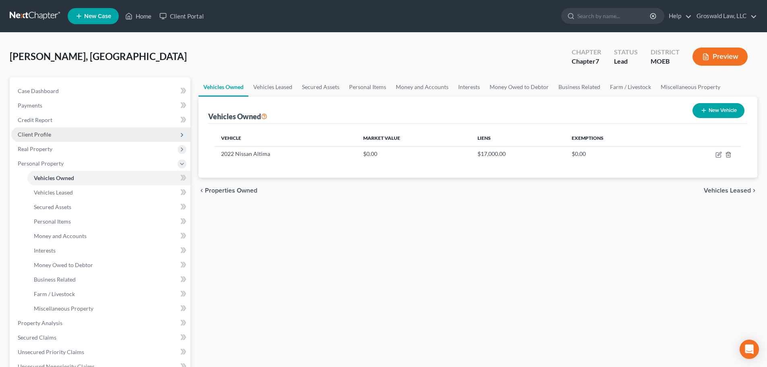
click at [33, 135] on span "Client Profile" at bounding box center [34, 134] width 33 height 7
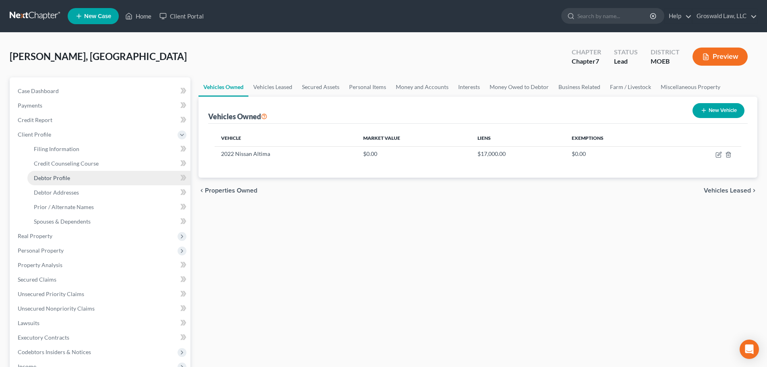
click at [64, 180] on span "Debtor Profile" at bounding box center [52, 177] width 36 height 7
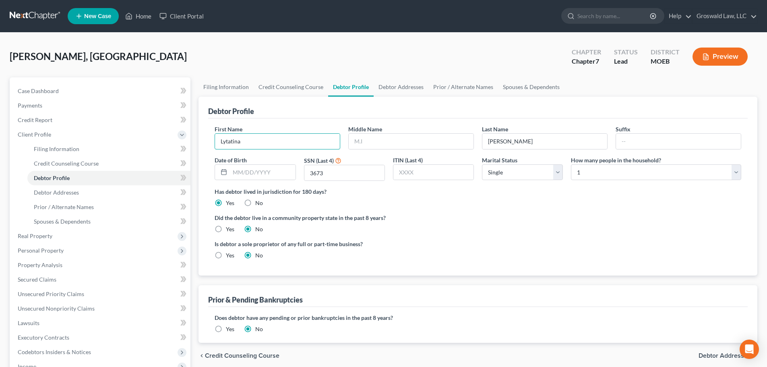
drag, startPoint x: 280, startPoint y: 141, endPoint x: -54, endPoint y: 126, distance: 333.4
click at [0, 126] on html "Home New Case Client Portal Groswald Law, LLC [PERSON_NAME][EMAIL_ADDRESS][DOMA…" at bounding box center [383, 265] width 767 height 530
drag, startPoint x: 506, startPoint y: 237, endPoint x: 456, endPoint y: 207, distance: 58.4
click at [506, 237] on ng-include "First Name [PERSON_NAME] Middle Name Last Name [PERSON_NAME] Date of Birth SSN …" at bounding box center [478, 195] width 527 height 141
click at [403, 147] on input "text" at bounding box center [411, 141] width 125 height 15
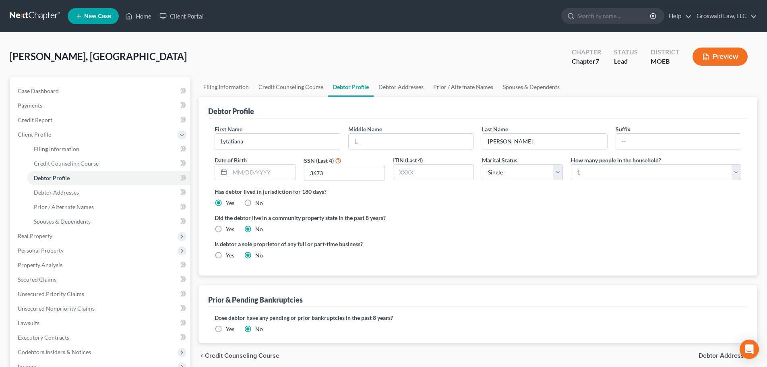
click at [438, 214] on label "Did the debtor live in a community property state in the past 8 years?" at bounding box center [478, 217] width 527 height 8
click at [581, 246] on div "Is debtor a sole proprietor of any full or part-time business? Yes No" at bounding box center [478, 253] width 535 height 26
click at [277, 174] on input "text" at bounding box center [262, 172] width 65 height 15
drag, startPoint x: 495, startPoint y: 249, endPoint x: 457, endPoint y: 158, distance: 98.4
click at [495, 247] on div "Is debtor a sole proprietor of any full or part-time business? Yes No" at bounding box center [478, 253] width 535 height 26
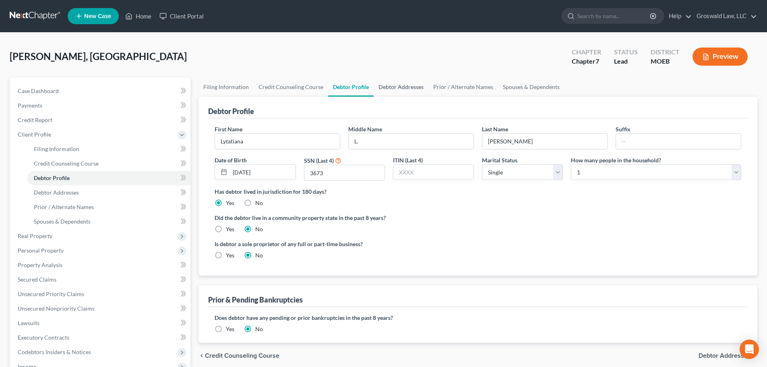
click at [407, 89] on link "Debtor Addresses" at bounding box center [401, 86] width 55 height 19
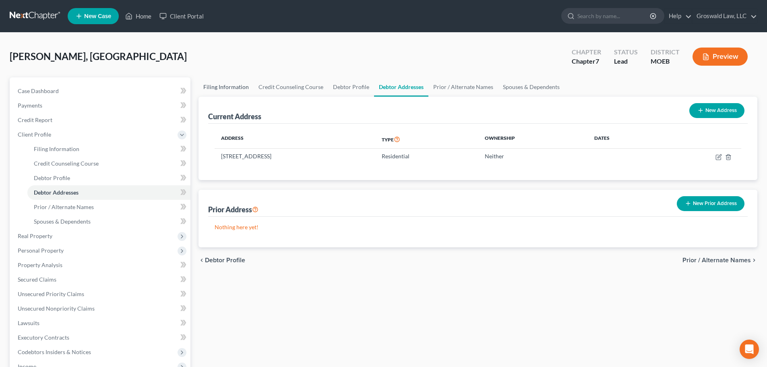
click at [213, 85] on link "Filing Information" at bounding box center [226, 86] width 55 height 19
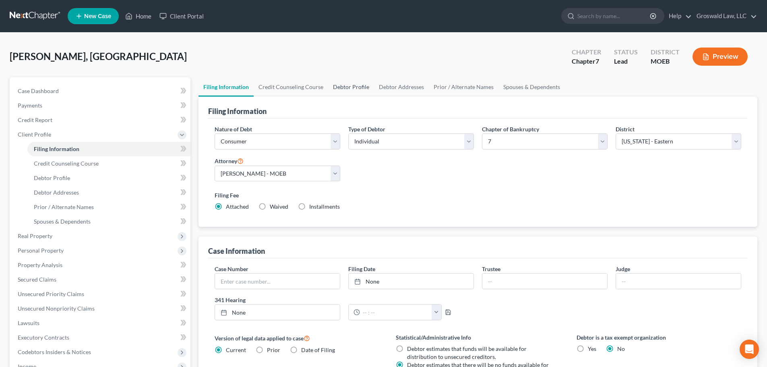
click at [346, 88] on link "Debtor Profile" at bounding box center [351, 86] width 46 height 19
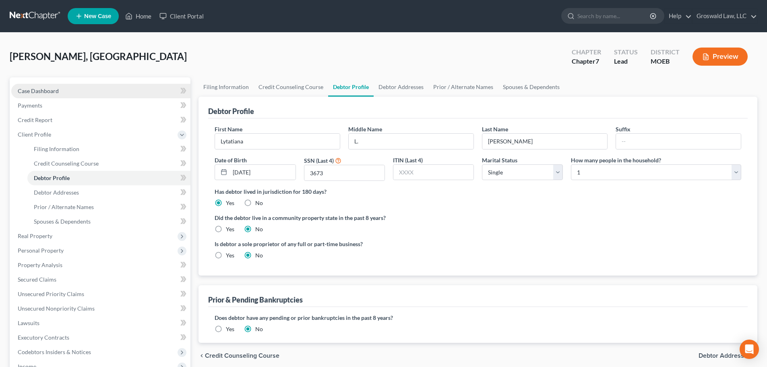
drag, startPoint x: 103, startPoint y: 90, endPoint x: 138, endPoint y: 87, distance: 35.6
click at [103, 90] on link "Case Dashboard" at bounding box center [100, 91] width 179 height 15
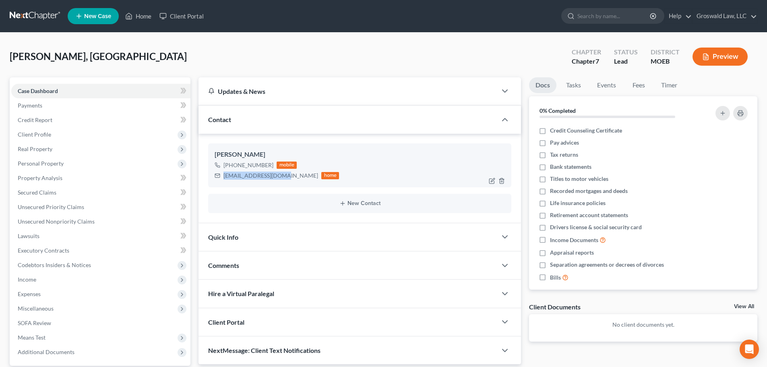
drag, startPoint x: 276, startPoint y: 177, endPoint x: 217, endPoint y: 178, distance: 59.2
click at [217, 178] on div "[EMAIL_ADDRESS][DOMAIN_NAME] home" at bounding box center [277, 175] width 124 height 10
drag, startPoint x: 281, startPoint y: 176, endPoint x: 222, endPoint y: 175, distance: 59.2
click at [222, 175] on div "[EMAIL_ADDRESS][DOMAIN_NAME] home" at bounding box center [277, 175] width 124 height 10
copy div "[EMAIL_ADDRESS][DOMAIN_NAME]"
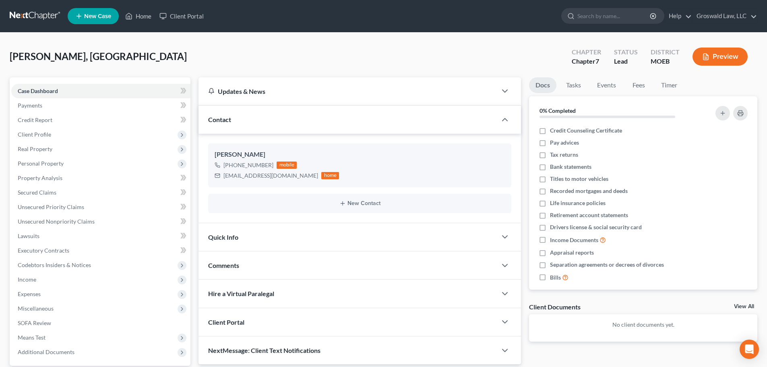
click at [63, 60] on span "[PERSON_NAME], [GEOGRAPHIC_DATA]" at bounding box center [98, 56] width 177 height 12
copy span "Lytatina"
click at [37, 136] on span "Client Profile" at bounding box center [34, 134] width 33 height 7
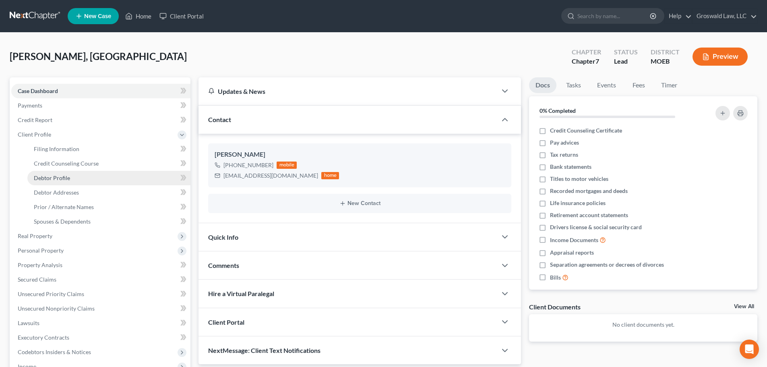
click at [50, 176] on span "Debtor Profile" at bounding box center [52, 177] width 36 height 7
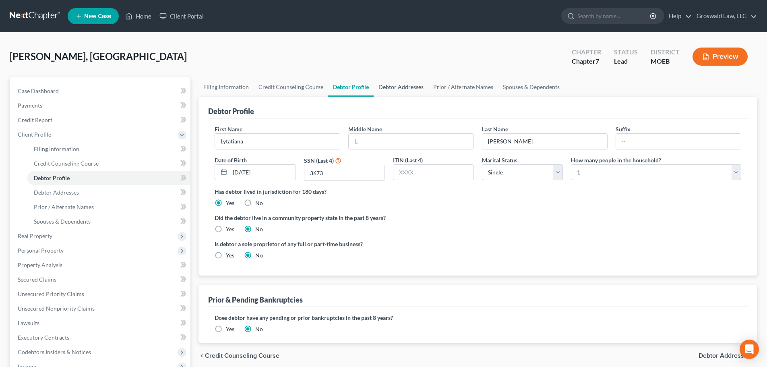
drag, startPoint x: 396, startPoint y: 87, endPoint x: 392, endPoint y: 91, distance: 6.6
click at [396, 87] on link "Debtor Addresses" at bounding box center [401, 86] width 55 height 19
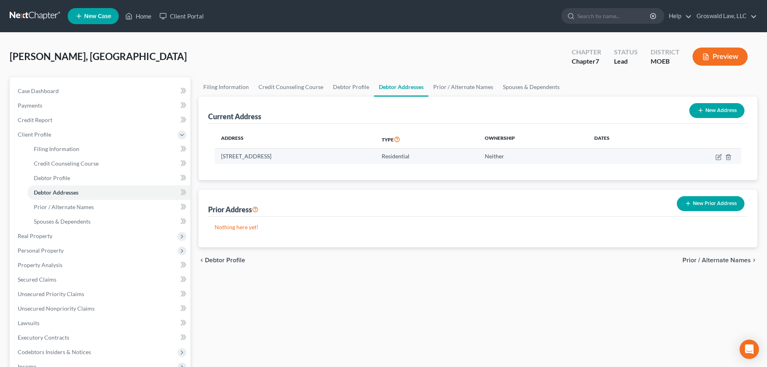
drag, startPoint x: 266, startPoint y: 157, endPoint x: 218, endPoint y: 160, distance: 47.6
click at [218, 160] on td "[STREET_ADDRESS]" at bounding box center [295, 156] width 161 height 15
copy td "[STREET_ADDRESS],"
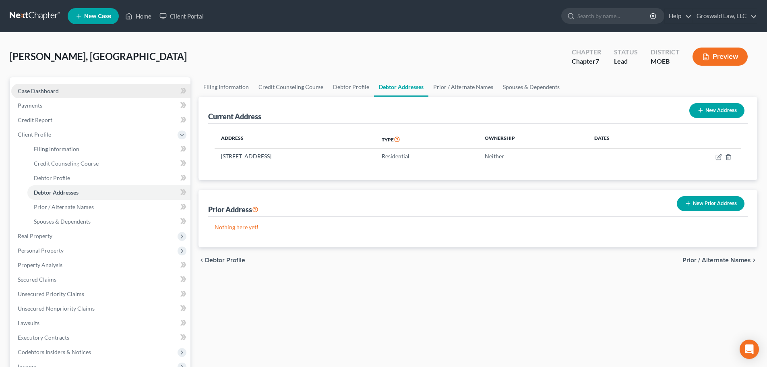
click at [39, 95] on link "Case Dashboard" at bounding box center [100, 91] width 179 height 15
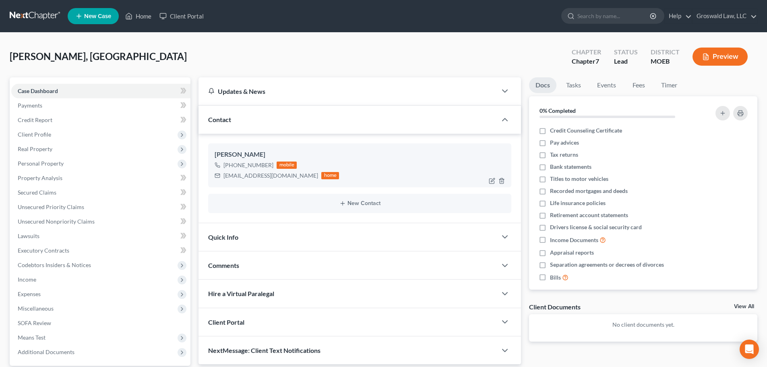
scroll to position [76, 0]
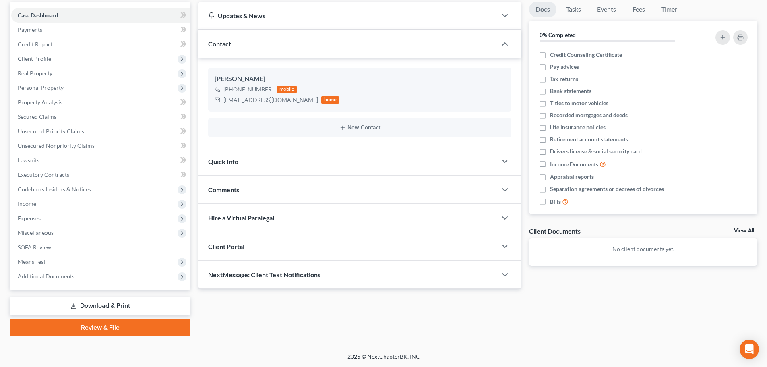
click at [270, 191] on div "Comments" at bounding box center [348, 190] width 298 height 28
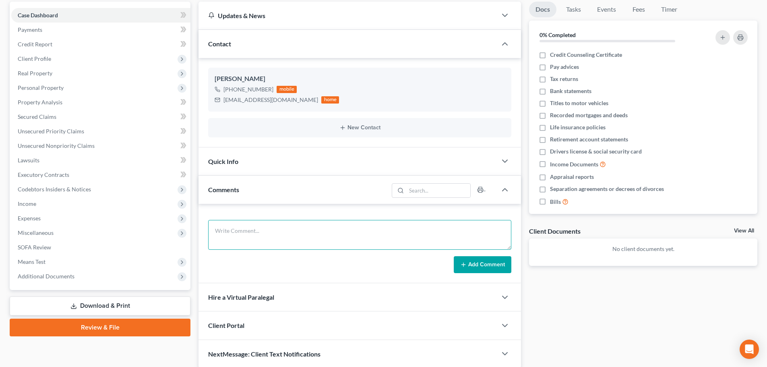
click at [288, 223] on textarea at bounding box center [359, 235] width 303 height 30
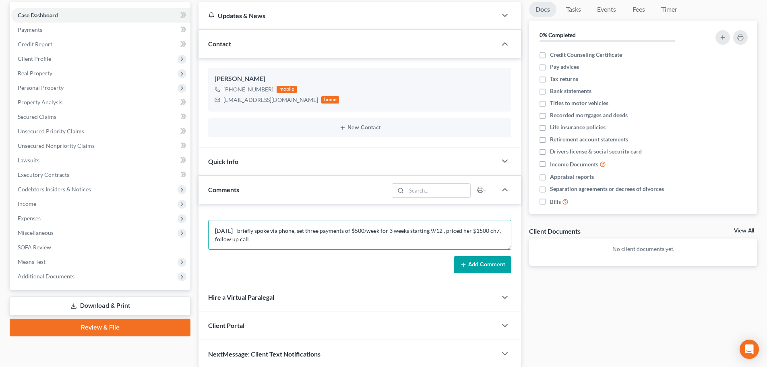
click at [269, 239] on textarea "[DATE] - briefly spoke via phone, set three payments of $500/week for 3 weeks s…" at bounding box center [359, 235] width 303 height 30
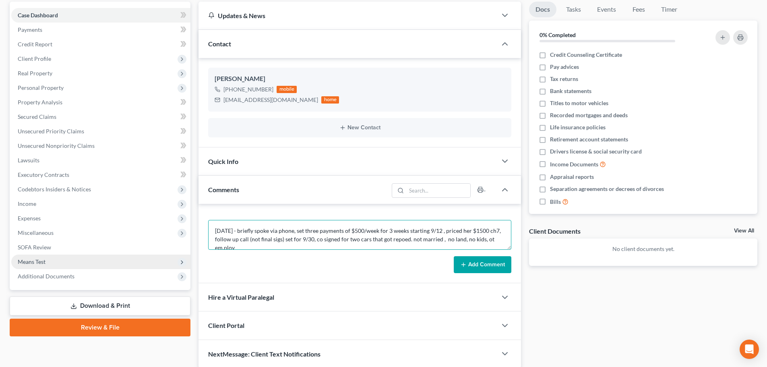
scroll to position [2, 0]
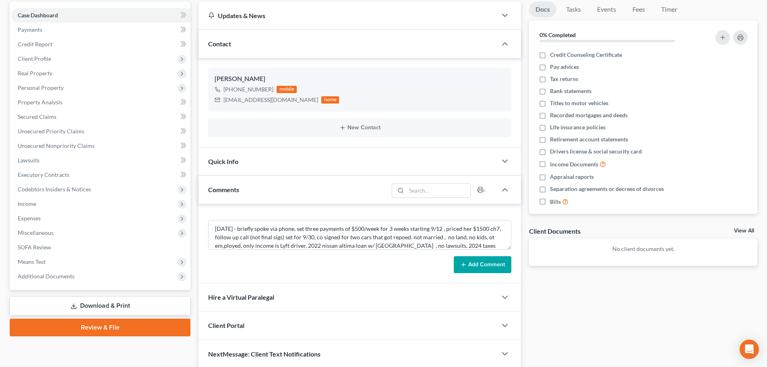
click at [477, 266] on button "Add Comment" at bounding box center [483, 264] width 58 height 17
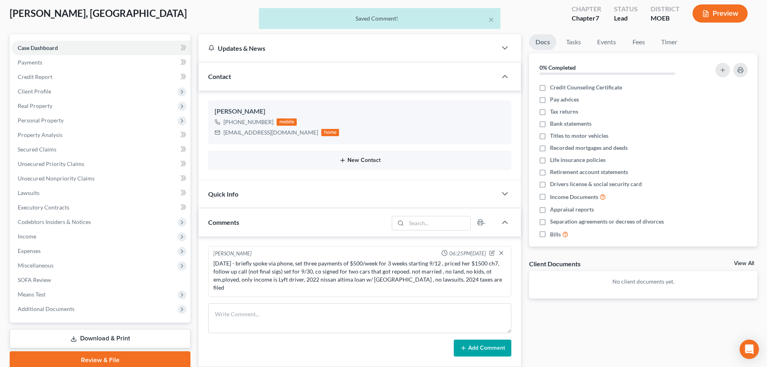
scroll to position [0, 0]
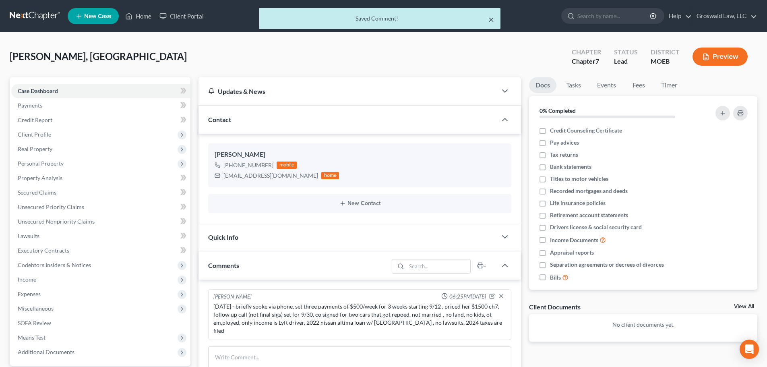
click at [492, 19] on button "×" at bounding box center [492, 20] width 6 height 10
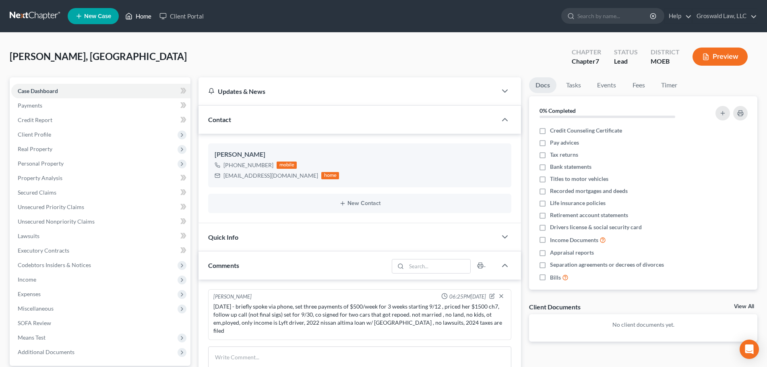
click at [148, 19] on link "Home" at bounding box center [138, 16] width 34 height 15
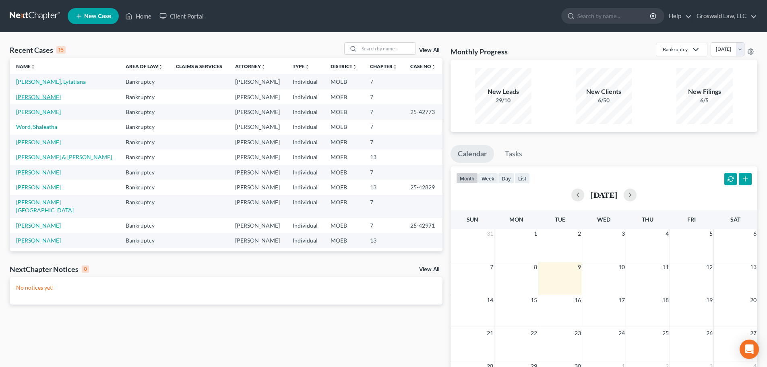
click at [34, 95] on link "[PERSON_NAME]" at bounding box center [38, 96] width 45 height 7
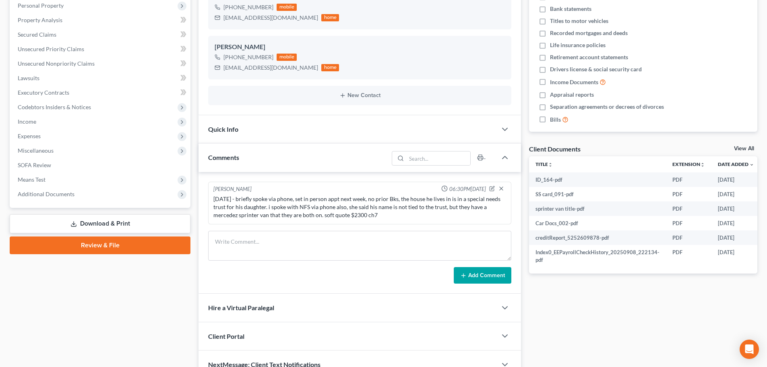
scroll to position [161, 0]
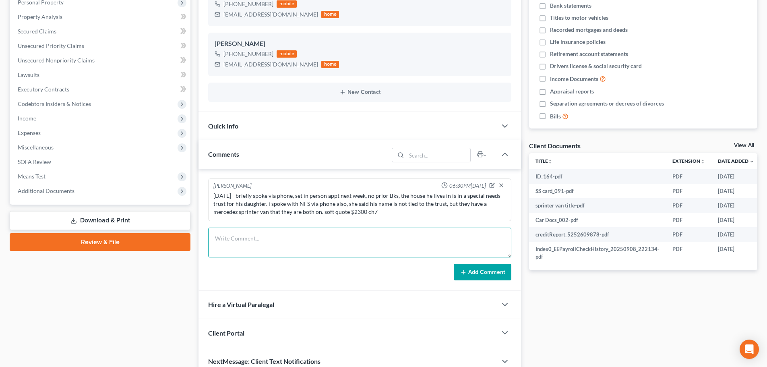
drag, startPoint x: 310, startPoint y: 245, endPoint x: 252, endPoint y: 249, distance: 58.1
click at [310, 245] on textarea at bounding box center [359, 243] width 303 height 30
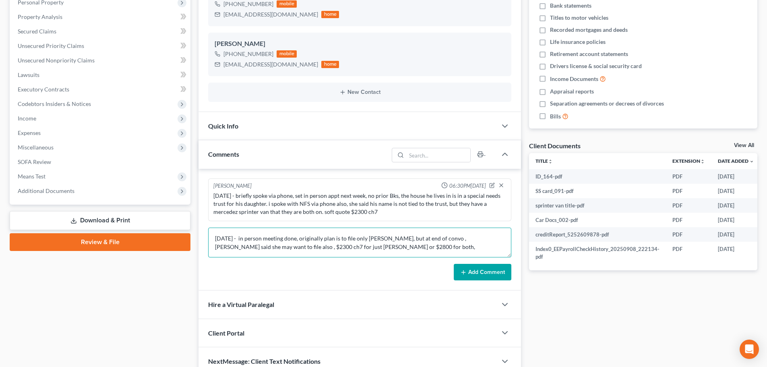
click at [406, 243] on textarea "[DATE] - in person meeting done, originally plan is to file only [PERSON_NAME],…" at bounding box center [359, 243] width 303 height 30
click at [473, 276] on button "Add Comment" at bounding box center [483, 272] width 58 height 17
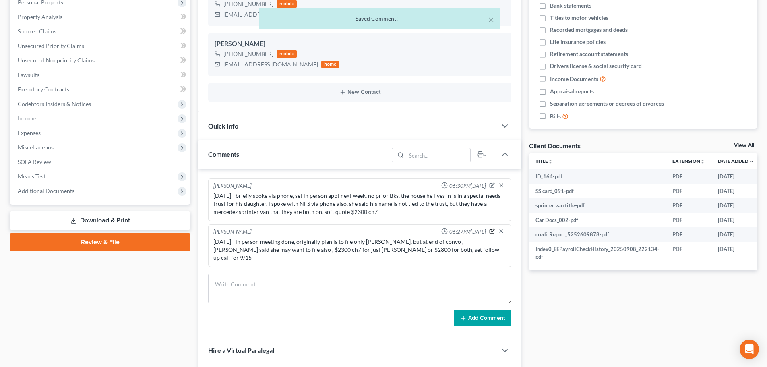
click at [493, 230] on icon "button" at bounding box center [492, 230] width 3 height 3
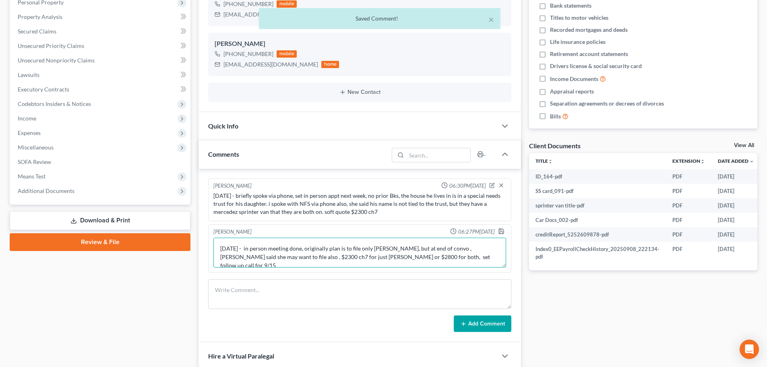
click at [460, 260] on textarea "[DATE] - in person meeting done, originally plan is to file only [PERSON_NAME],…" at bounding box center [359, 253] width 293 height 30
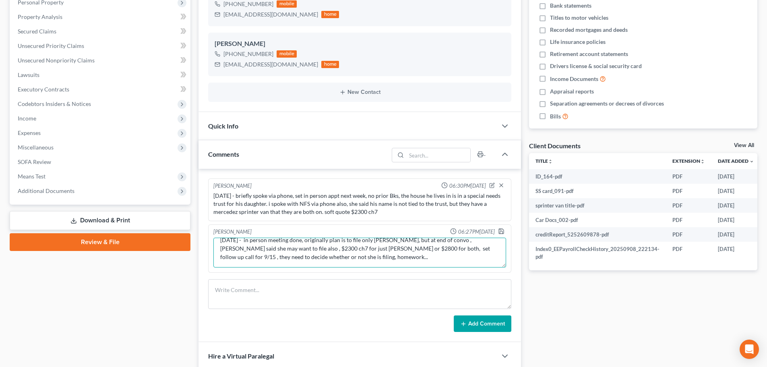
scroll to position [19, 0]
click at [352, 252] on textarea "[DATE] - in person meeting done, originally plan is to file only [PERSON_NAME],…" at bounding box center [359, 253] width 293 height 30
paste textarea "1. 2024 tax returns (state and fed)2. [PERSON_NAME]'s paystubs for last two mon…"
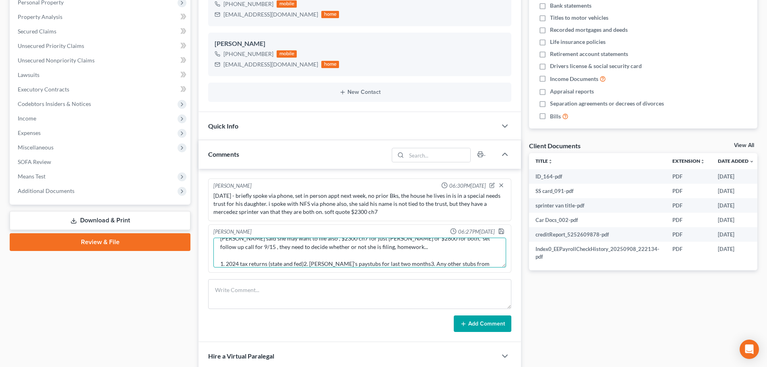
scroll to position [35, 0]
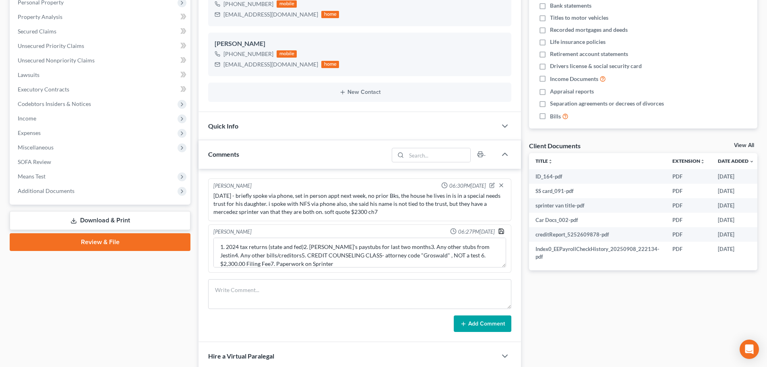
click at [503, 230] on icon "button" at bounding box center [501, 231] width 6 height 6
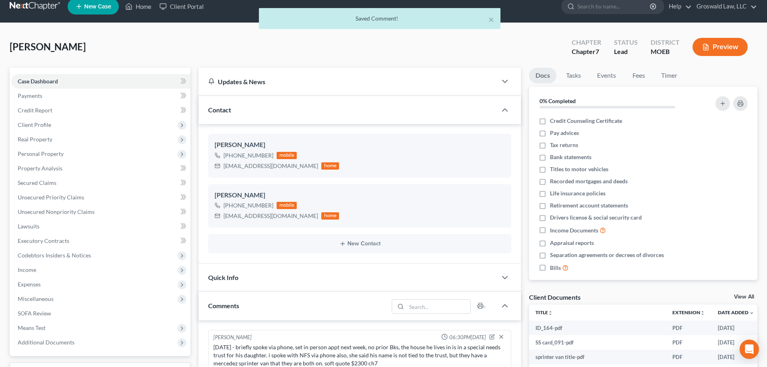
scroll to position [0, 0]
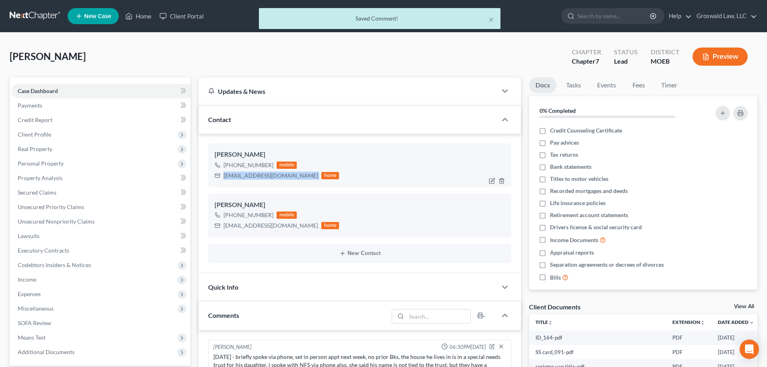
drag, startPoint x: 287, startPoint y: 178, endPoint x: 223, endPoint y: 178, distance: 63.6
click at [223, 178] on div "[EMAIL_ADDRESS][DOMAIN_NAME] home" at bounding box center [277, 175] width 124 height 10
copy div "[EMAIL_ADDRESS][DOMAIN_NAME]"
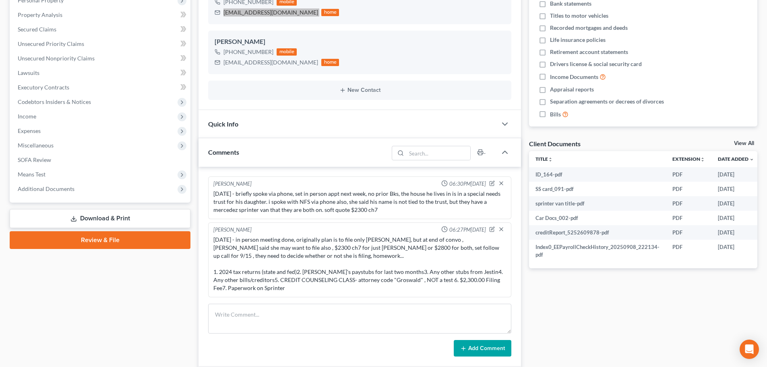
scroll to position [121, 0]
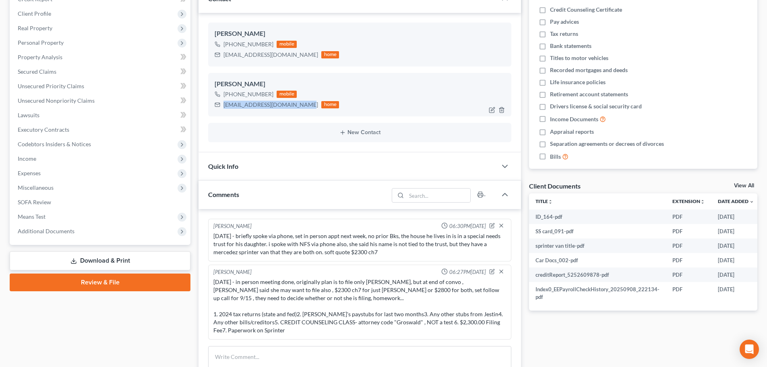
drag, startPoint x: 303, startPoint y: 106, endPoint x: 218, endPoint y: 109, distance: 84.6
click at [218, 109] on div "[EMAIL_ADDRESS][DOMAIN_NAME] home" at bounding box center [277, 104] width 124 height 10
drag, startPoint x: 285, startPoint y: 55, endPoint x: 224, endPoint y: 59, distance: 61.3
click at [224, 59] on div "[EMAIL_ADDRESS][DOMAIN_NAME] home" at bounding box center [277, 55] width 124 height 10
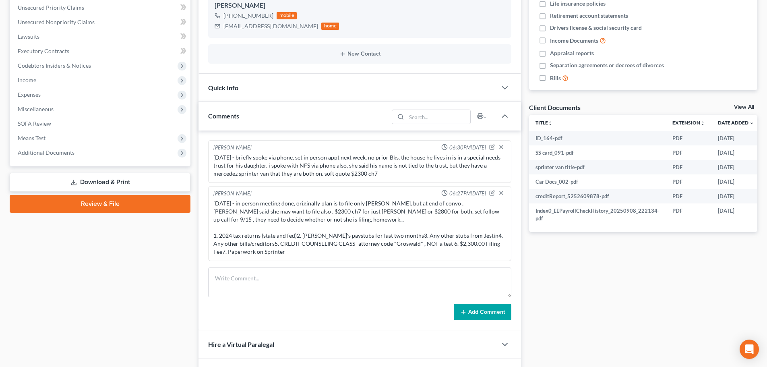
scroll to position [242, 0]
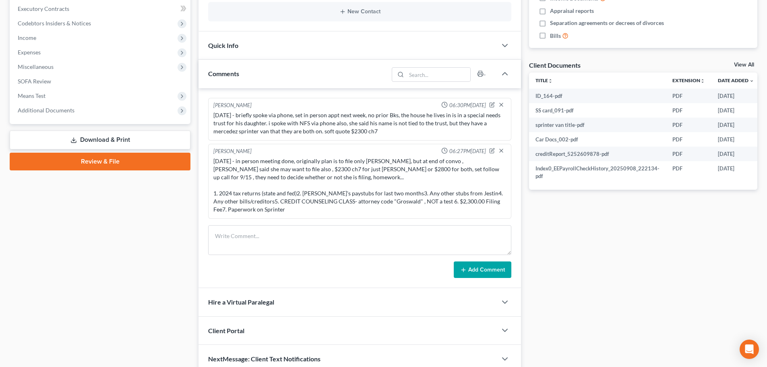
click at [128, 252] on div "Case Dashboard Payments Invoices Payments Payments Credit Report Client Profile" at bounding box center [100, 105] width 189 height 538
click at [64, 114] on span "Additional Documents" at bounding box center [100, 110] width 179 height 15
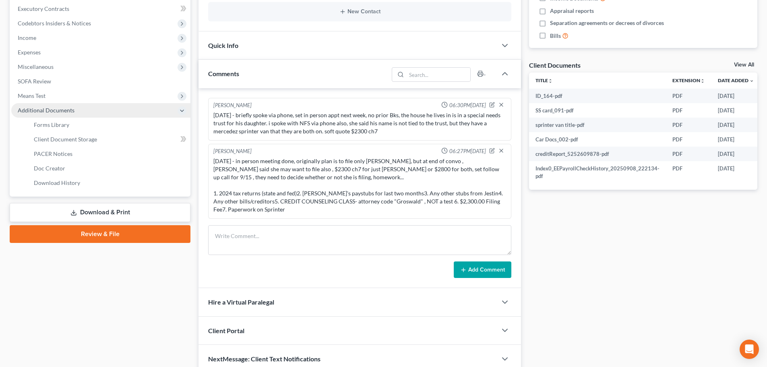
click at [85, 112] on span "Additional Documents" at bounding box center [100, 110] width 179 height 15
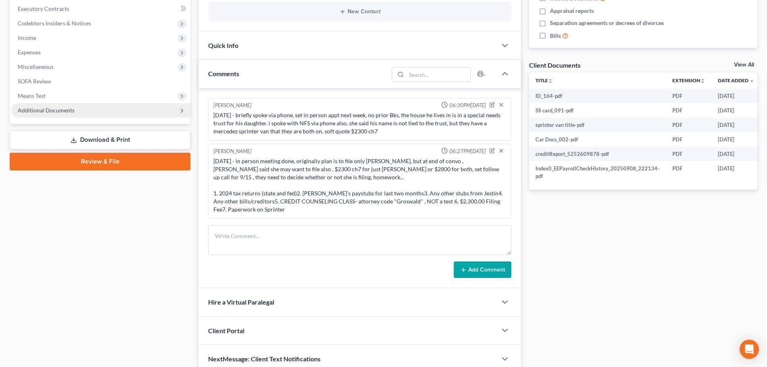
scroll to position [121, 0]
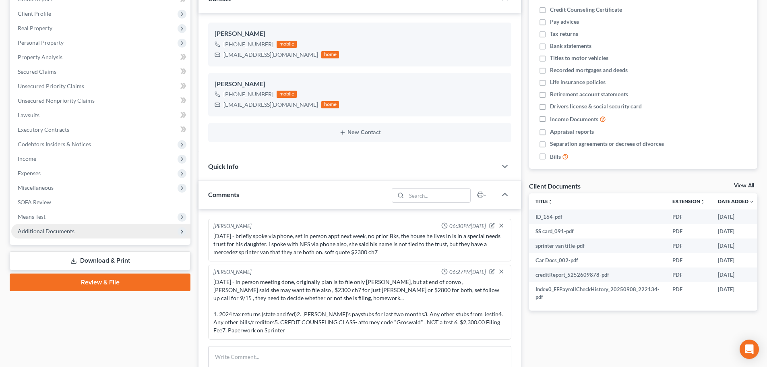
drag, startPoint x: 99, startPoint y: 228, endPoint x: 98, endPoint y: 236, distance: 8.5
click at [99, 228] on span "Additional Documents" at bounding box center [100, 231] width 179 height 15
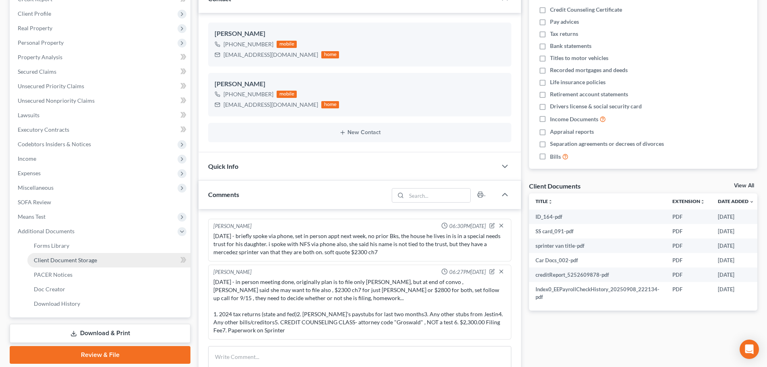
click at [95, 260] on span "Client Document Storage" at bounding box center [65, 260] width 63 height 7
